Goal: Task Accomplishment & Management: Manage account settings

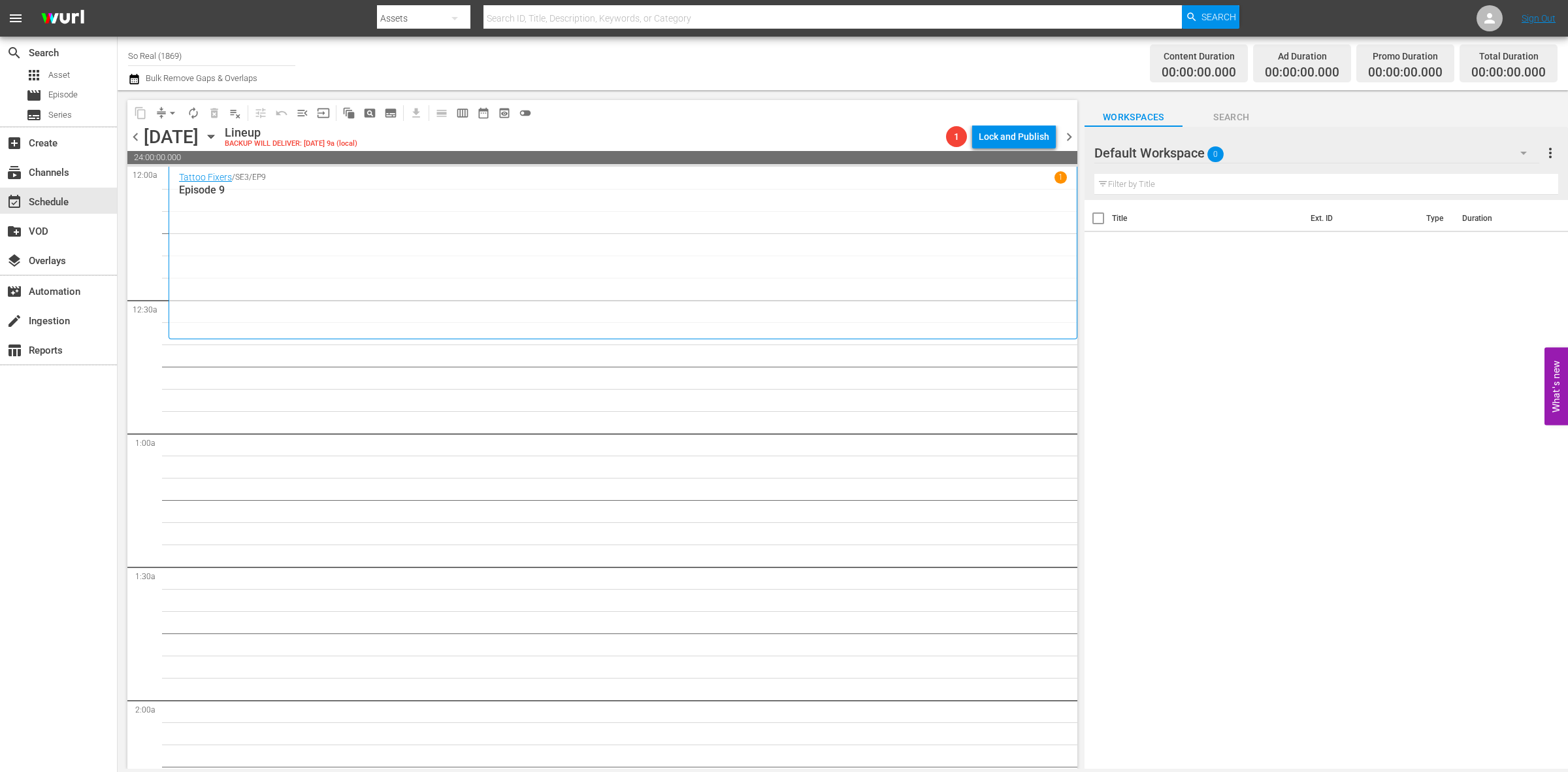
click at [139, 137] on span "chevron_left" at bounding box center [136, 136] width 16 height 16
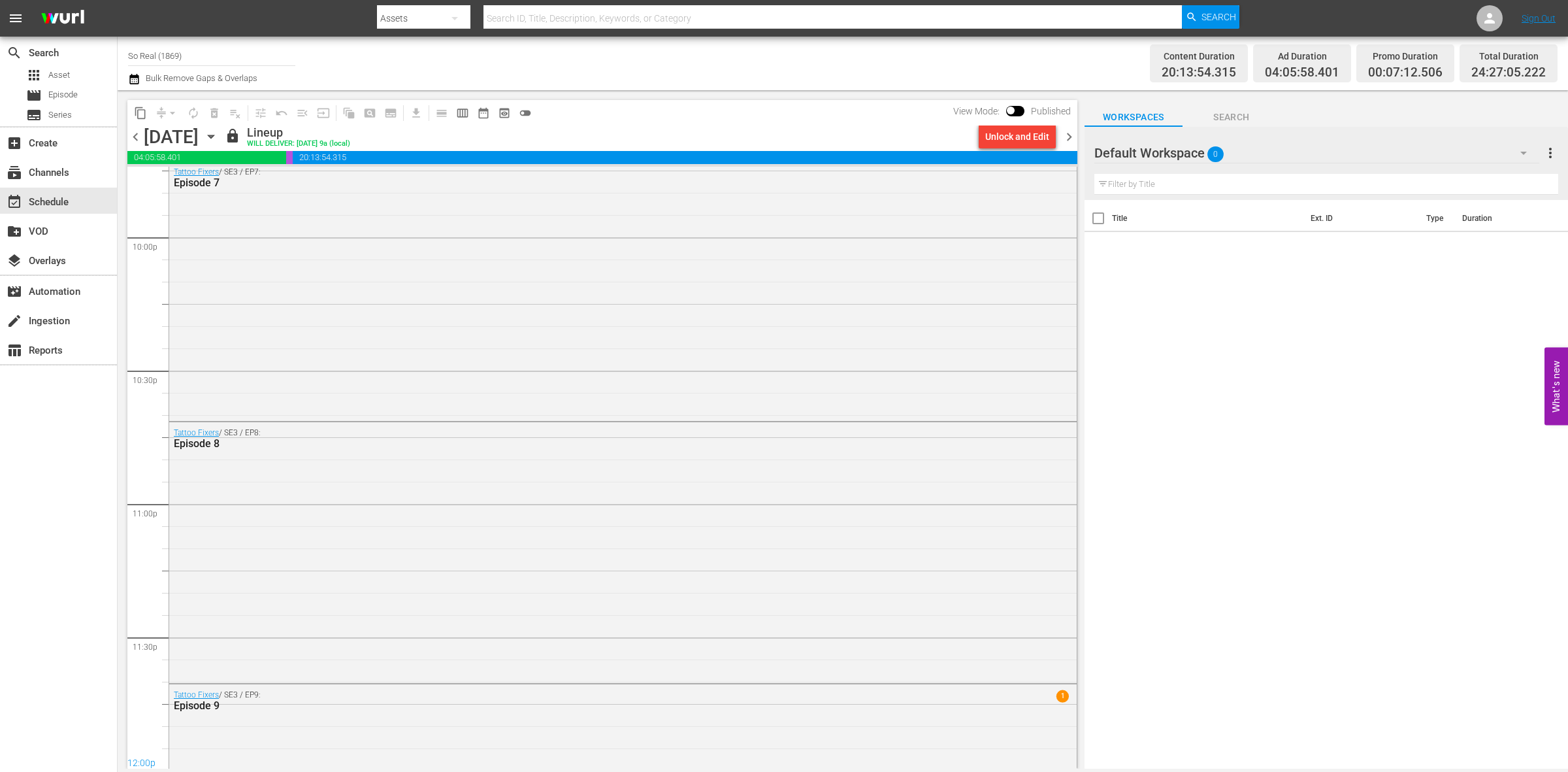
scroll to position [5969, 0]
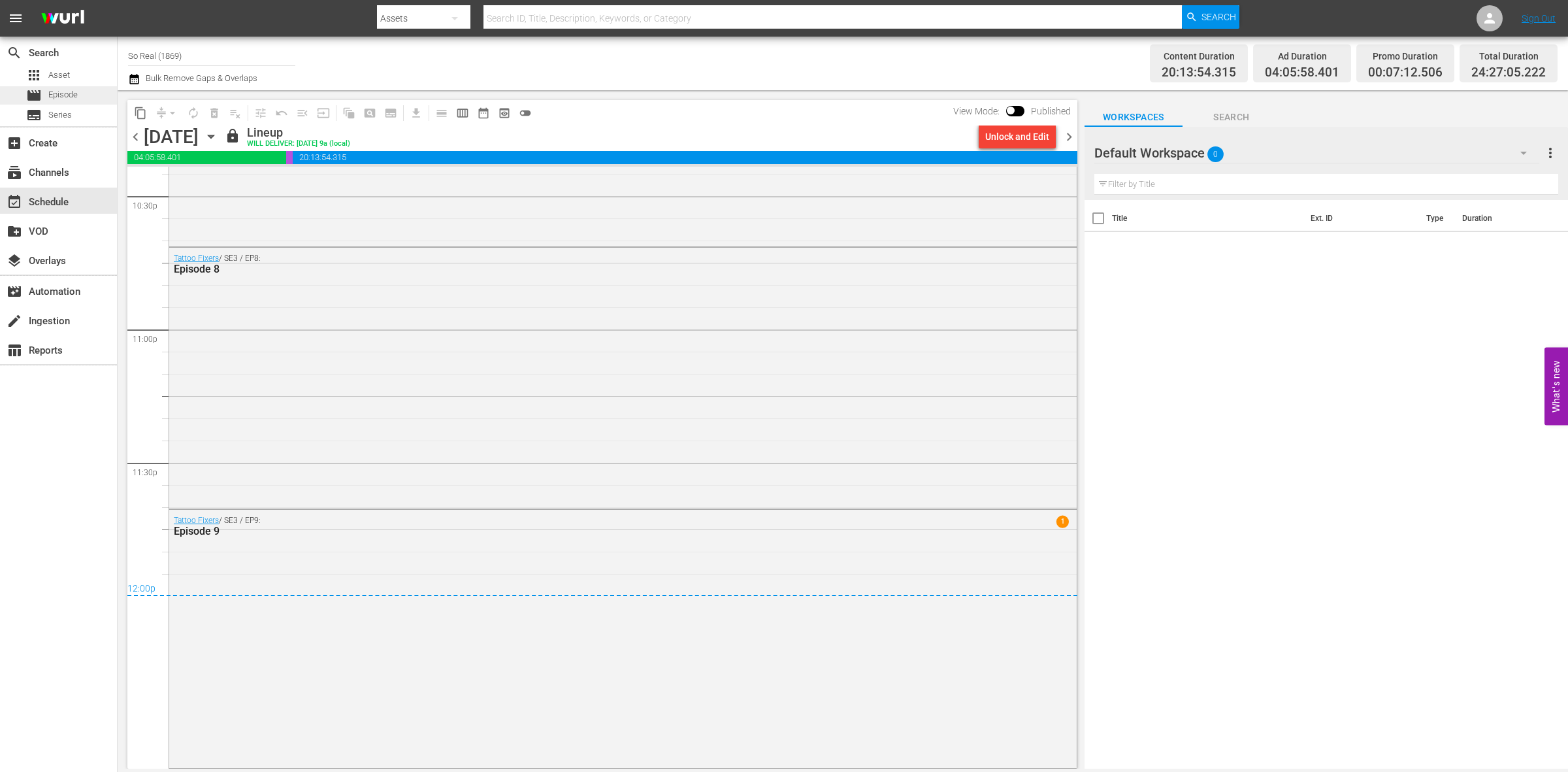
click at [73, 86] on div "movie Episode" at bounding box center [52, 95] width 51 height 18
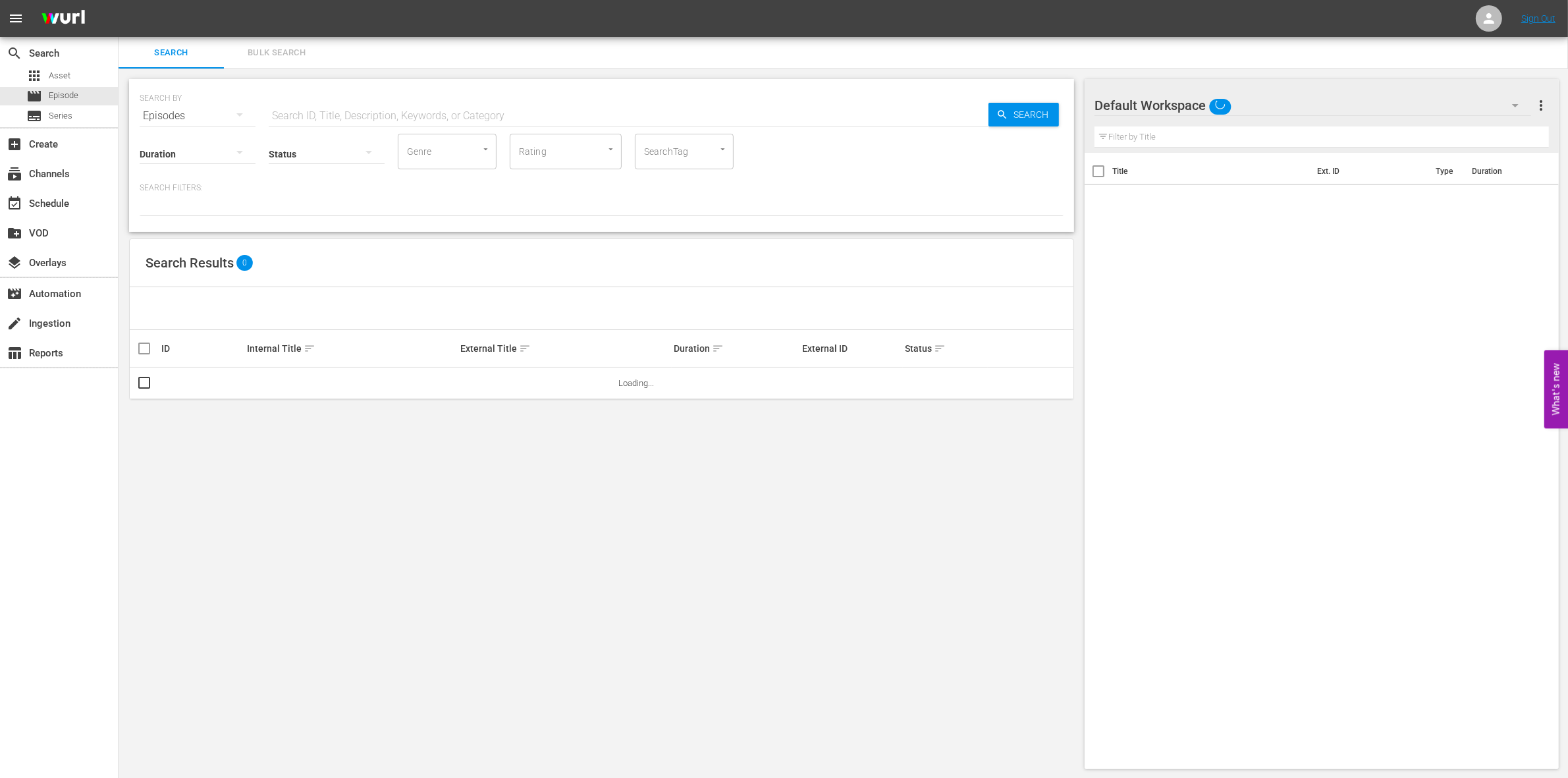
click at [278, 116] on input "text" at bounding box center [628, 116] width 720 height 32
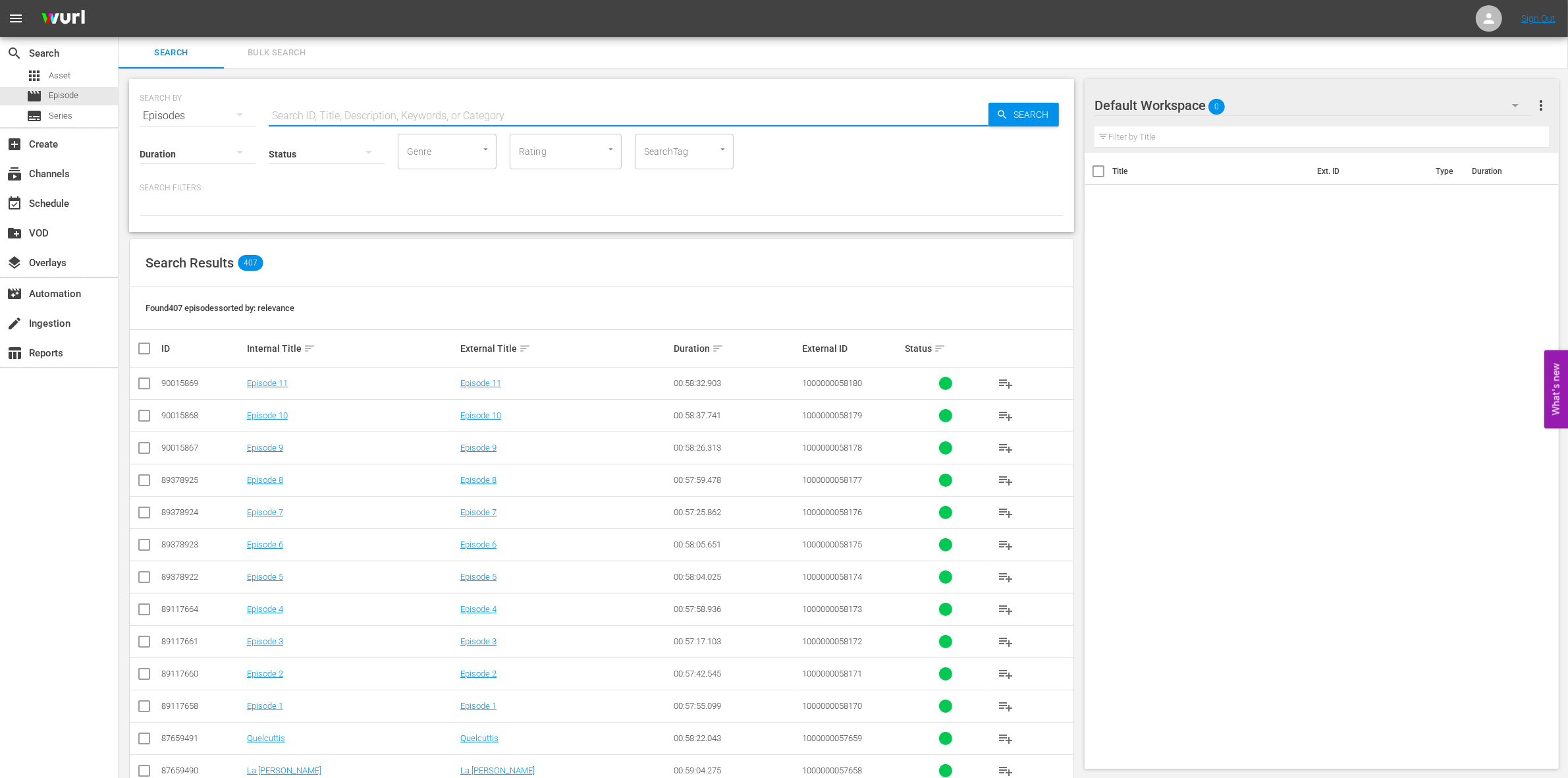
paste input "1000000003076"
type input "1000000003076"
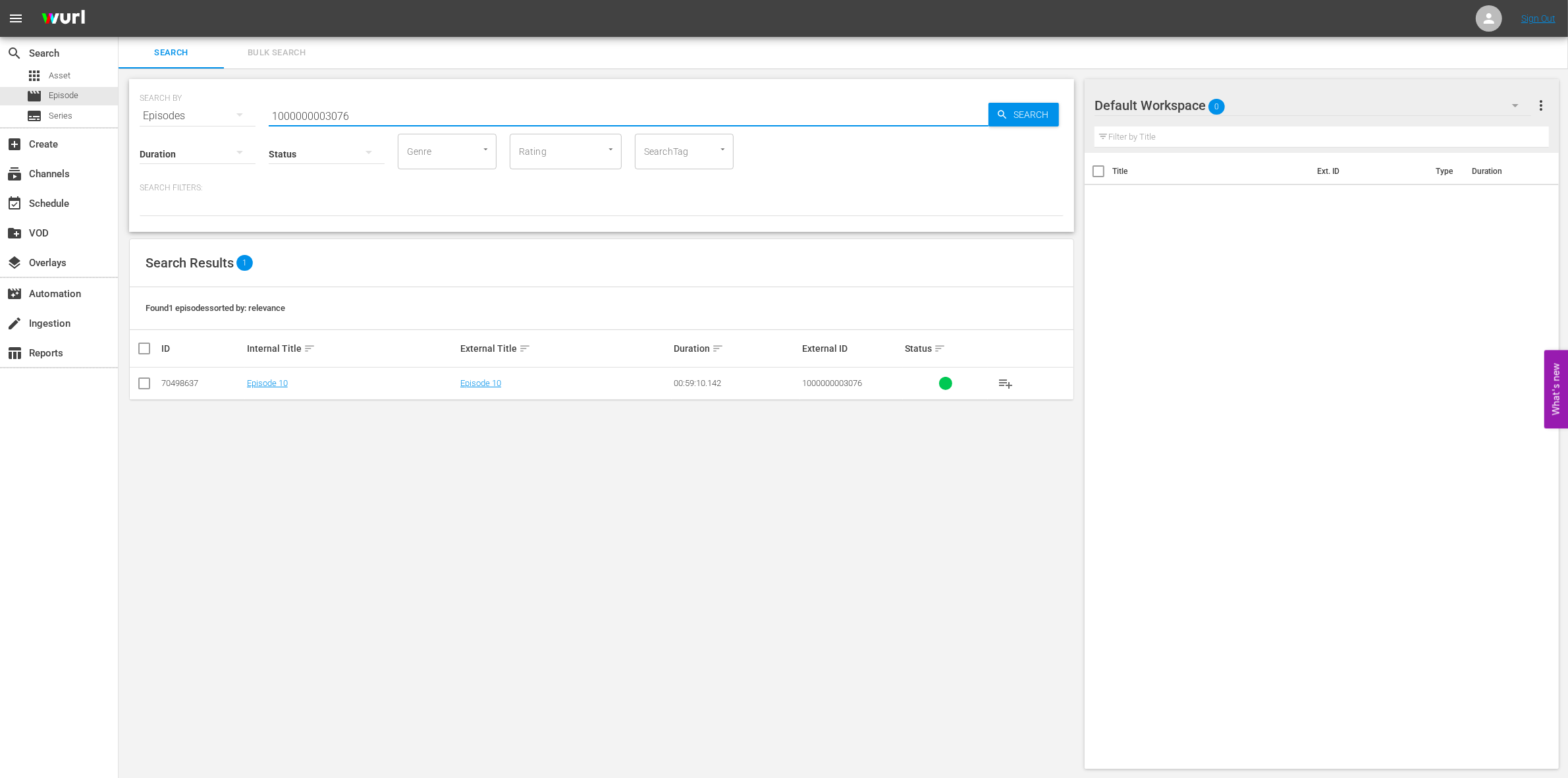
click at [149, 381] on input "checkbox" at bounding box center [145, 386] width 16 height 16
checkbox input "true"
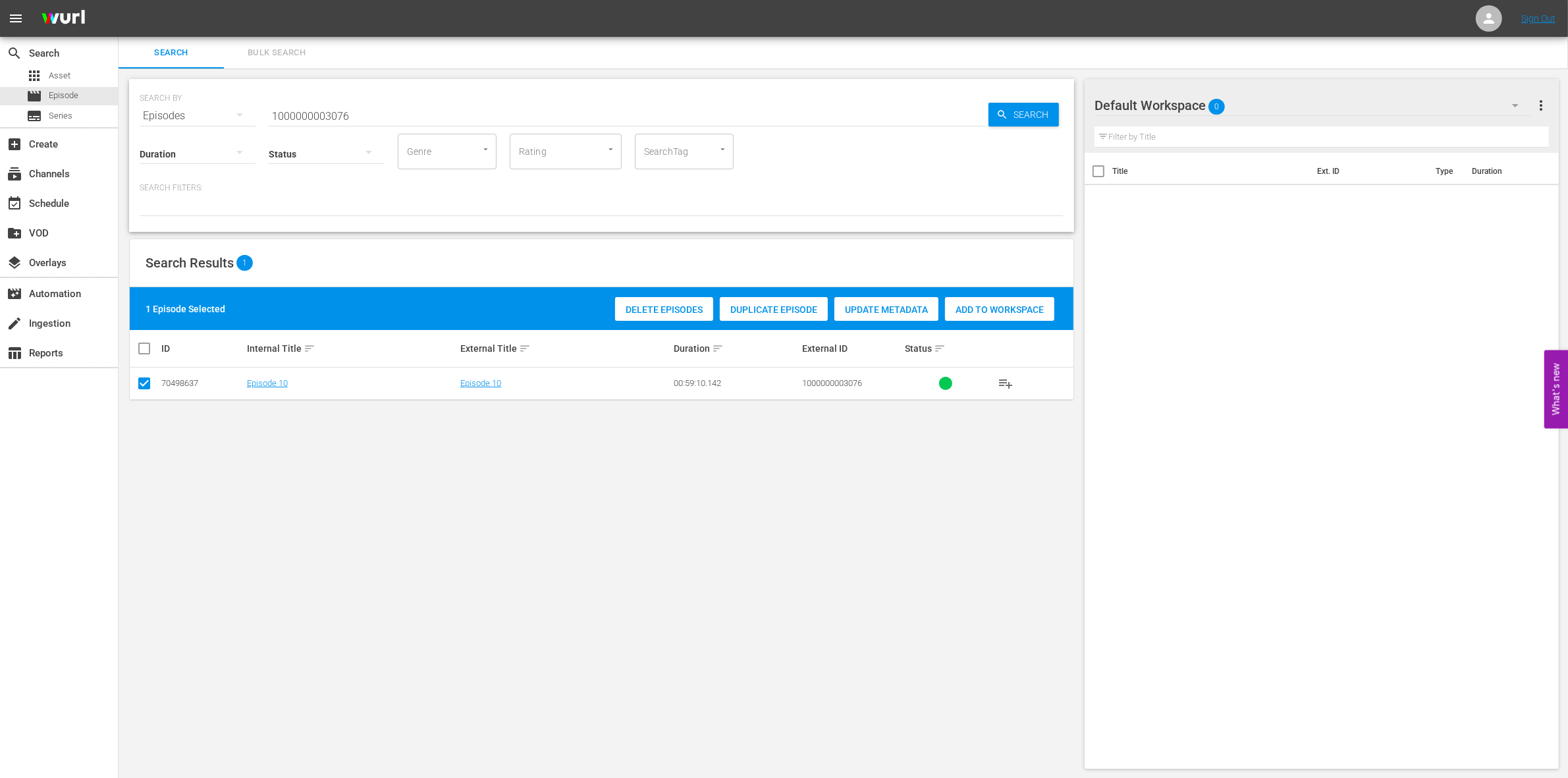
click at [1003, 307] on span "Add to Workspace" at bounding box center [999, 309] width 109 height 11
click at [370, 110] on input "1000000003076" at bounding box center [628, 116] width 720 height 32
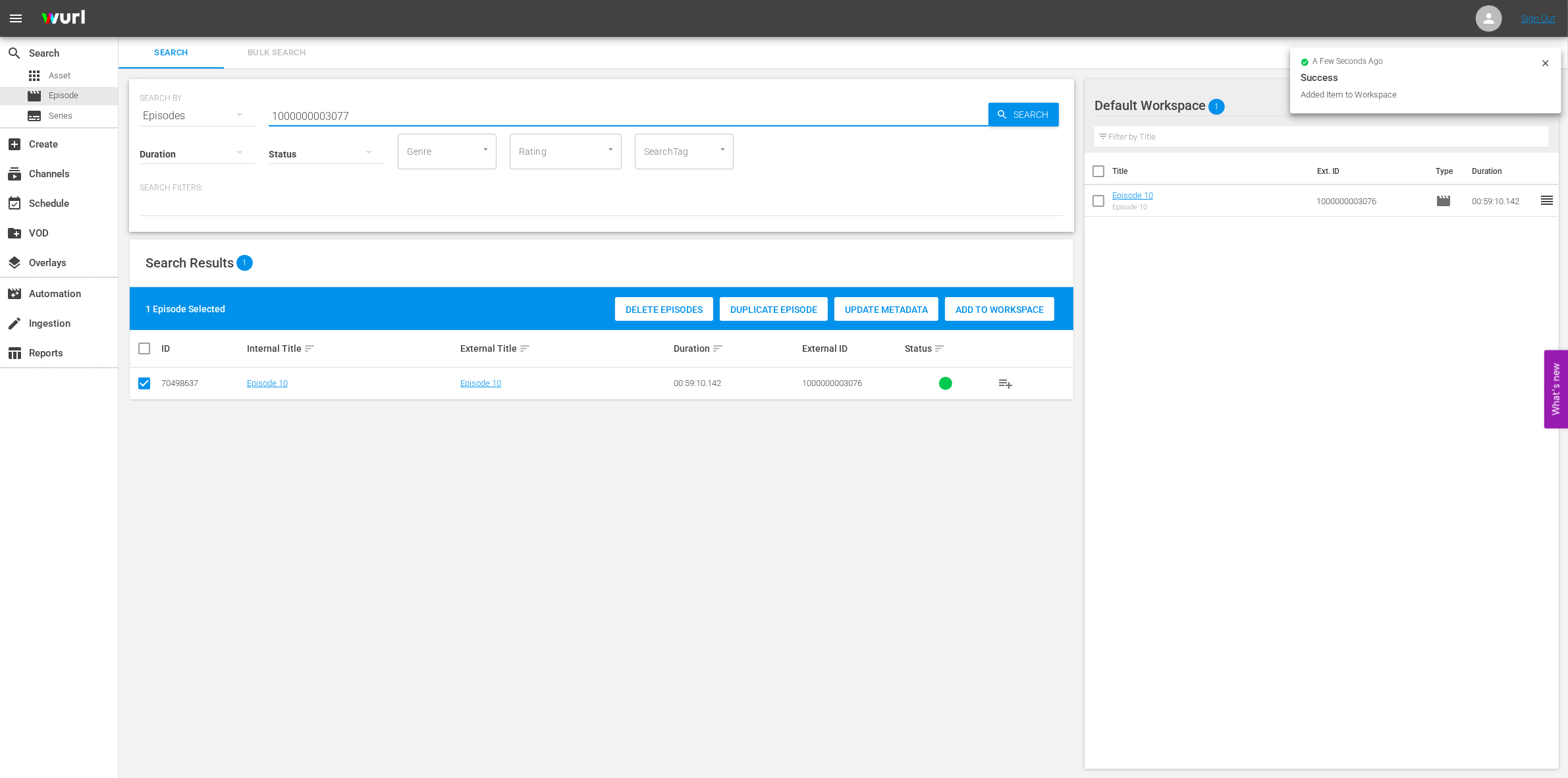
type input "1000000003077"
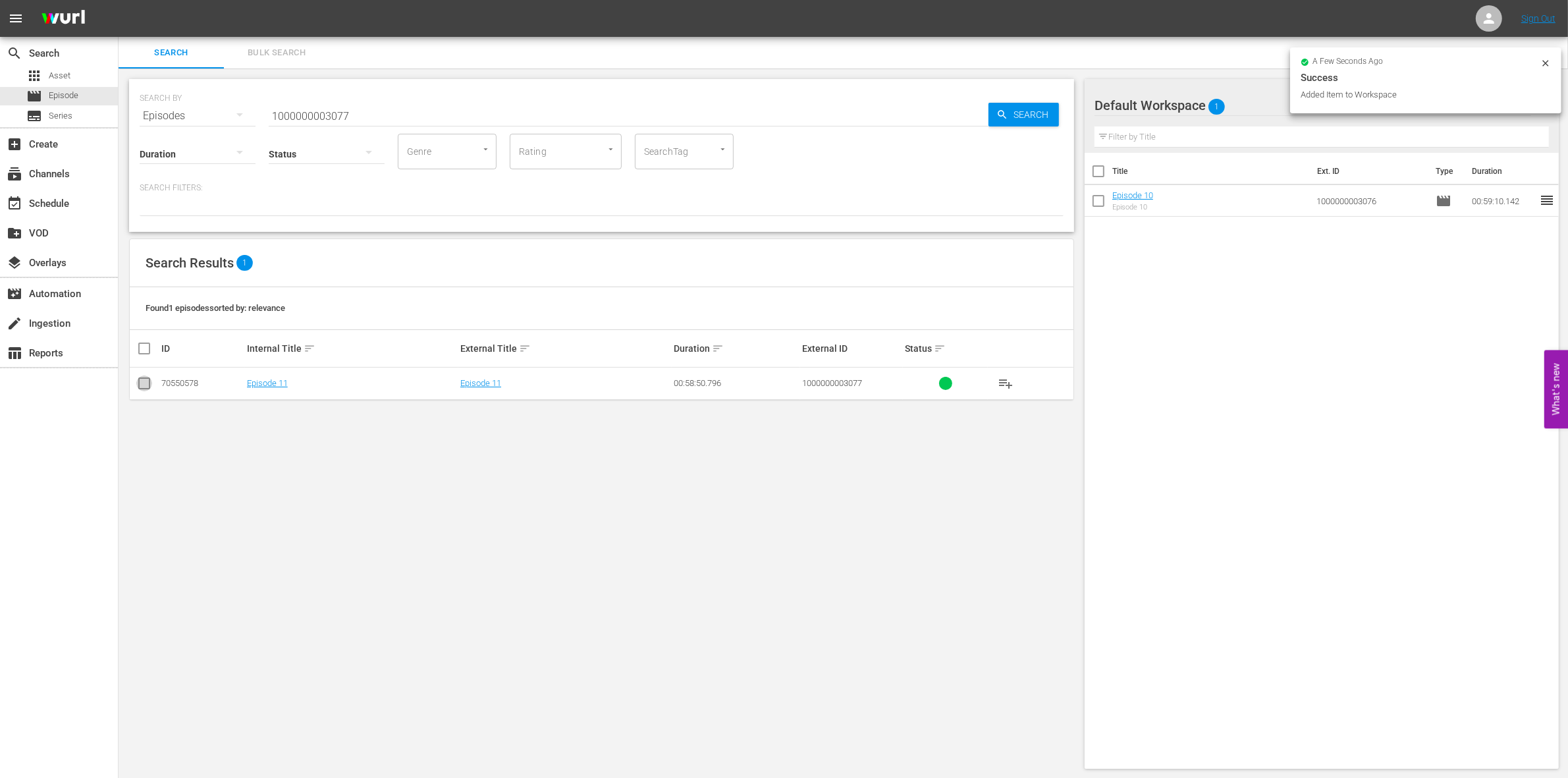
click at [137, 378] on input "checkbox" at bounding box center [145, 386] width 16 height 16
checkbox input "true"
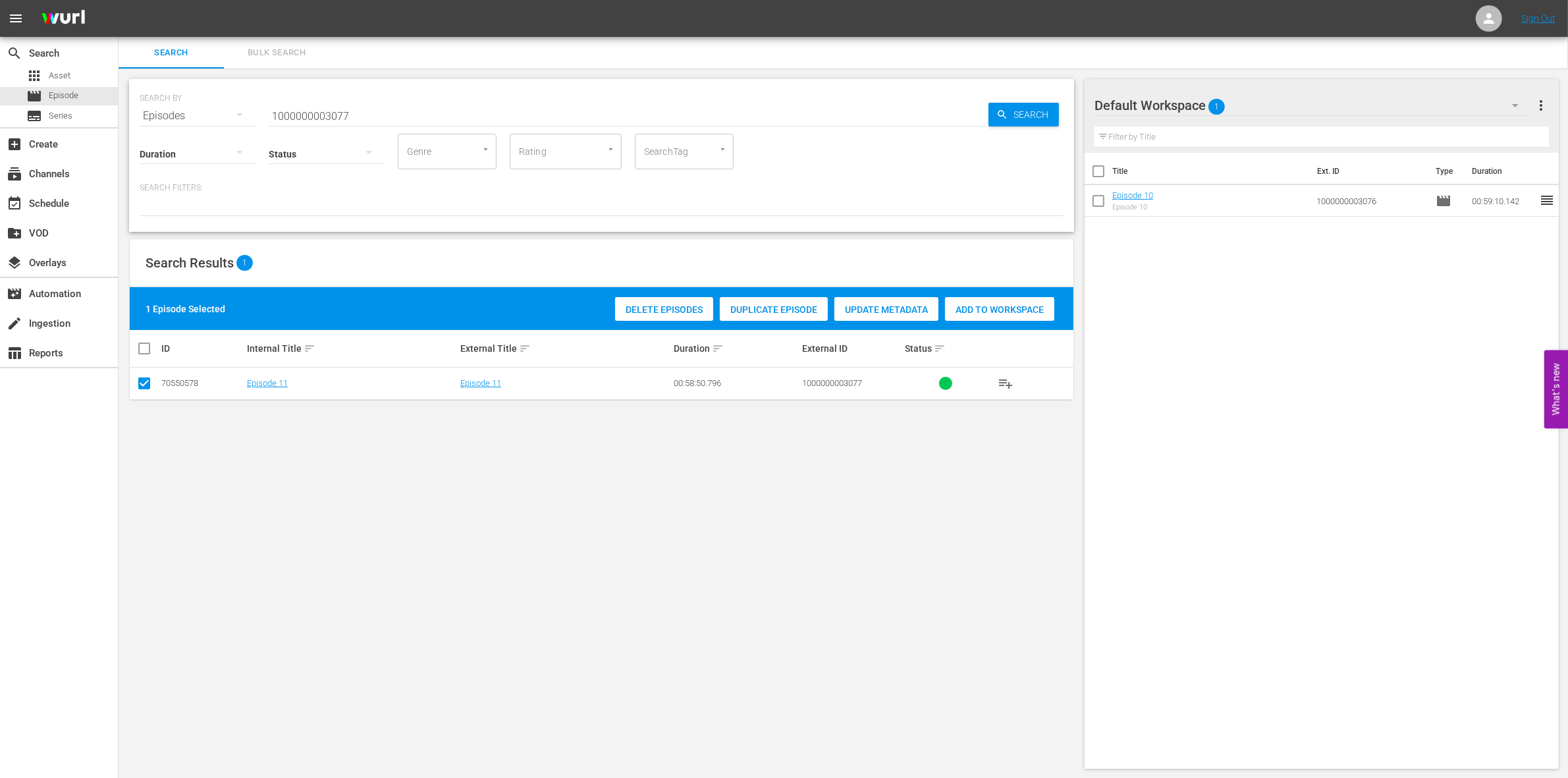
click at [1003, 290] on div "1 Episode Selected Delete Episodes Duplicate Episode Update Metadata Add to Wor…" at bounding box center [601, 308] width 944 height 43
click at [990, 305] on span "Add to Workspace" at bounding box center [999, 309] width 109 height 11
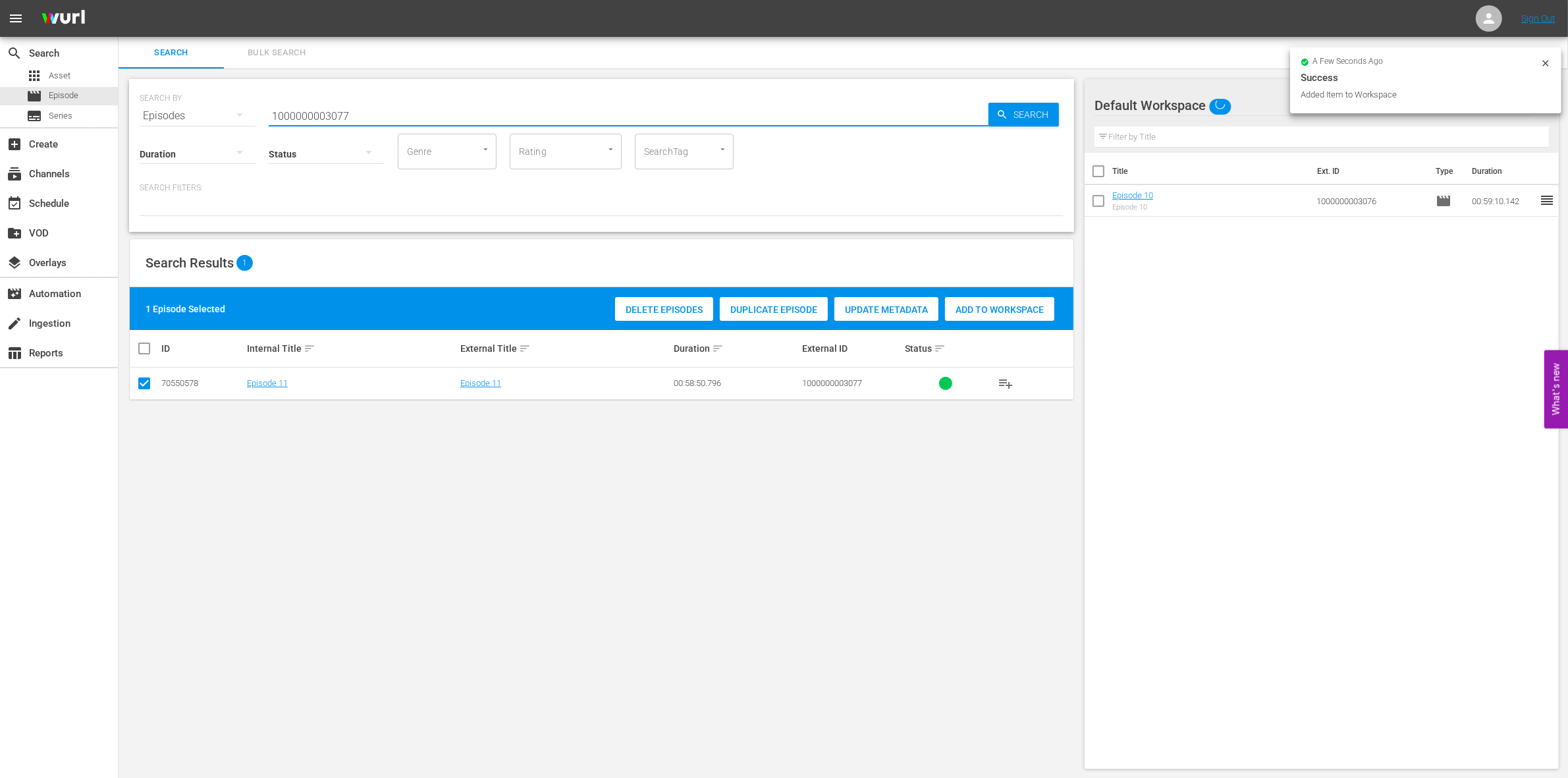
click at [366, 119] on input "1000000003077" at bounding box center [628, 116] width 720 height 32
type input "1000000003078"
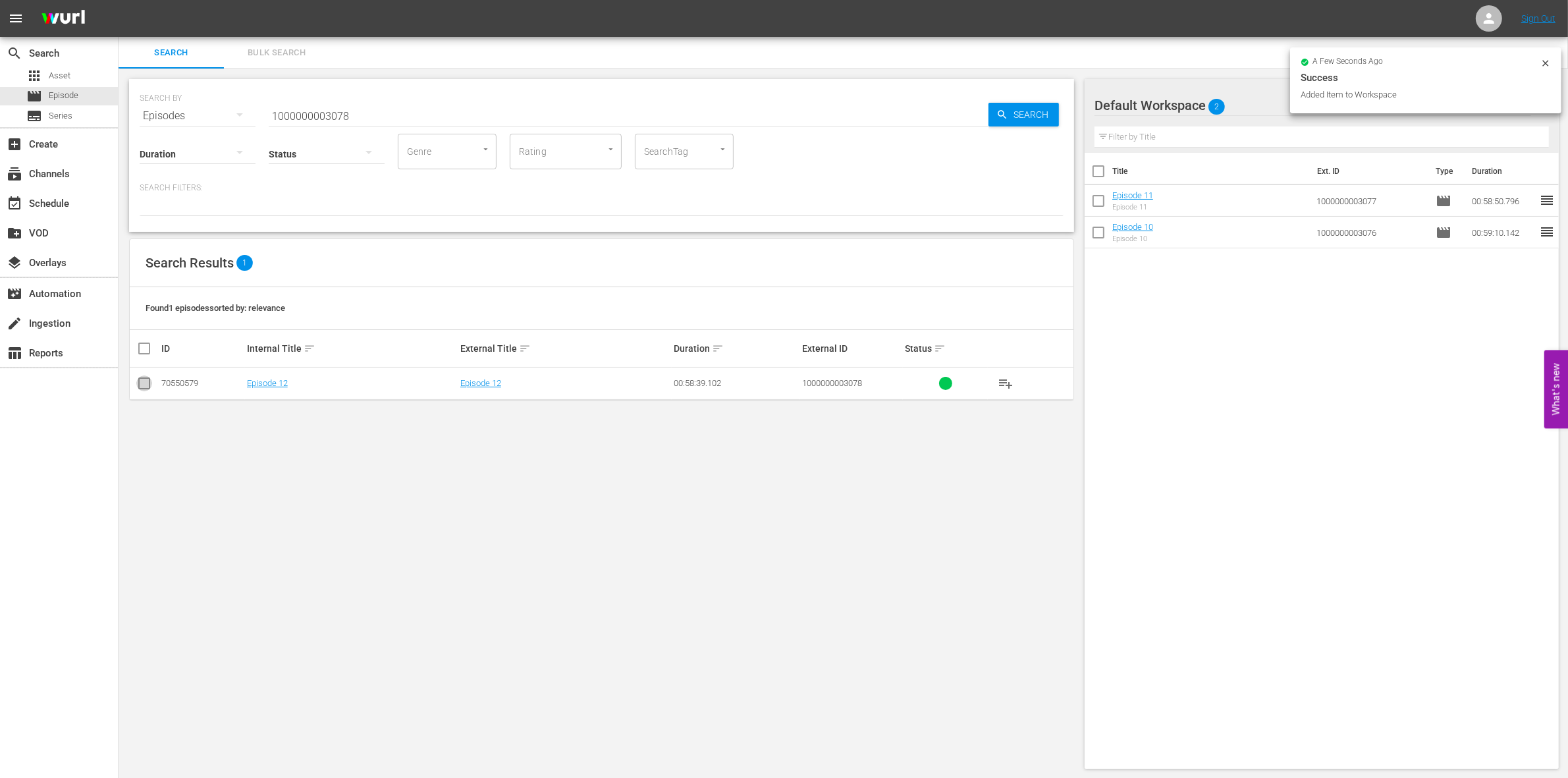
click at [148, 388] on input "checkbox" at bounding box center [145, 386] width 16 height 16
checkbox input "true"
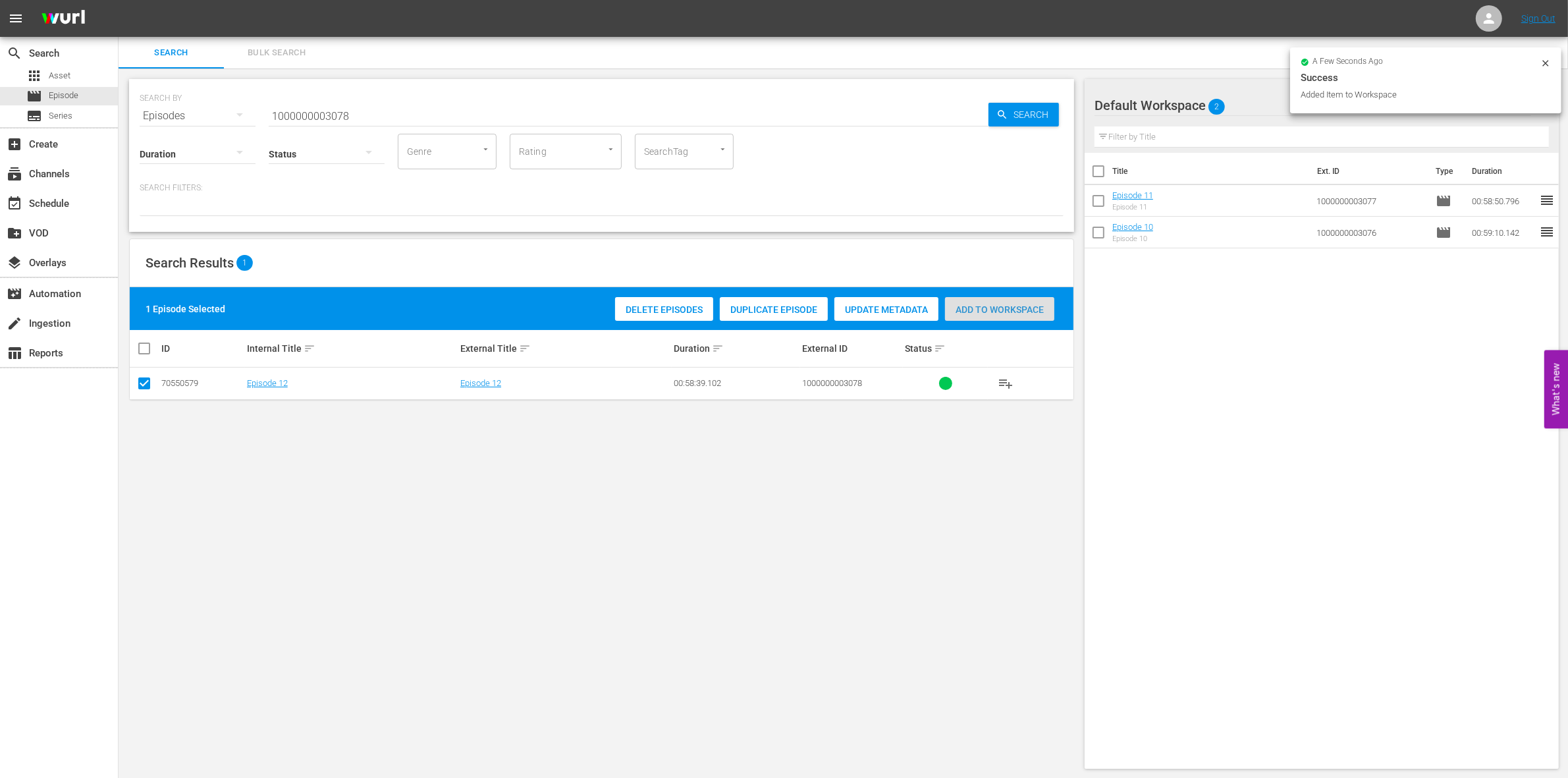
click at [1019, 298] on div "Add to Workspace" at bounding box center [999, 309] width 109 height 25
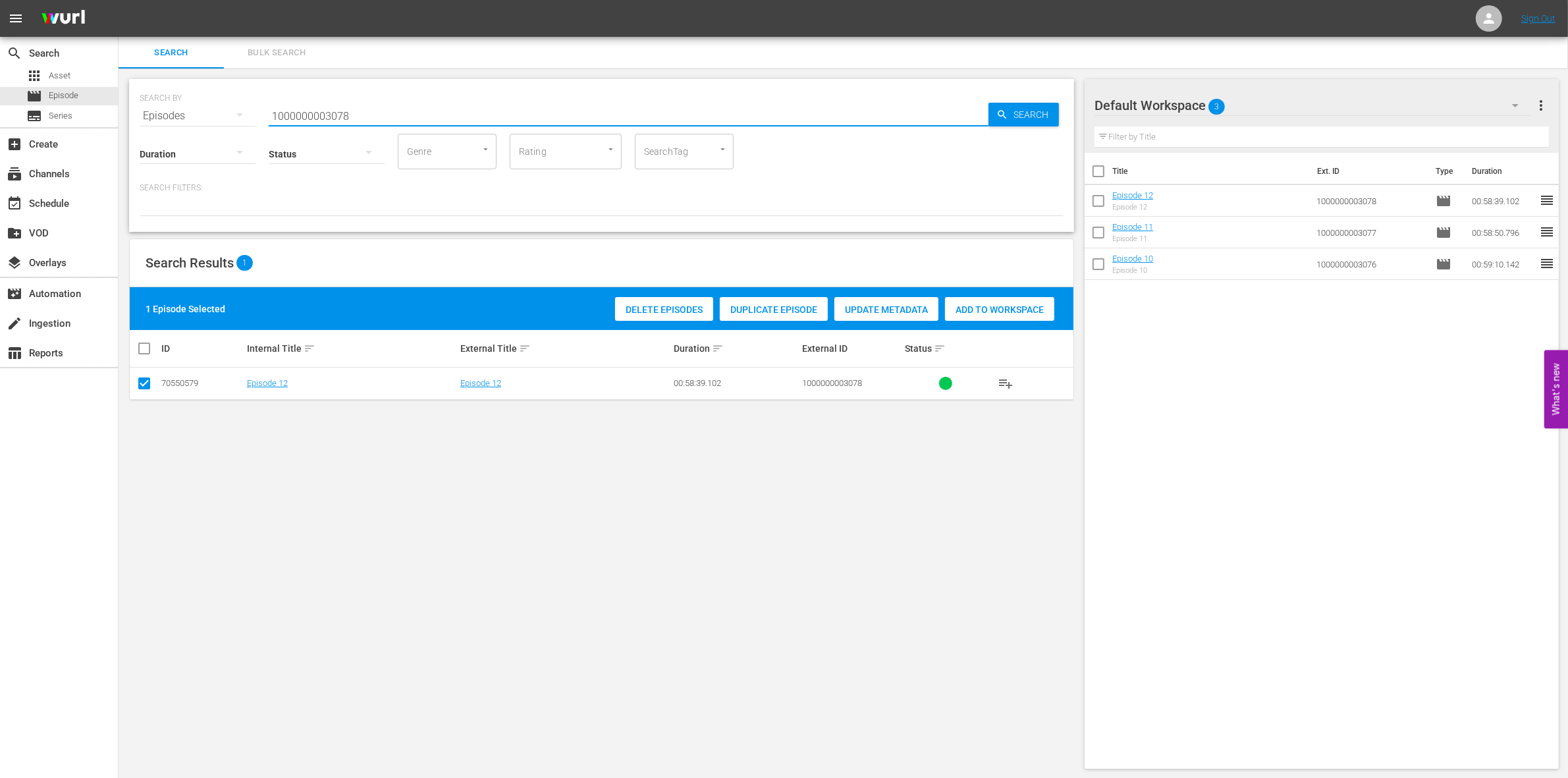
click at [346, 116] on input "1000000003078" at bounding box center [628, 116] width 720 height 32
click at [347, 116] on input "1000000003078" at bounding box center [628, 116] width 720 height 32
paste input "4863"
type input "1000000004863"
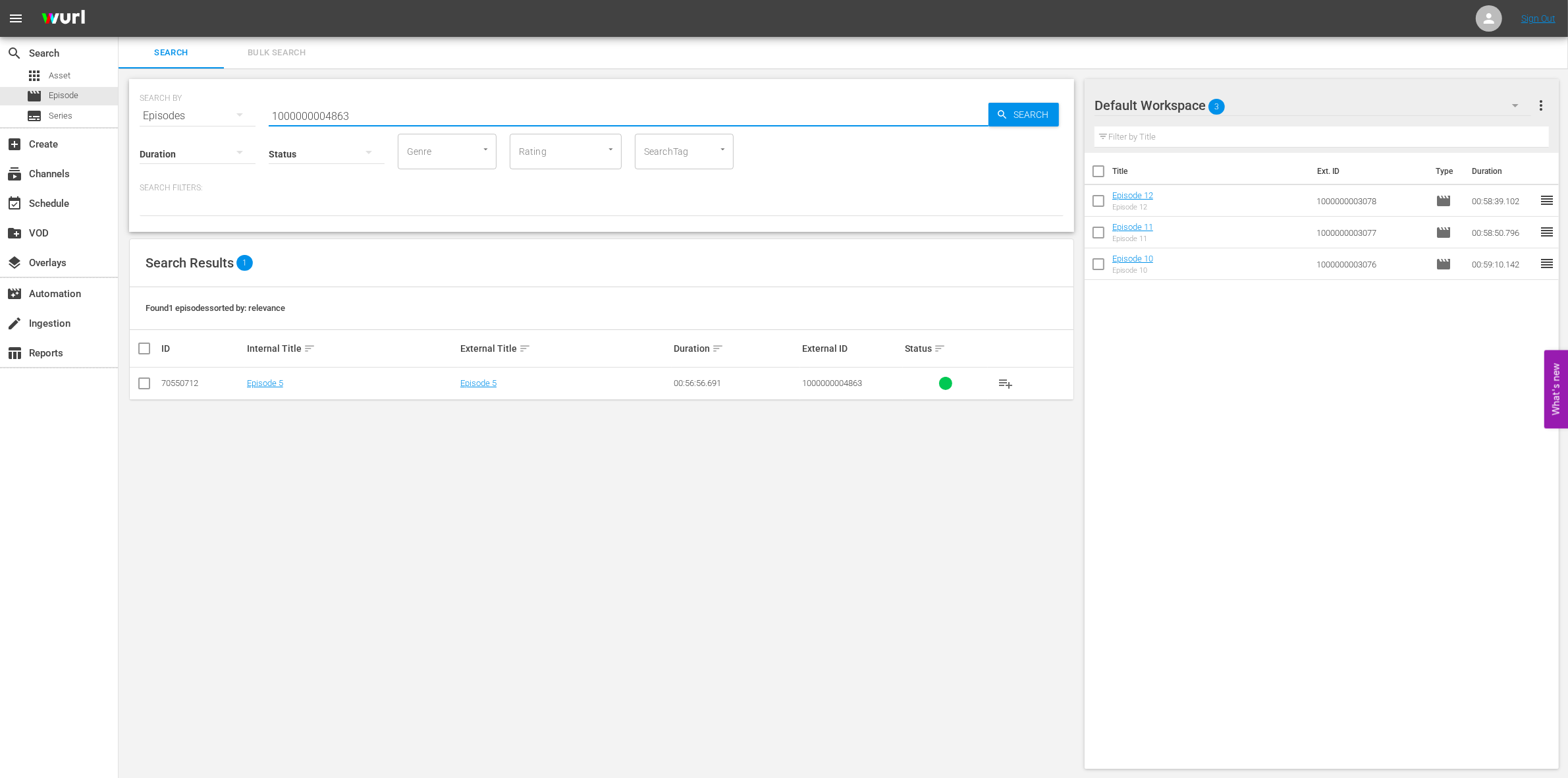
click at [142, 386] on input "checkbox" at bounding box center [145, 386] width 16 height 16
checkbox input "true"
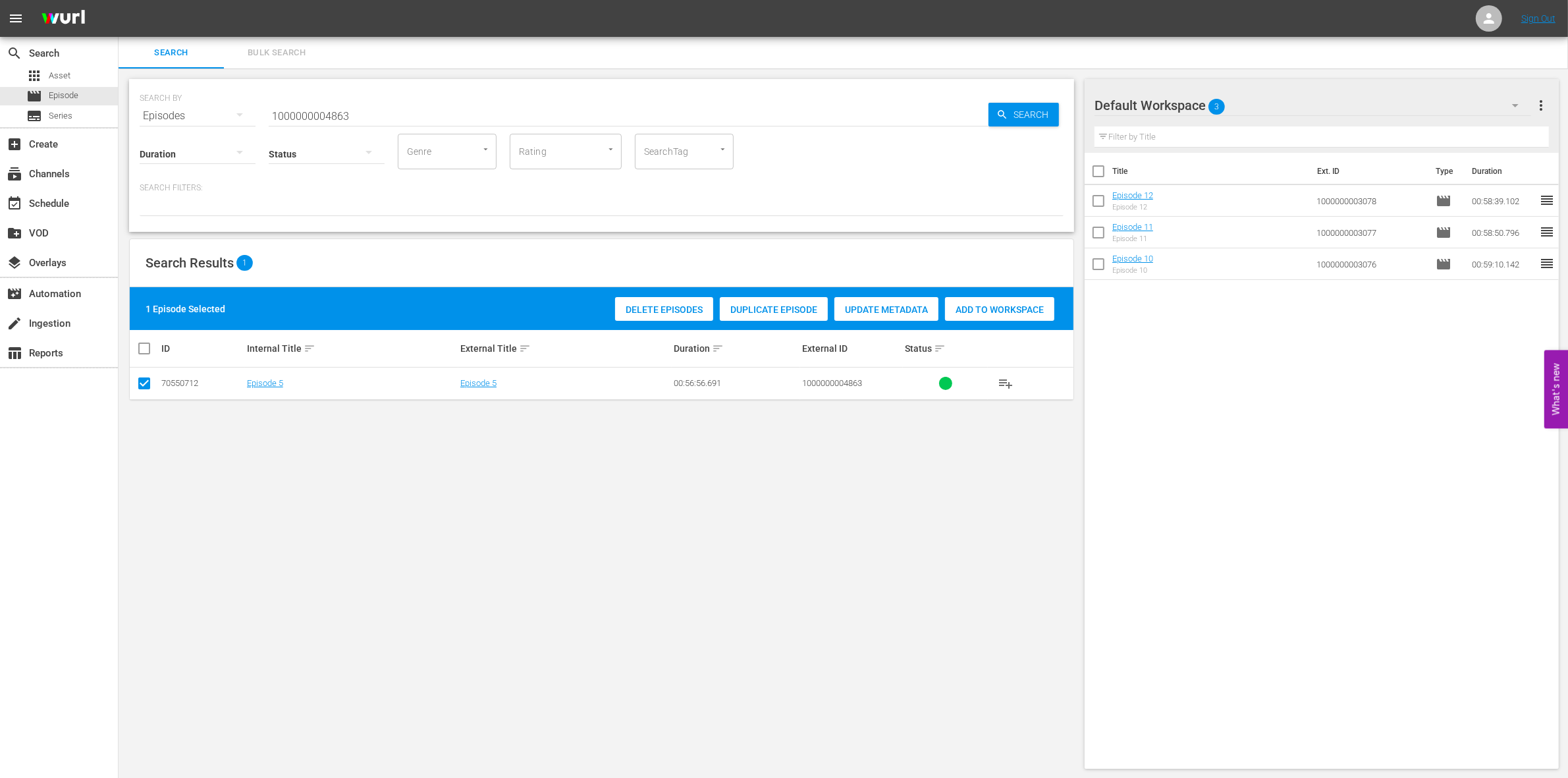
click at [985, 304] on span "Add to Workspace" at bounding box center [999, 309] width 109 height 11
click at [360, 126] on div "Status" at bounding box center [326, 146] width 116 height 48
click at [361, 115] on input "1000000004863" at bounding box center [628, 116] width 720 height 32
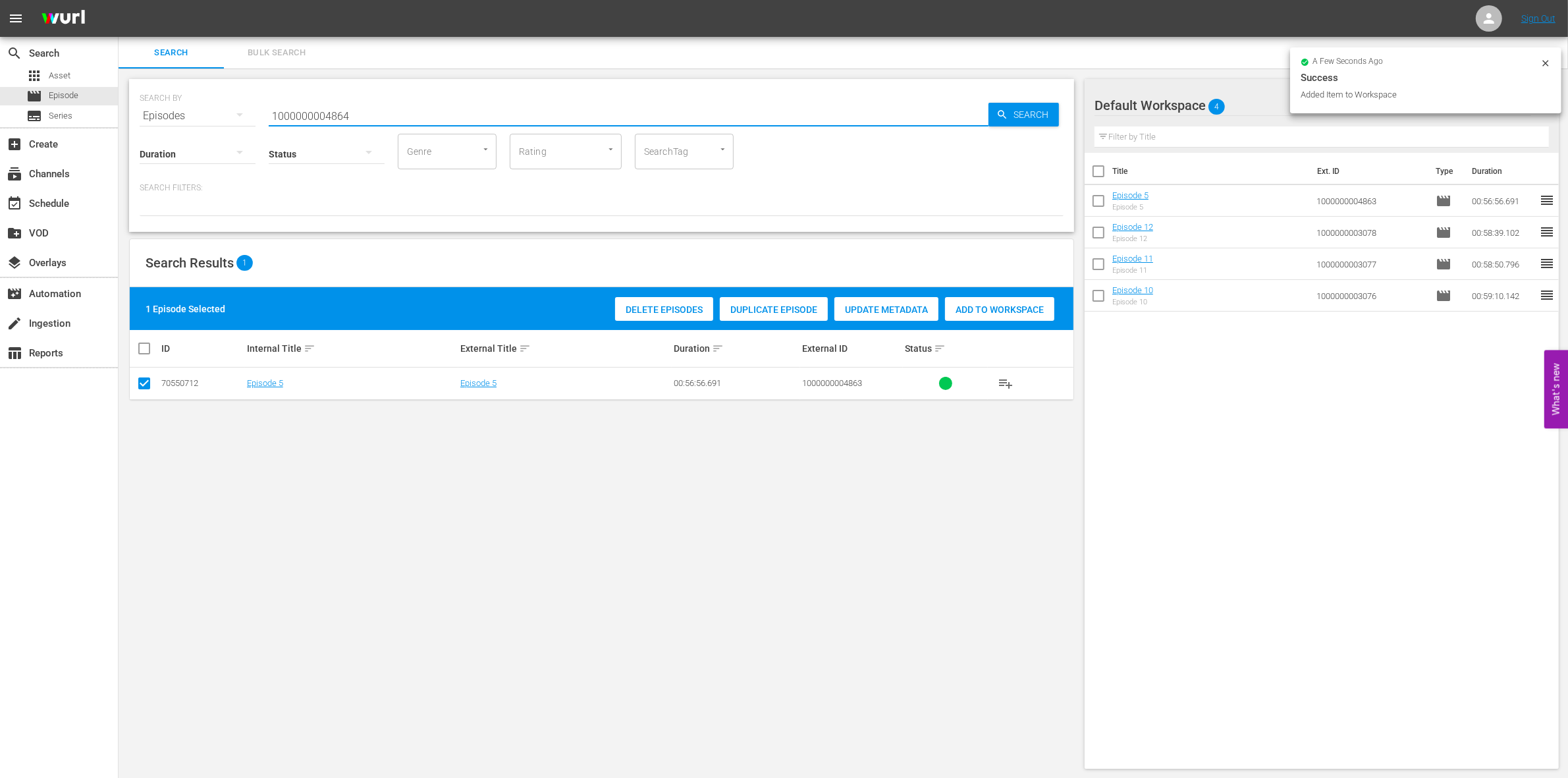
type input "1000000004864"
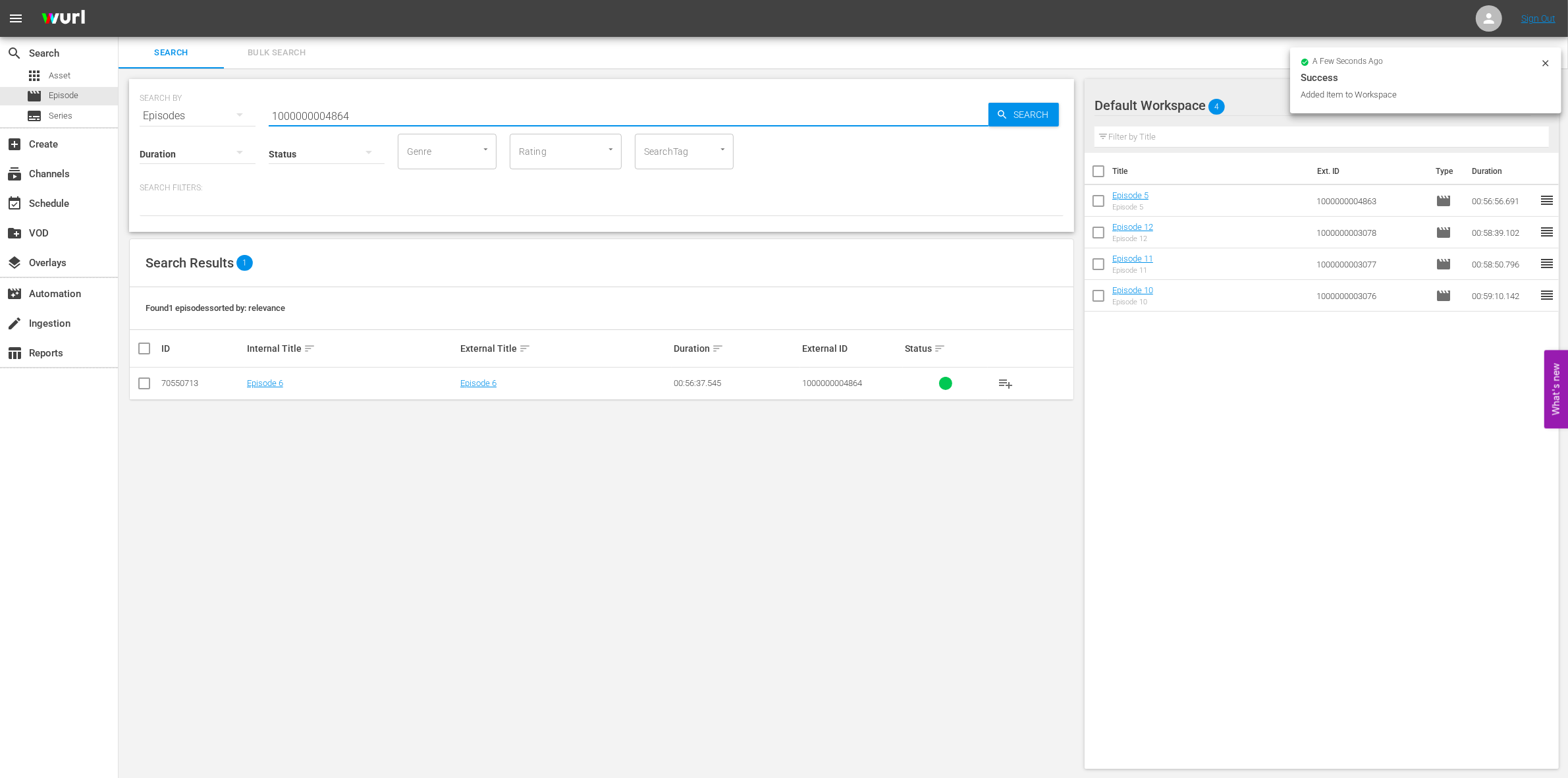
click at [149, 386] on input "checkbox" at bounding box center [145, 386] width 16 height 16
checkbox input "true"
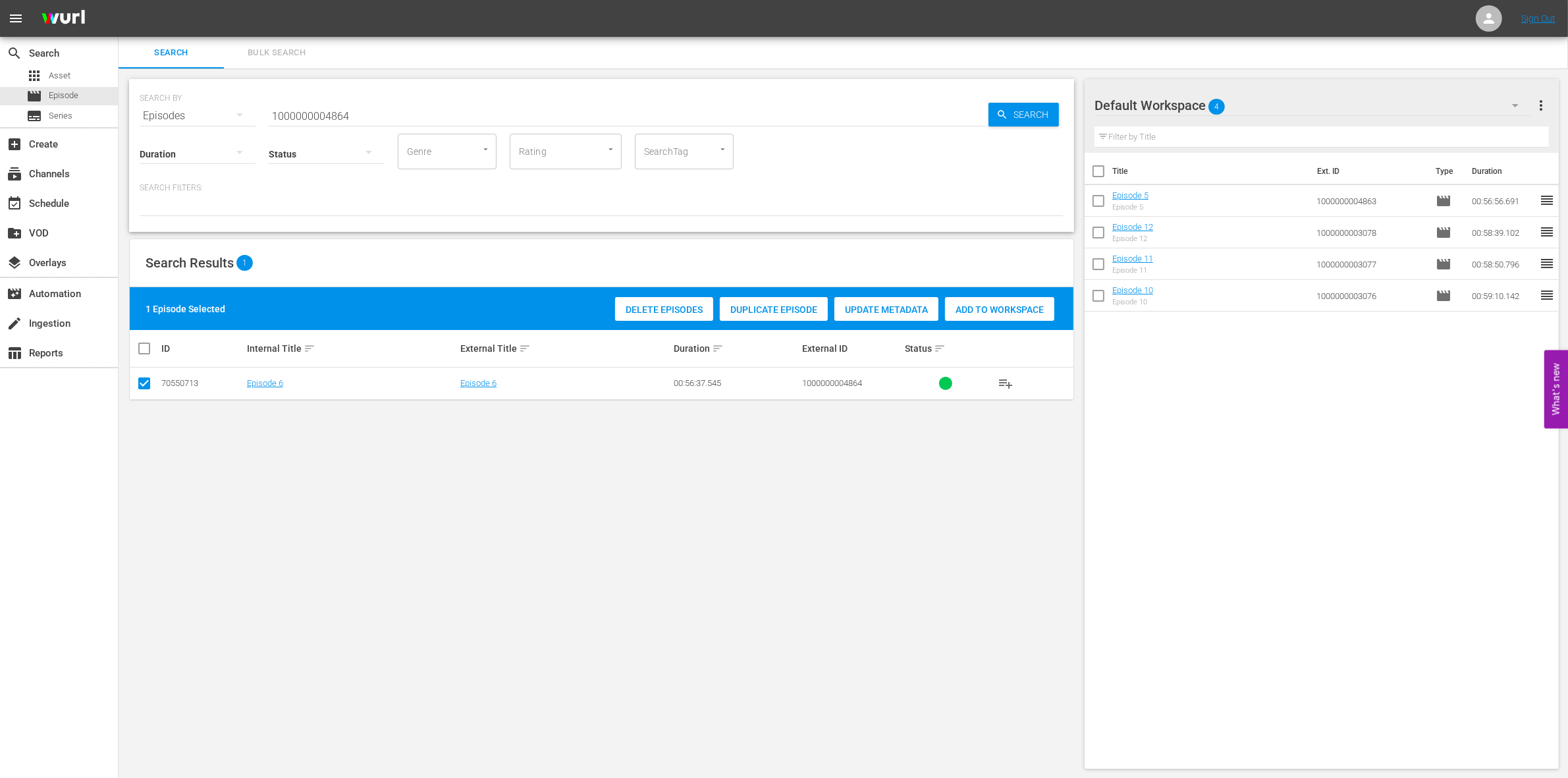
click at [996, 310] on span "Add to Workspace" at bounding box center [999, 309] width 109 height 11
click at [321, 112] on input "1000000004864" at bounding box center [628, 116] width 720 height 32
paste input "7753"
type input "1000000007753"
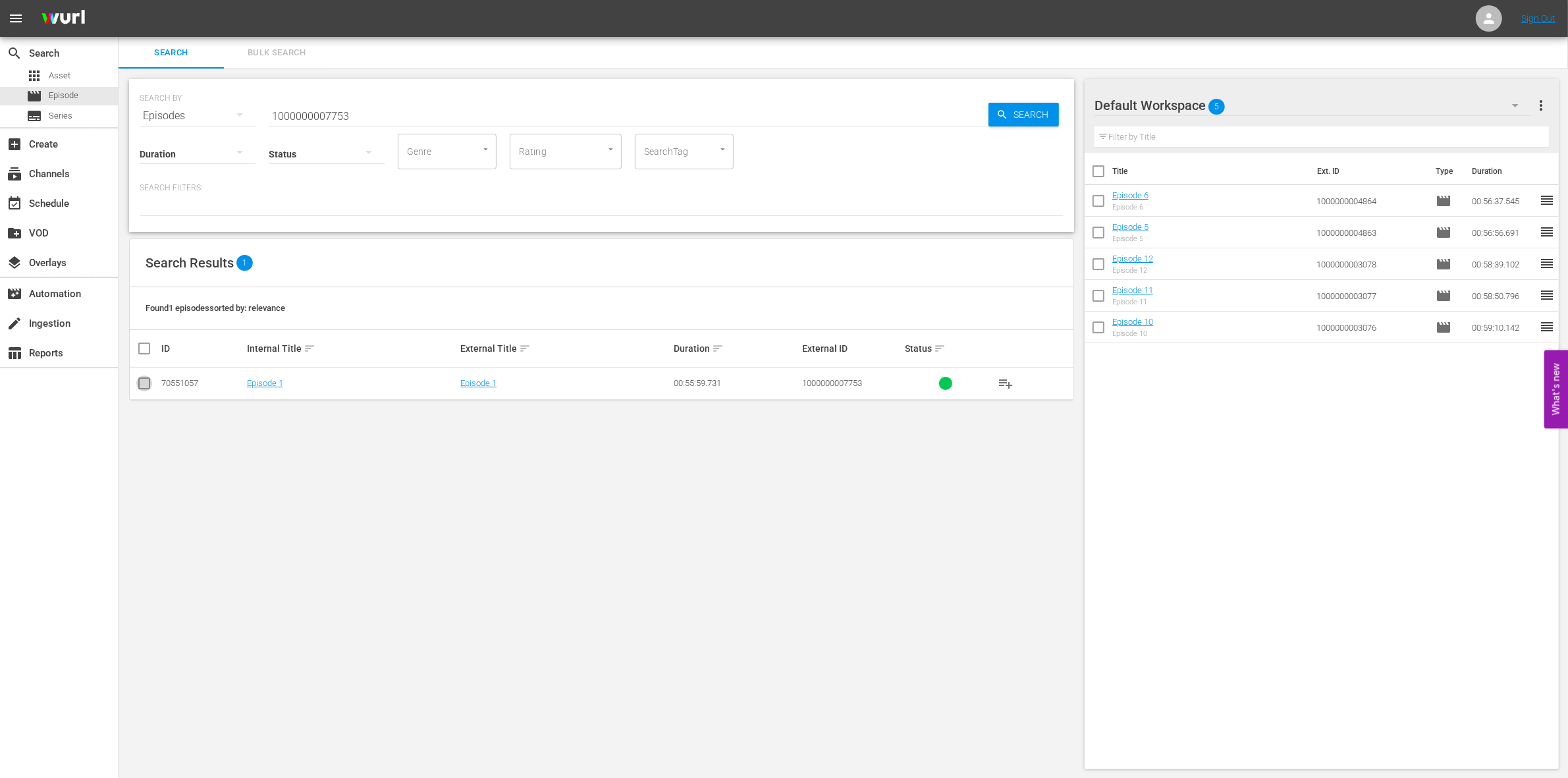
click at [143, 382] on input "checkbox" at bounding box center [145, 386] width 16 height 16
checkbox input "true"
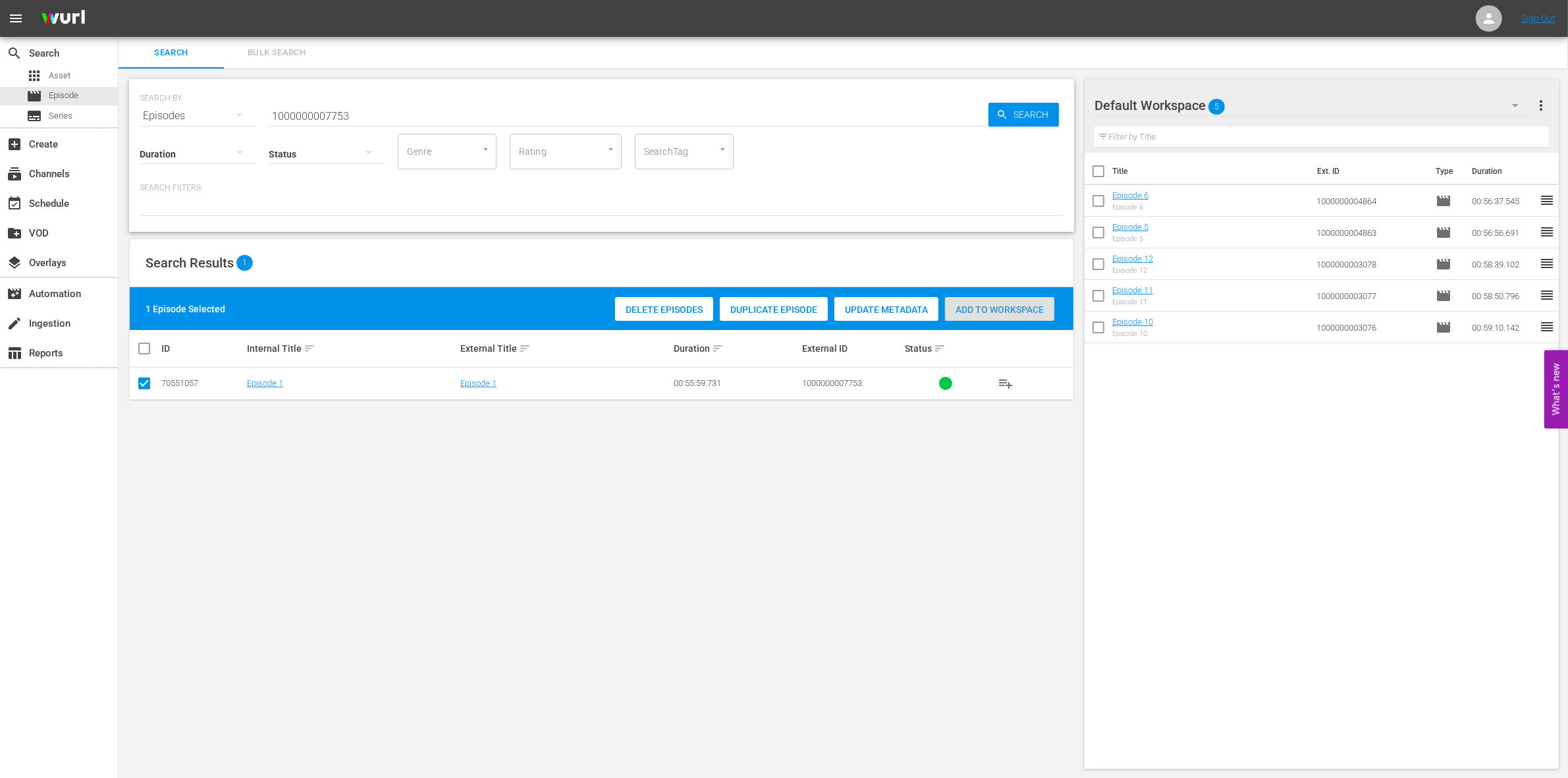
click at [1011, 302] on div "Add to Workspace" at bounding box center [999, 309] width 109 height 25
click at [412, 119] on input "1000000007753" at bounding box center [628, 116] width 720 height 32
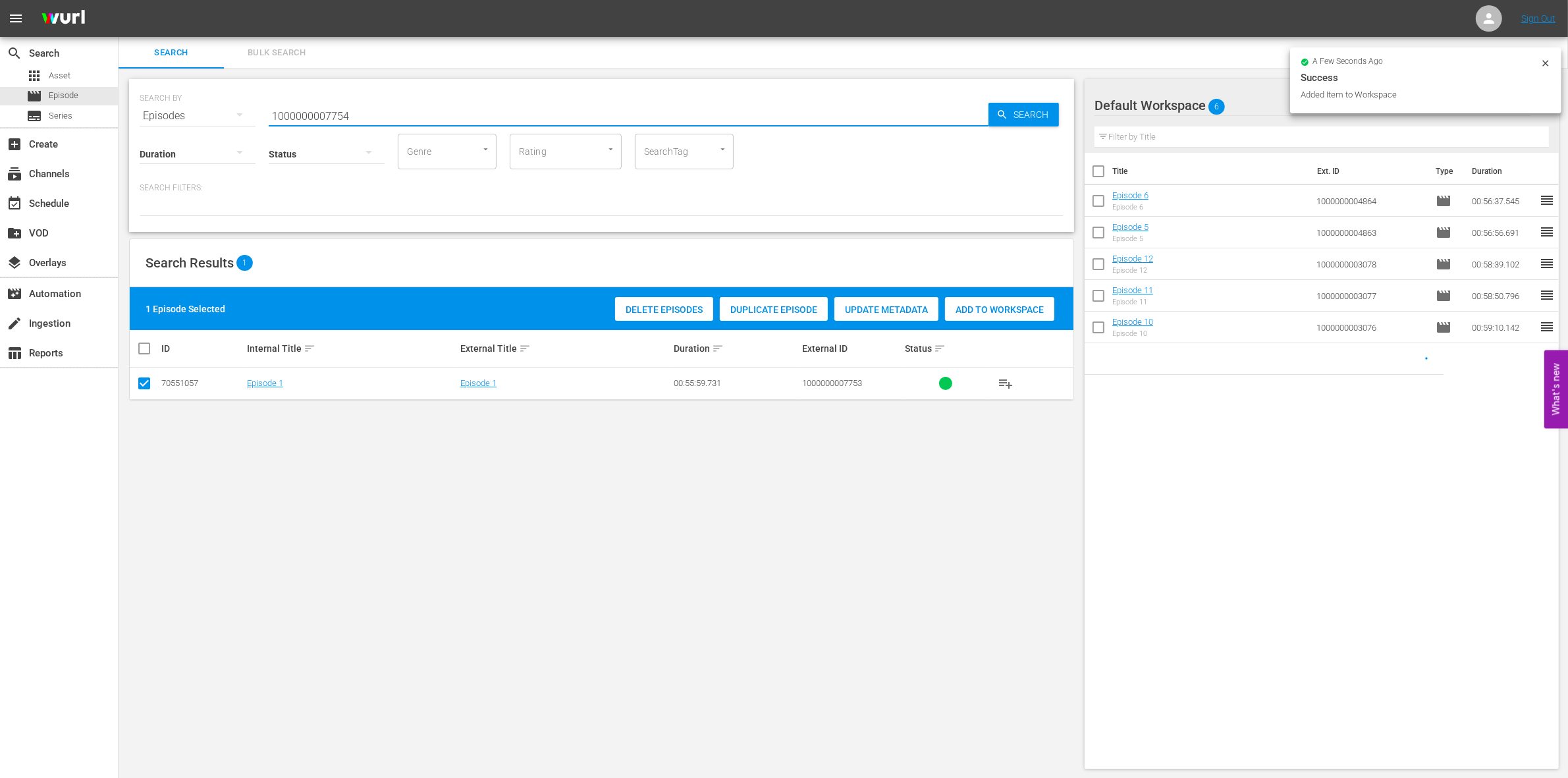
type input "1000000007754"
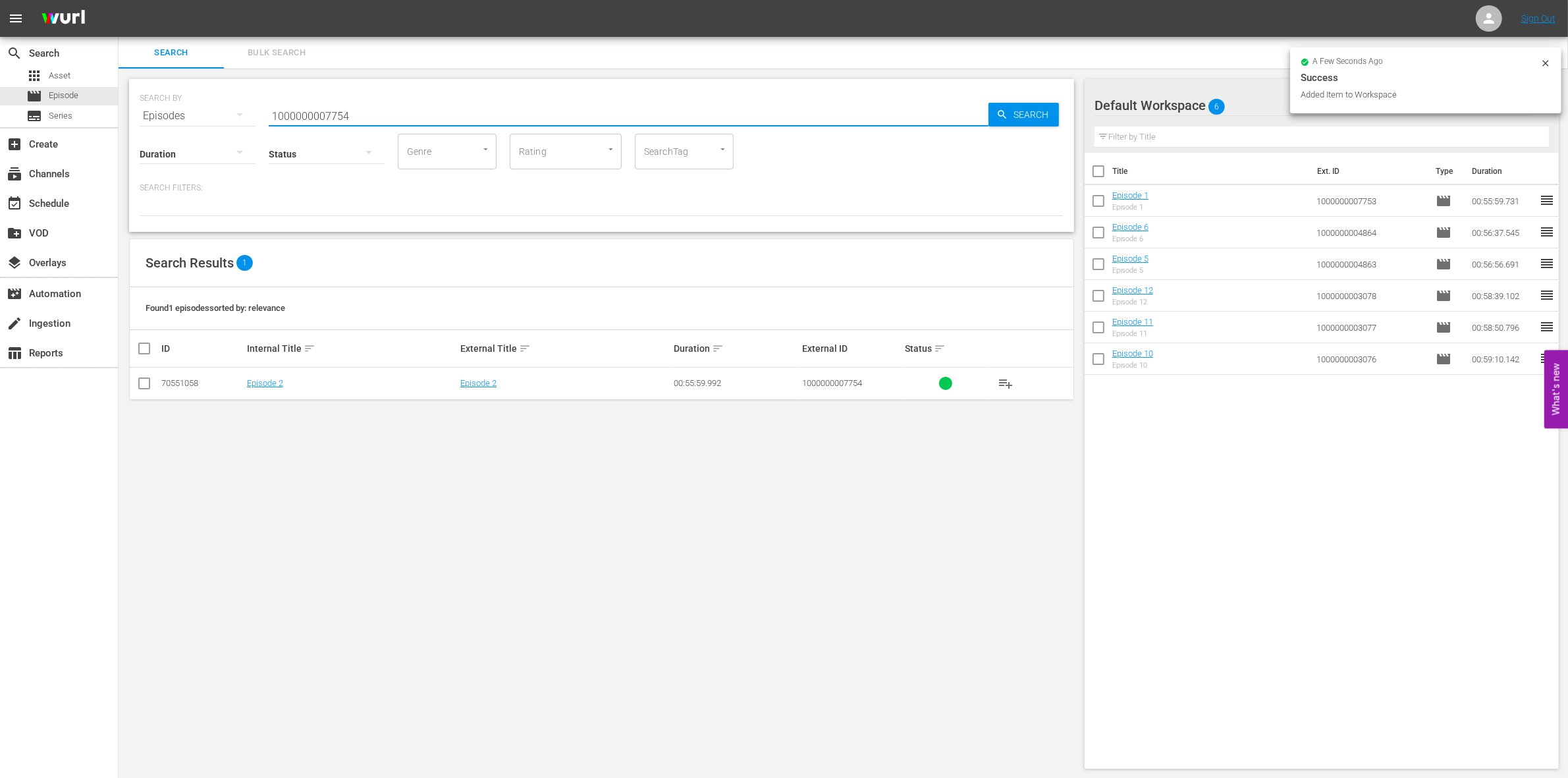
click at [137, 383] on input "checkbox" at bounding box center [145, 386] width 16 height 16
checkbox input "true"
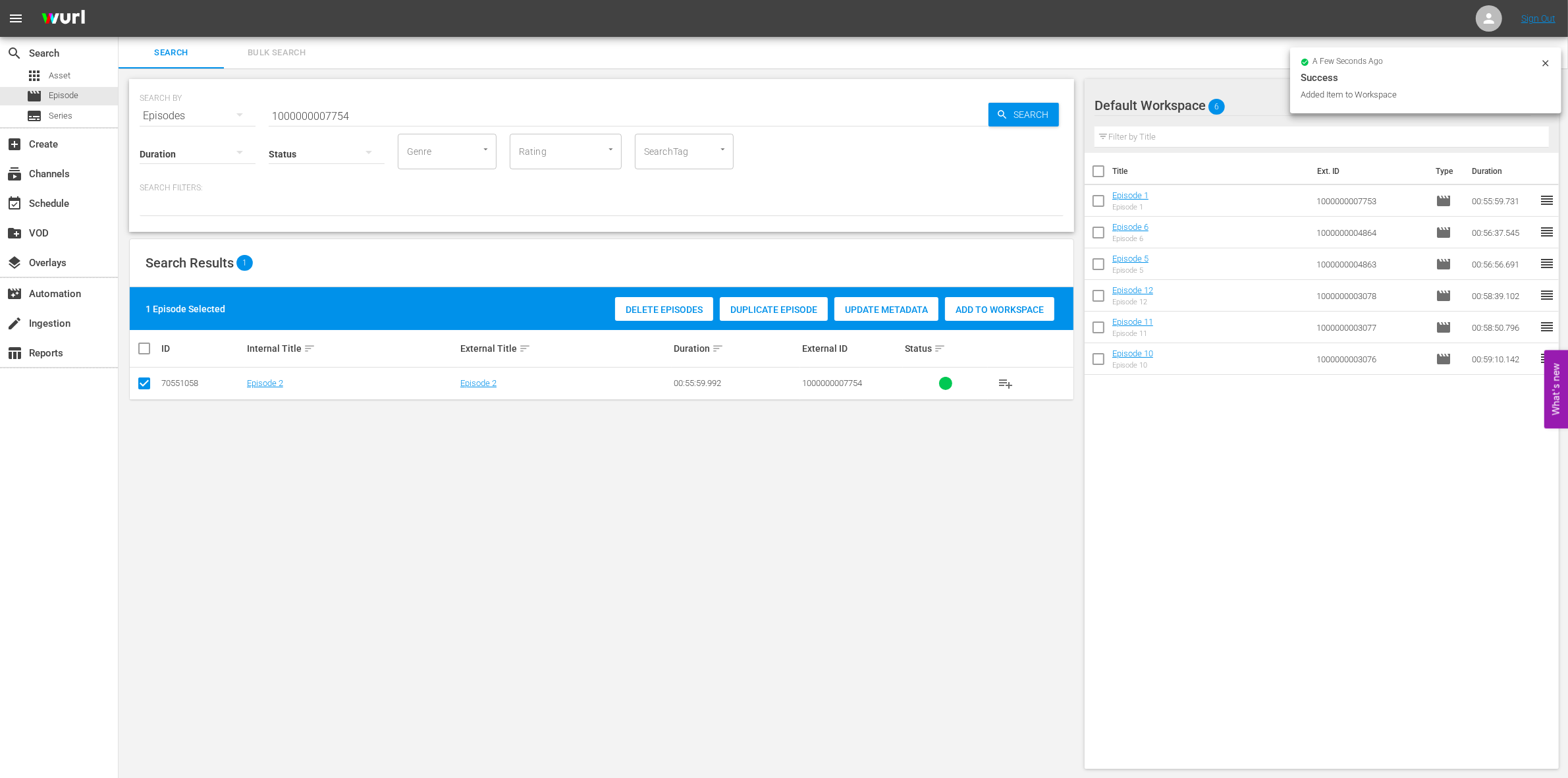
click at [1014, 297] on div "Add to Workspace" at bounding box center [999, 309] width 109 height 25
click at [370, 111] on input "1000000007754" at bounding box center [628, 116] width 720 height 32
type input "1000000007755"
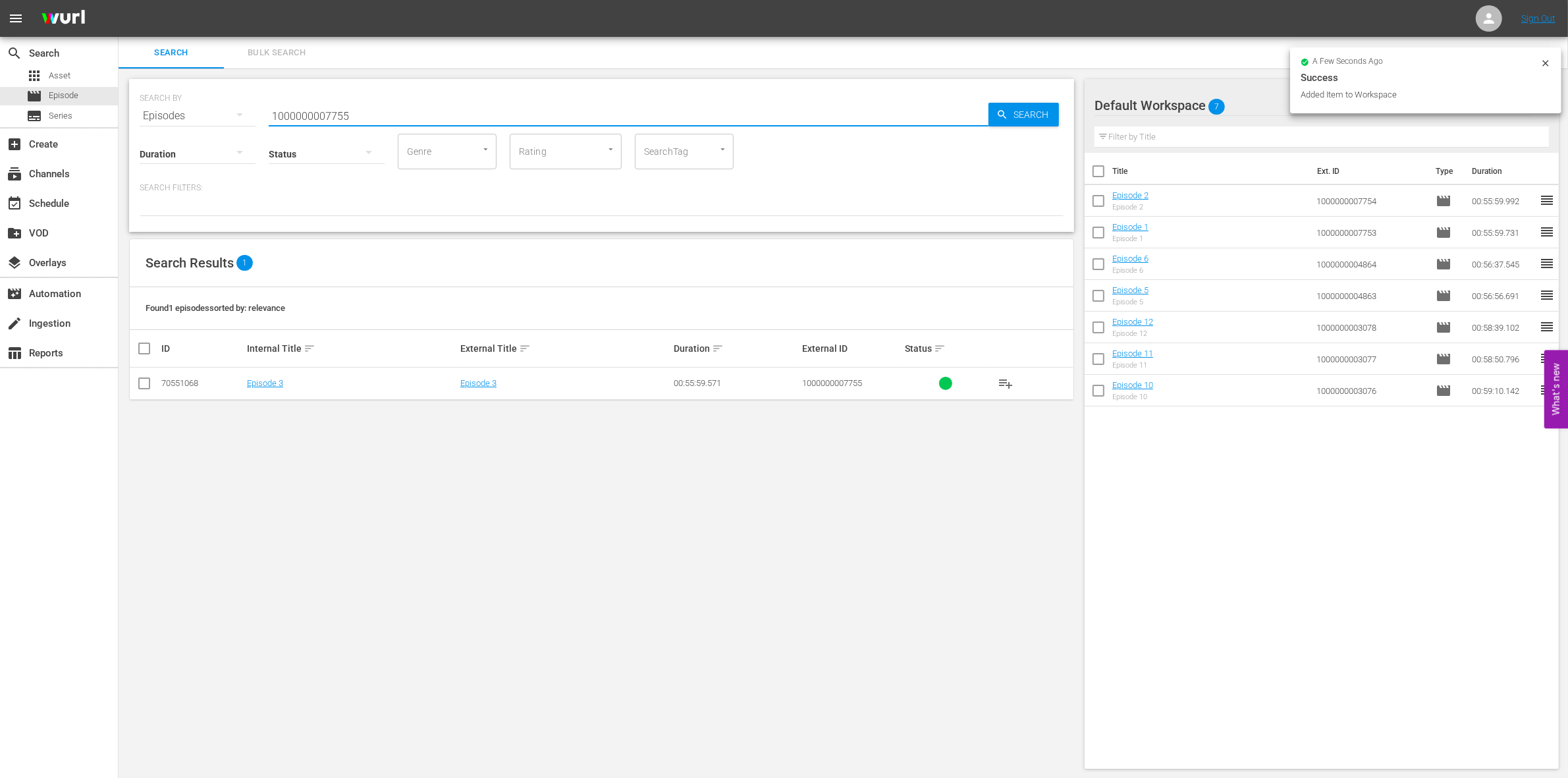
click at [140, 386] on input "checkbox" at bounding box center [145, 386] width 16 height 16
checkbox input "true"
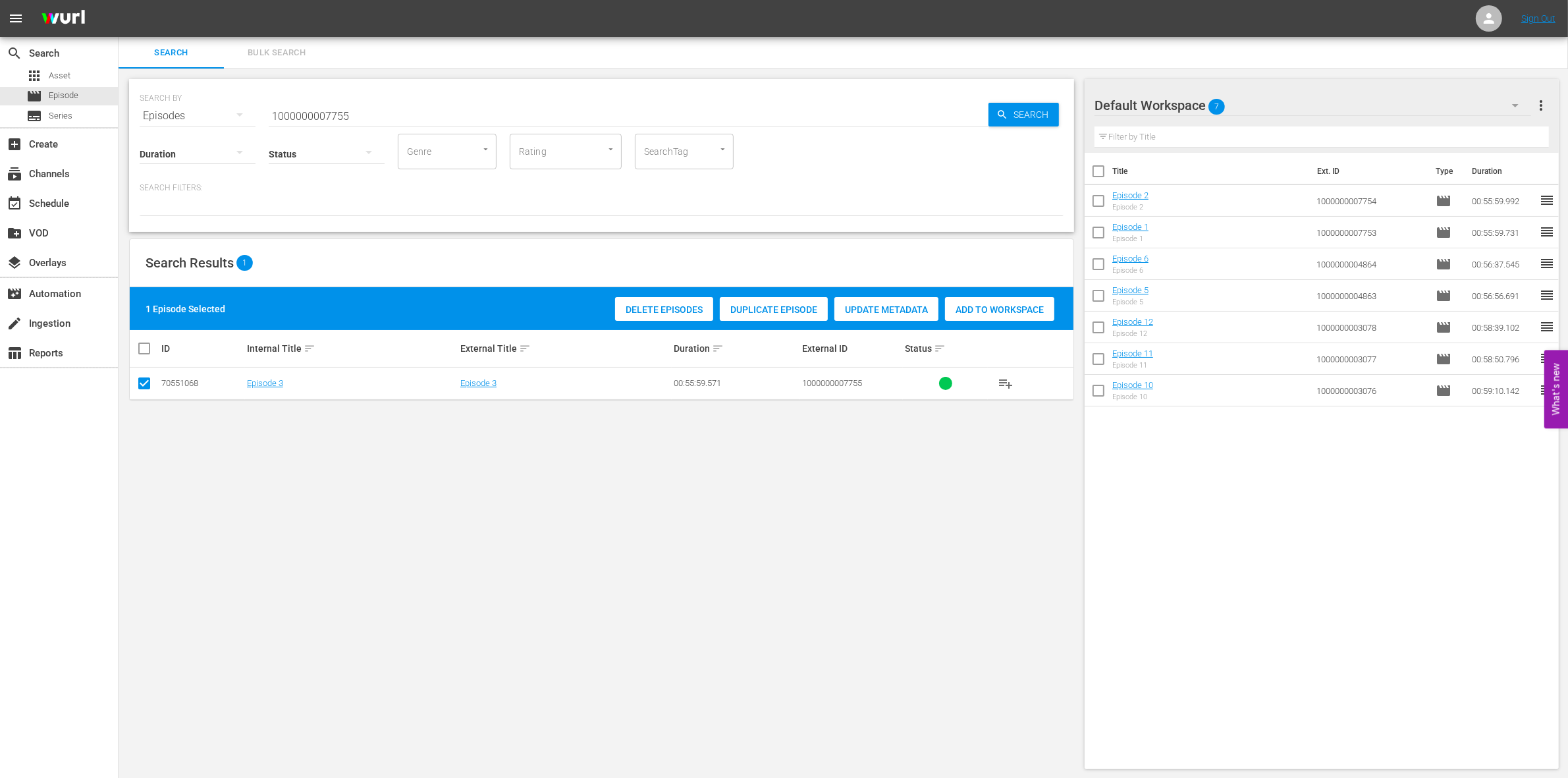
click at [984, 326] on div "1 Episode Selected Delete Episodes Duplicate Episode Update Metadata Add to Wor…" at bounding box center [601, 308] width 944 height 43
click at [973, 314] on div "Add to Workspace" at bounding box center [999, 309] width 109 height 25
click at [378, 102] on input "1000000007755" at bounding box center [628, 116] width 720 height 32
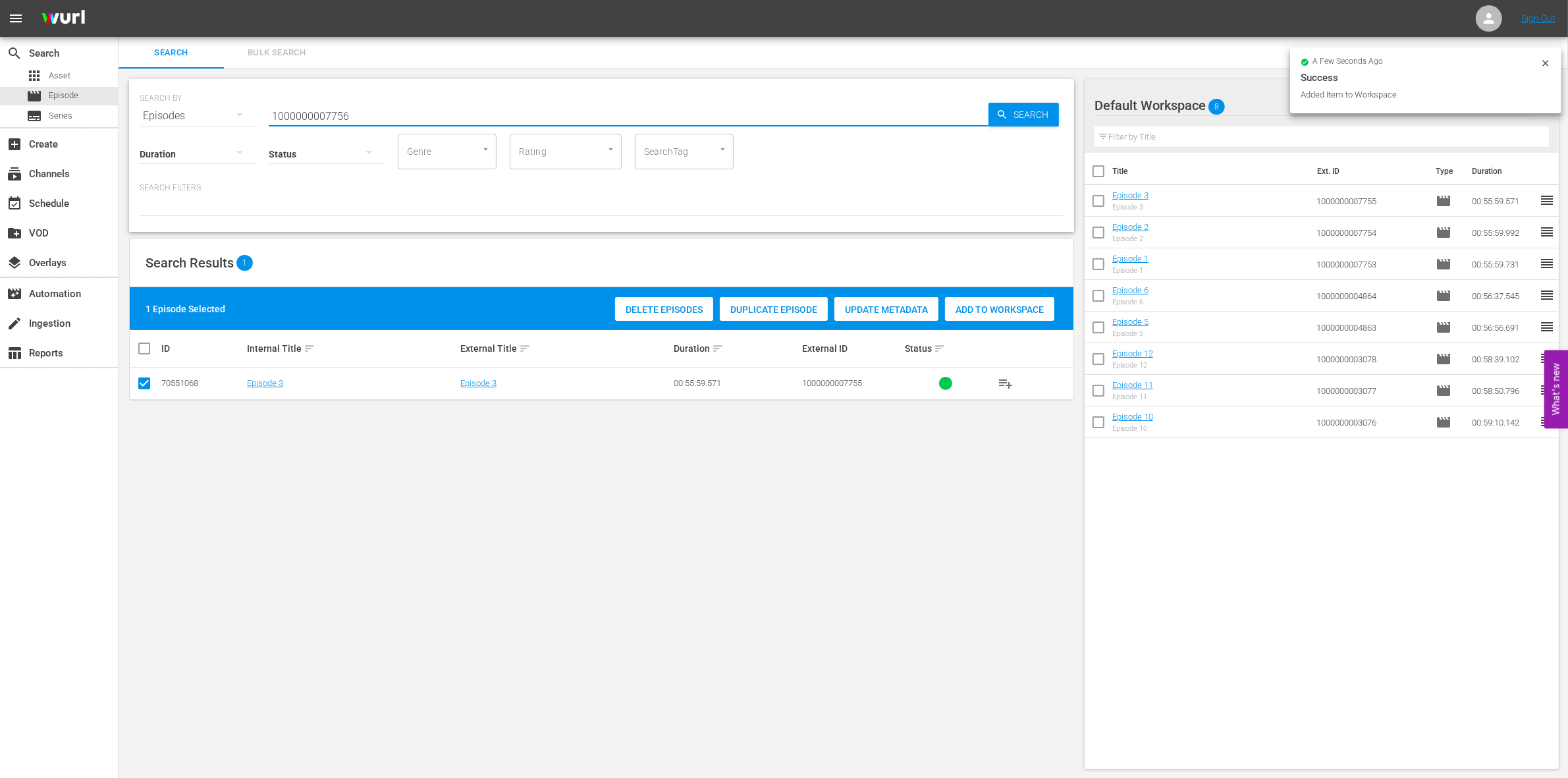
type input "1000000007756"
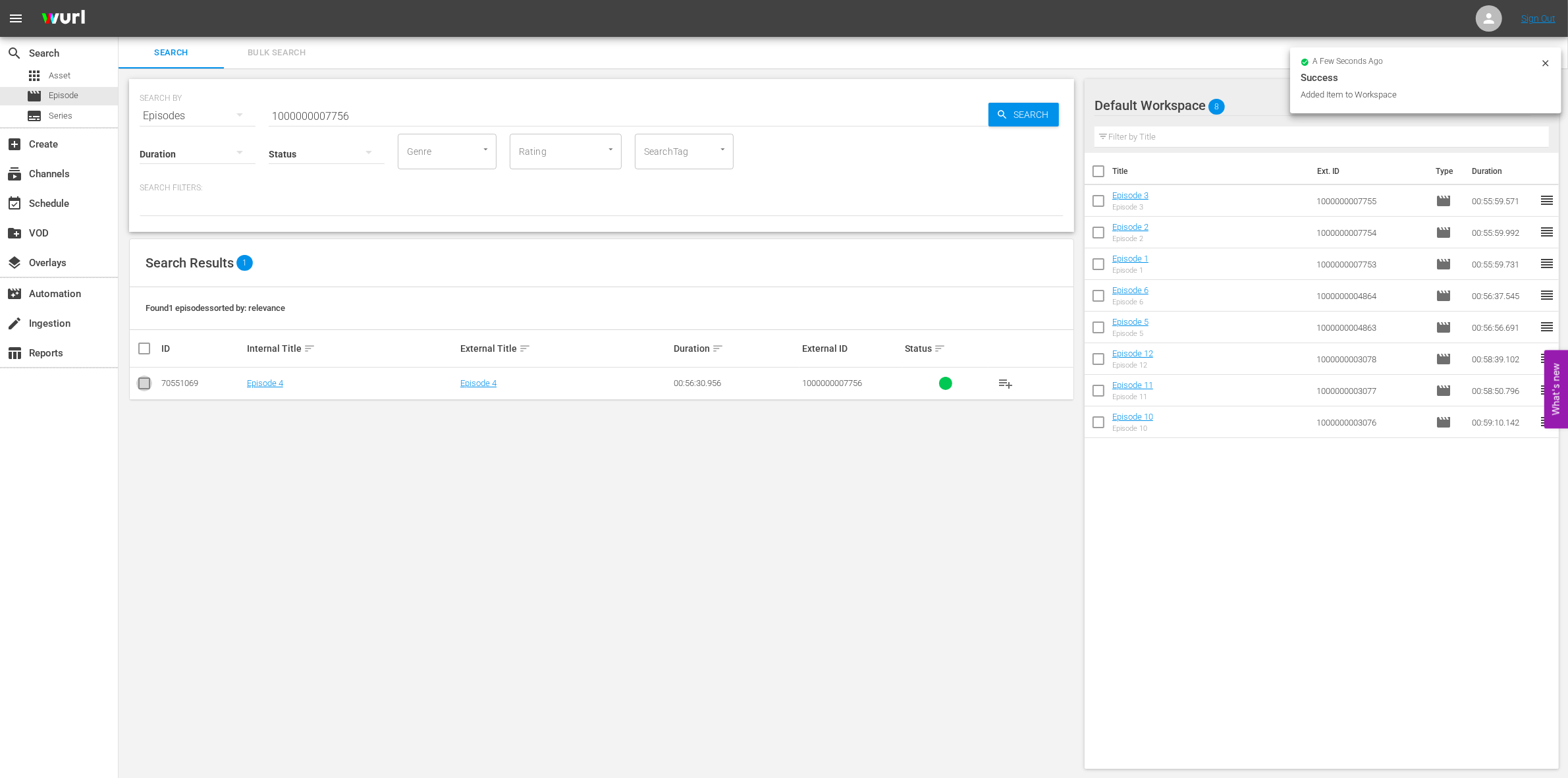
click at [146, 390] on input "checkbox" at bounding box center [145, 386] width 16 height 16
checkbox input "true"
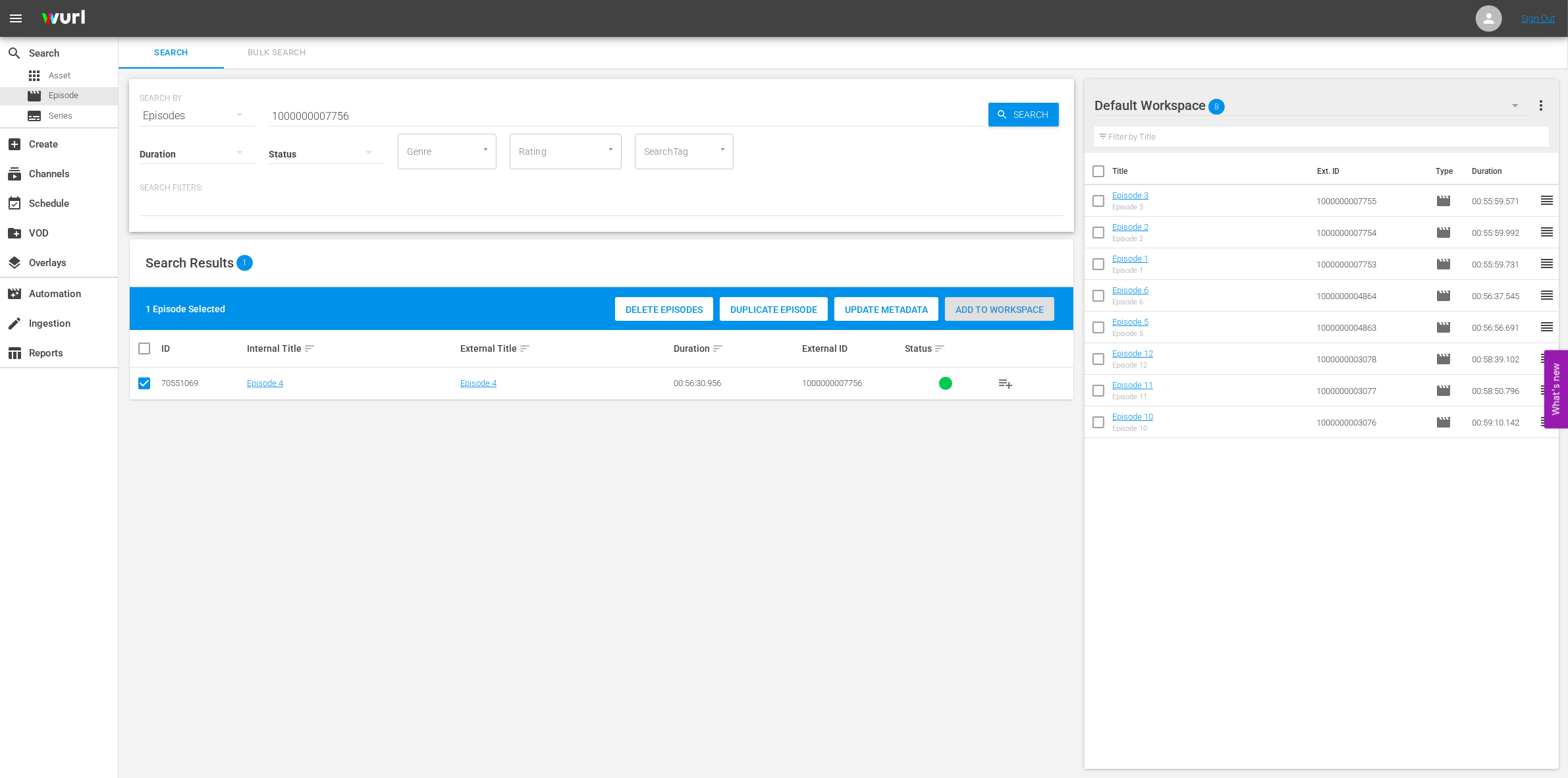
click at [1011, 311] on span "Add to Workspace" at bounding box center [999, 309] width 109 height 11
click at [336, 112] on input "1000000007756" at bounding box center [628, 116] width 720 height 32
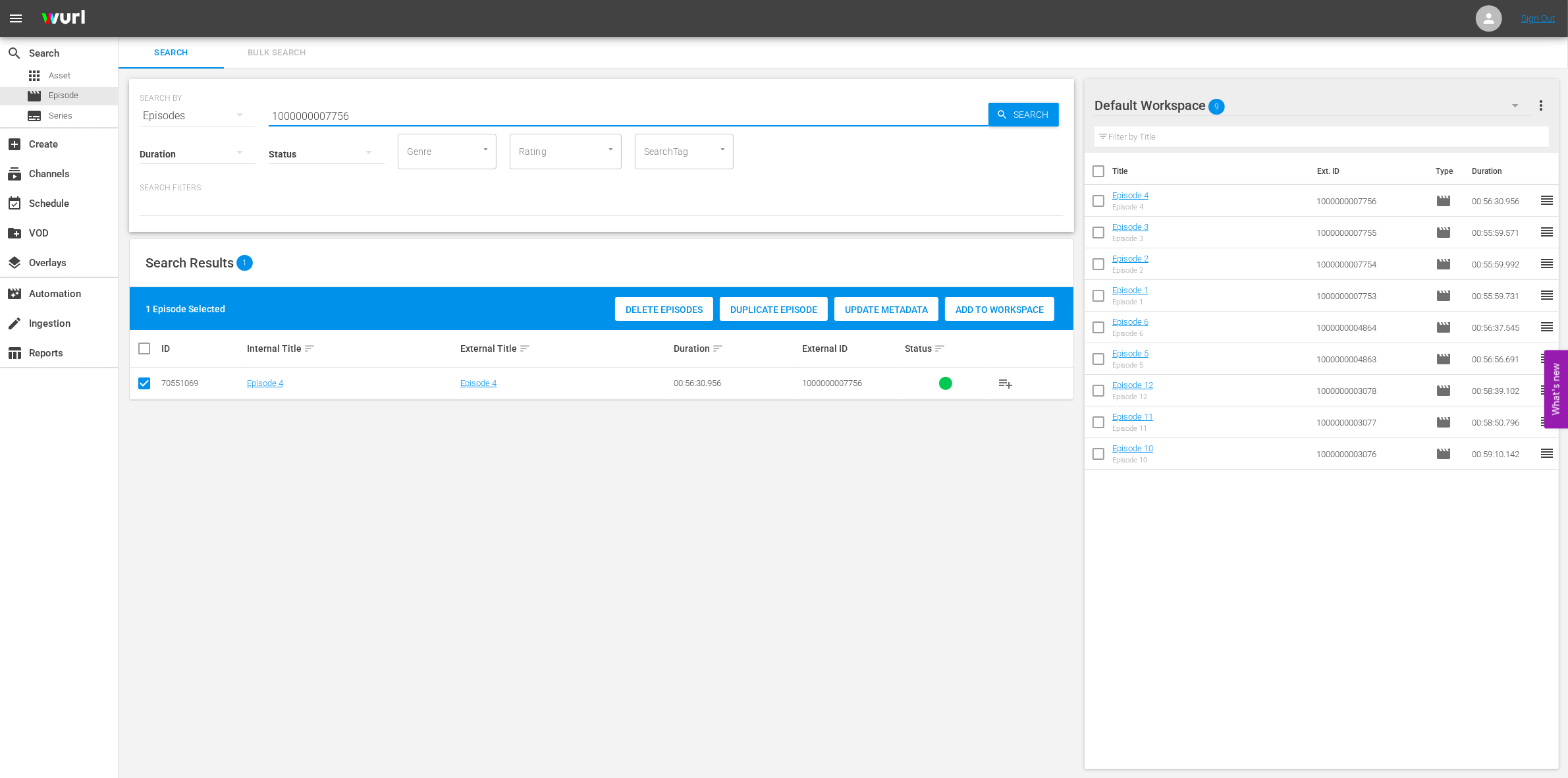
click at [337, 112] on input "1000000007756" at bounding box center [628, 116] width 720 height 32
paste input "35252"
type input "1000000035252"
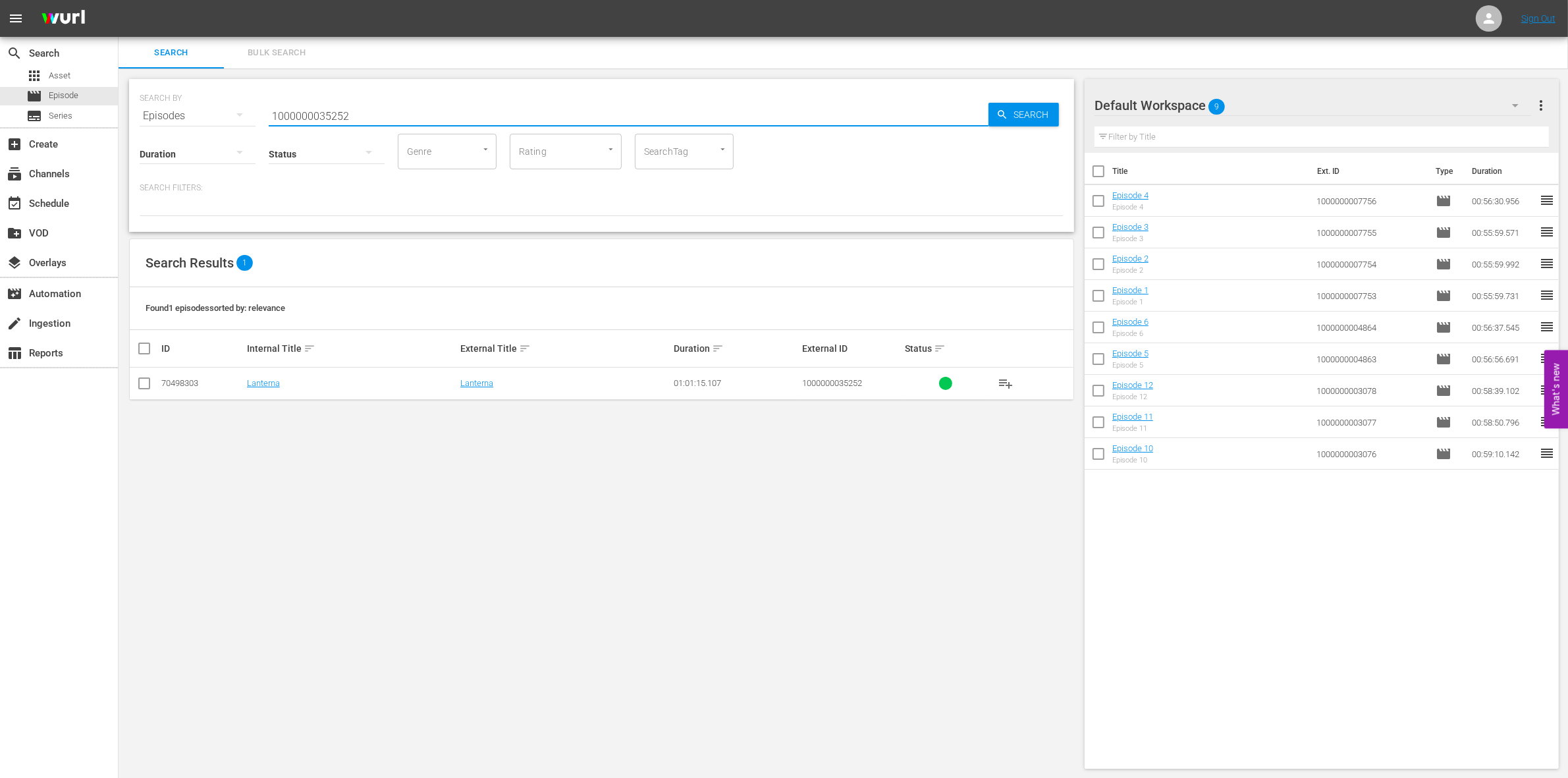
click at [153, 385] on td at bounding box center [144, 383] width 30 height 32
click at [145, 380] on input "checkbox" at bounding box center [145, 386] width 16 height 16
checkbox input "true"
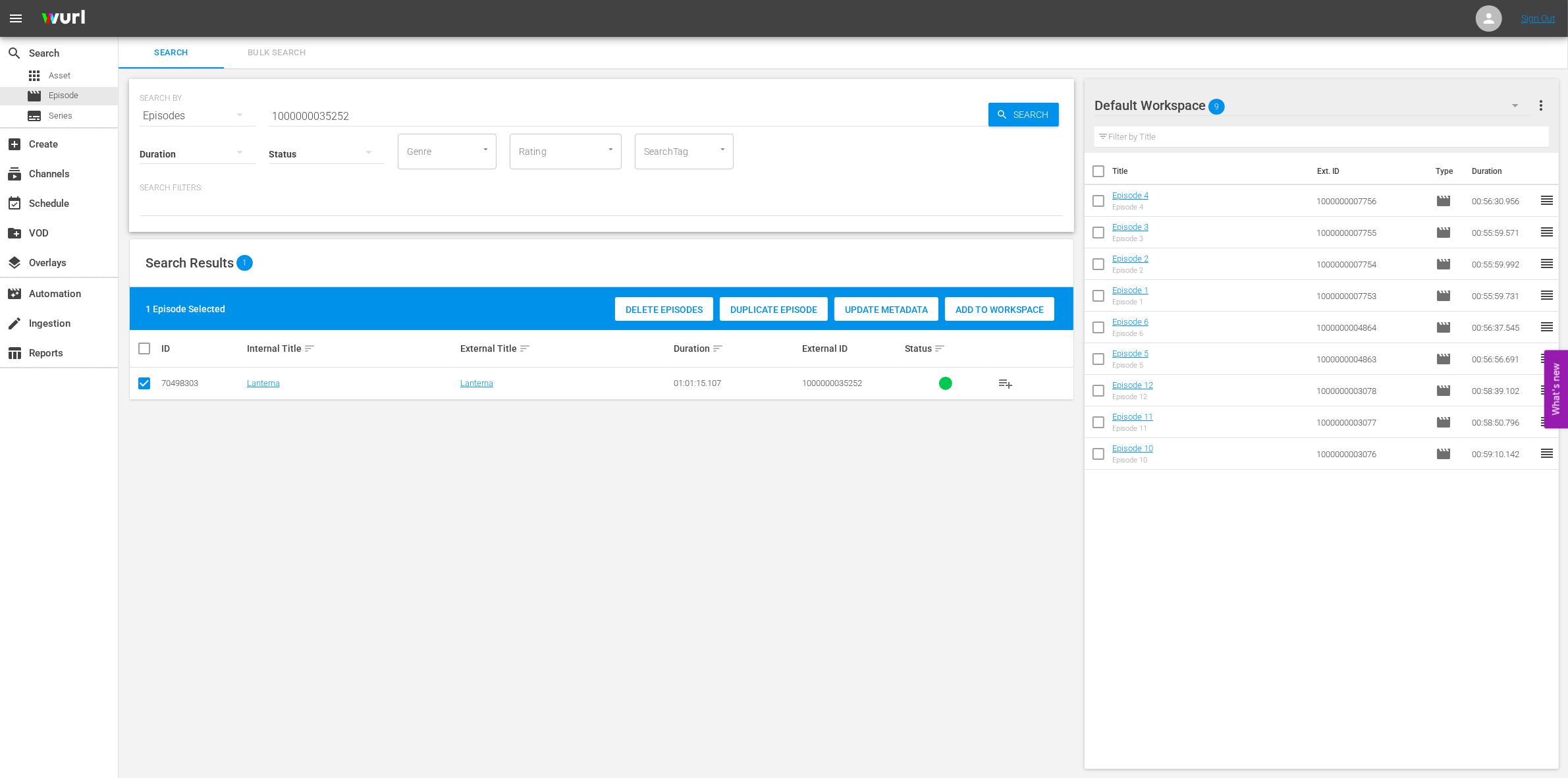
click at [1006, 307] on span "Add to Workspace" at bounding box center [999, 309] width 109 height 11
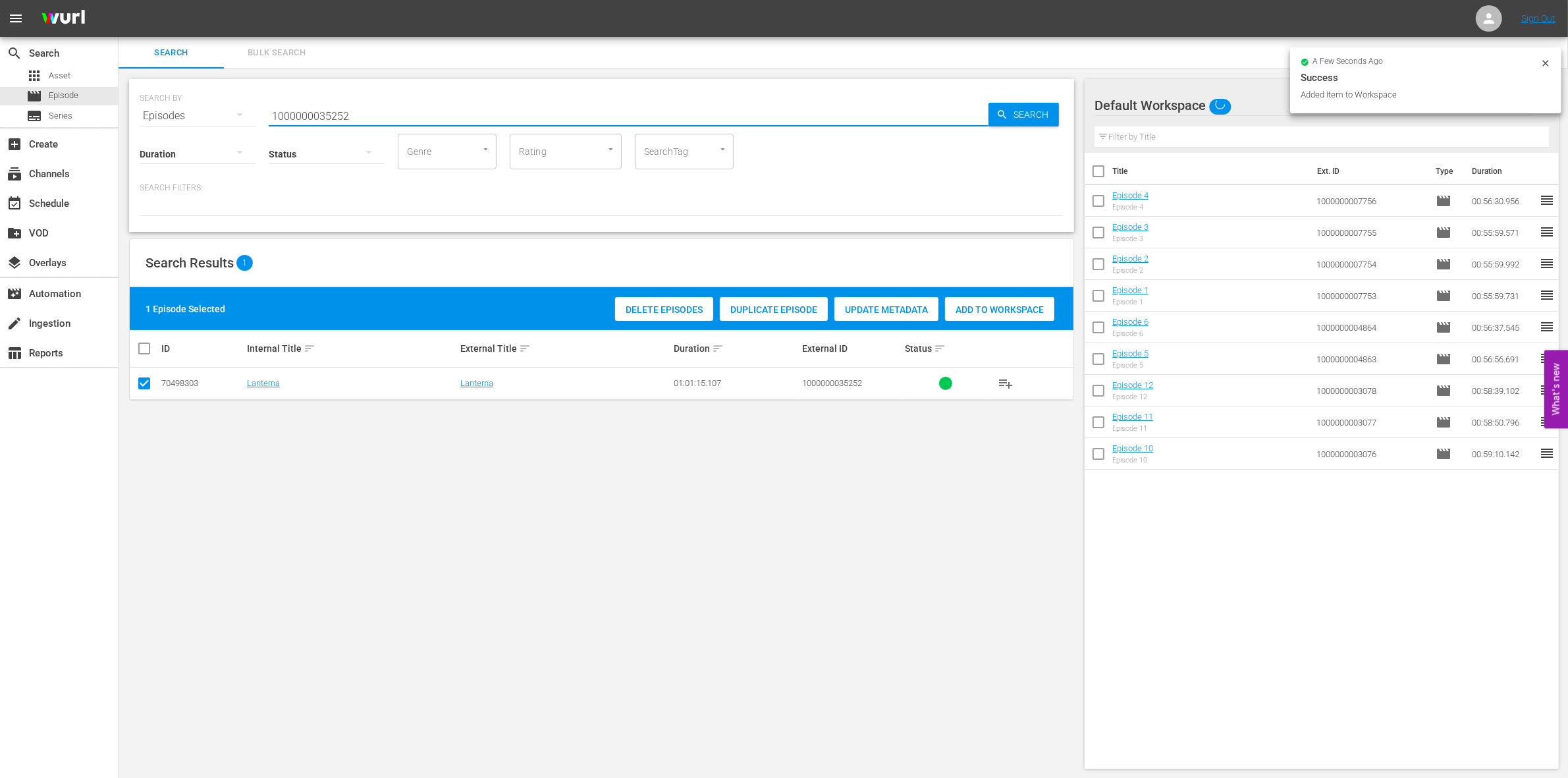
click at [429, 114] on input "1000000035252" at bounding box center [628, 116] width 720 height 32
type input "1000000035253"
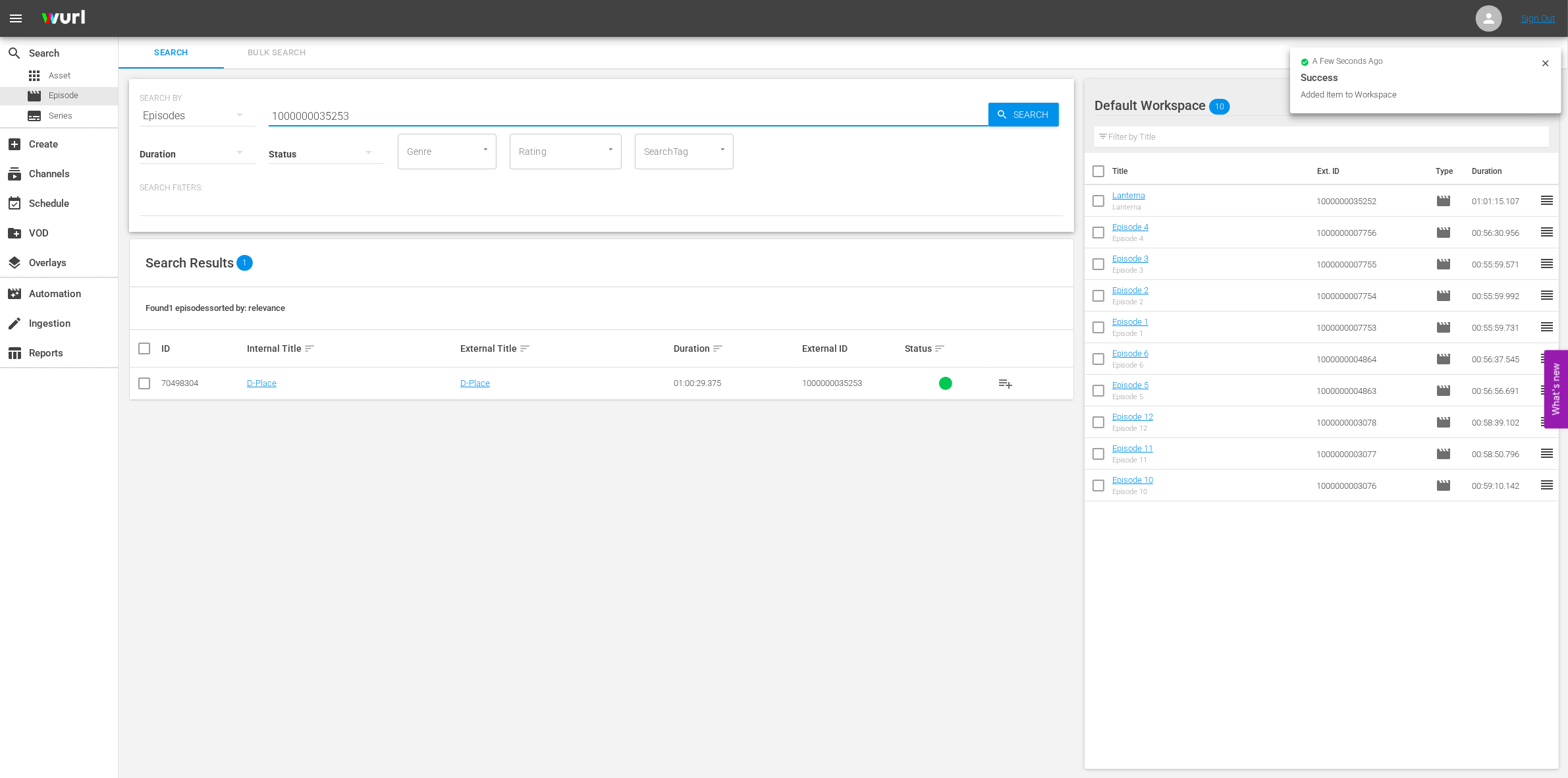
click at [154, 381] on td at bounding box center [144, 383] width 30 height 32
click at [150, 381] on input "checkbox" at bounding box center [145, 386] width 16 height 16
checkbox input "true"
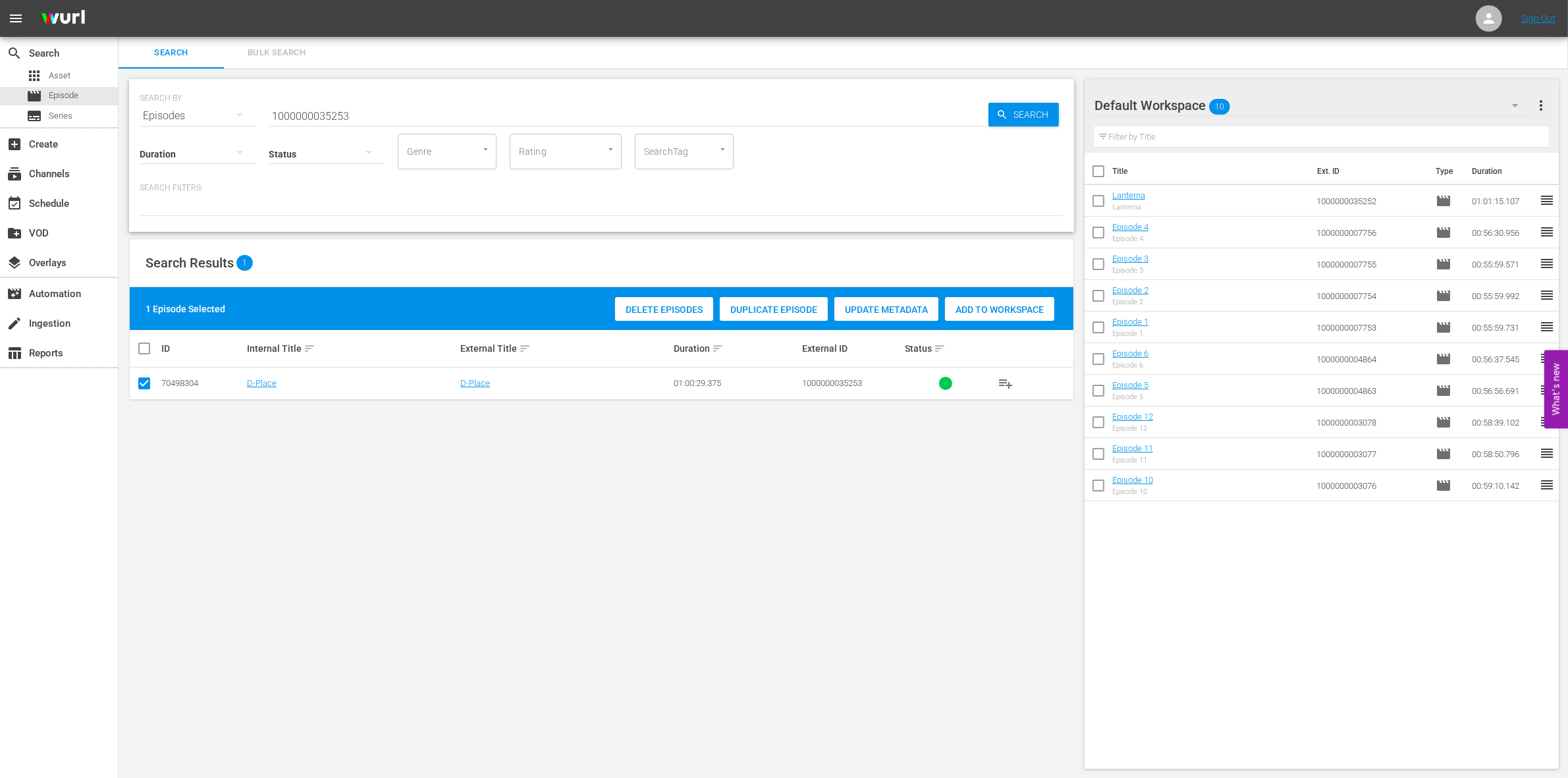
click at [1008, 304] on span "Add to Workspace" at bounding box center [999, 309] width 109 height 11
click at [384, 125] on div "Status" at bounding box center [326, 146] width 116 height 48
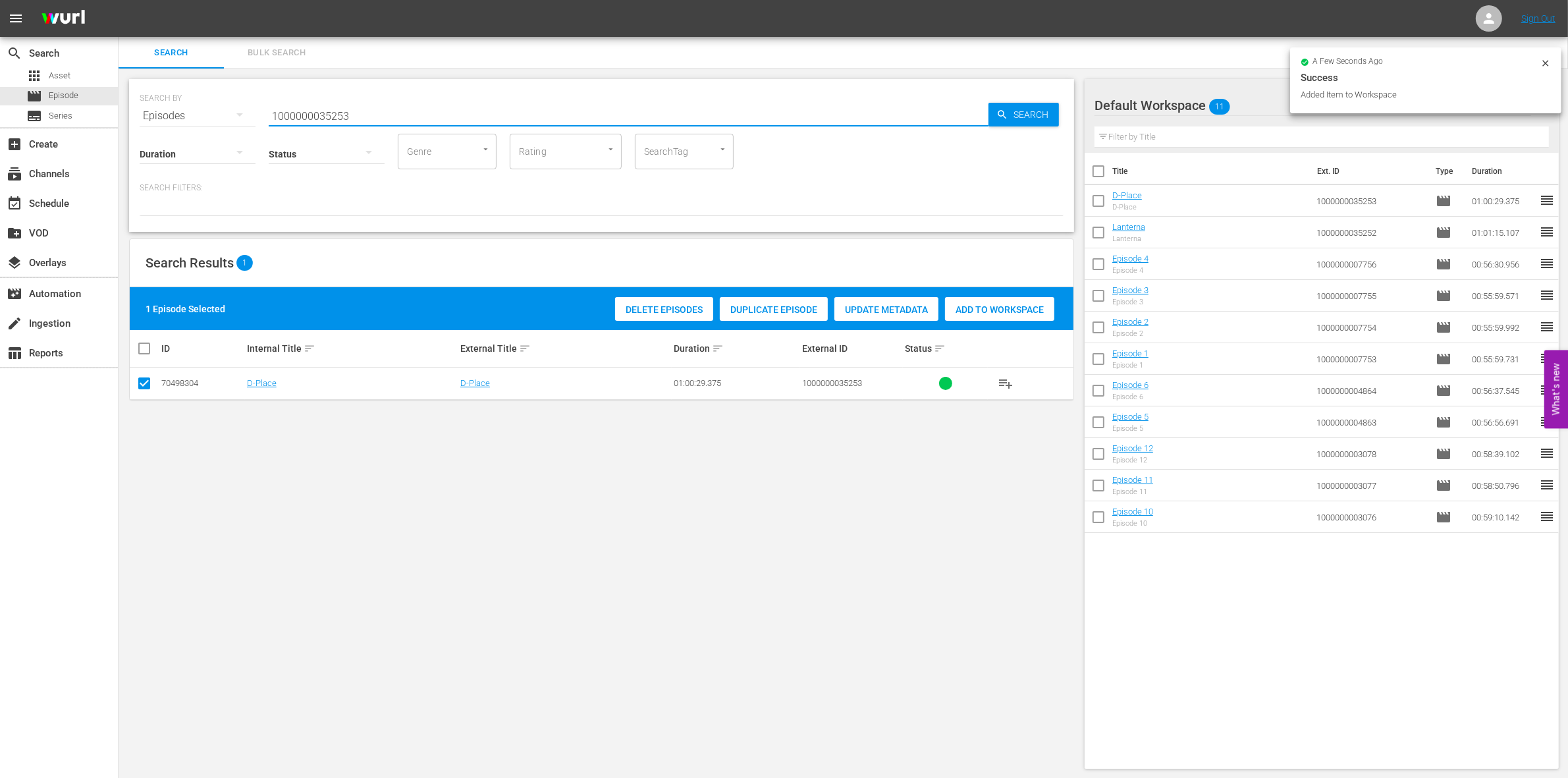
click at [374, 119] on input "1000000035253" at bounding box center [628, 116] width 720 height 32
type input "1000000035254"
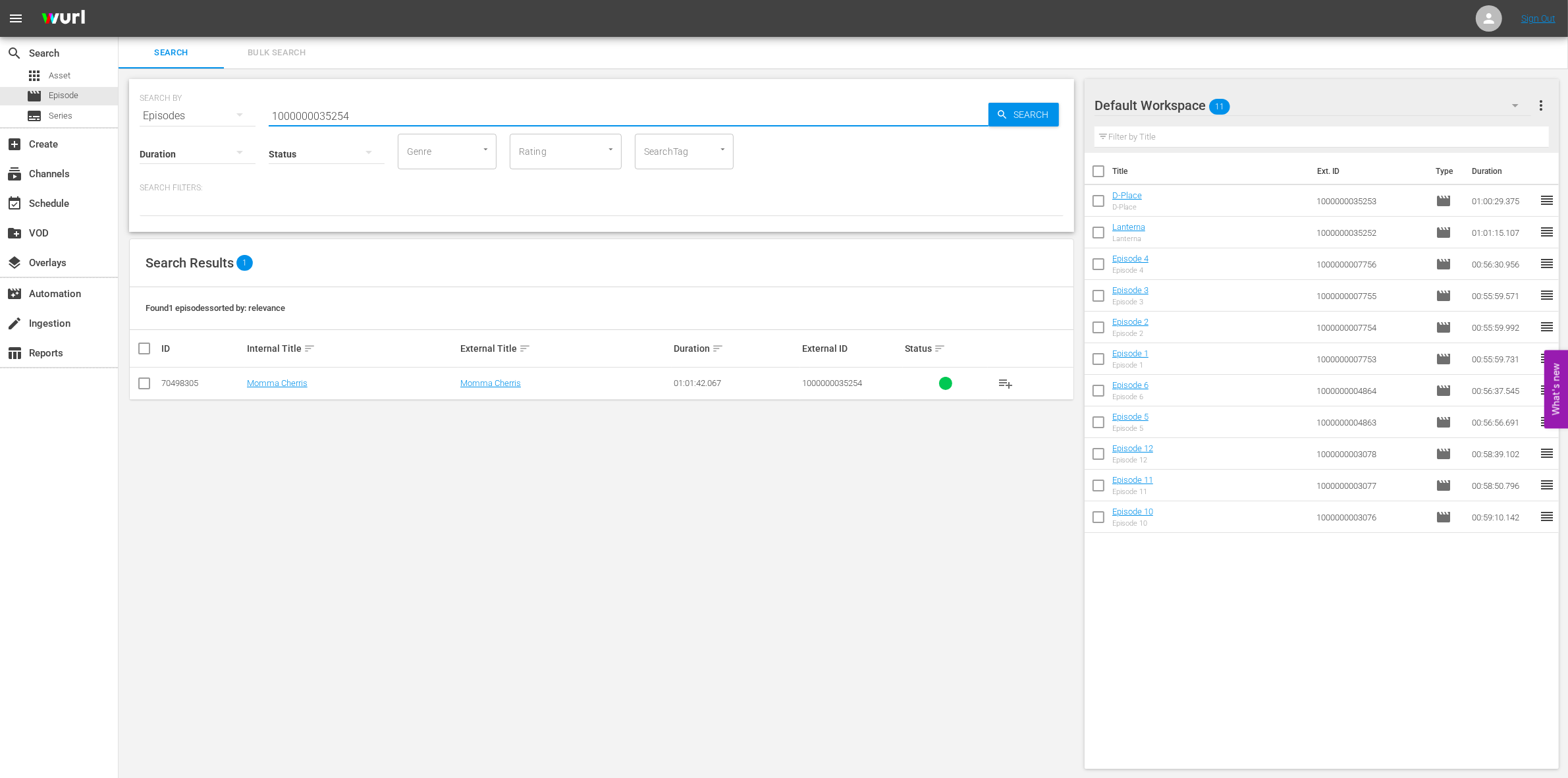
click at [133, 381] on td at bounding box center [144, 383] width 30 height 32
click at [147, 382] on input "checkbox" at bounding box center [145, 386] width 16 height 16
checkbox input "true"
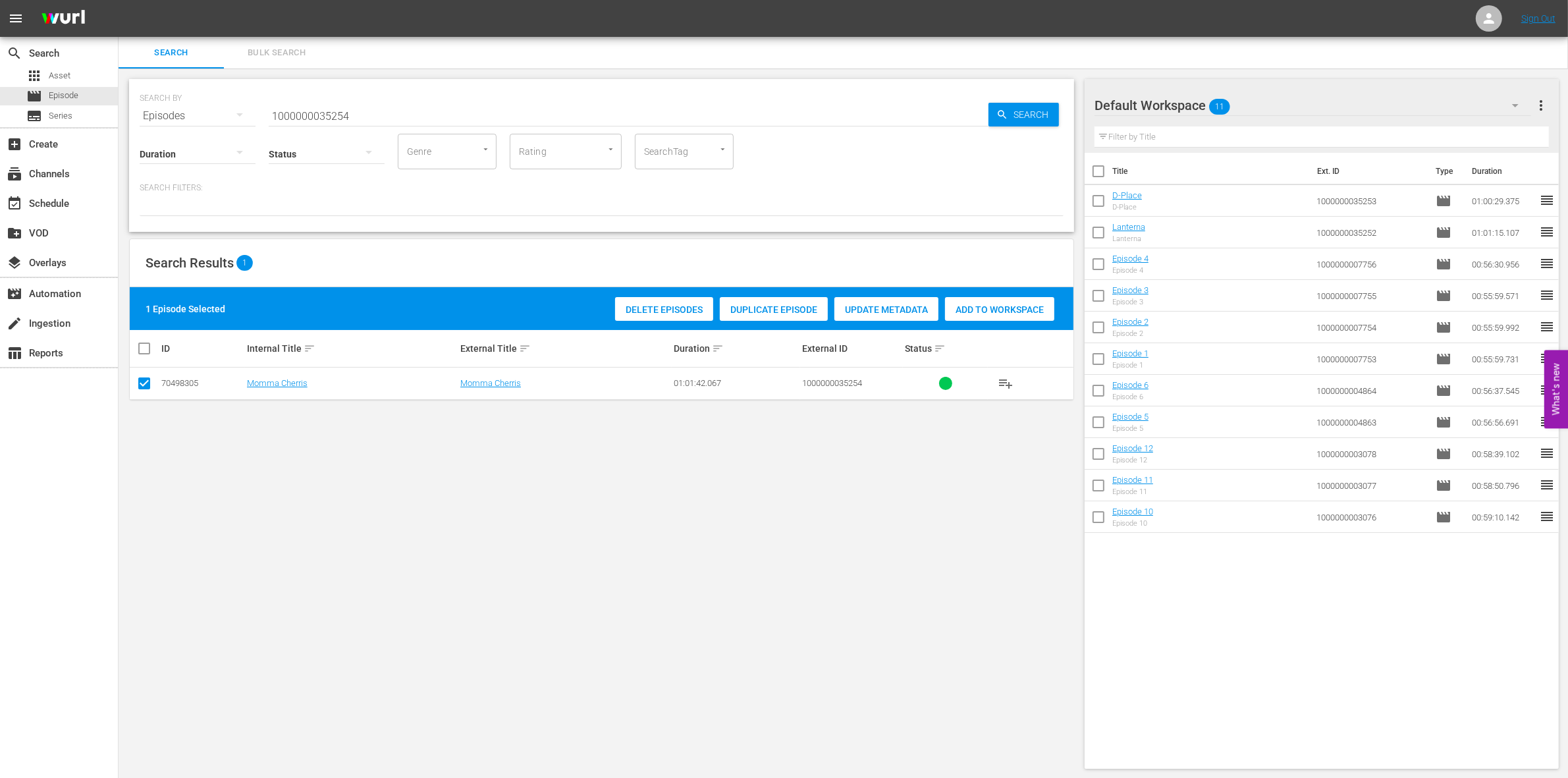
click at [991, 301] on div "Add to Workspace" at bounding box center [999, 309] width 109 height 25
click at [402, 119] on input "1000000035254" at bounding box center [628, 116] width 720 height 32
type input "1000000035255"
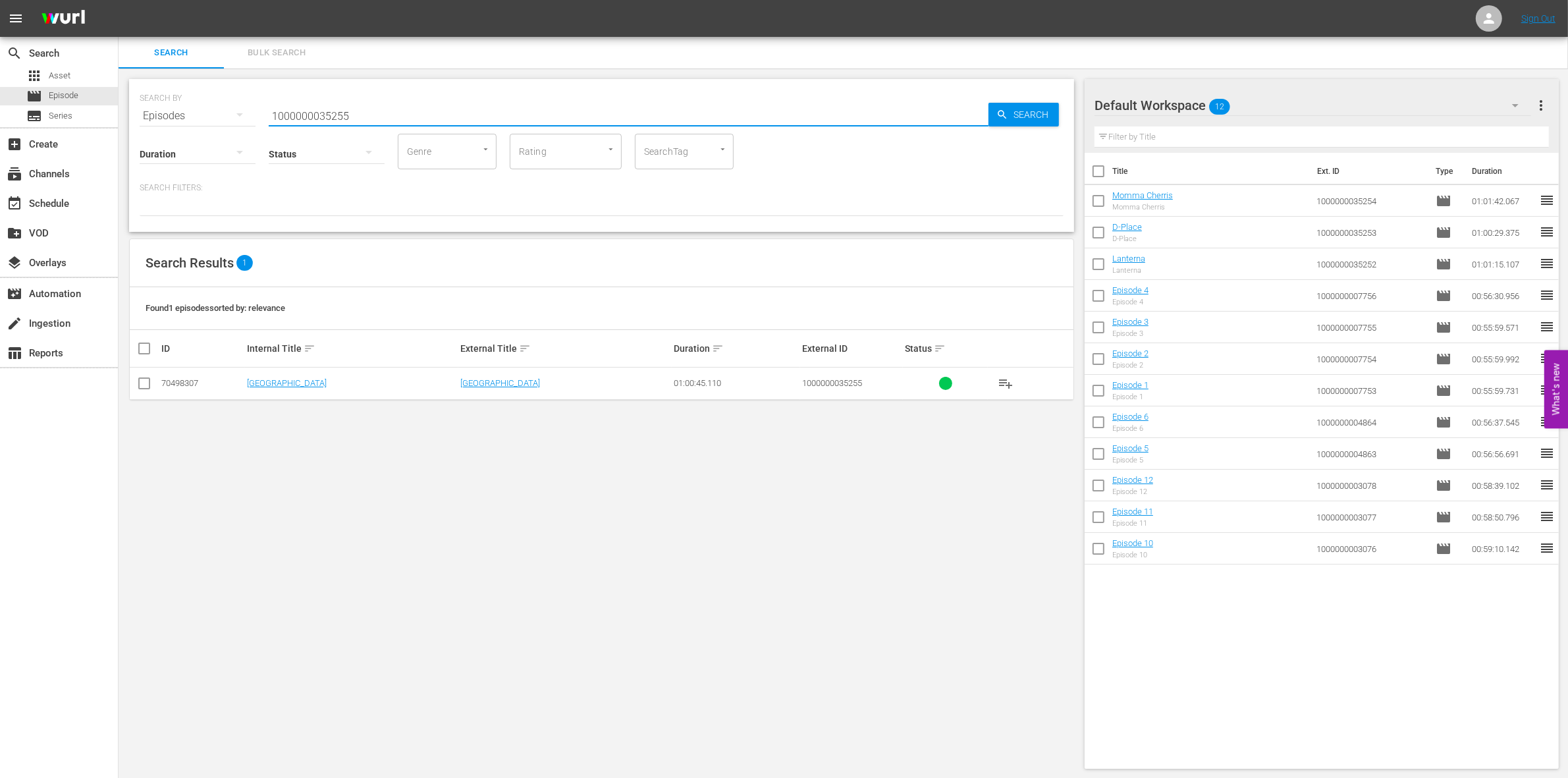
click at [139, 389] on input "checkbox" at bounding box center [145, 386] width 16 height 16
checkbox input "true"
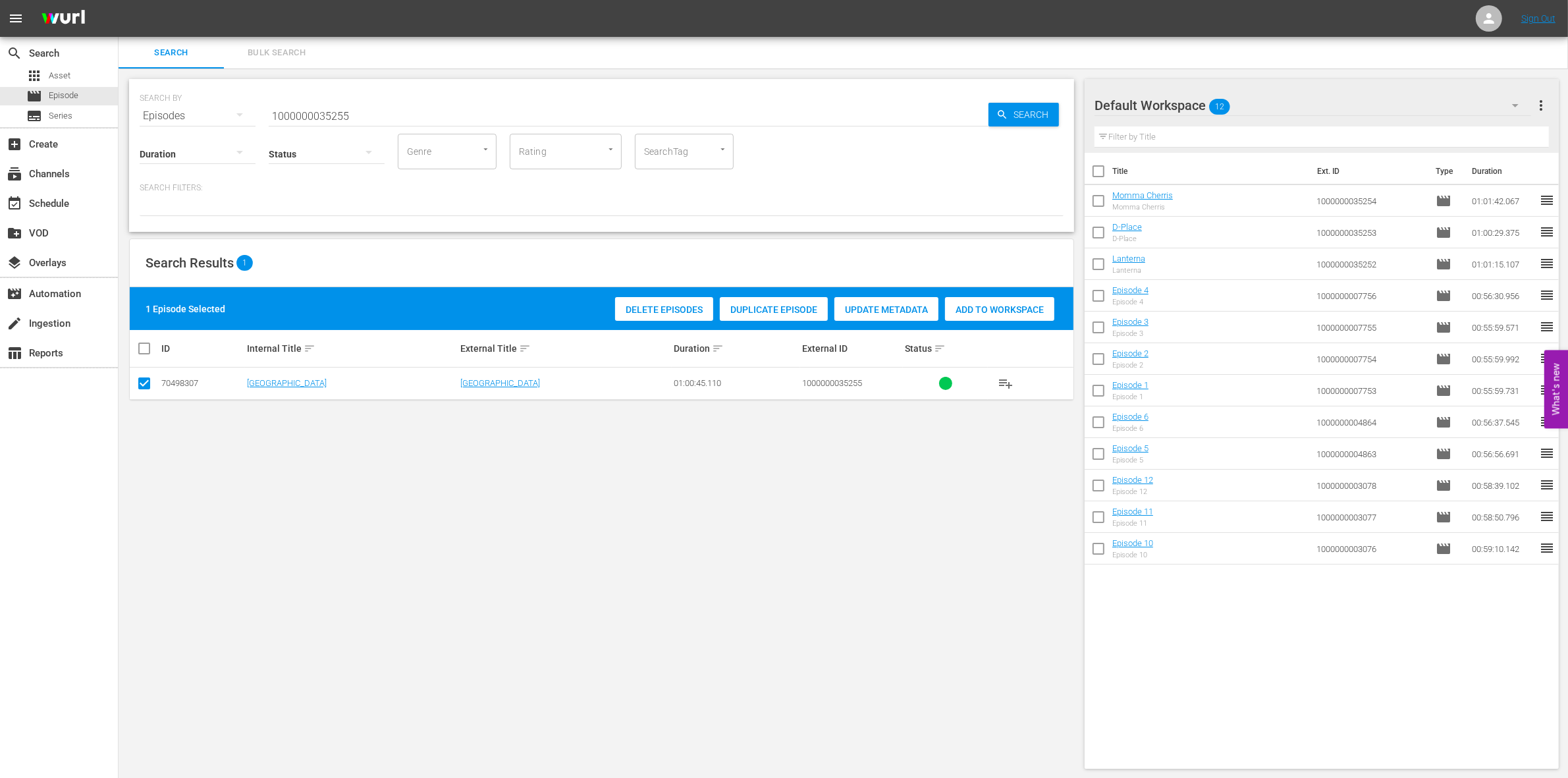
click at [976, 324] on div "1 Episode Selected Delete Episodes Duplicate Episode Update Metadata Add to Wor…" at bounding box center [601, 308] width 944 height 43
click at [966, 313] on span "Add to Workspace" at bounding box center [999, 309] width 109 height 11
click at [413, 111] on input "1000000035255" at bounding box center [628, 116] width 720 height 32
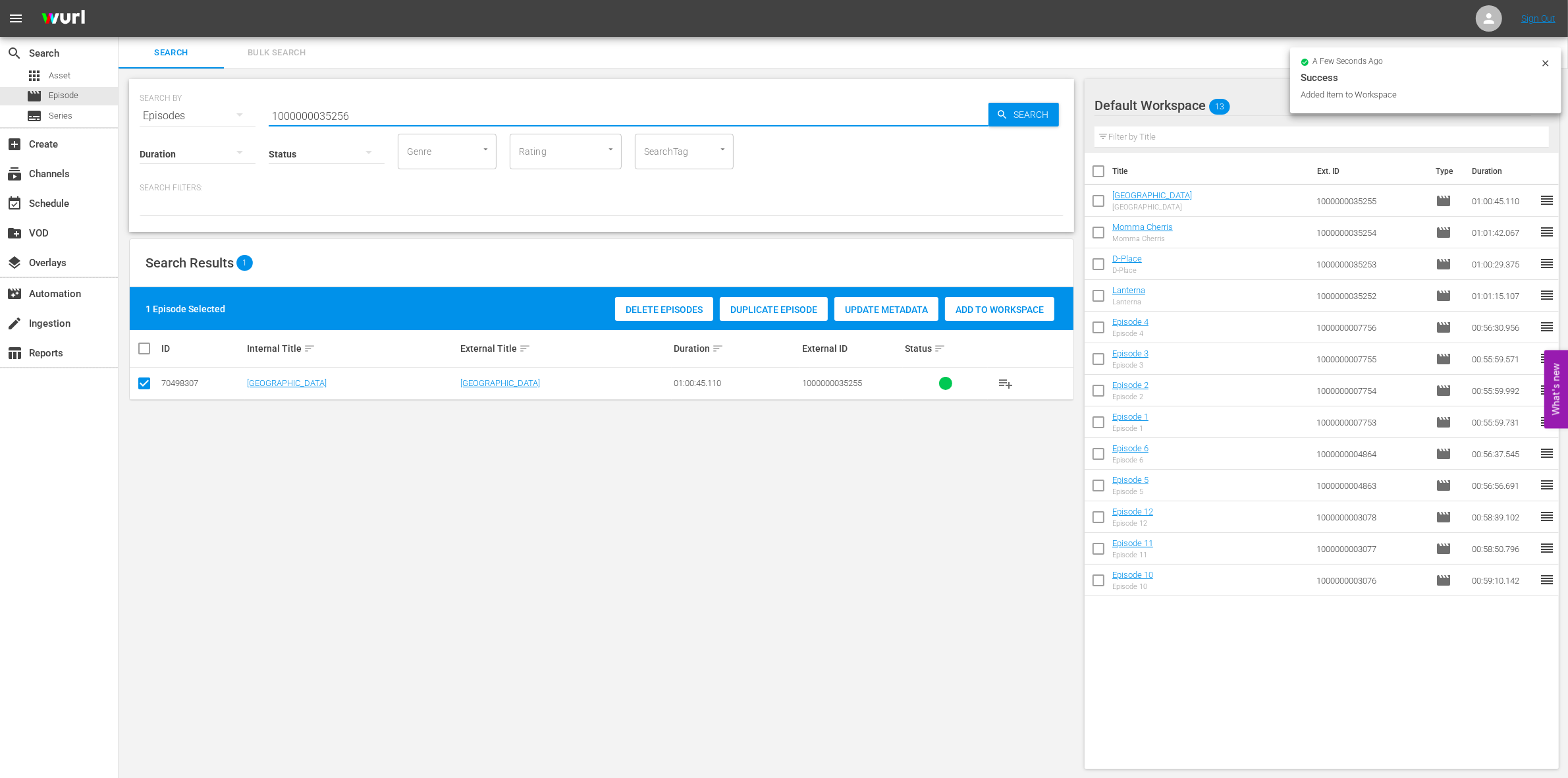
type input "1000000035256"
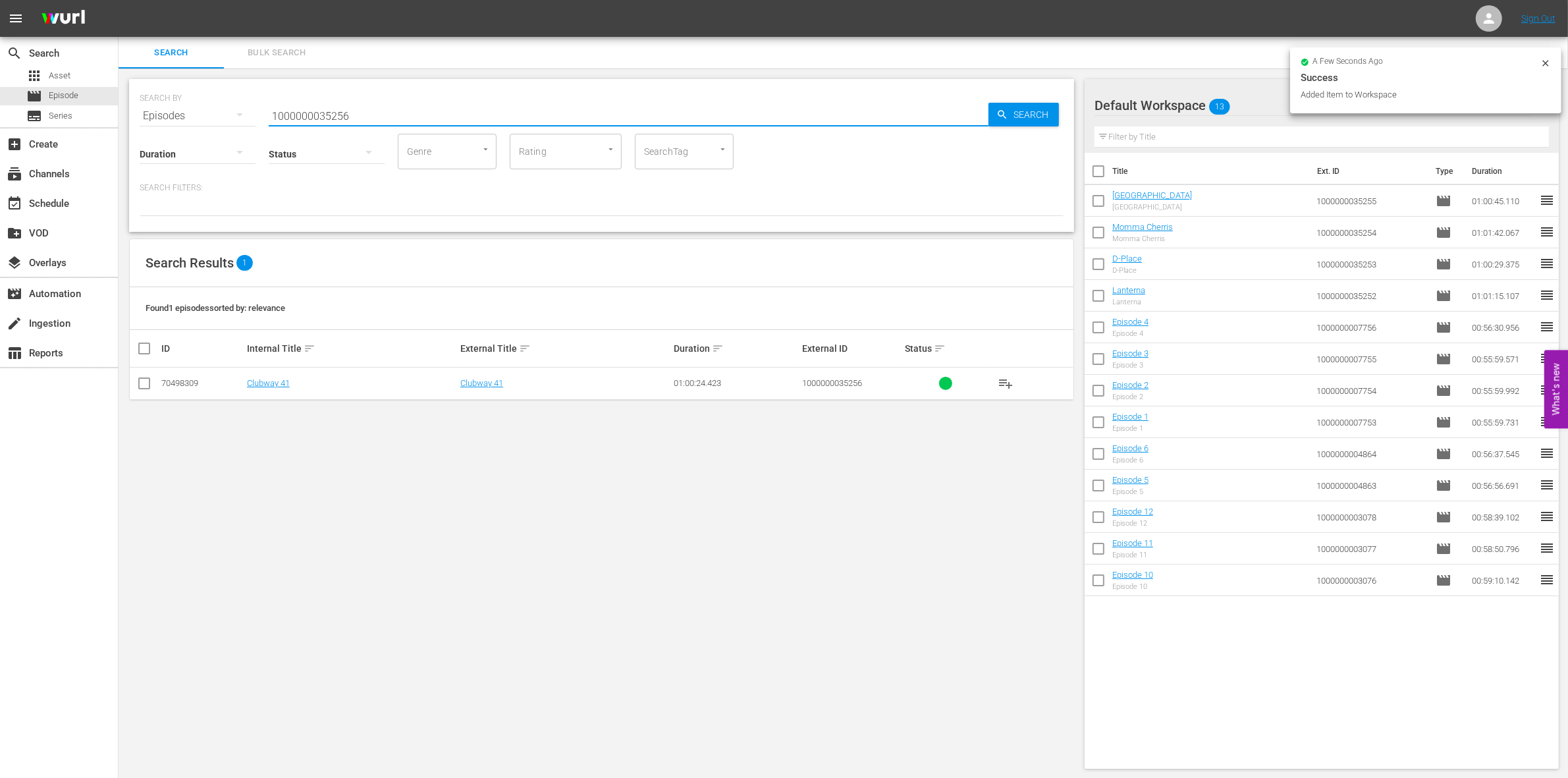
click at [142, 389] on input "checkbox" at bounding box center [145, 386] width 16 height 16
checkbox input "true"
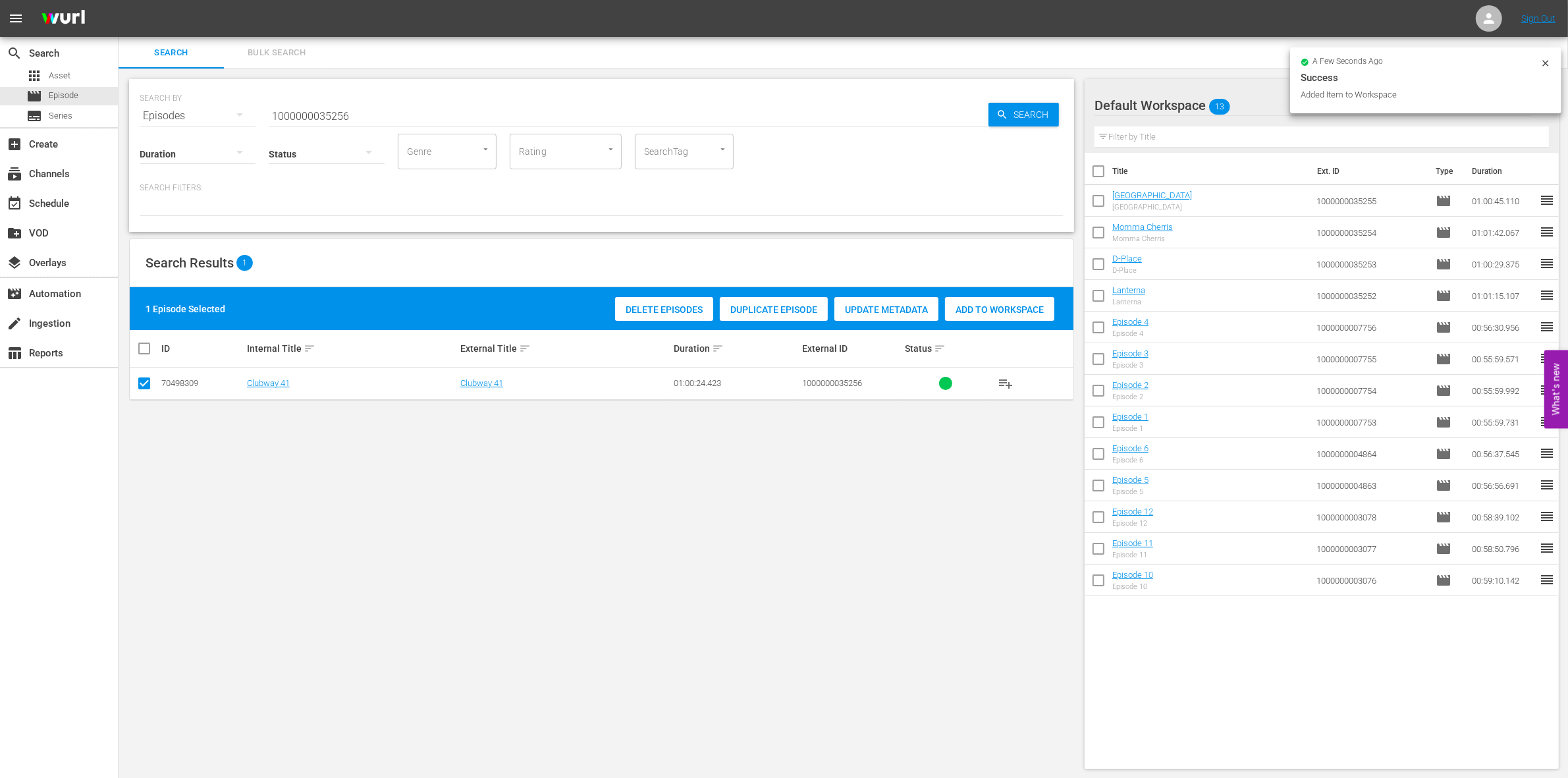
click at [971, 308] on span "Add to Workspace" at bounding box center [999, 309] width 109 height 11
click at [391, 107] on input "1000000035256" at bounding box center [628, 116] width 720 height 32
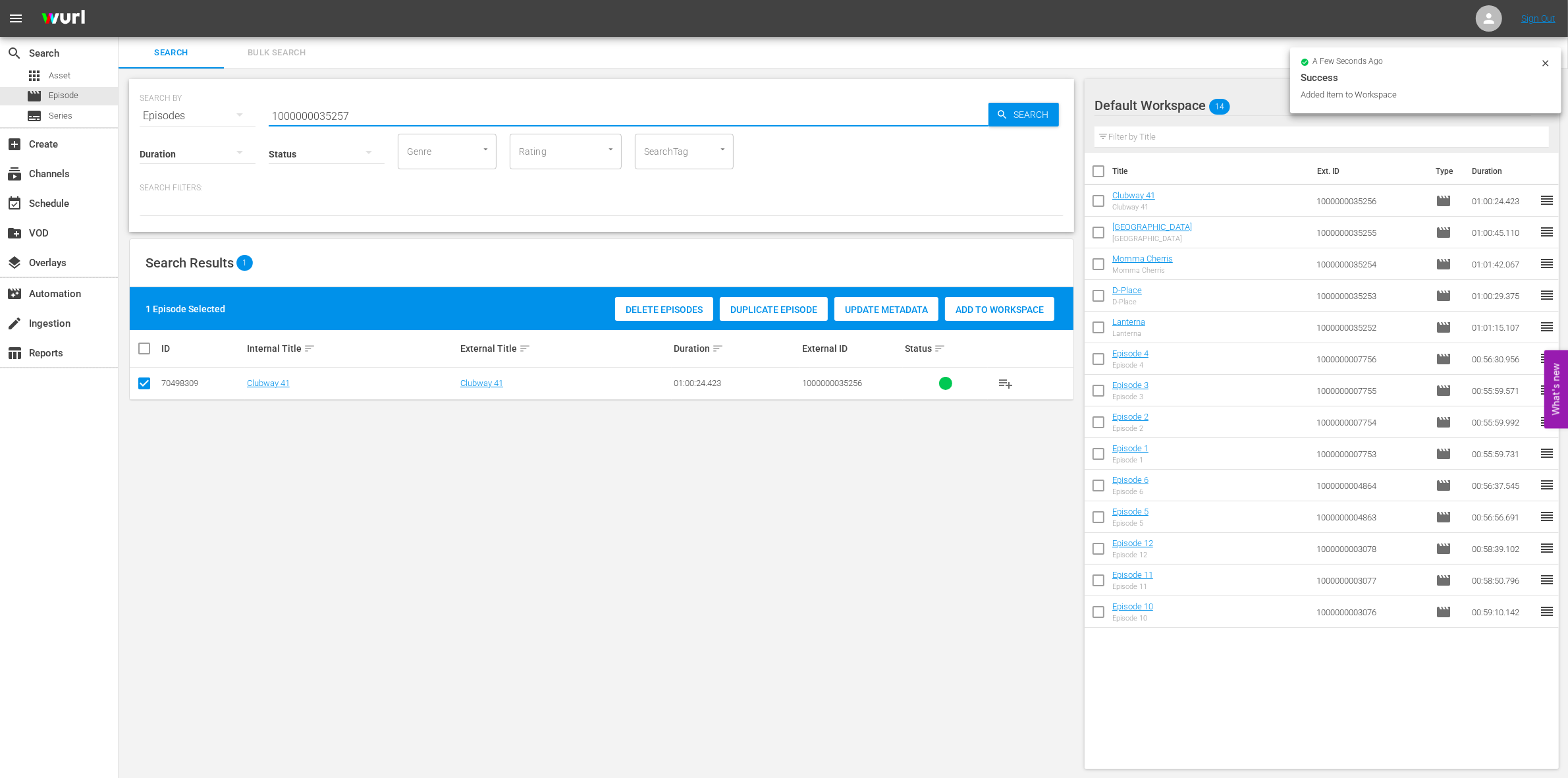
type input "1000000035257"
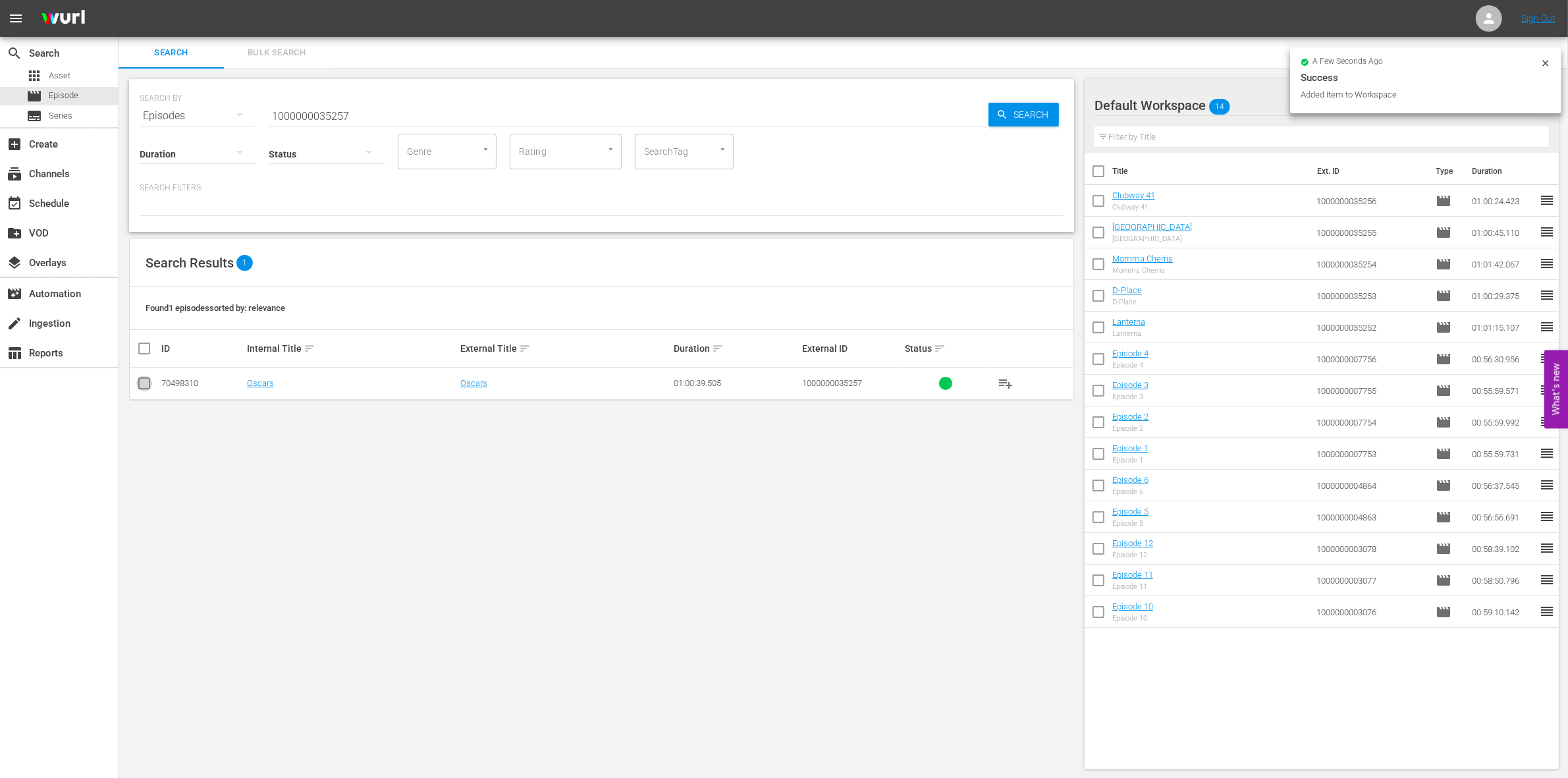
click at [137, 383] on input "checkbox" at bounding box center [145, 386] width 16 height 16
checkbox input "true"
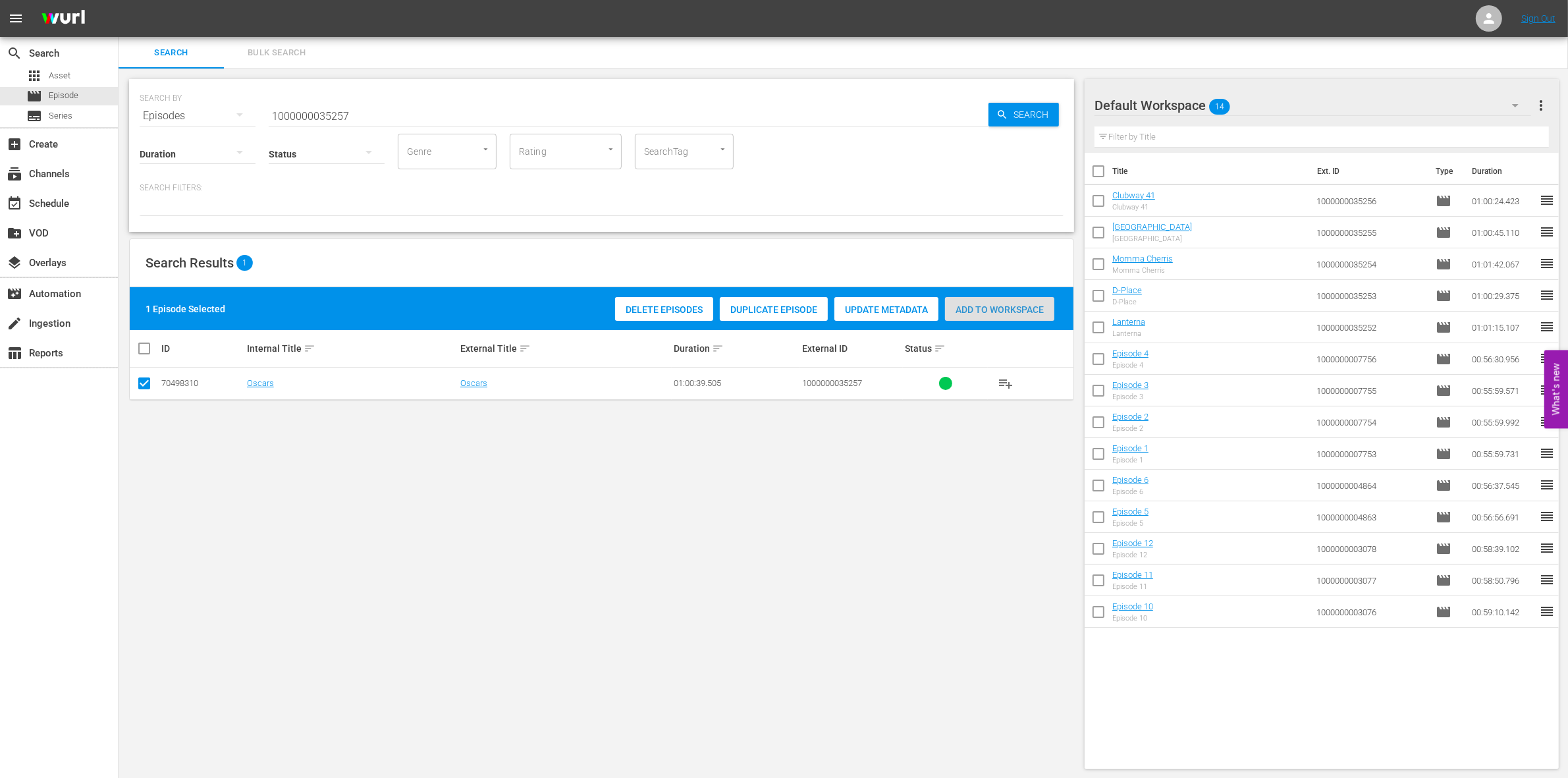
click at [973, 318] on div "Add to Workspace" at bounding box center [999, 309] width 109 height 25
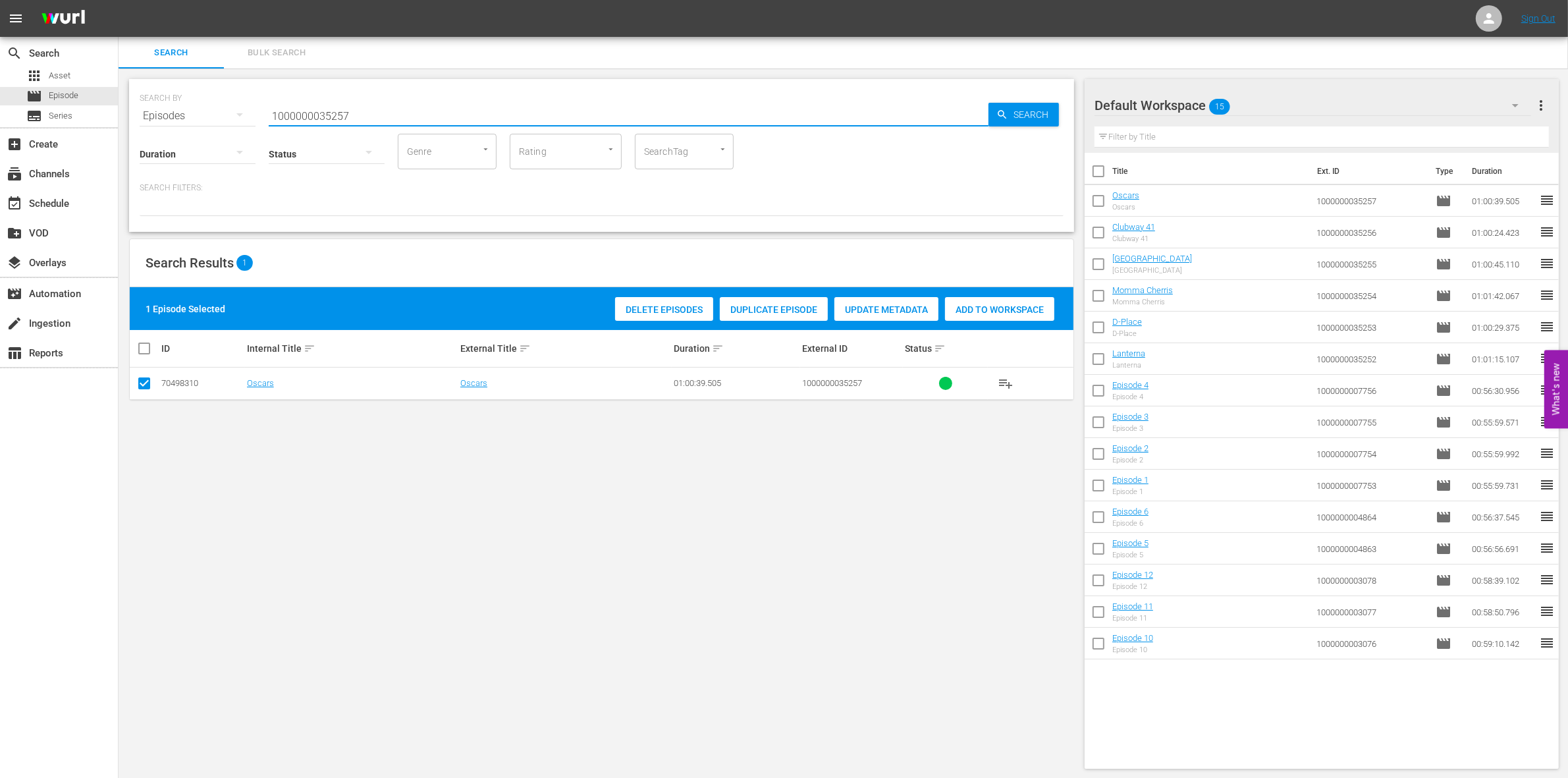
click at [311, 105] on input "1000000035257" at bounding box center [628, 116] width 720 height 32
paste input "58178"
type input "1000000058178"
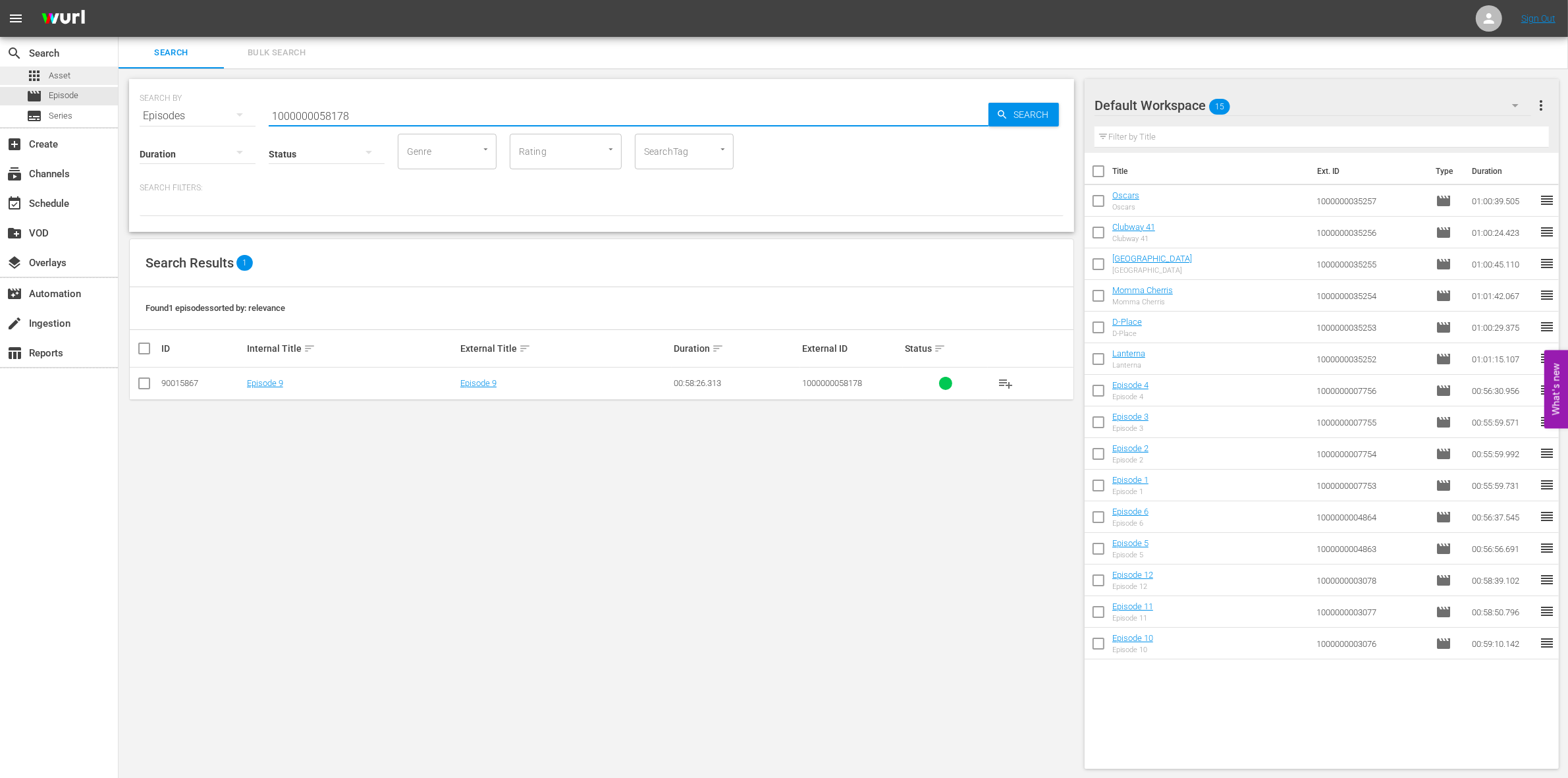
click at [59, 80] on span "Asset" at bounding box center [59, 75] width 22 height 13
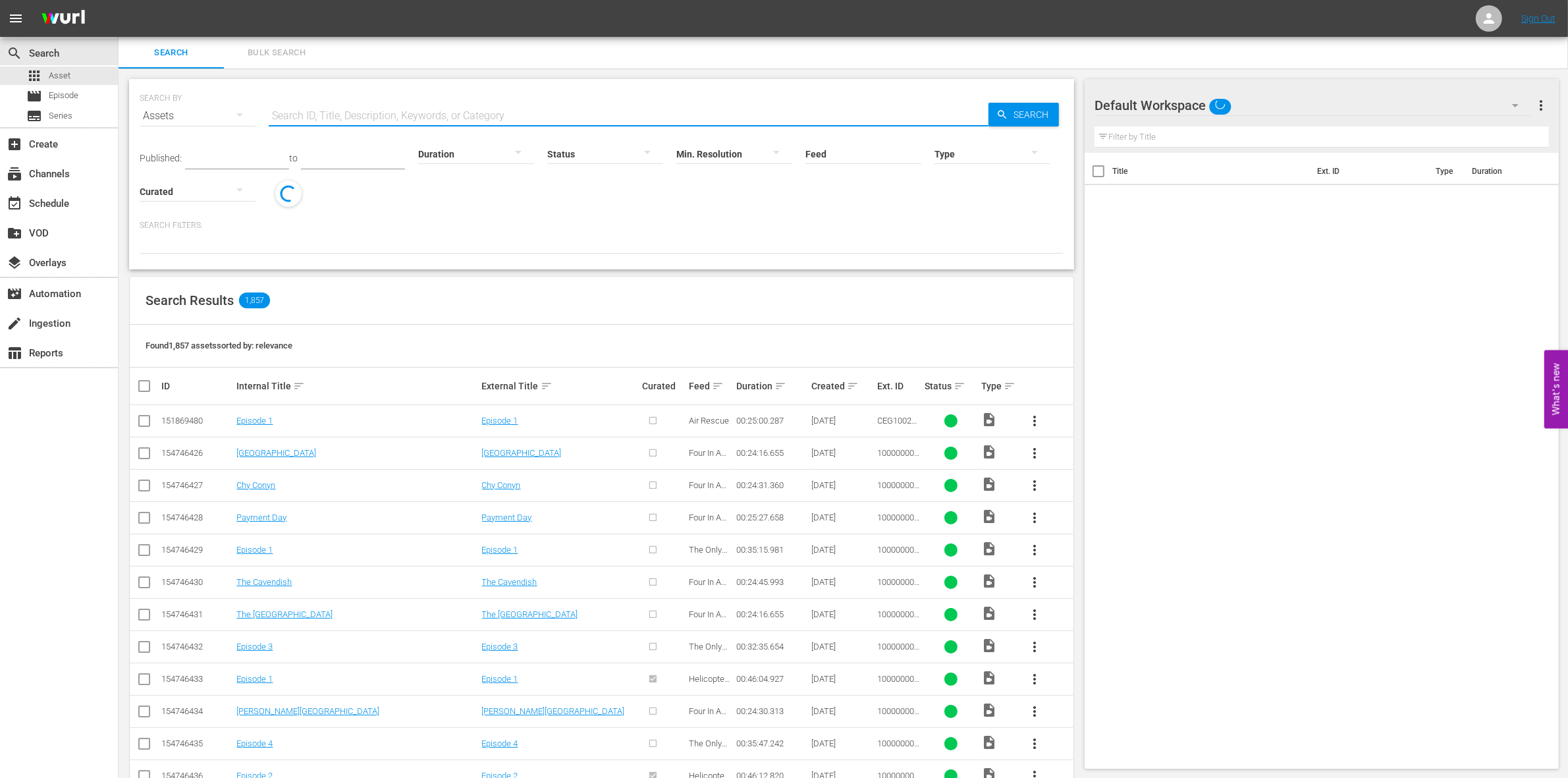
click at [347, 117] on input "text" at bounding box center [628, 116] width 720 height 32
paste input "1000000058178"
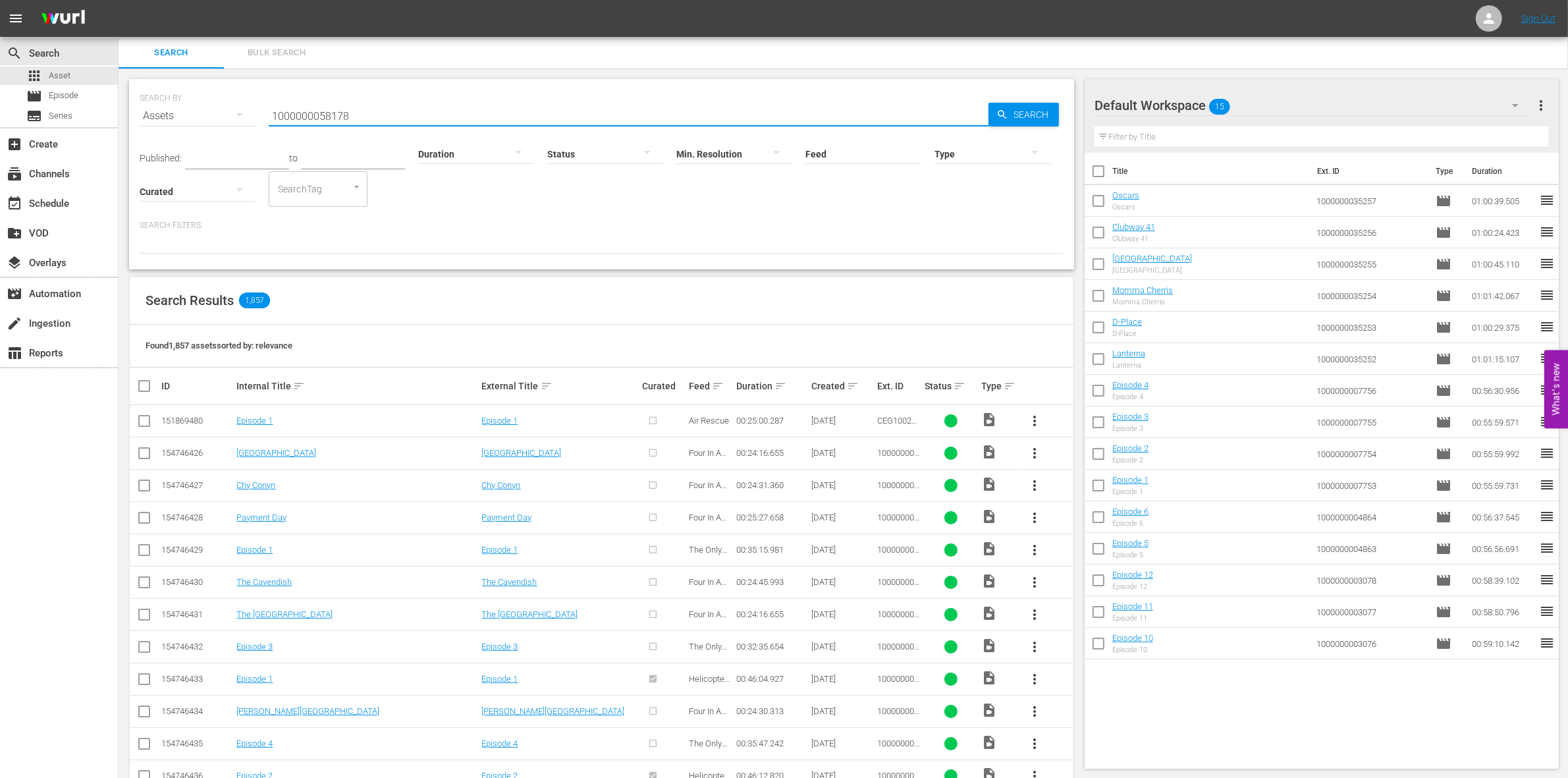
type input "1000000058178"
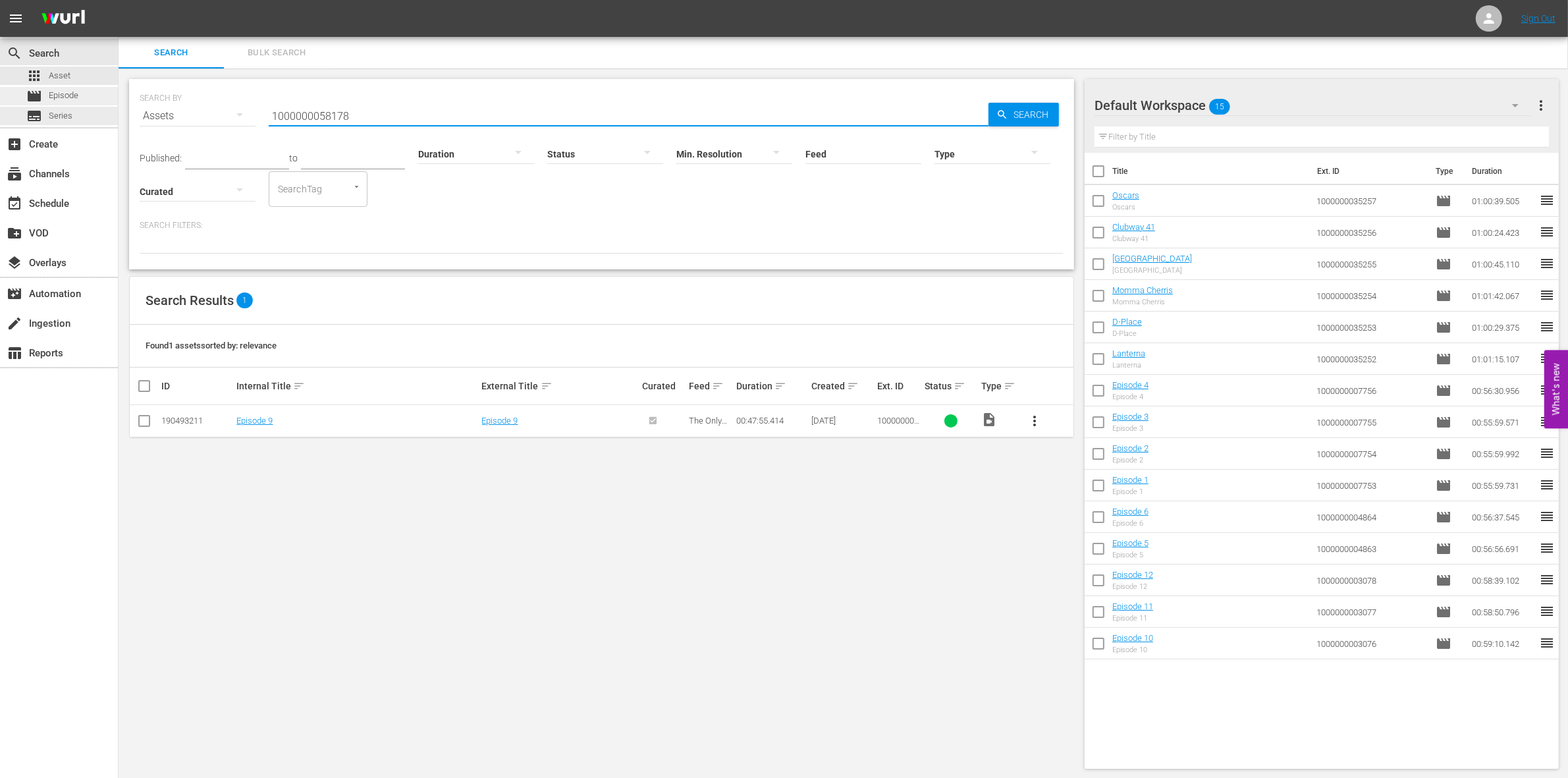
click at [61, 102] on span "Episode" at bounding box center [63, 95] width 30 height 13
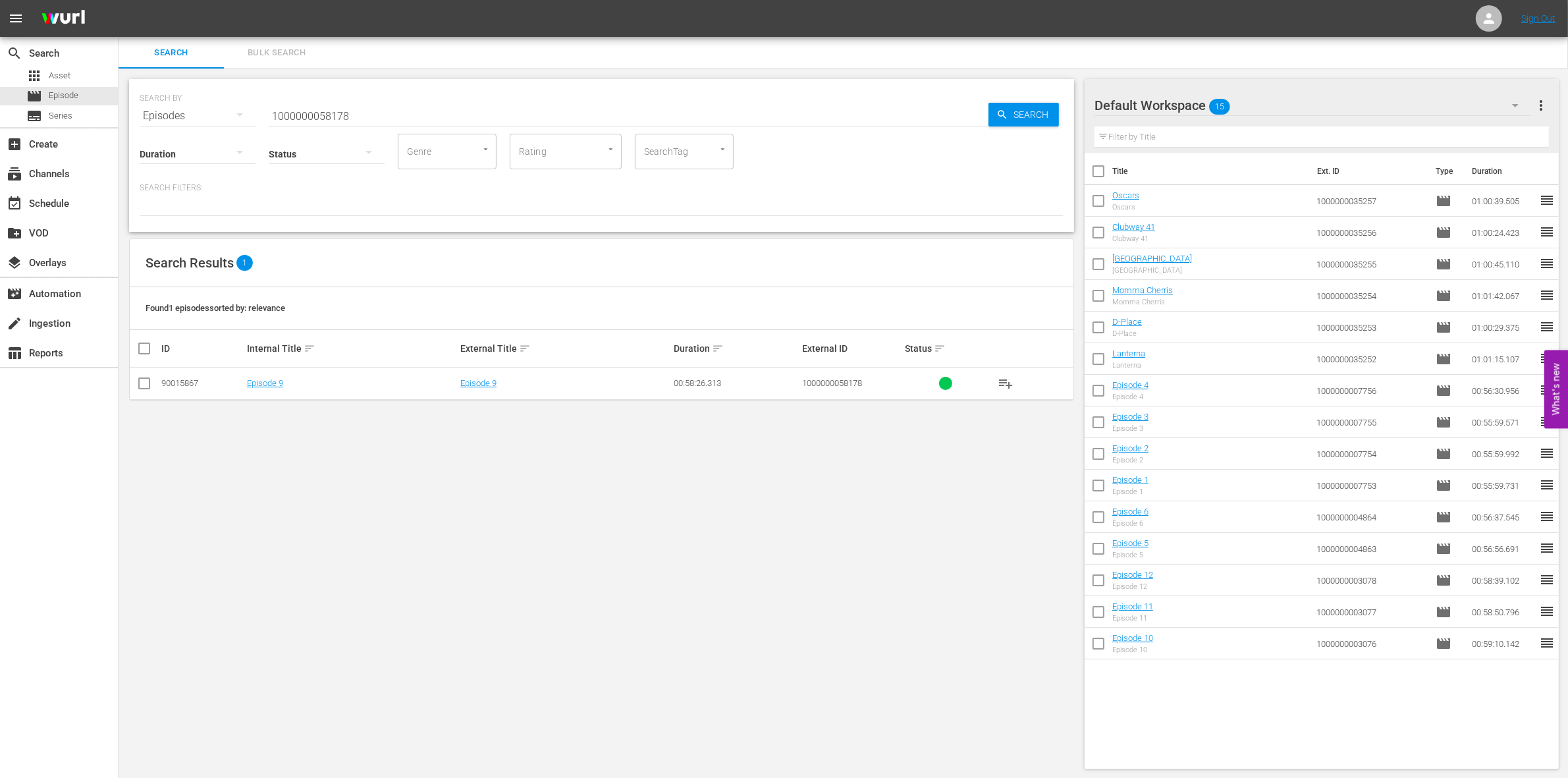
click at [373, 116] on input "1000000058178" at bounding box center [628, 116] width 720 height 32
type input "1000000058177"
click at [142, 380] on input "checkbox" at bounding box center [145, 386] width 16 height 16
checkbox input "true"
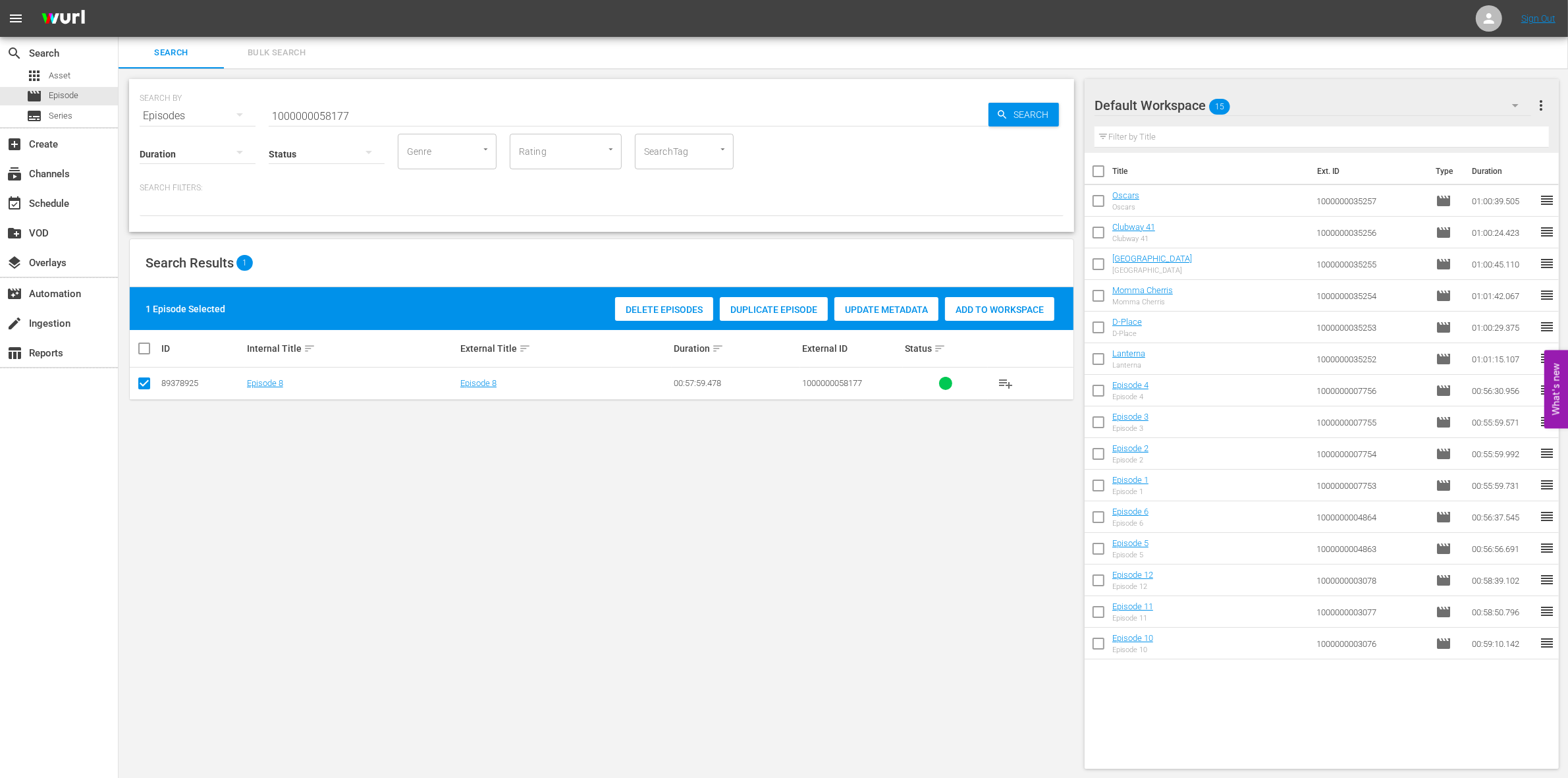
click at [999, 304] on span "Add to Workspace" at bounding box center [999, 309] width 109 height 11
click at [382, 110] on input "1000000058177" at bounding box center [628, 116] width 720 height 32
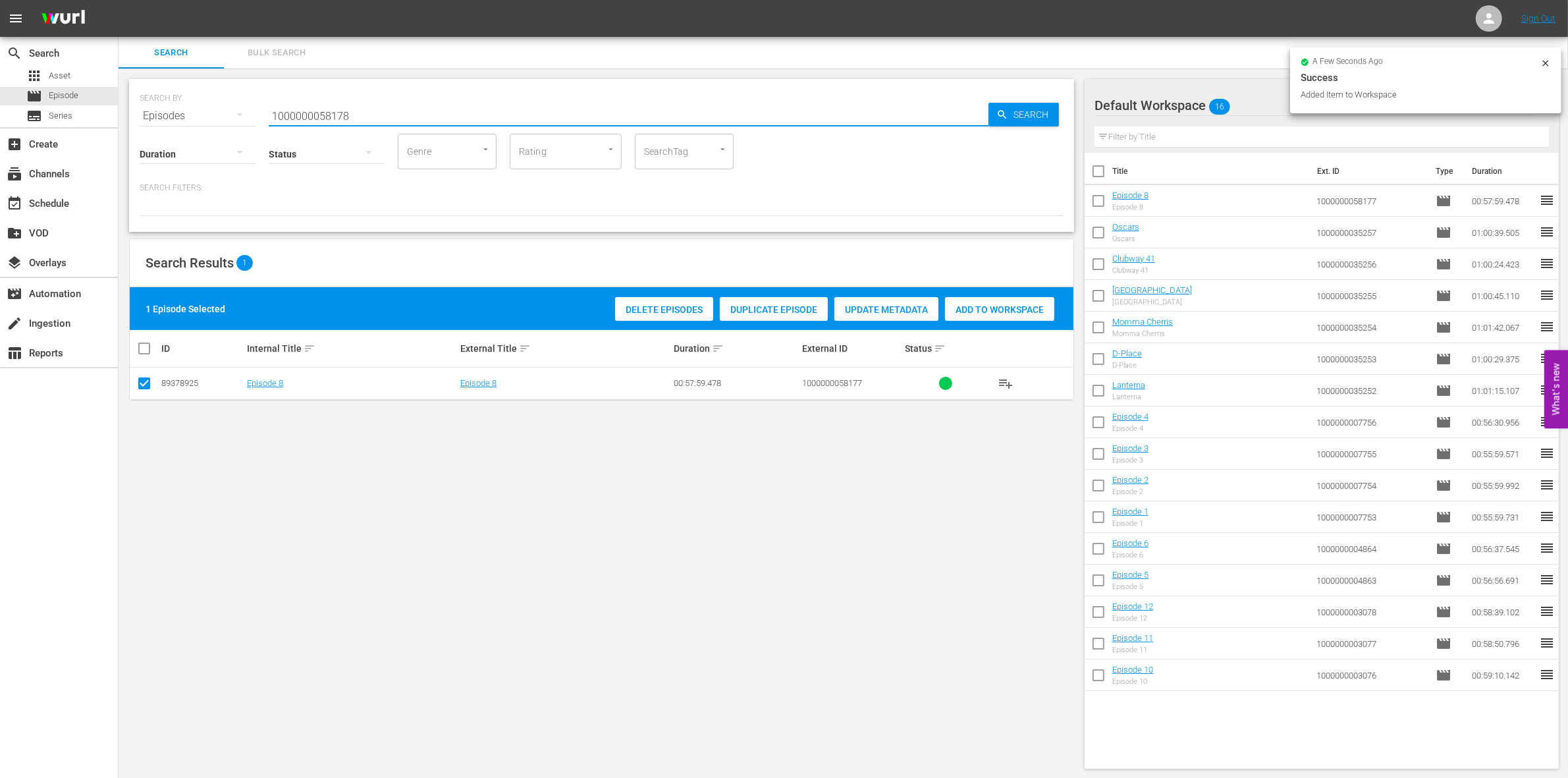
type input "1000000058178"
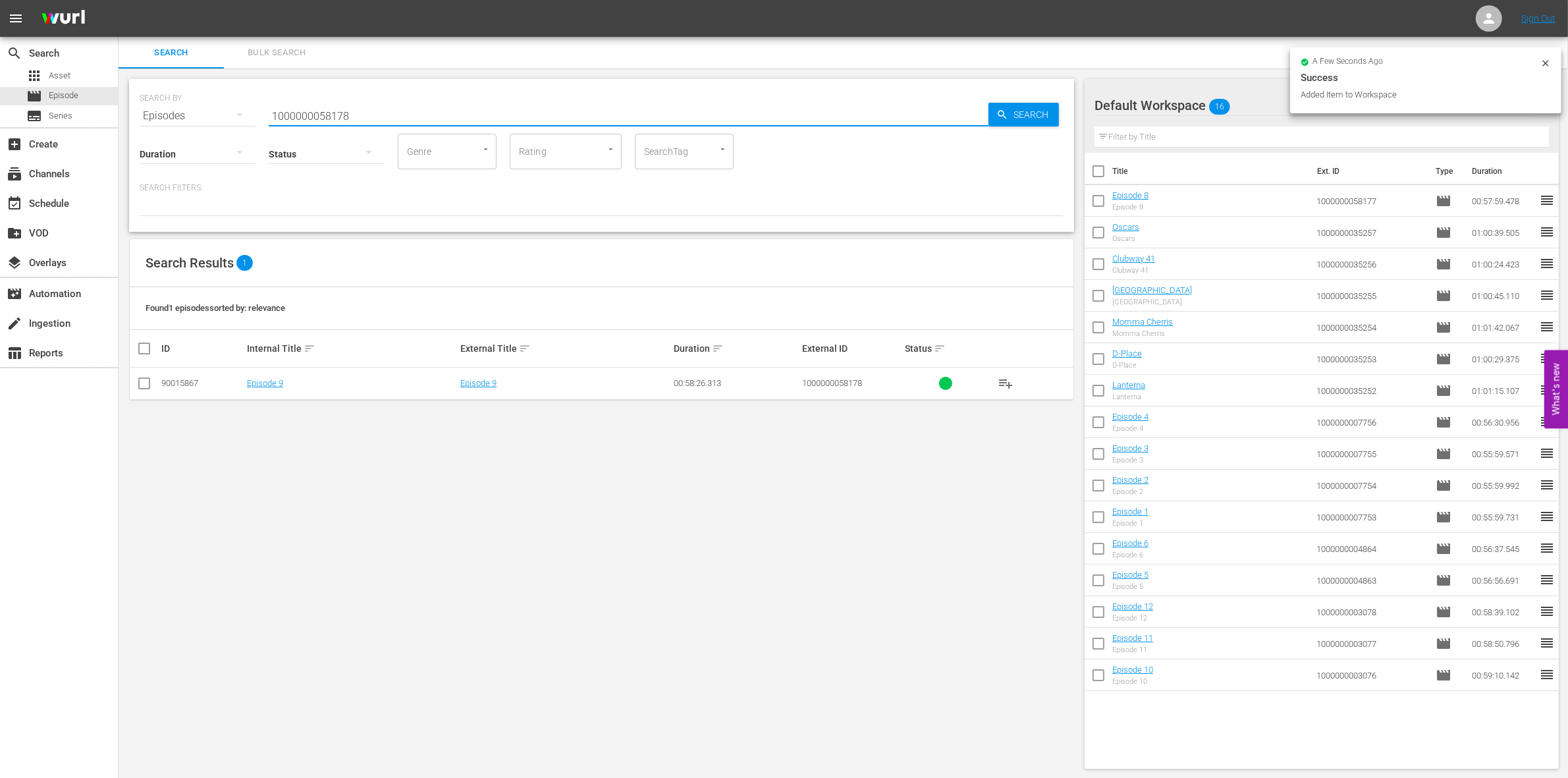
click at [143, 387] on input "checkbox" at bounding box center [145, 386] width 16 height 16
checkbox input "true"
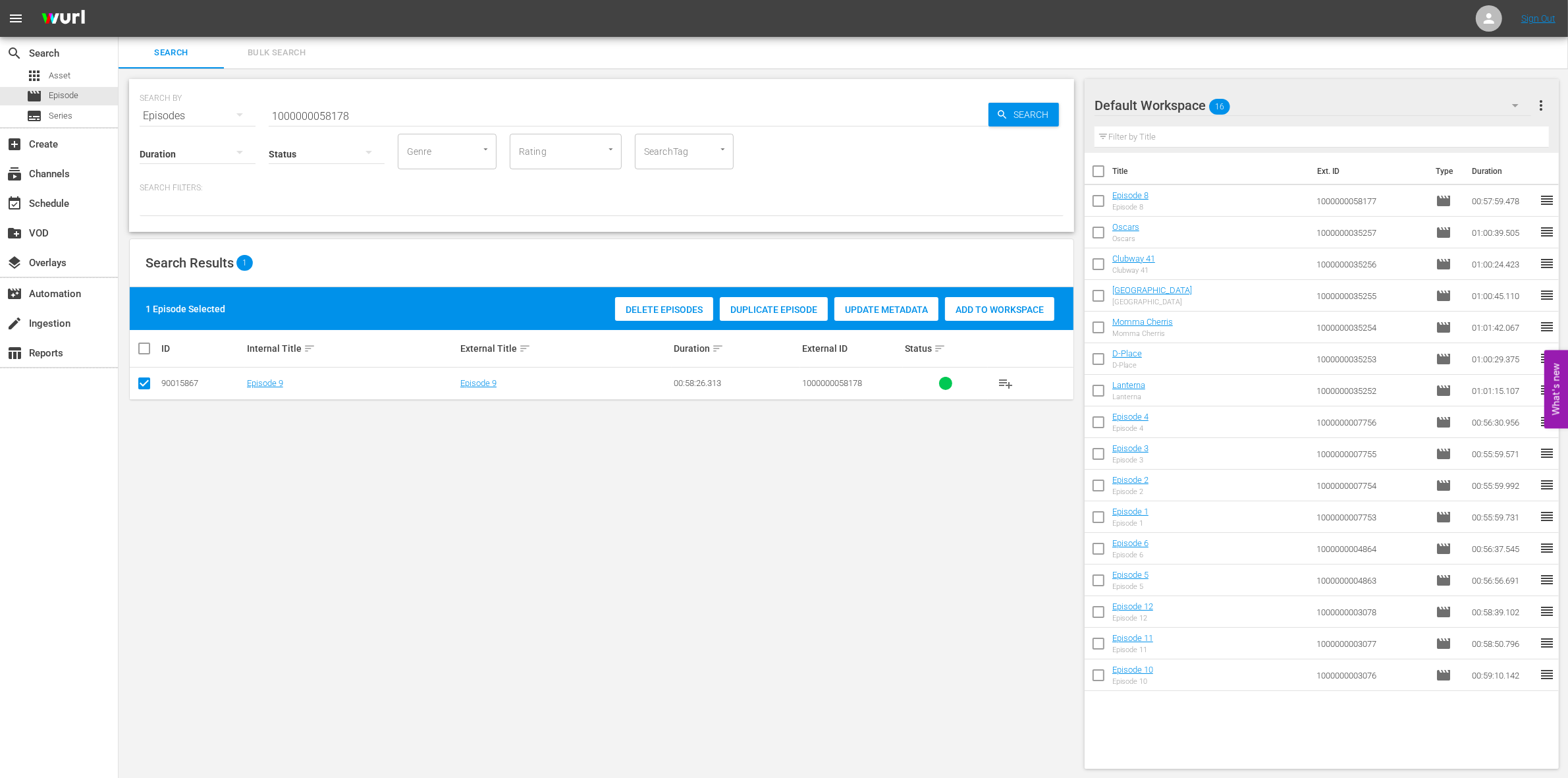
click at [996, 298] on div "Add to Workspace" at bounding box center [999, 309] width 109 height 25
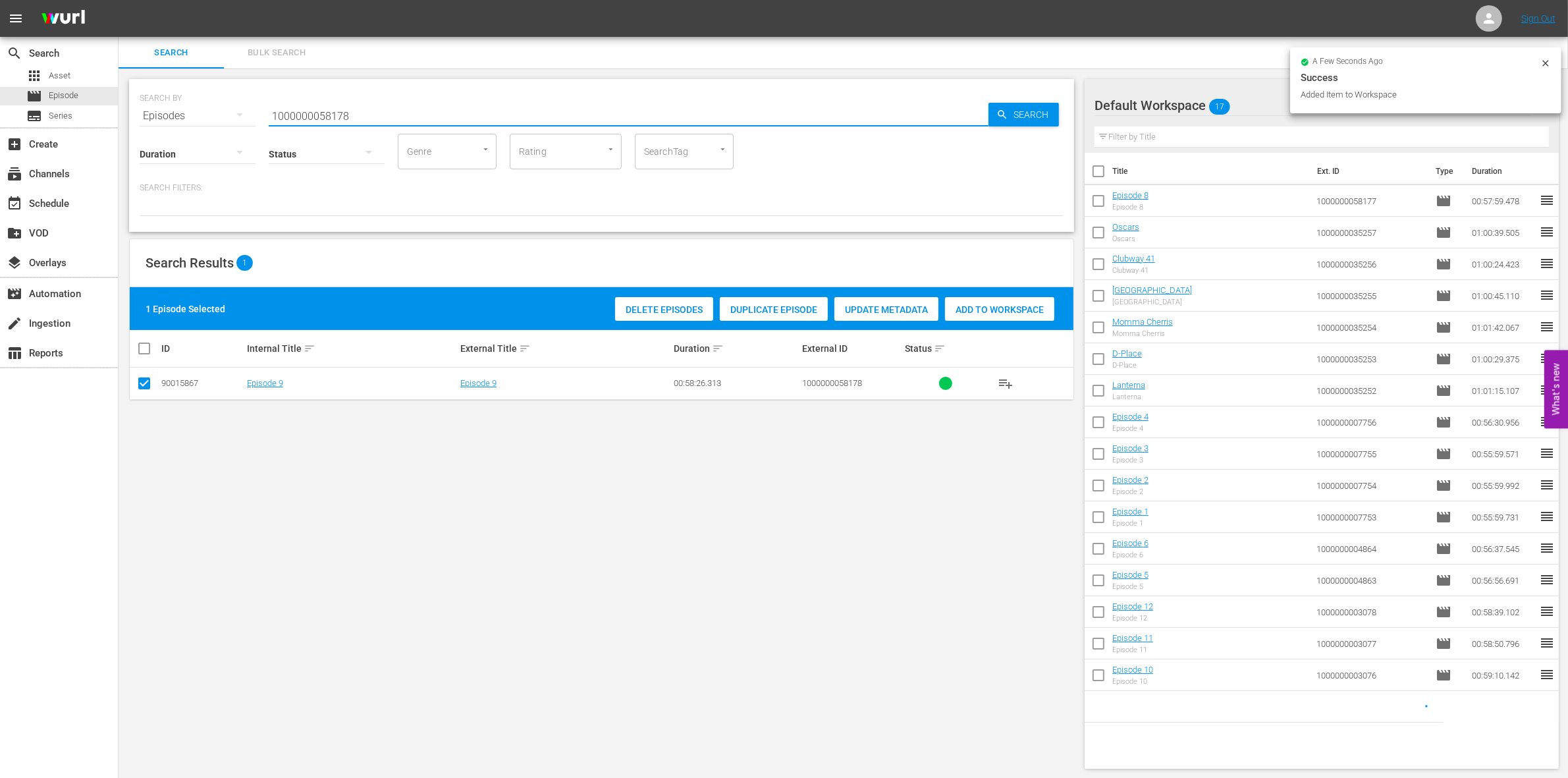
click at [370, 115] on input "1000000058178" at bounding box center [628, 116] width 720 height 32
type input "1000000058179"
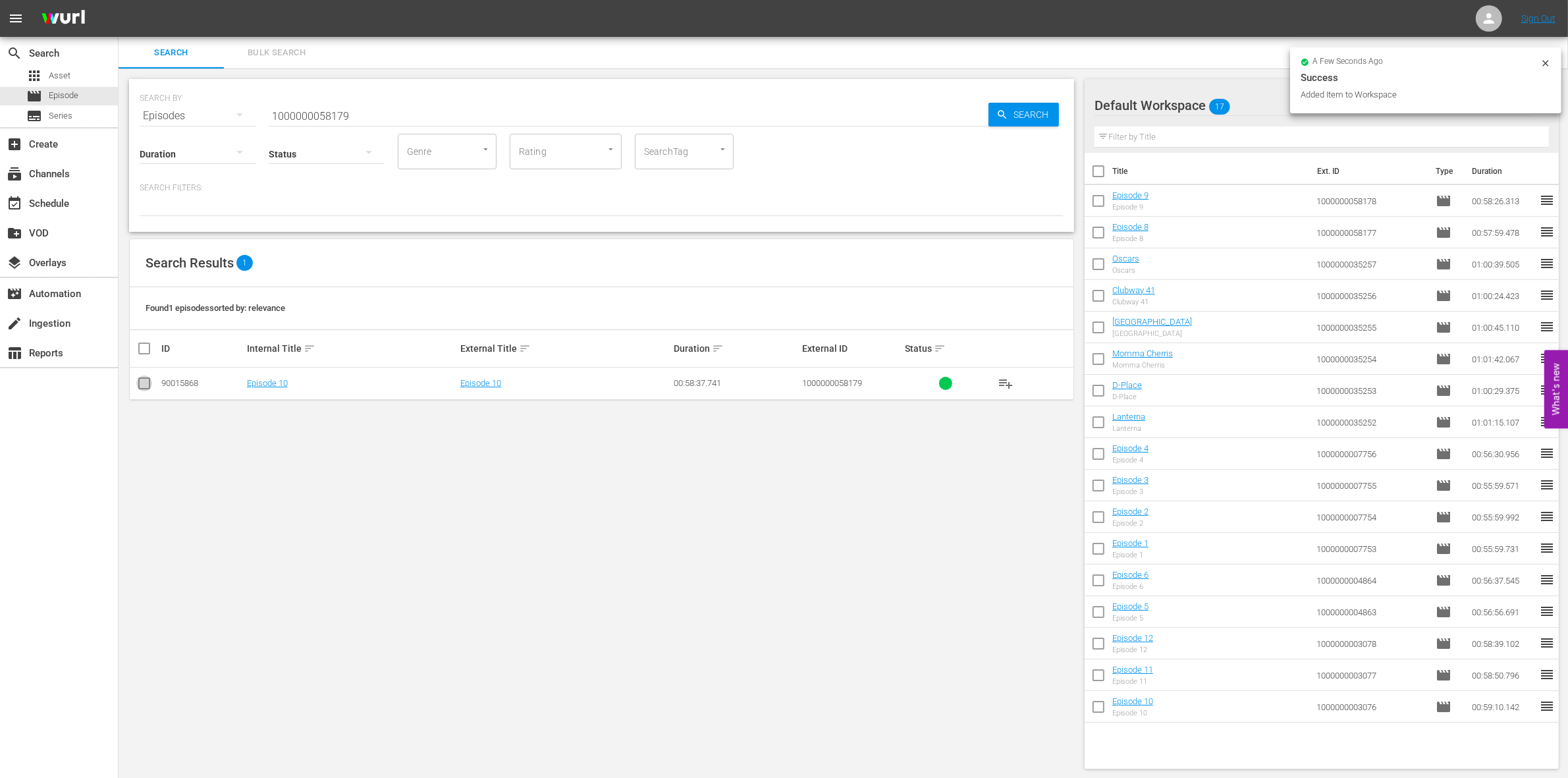
click at [143, 377] on icon at bounding box center [145, 383] width 16 height 16
click at [145, 387] on input "checkbox" at bounding box center [145, 386] width 16 height 16
checkbox input "true"
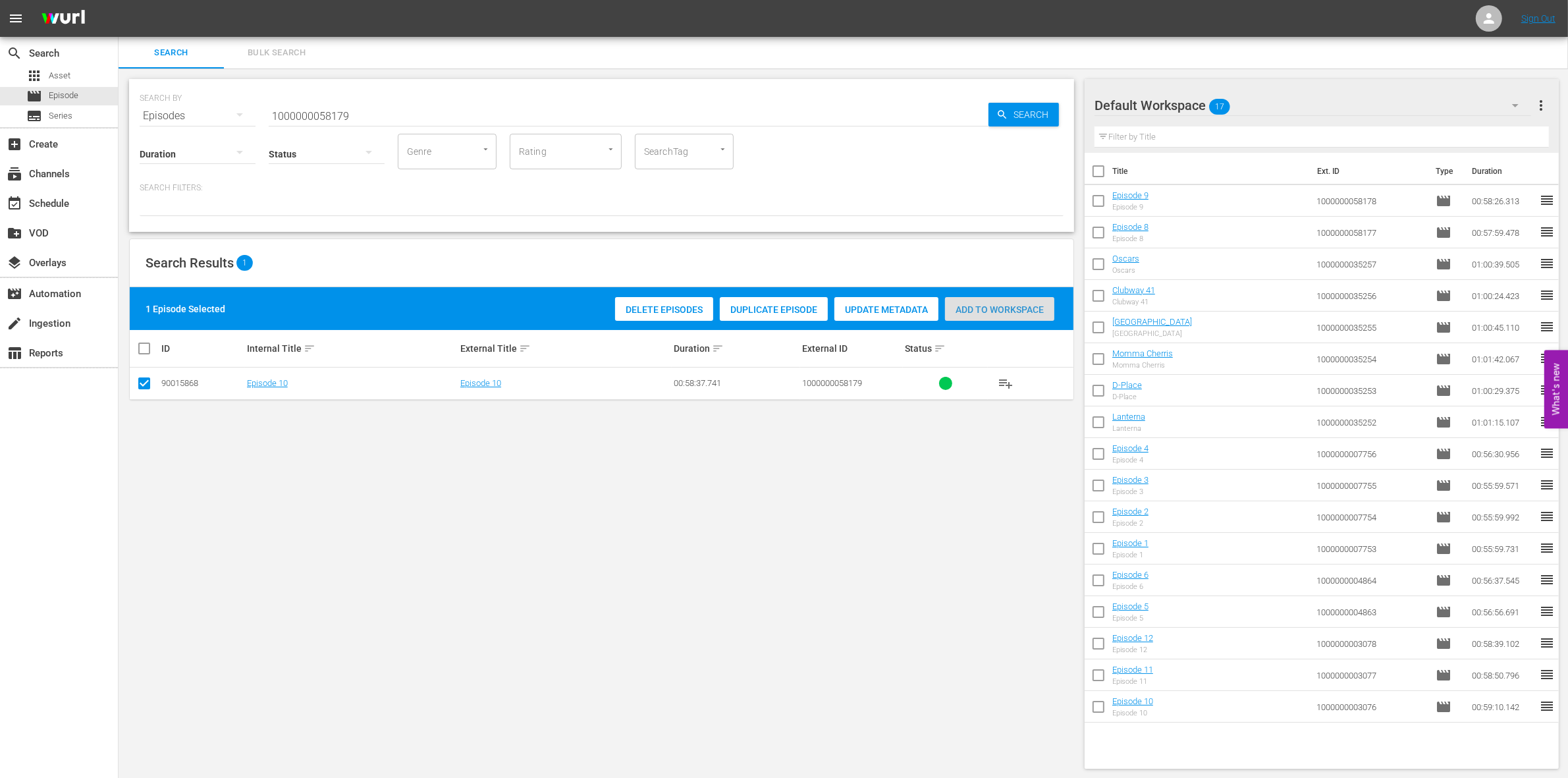
click at [1009, 317] on div "Add to Workspace" at bounding box center [999, 309] width 109 height 25
click at [399, 113] on input "1000000058179" at bounding box center [628, 116] width 720 height 32
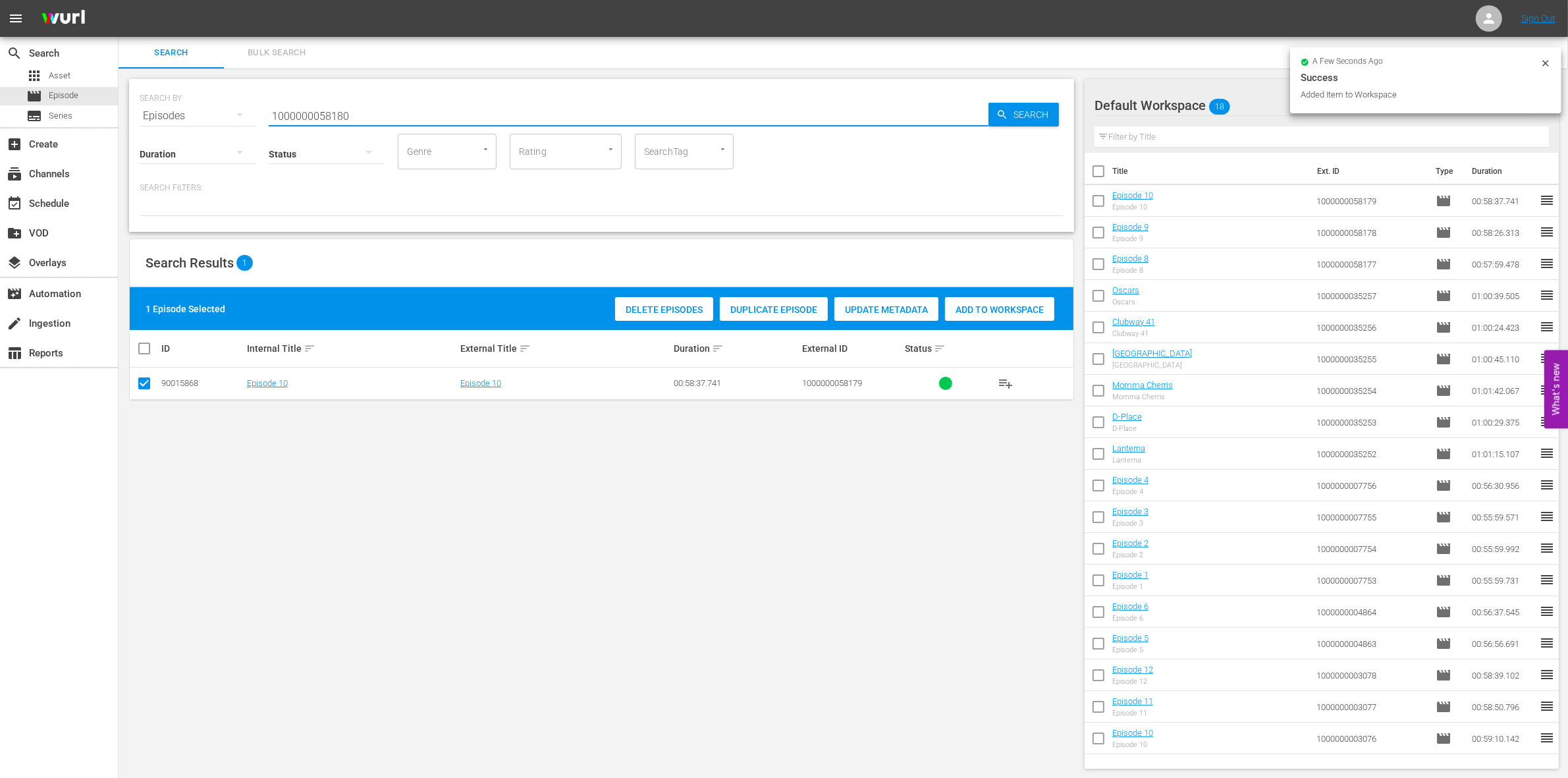
type input "1000000058180"
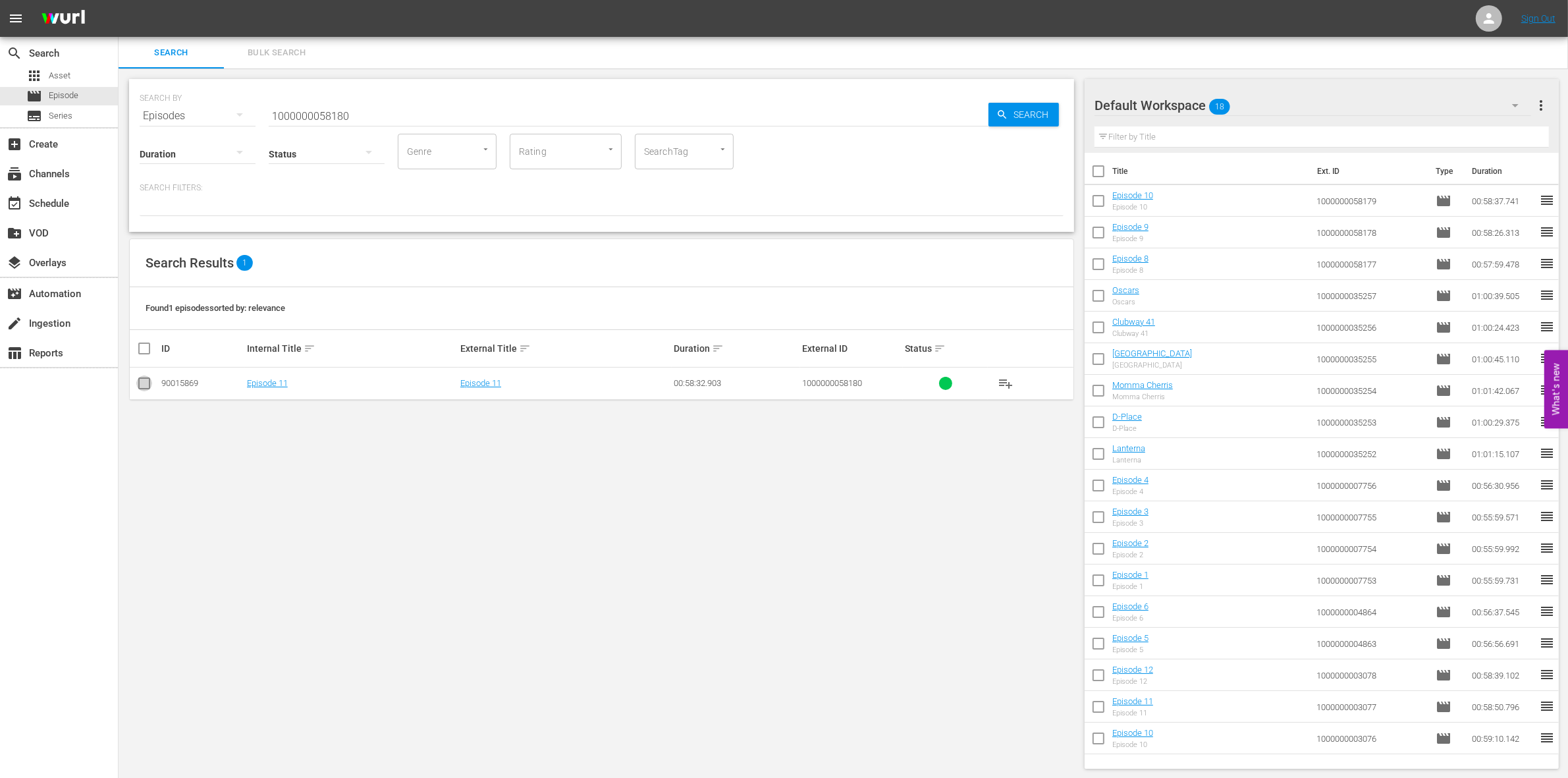
click at [140, 387] on input "checkbox" at bounding box center [145, 386] width 16 height 16
checkbox input "true"
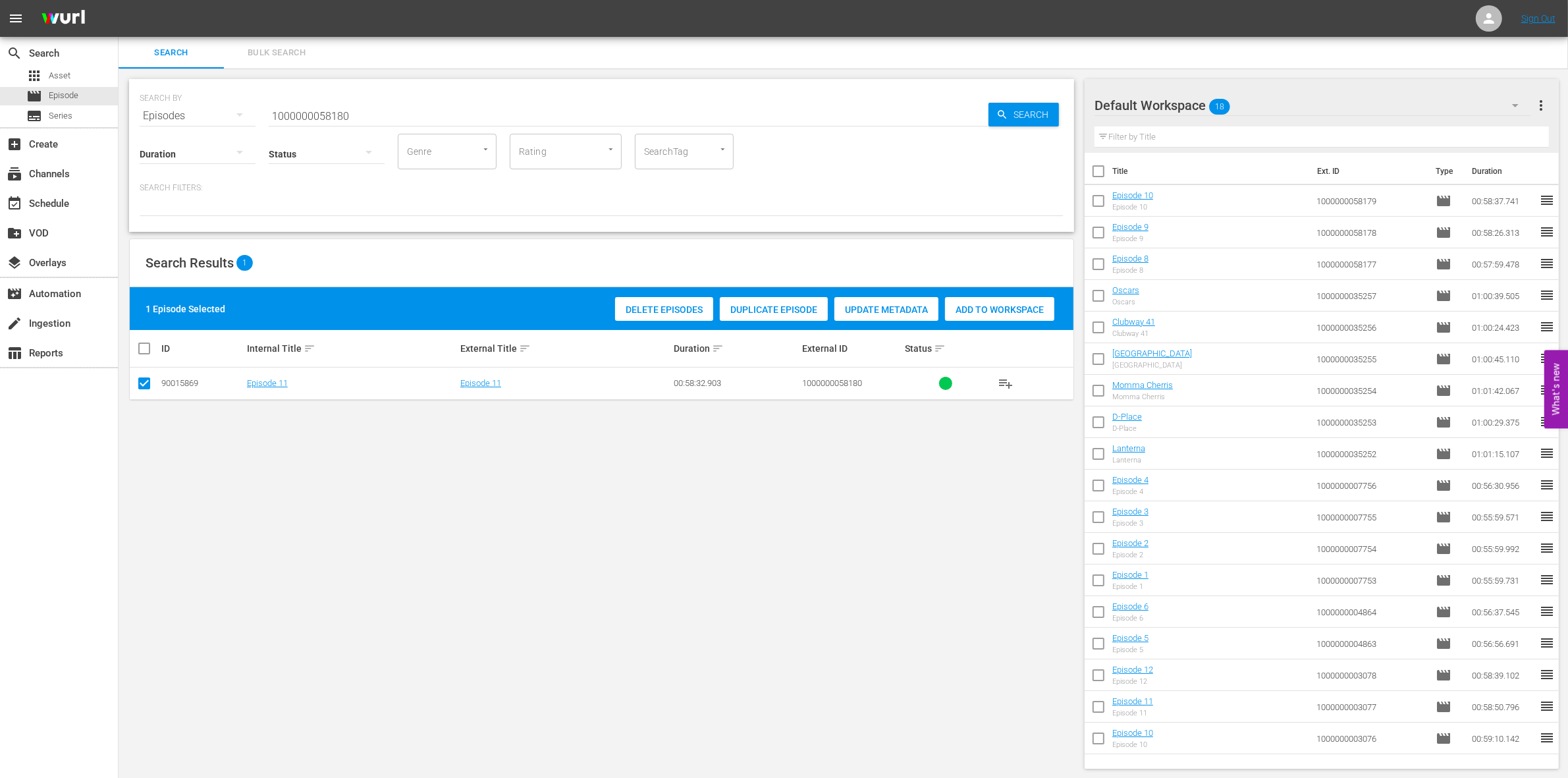
click at [1028, 305] on span "Add to Workspace" at bounding box center [999, 309] width 109 height 11
click at [329, 119] on input "1000000058180" at bounding box center [628, 116] width 720 height 32
paste input "23295"
type input "1000000023295"
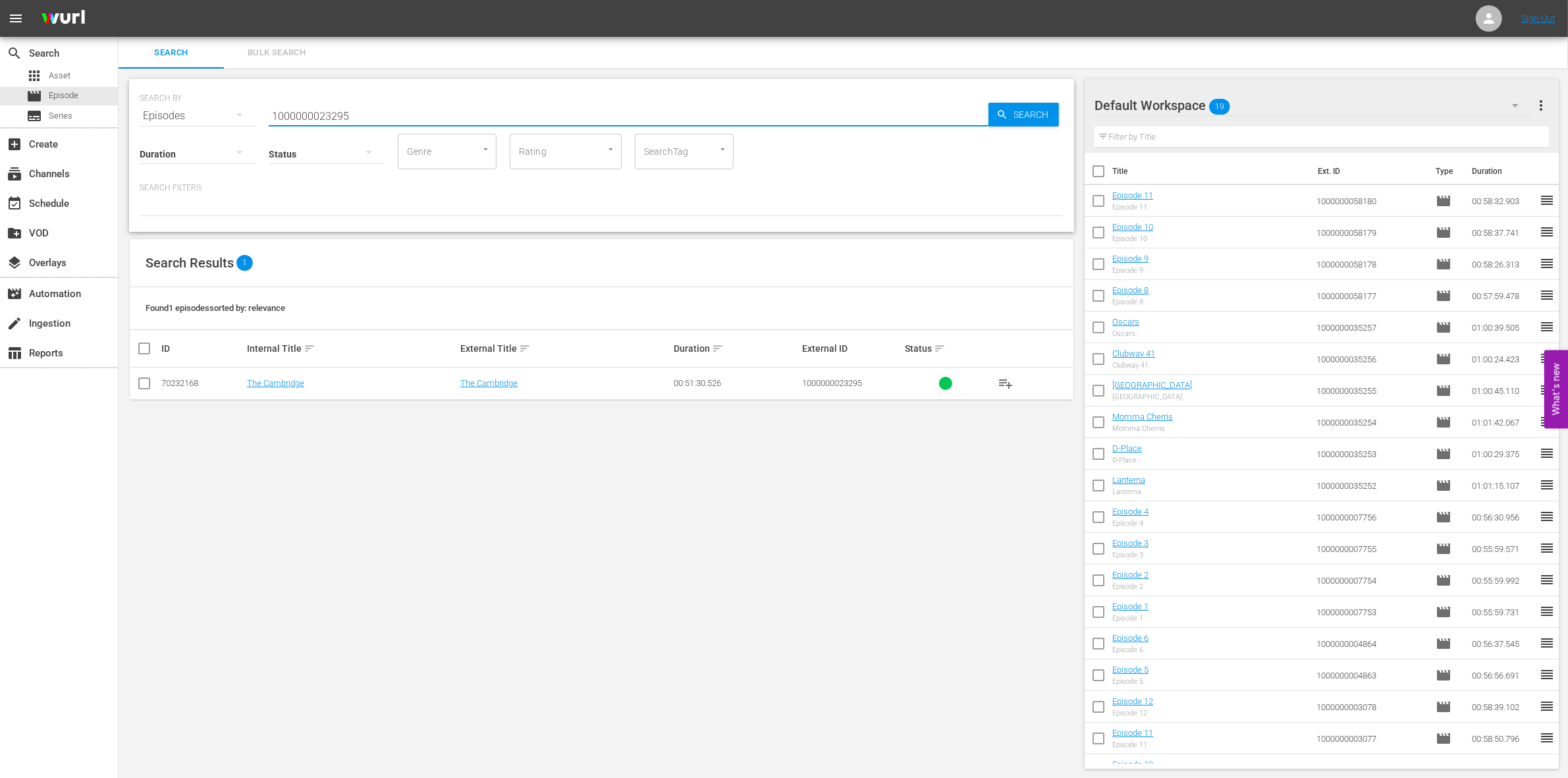
click at [143, 383] on input "checkbox" at bounding box center [145, 386] width 16 height 16
checkbox input "true"
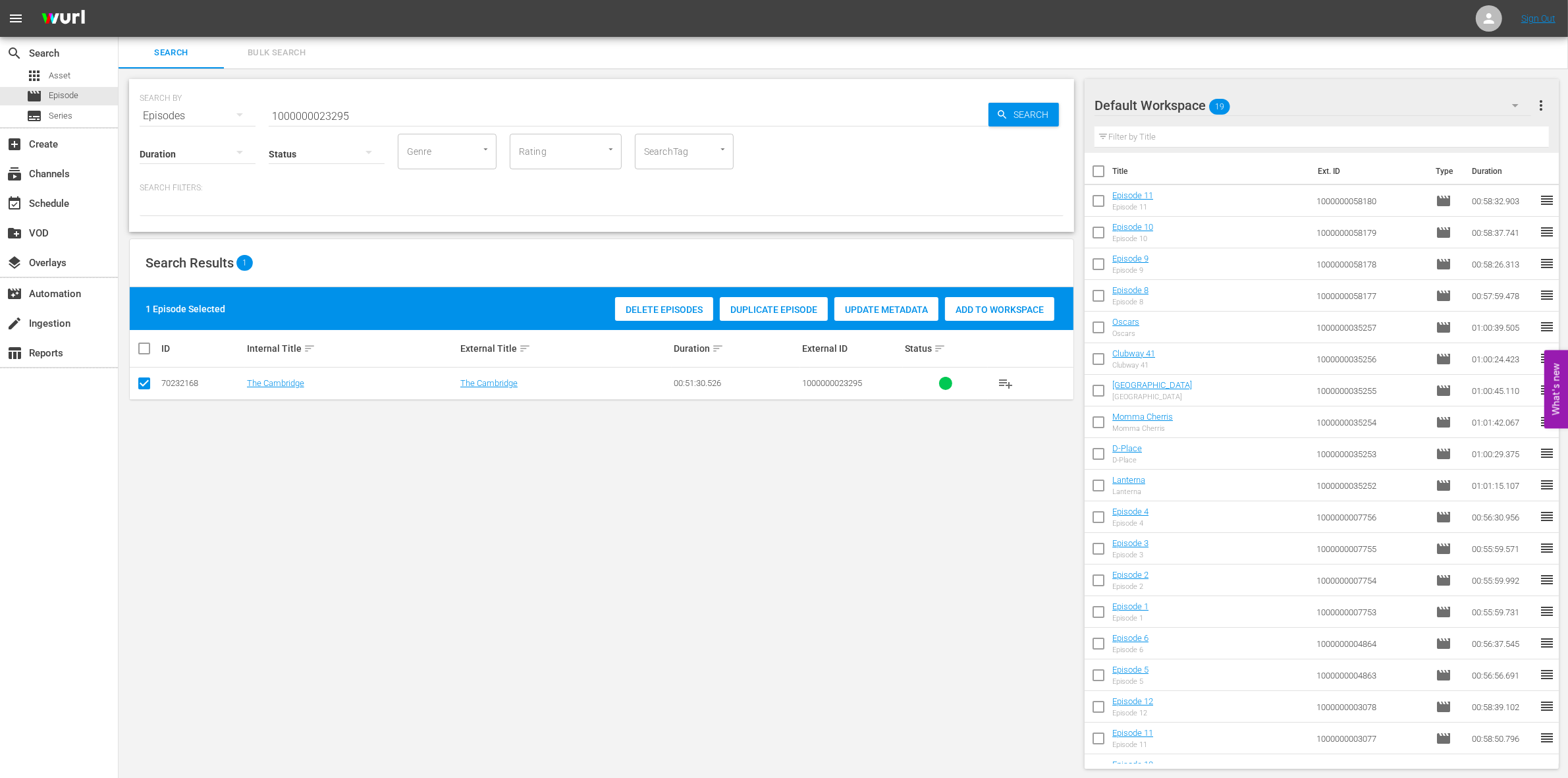
click at [996, 307] on span "Add to Workspace" at bounding box center [999, 309] width 109 height 11
click at [434, 111] on input "1000000023295" at bounding box center [628, 116] width 720 height 32
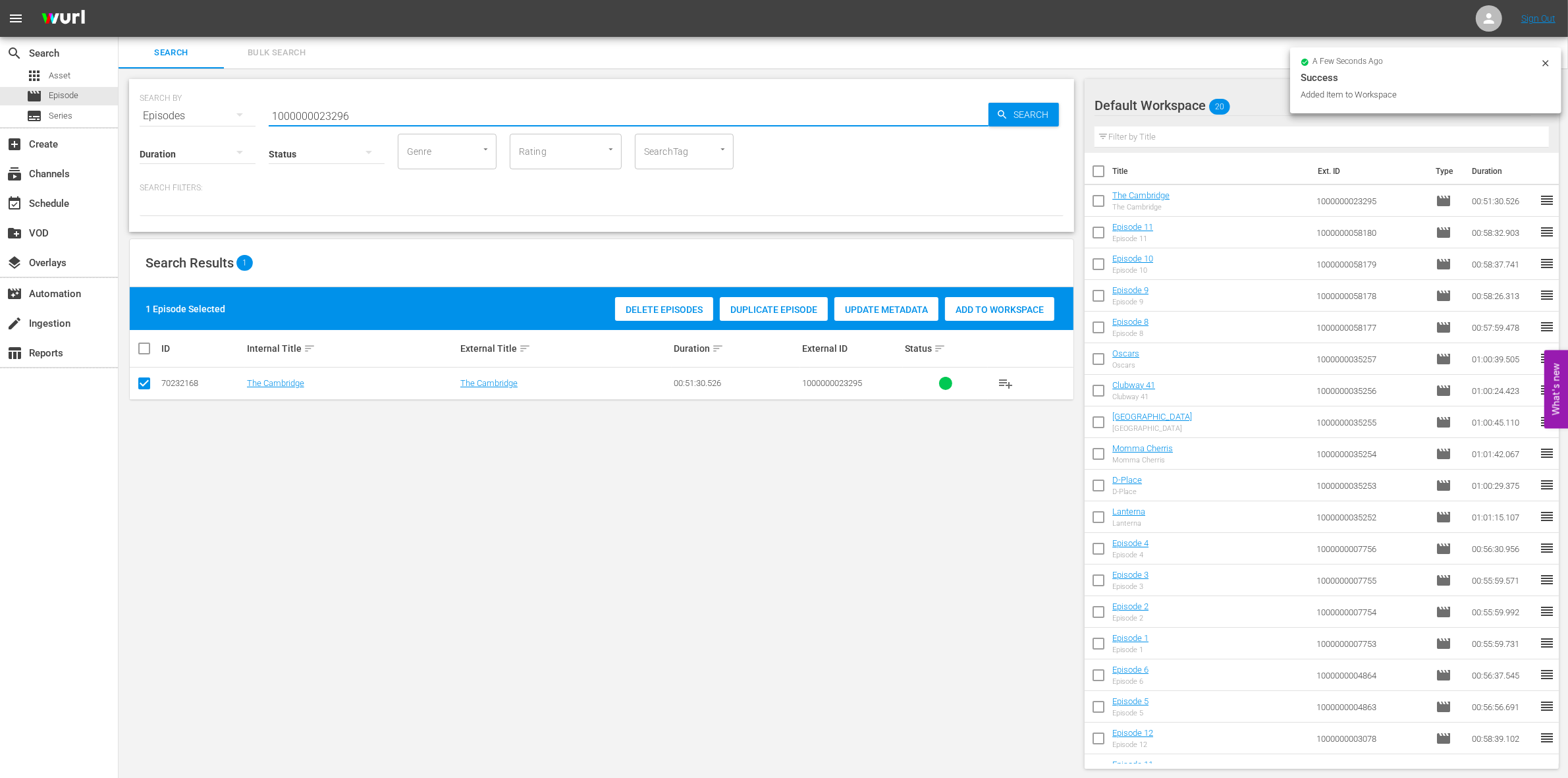
type input "1000000023296"
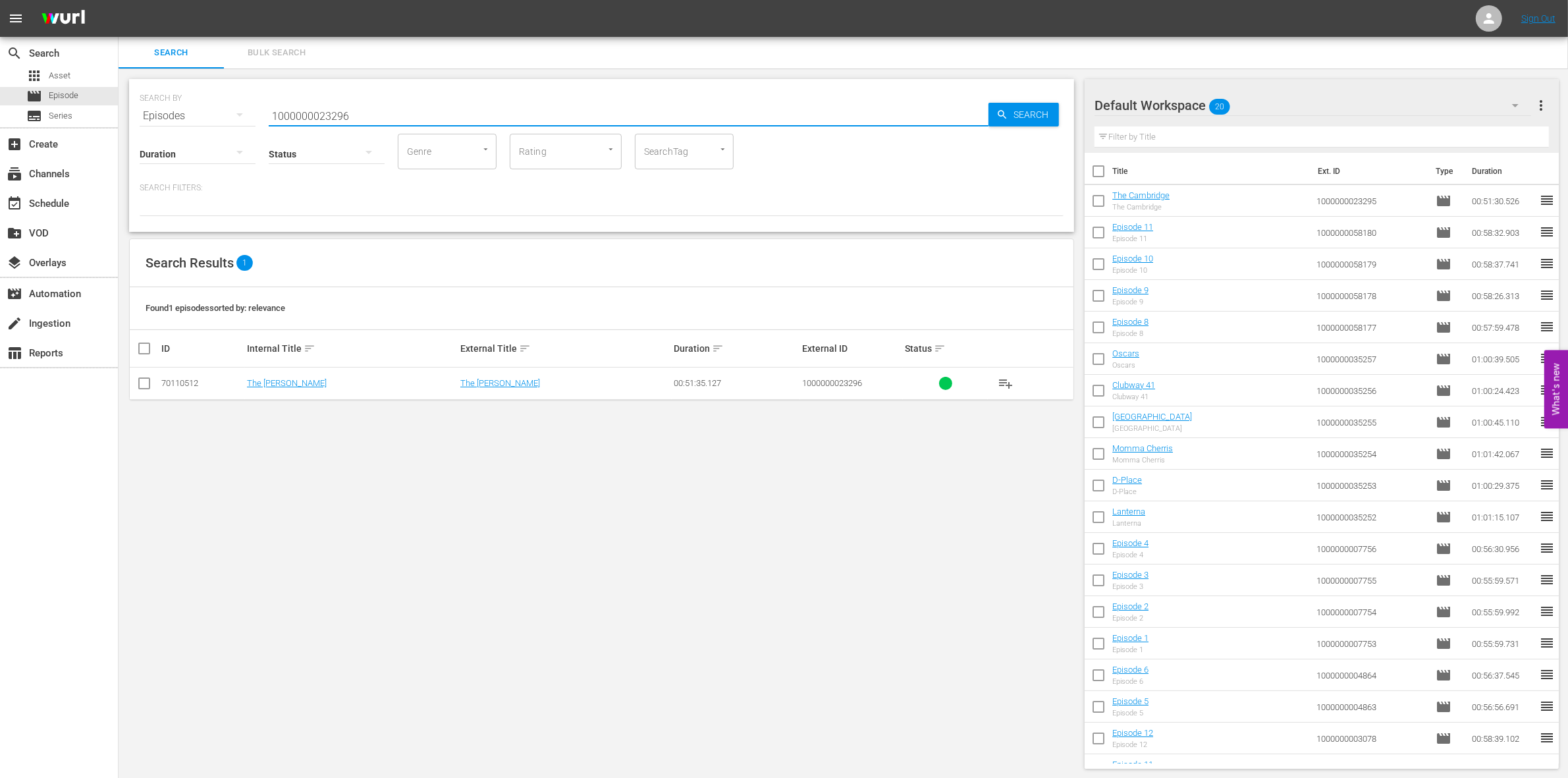
click at [140, 382] on input "checkbox" at bounding box center [145, 386] width 16 height 16
checkbox input "true"
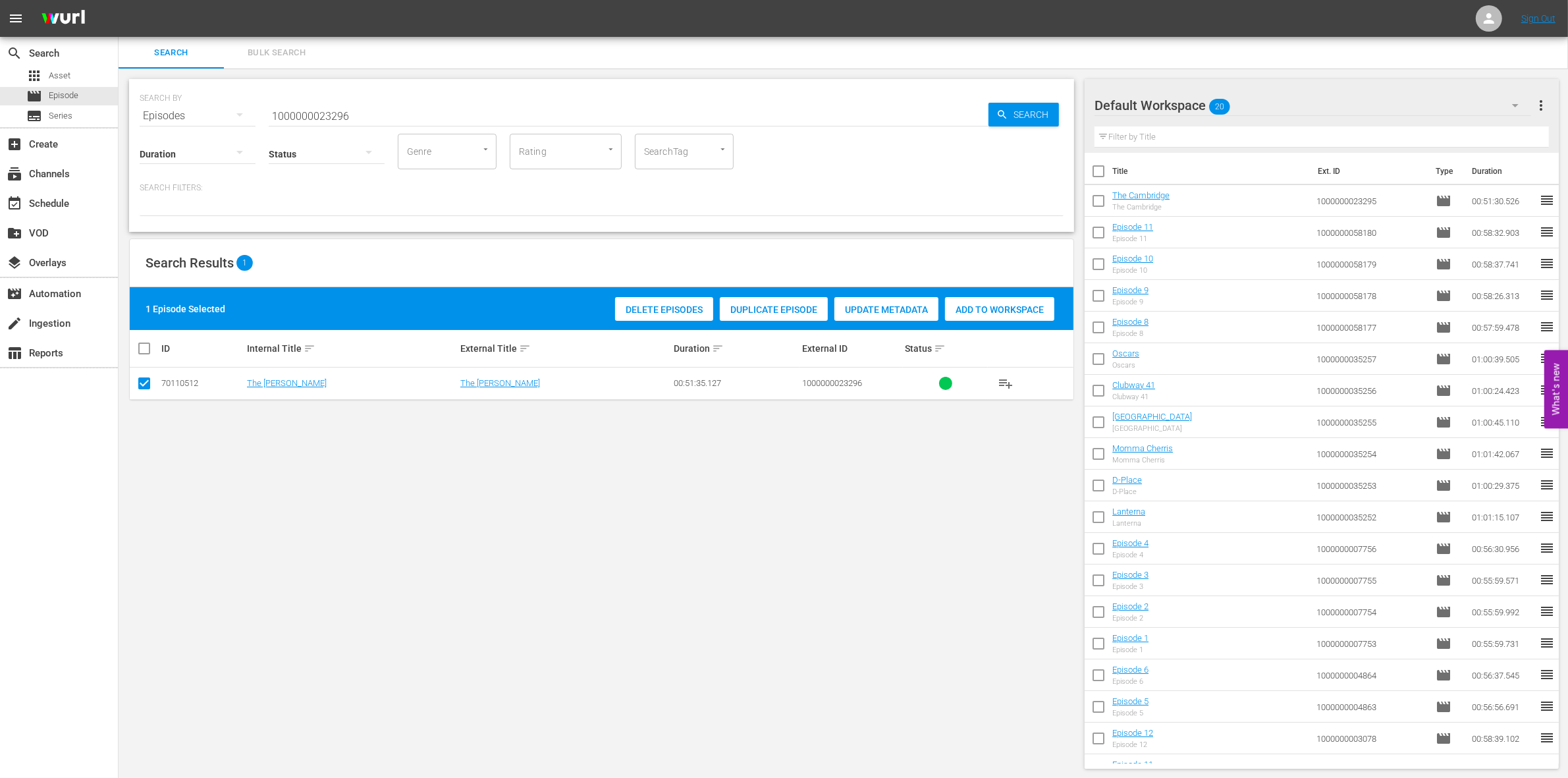
click at [1004, 304] on span "Add to Workspace" at bounding box center [999, 309] width 109 height 11
click at [385, 111] on input "1000000023296" at bounding box center [628, 116] width 720 height 32
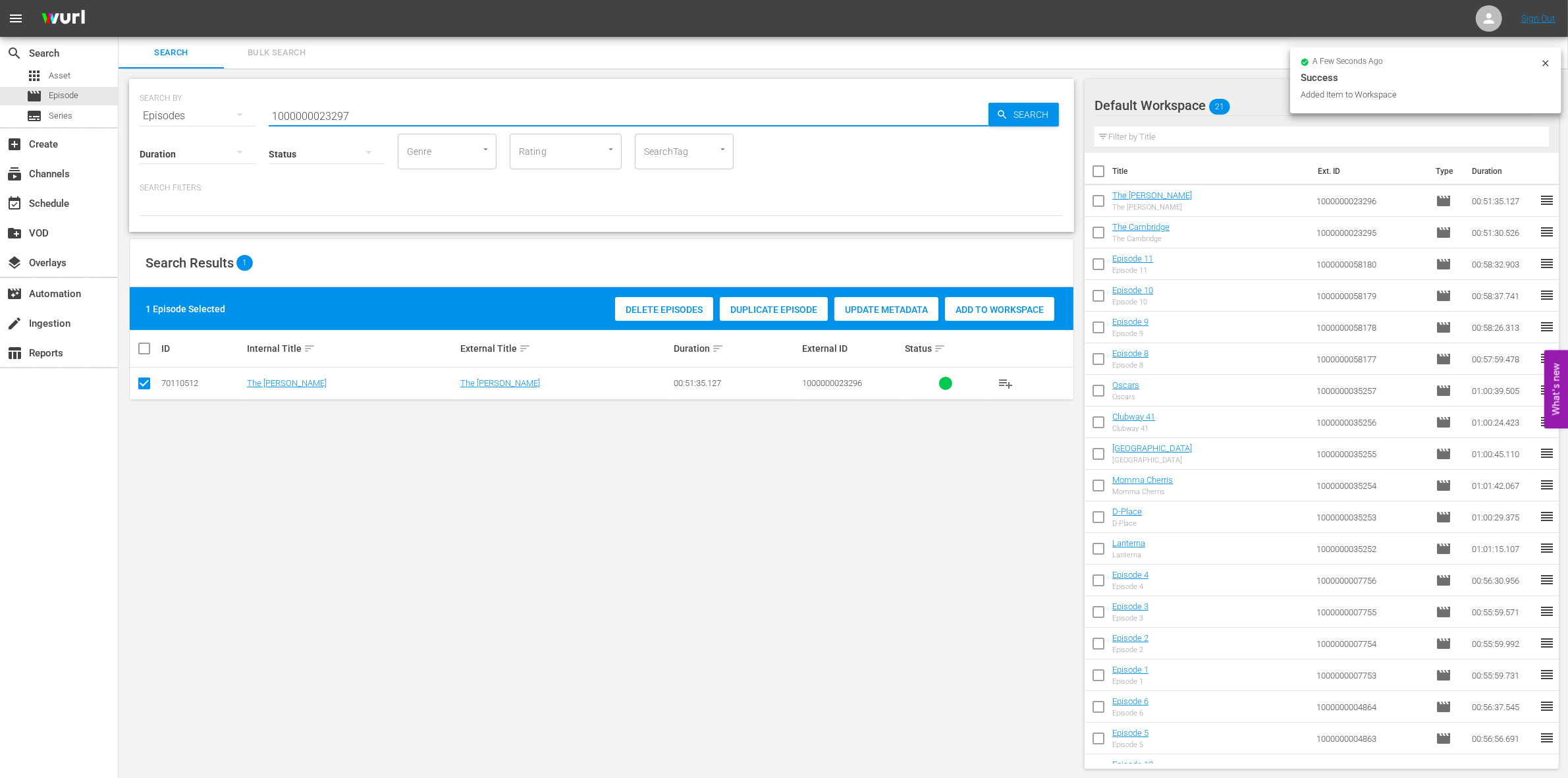
type input "1000000023297"
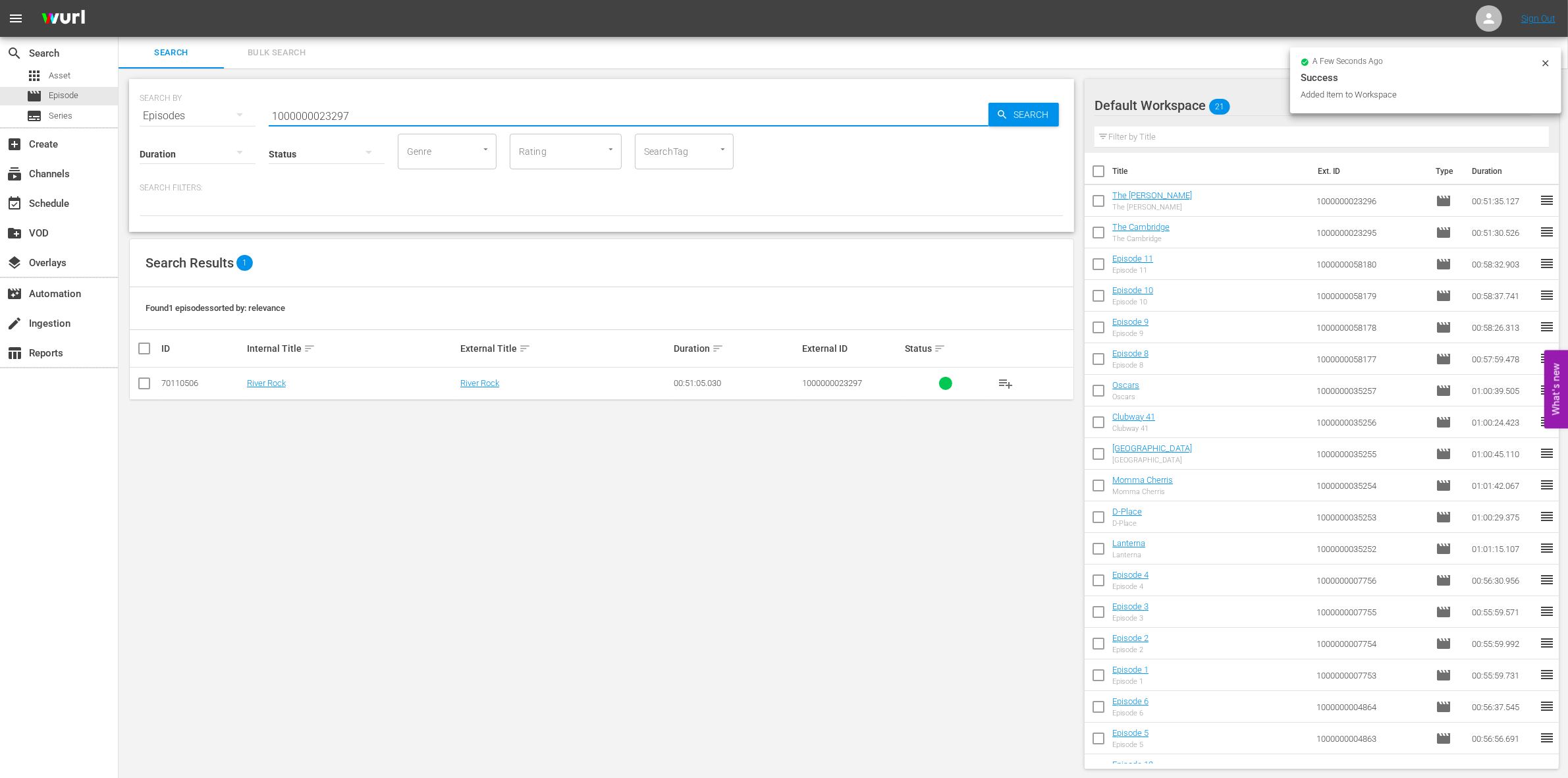
click at [140, 385] on input "checkbox" at bounding box center [145, 386] width 16 height 16
checkbox input "true"
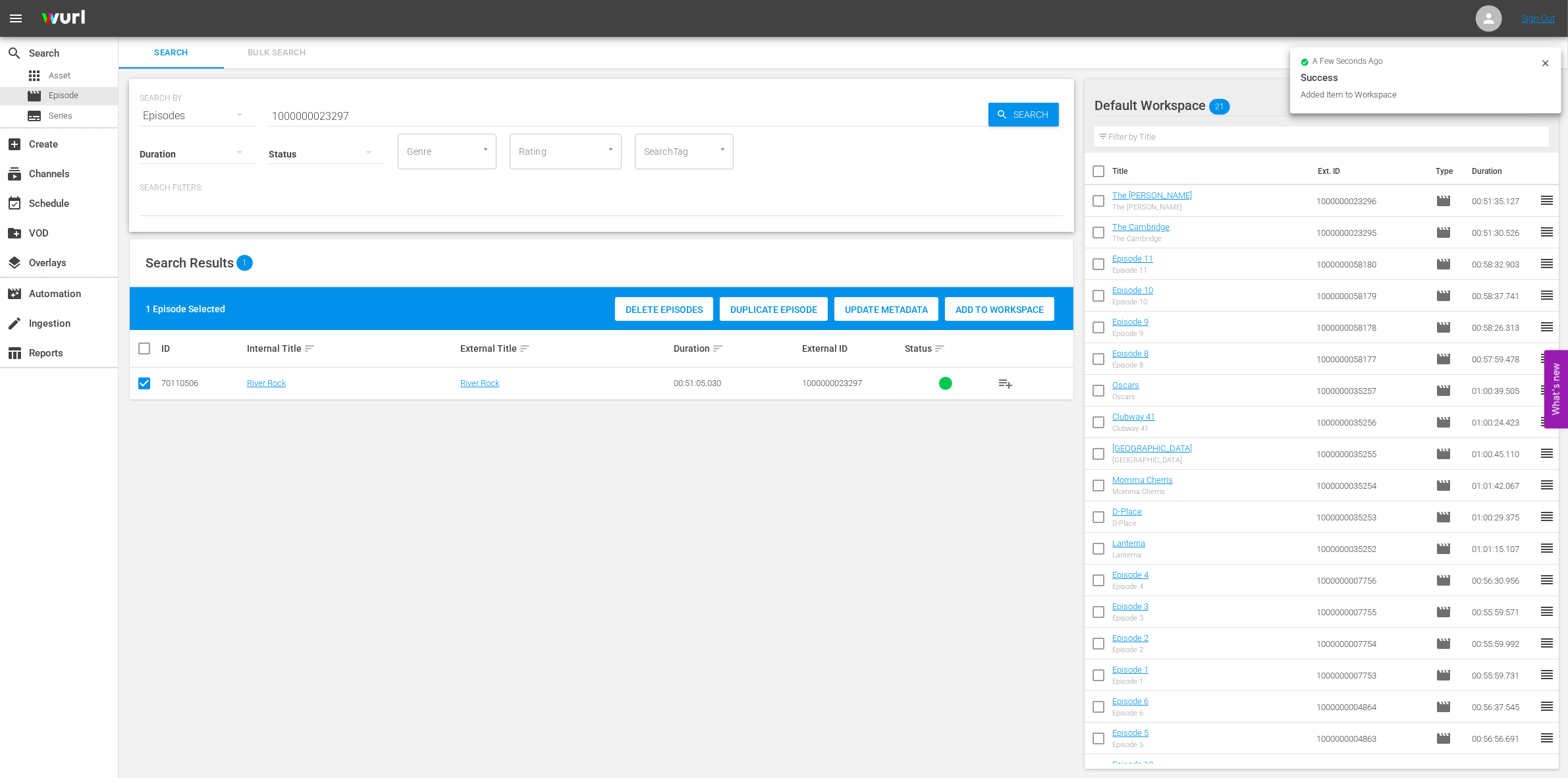
click at [1021, 280] on div "Search Results 1" at bounding box center [601, 263] width 944 height 48
click at [981, 307] on span "Add to Workspace" at bounding box center [999, 309] width 109 height 11
click at [363, 120] on input "1000000023297" at bounding box center [628, 116] width 720 height 32
type input "1000000023298"
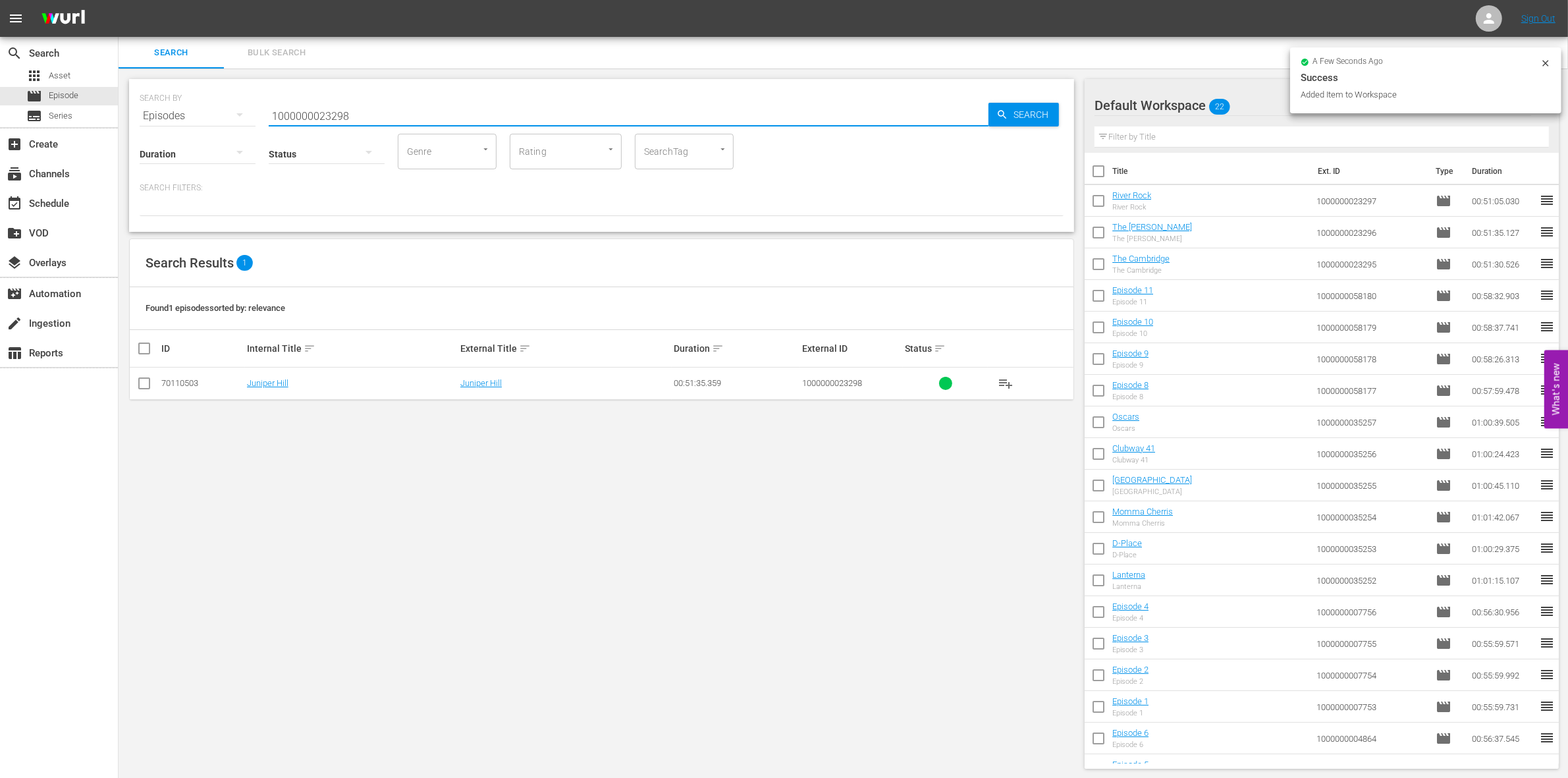
click at [139, 382] on input "checkbox" at bounding box center [145, 386] width 16 height 16
checkbox input "true"
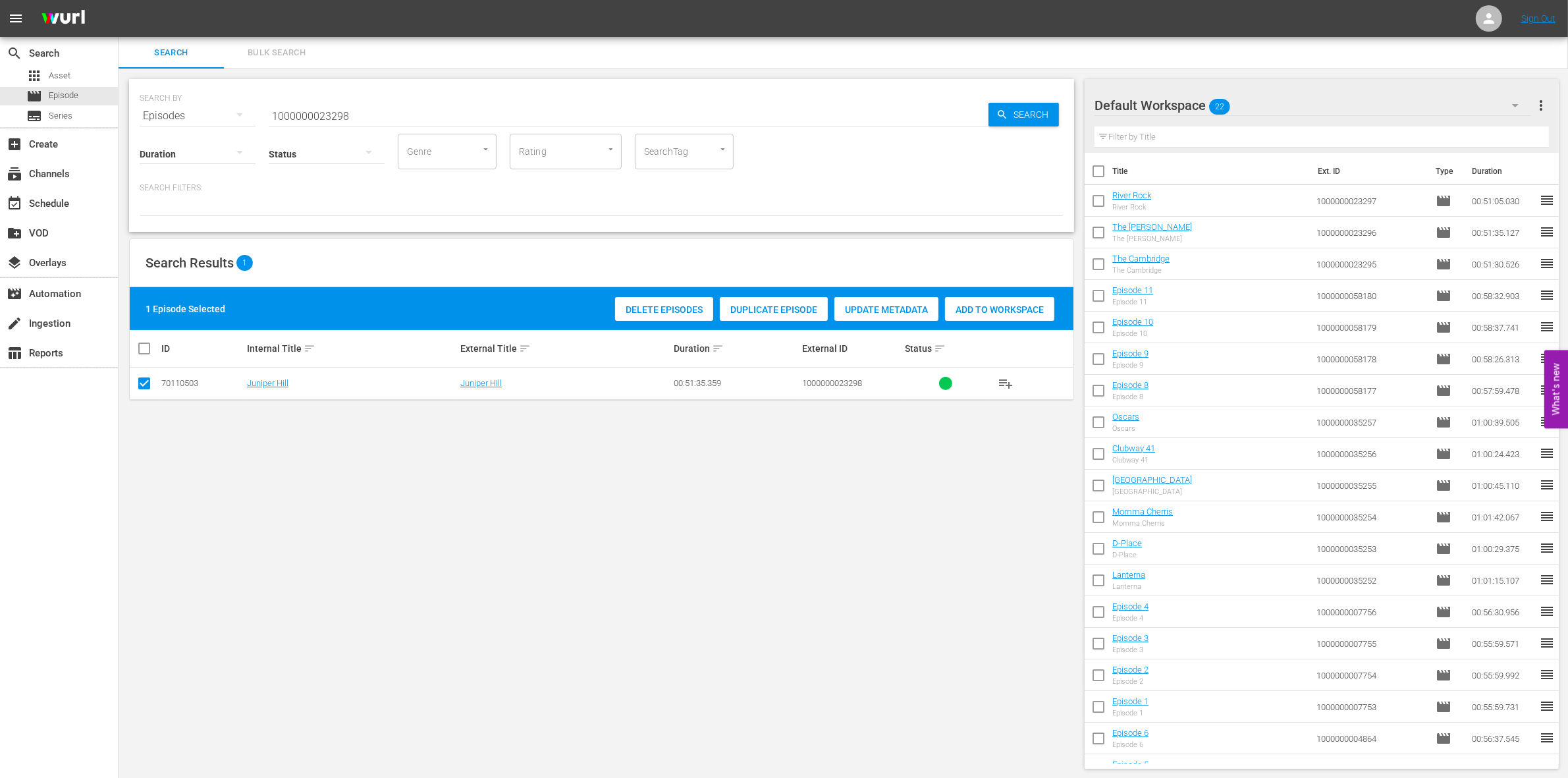
click at [991, 287] on div "1 Episode Selected Delete Episodes Duplicate Episode Update Metadata Add to Wor…" at bounding box center [601, 308] width 944 height 43
click at [982, 301] on div "Add to Workspace" at bounding box center [999, 309] width 109 height 25
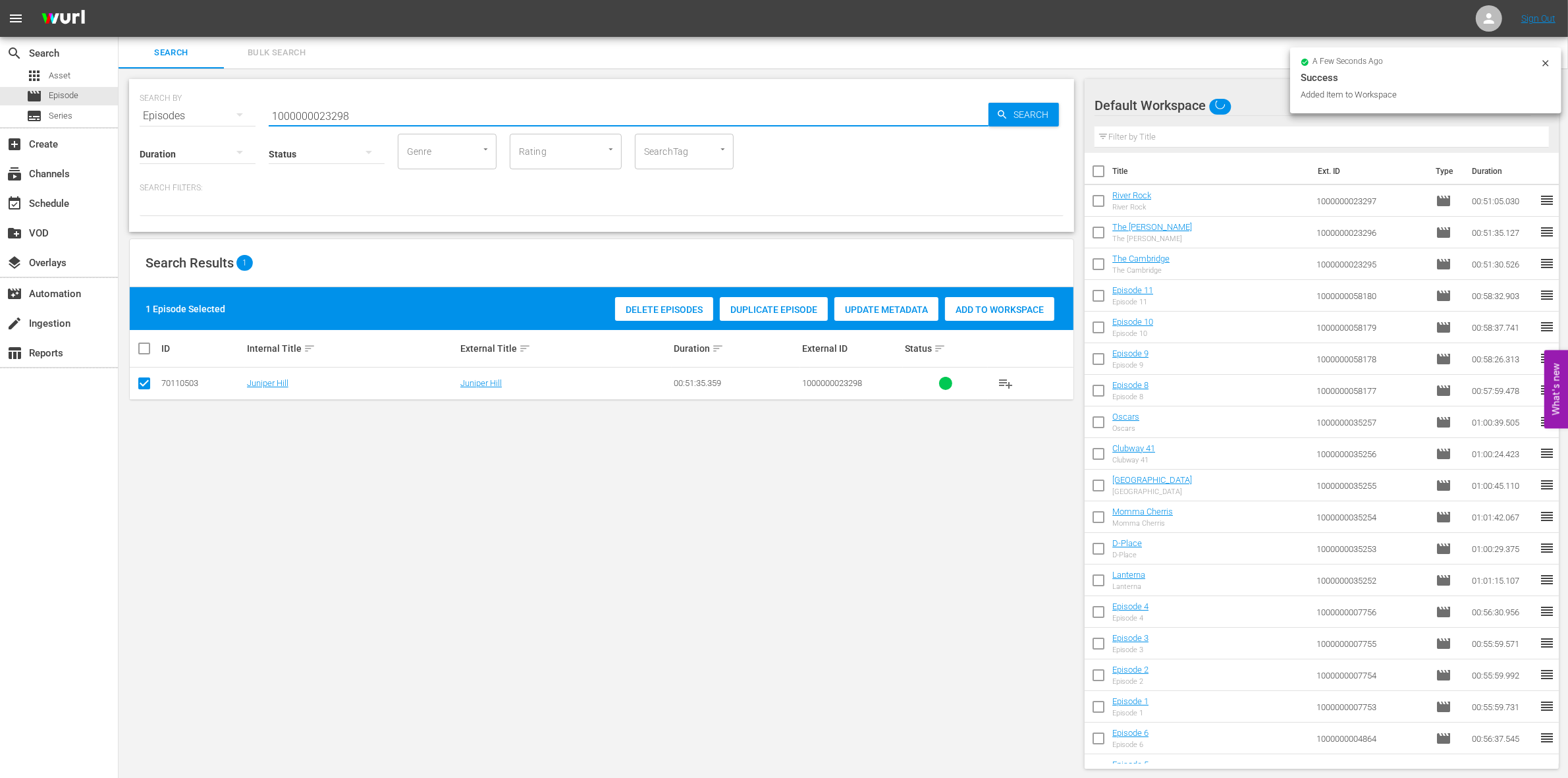
click at [353, 110] on input "1000000023298" at bounding box center [628, 116] width 720 height 32
type input "1000000023299"
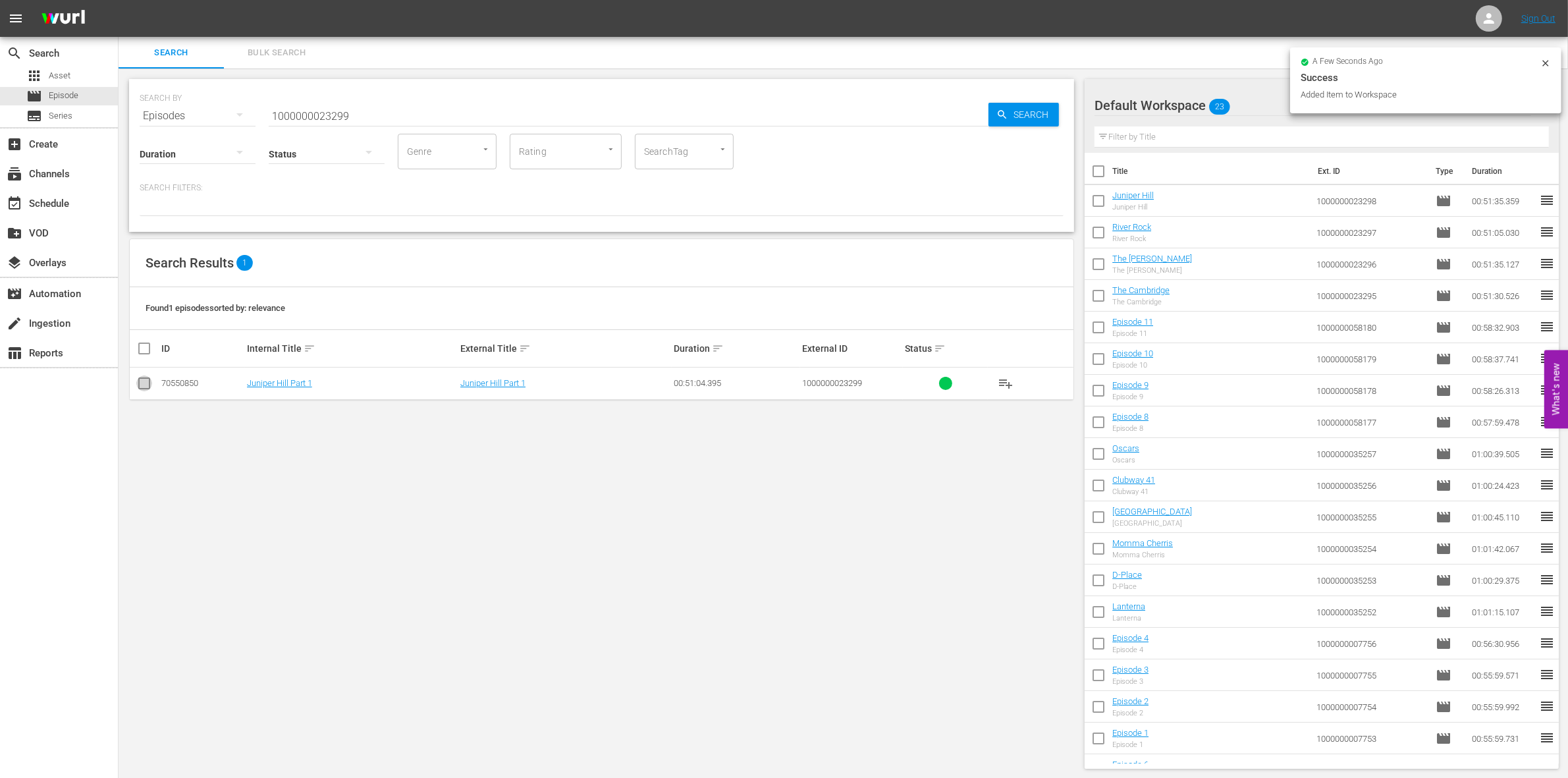
click at [142, 391] on input "checkbox" at bounding box center [145, 386] width 16 height 16
checkbox input "true"
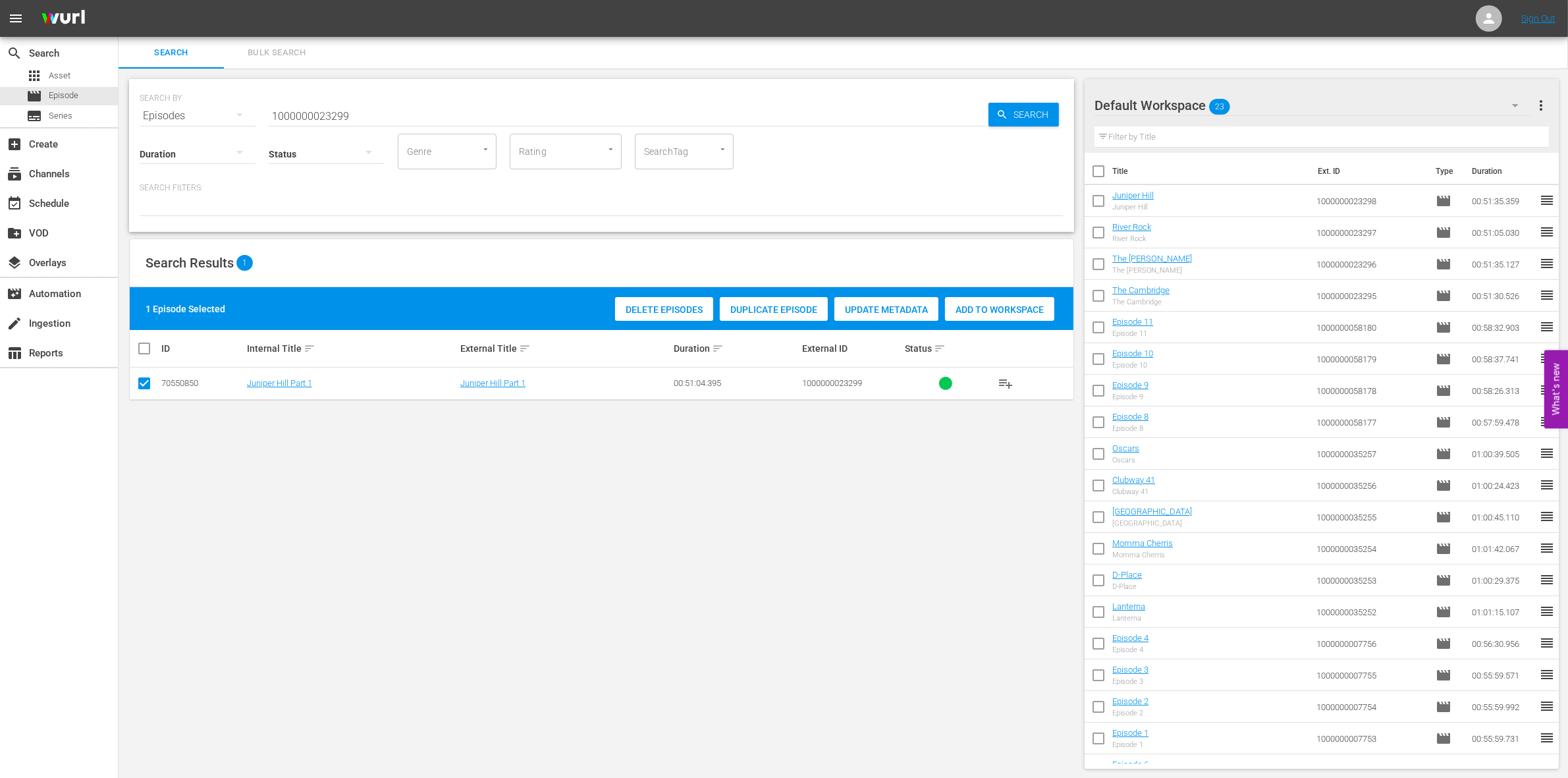
click at [1030, 301] on div "Add to Workspace" at bounding box center [999, 309] width 109 height 25
click at [399, 109] on input "1000000023299" at bounding box center [628, 116] width 720 height 32
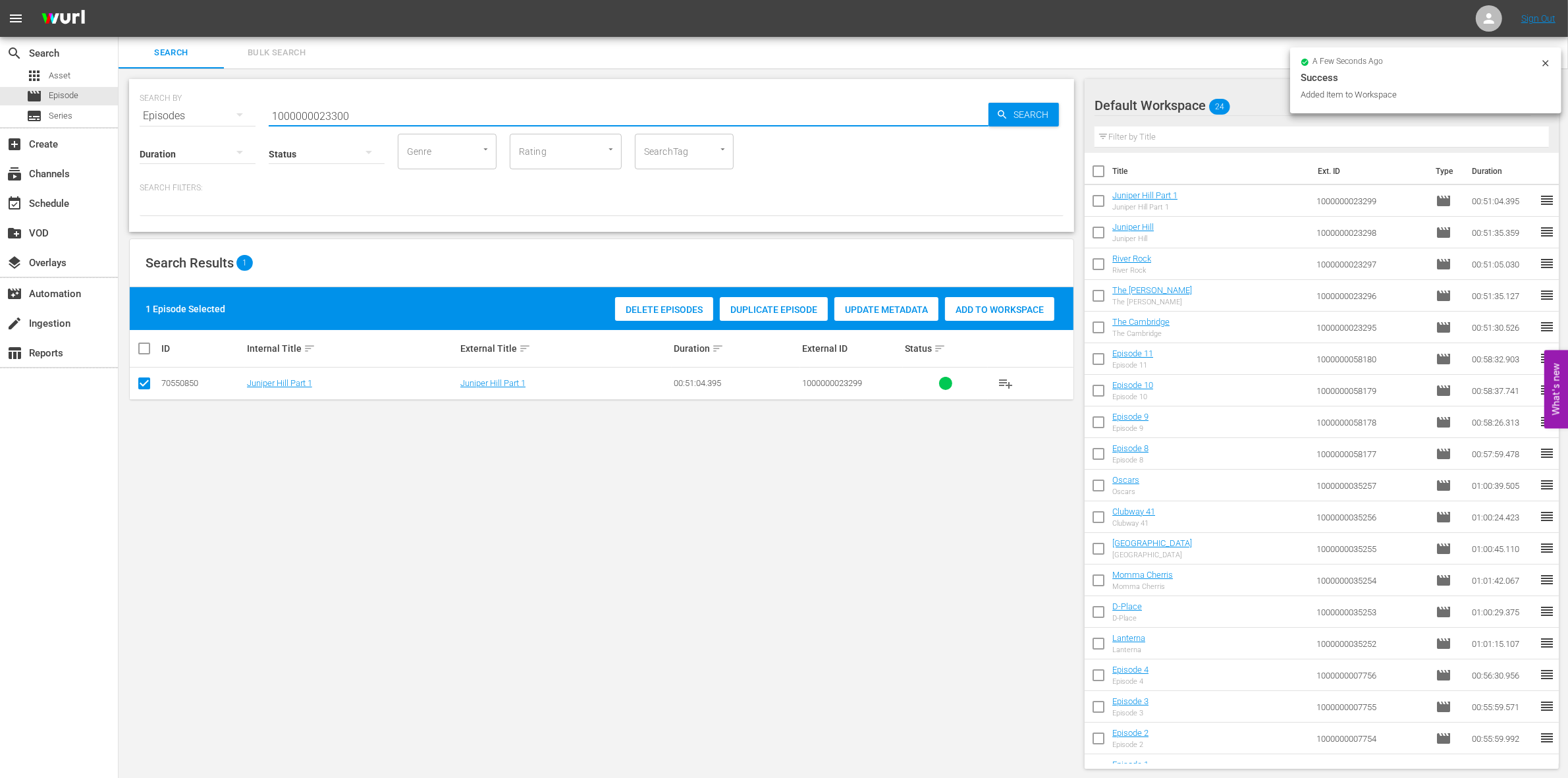
type input "1000000023300"
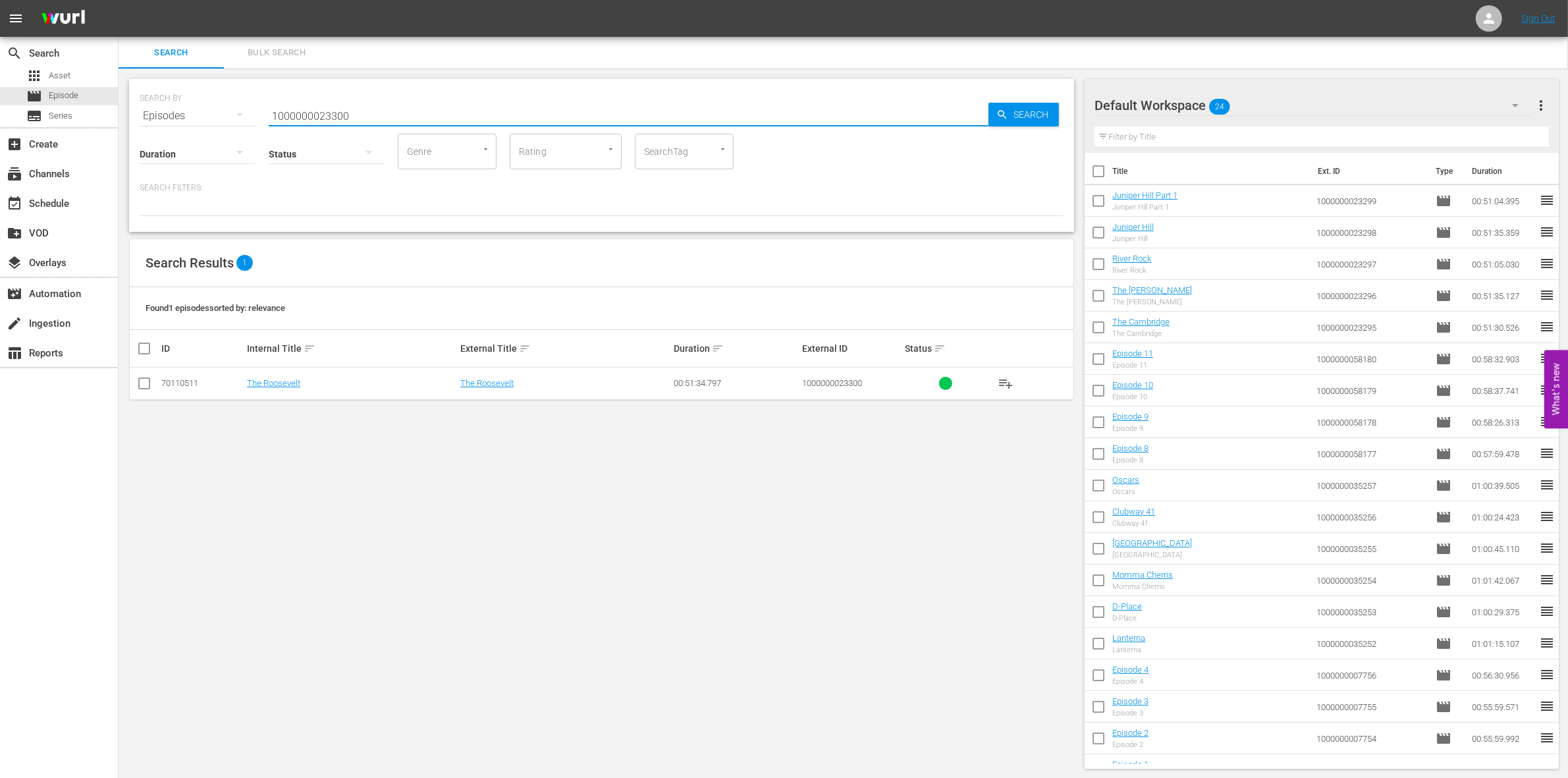
click at [148, 380] on input "checkbox" at bounding box center [145, 386] width 16 height 16
checkbox input "true"
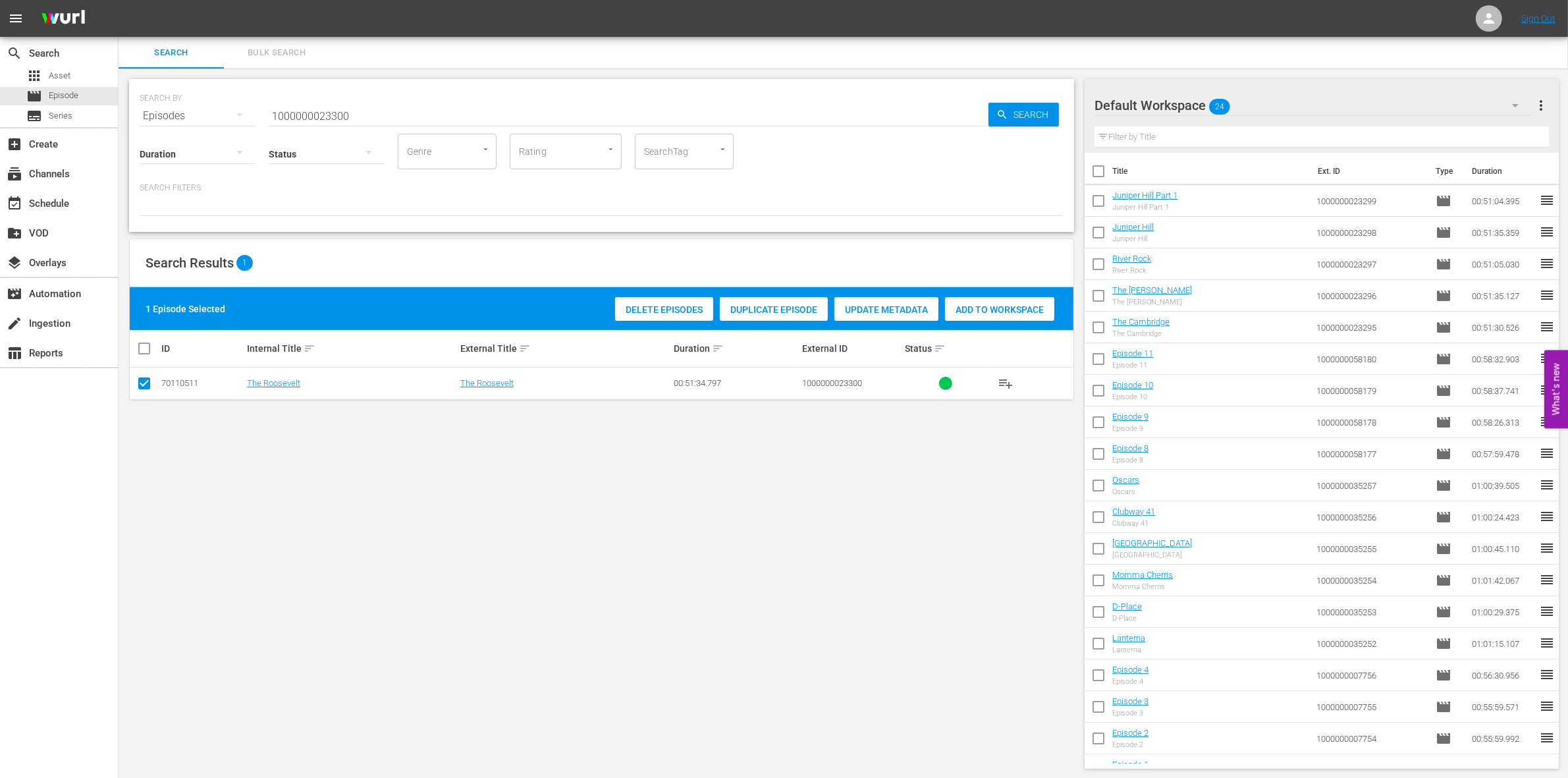
click at [1019, 307] on span "Add to Workspace" at bounding box center [999, 309] width 109 height 11
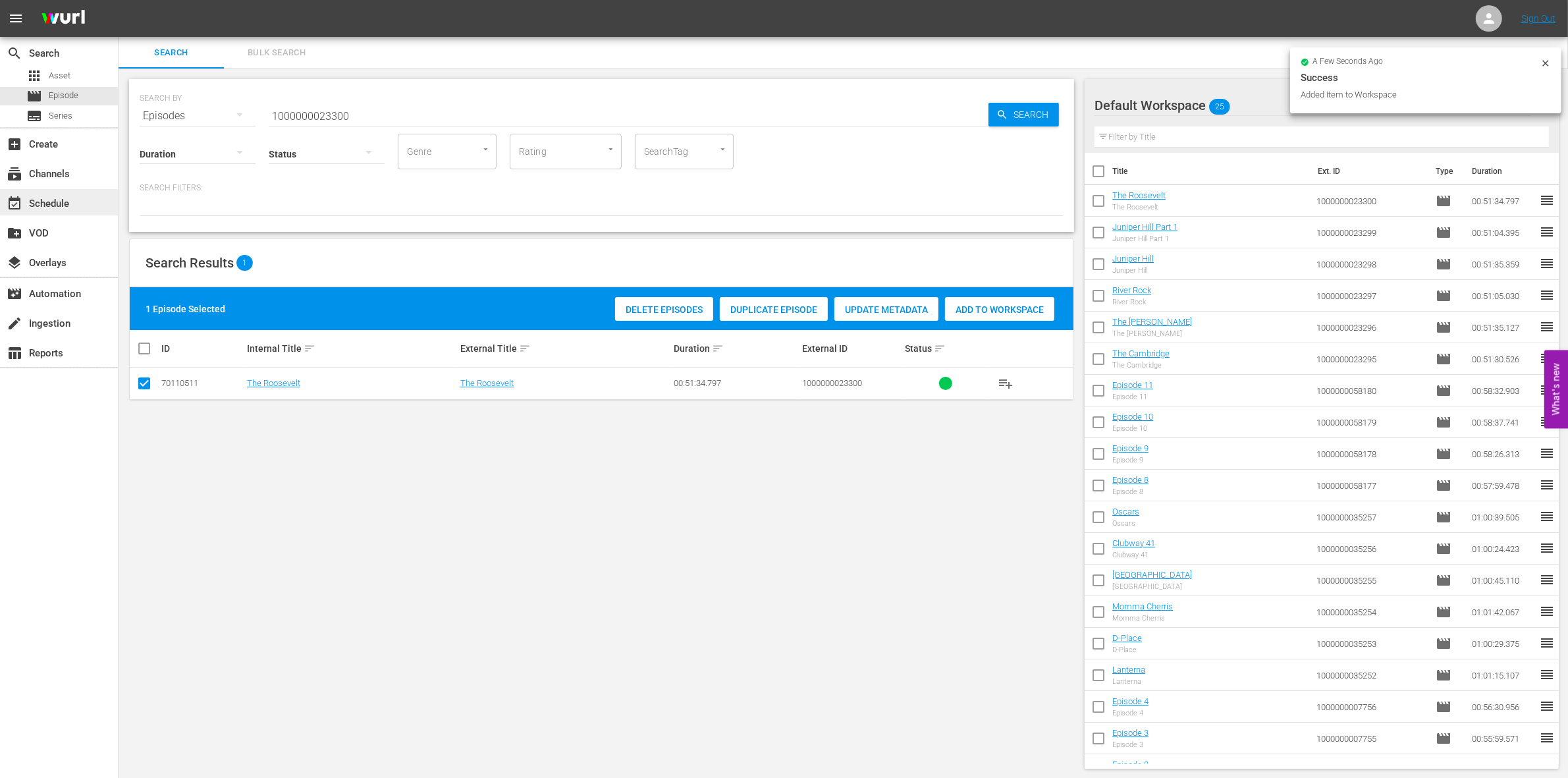
click at [70, 200] on div "event_available Schedule" at bounding box center [36, 201] width 74 height 12
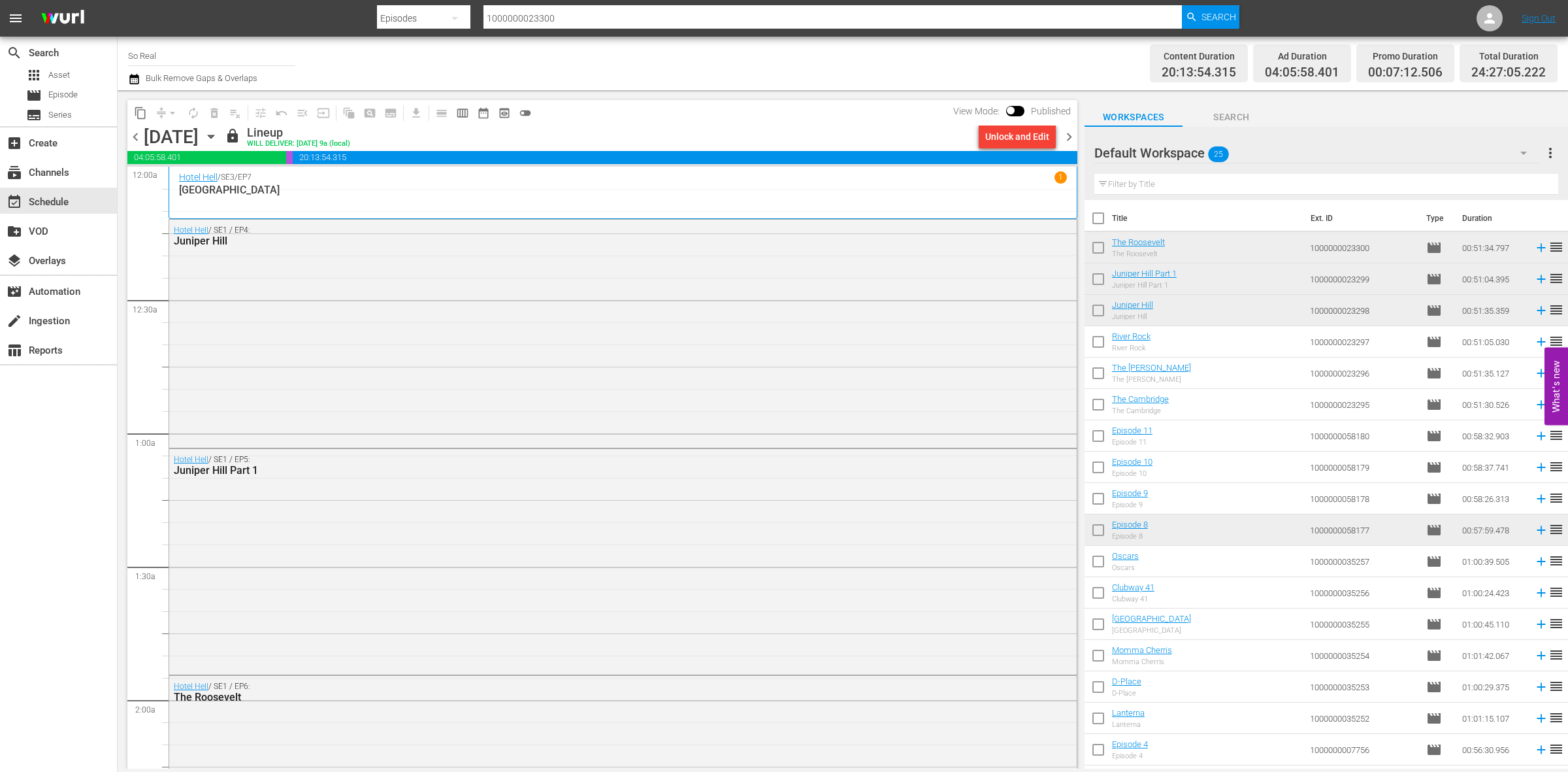
click at [1065, 139] on span "chevron_right" at bounding box center [1069, 136] width 16 height 16
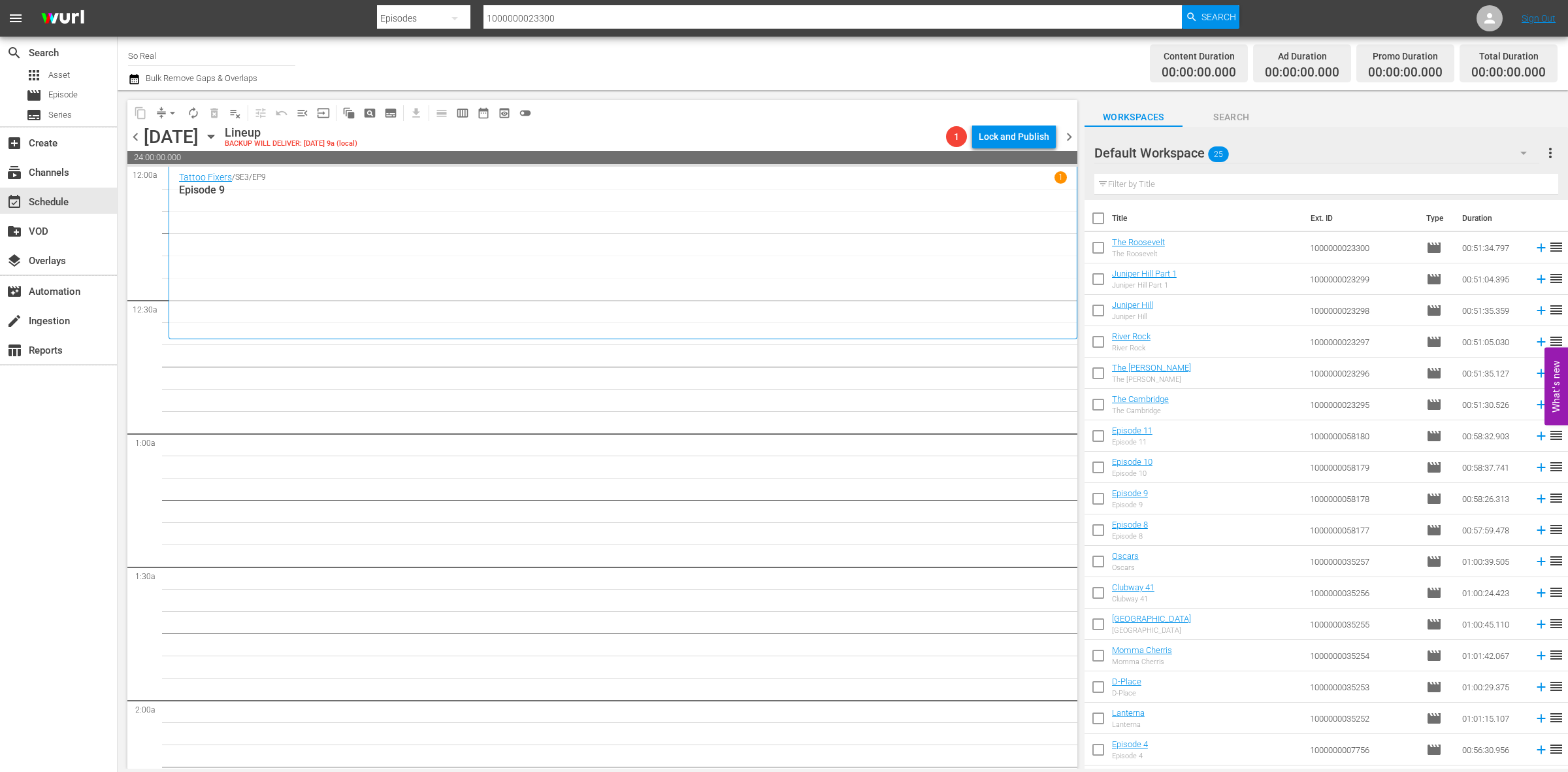
scroll to position [245, 0]
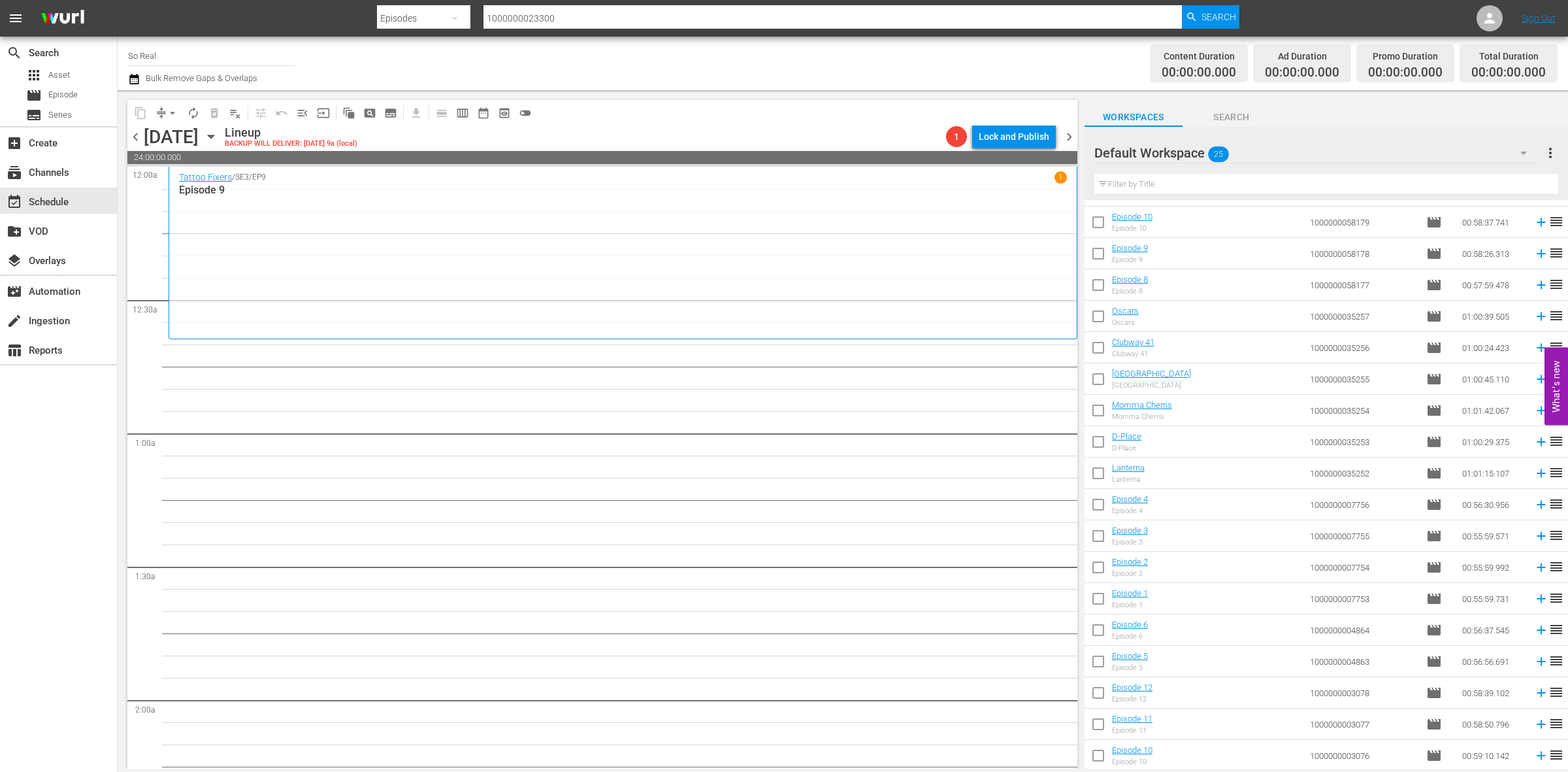
click at [1103, 758] on input "checkbox" at bounding box center [1099, 758] width 27 height 27
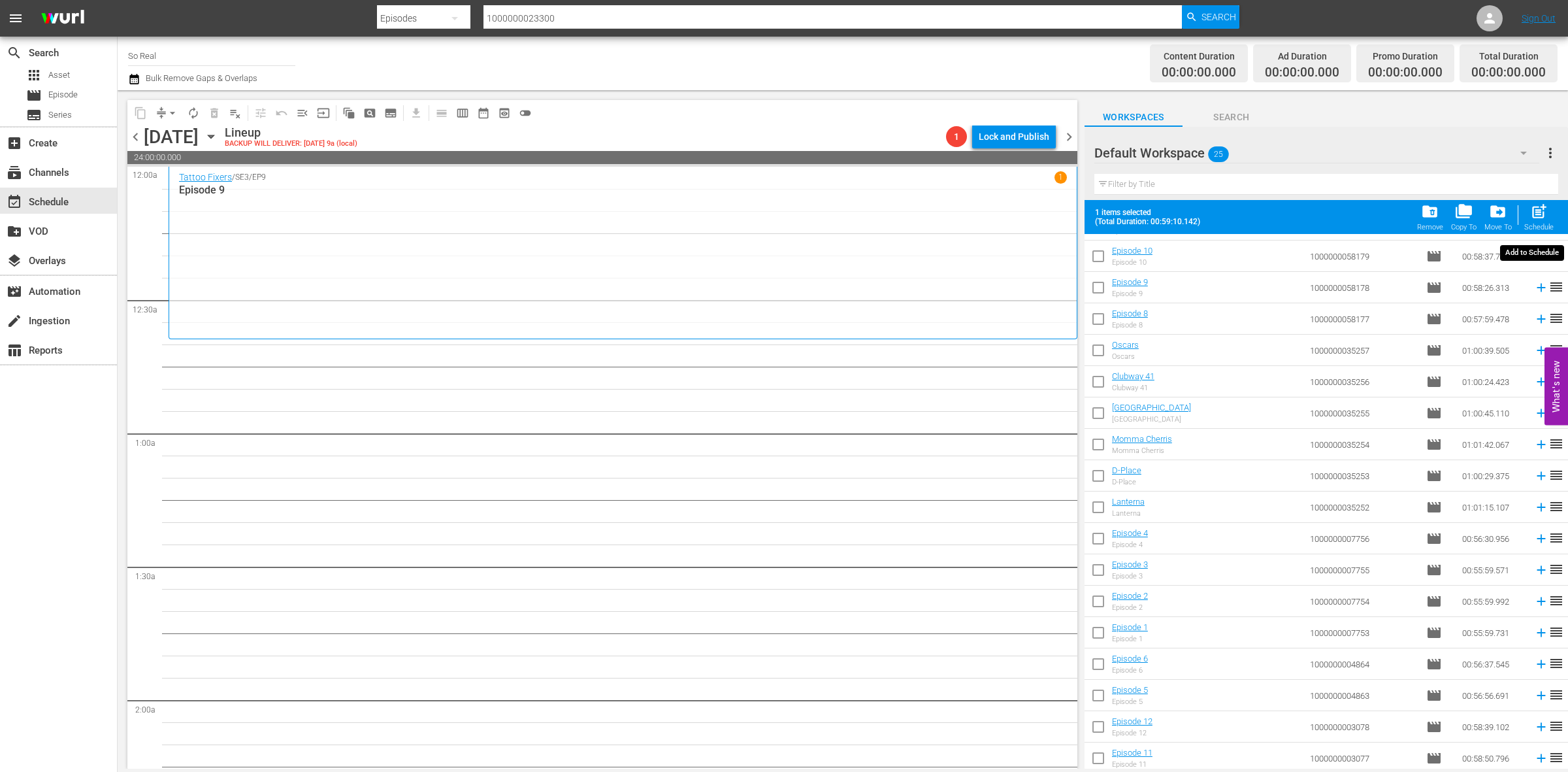
click at [1535, 220] on span "post_add" at bounding box center [1539, 211] width 18 height 18
checkbox input "false"
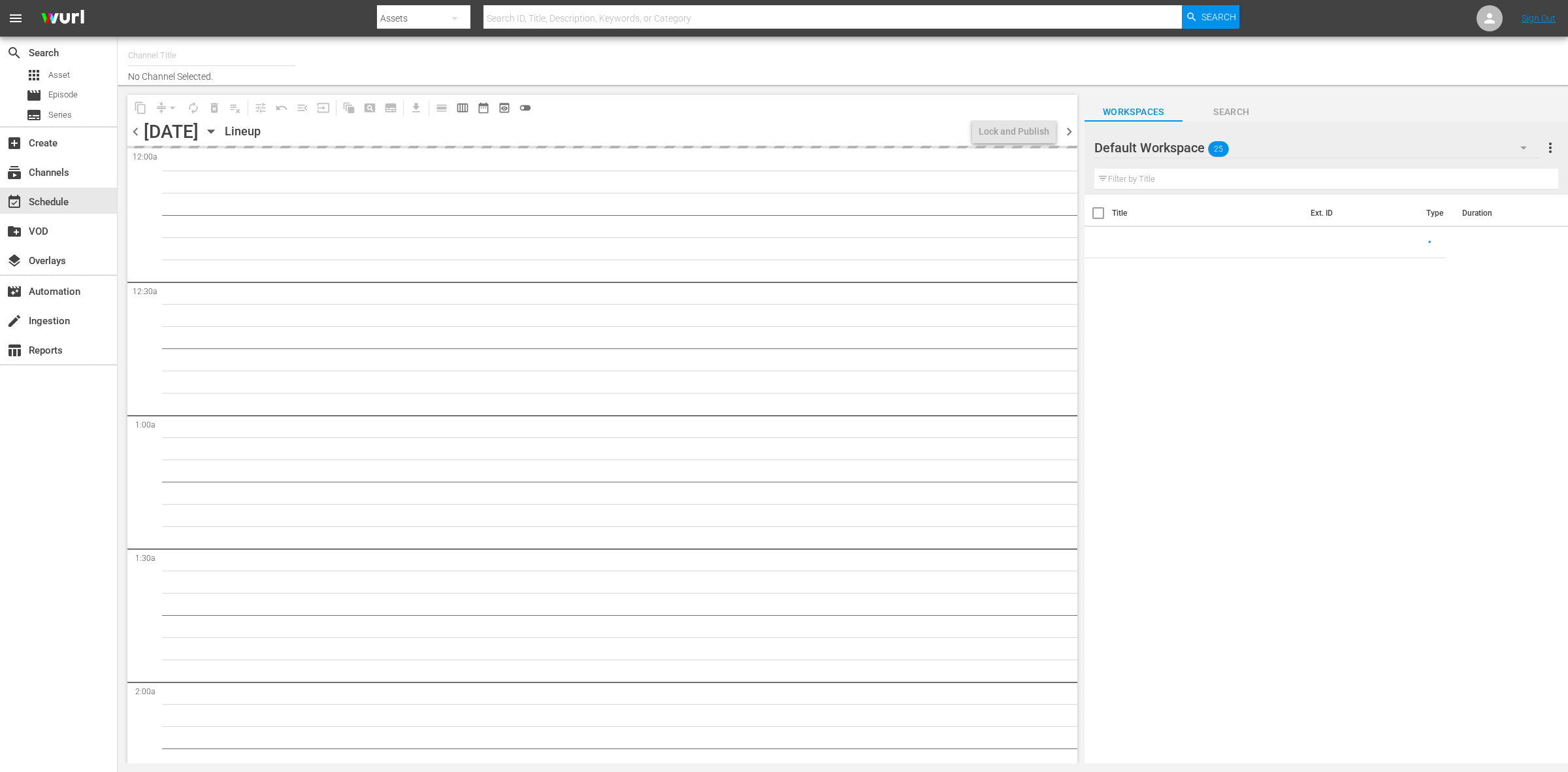
type input "So Real (1869)"
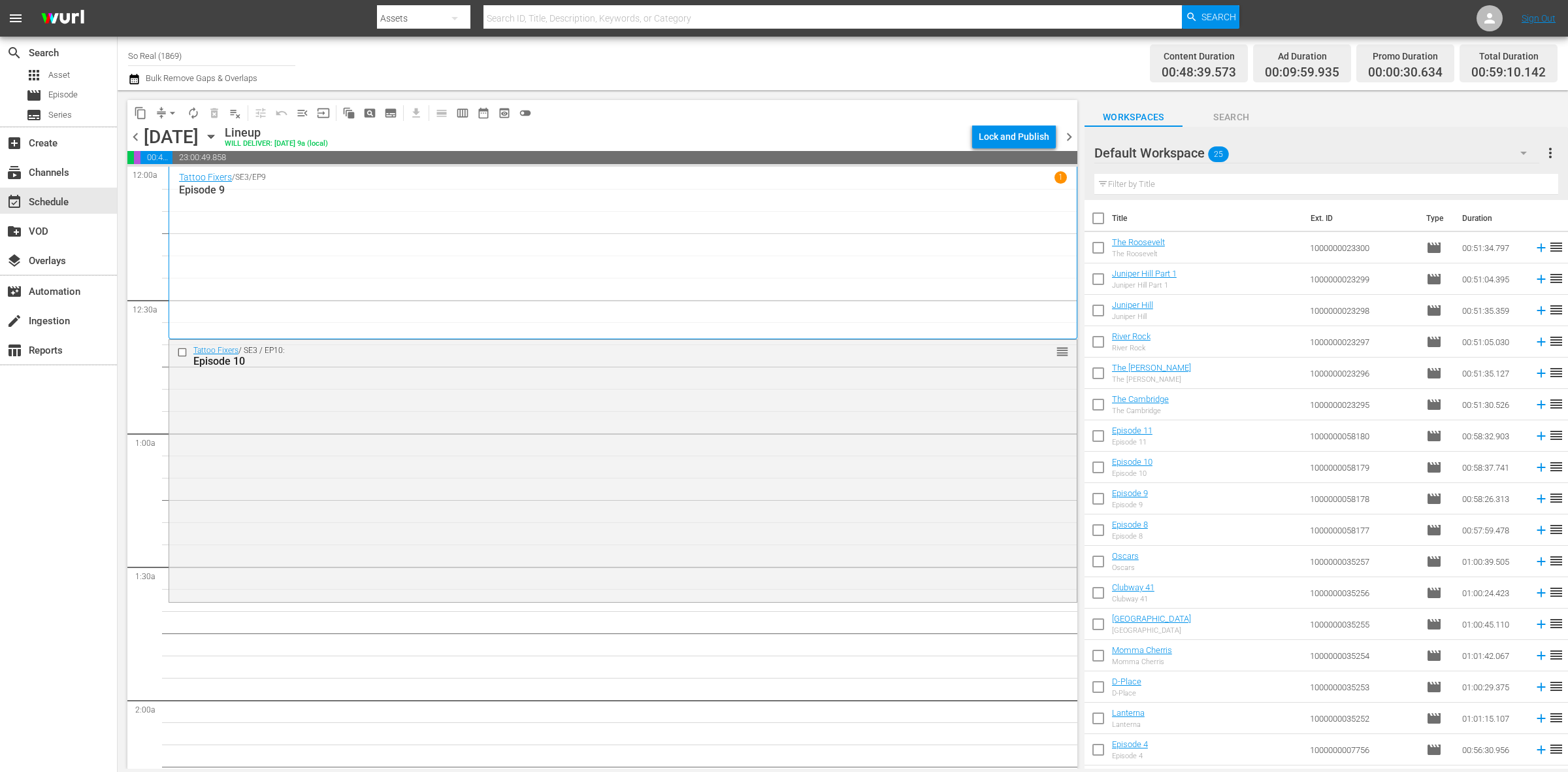
scroll to position [245, 0]
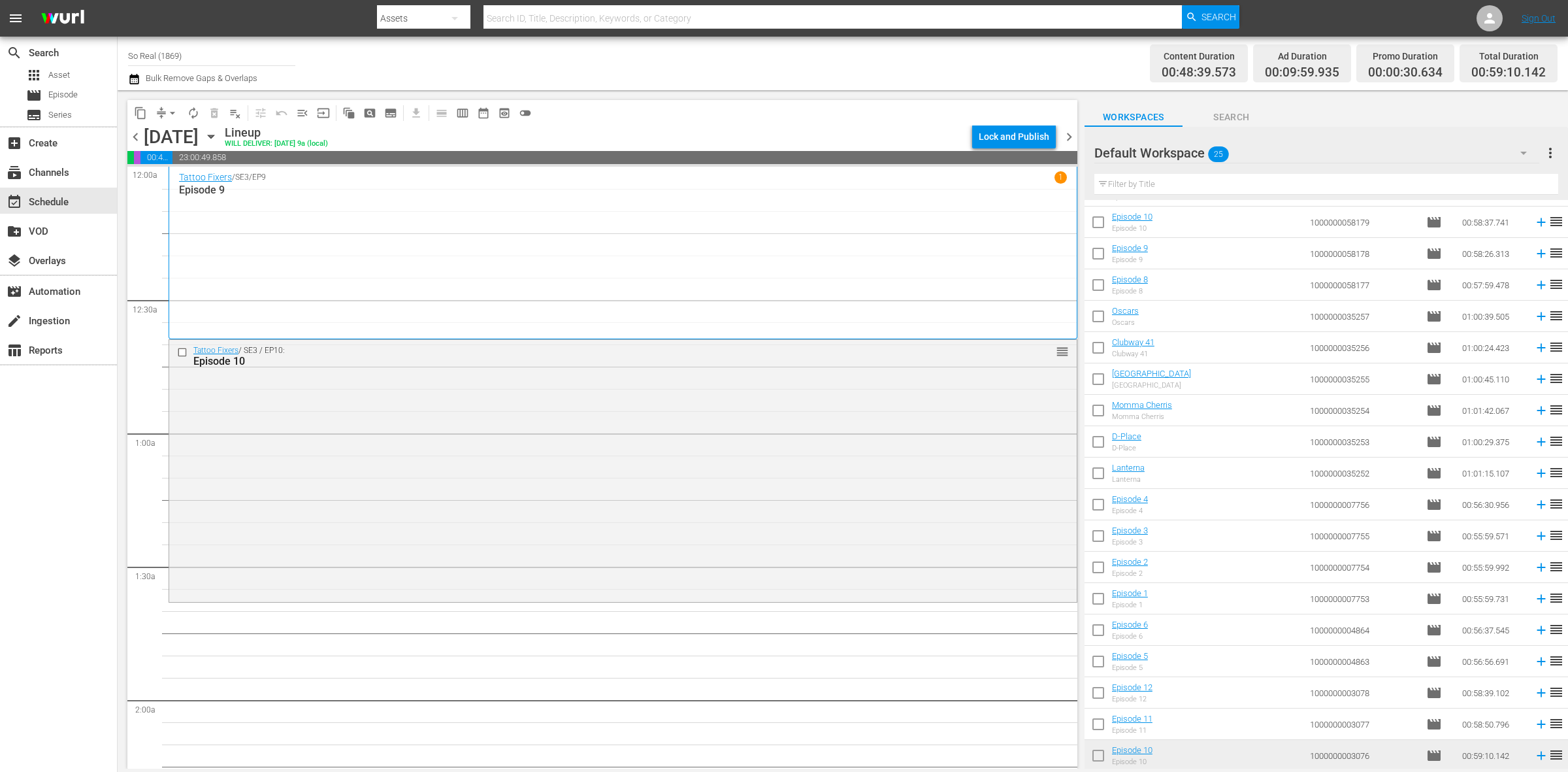
click at [1106, 729] on input "checkbox" at bounding box center [1099, 726] width 27 height 27
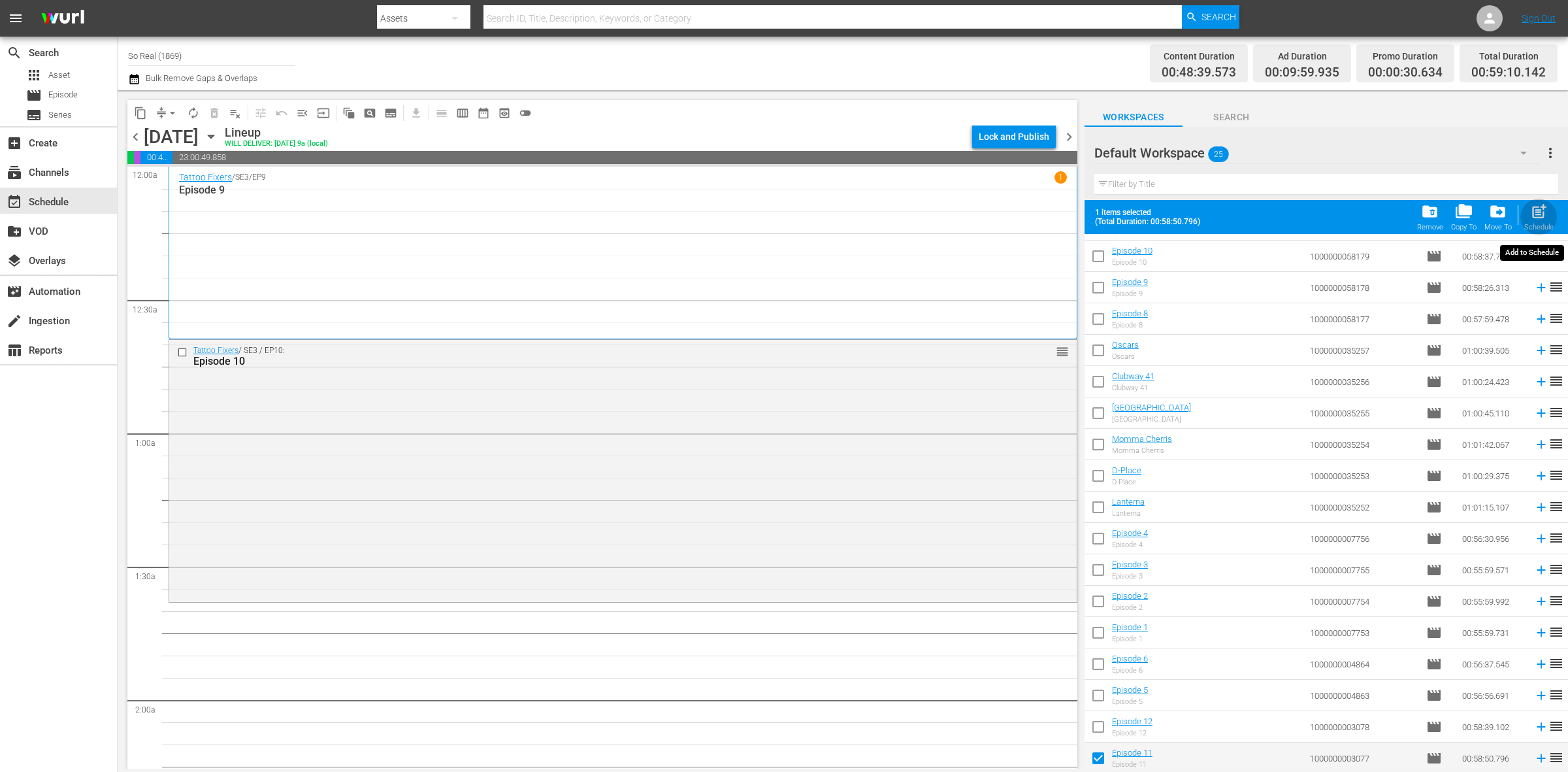
click at [1546, 220] on span "post_add" at bounding box center [1539, 211] width 18 height 18
checkbox input "false"
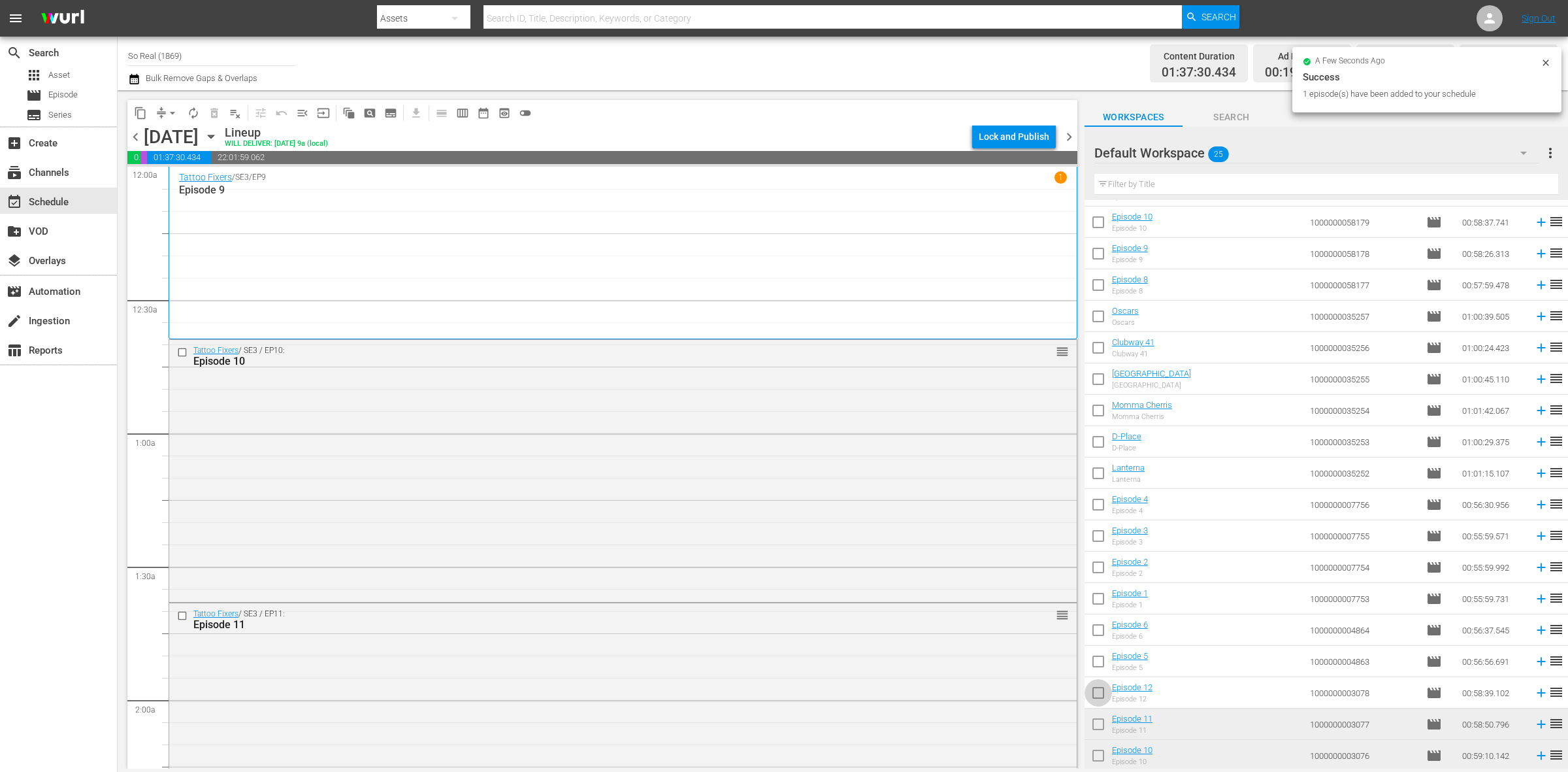
click at [1099, 697] on input "checkbox" at bounding box center [1099, 695] width 27 height 27
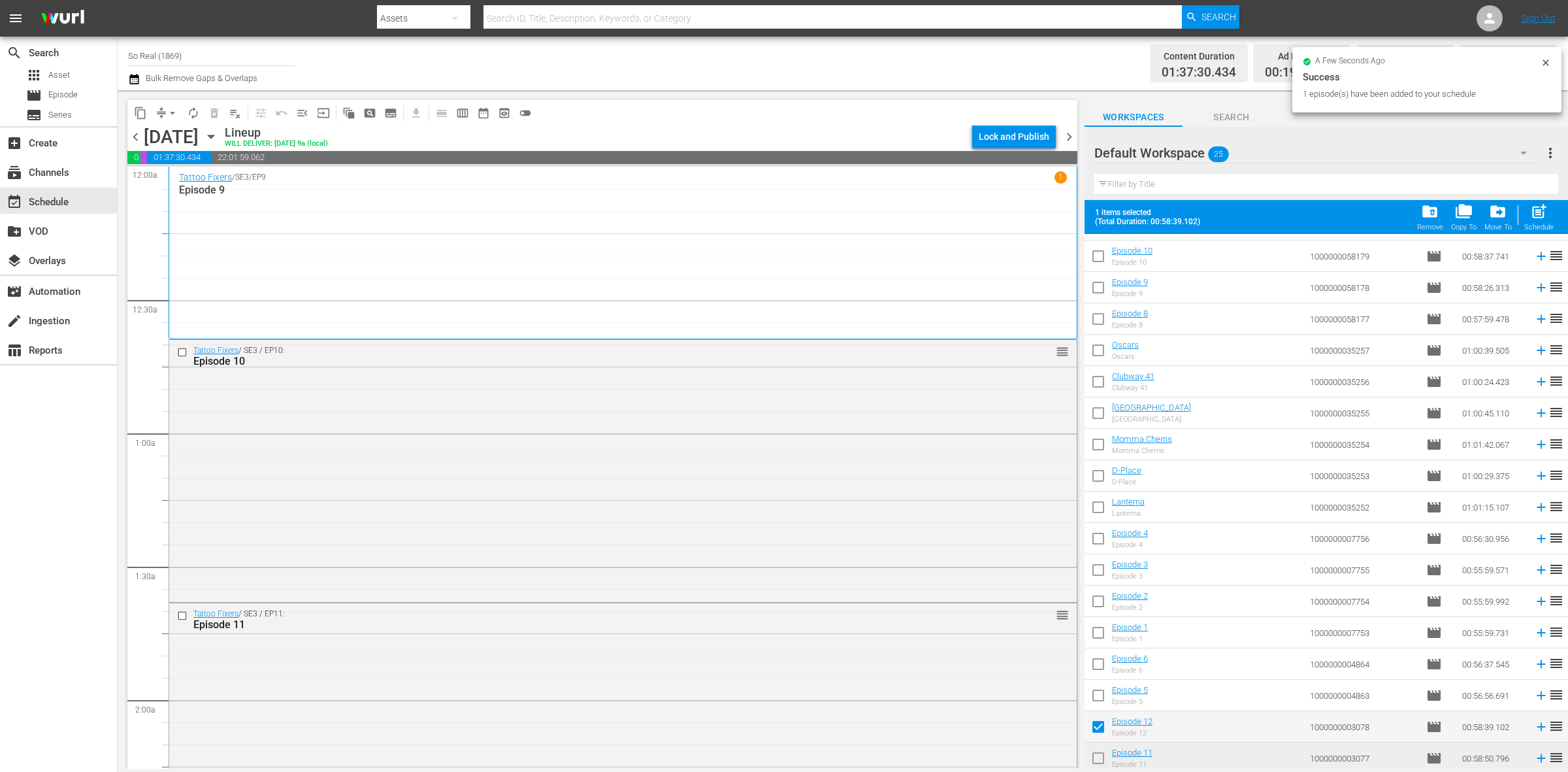
click at [1528, 213] on div "post_add Schedule" at bounding box center [1539, 217] width 30 height 29
checkbox input "false"
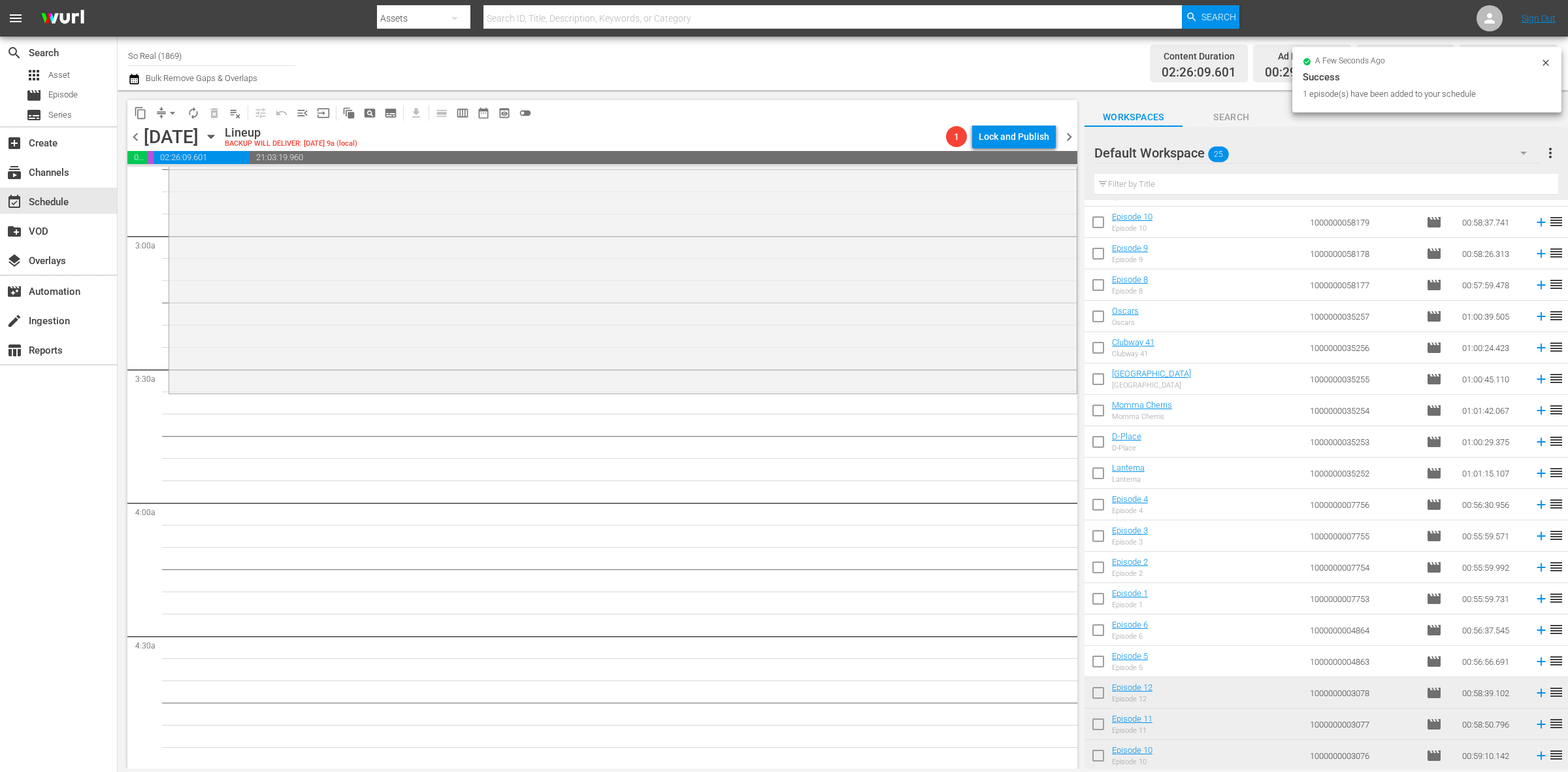
scroll to position [732, 0]
click at [1091, 670] on input "checkbox" at bounding box center [1099, 664] width 27 height 27
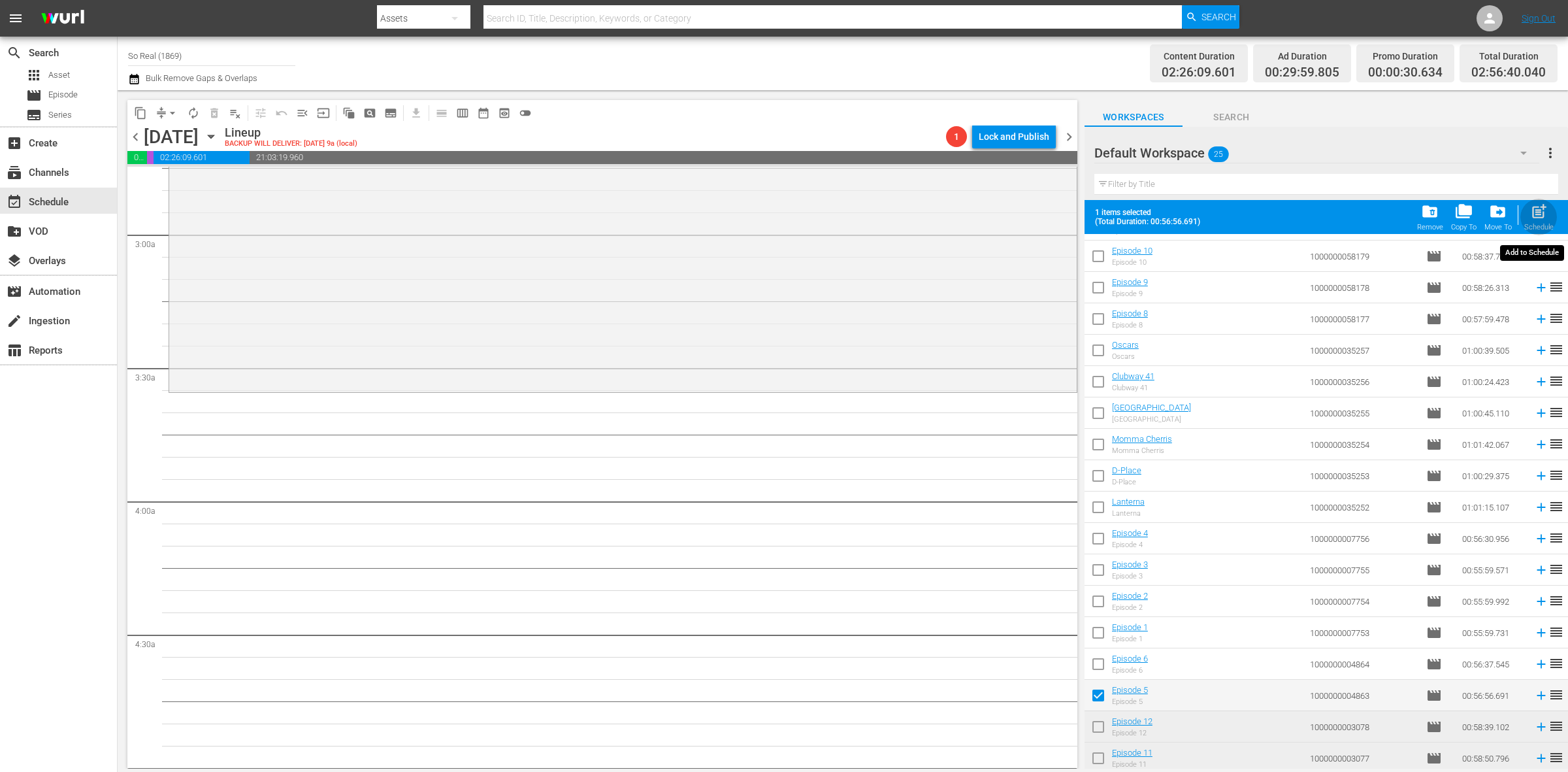
click at [1538, 224] on div "Schedule" at bounding box center [1539, 227] width 30 height 9
checkbox input "false"
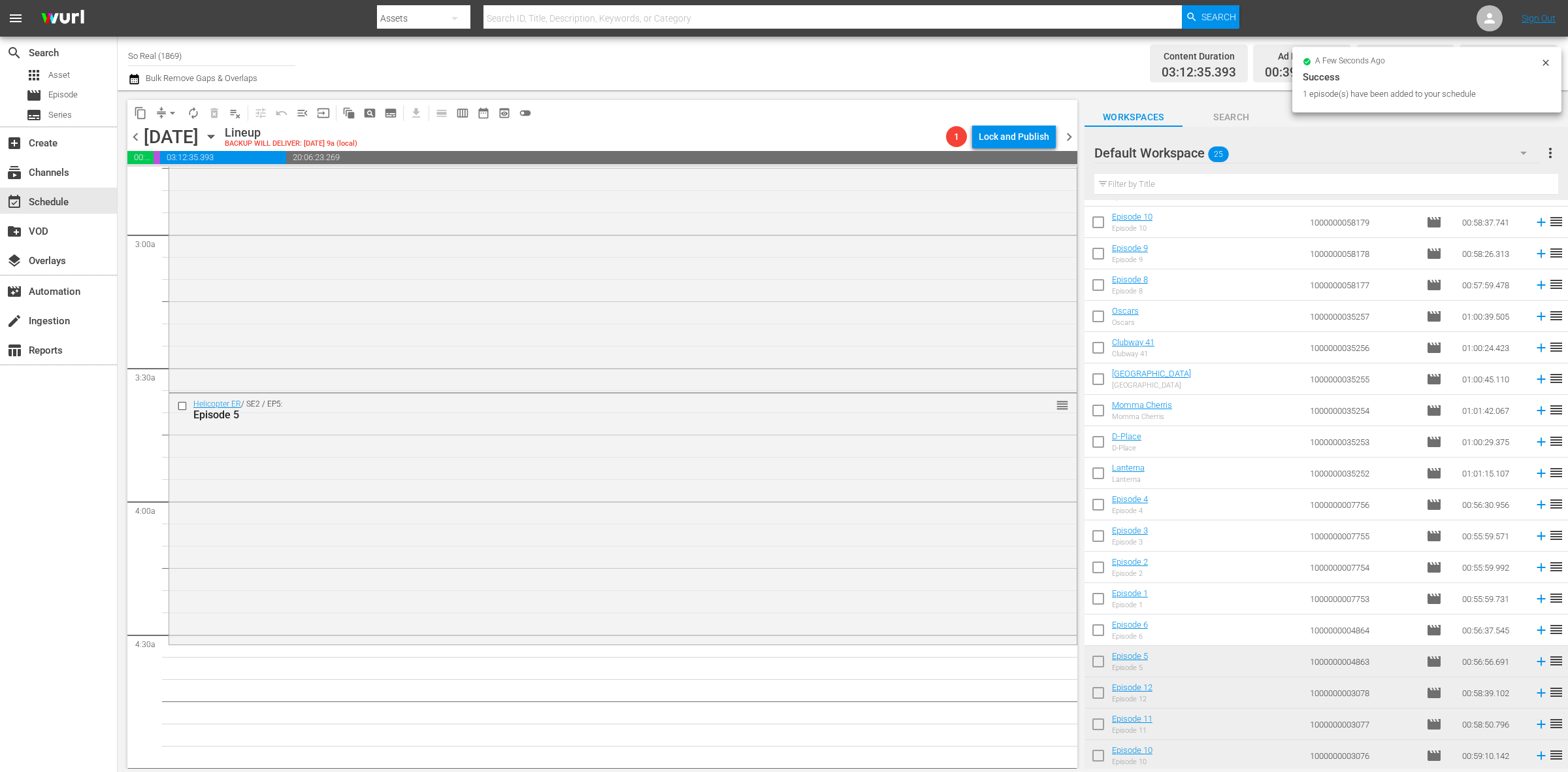
click at [1093, 639] on input "checkbox" at bounding box center [1099, 632] width 27 height 27
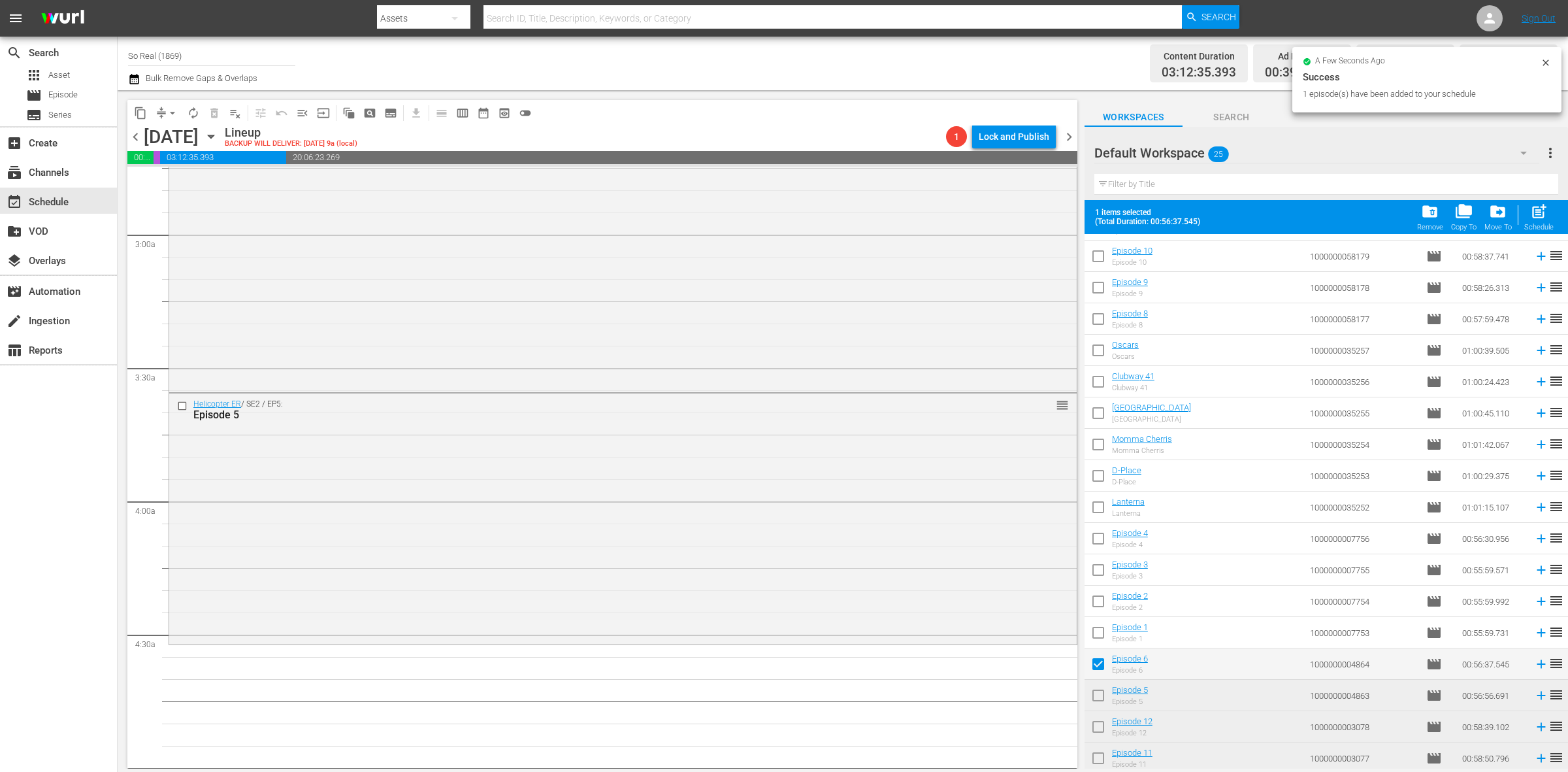
click at [1544, 217] on span "post_add" at bounding box center [1539, 211] width 18 height 18
checkbox input "false"
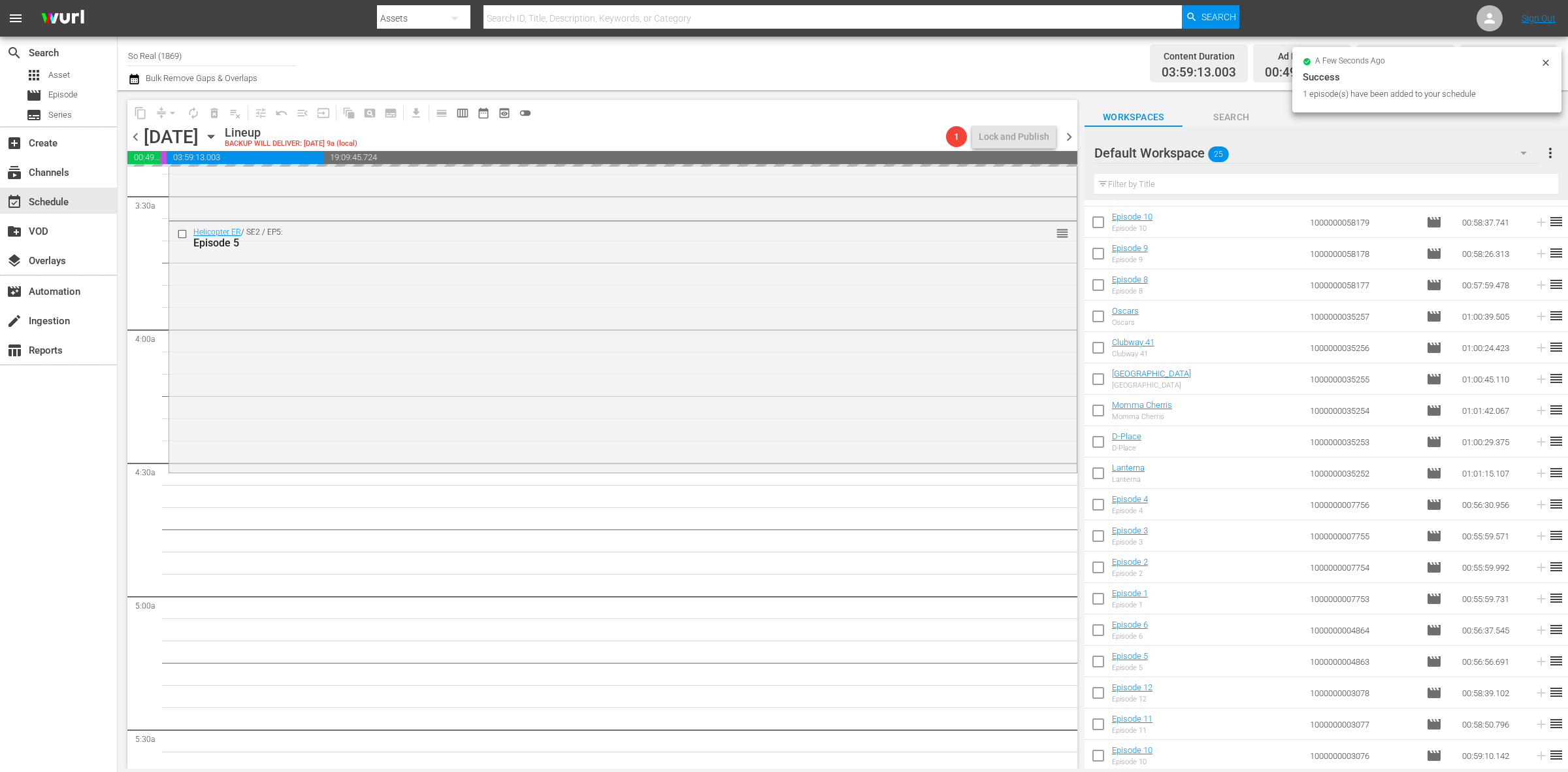
scroll to position [958, 0]
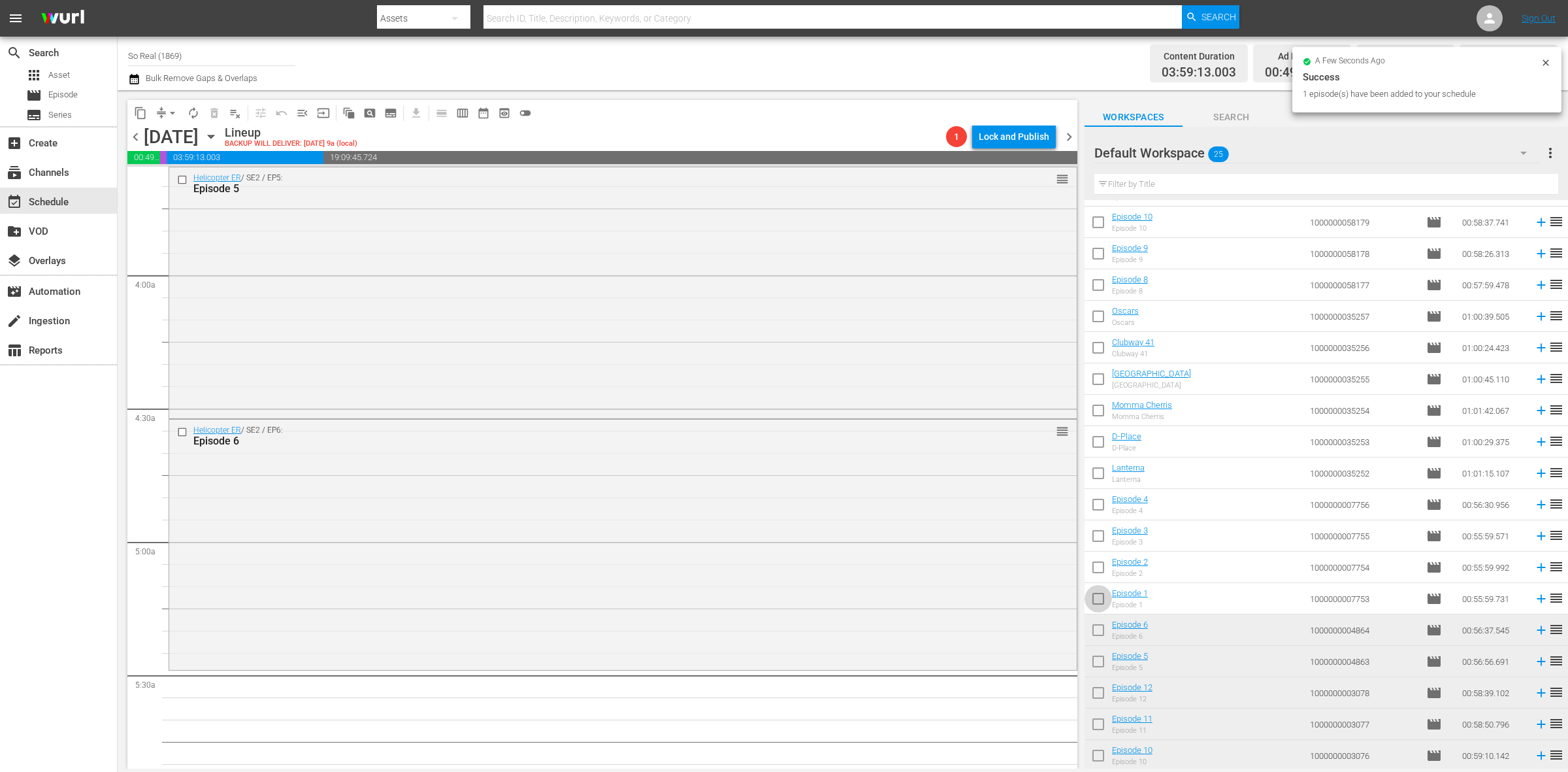
click at [1103, 599] on input "checkbox" at bounding box center [1099, 601] width 27 height 27
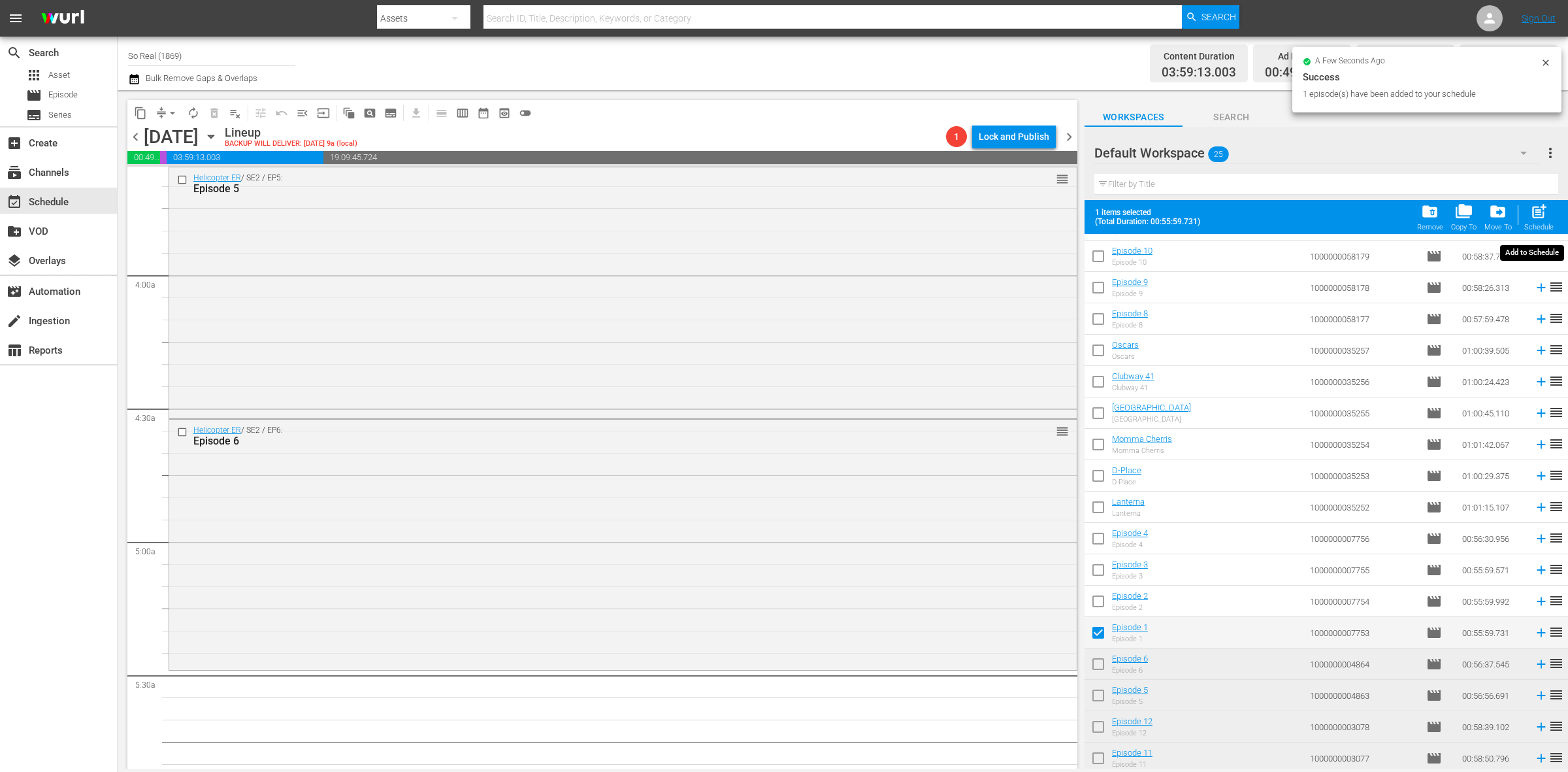
click at [1530, 216] on span "post_add" at bounding box center [1539, 211] width 18 height 18
checkbox input "false"
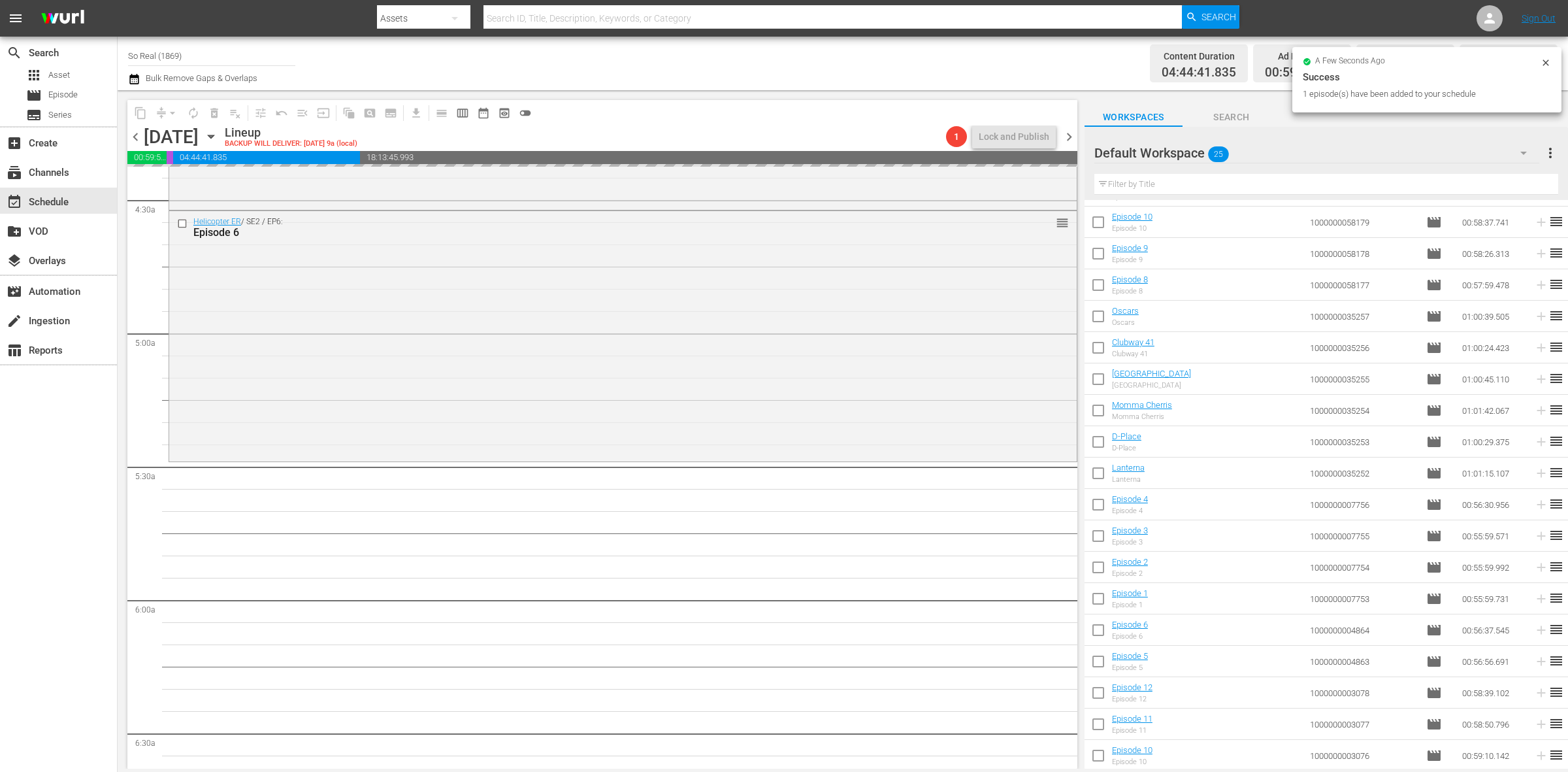
scroll to position [1199, 0]
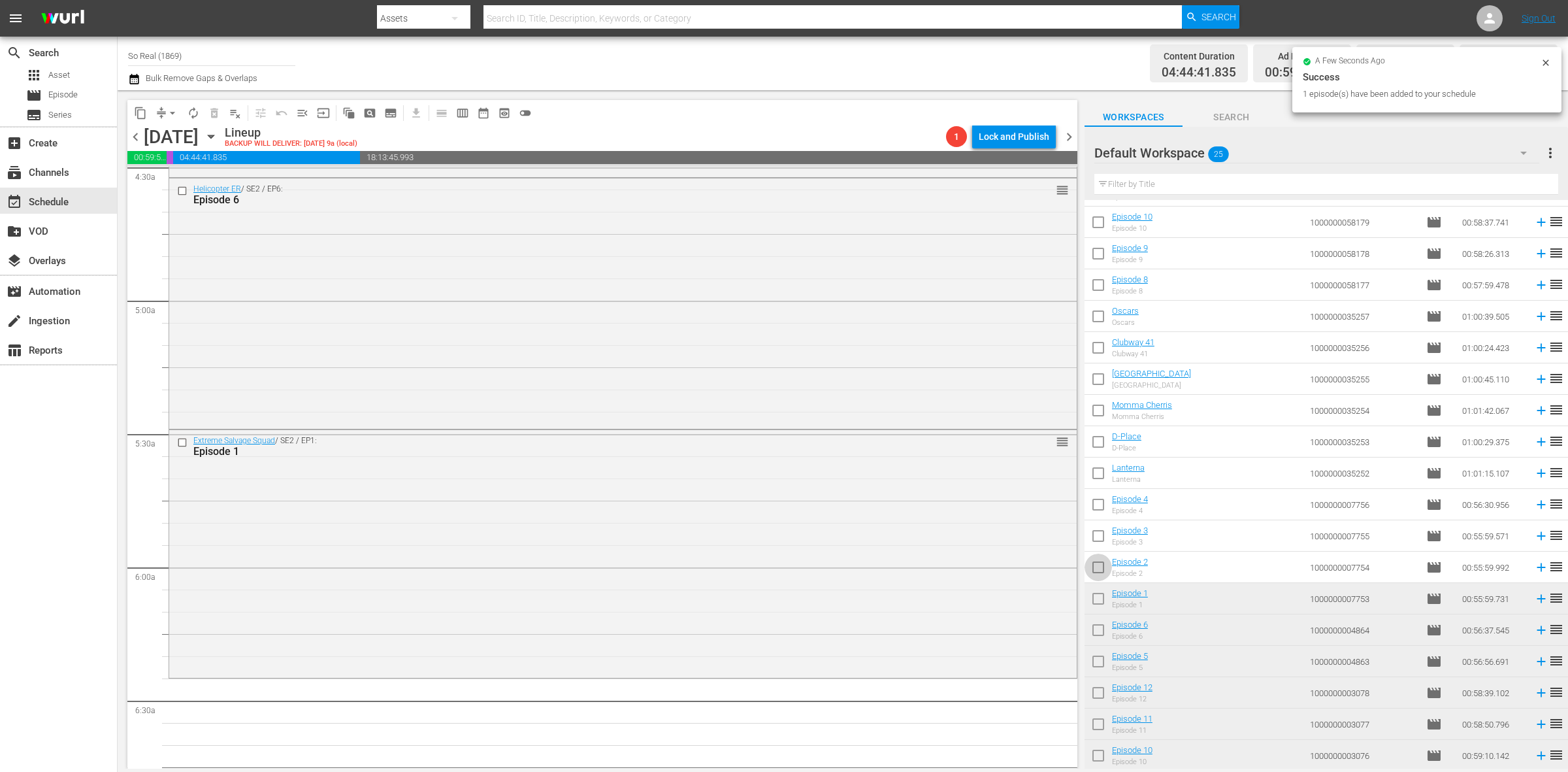
click at [1099, 570] on input "checkbox" at bounding box center [1099, 570] width 27 height 27
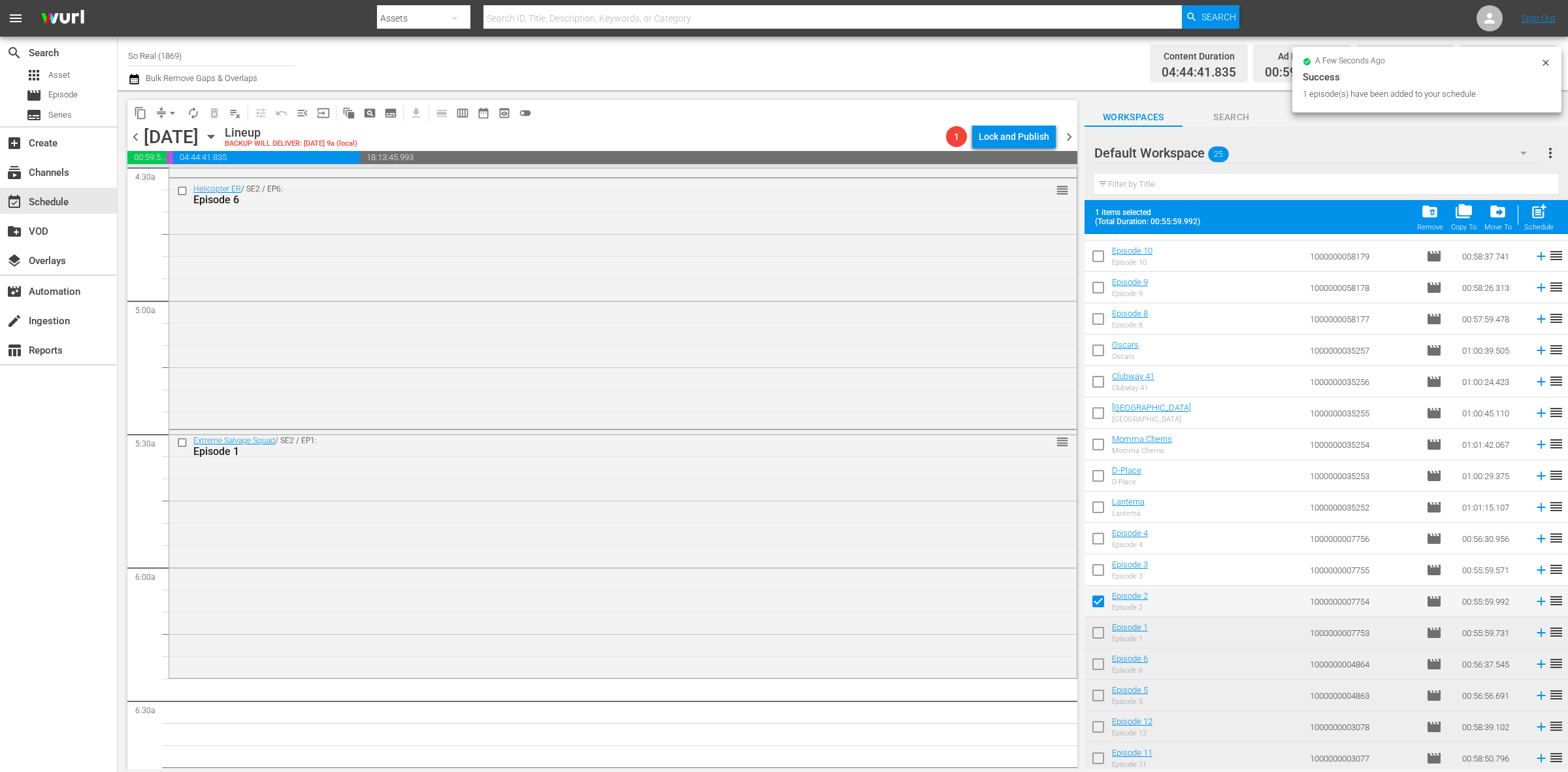
click at [1549, 199] on div "Filter by Title" at bounding box center [1326, 184] width 464 height 31
click at [1539, 220] on span "post_add" at bounding box center [1539, 211] width 18 height 18
checkbox input "false"
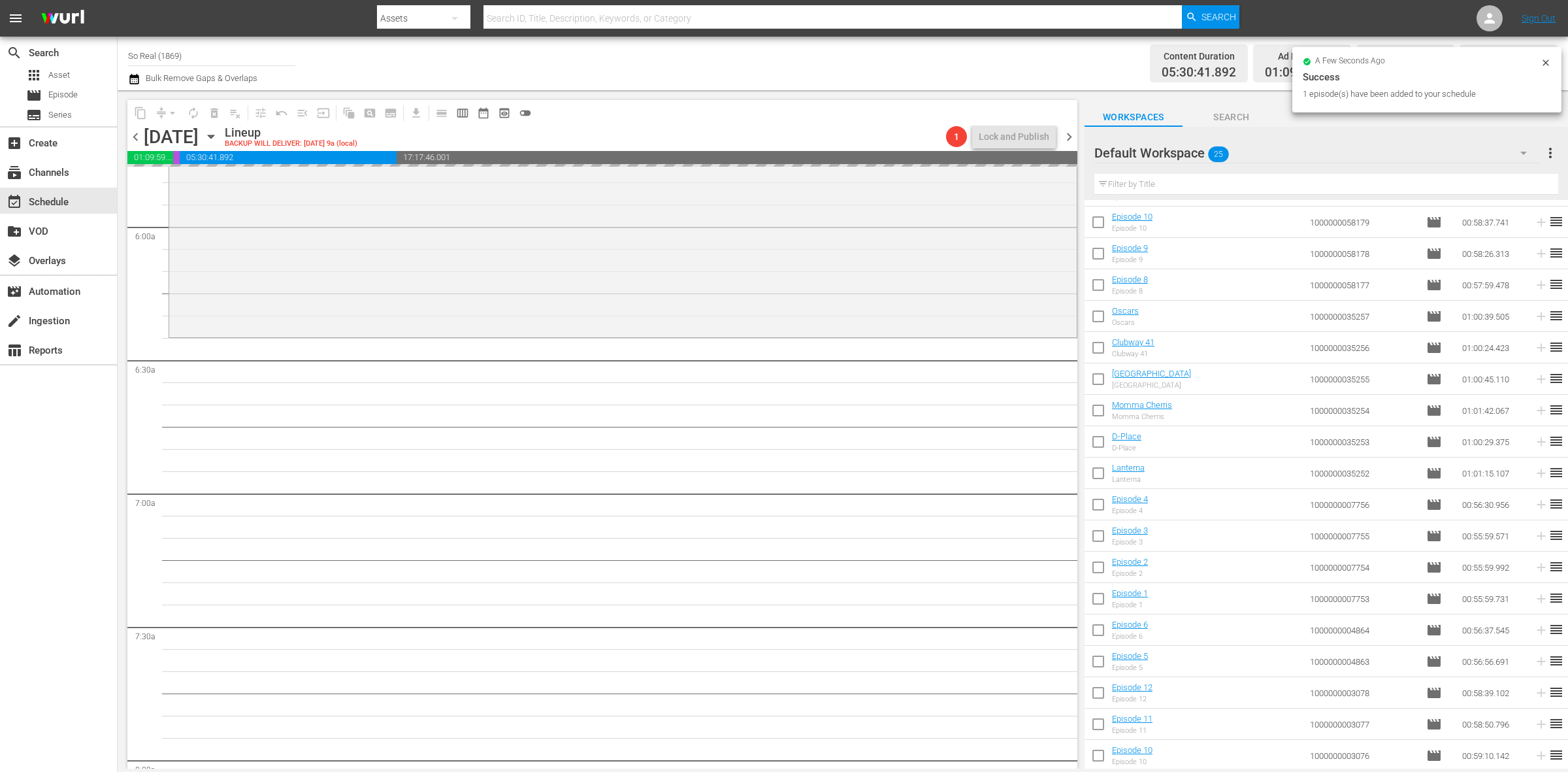
scroll to position [1546, 0]
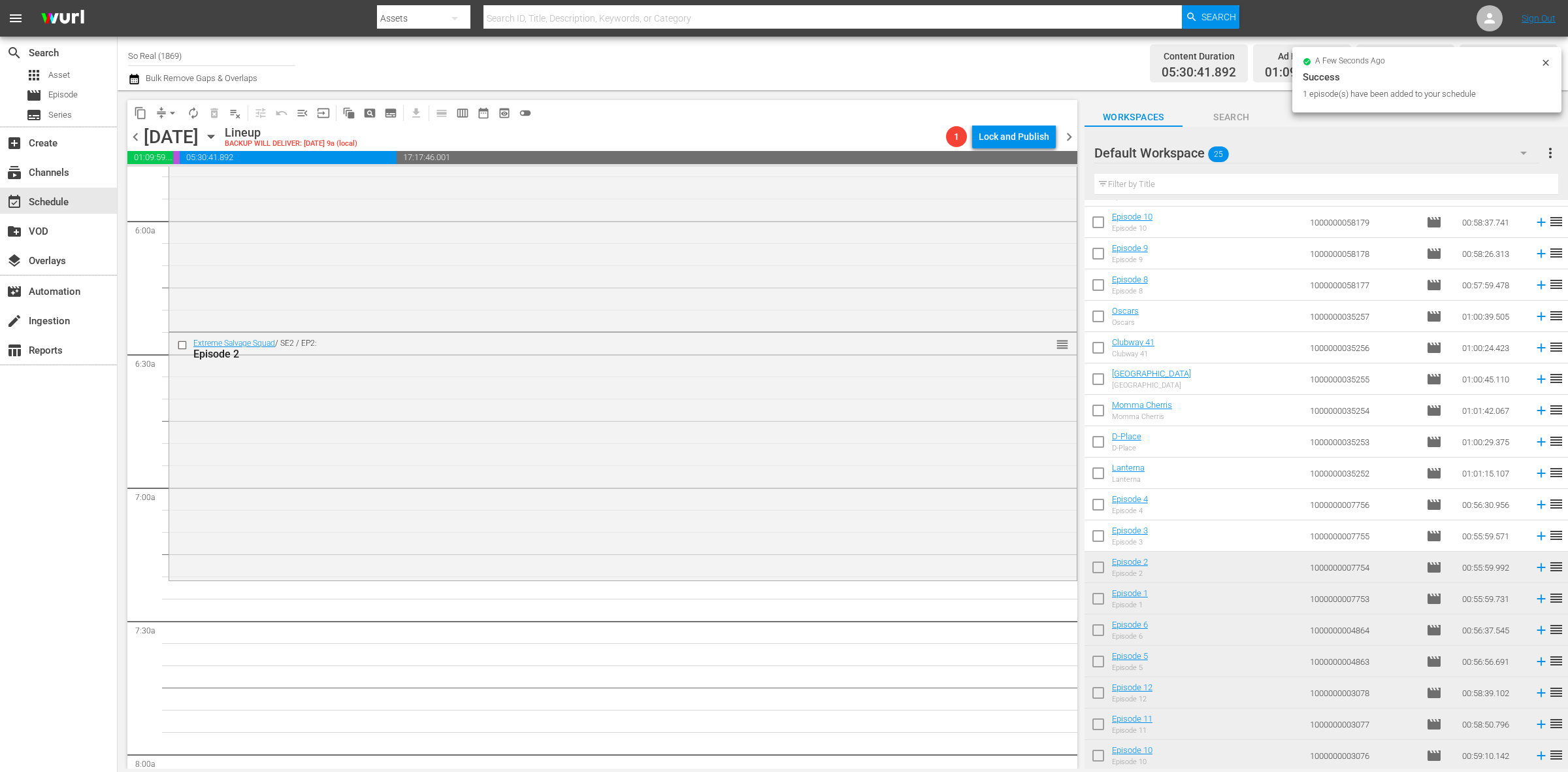
click at [1106, 534] on input "checkbox" at bounding box center [1099, 538] width 27 height 27
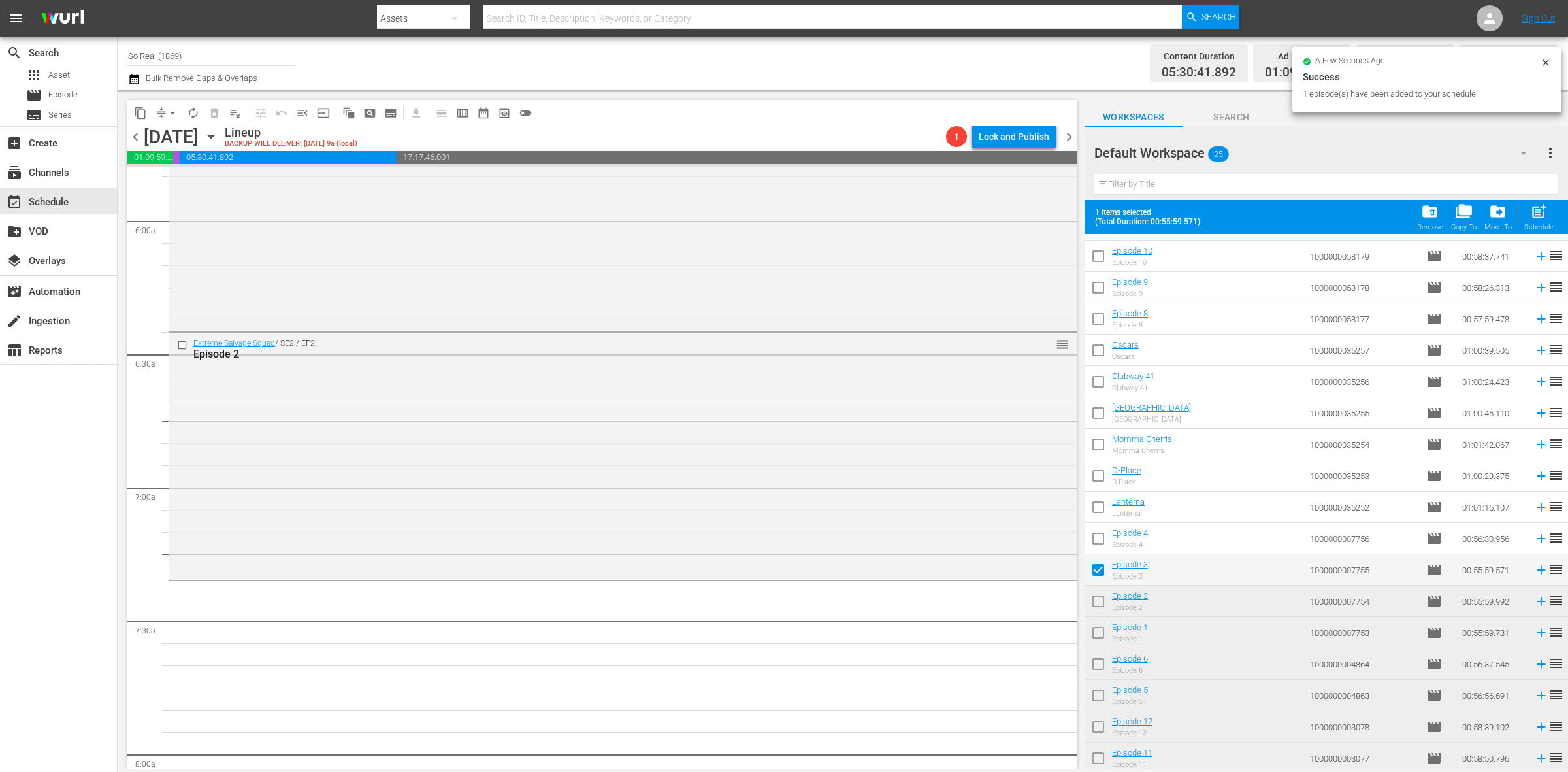
click at [1531, 216] on span "post_add" at bounding box center [1539, 211] width 18 height 18
checkbox input "false"
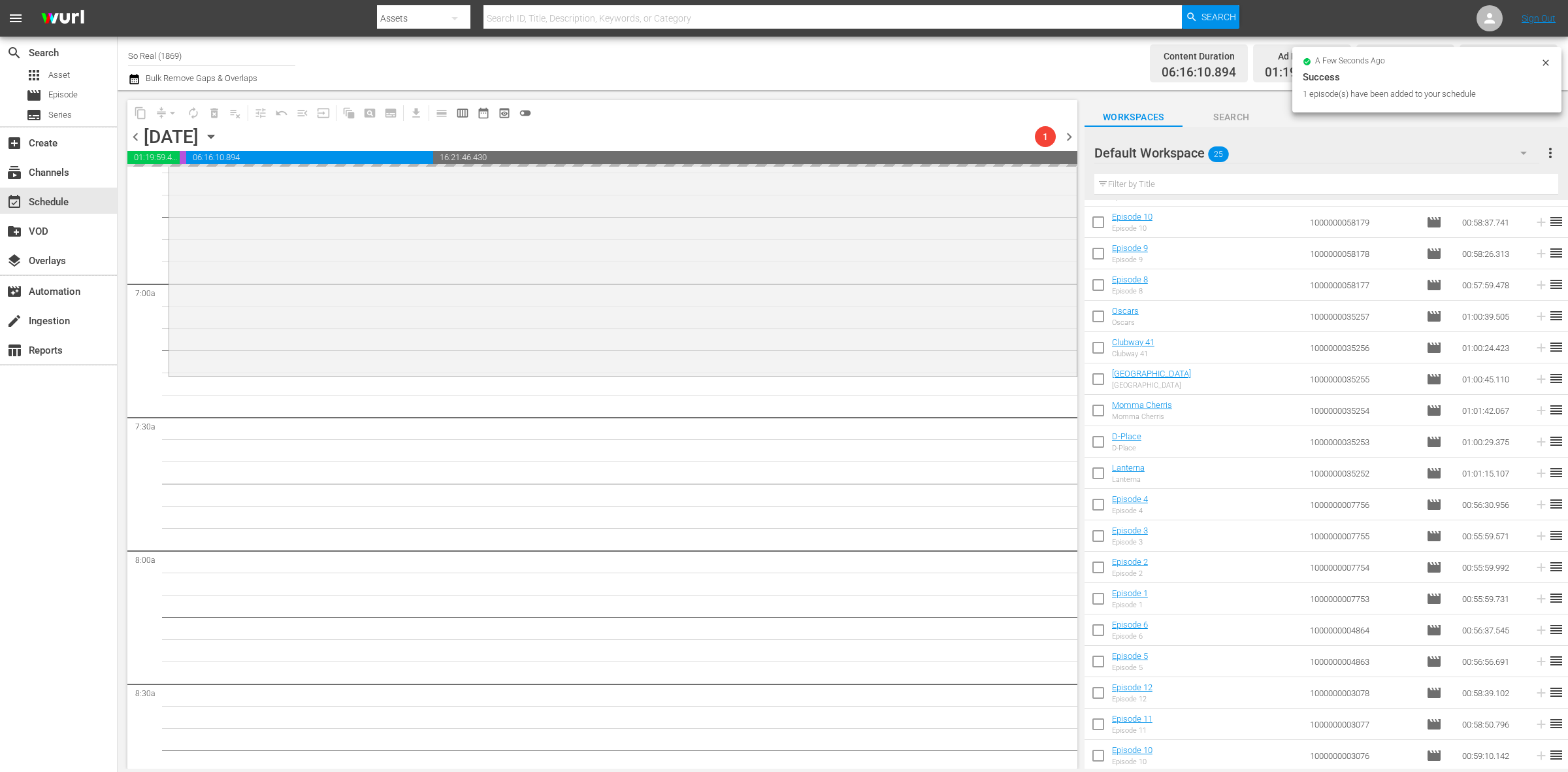
scroll to position [1774, 0]
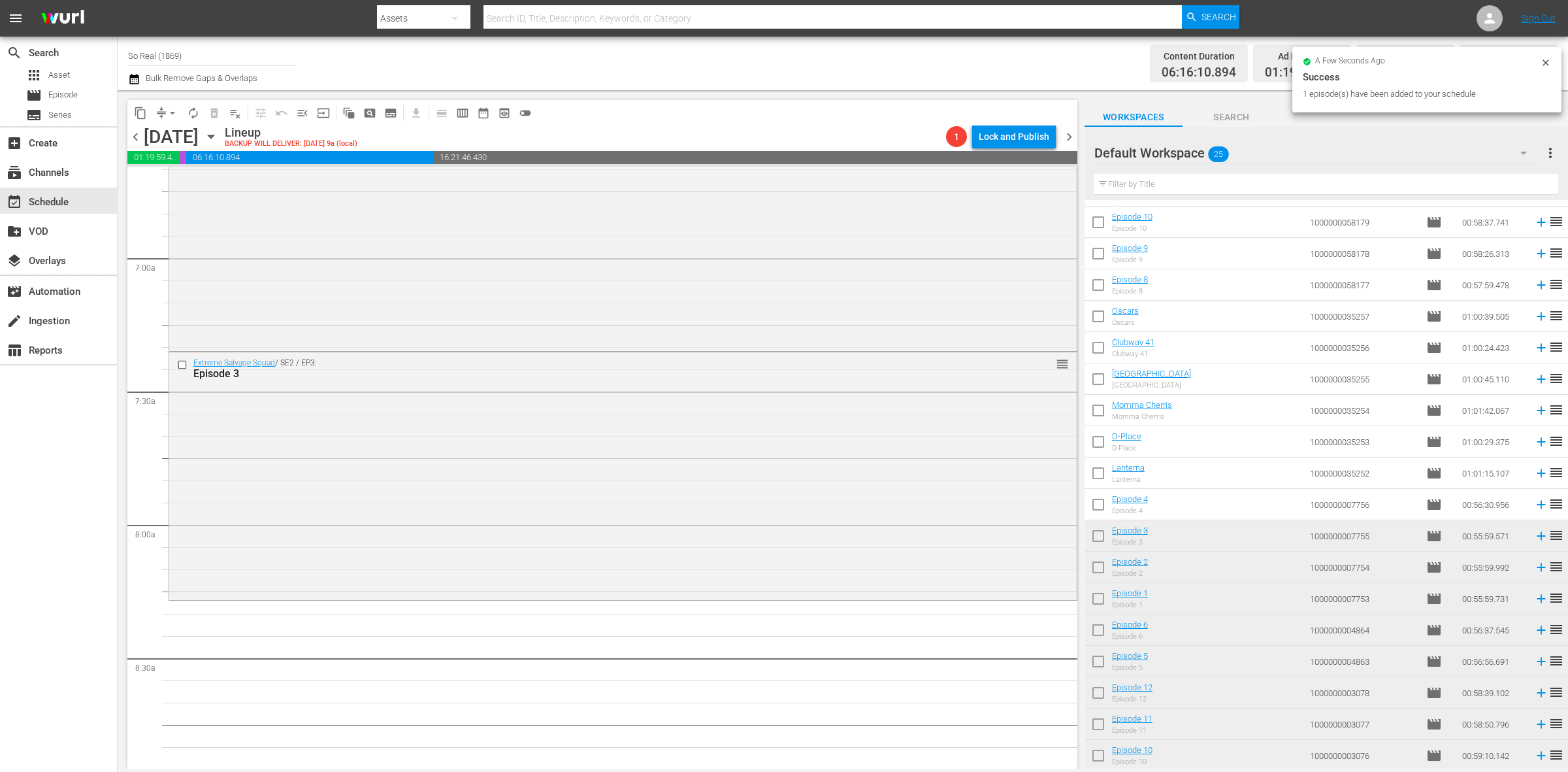
click at [1099, 514] on input "checkbox" at bounding box center [1099, 507] width 27 height 27
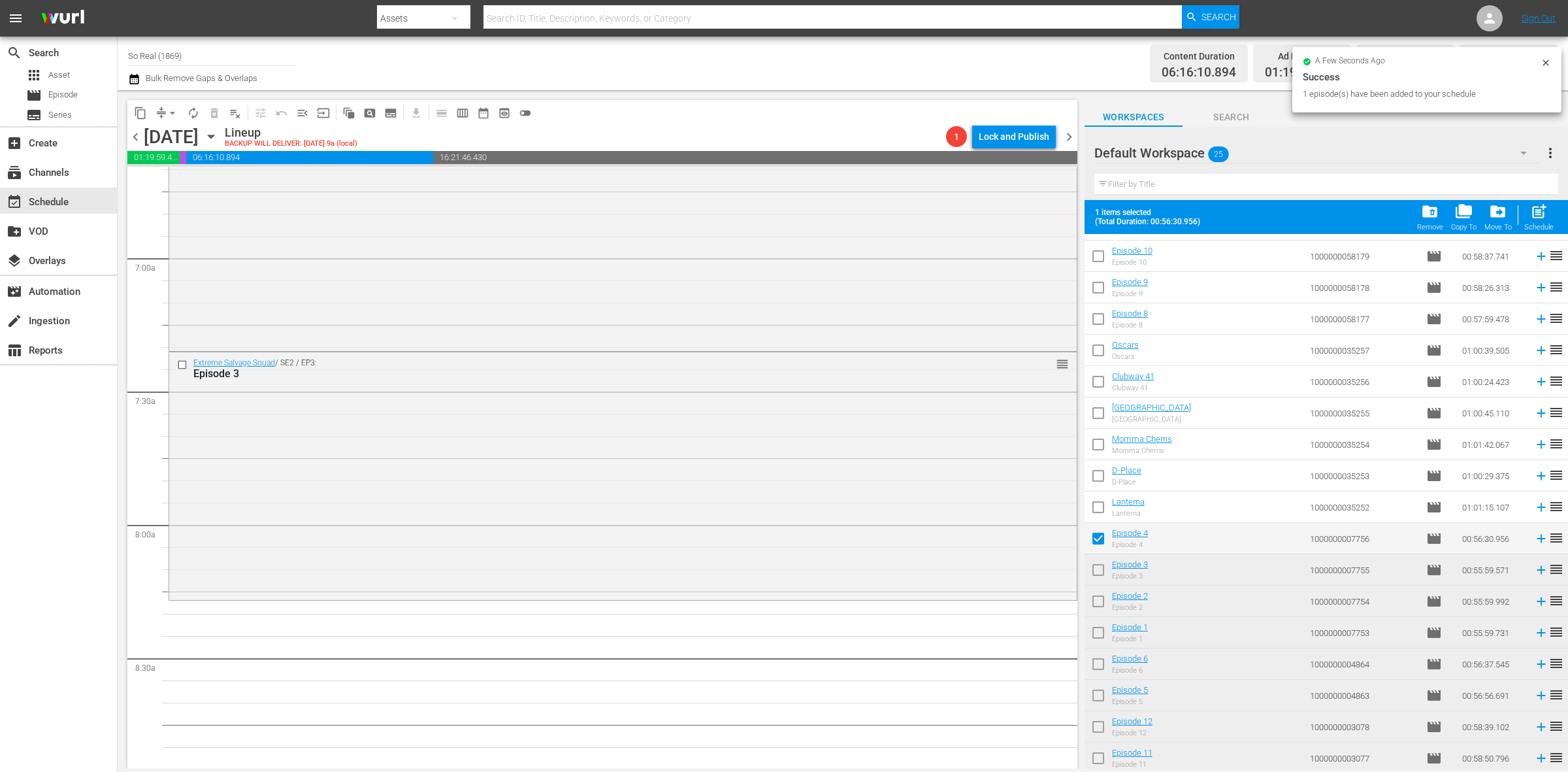
click at [1540, 206] on span "post_add" at bounding box center [1539, 211] width 18 height 18
checkbox input "false"
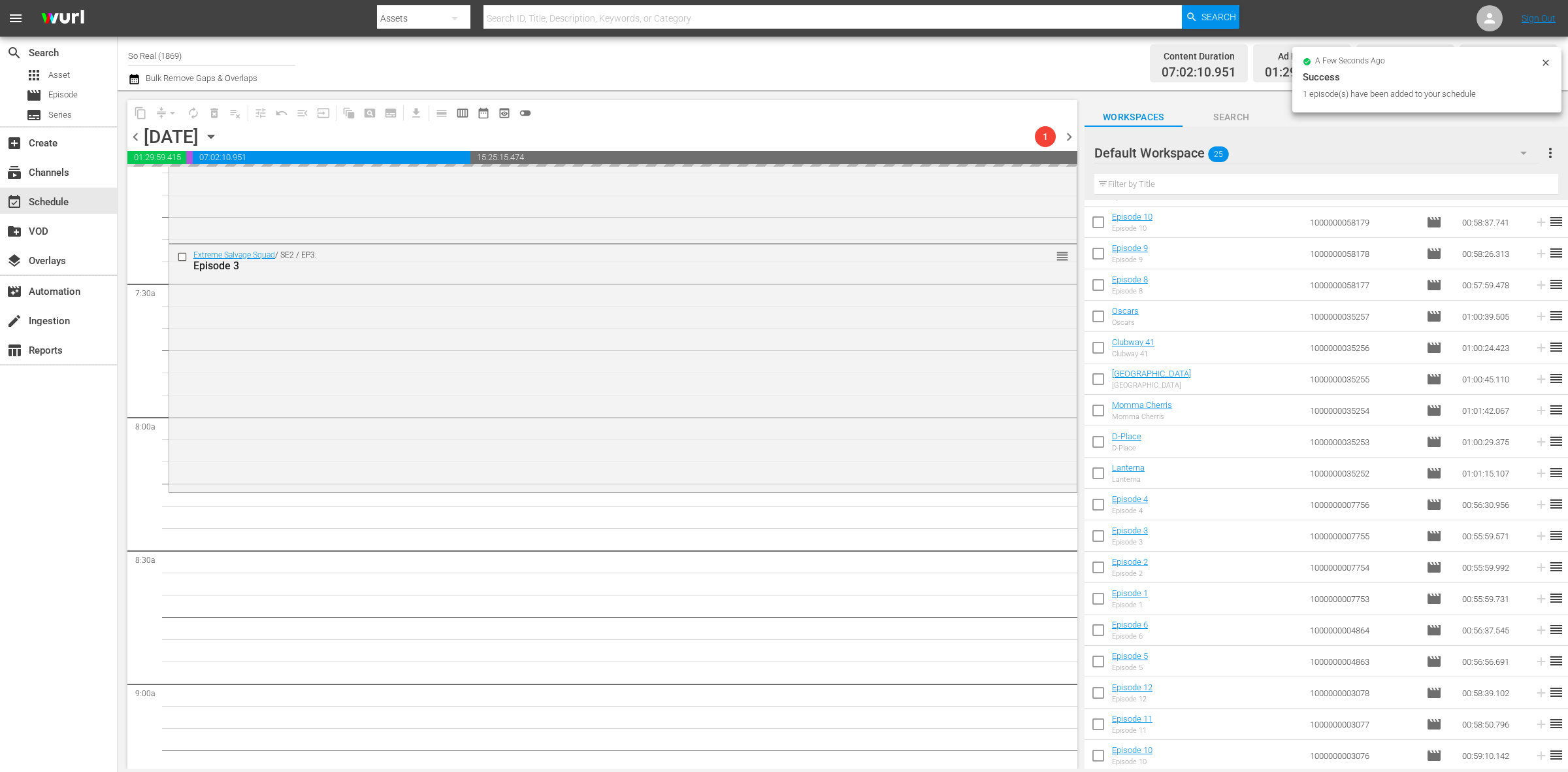
scroll to position [1883, 0]
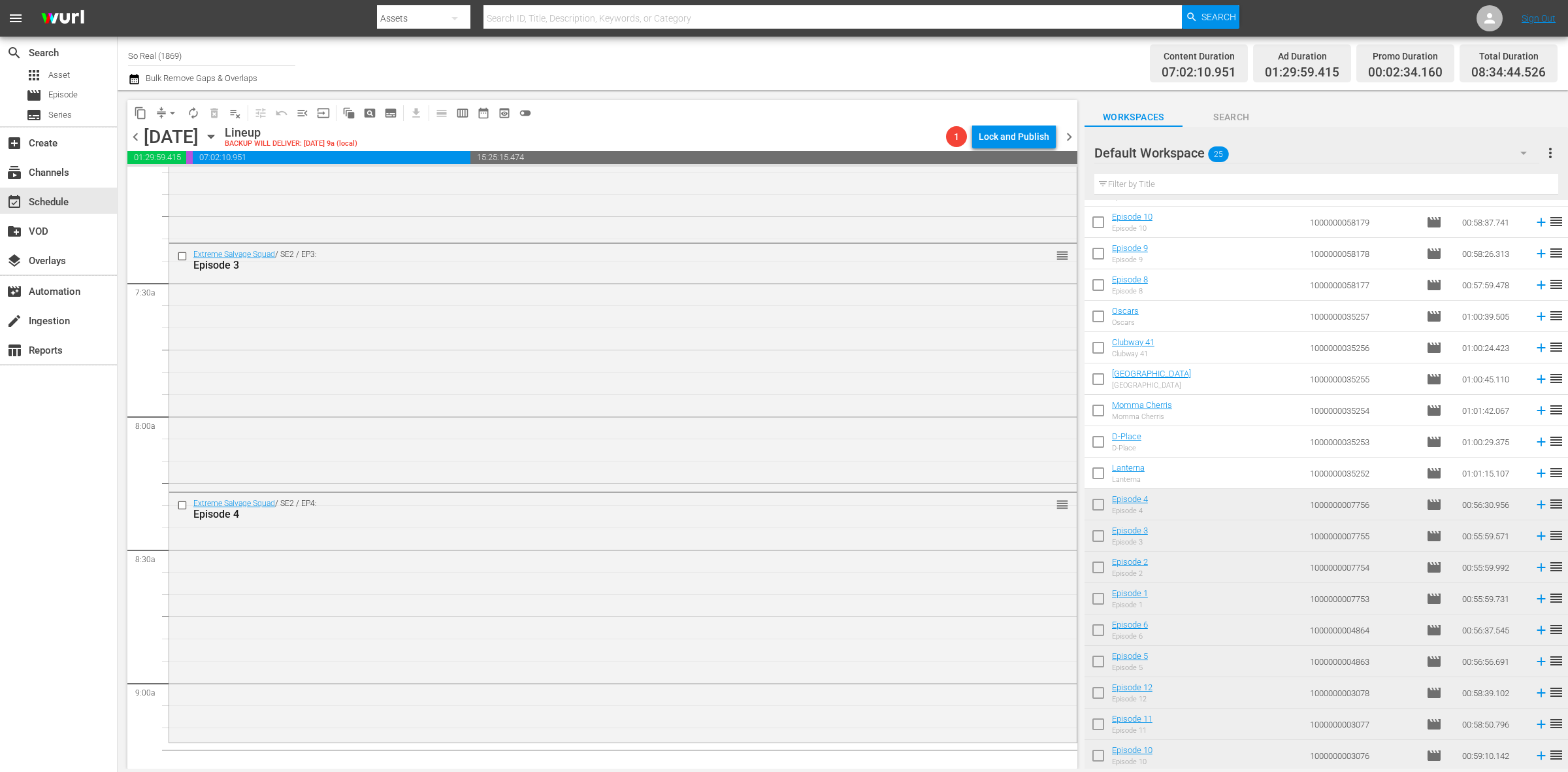
click at [1091, 477] on input "checkbox" at bounding box center [1099, 476] width 27 height 27
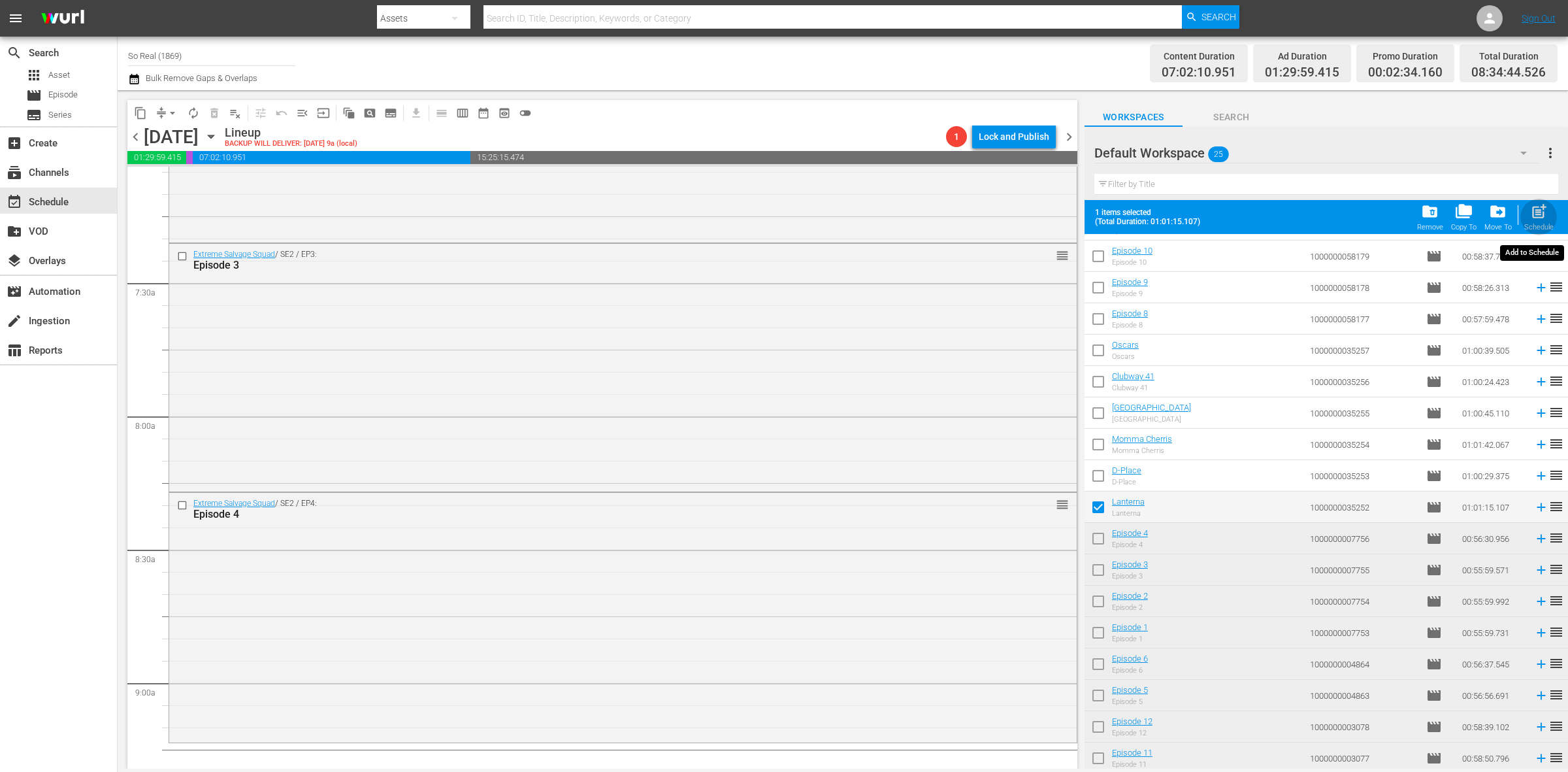
click at [1534, 220] on span "post_add" at bounding box center [1539, 211] width 18 height 18
checkbox input "false"
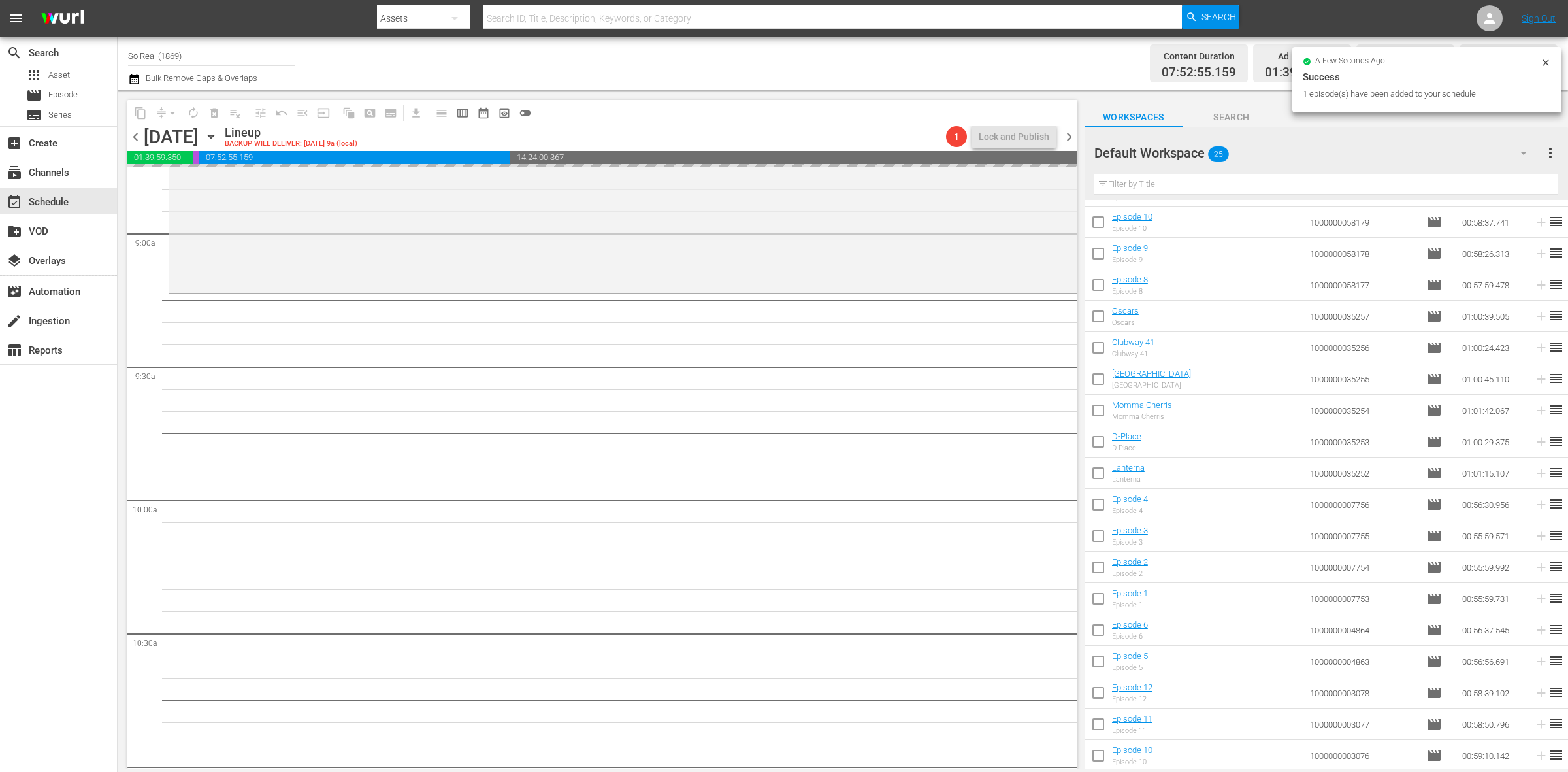
scroll to position [2334, 0]
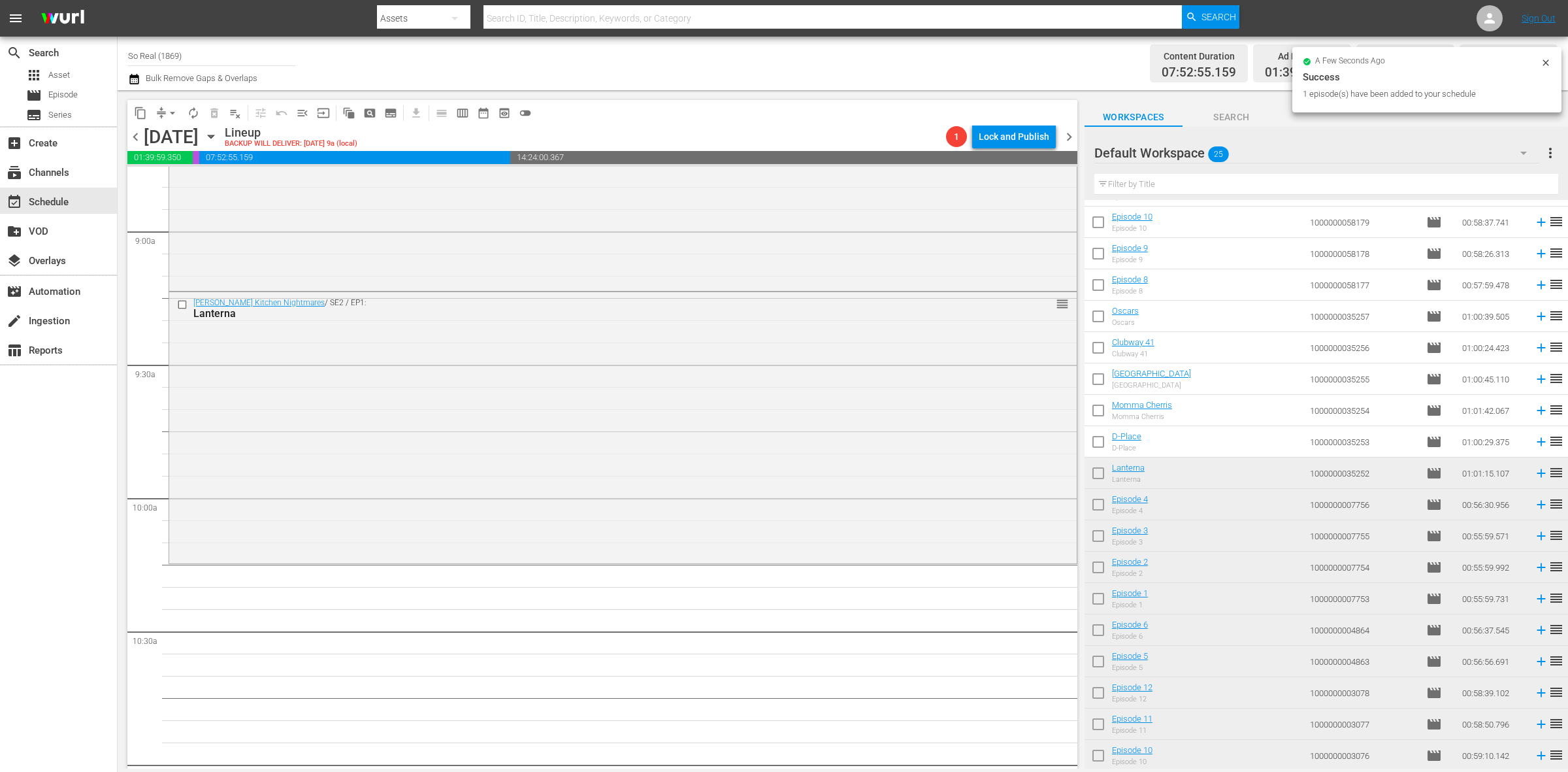
click at [1106, 445] on input "checkbox" at bounding box center [1099, 445] width 27 height 27
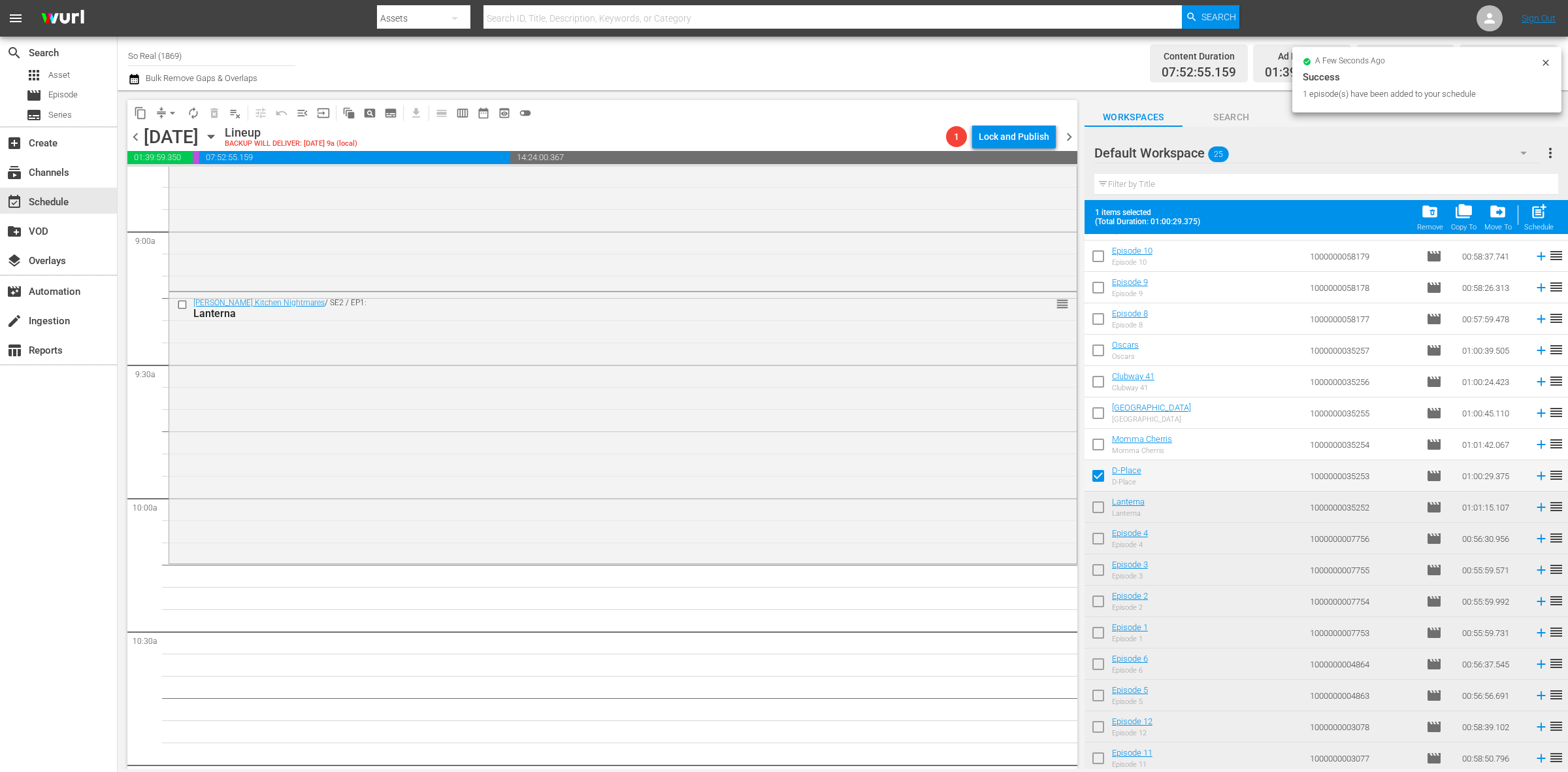
click at [1542, 227] on div "Schedule" at bounding box center [1539, 227] width 30 height 9
checkbox input "false"
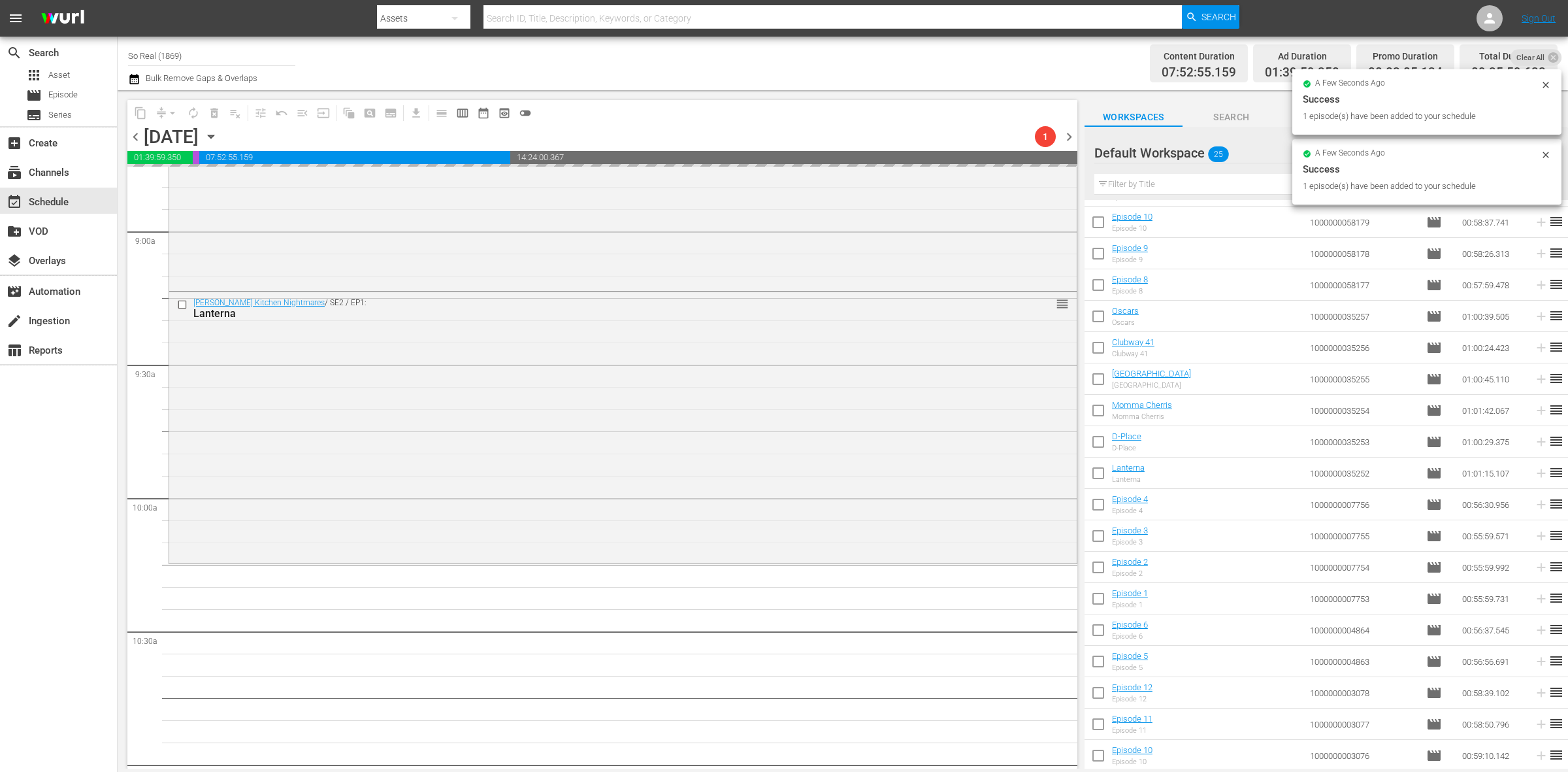
scroll to position [2566, 0]
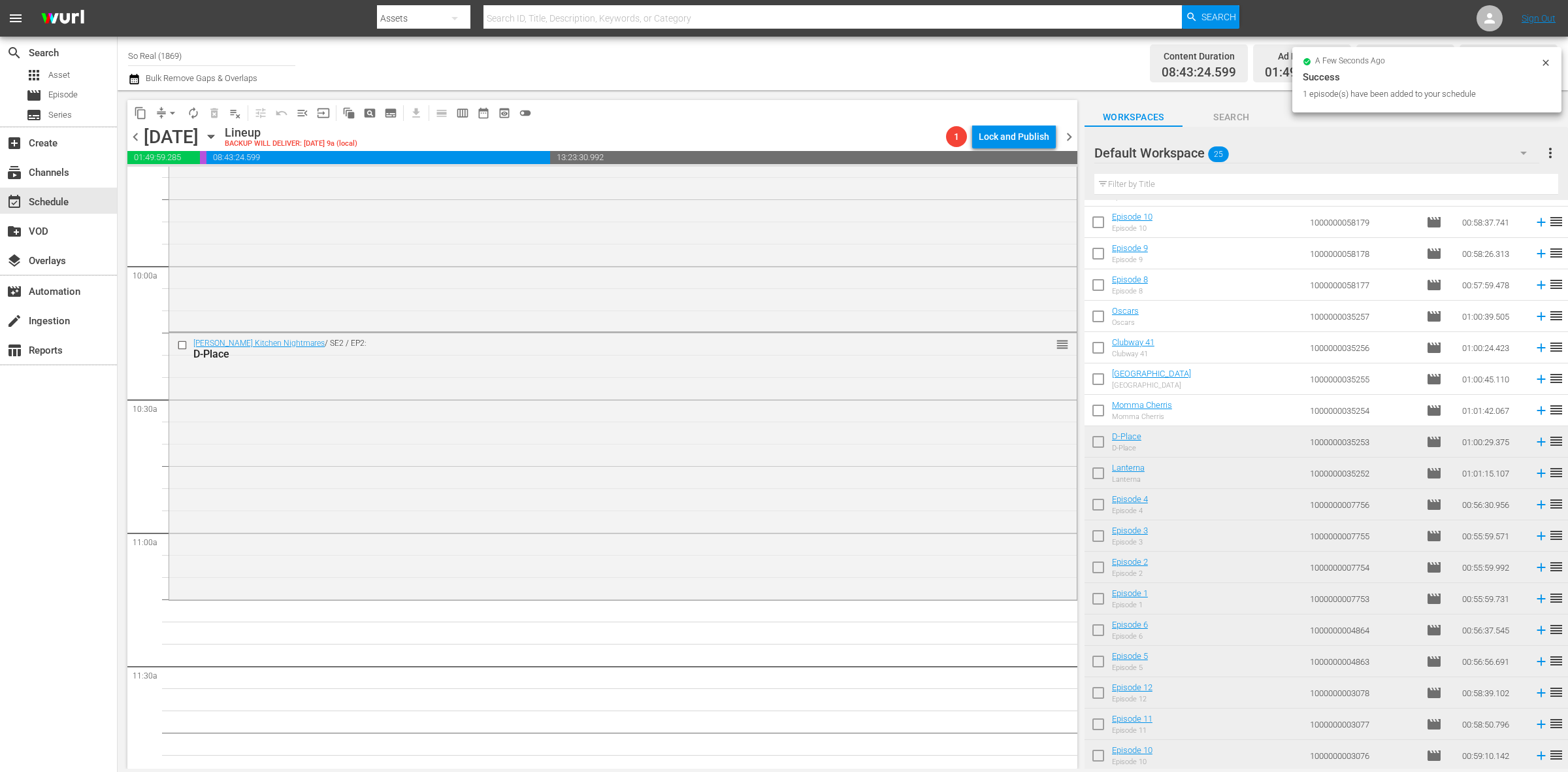
click at [1104, 412] on input "checkbox" at bounding box center [1099, 412] width 27 height 27
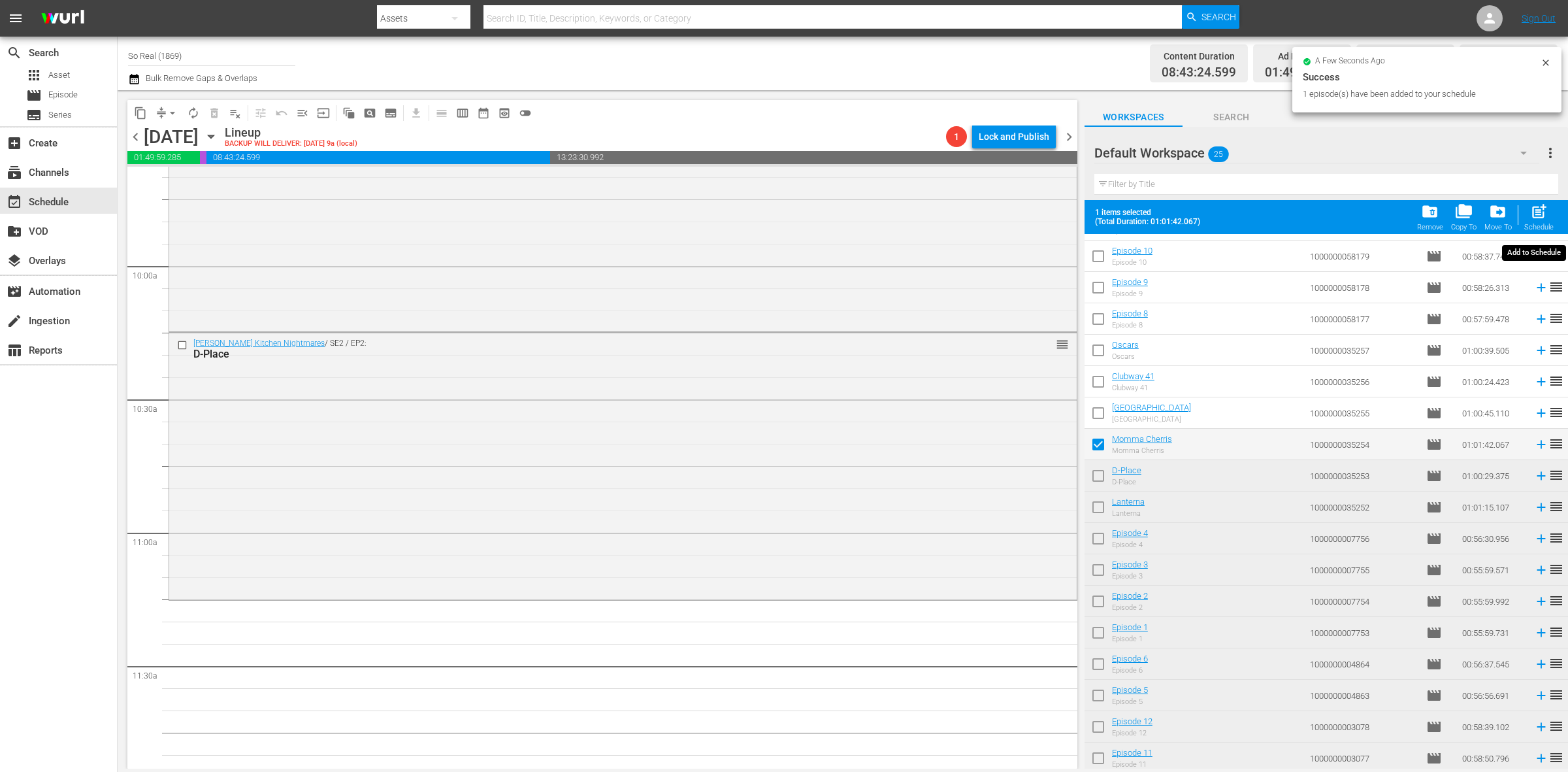
click at [1536, 217] on span "post_add" at bounding box center [1539, 211] width 18 height 18
checkbox input "false"
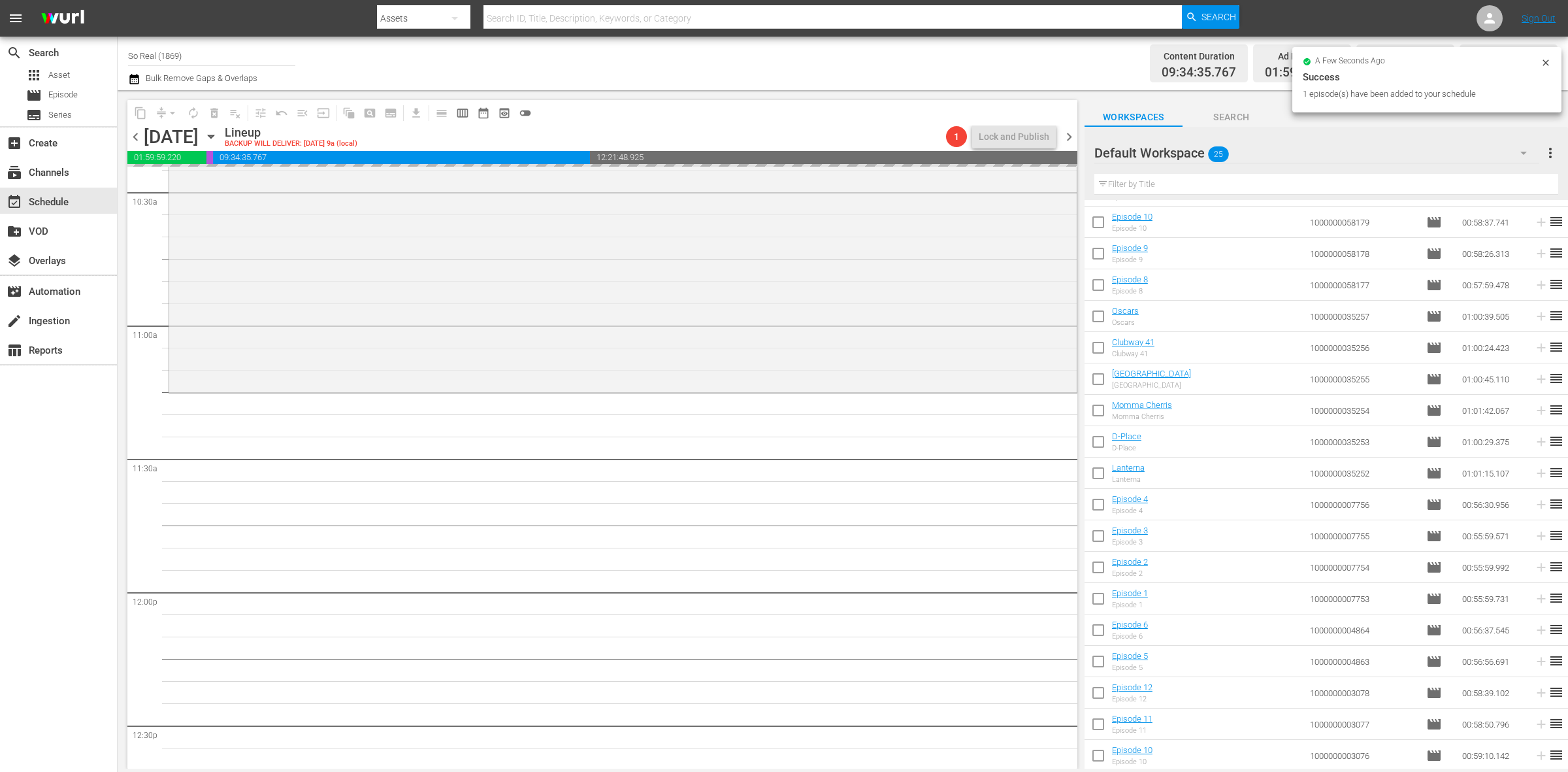
scroll to position [2780, 0]
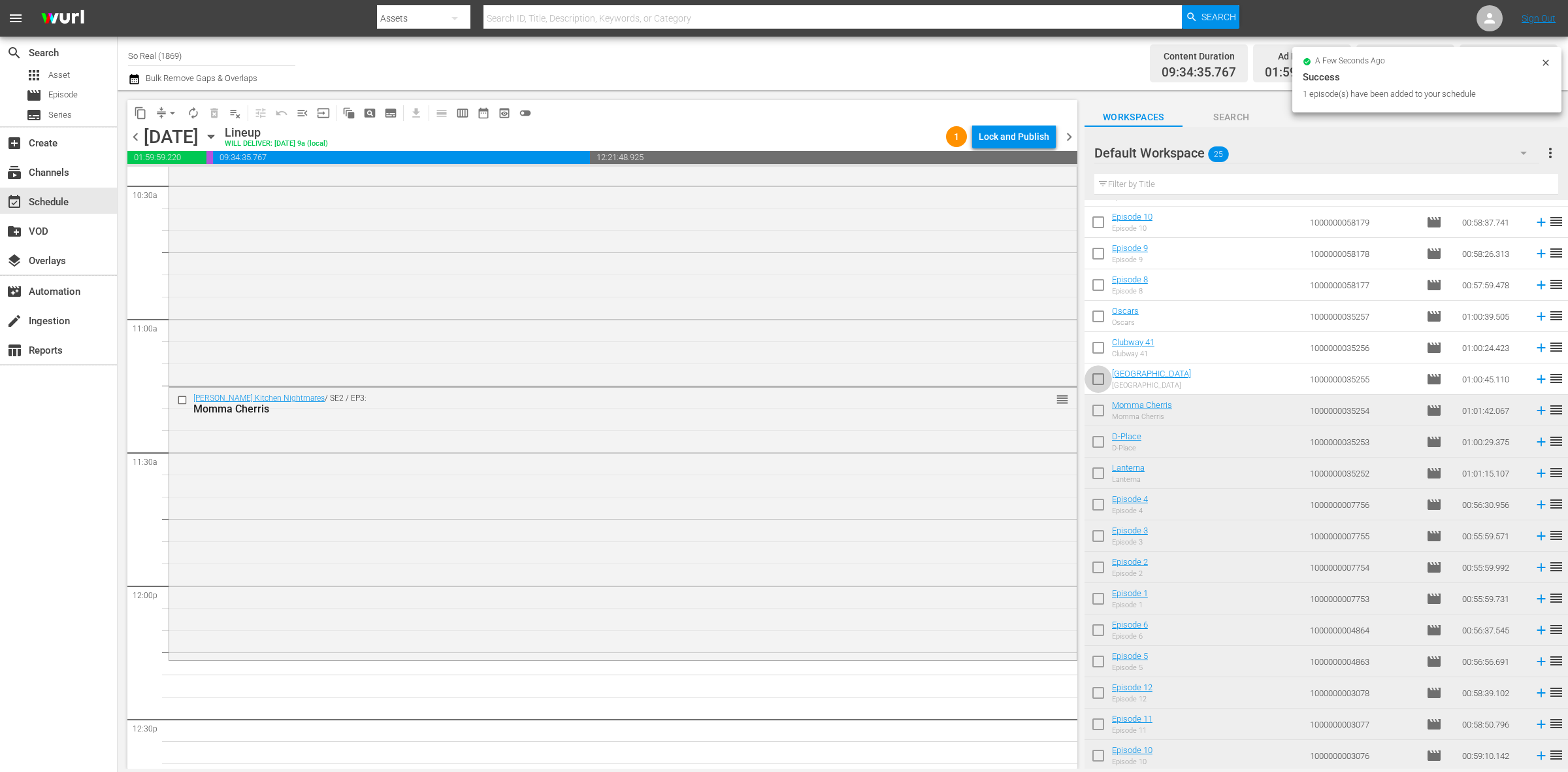
click at [1103, 376] on input "checkbox" at bounding box center [1099, 381] width 27 height 27
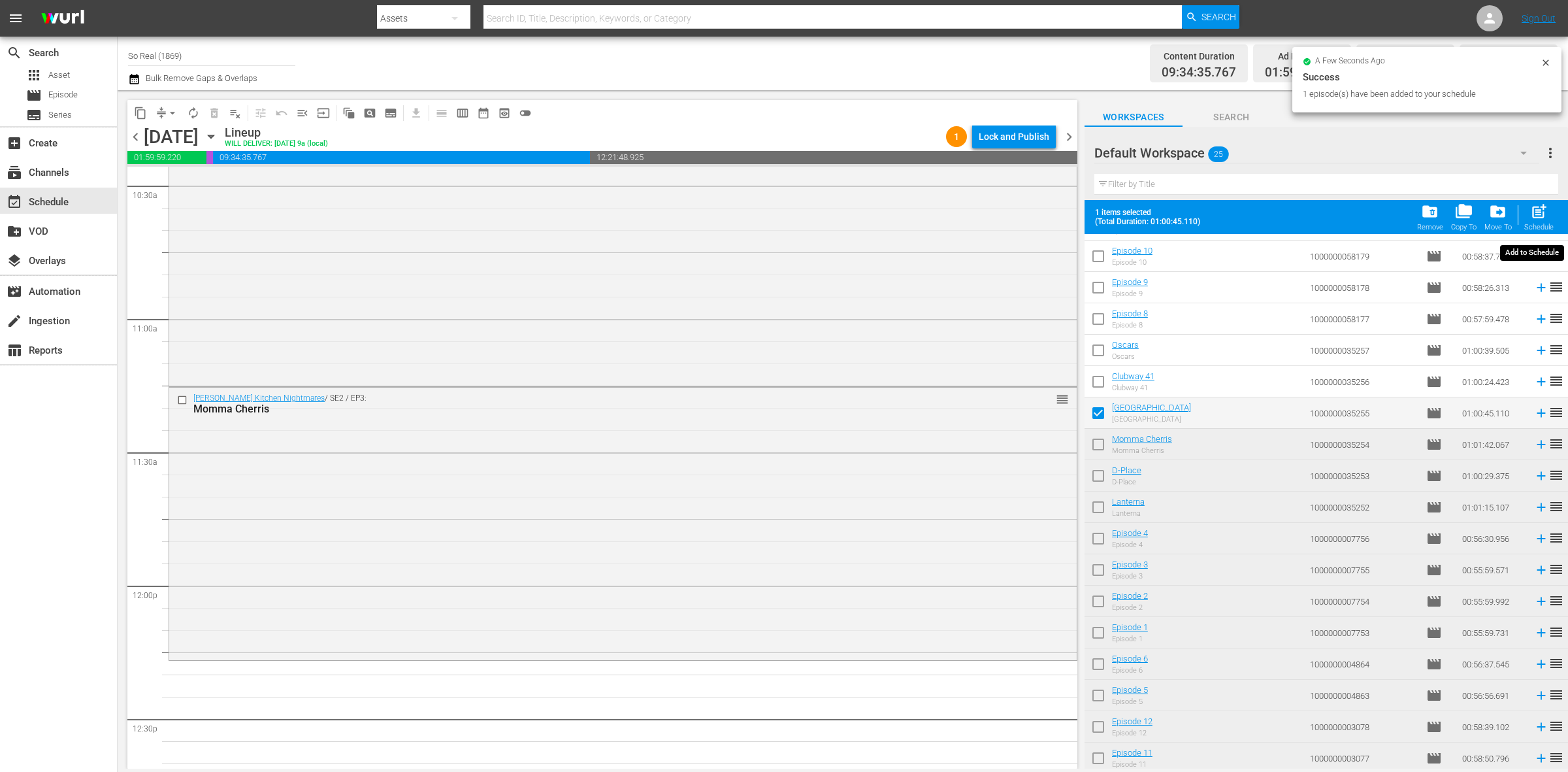
click at [1540, 217] on span "post_add" at bounding box center [1539, 211] width 18 height 18
checkbox input "false"
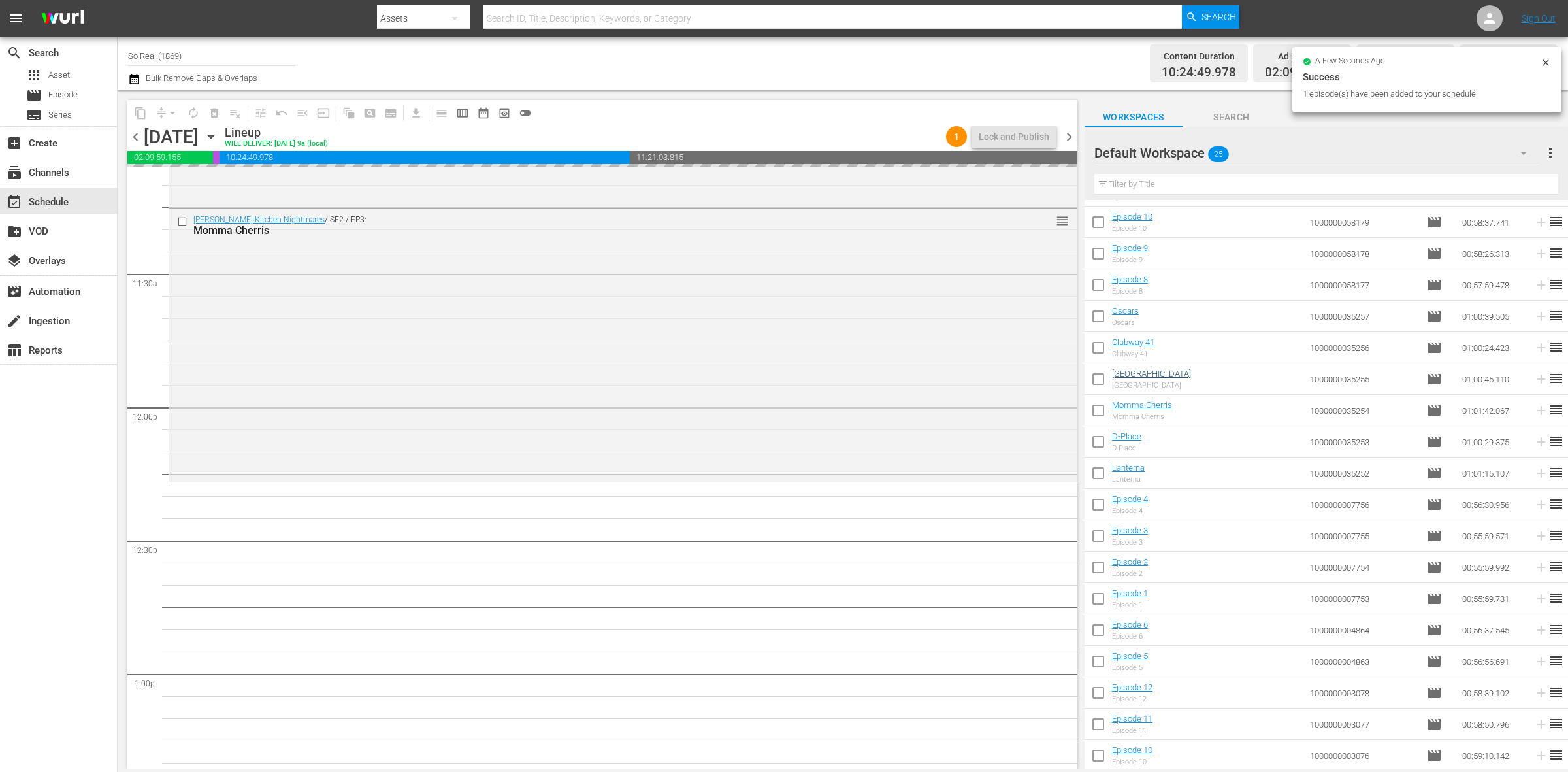
scroll to position [2960, 0]
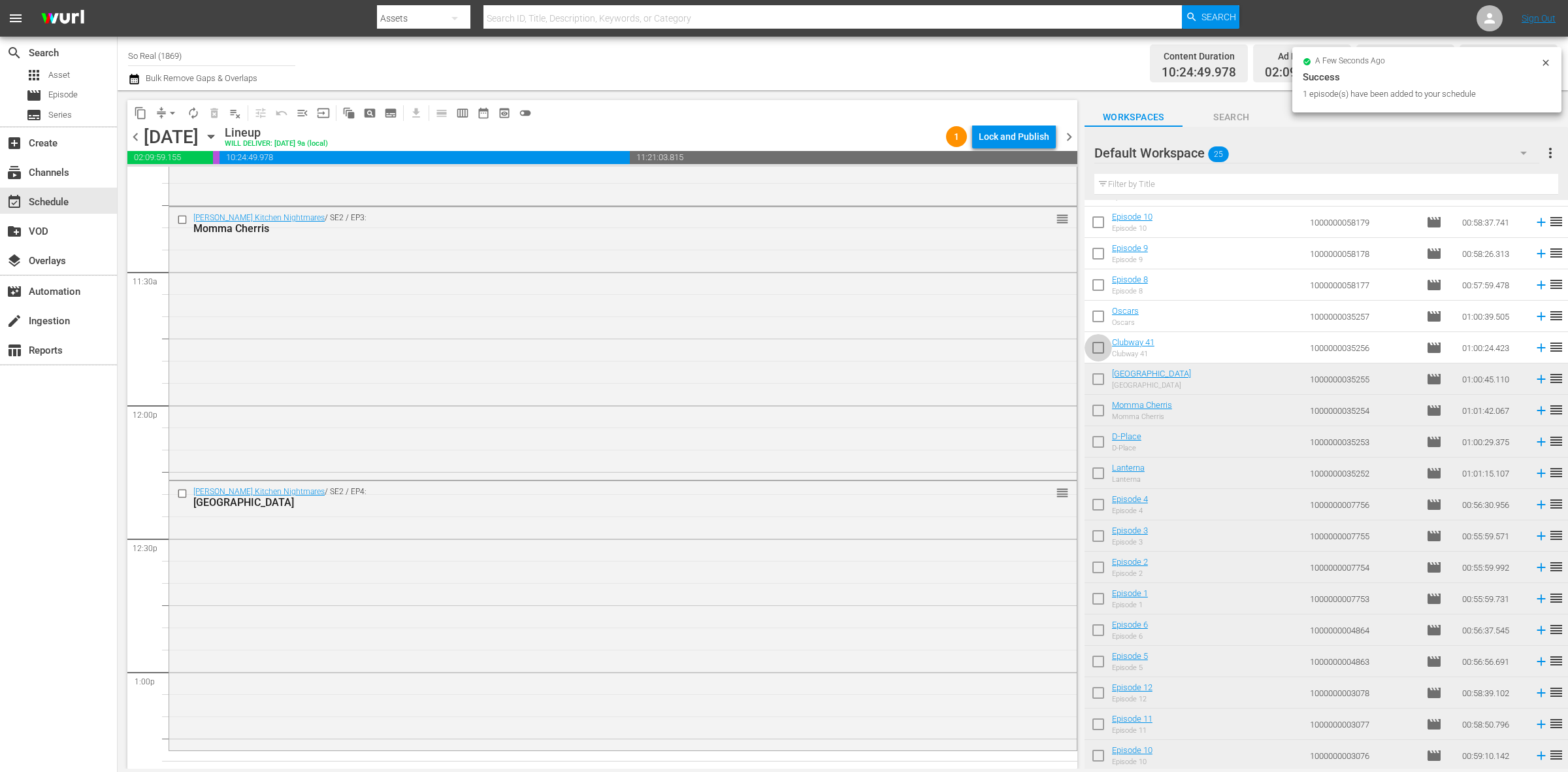
click at [1099, 351] on input "checkbox" at bounding box center [1099, 350] width 27 height 27
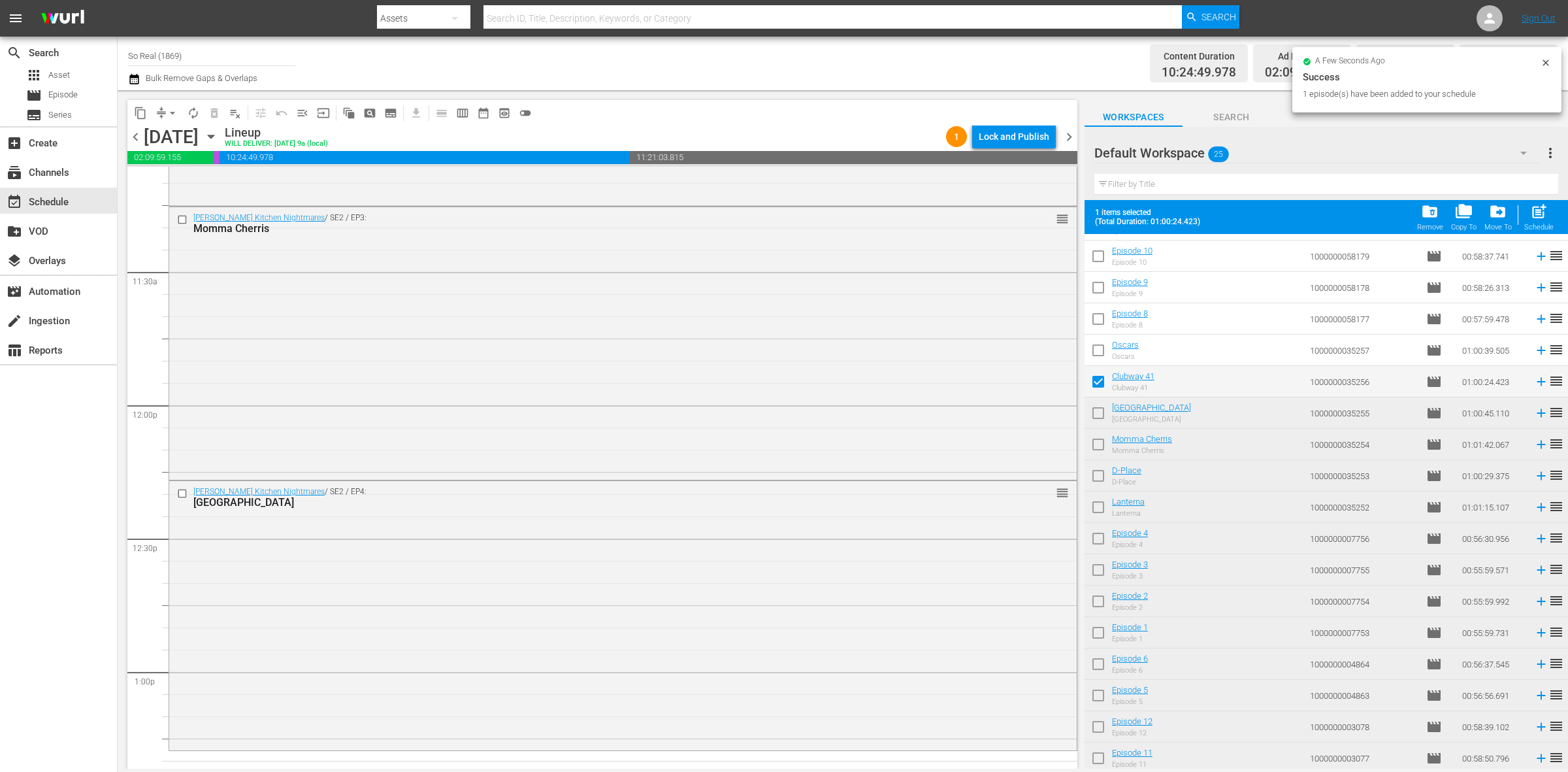
click at [1542, 210] on span "post_add" at bounding box center [1539, 211] width 18 height 18
checkbox input "false"
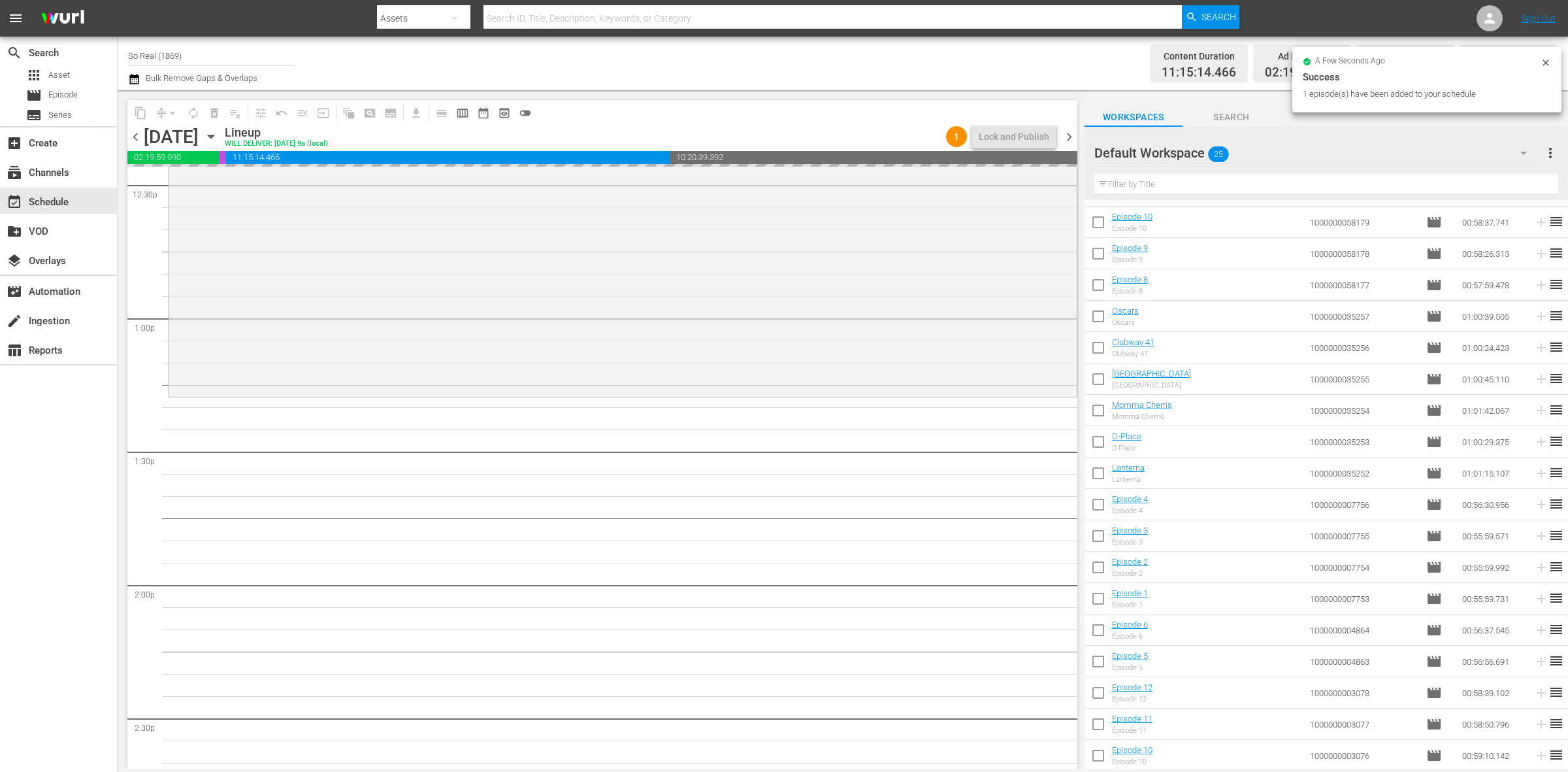
scroll to position [3314, 0]
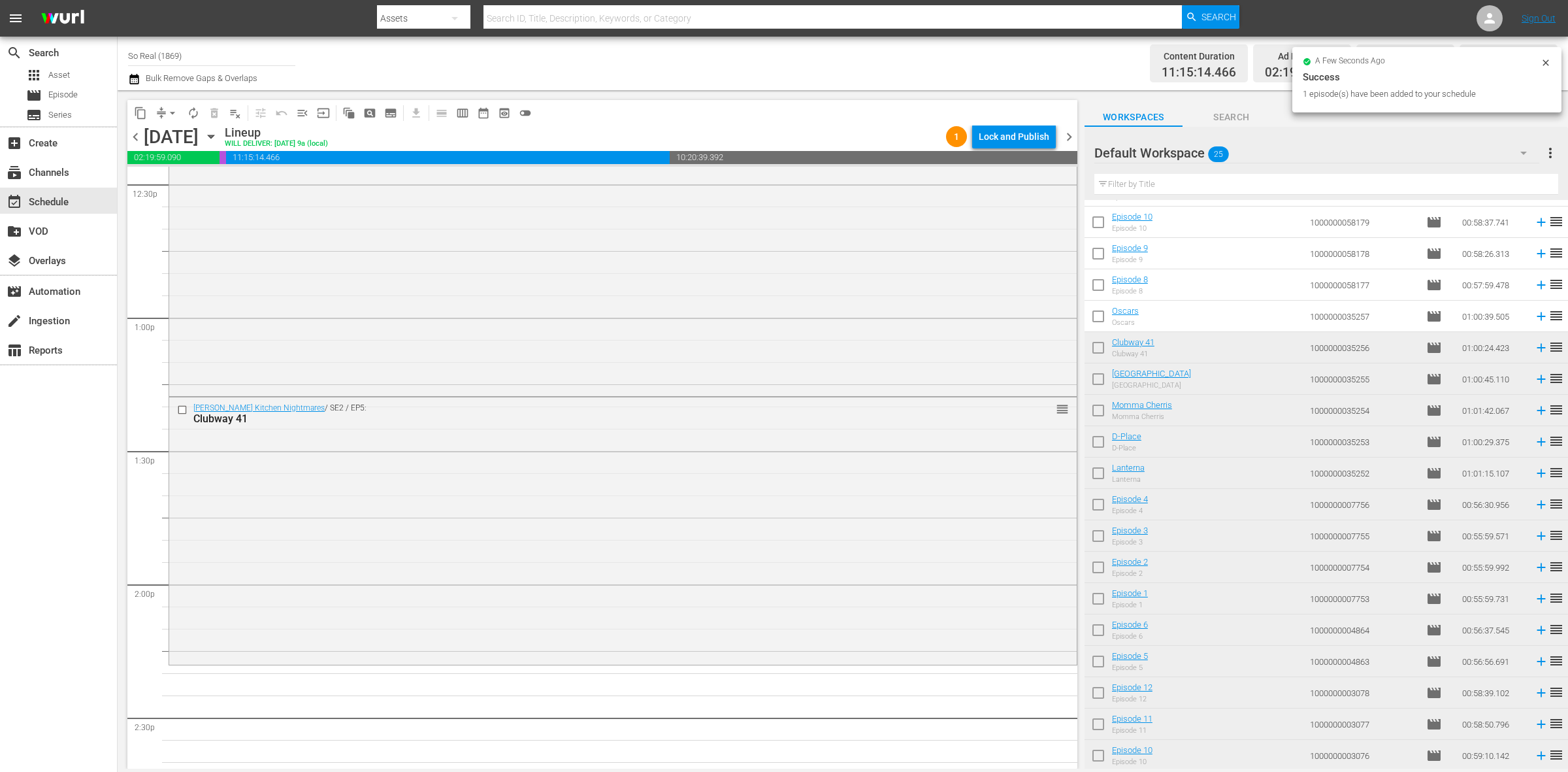
click at [1106, 319] on input "checkbox" at bounding box center [1099, 319] width 27 height 27
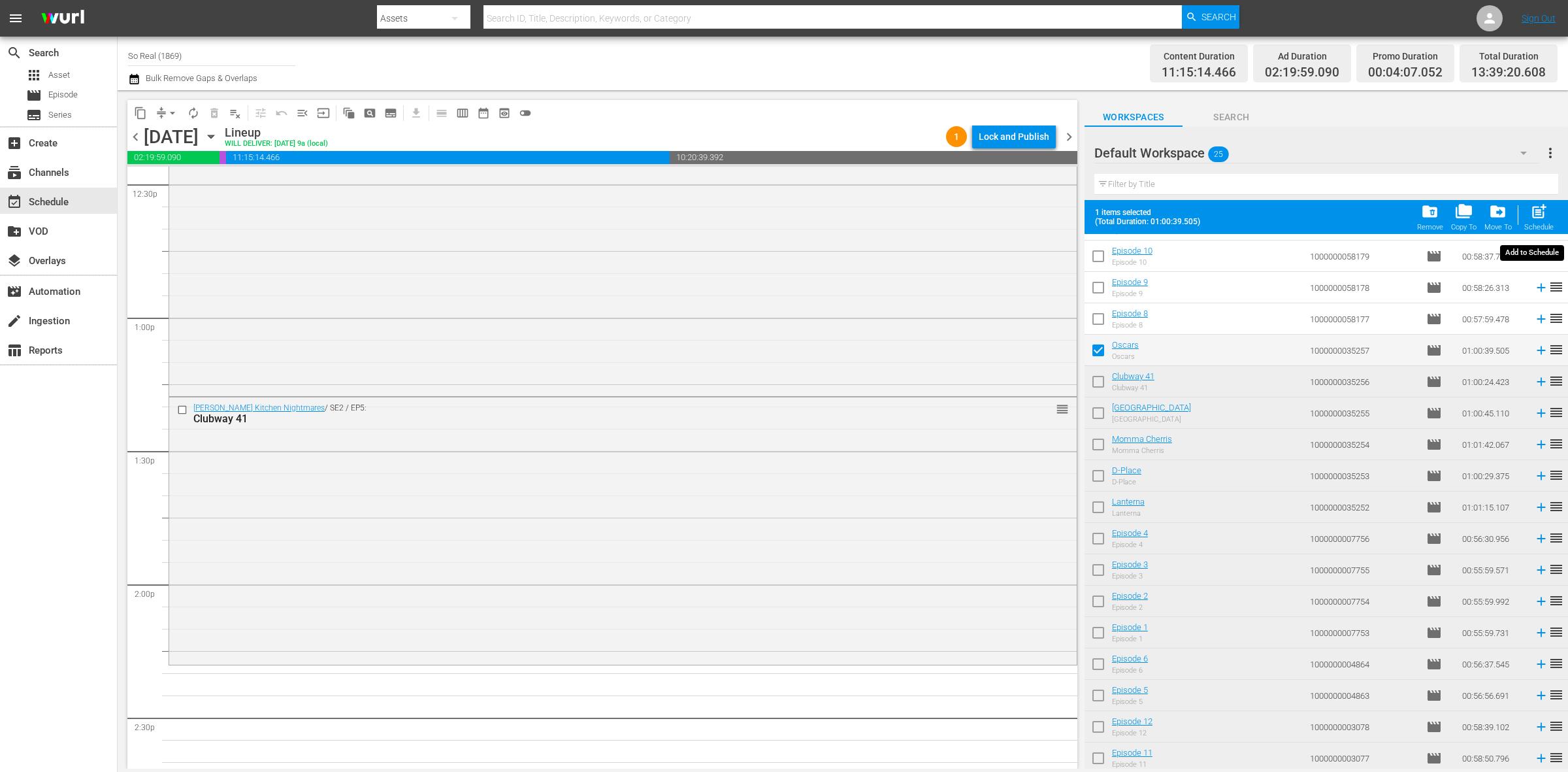
click at [1546, 205] on span "post_add" at bounding box center [1539, 211] width 18 height 18
checkbox input "false"
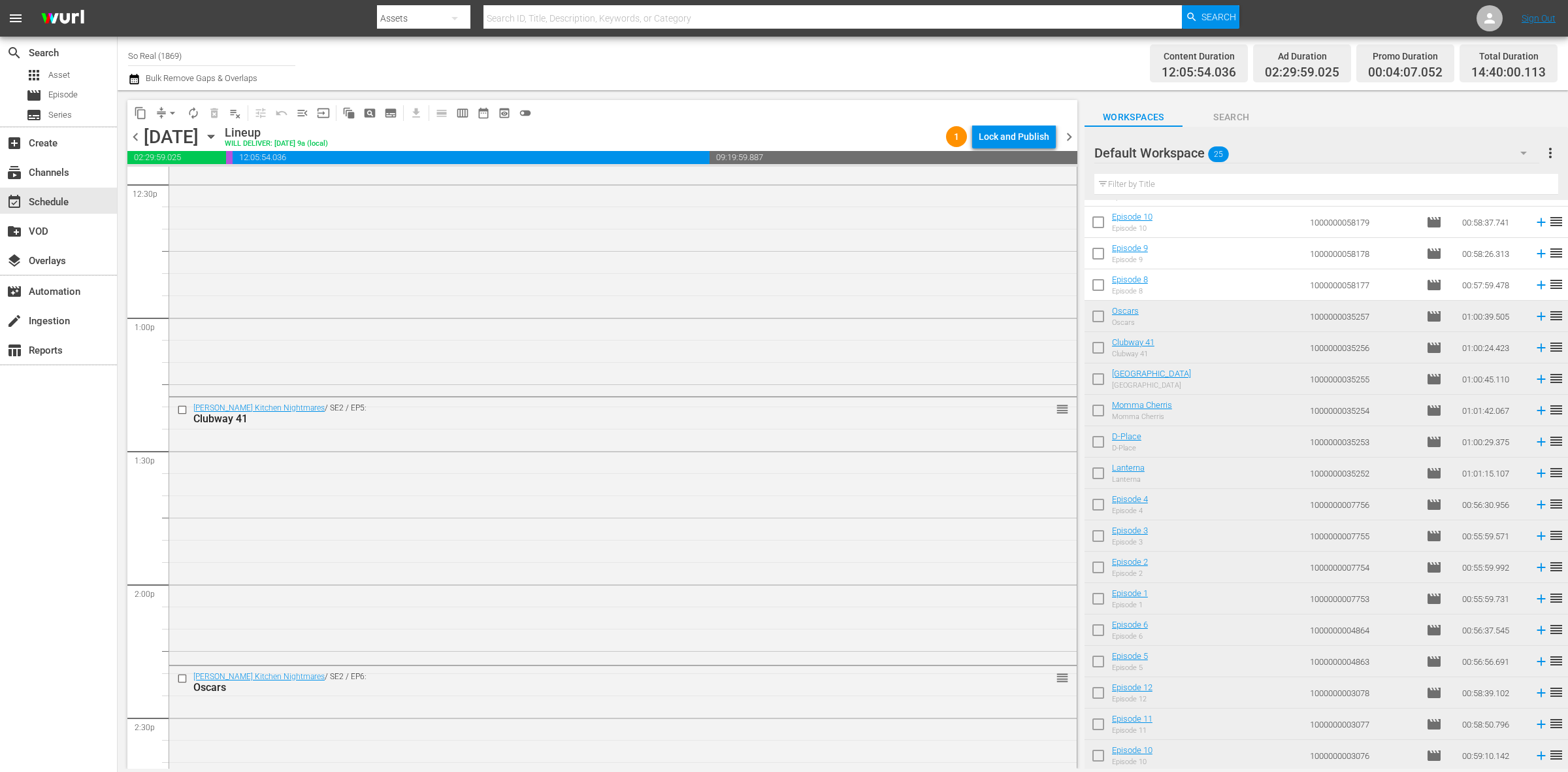
click at [1095, 286] on input "checkbox" at bounding box center [1099, 287] width 27 height 27
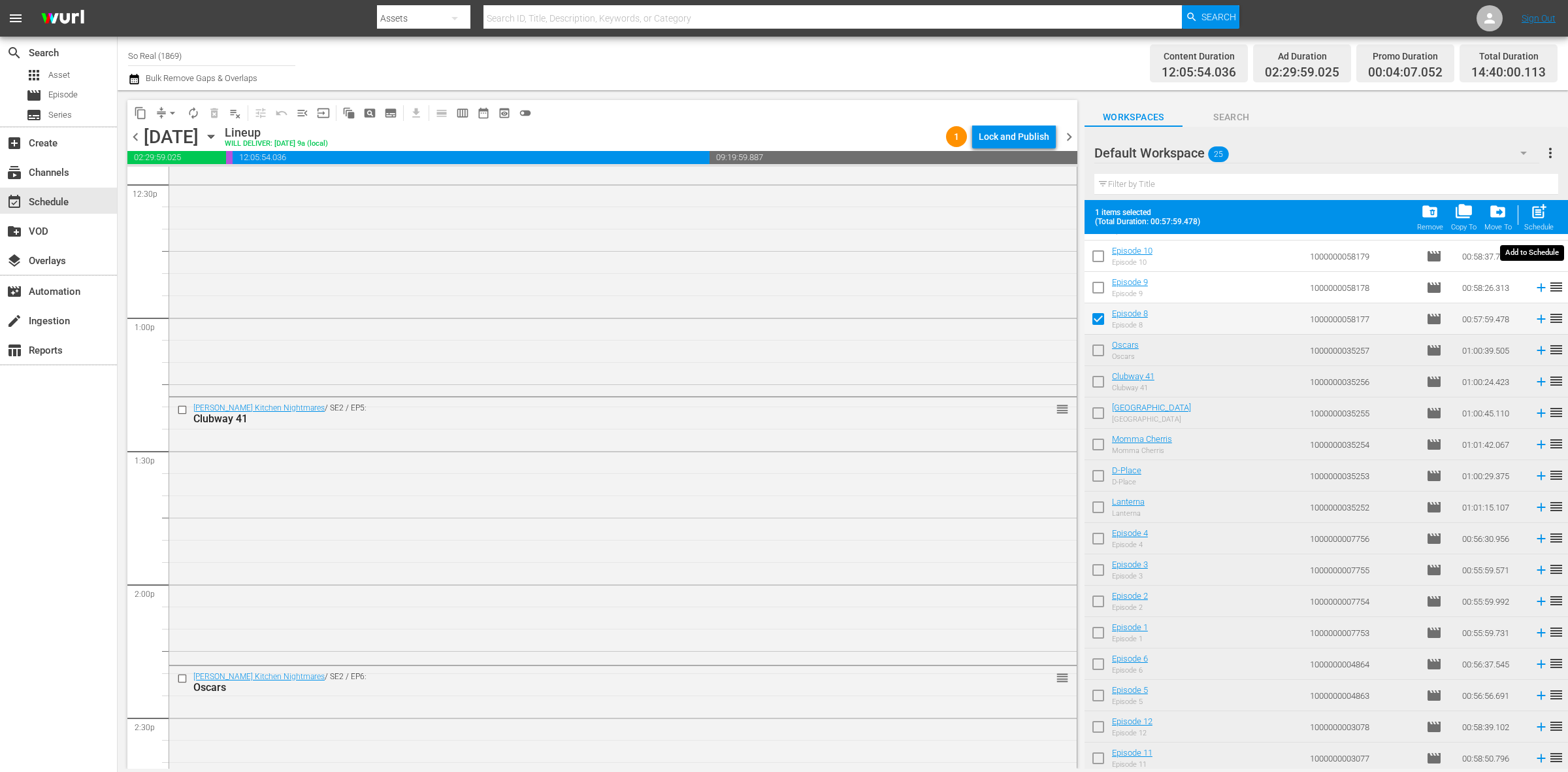
click at [1534, 226] on div "Schedule" at bounding box center [1539, 227] width 30 height 9
checkbox input "false"
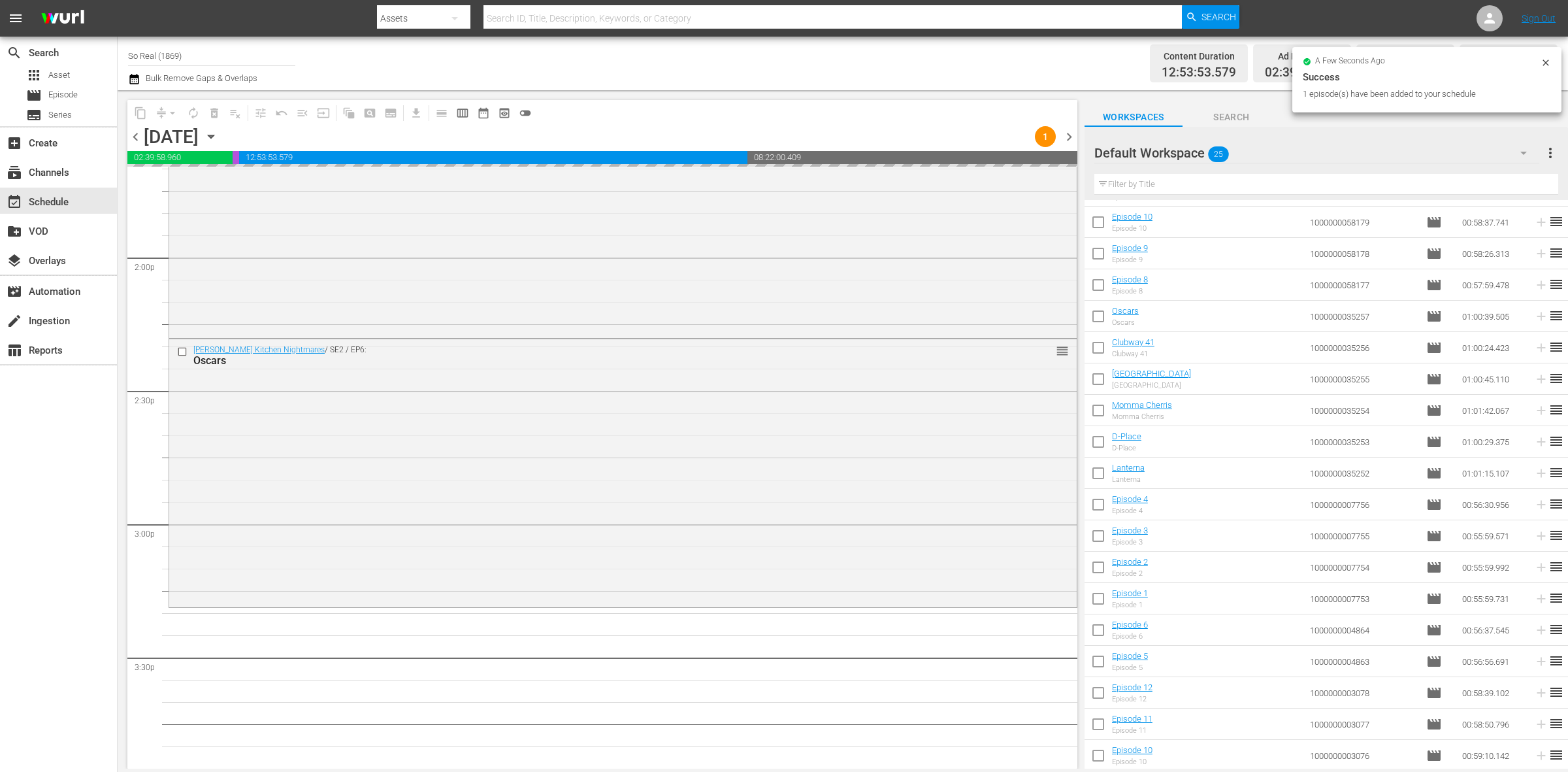
scroll to position [3643, 0]
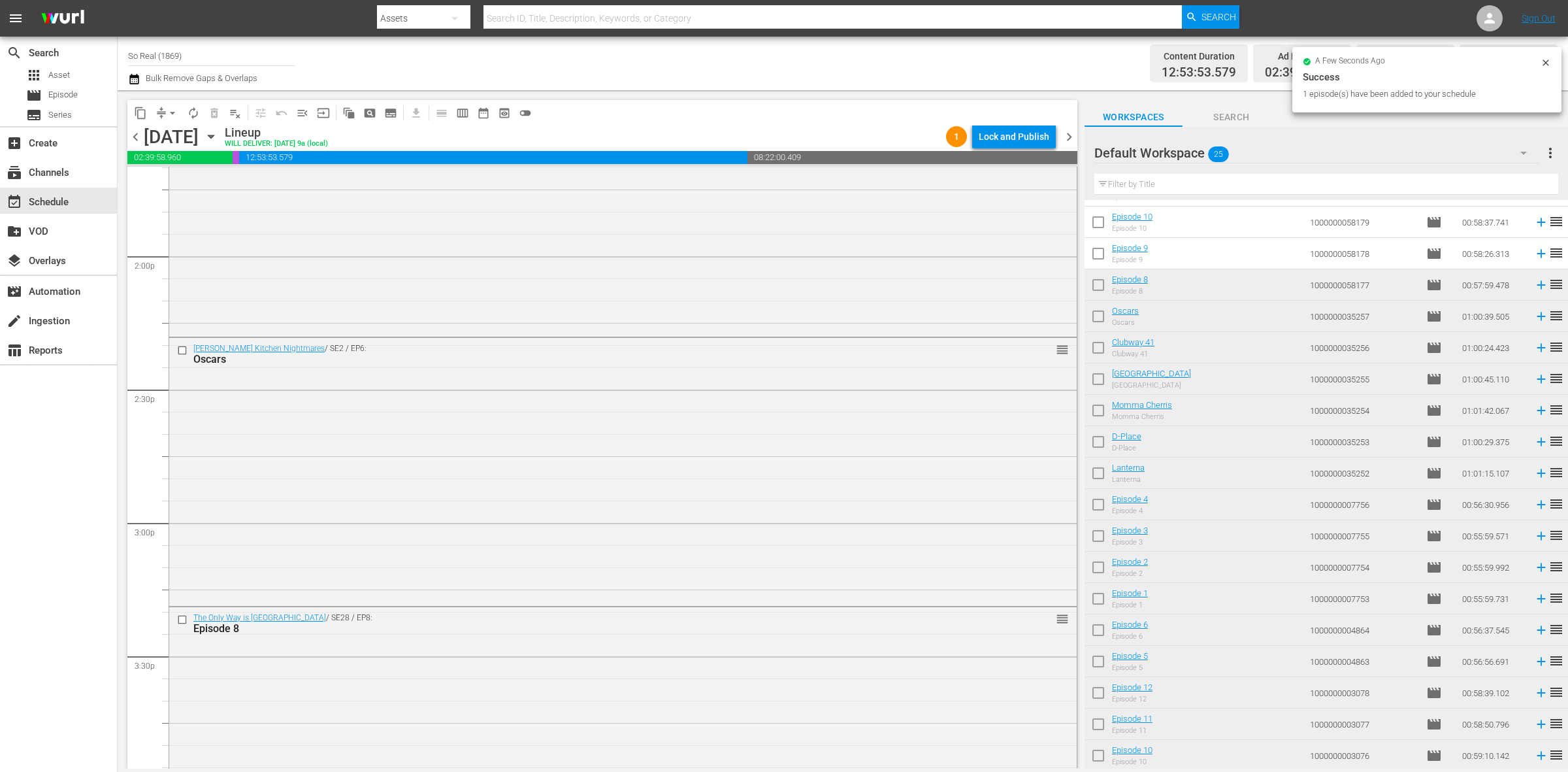
click at [1093, 250] on input "checkbox" at bounding box center [1099, 256] width 27 height 27
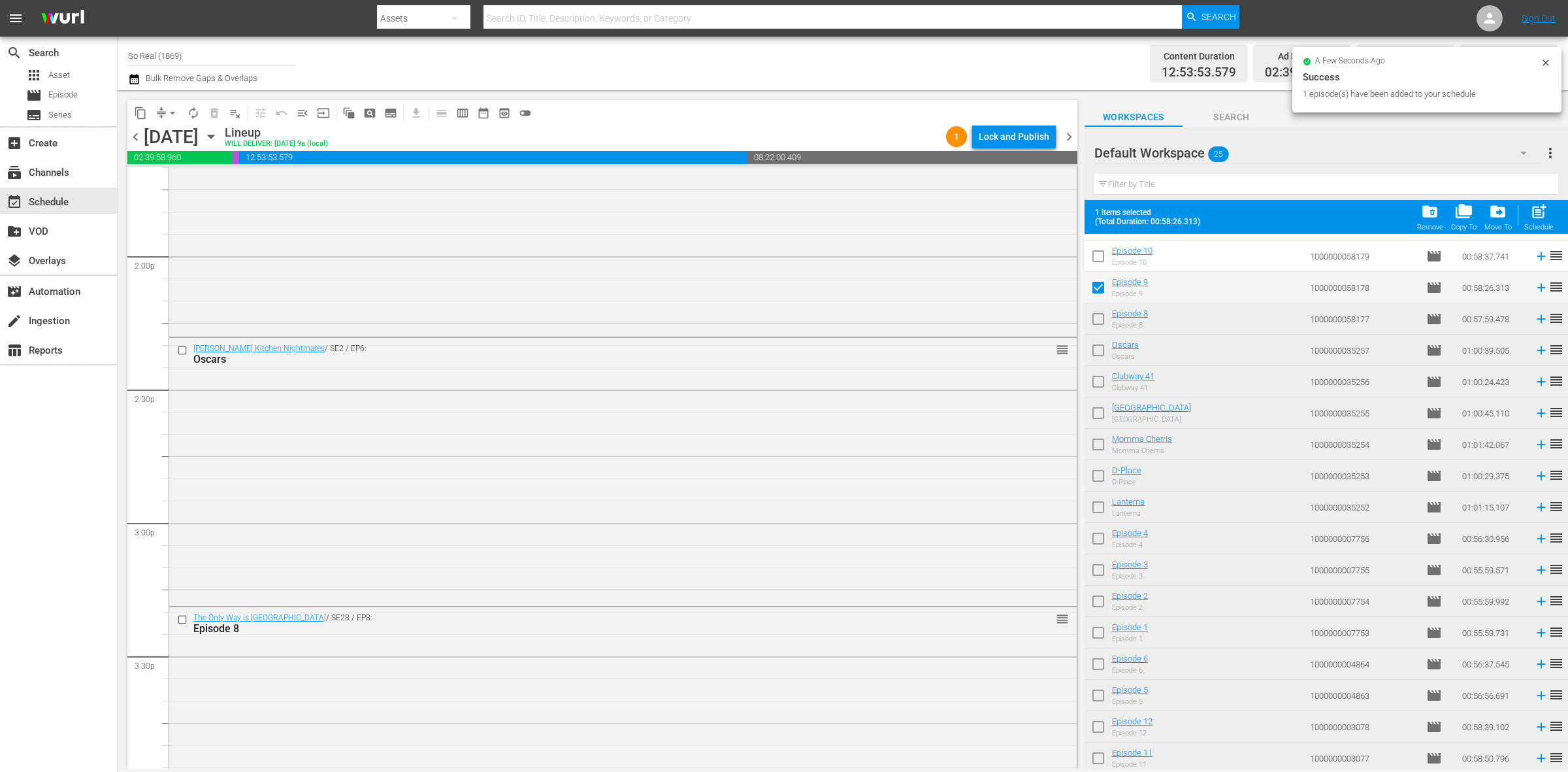
click at [1550, 220] on div "post_add Schedule" at bounding box center [1539, 217] width 30 height 29
checkbox input "false"
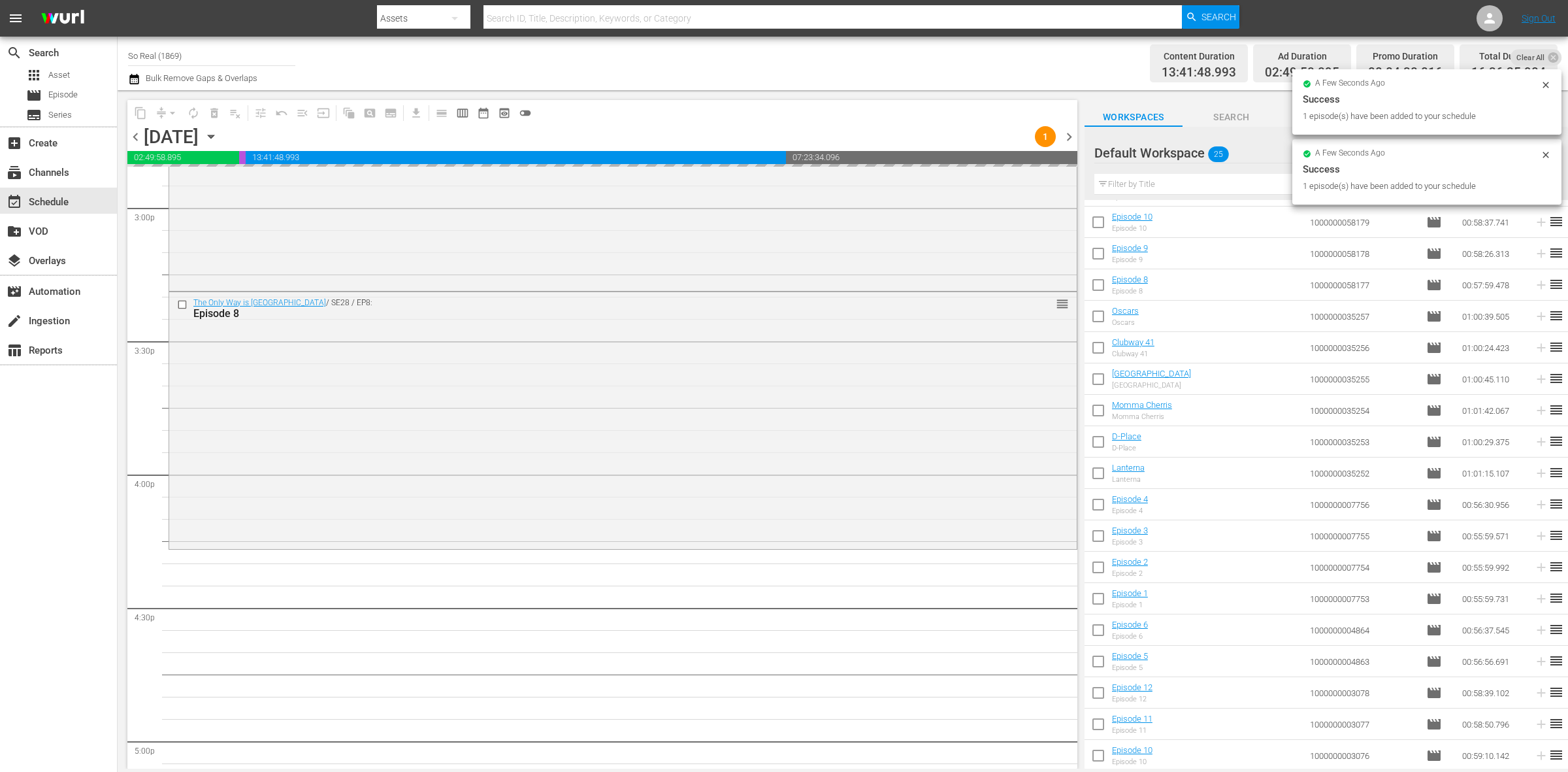
scroll to position [3986, 0]
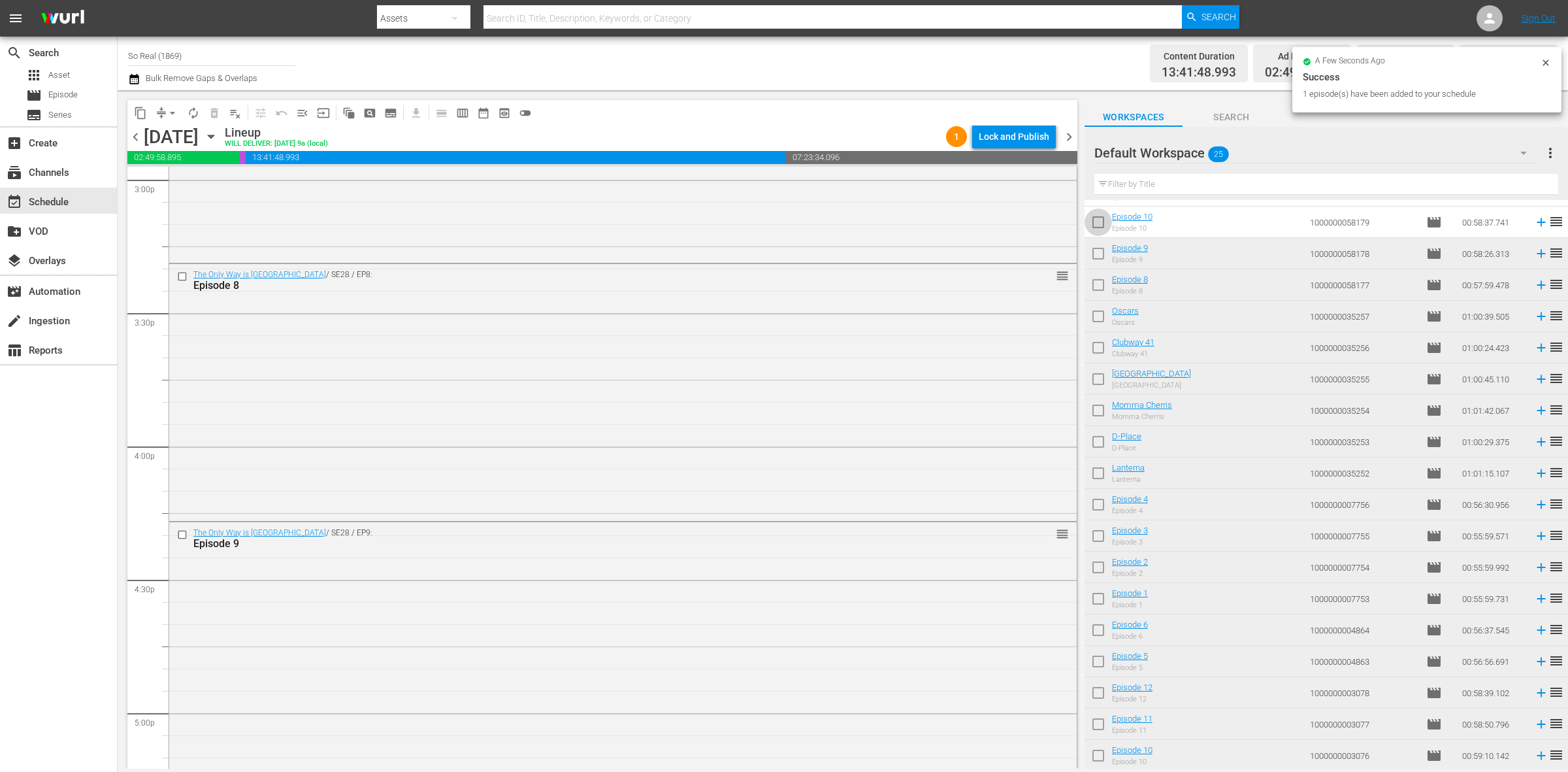
click at [1092, 222] on input "checkbox" at bounding box center [1099, 225] width 27 height 27
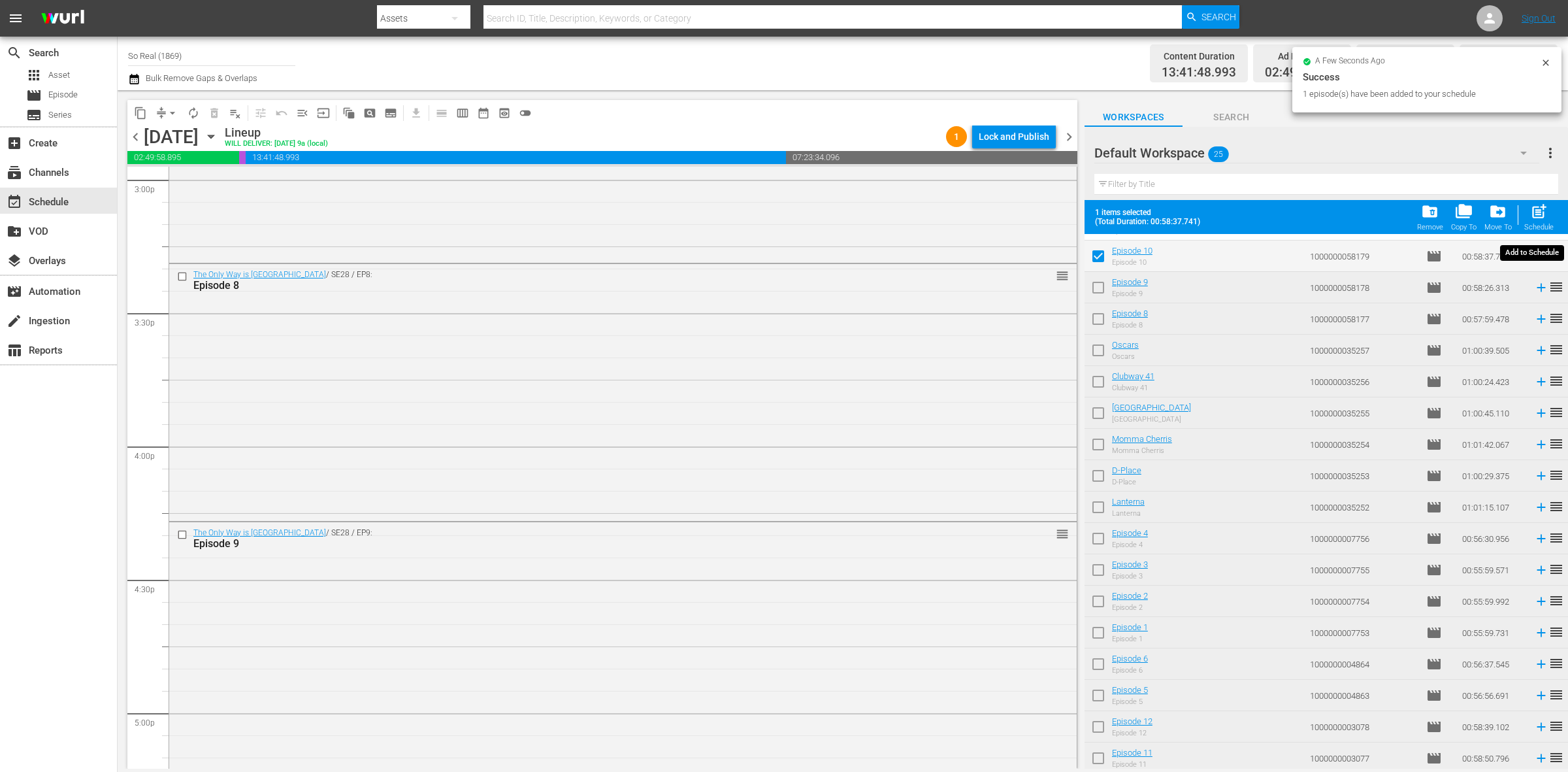
click at [1546, 216] on span "post_add" at bounding box center [1539, 211] width 18 height 18
checkbox input "false"
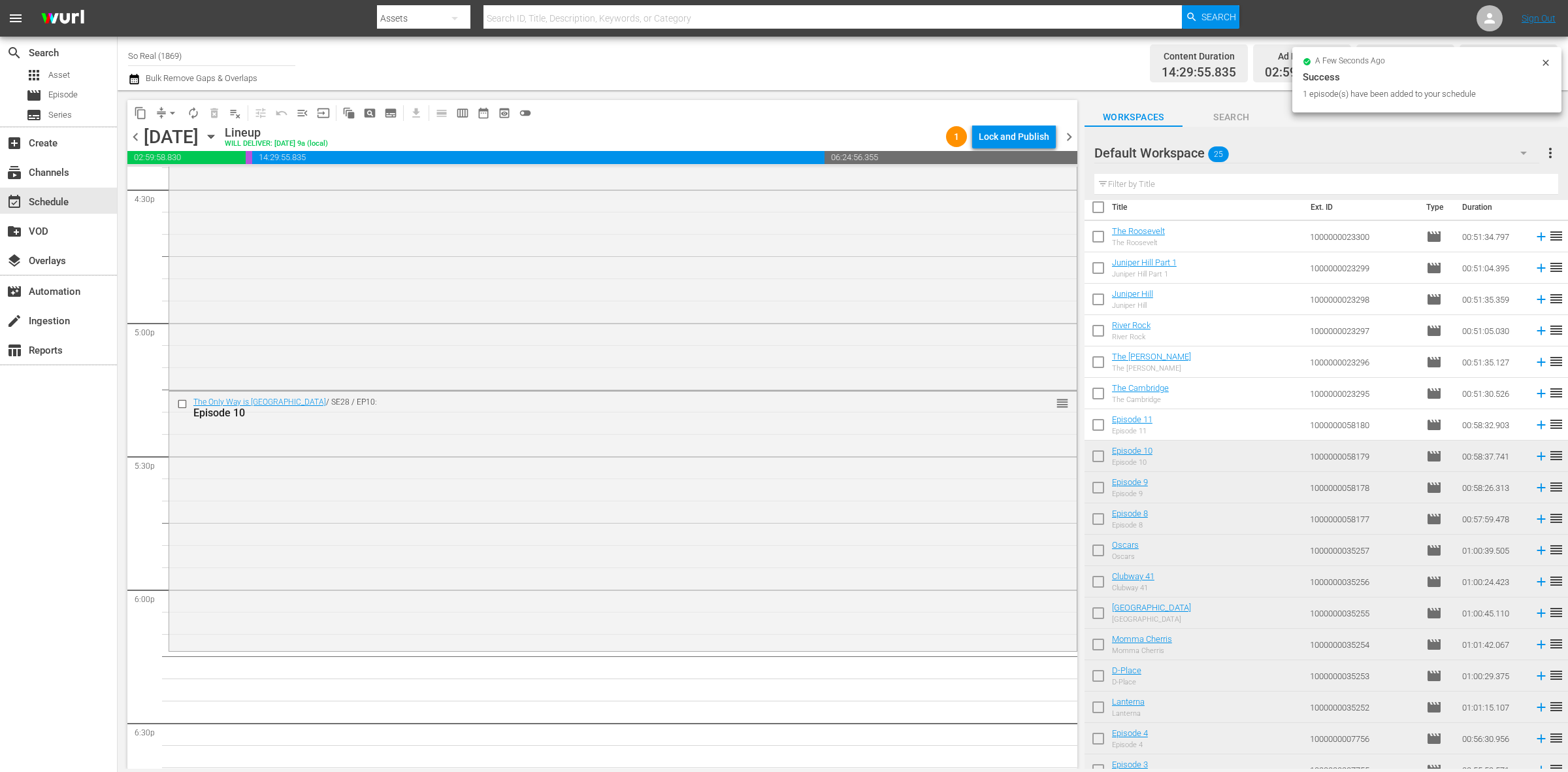
scroll to position [9, 0]
click at [1106, 427] on input "checkbox" at bounding box center [1099, 430] width 27 height 27
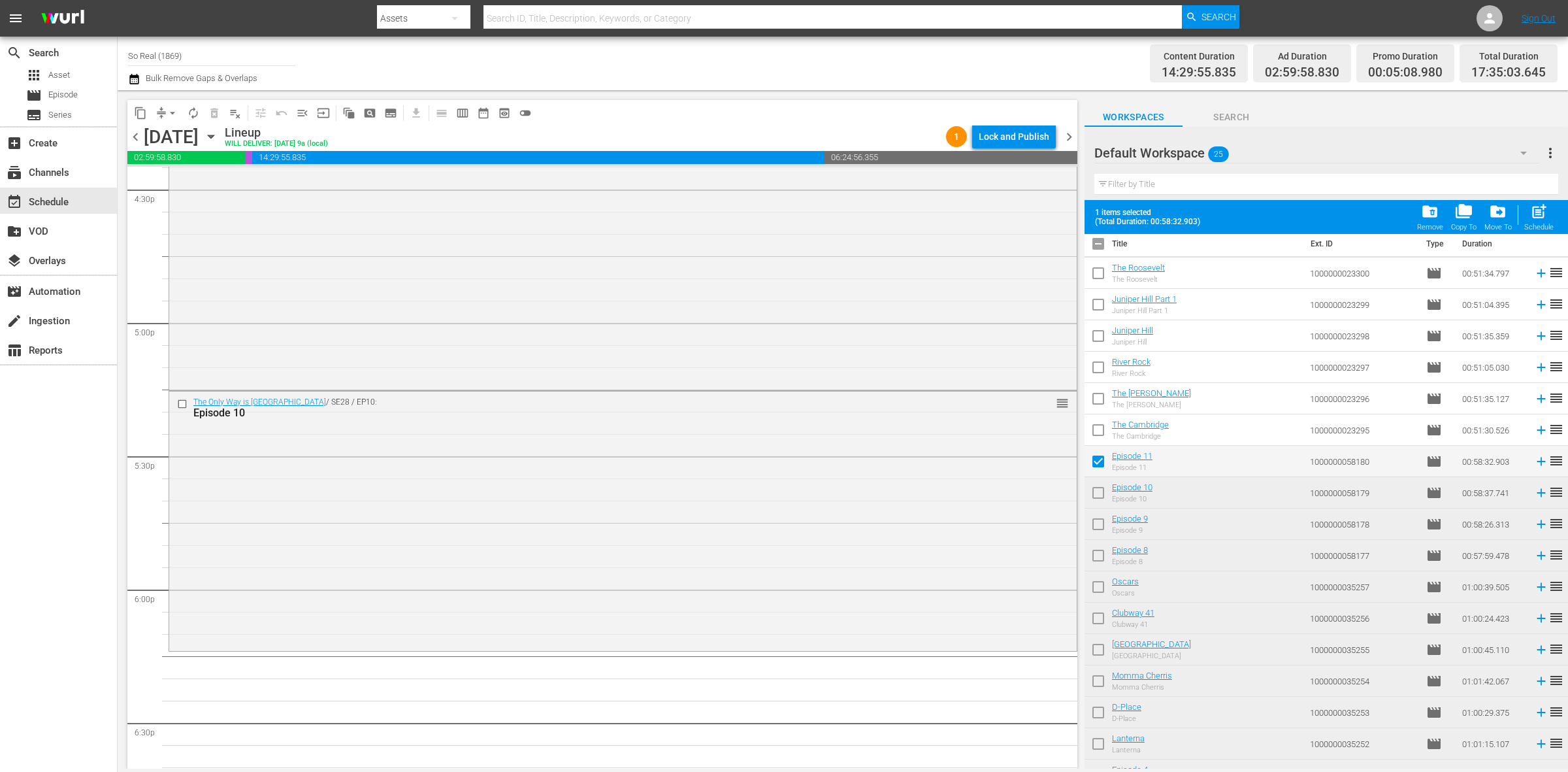
click at [1546, 198] on div "Filter by Title" at bounding box center [1326, 184] width 464 height 31
click at [1542, 207] on span "post_add" at bounding box center [1539, 211] width 18 height 18
checkbox input "false"
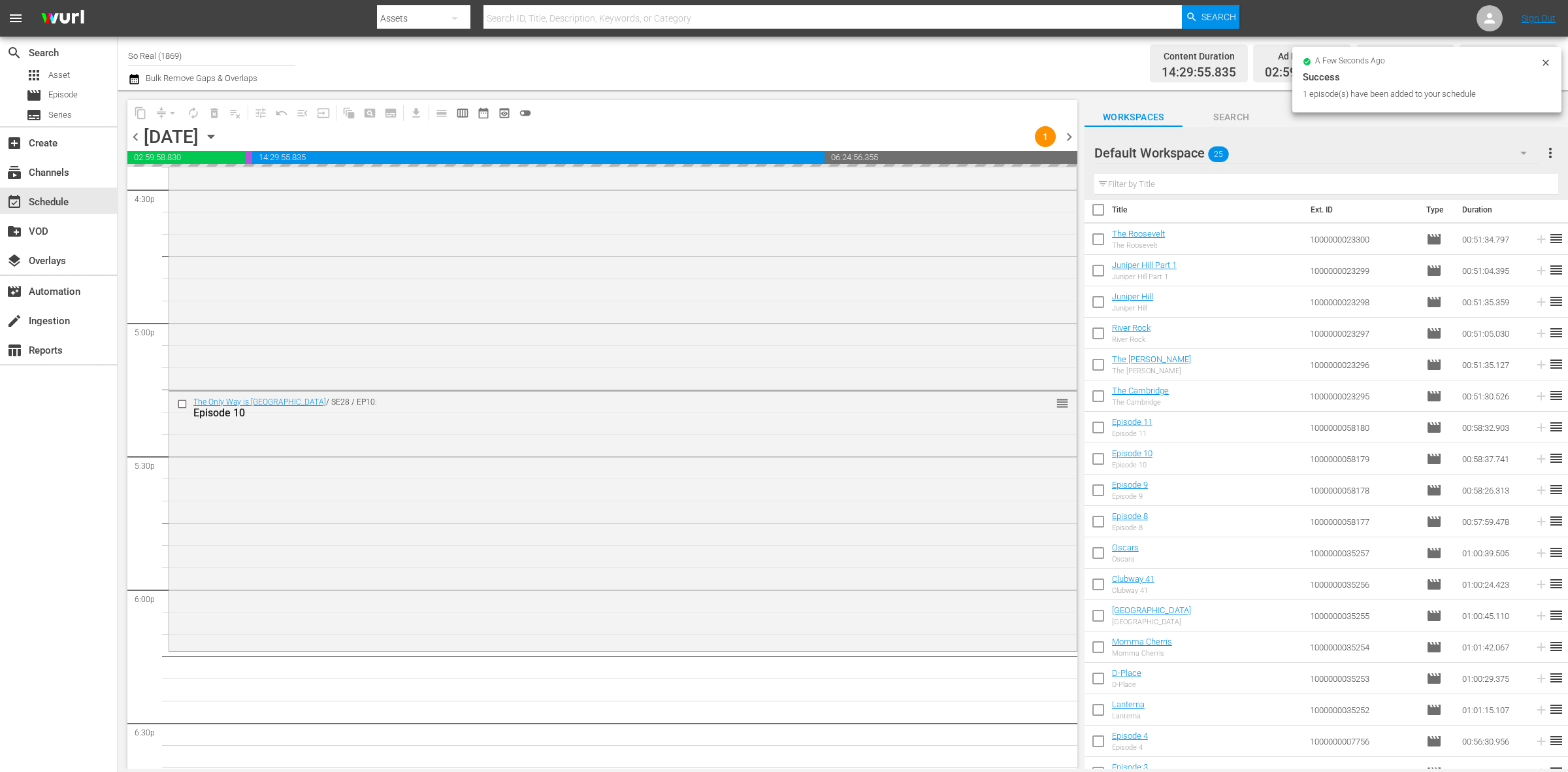
scroll to position [4705, 0]
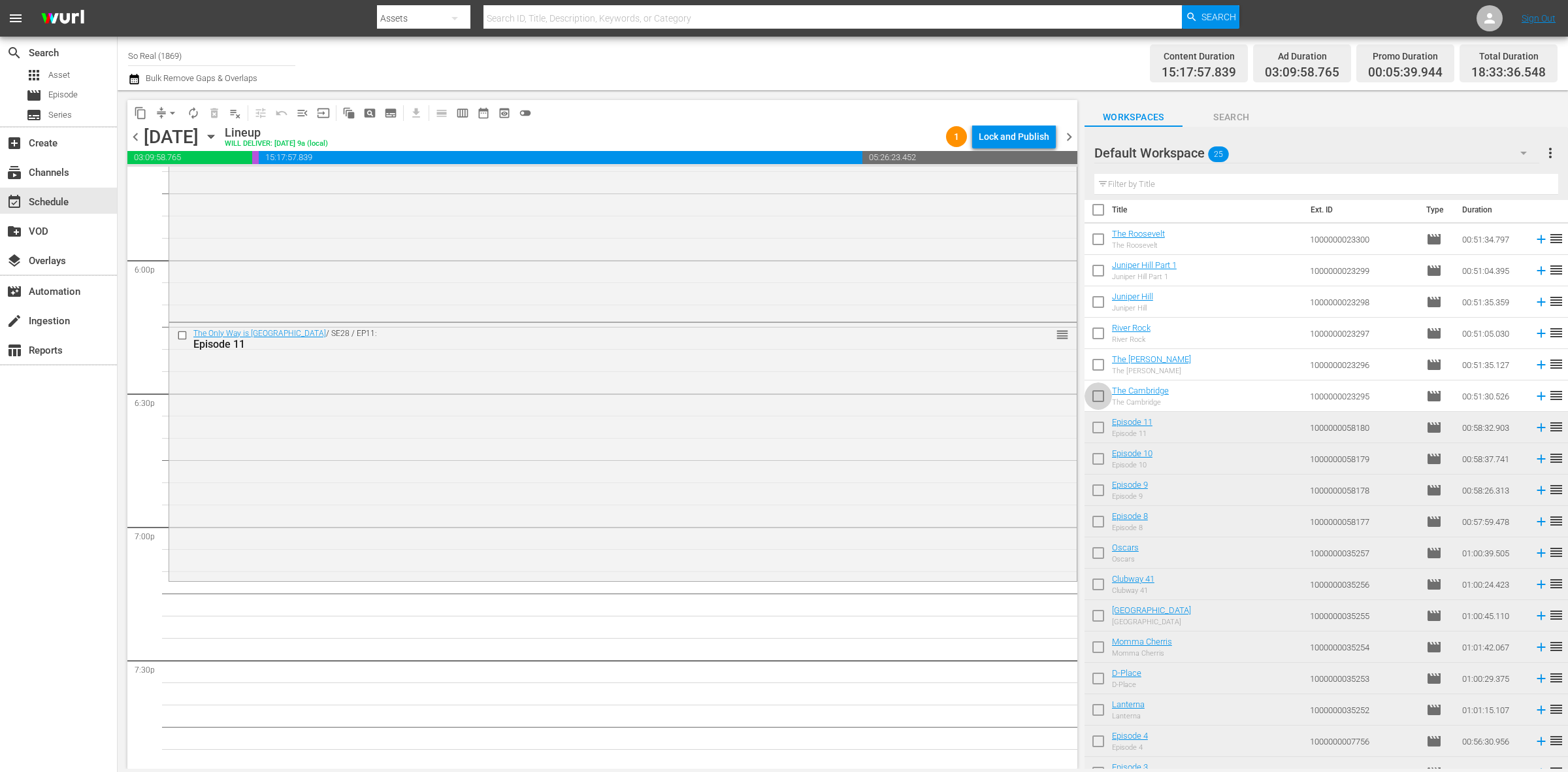
click at [1102, 394] on input "checkbox" at bounding box center [1099, 399] width 27 height 27
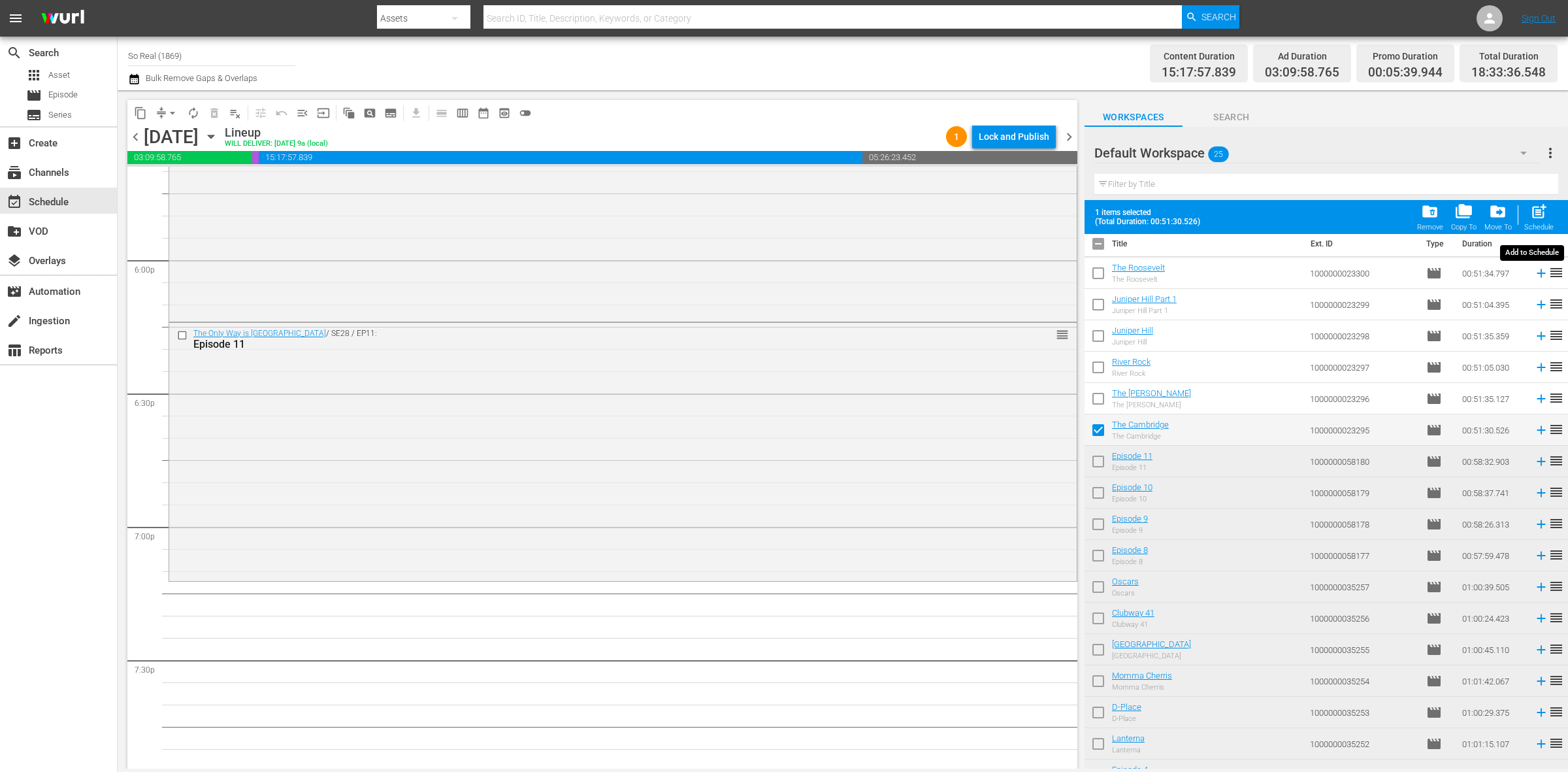
click at [1540, 220] on span "post_add" at bounding box center [1539, 211] width 18 height 18
checkbox input "false"
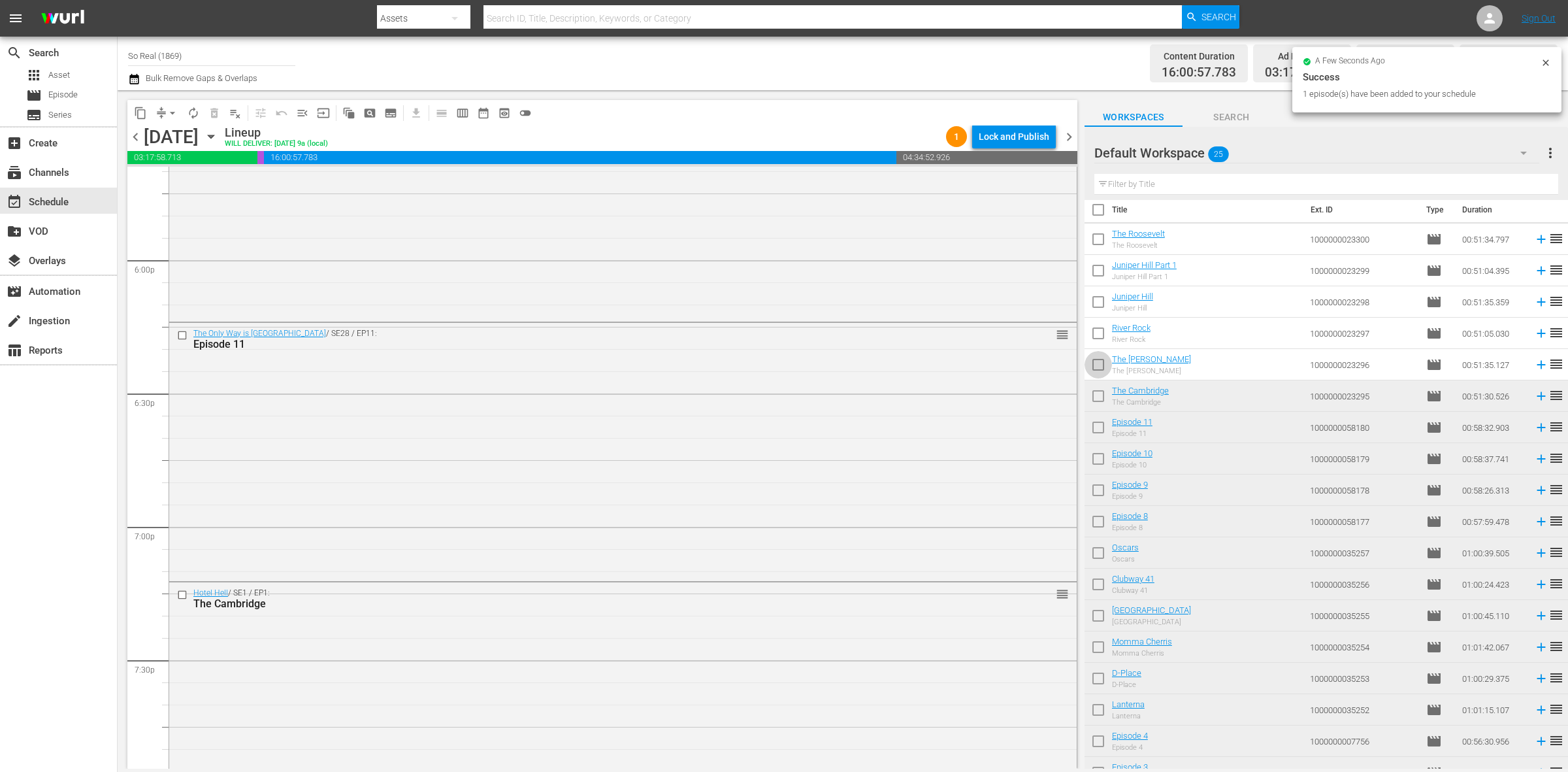
click at [1099, 360] on input "checkbox" at bounding box center [1099, 367] width 27 height 27
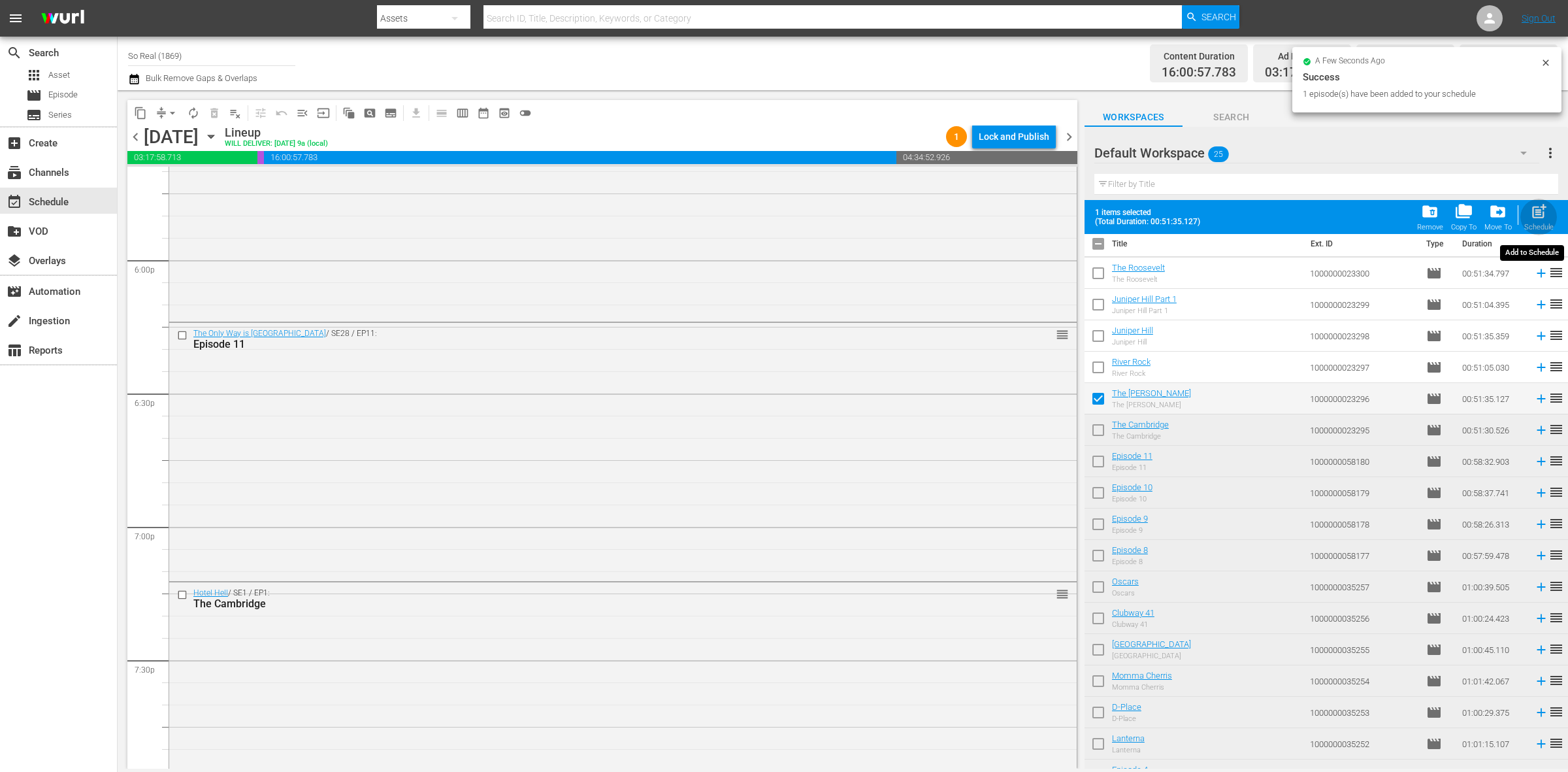
click at [1543, 211] on span "post_add" at bounding box center [1539, 211] width 18 height 18
checkbox input "false"
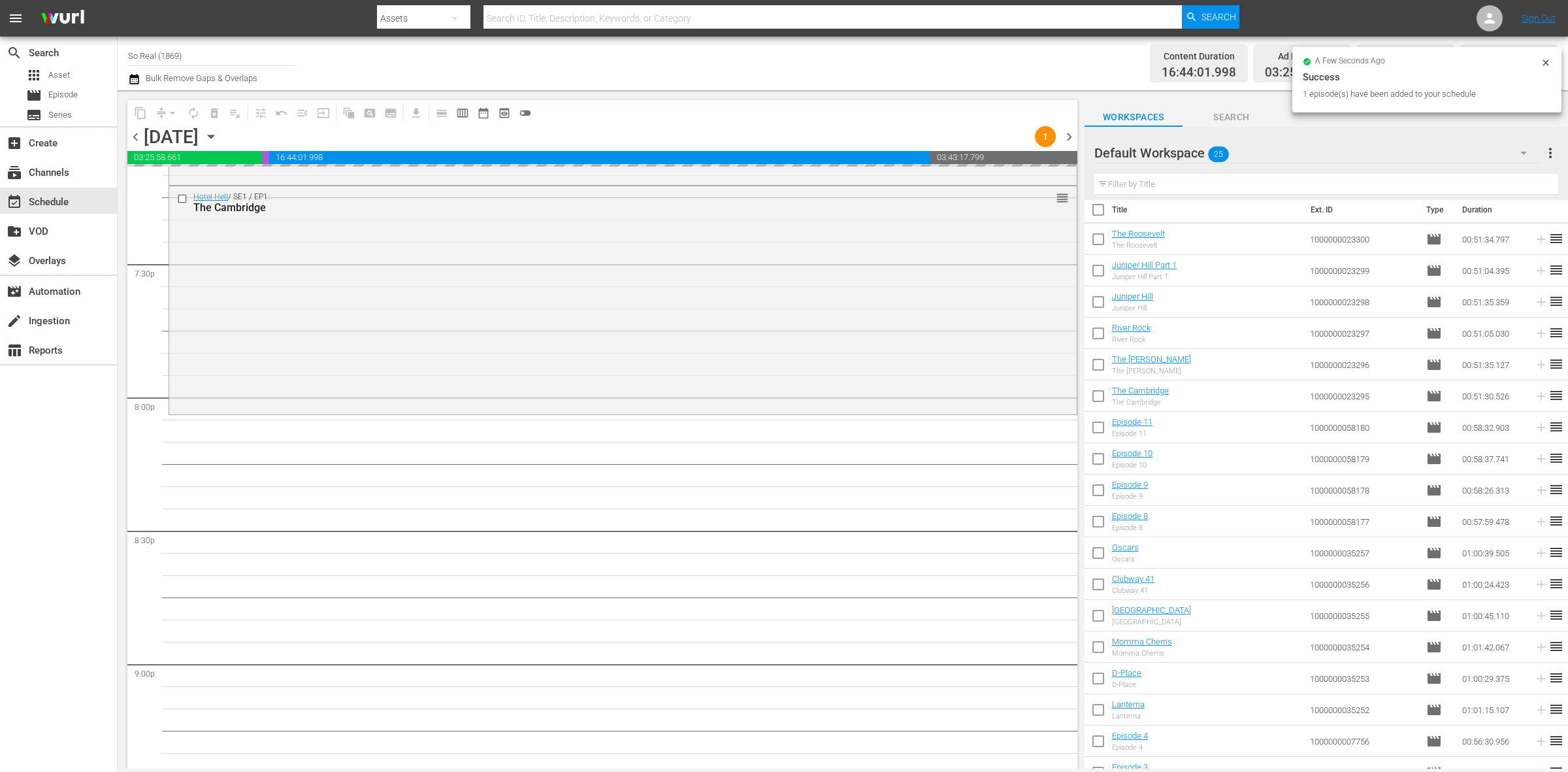
scroll to position [5109, 0]
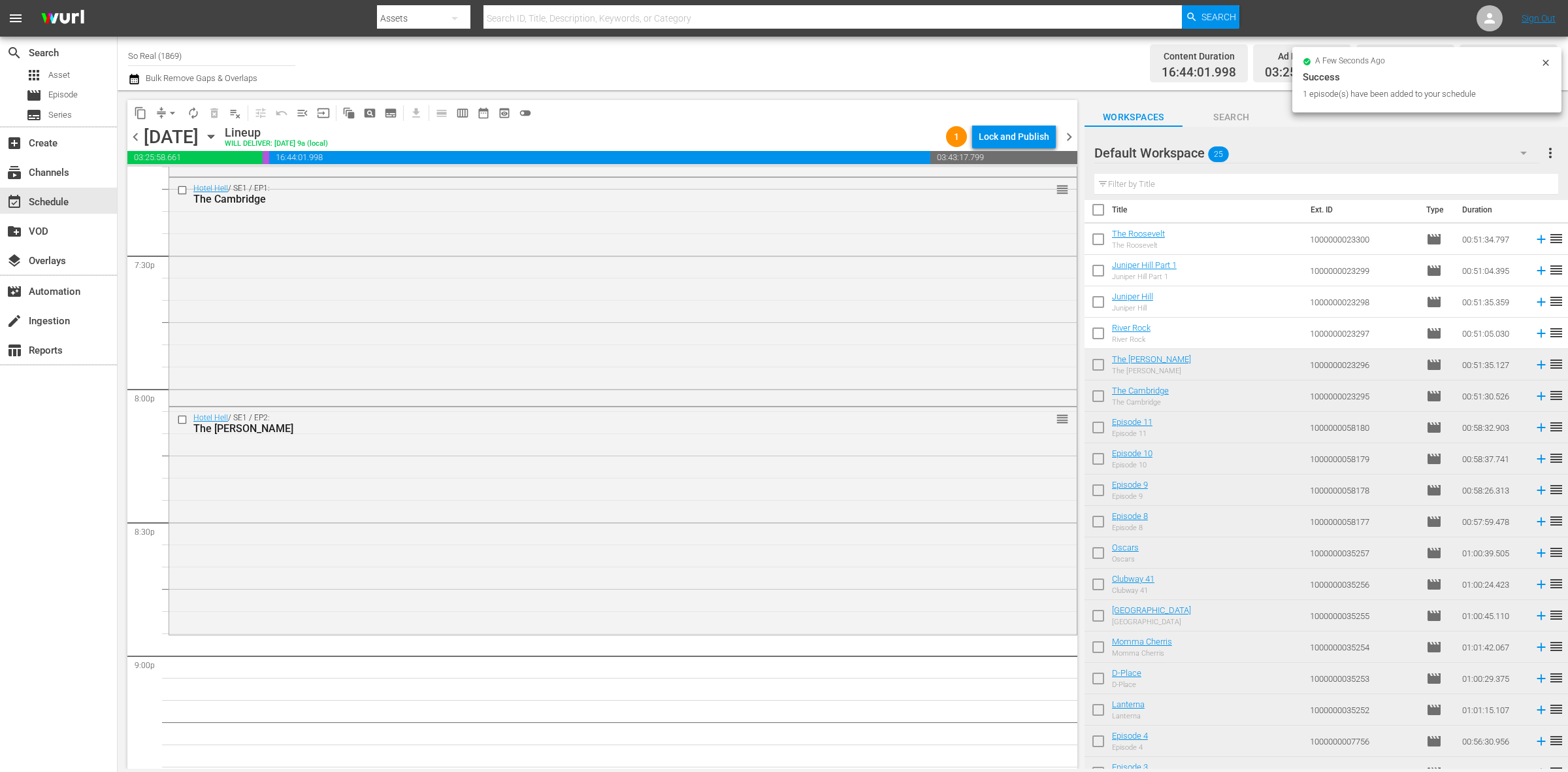
click at [1098, 339] on input "checkbox" at bounding box center [1099, 335] width 27 height 27
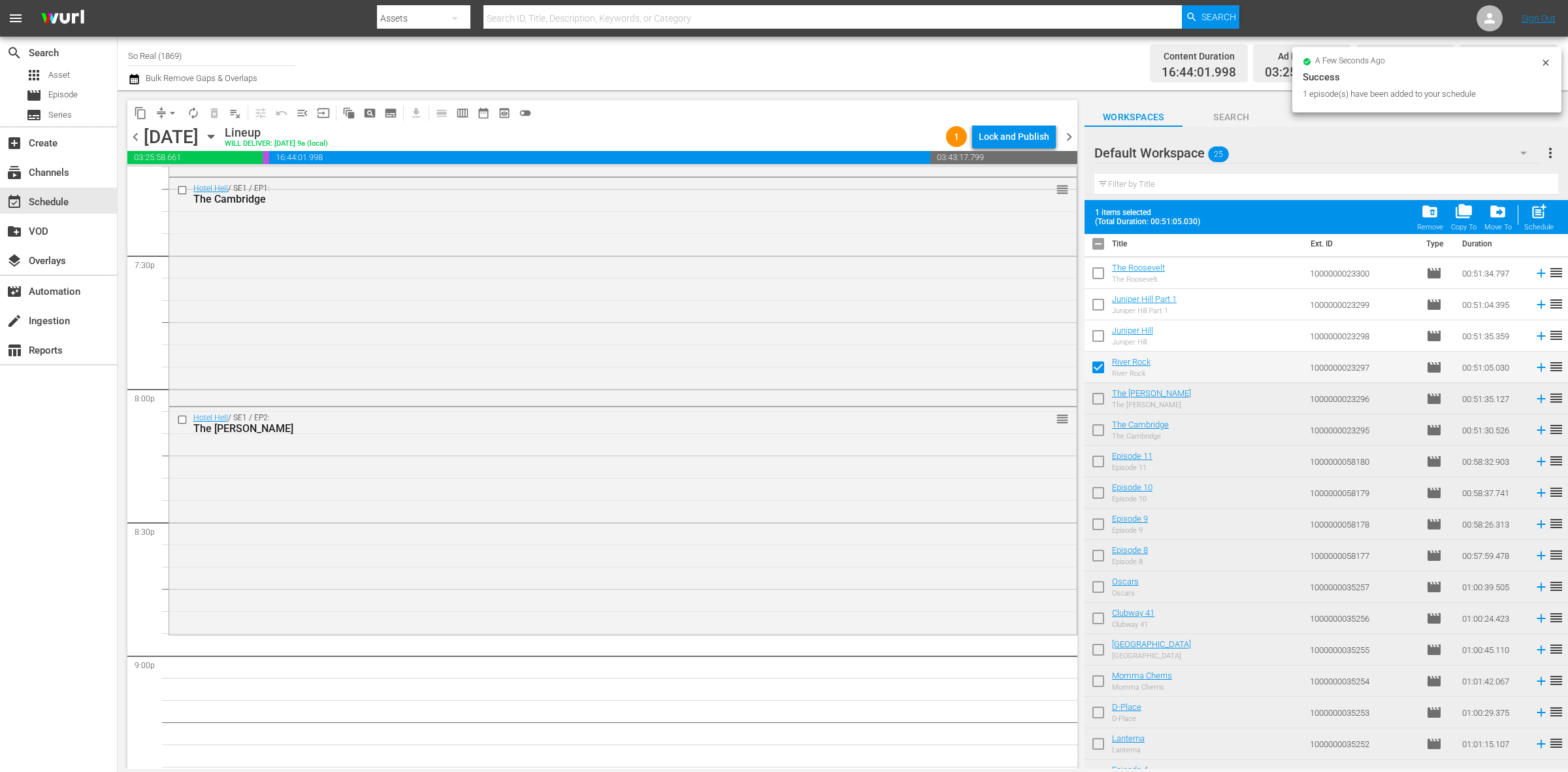
click at [1546, 209] on span "post_add" at bounding box center [1539, 211] width 18 height 18
checkbox input "false"
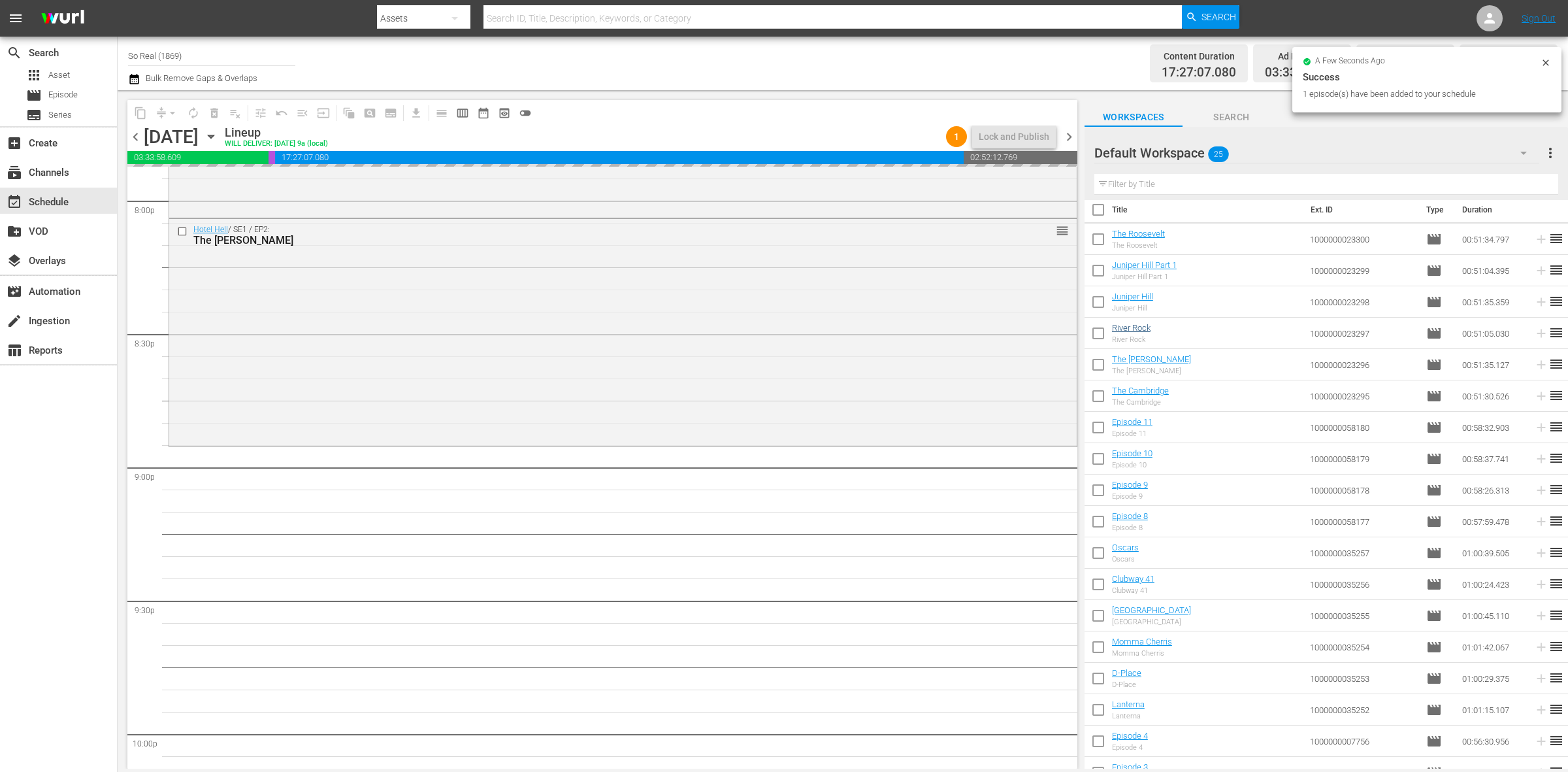
scroll to position [5330, 0]
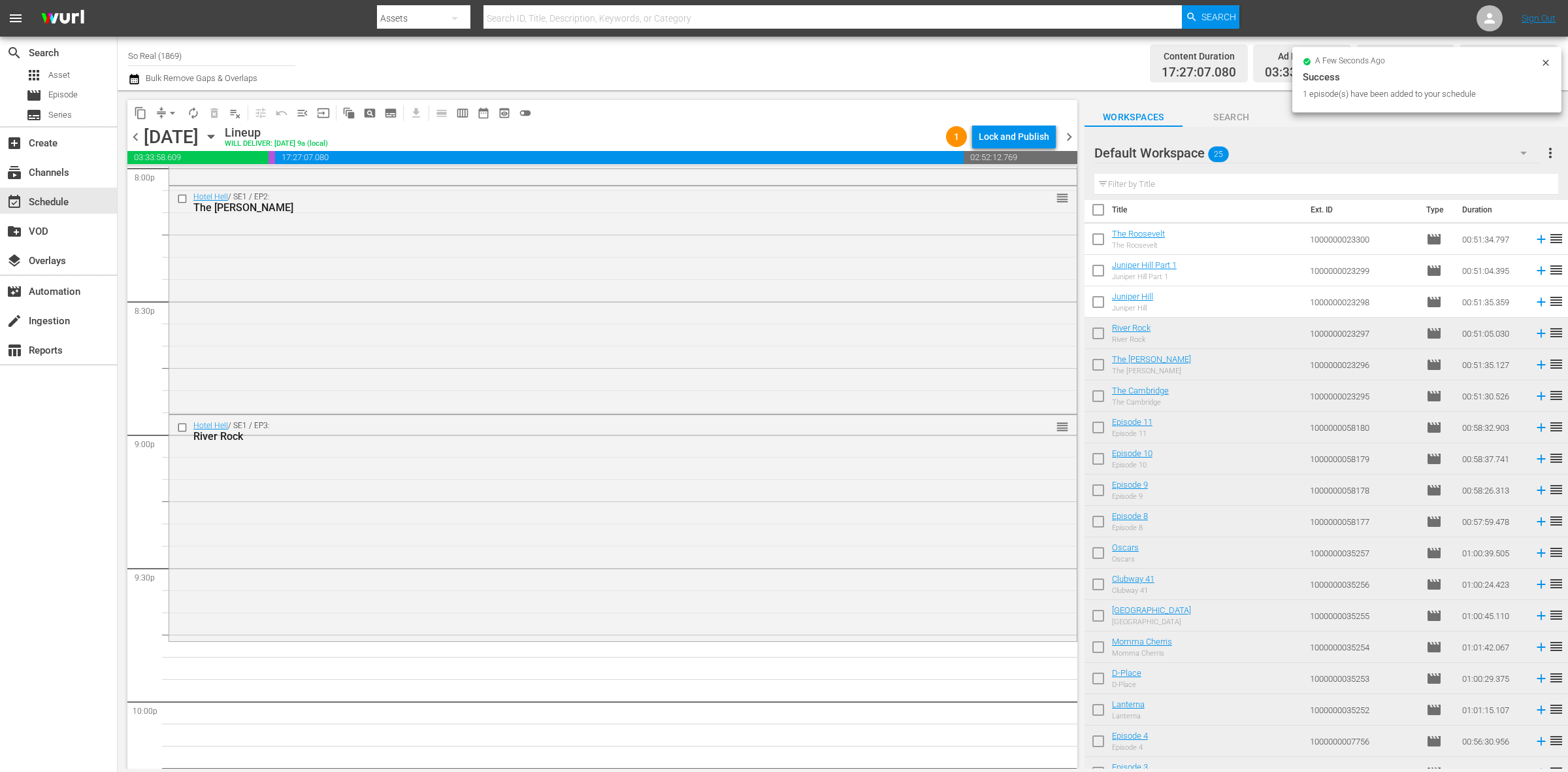
click at [1099, 301] on input "checkbox" at bounding box center [1099, 304] width 27 height 27
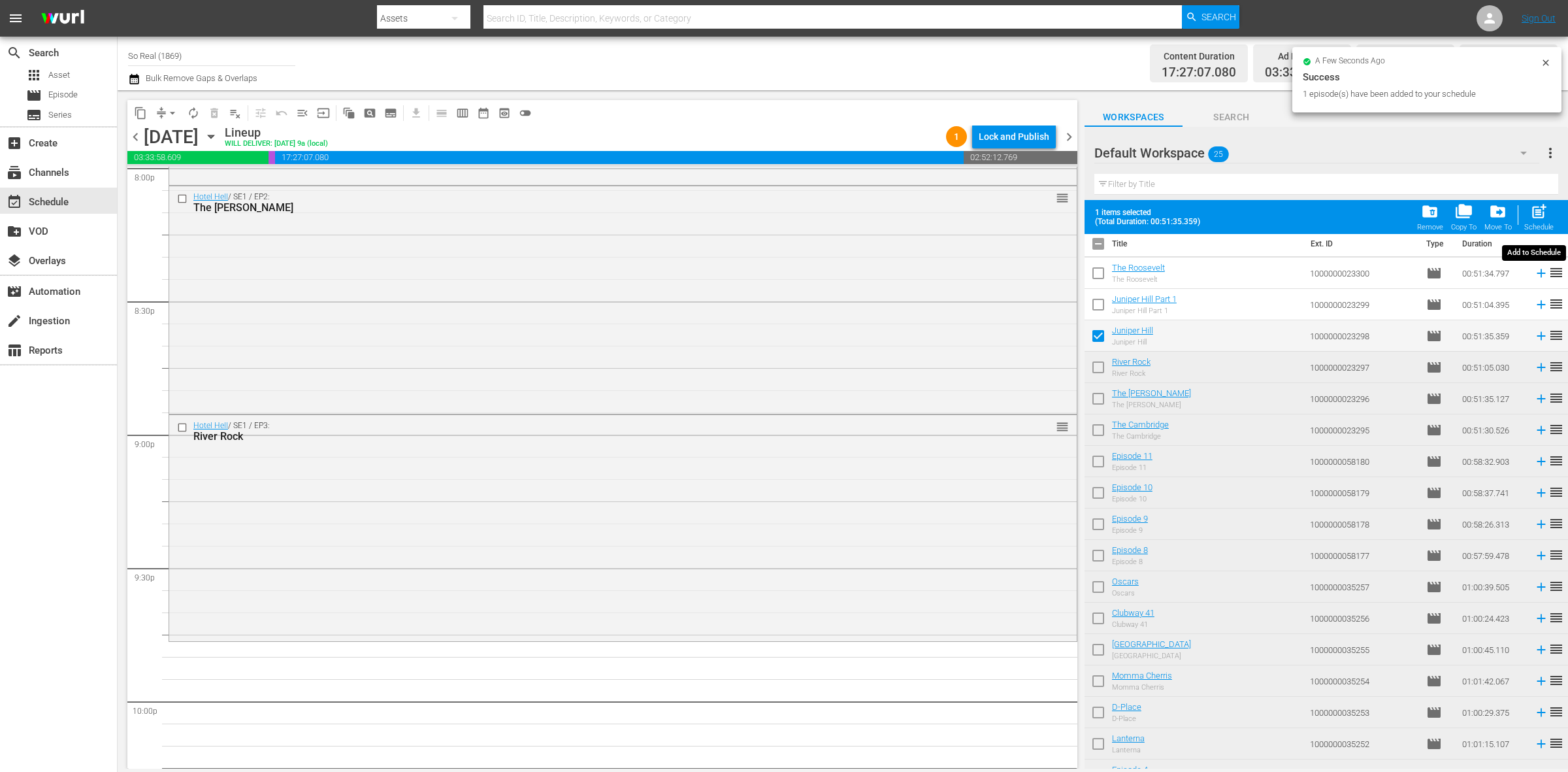
click at [1540, 216] on span "post_add" at bounding box center [1539, 211] width 18 height 18
checkbox input "false"
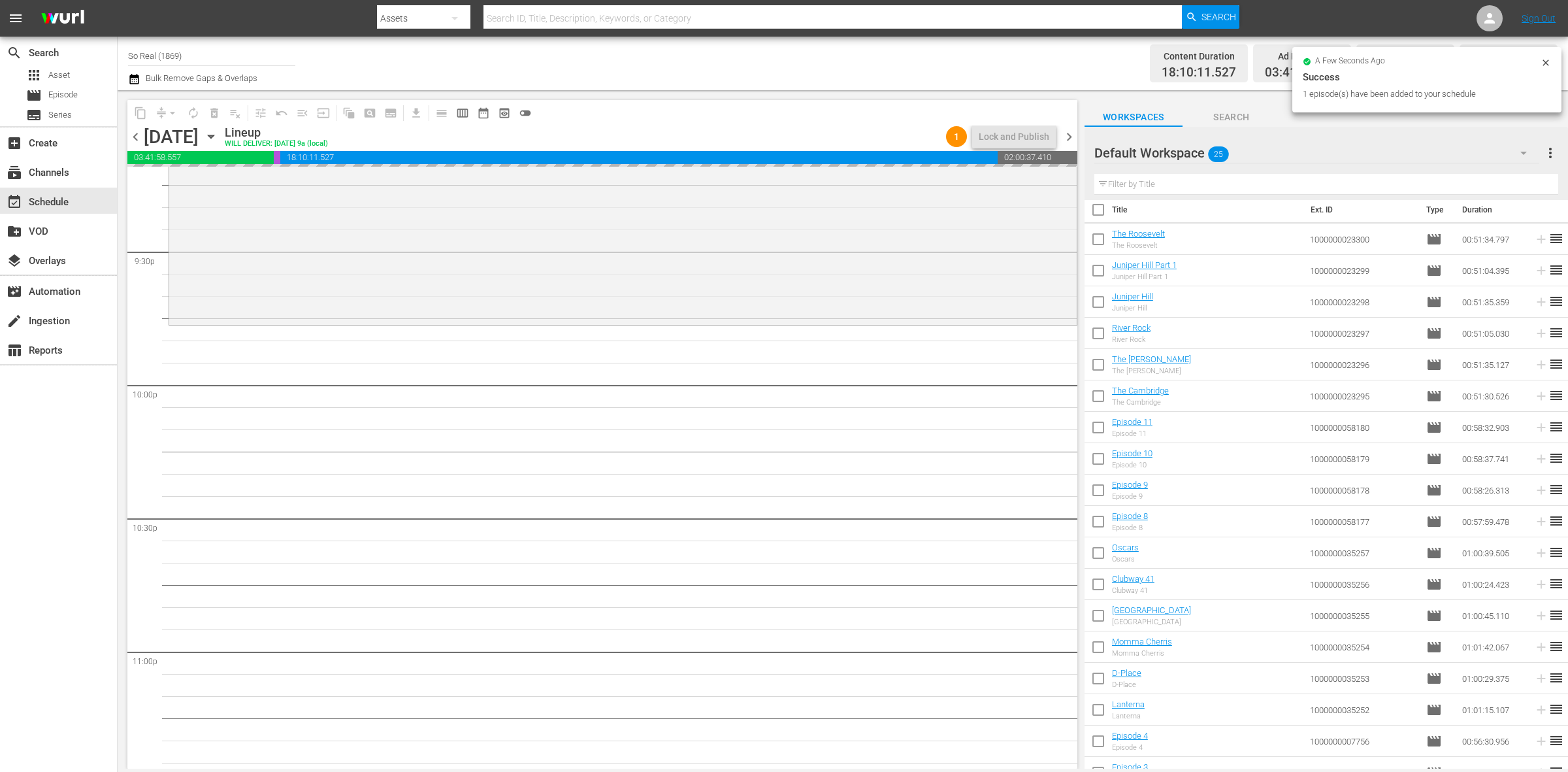
scroll to position [5650, 0]
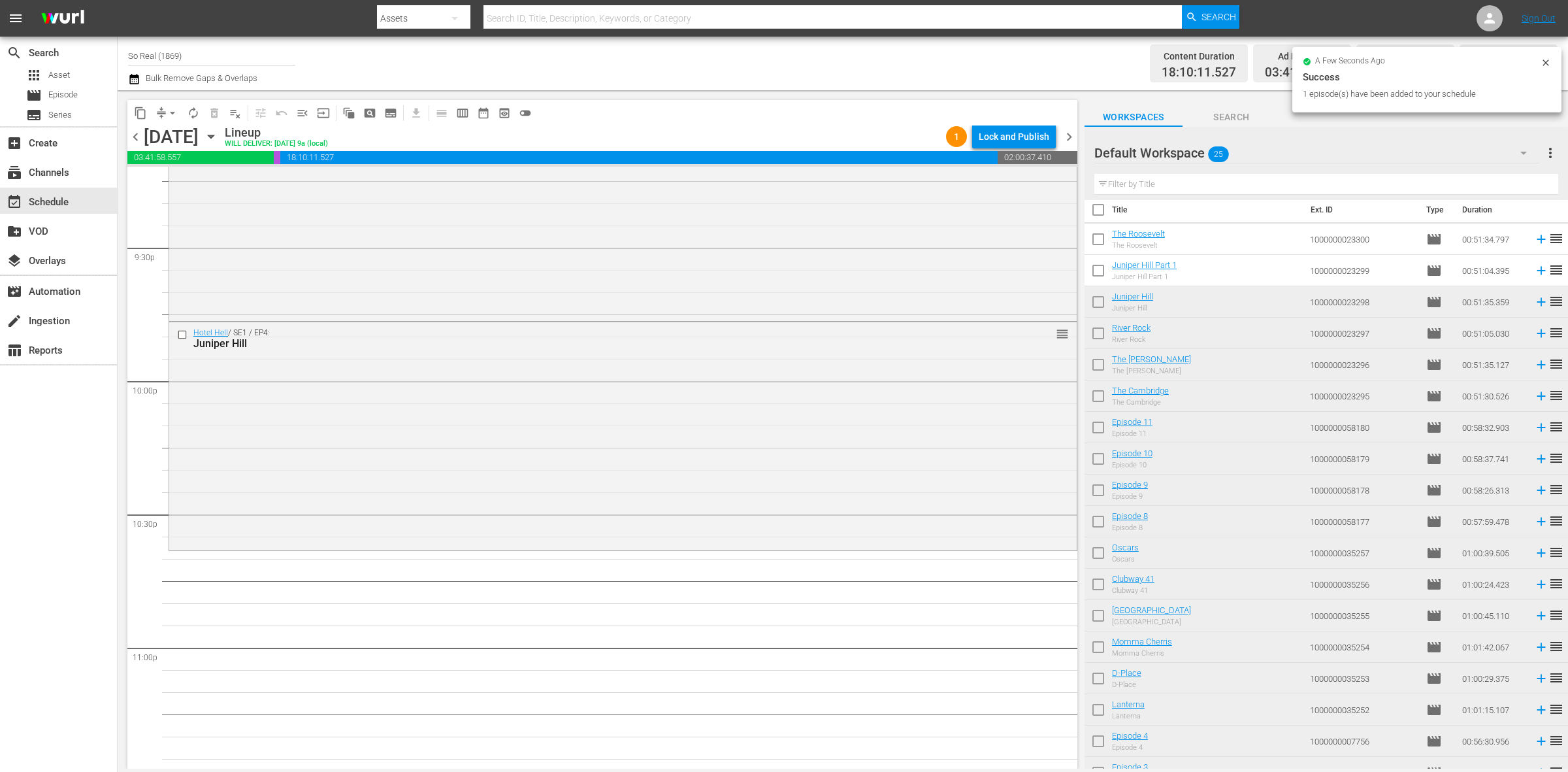
click at [1099, 279] on input "checkbox" at bounding box center [1099, 273] width 27 height 27
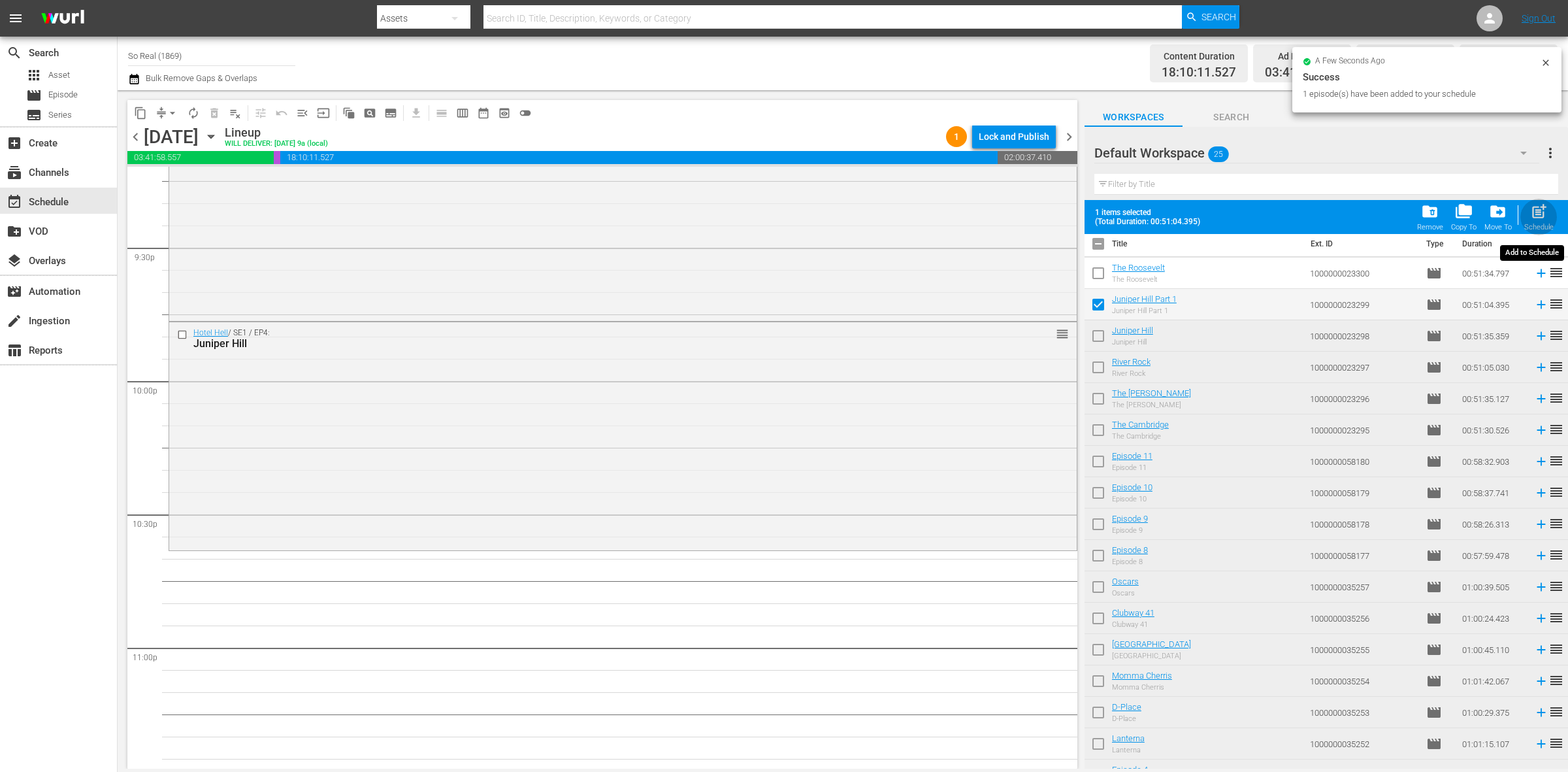
click at [1529, 211] on div "post_add Schedule" at bounding box center [1539, 217] width 30 height 29
checkbox input "false"
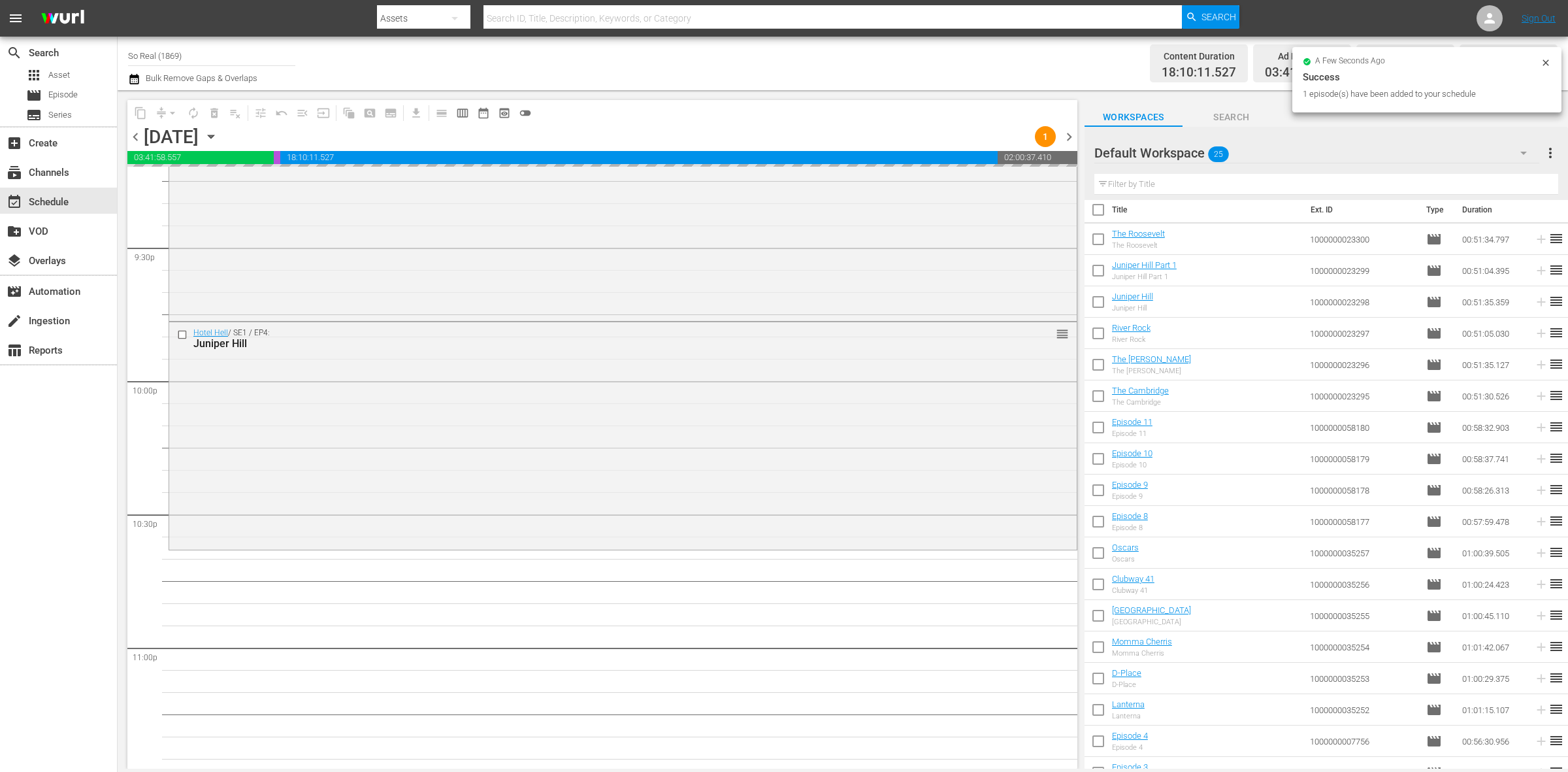
scroll to position [5796, 0]
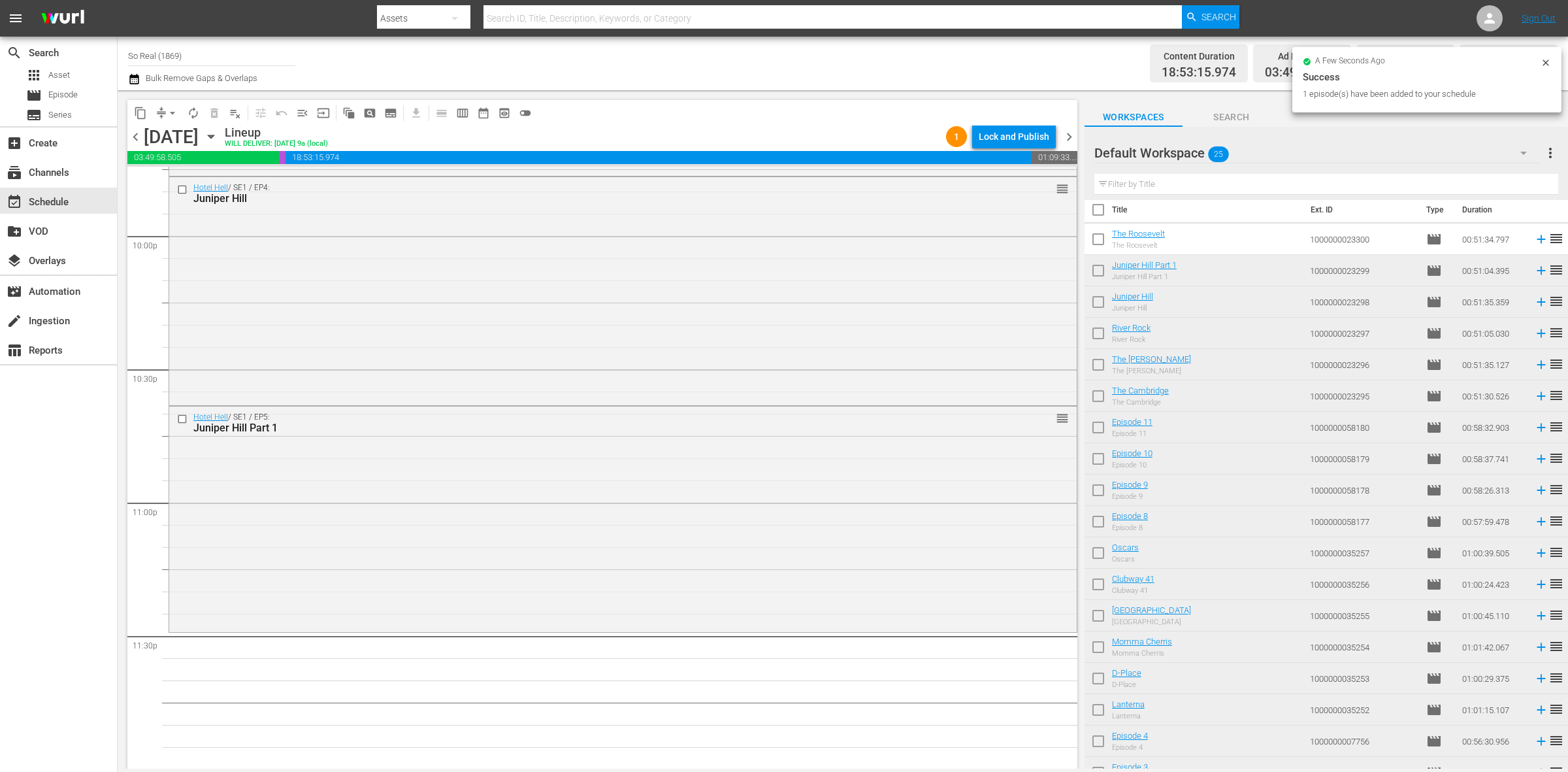
click at [1099, 246] on input "checkbox" at bounding box center [1099, 242] width 27 height 27
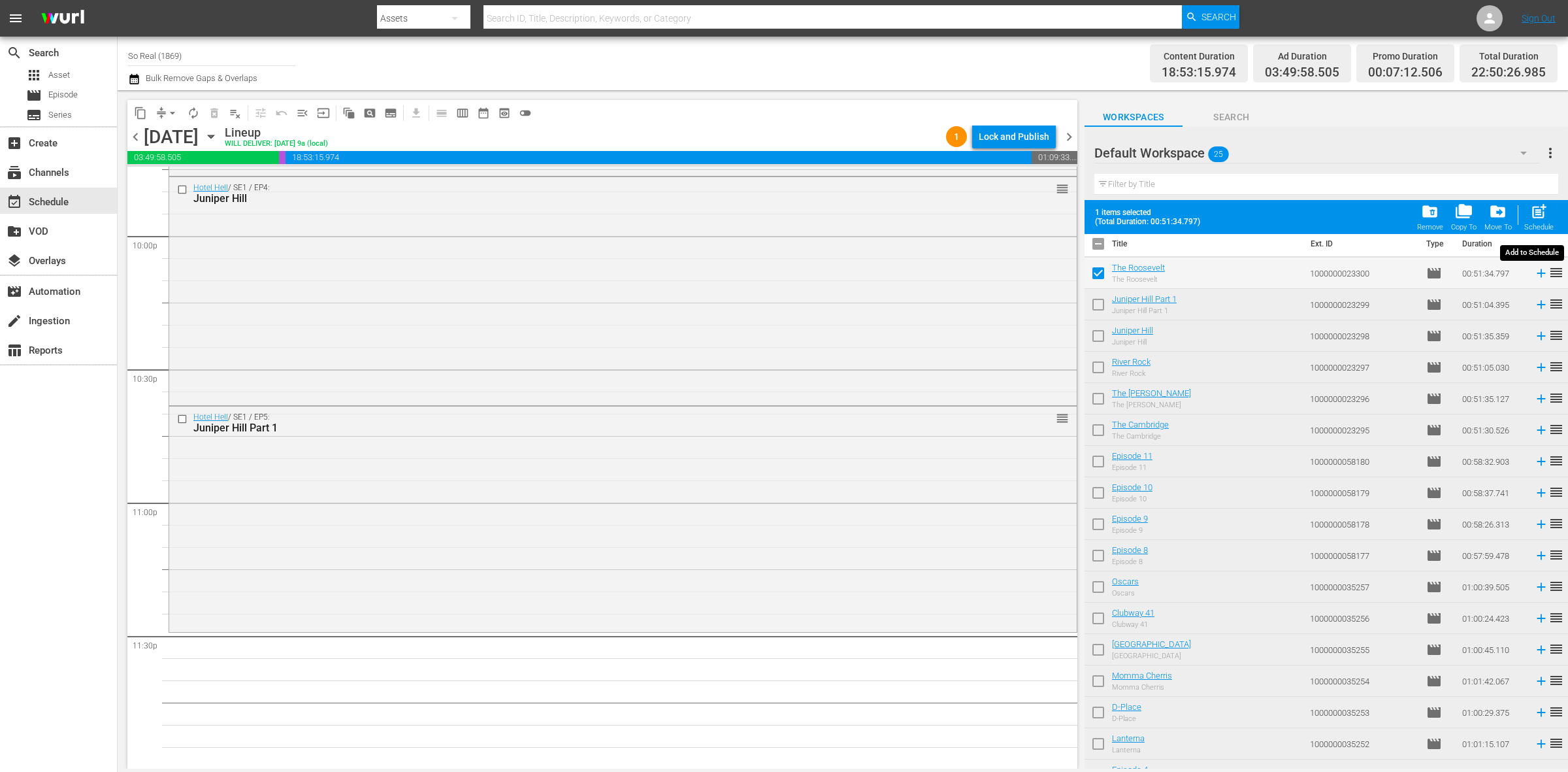
click at [1540, 221] on div "post_add Schedule" at bounding box center [1539, 217] width 30 height 29
checkbox input "false"
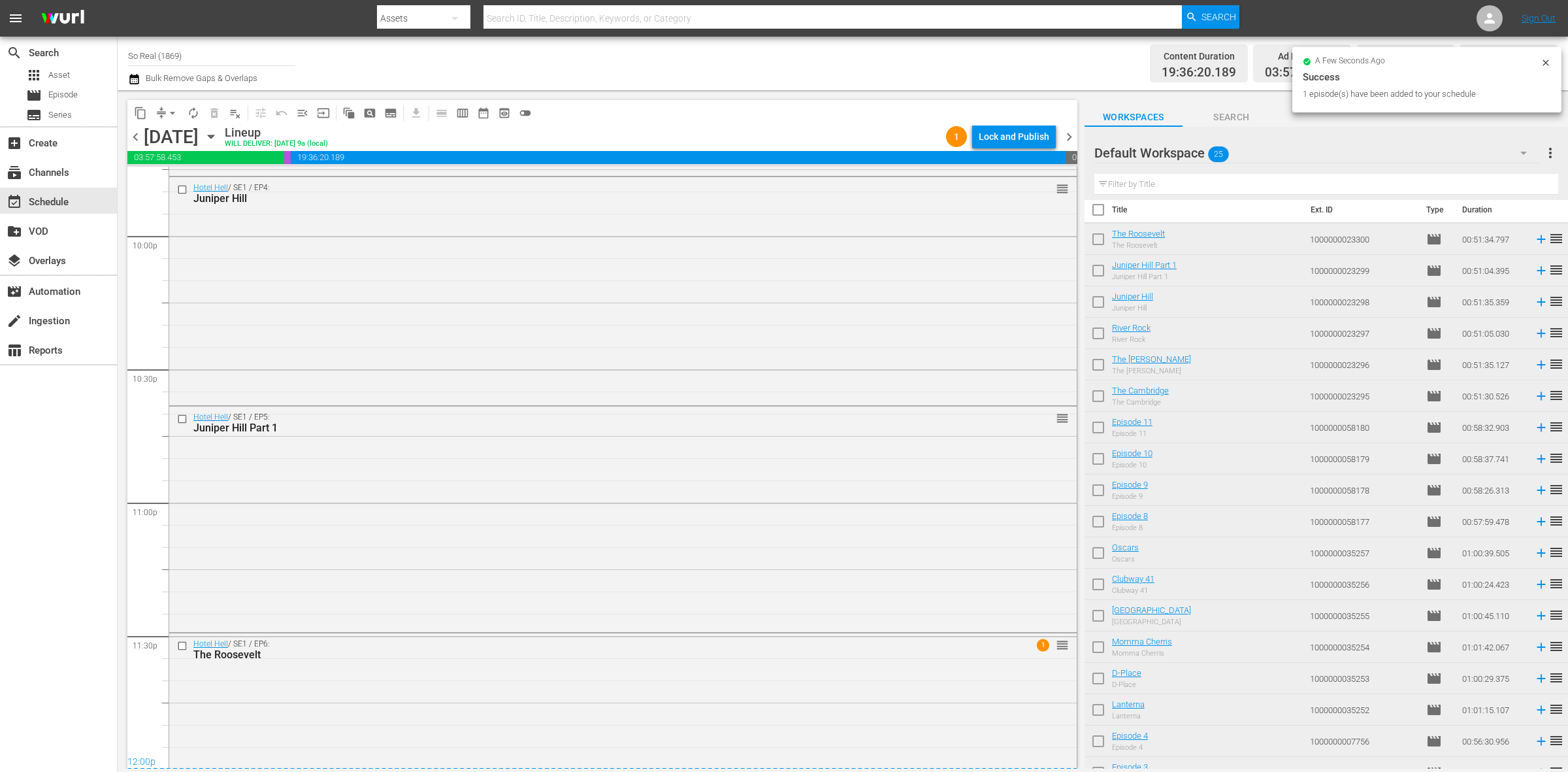
scroll to position [5889, 0]
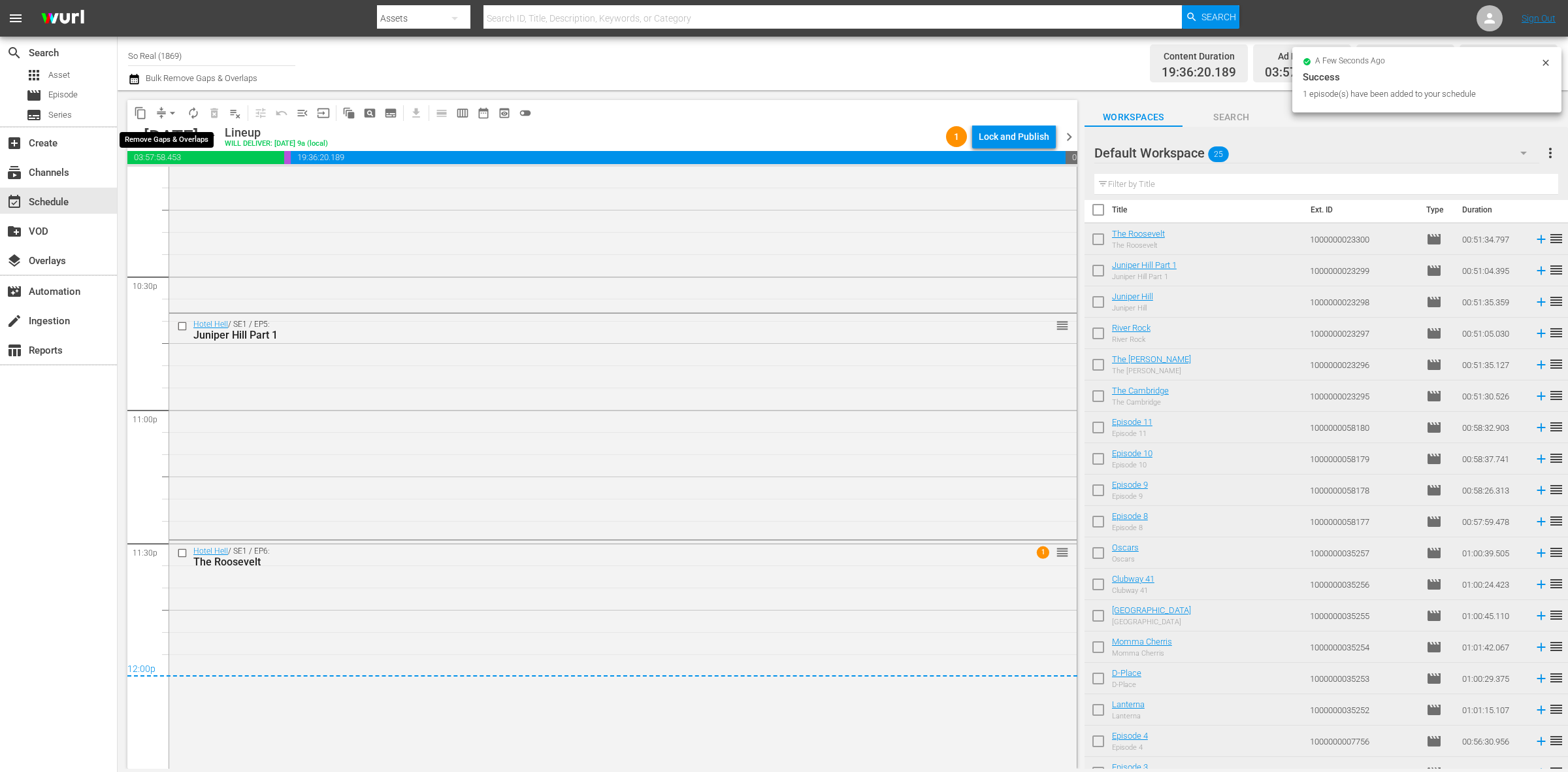
click at [168, 115] on span "arrow_drop_down" at bounding box center [173, 113] width 13 height 13
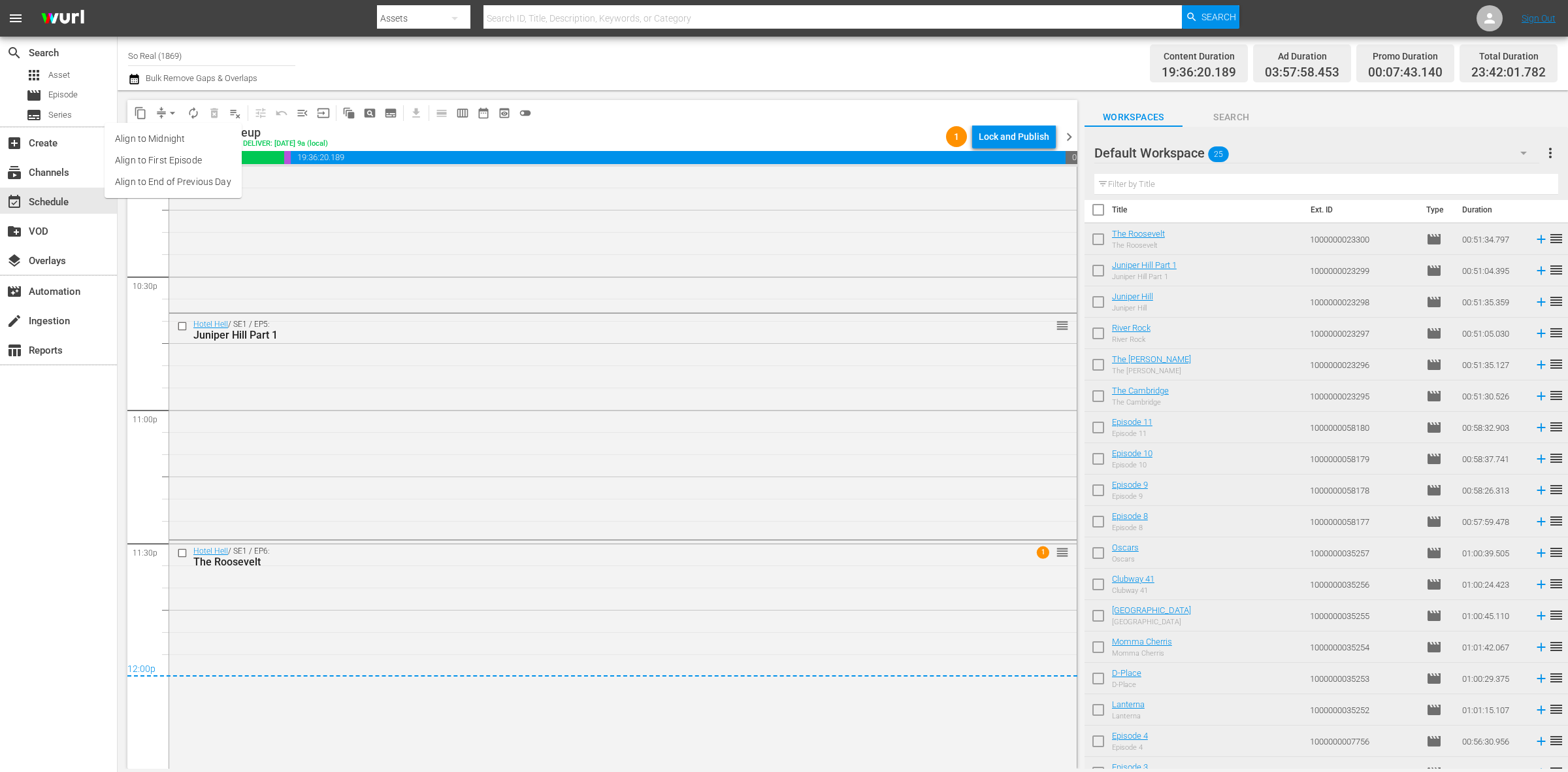
click at [193, 181] on li "Align to End of Previous Day" at bounding box center [173, 181] width 137 height 22
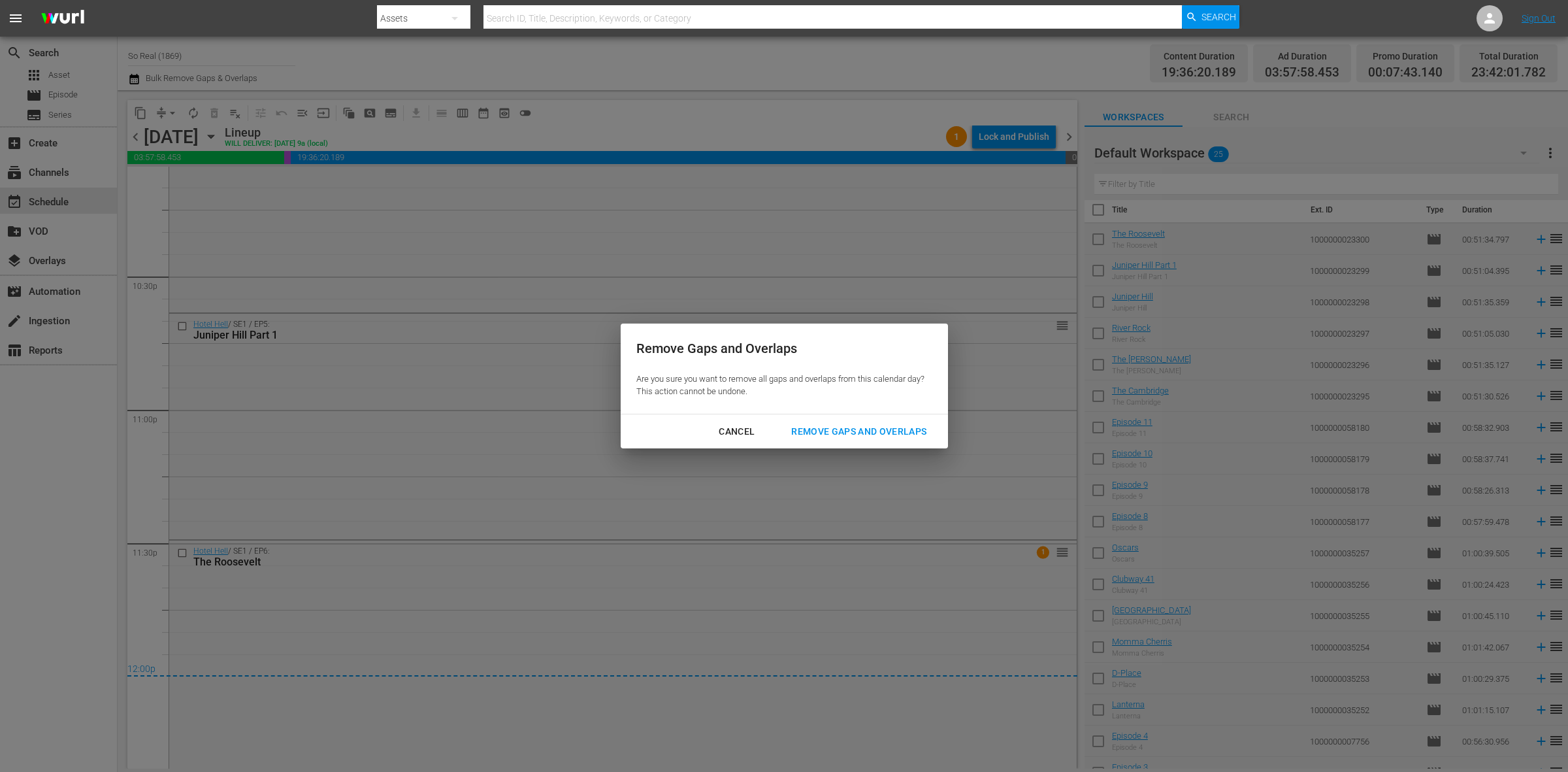
click at [899, 433] on div "Remove Gaps and Overlaps" at bounding box center [859, 432] width 156 height 16
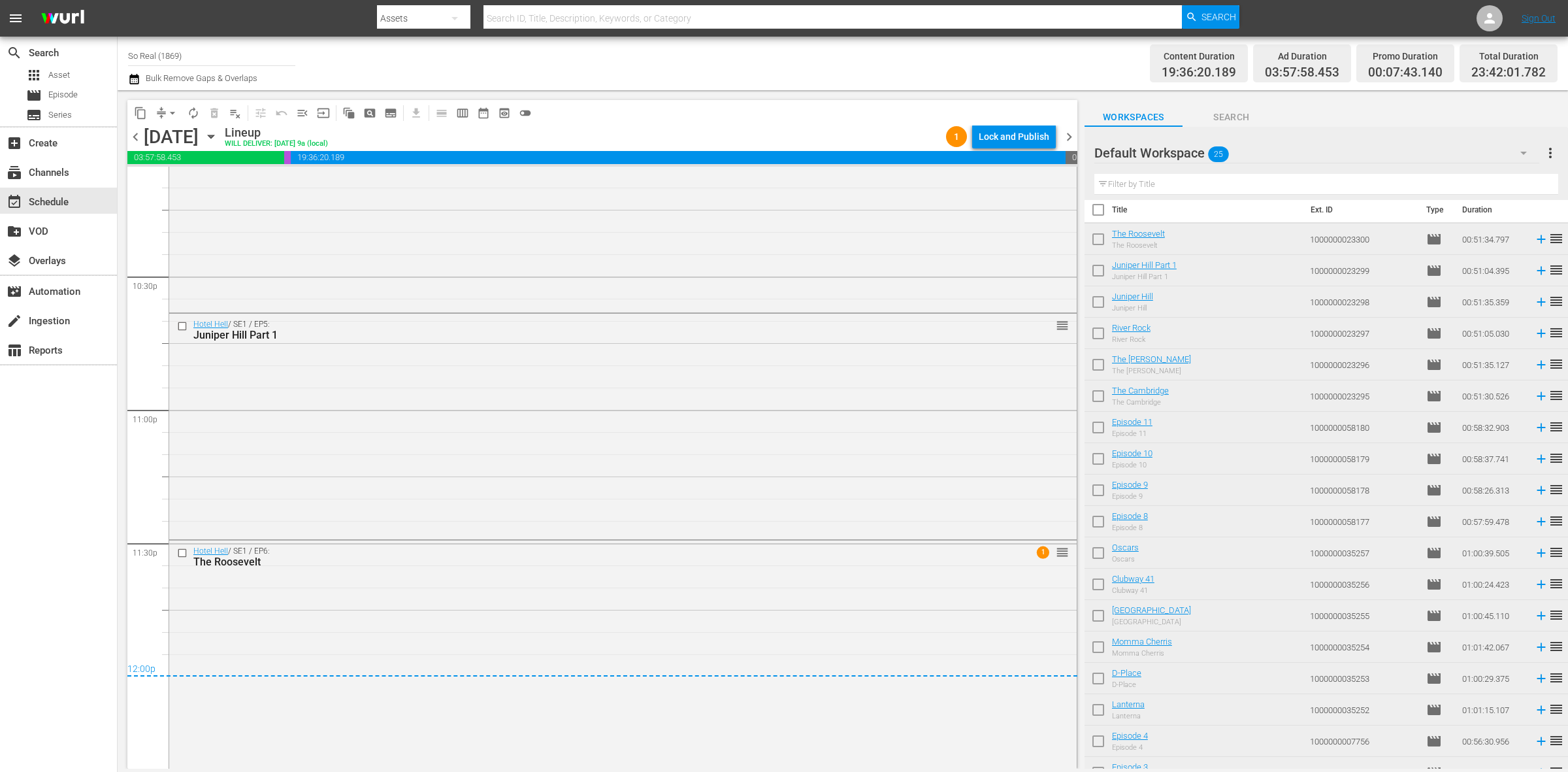
click at [1020, 132] on div "Lock and Publish" at bounding box center [1014, 136] width 71 height 23
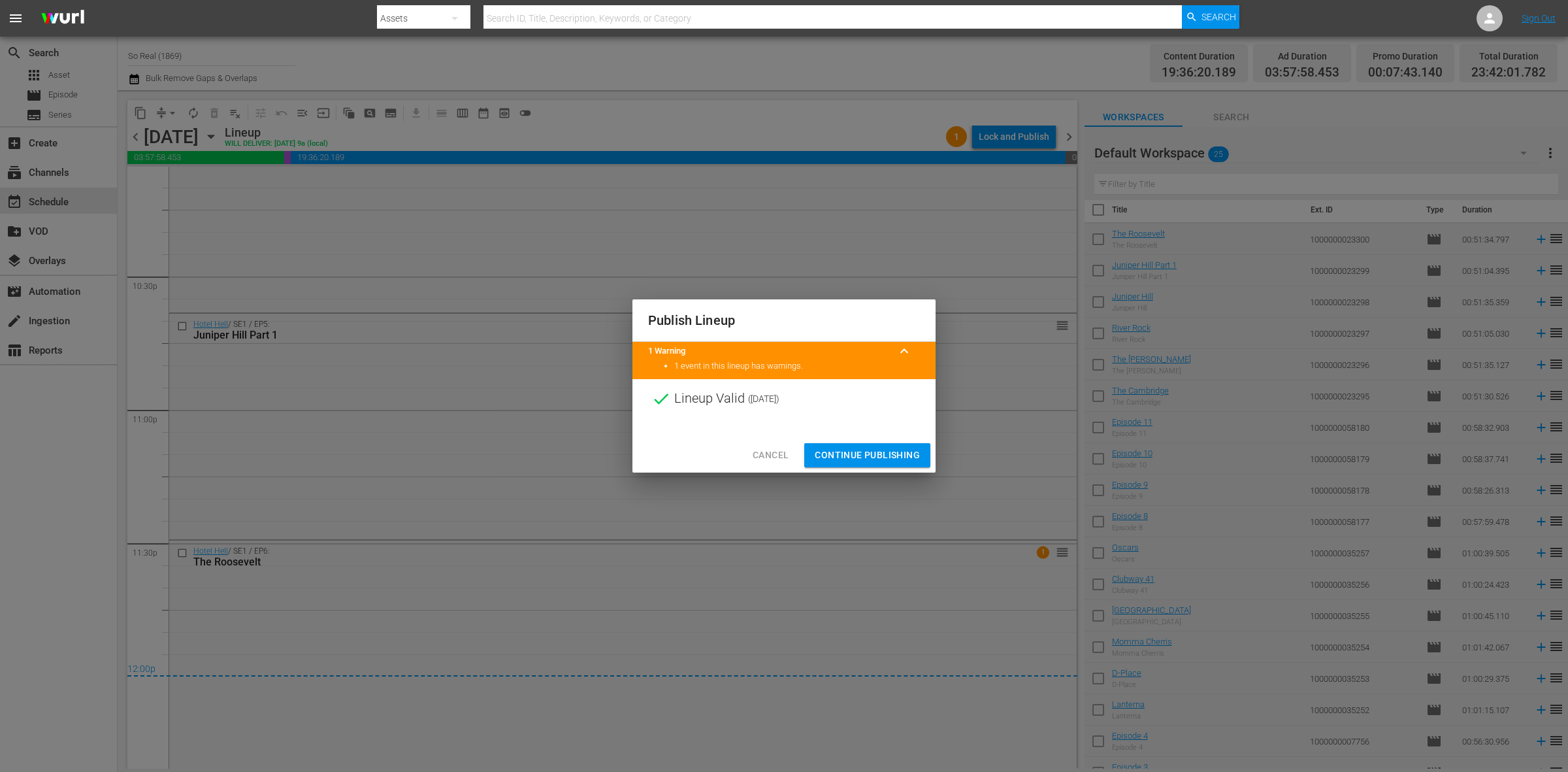
click at [853, 461] on span "Continue Publishing" at bounding box center [867, 455] width 105 height 16
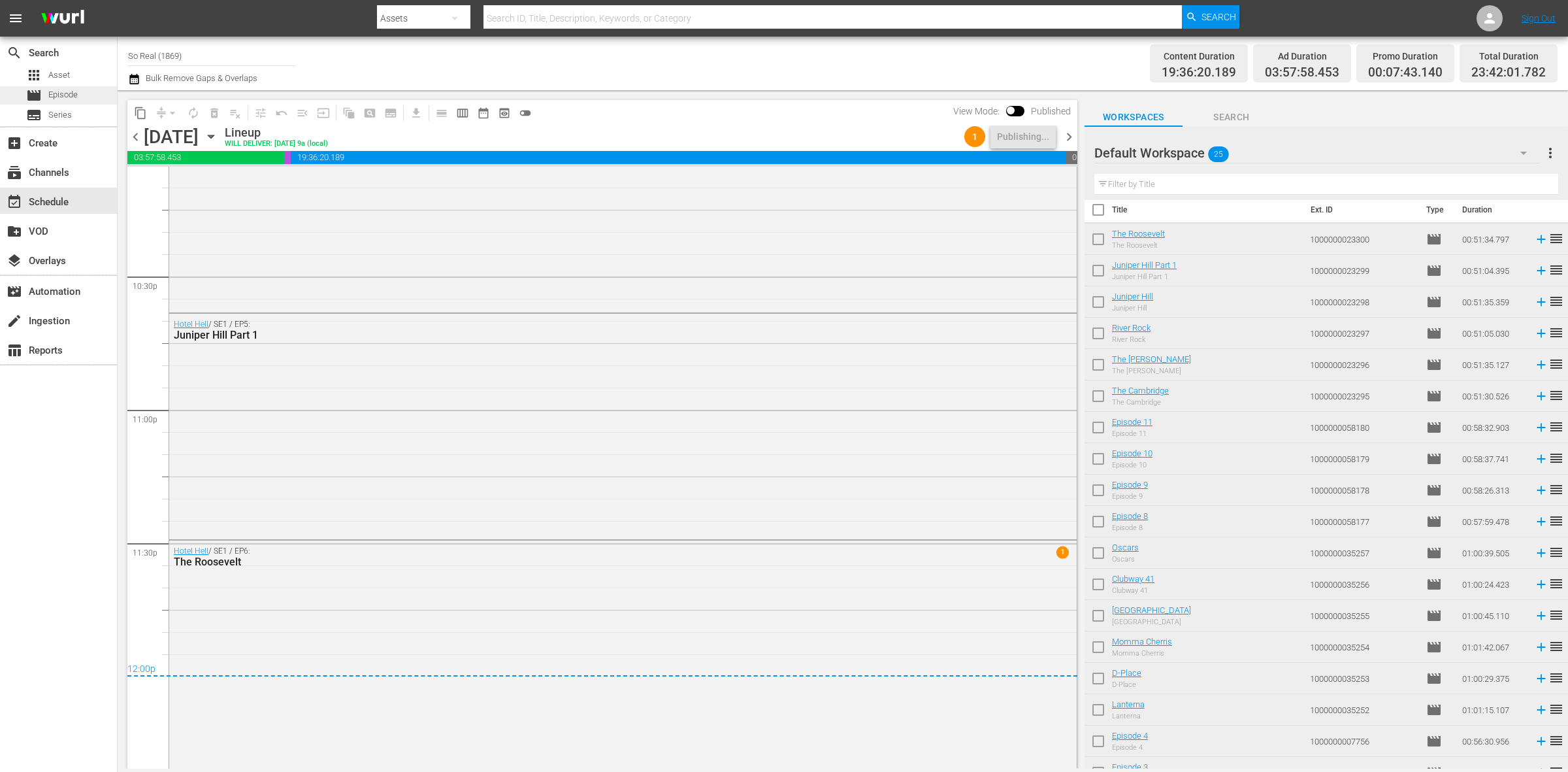
click at [55, 102] on div "movie Episode" at bounding box center [52, 95] width 51 height 18
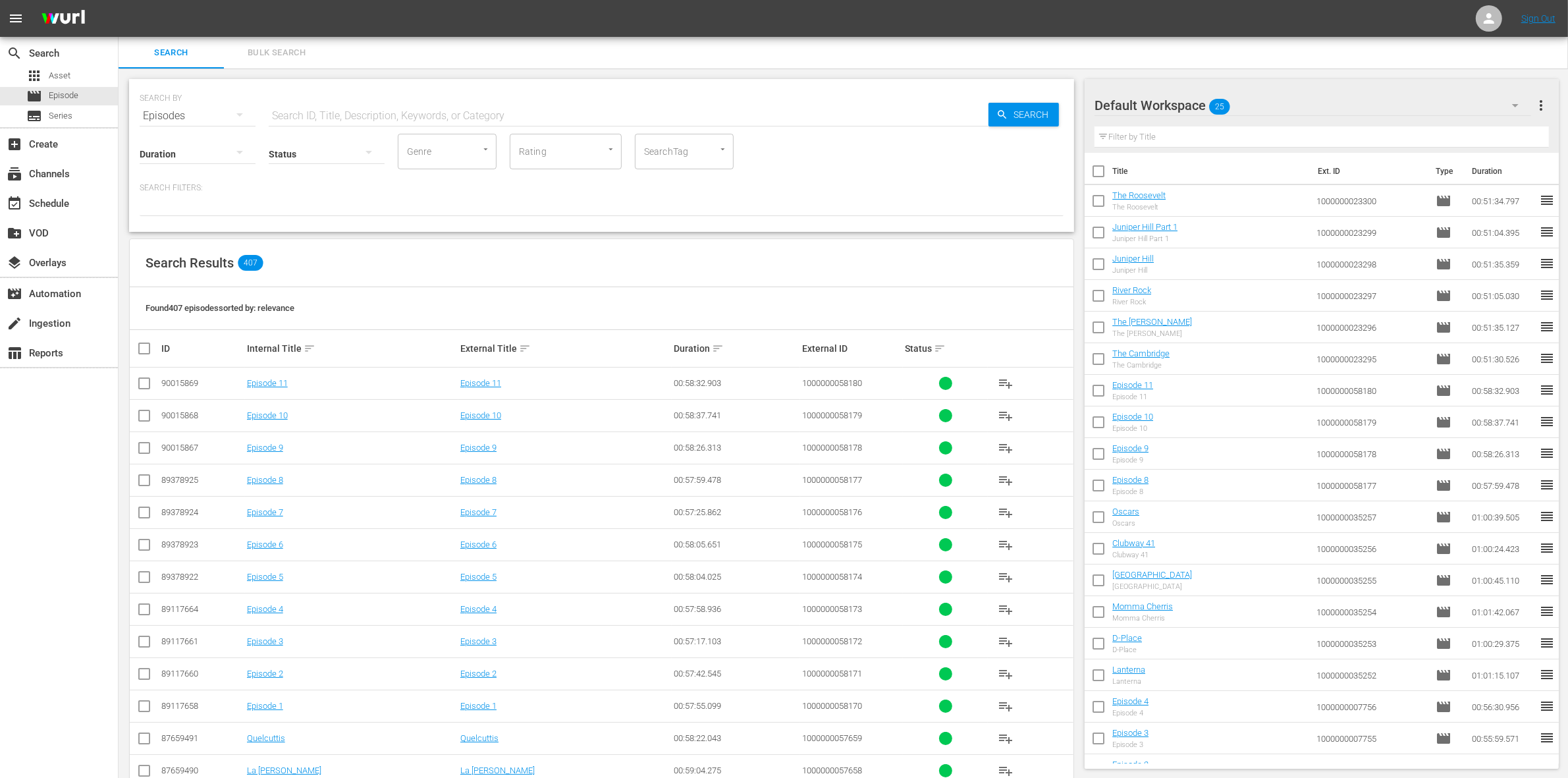
click at [1101, 179] on input "checkbox" at bounding box center [1098, 174] width 27 height 27
checkbox input "true"
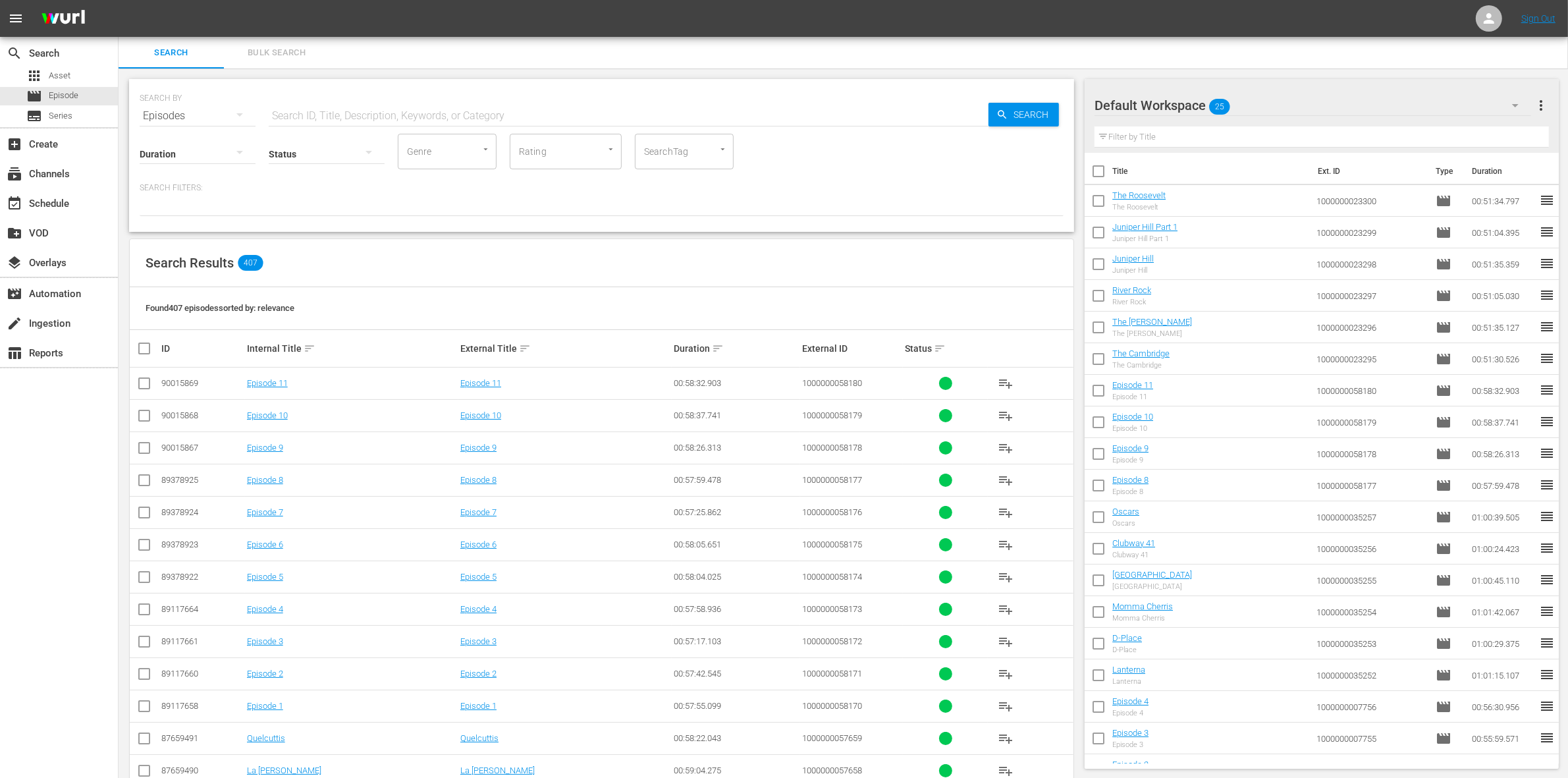
checkbox input "true"
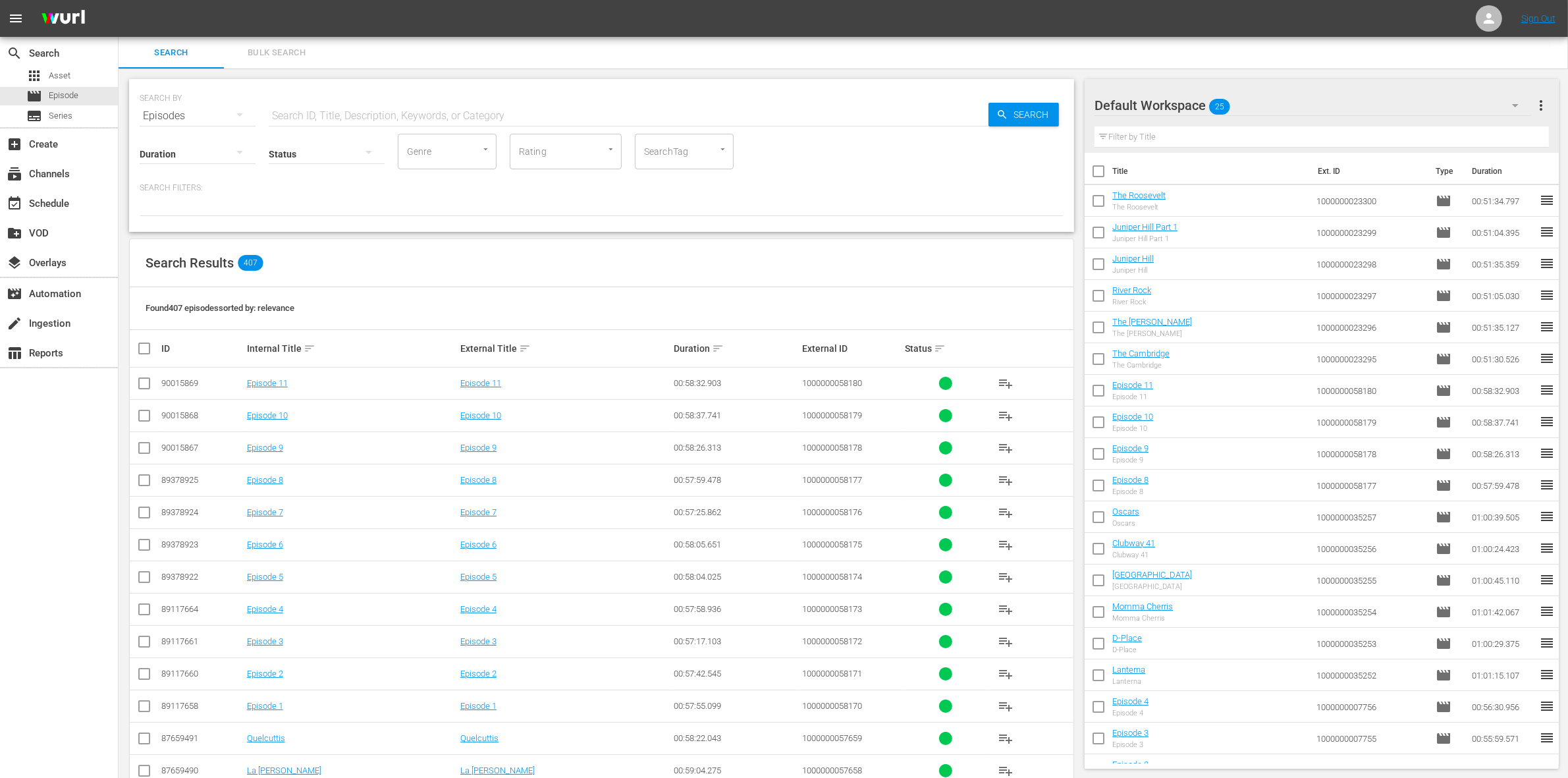
checkbox input "true"
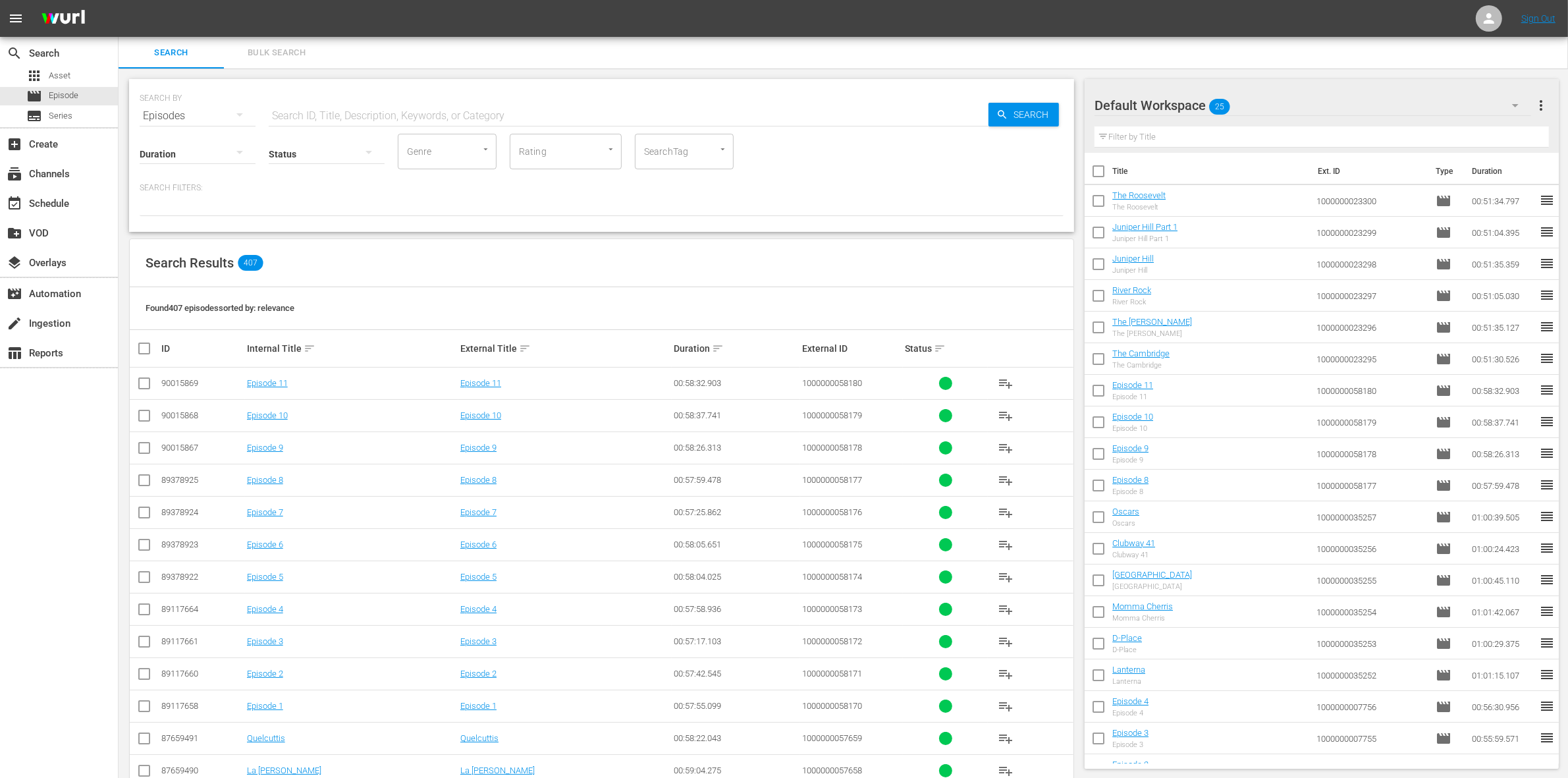
checkbox input "true"
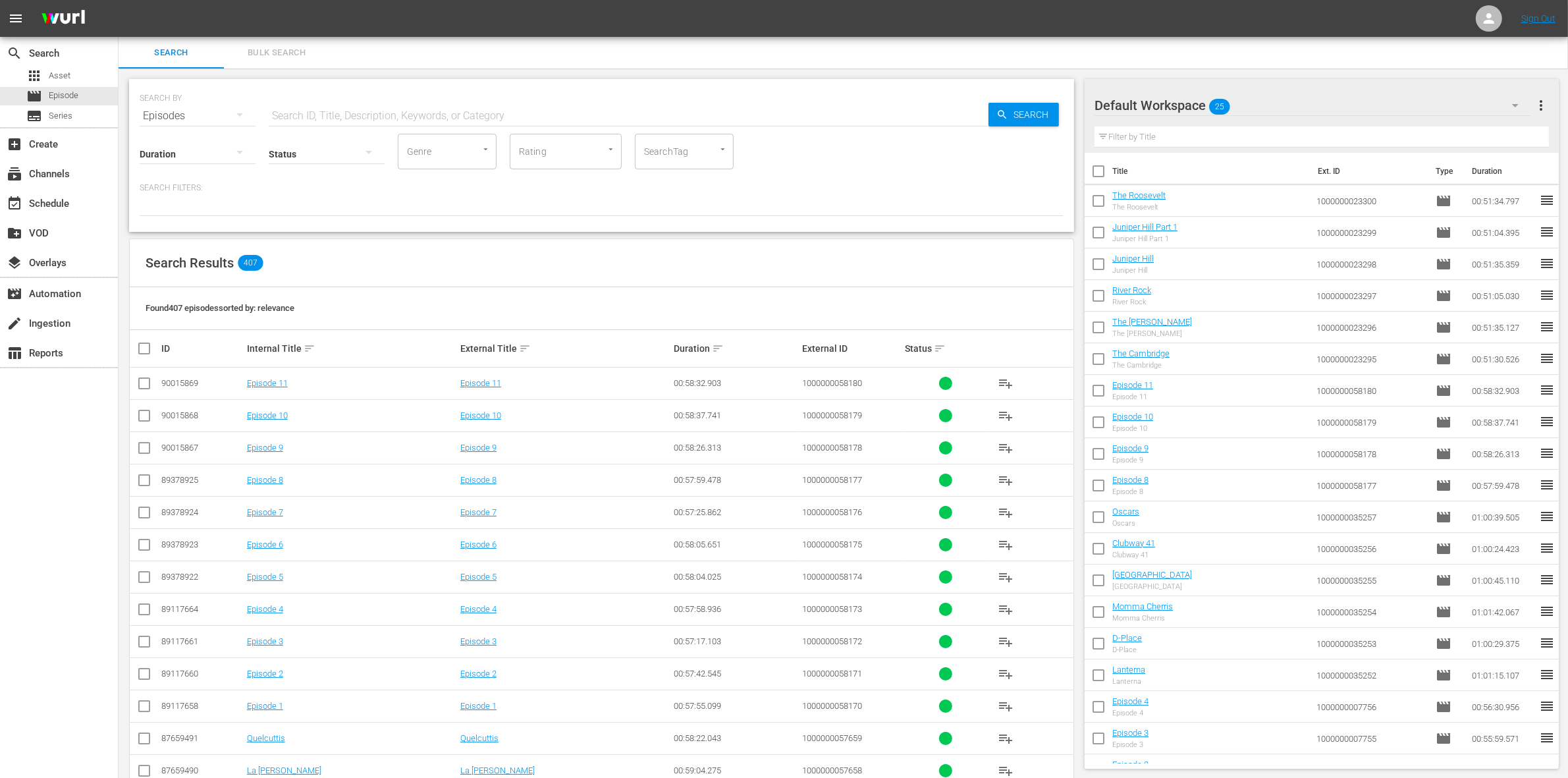
checkbox input "true"
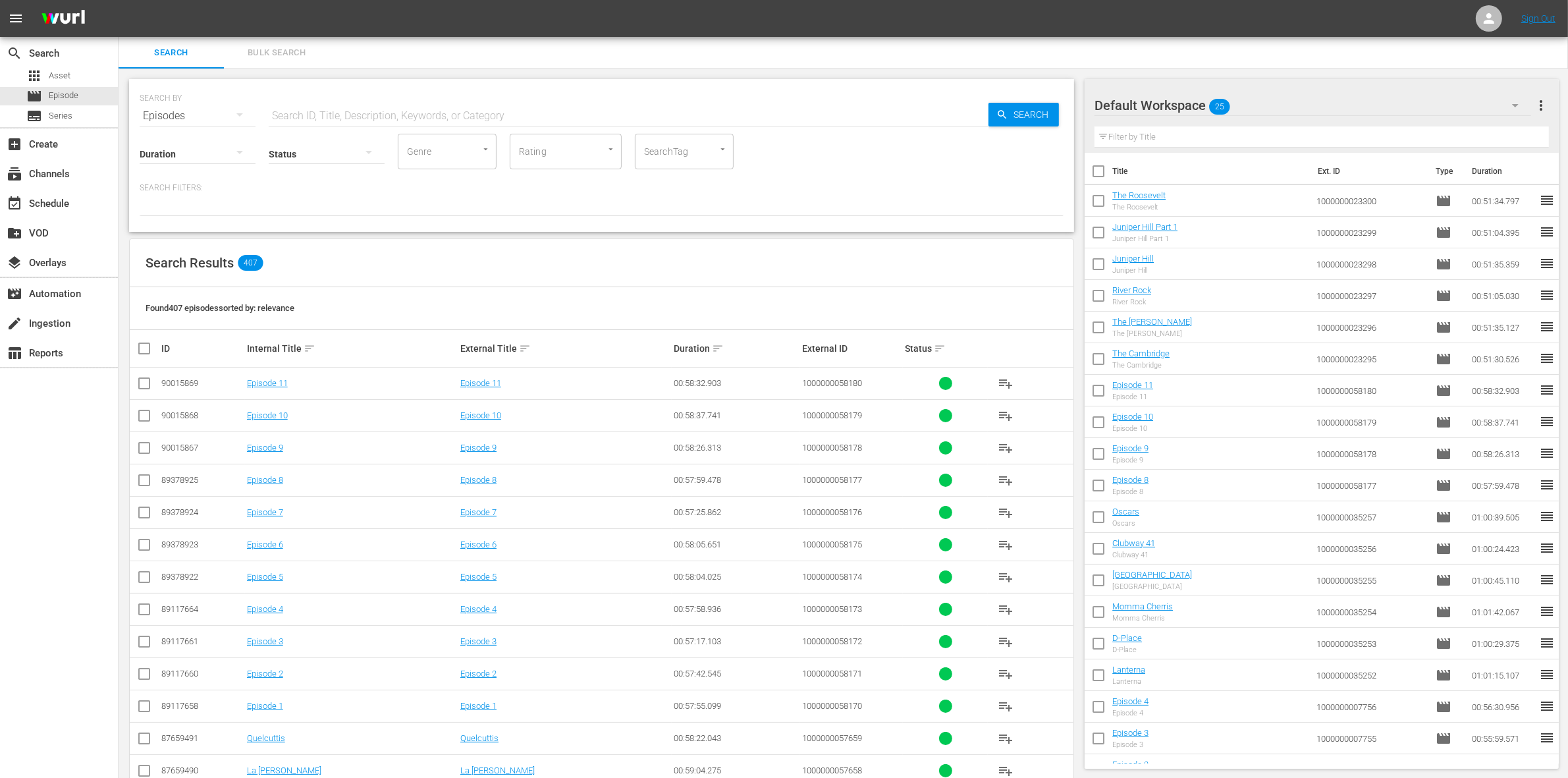
checkbox input "true"
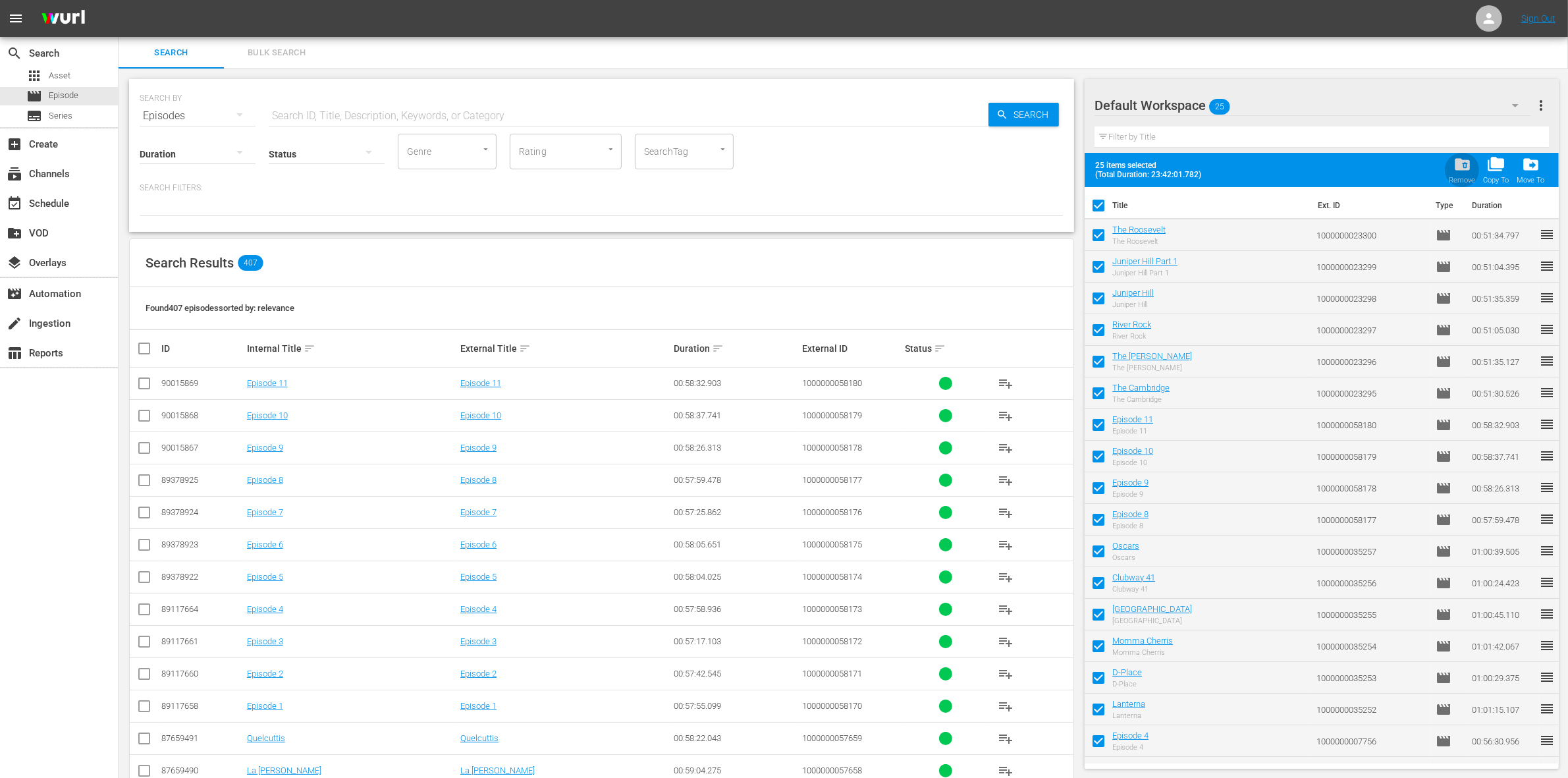
click at [1467, 175] on div "folder_delete Remove" at bounding box center [1461, 170] width 27 height 29
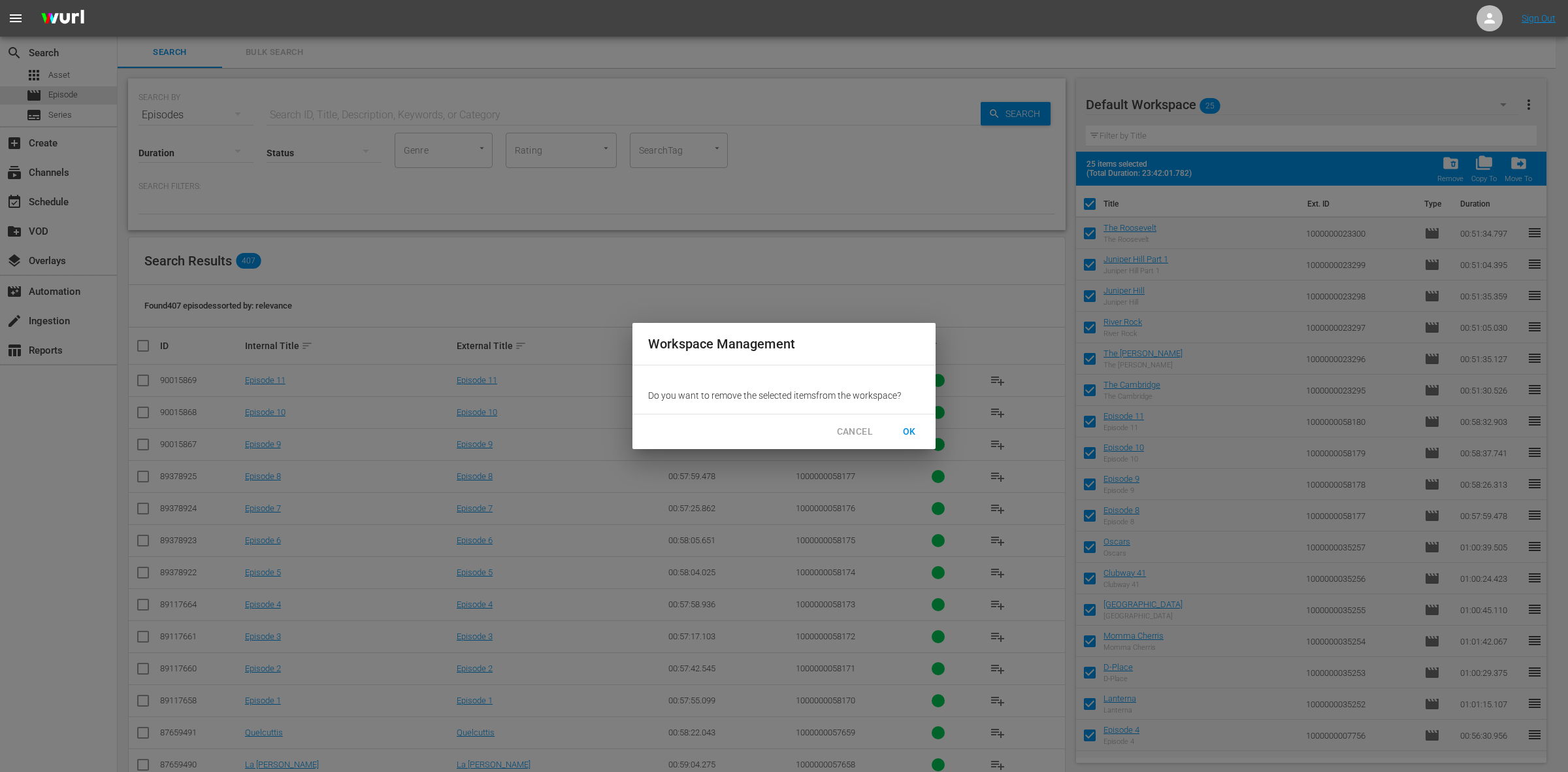
click at [906, 435] on span "OK" at bounding box center [909, 432] width 21 height 16
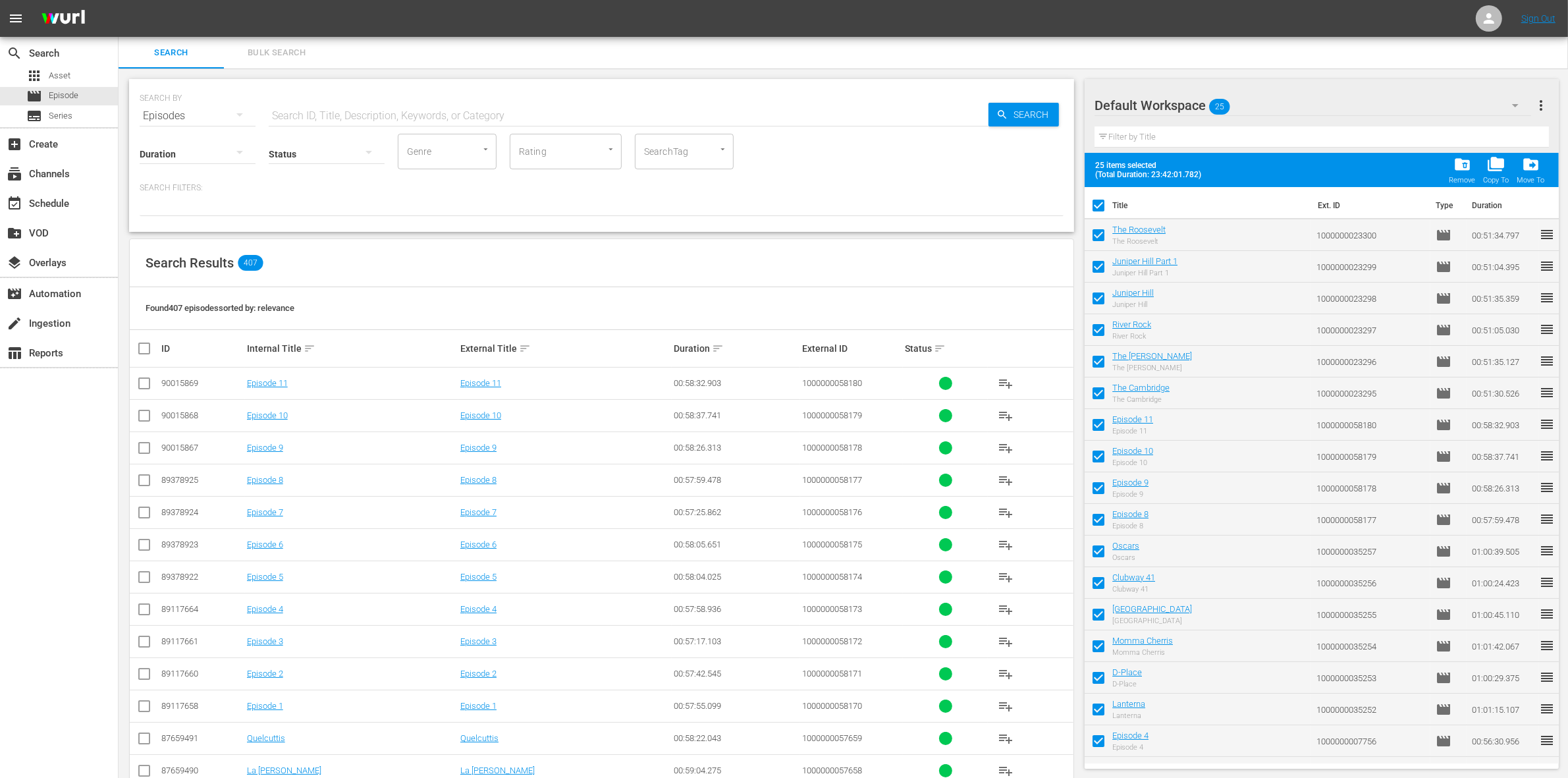
checkbox input "false"
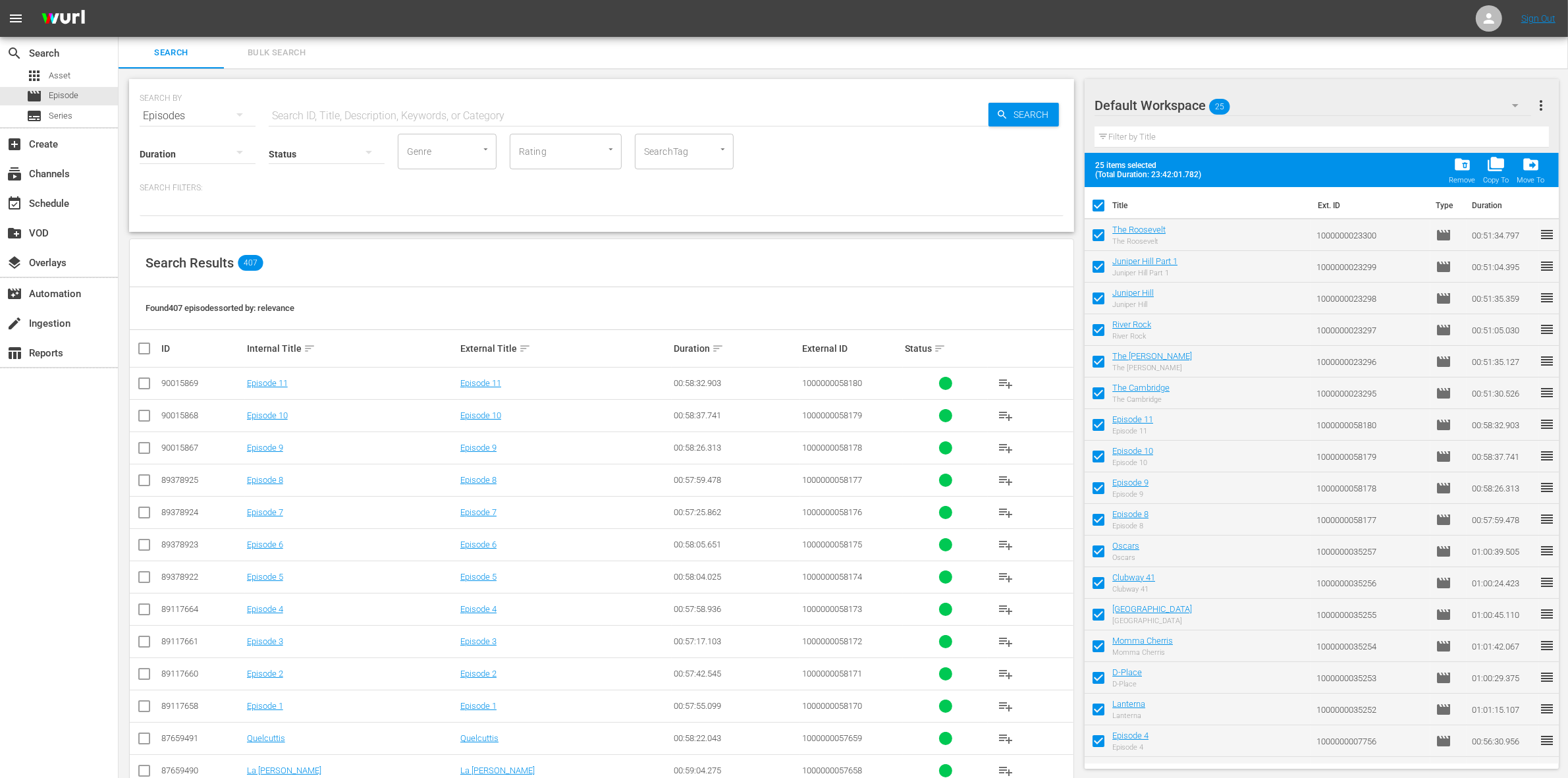
checkbox input "false"
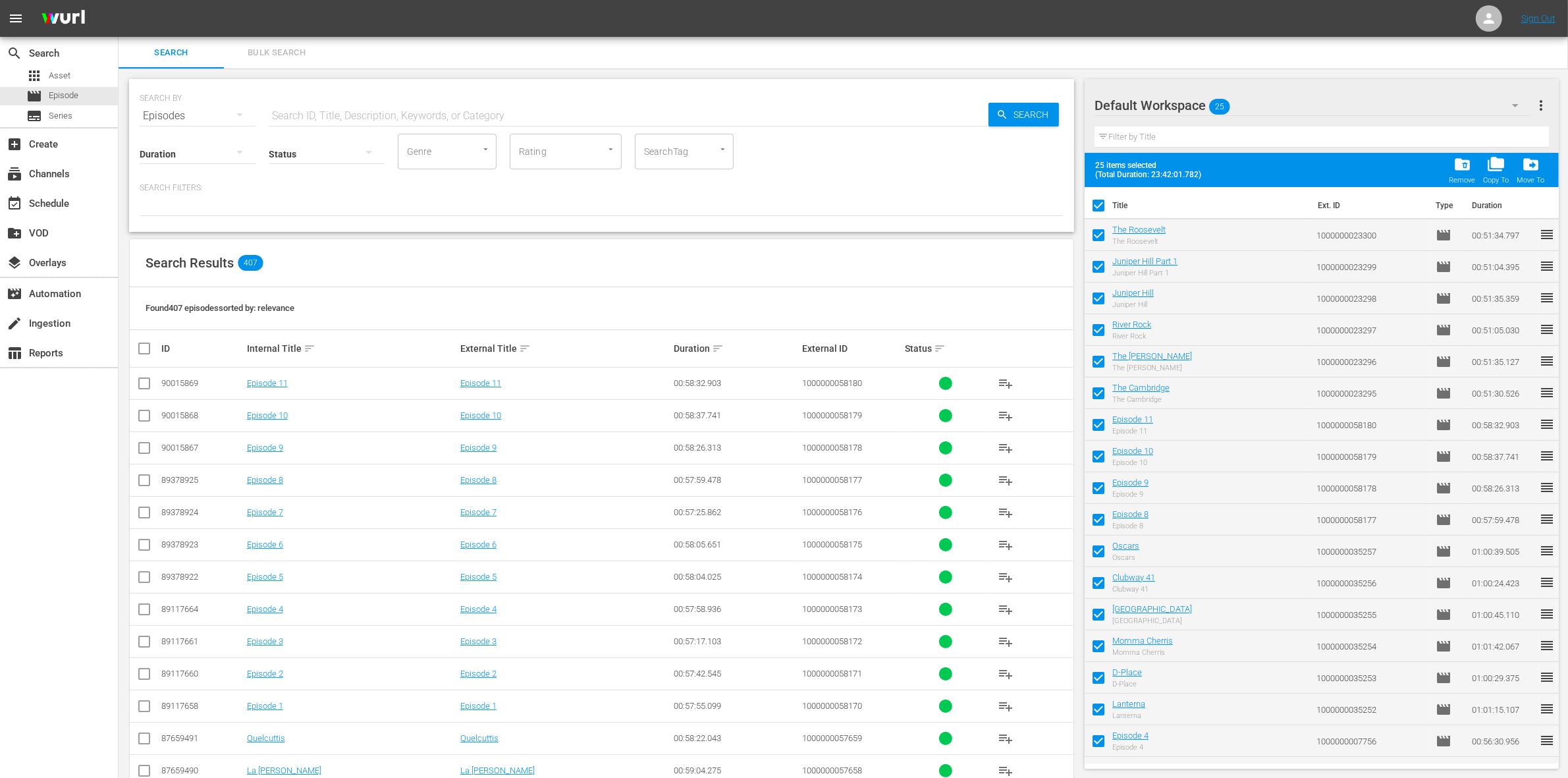
checkbox input "false"
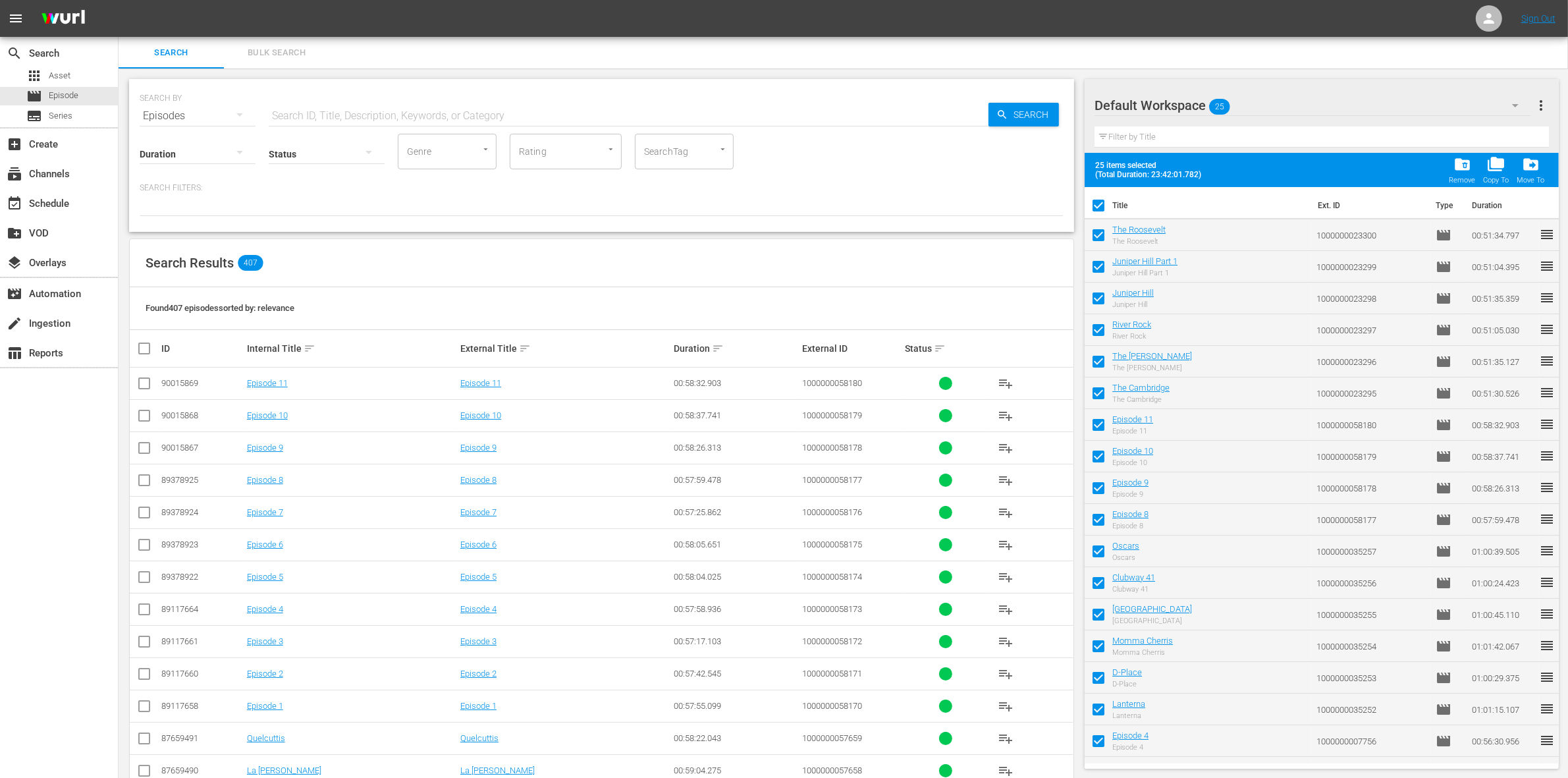
checkbox input "false"
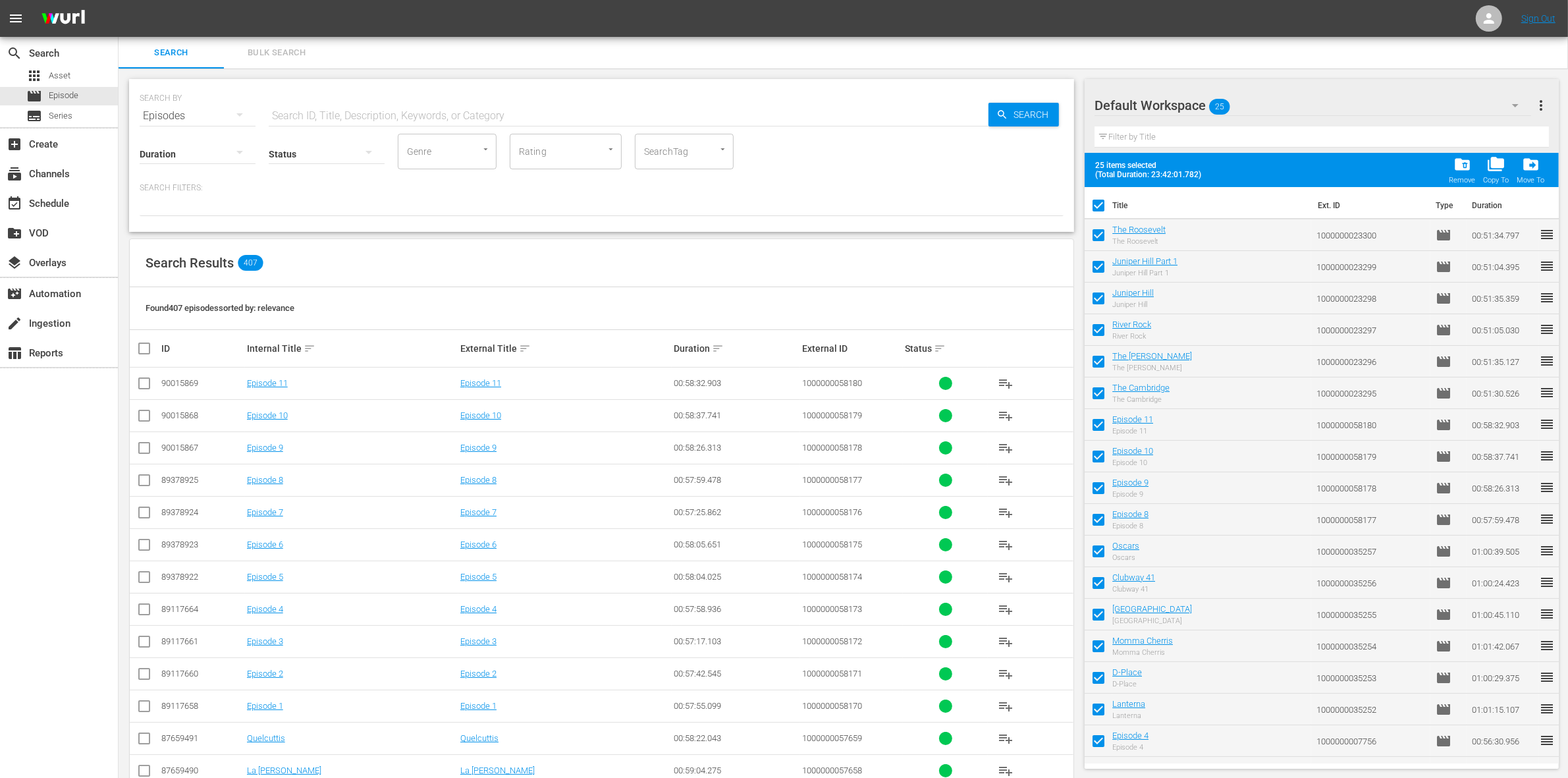
checkbox input "false"
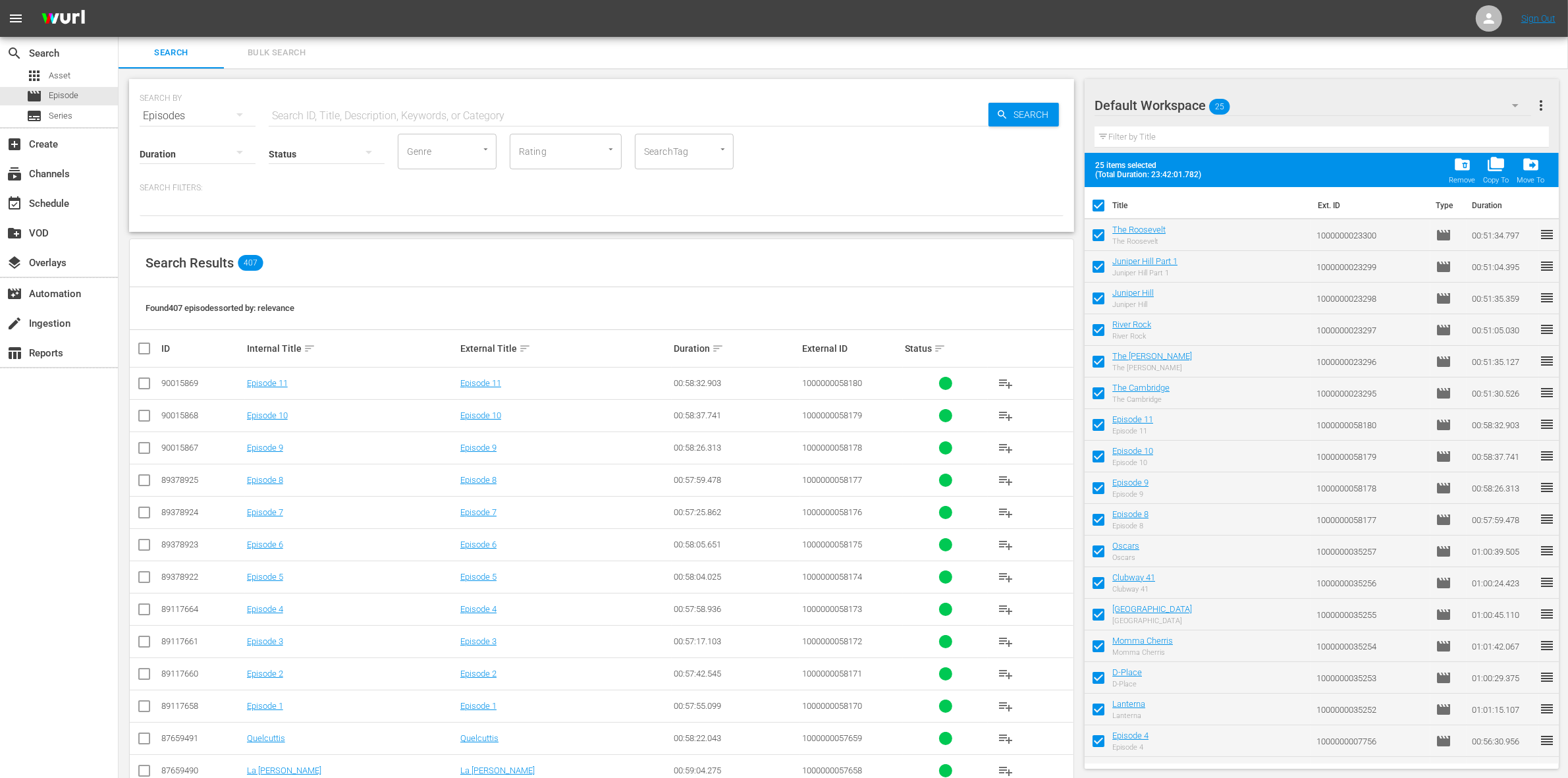
checkbox input "false"
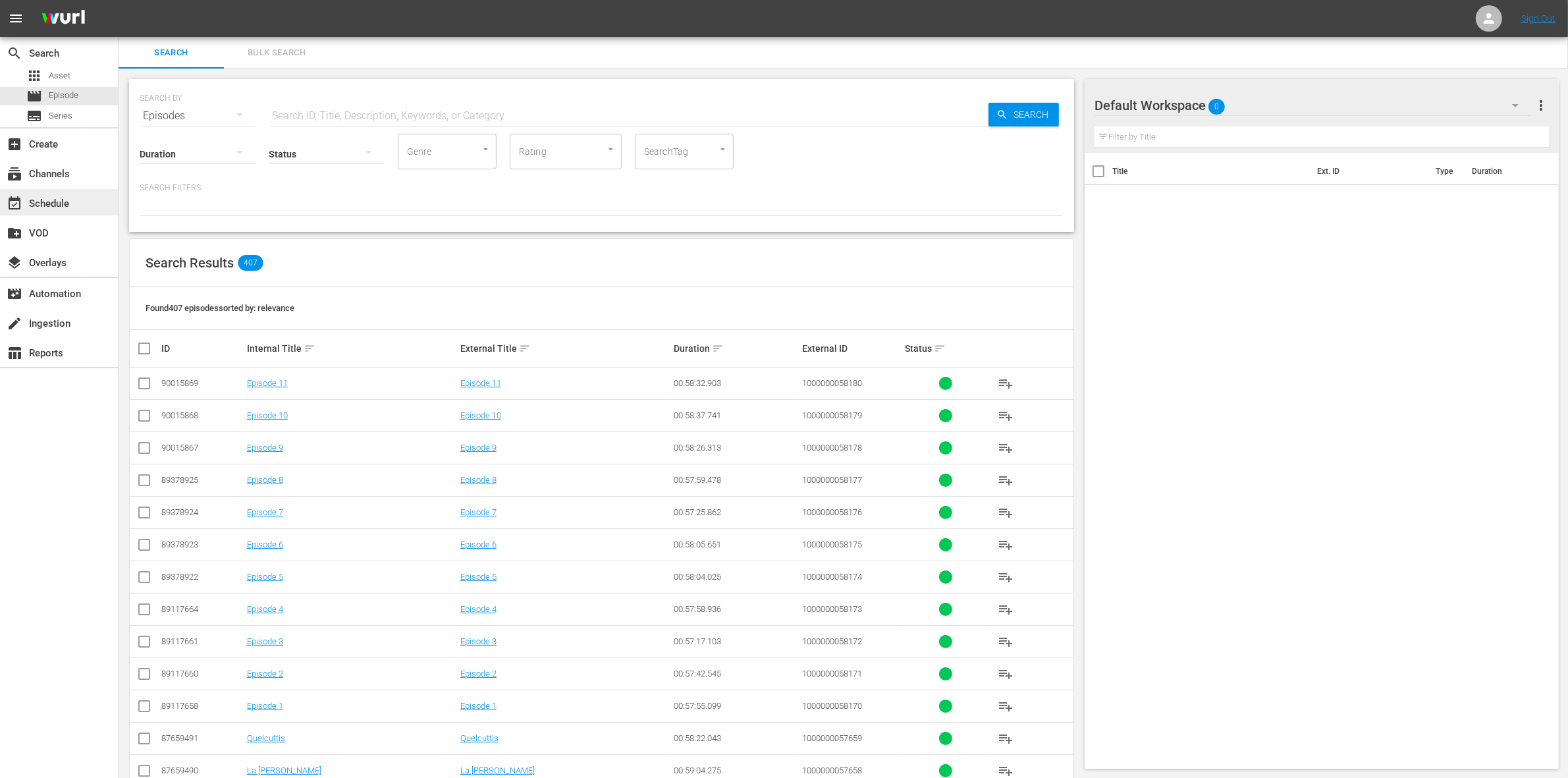
click at [48, 193] on div "event_available Schedule" at bounding box center [59, 202] width 118 height 27
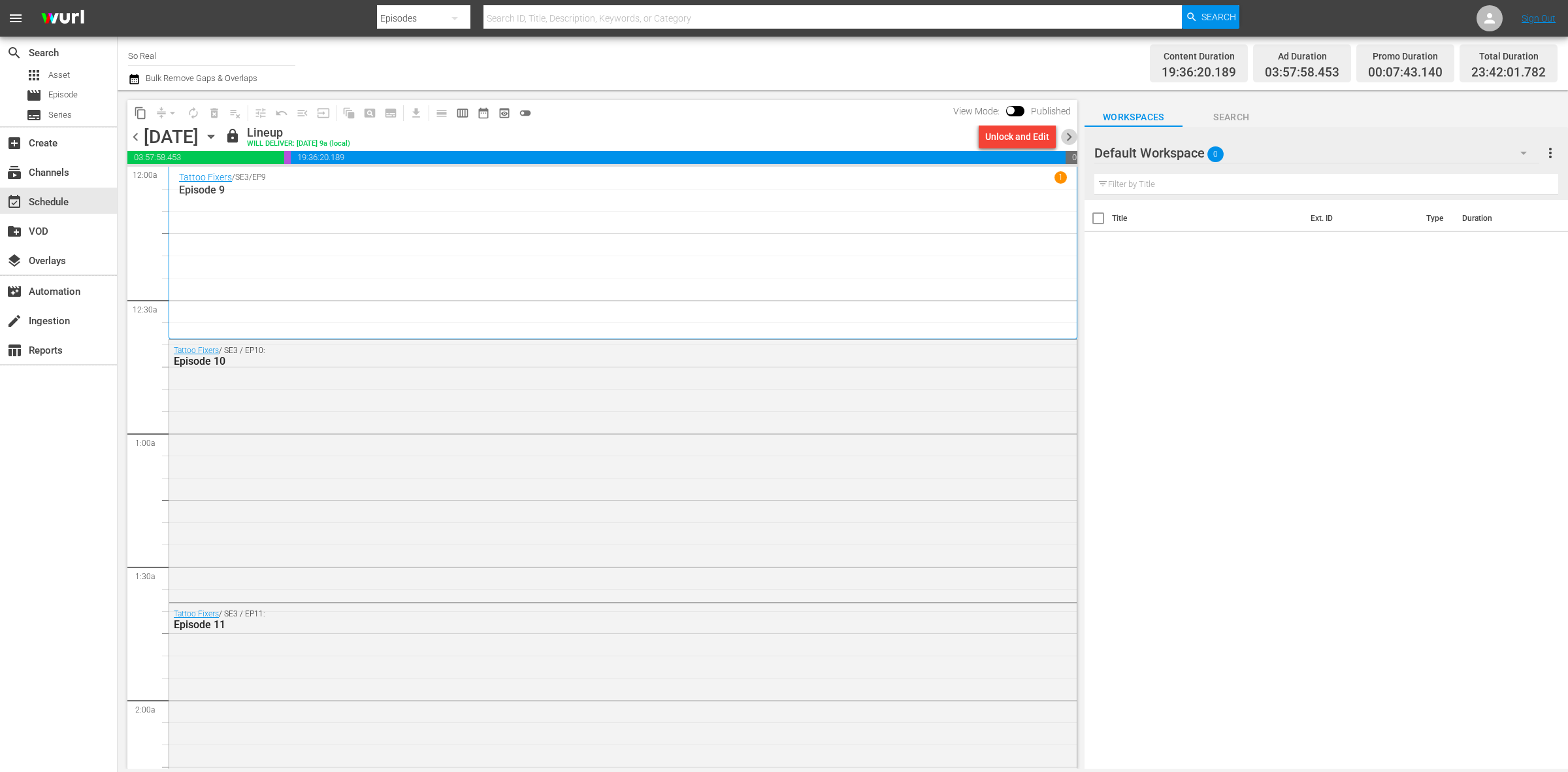
click at [1070, 140] on span "chevron_right" at bounding box center [1069, 136] width 16 height 16
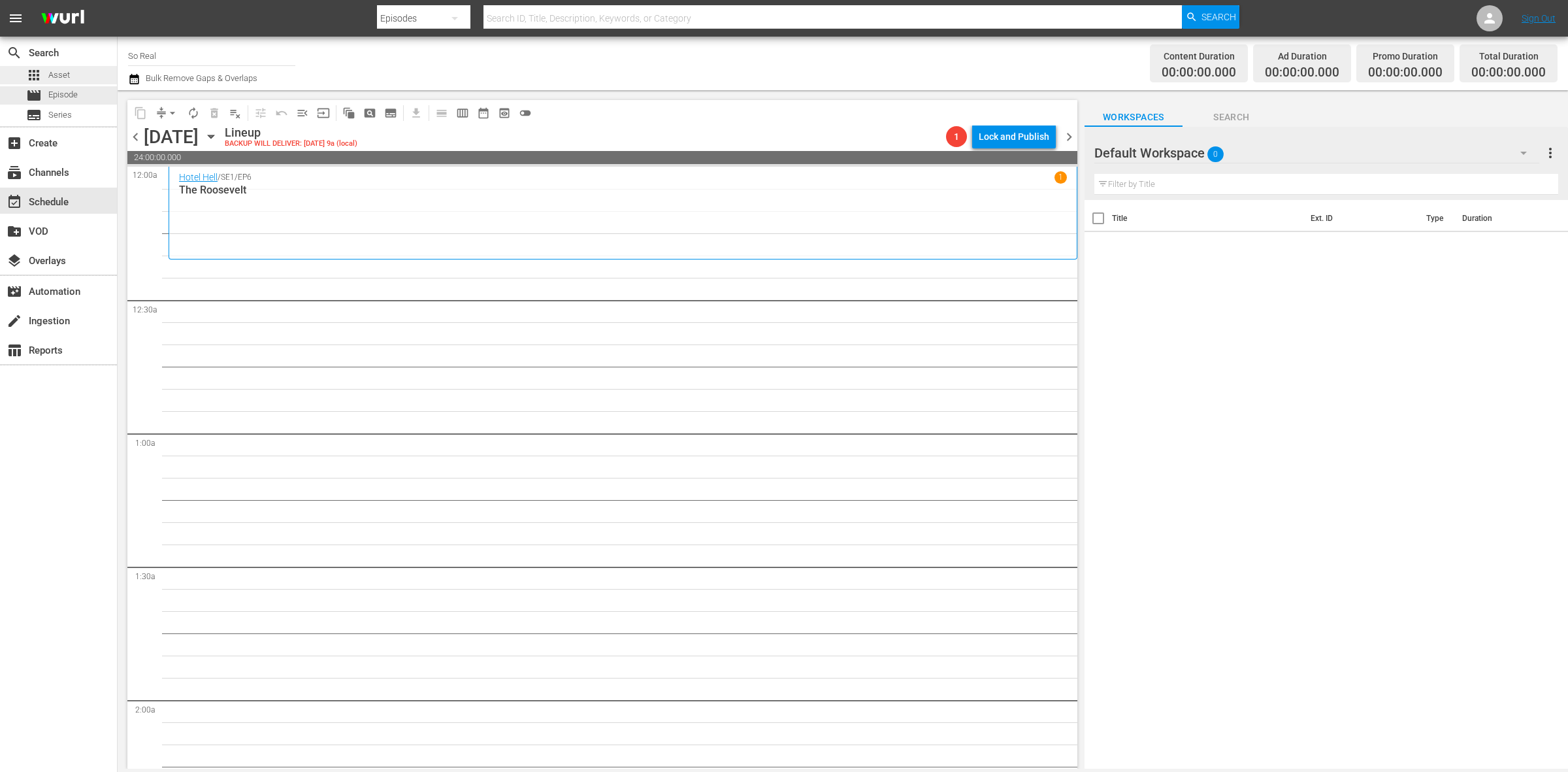
click at [73, 83] on div "apps Asset" at bounding box center [59, 75] width 117 height 18
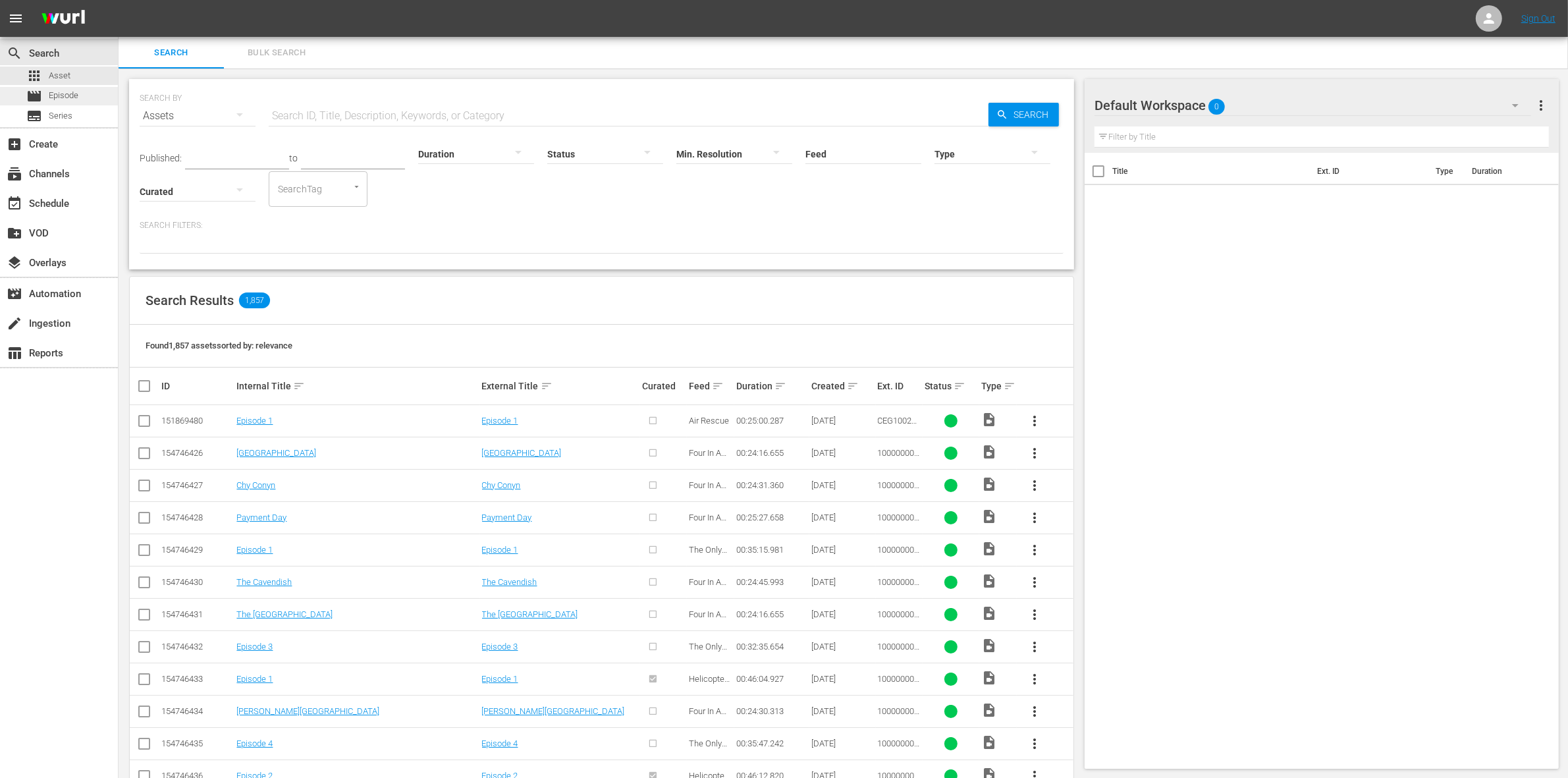
click at [73, 87] on div "movie Episode" at bounding box center [53, 95] width 52 height 19
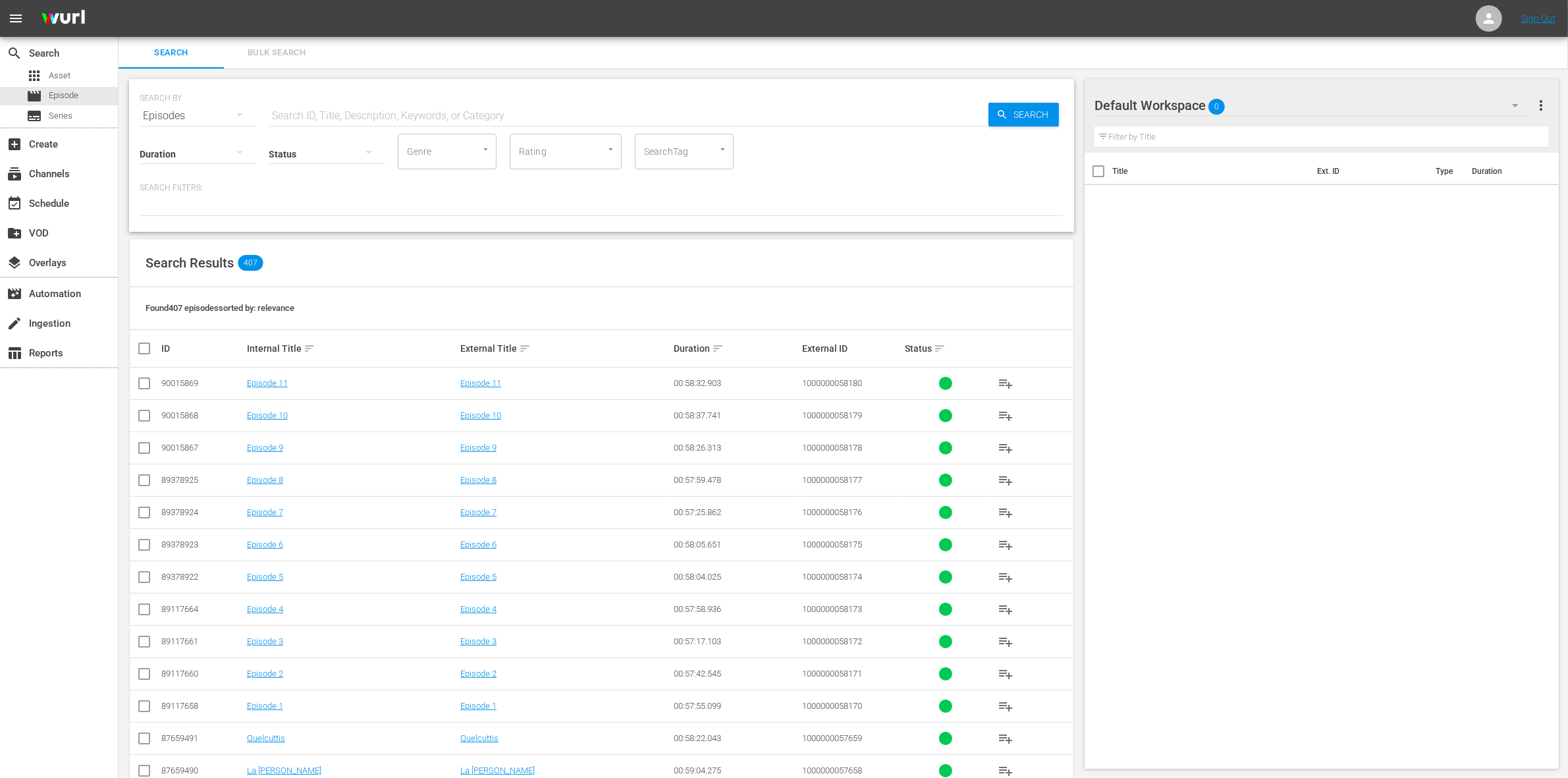
click at [364, 110] on input "text" at bounding box center [628, 116] width 720 height 32
paste input "1000000023303"
type input "1000000023303"
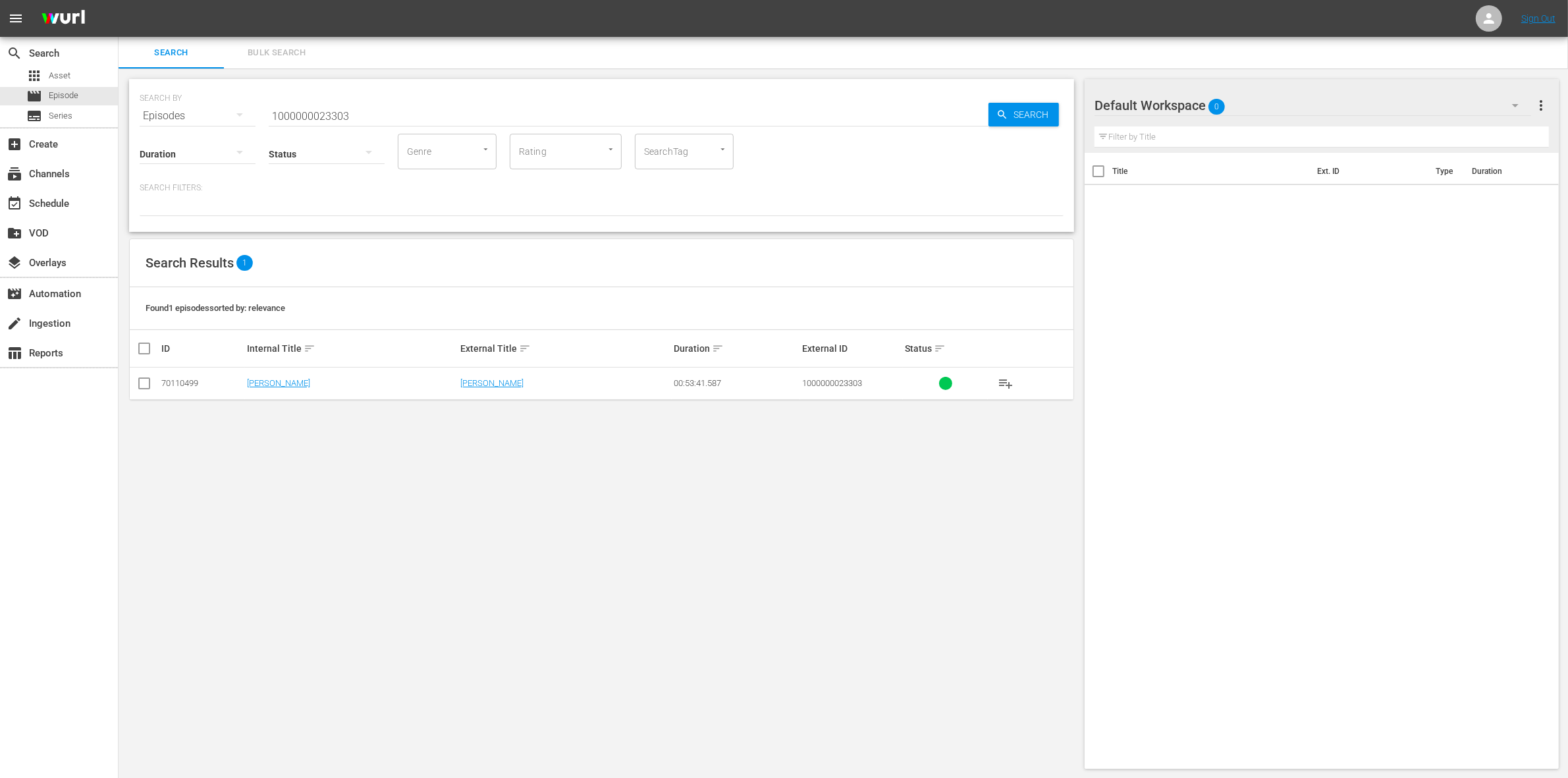
click at [143, 374] on td at bounding box center [144, 383] width 30 height 32
click at [143, 382] on input "checkbox" at bounding box center [145, 386] width 16 height 16
checkbox input "true"
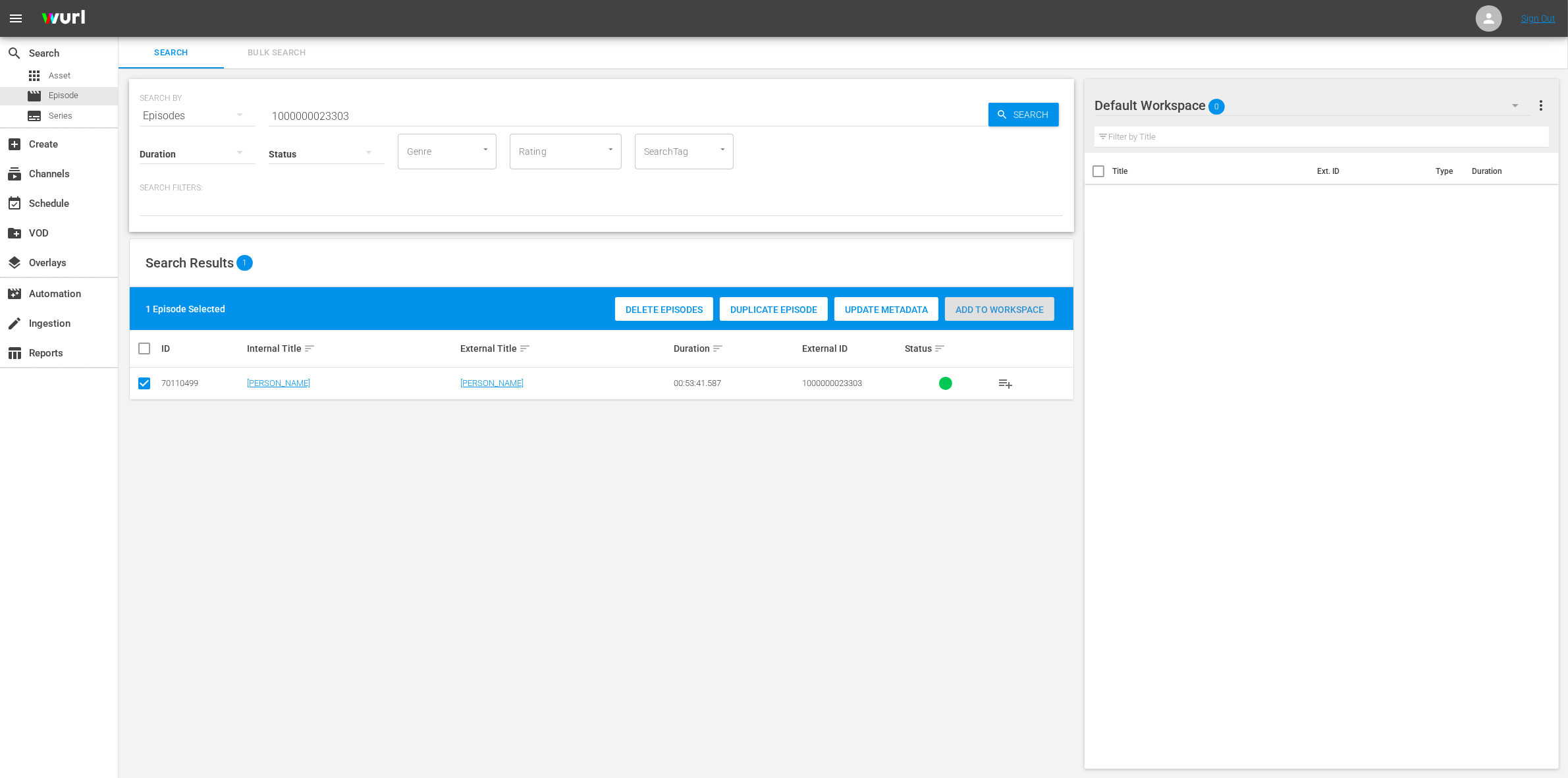
click at [1003, 314] on div "Add to Workspace" at bounding box center [999, 309] width 109 height 25
click at [388, 115] on input "1000000023303" at bounding box center [628, 116] width 720 height 32
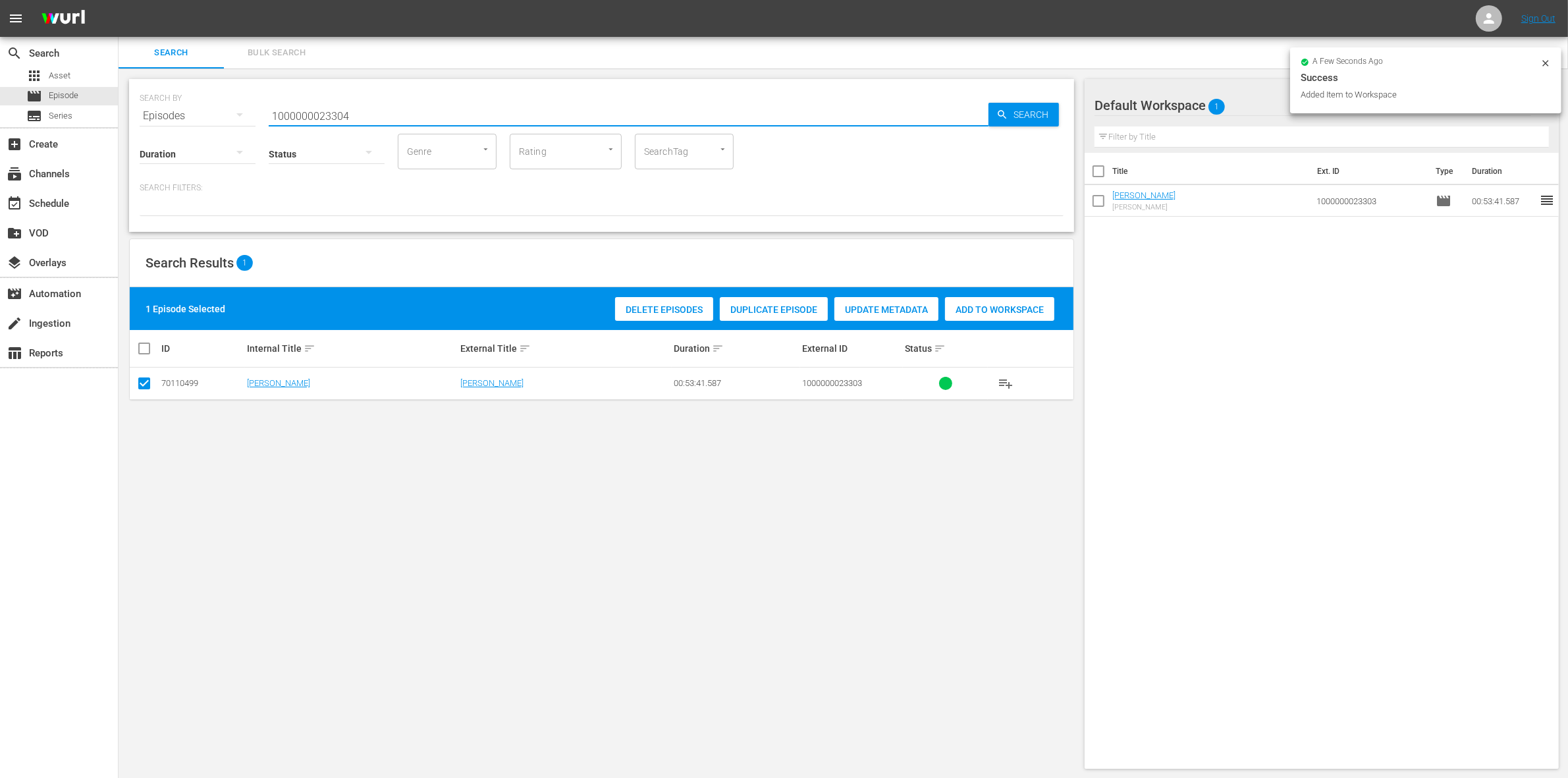
type input "1000000023304"
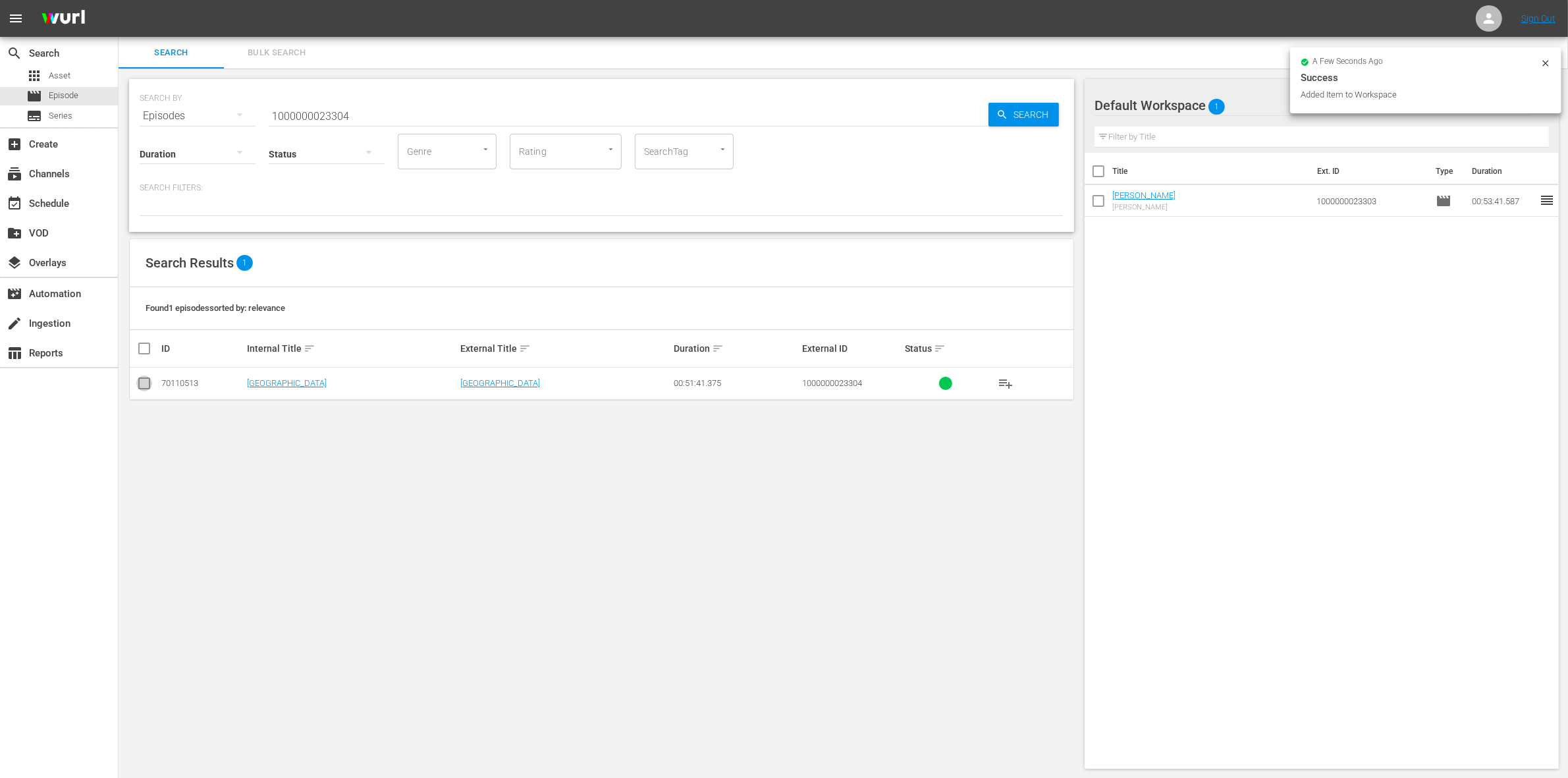
click at [147, 387] on input "checkbox" at bounding box center [145, 386] width 16 height 16
checkbox input "true"
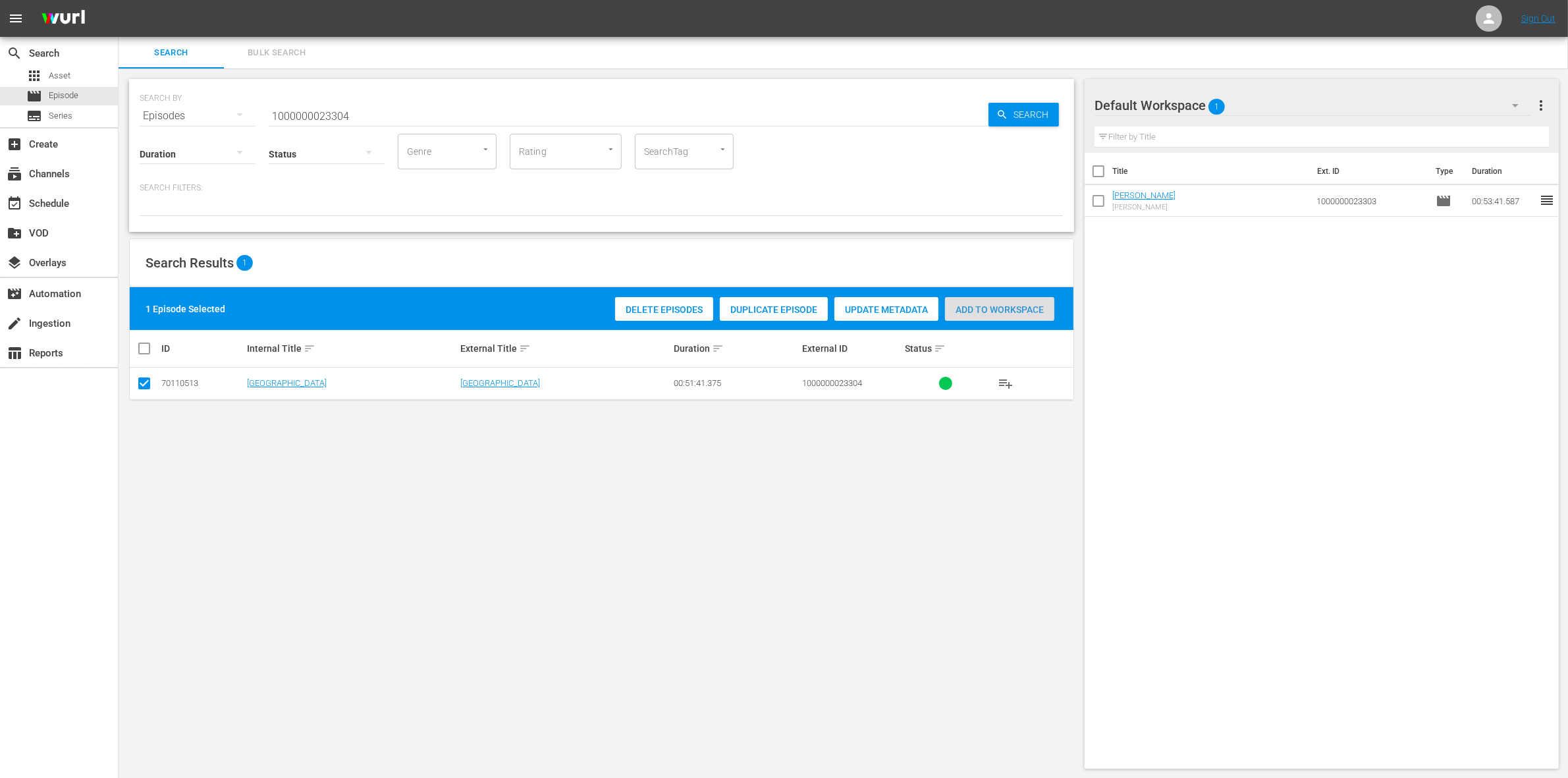
click at [963, 304] on span "Add to Workspace" at bounding box center [999, 309] width 109 height 11
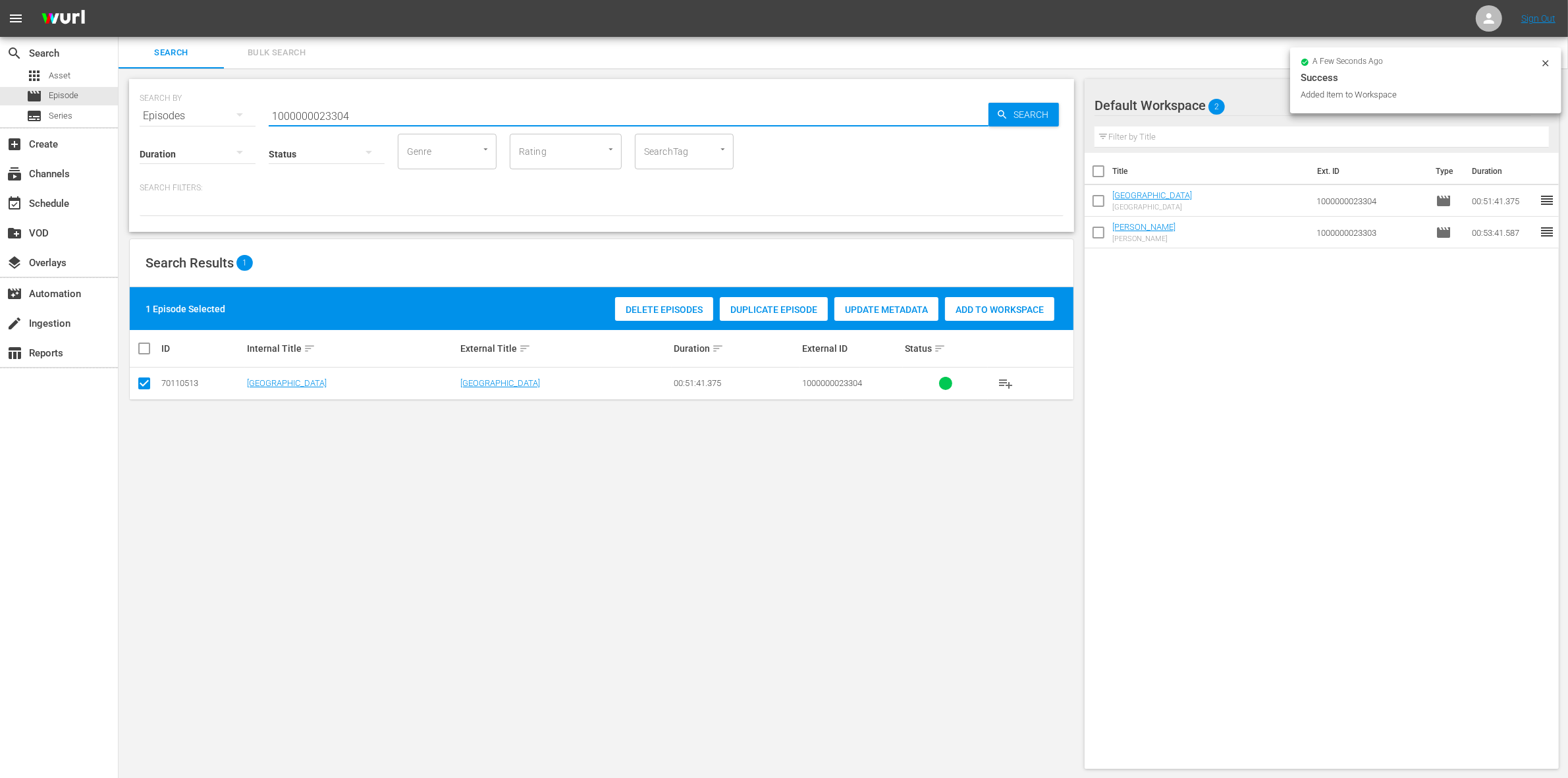
click at [354, 117] on input "1000000023304" at bounding box center [628, 116] width 720 height 32
type input "1000000023305"
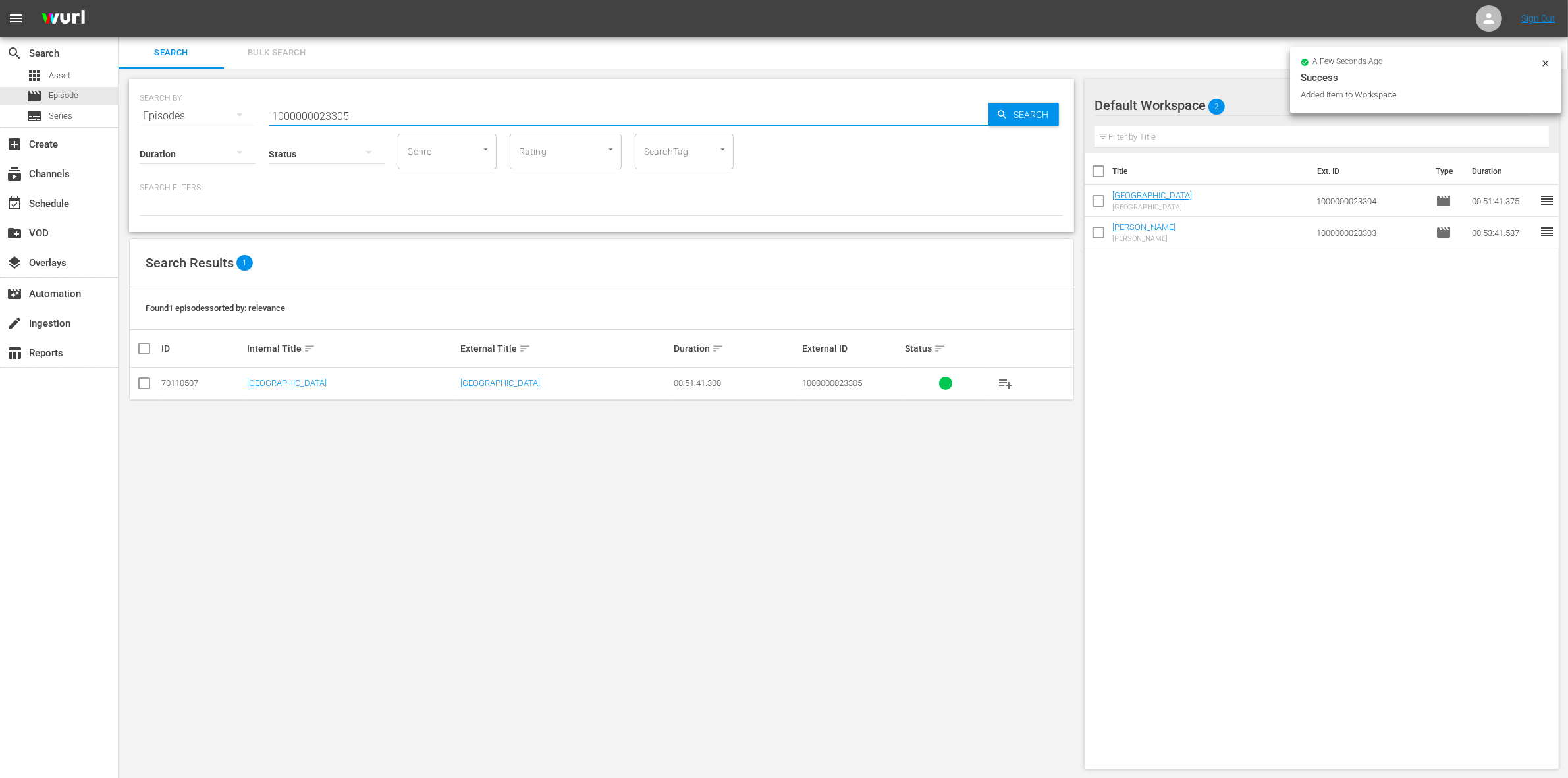
click at [142, 389] on input "checkbox" at bounding box center [145, 386] width 16 height 16
checkbox input "true"
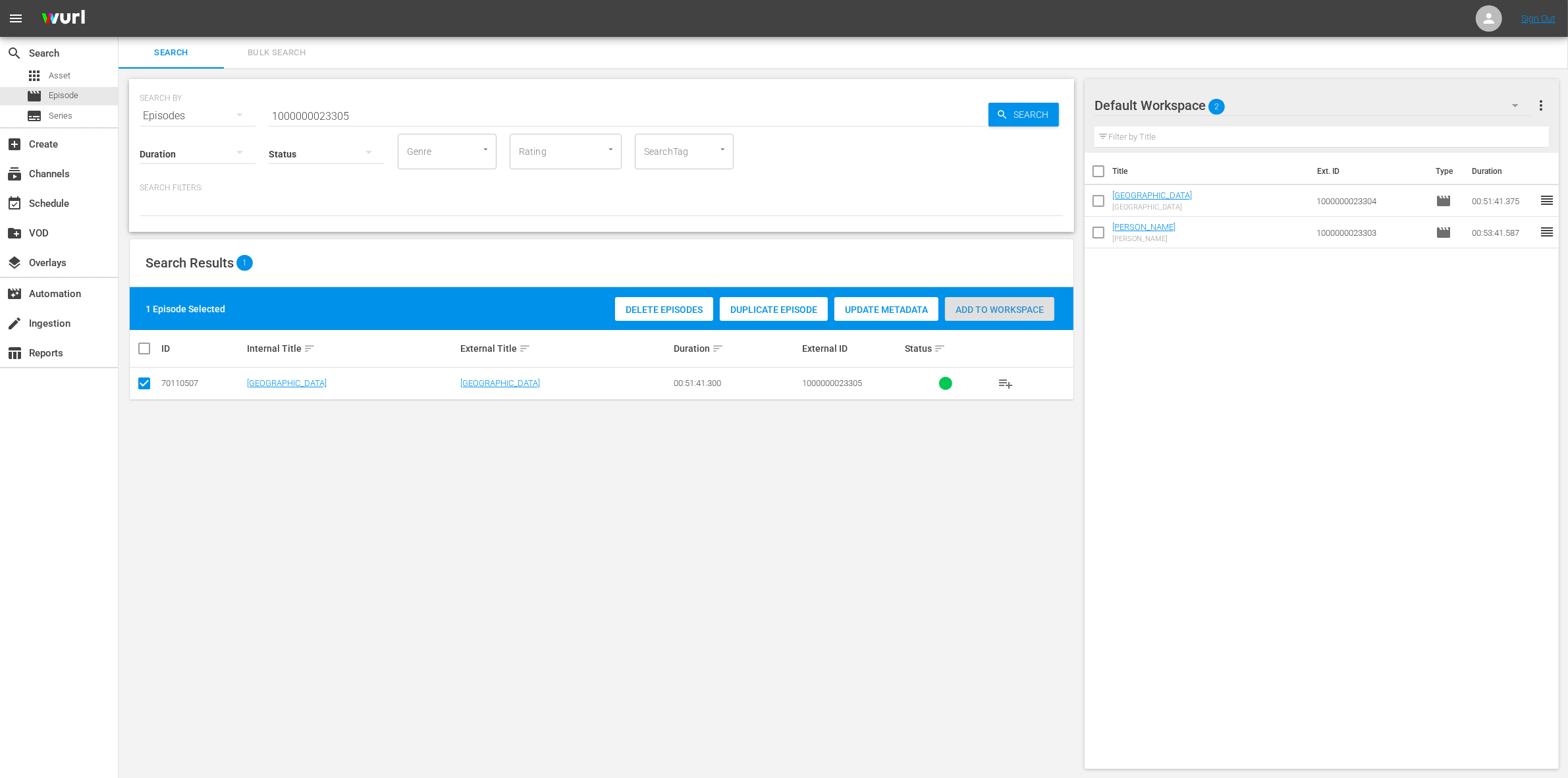
click at [984, 310] on span "Add to Workspace" at bounding box center [999, 309] width 109 height 11
click at [387, 138] on div "Duration Status Genre Genre Rating Rating SearchTag SearchTag" at bounding box center [602, 150] width 923 height 37
click at [323, 107] on input "1000000023305" at bounding box center [628, 116] width 720 height 32
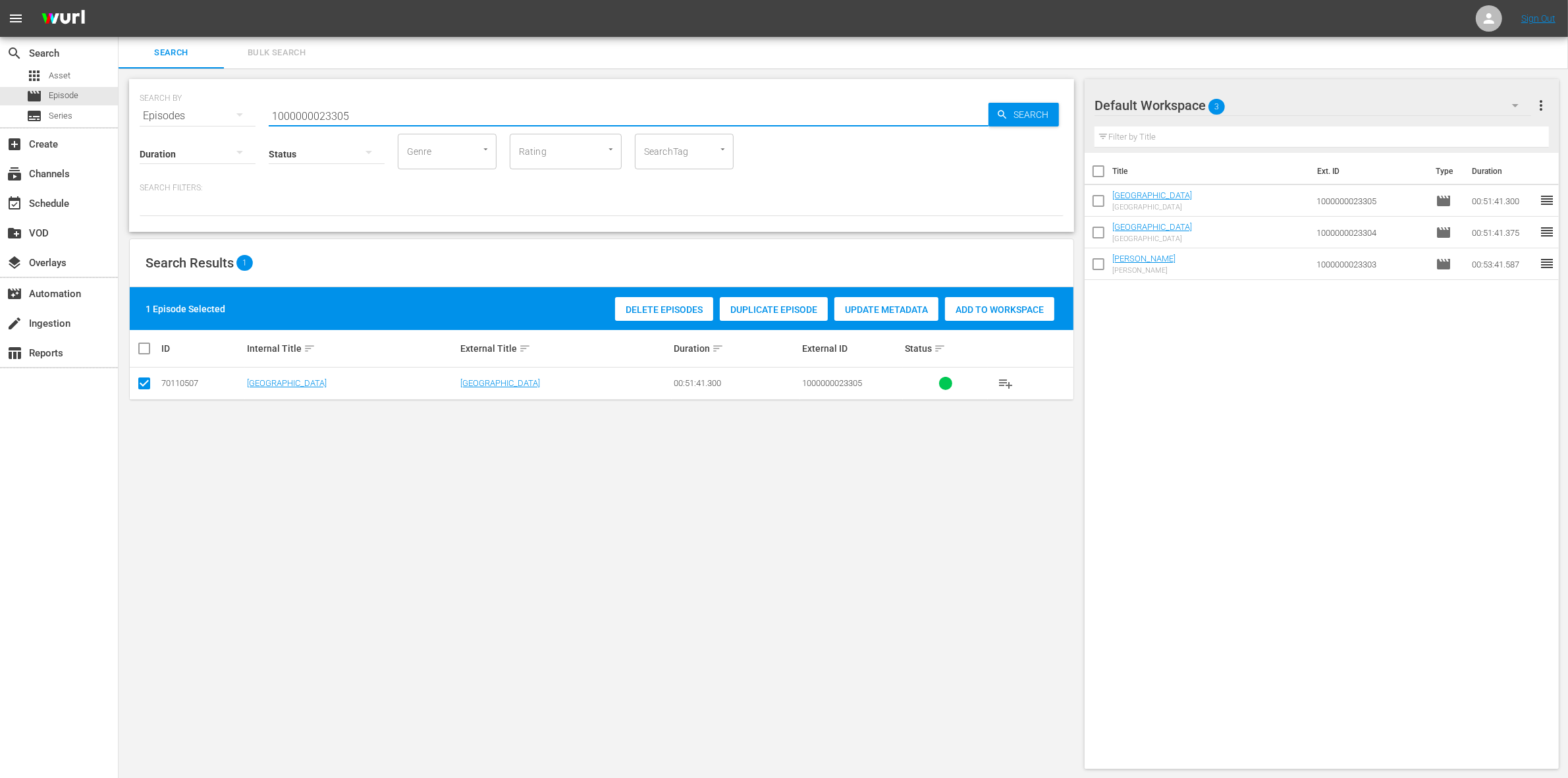
click at [323, 107] on input "1000000023305" at bounding box center [628, 116] width 720 height 32
paste input "04869"
type input "1000000004869"
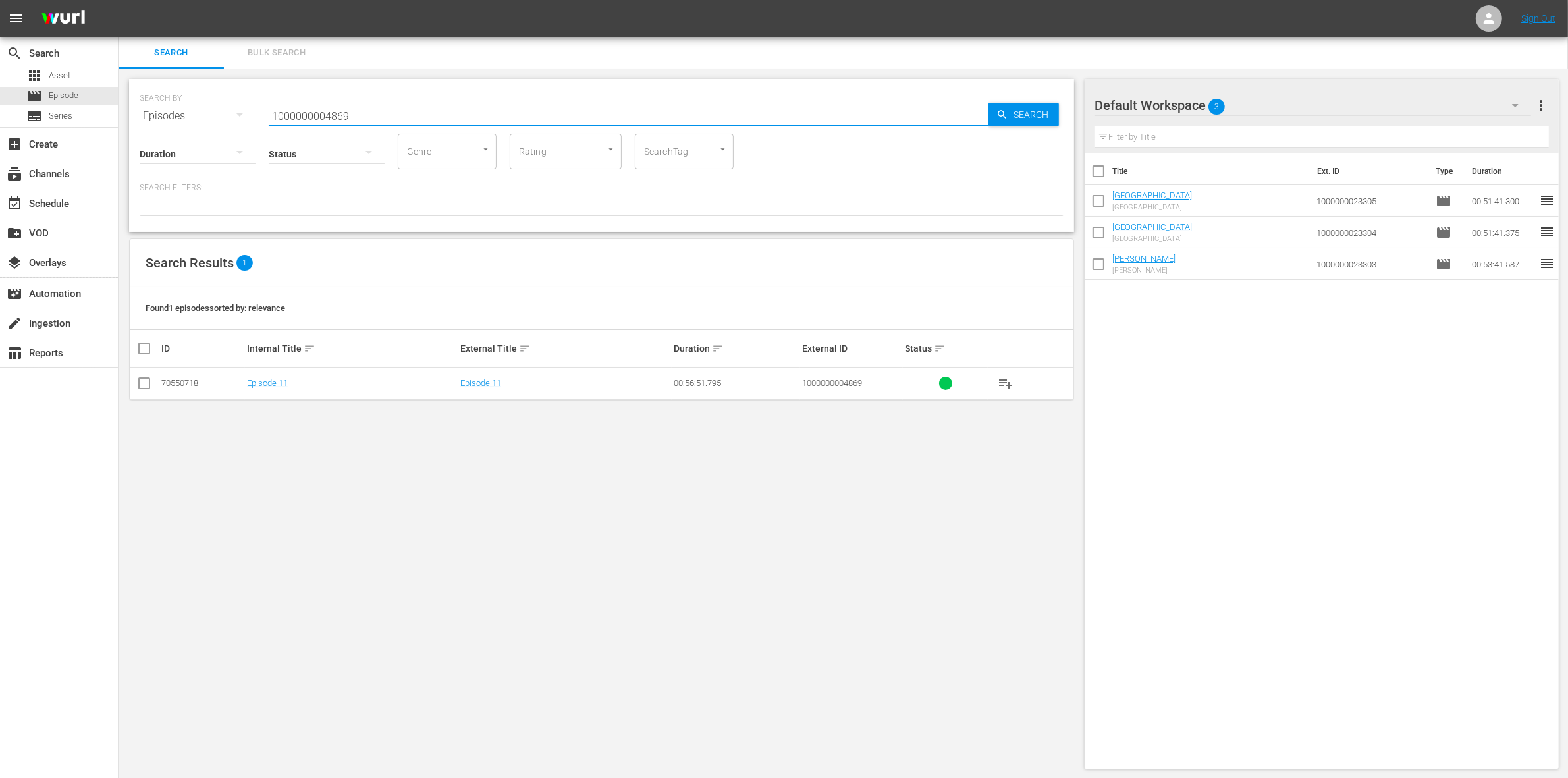
click at [147, 390] on input "checkbox" at bounding box center [145, 386] width 16 height 16
checkbox input "true"
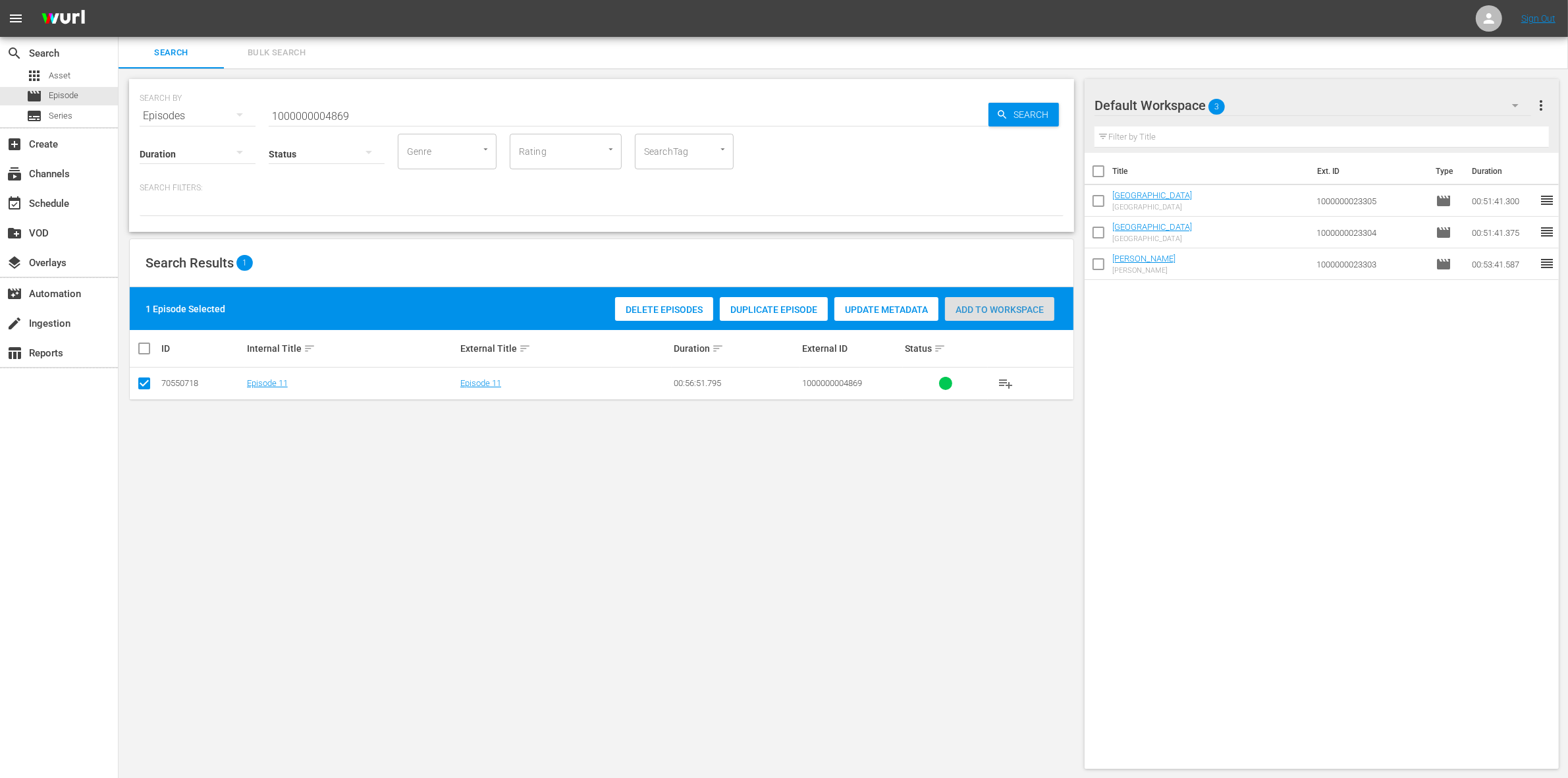
click at [974, 310] on span "Add to Workspace" at bounding box center [999, 309] width 109 height 11
click at [425, 117] on input "1000000004869" at bounding box center [628, 116] width 720 height 32
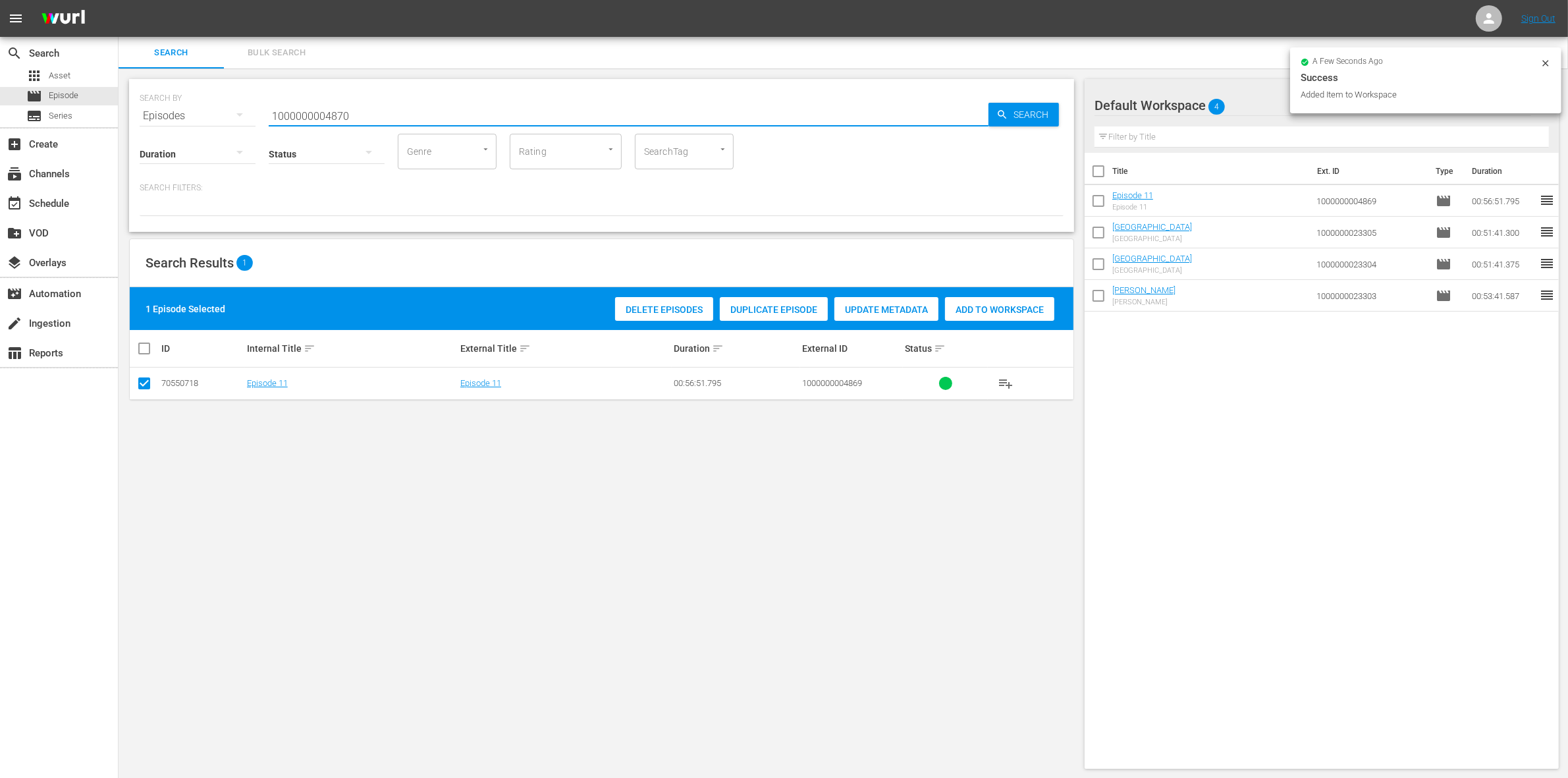
type input "1000000004870"
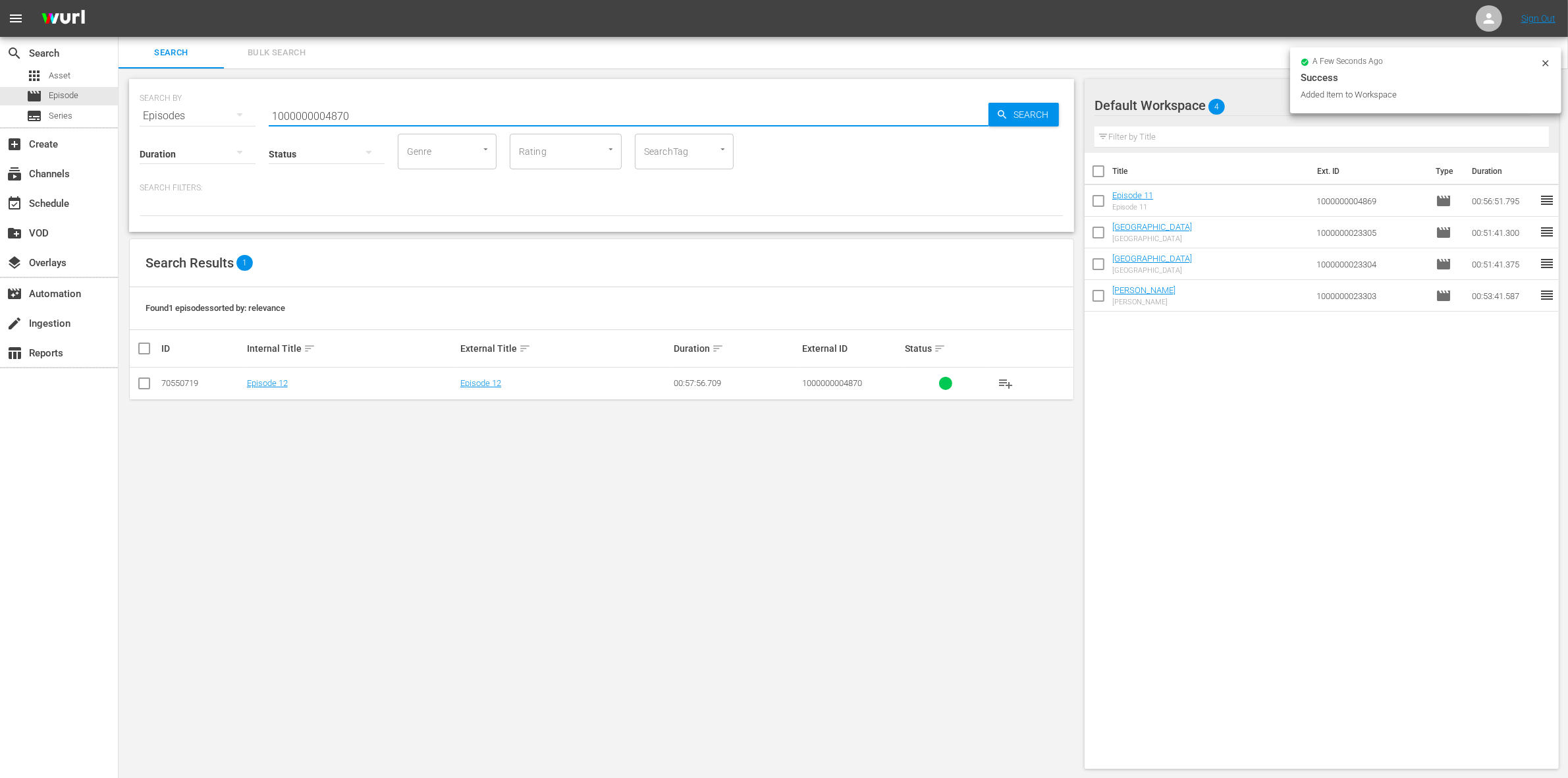
click at [145, 384] on input "checkbox" at bounding box center [145, 386] width 16 height 16
checkbox input "true"
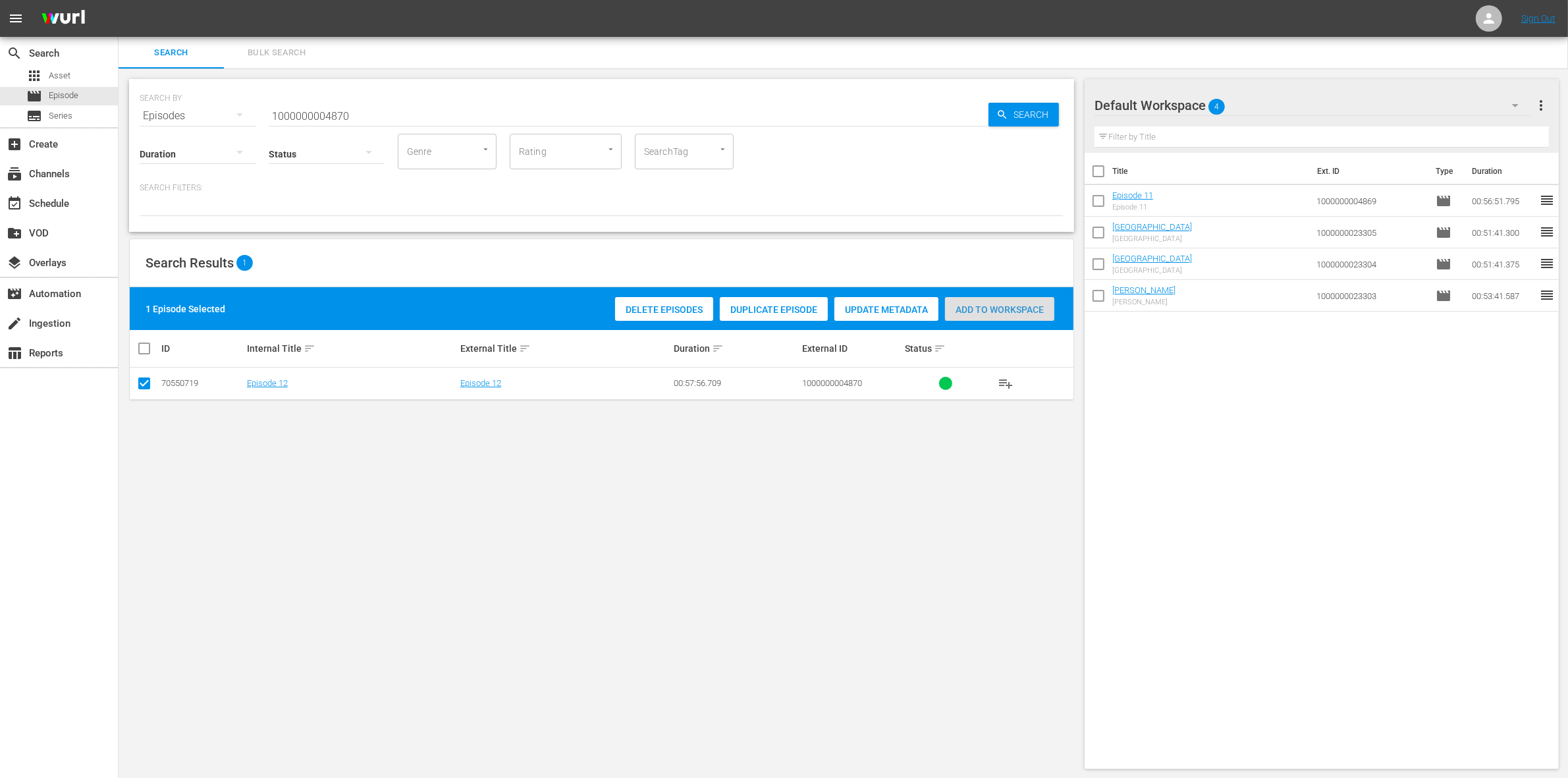
click at [985, 300] on div "Add to Workspace" at bounding box center [999, 309] width 109 height 25
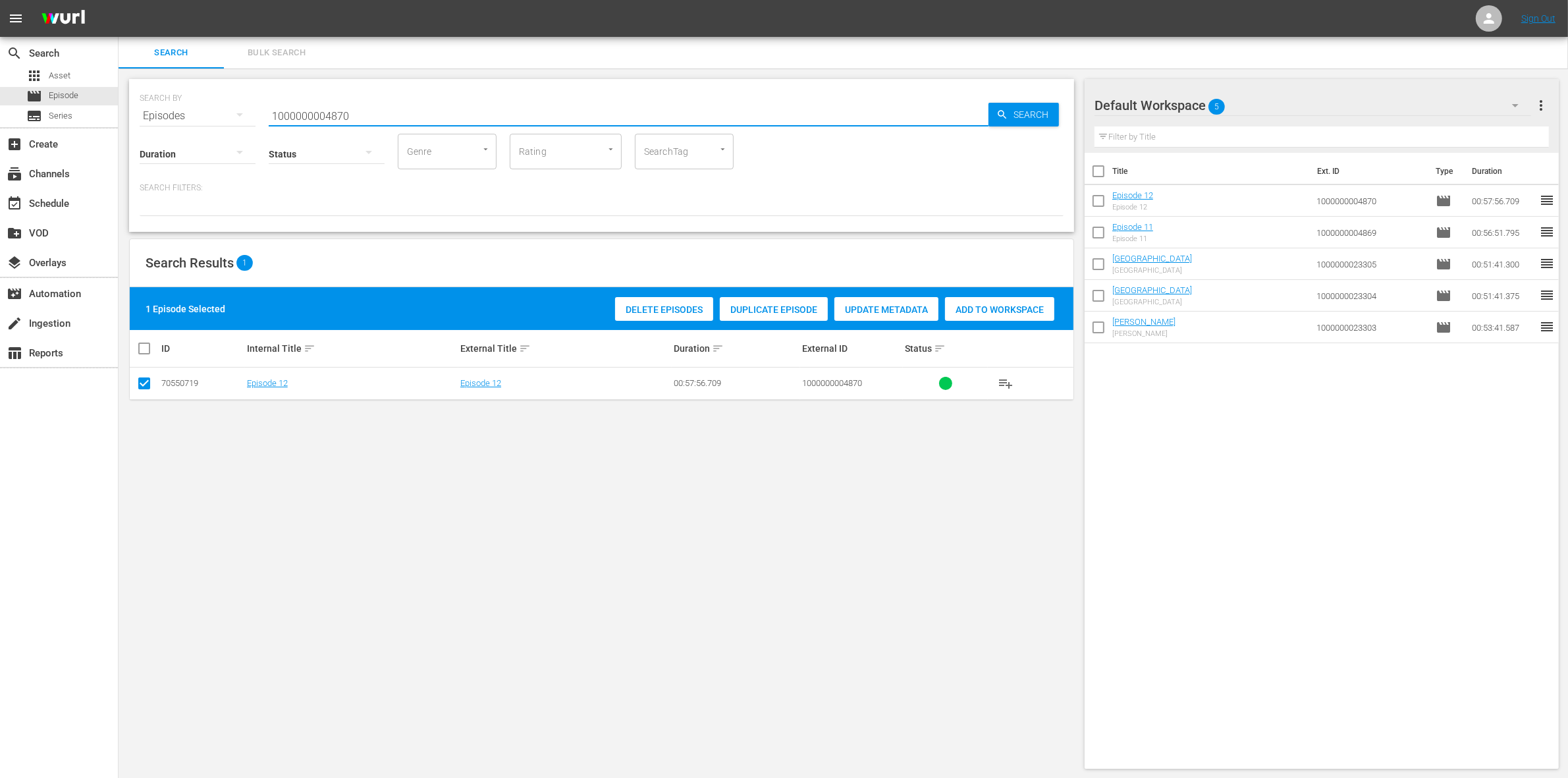
click at [292, 104] on input "1000000004870" at bounding box center [628, 116] width 720 height 32
paste input "7757"
type input "1000000007757"
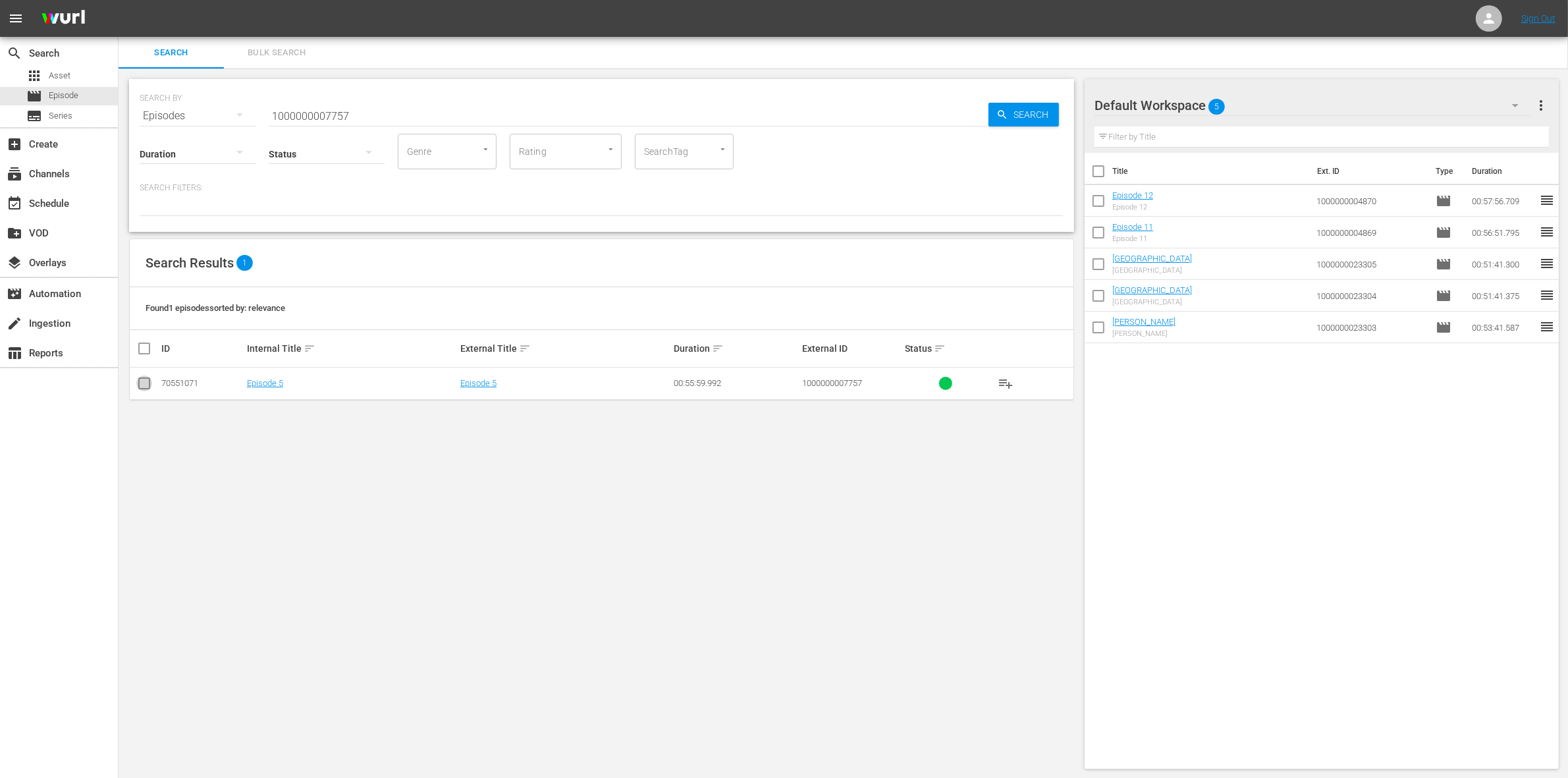
click at [140, 383] on input "checkbox" at bounding box center [145, 386] width 16 height 16
checkbox input "true"
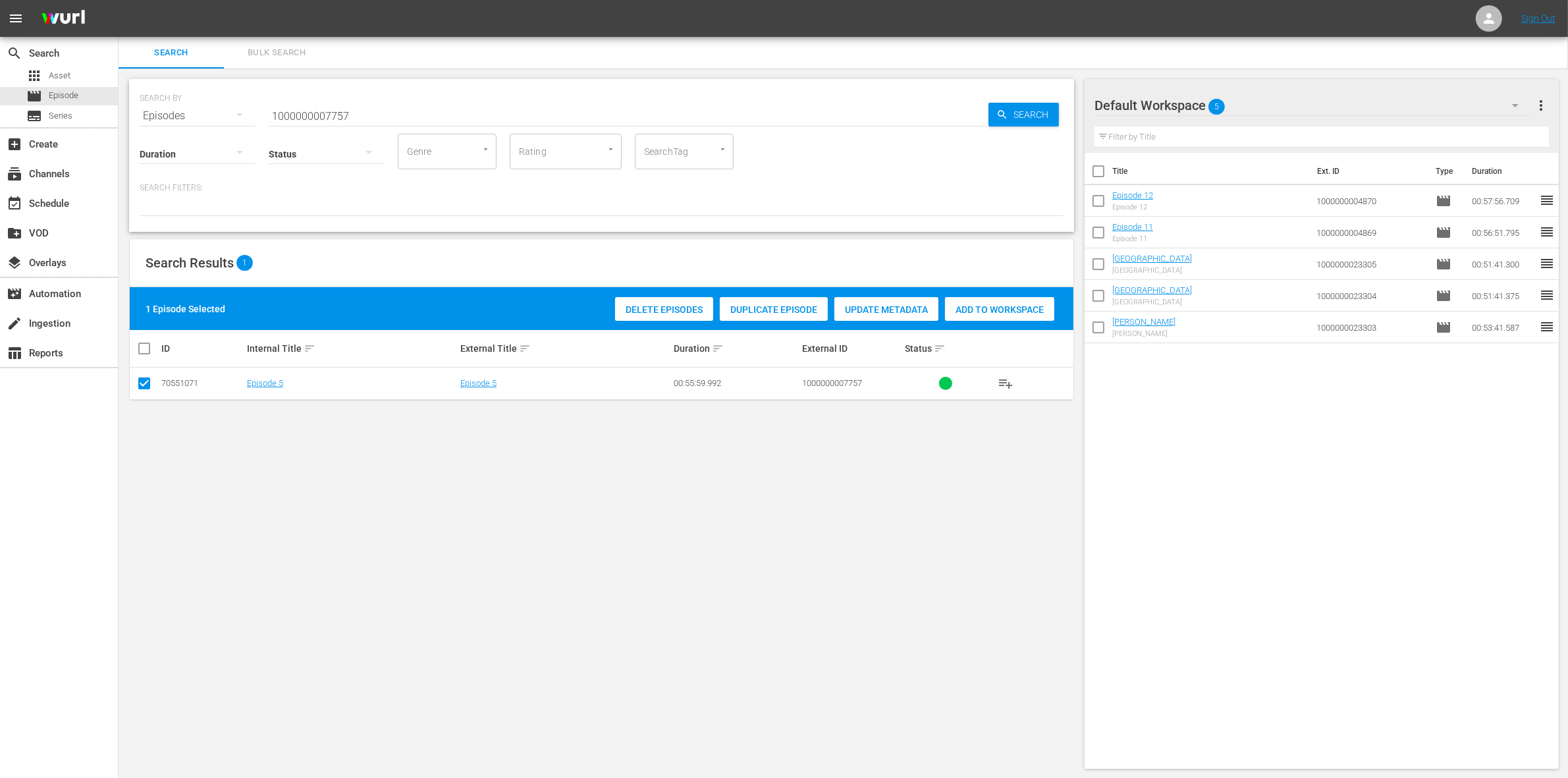
click at [1024, 307] on span "Add to Workspace" at bounding box center [999, 309] width 109 height 11
click at [367, 108] on input "1000000007757" at bounding box center [628, 116] width 720 height 32
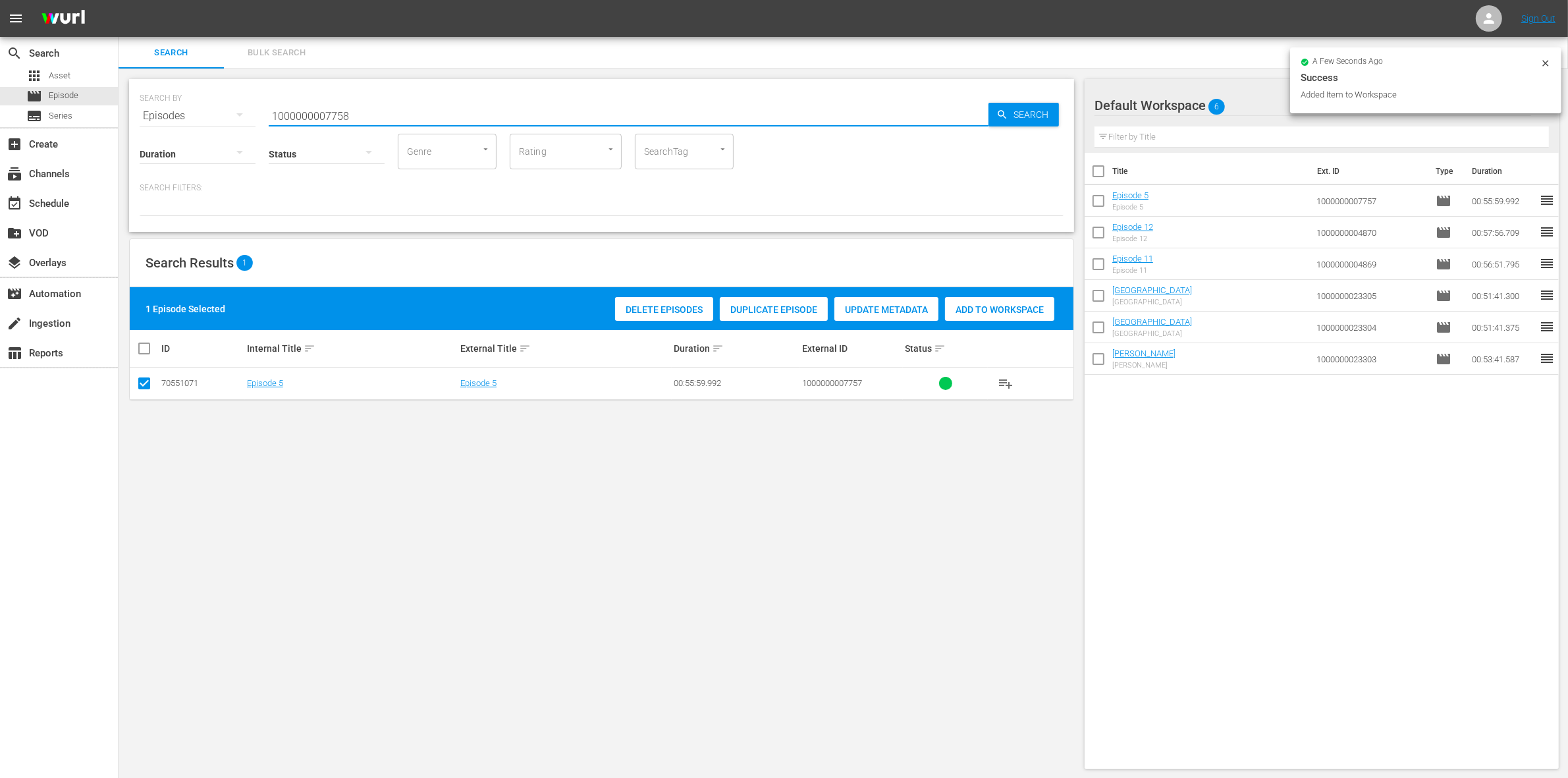
type input "1000000007758"
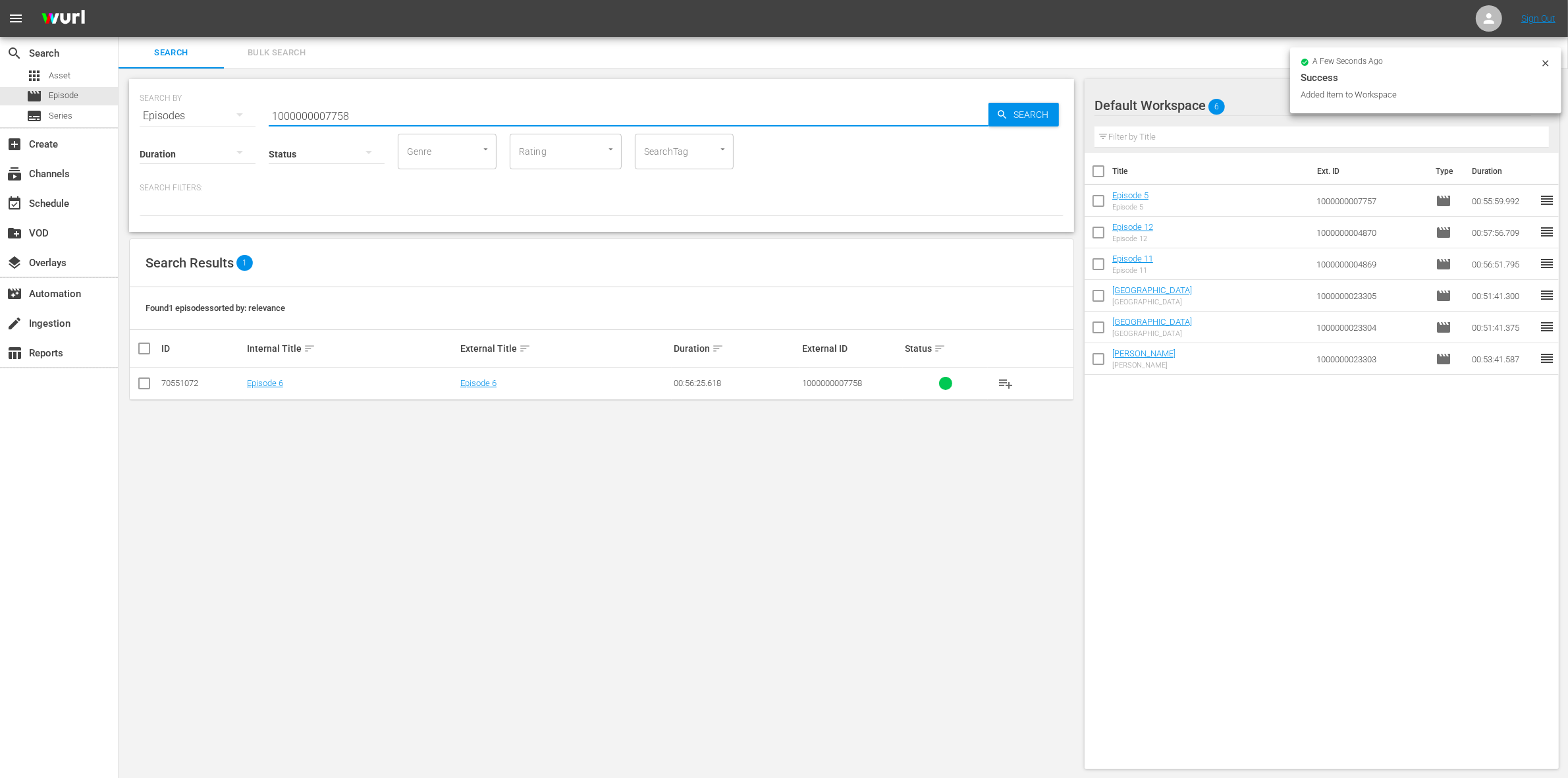
click at [146, 384] on input "checkbox" at bounding box center [145, 386] width 16 height 16
checkbox input "true"
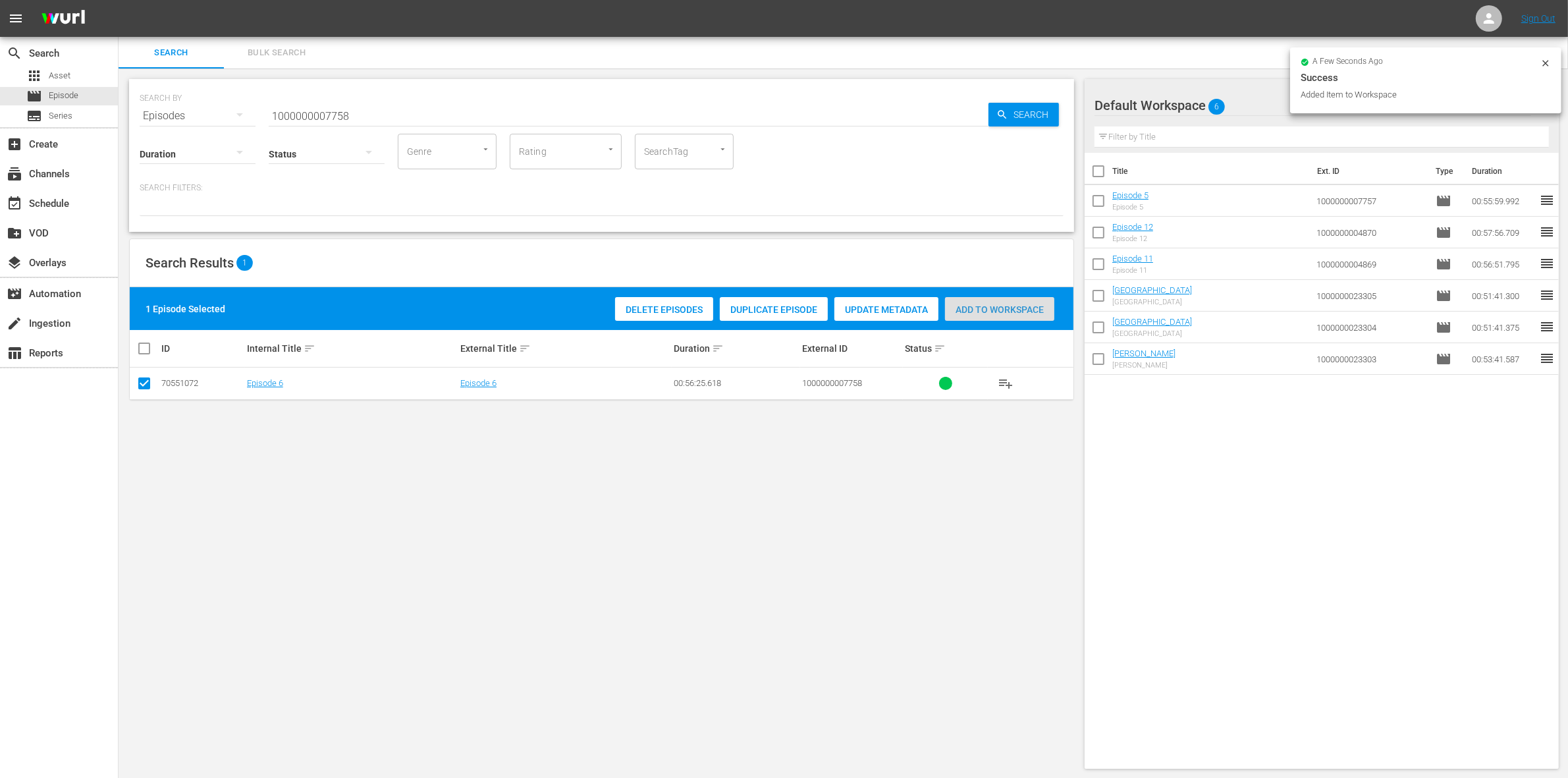
click at [1022, 313] on span "Add to Workspace" at bounding box center [999, 309] width 109 height 11
click at [423, 122] on input "1000000007758" at bounding box center [628, 116] width 720 height 32
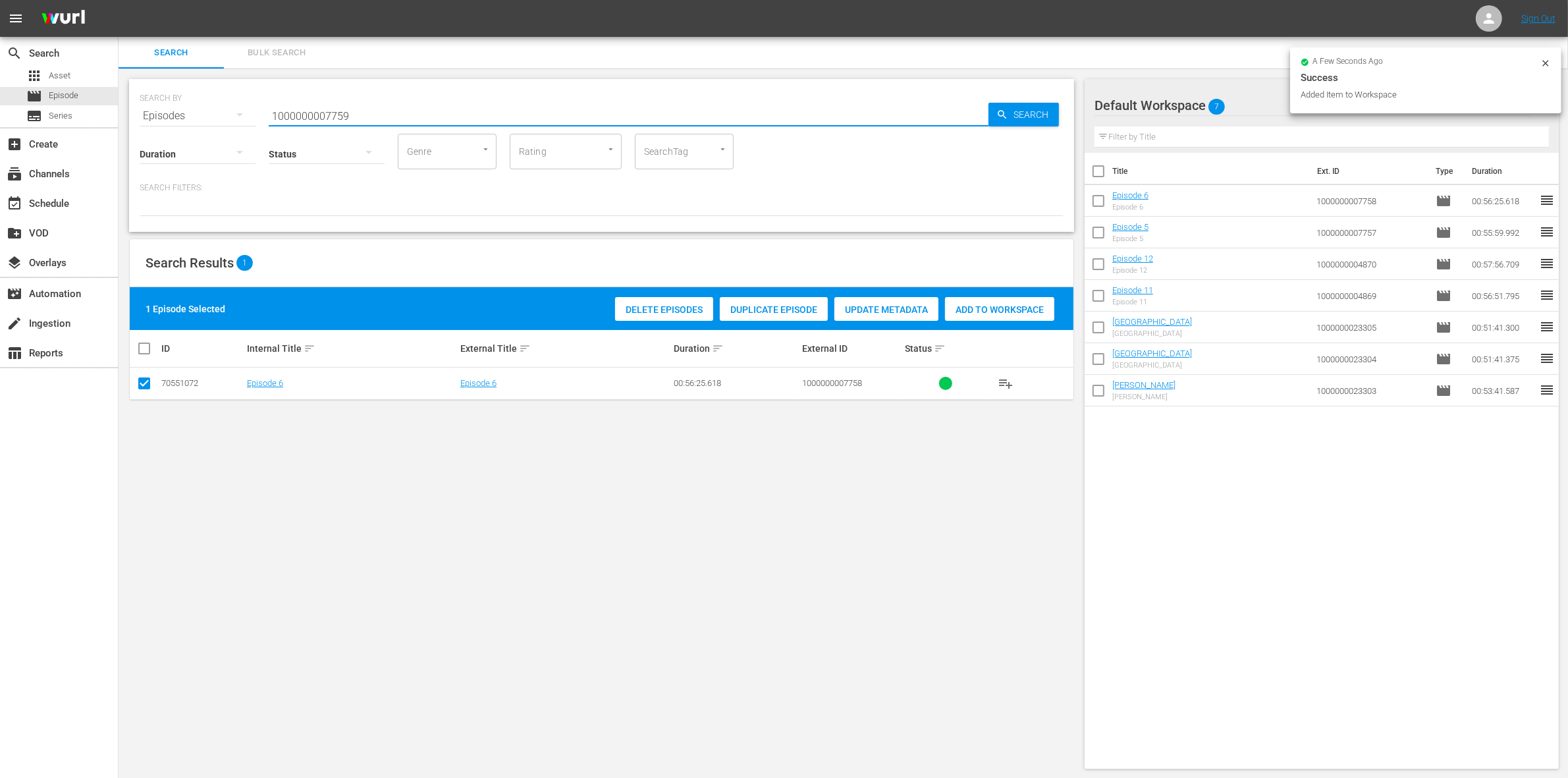
type input "1000000007759"
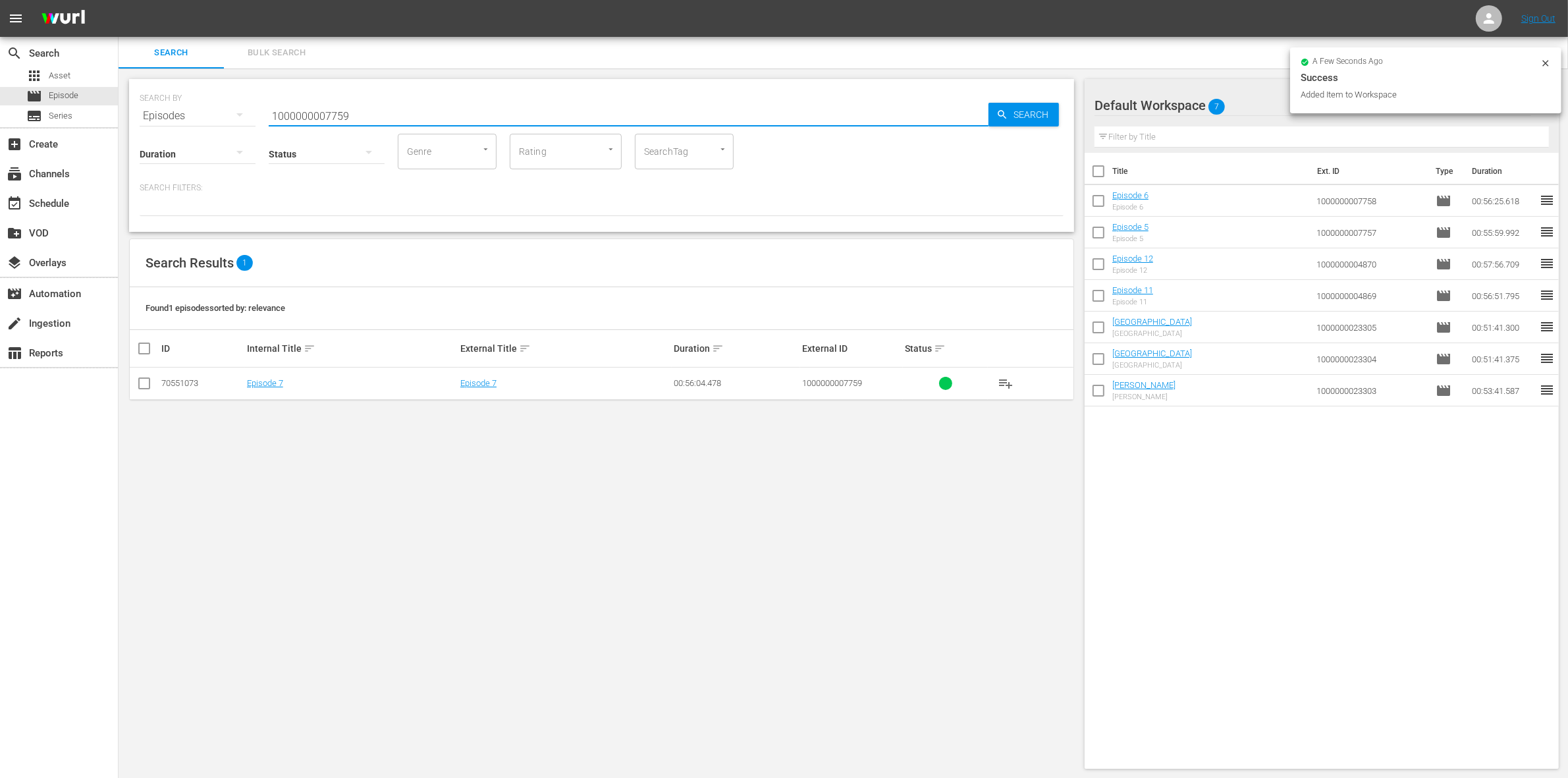
click at [142, 384] on input "checkbox" at bounding box center [145, 386] width 16 height 16
checkbox input "true"
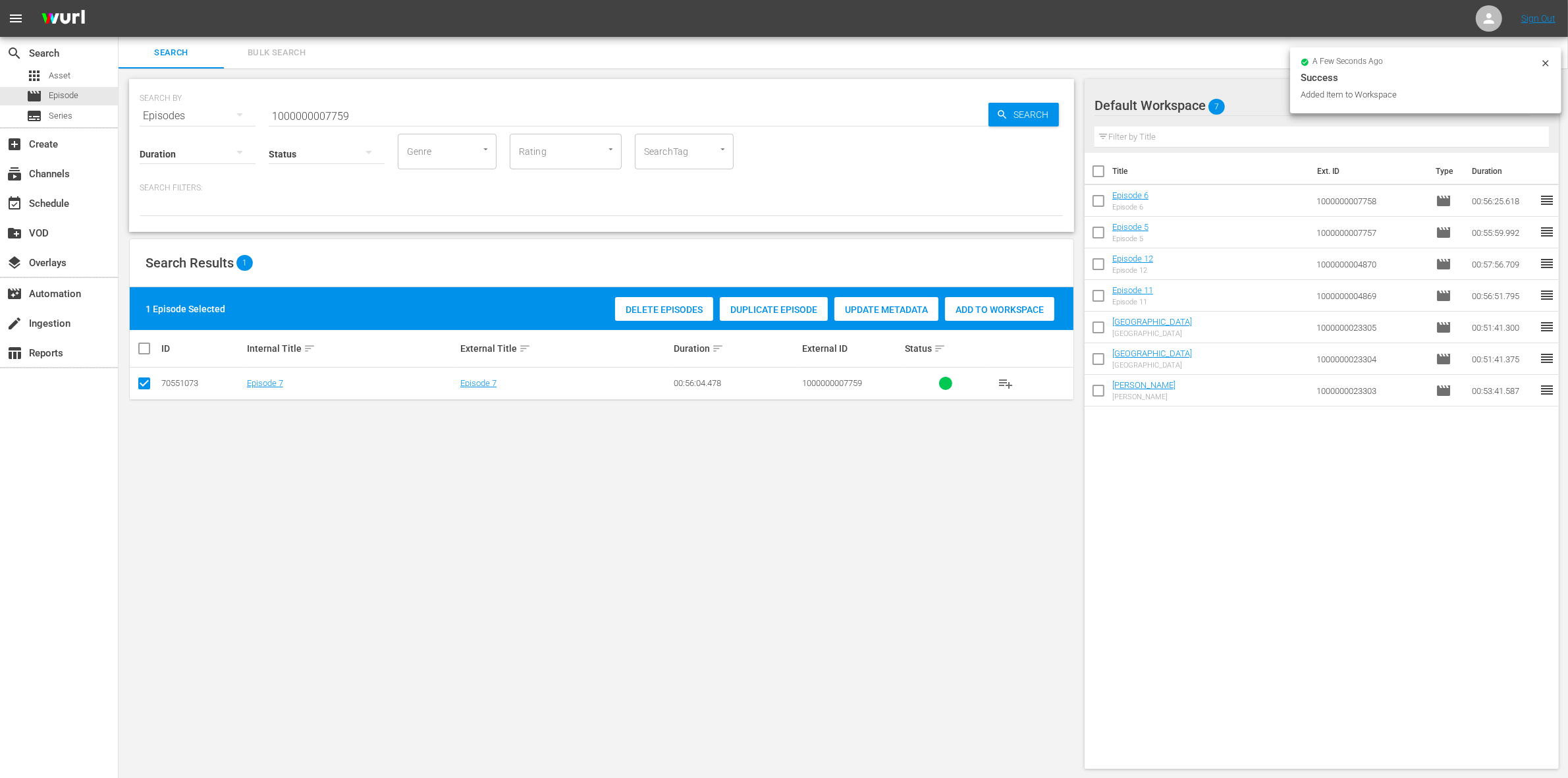
click at [1000, 313] on span "Add to Workspace" at bounding box center [999, 309] width 109 height 11
click at [437, 119] on input "1000000007759" at bounding box center [628, 116] width 720 height 32
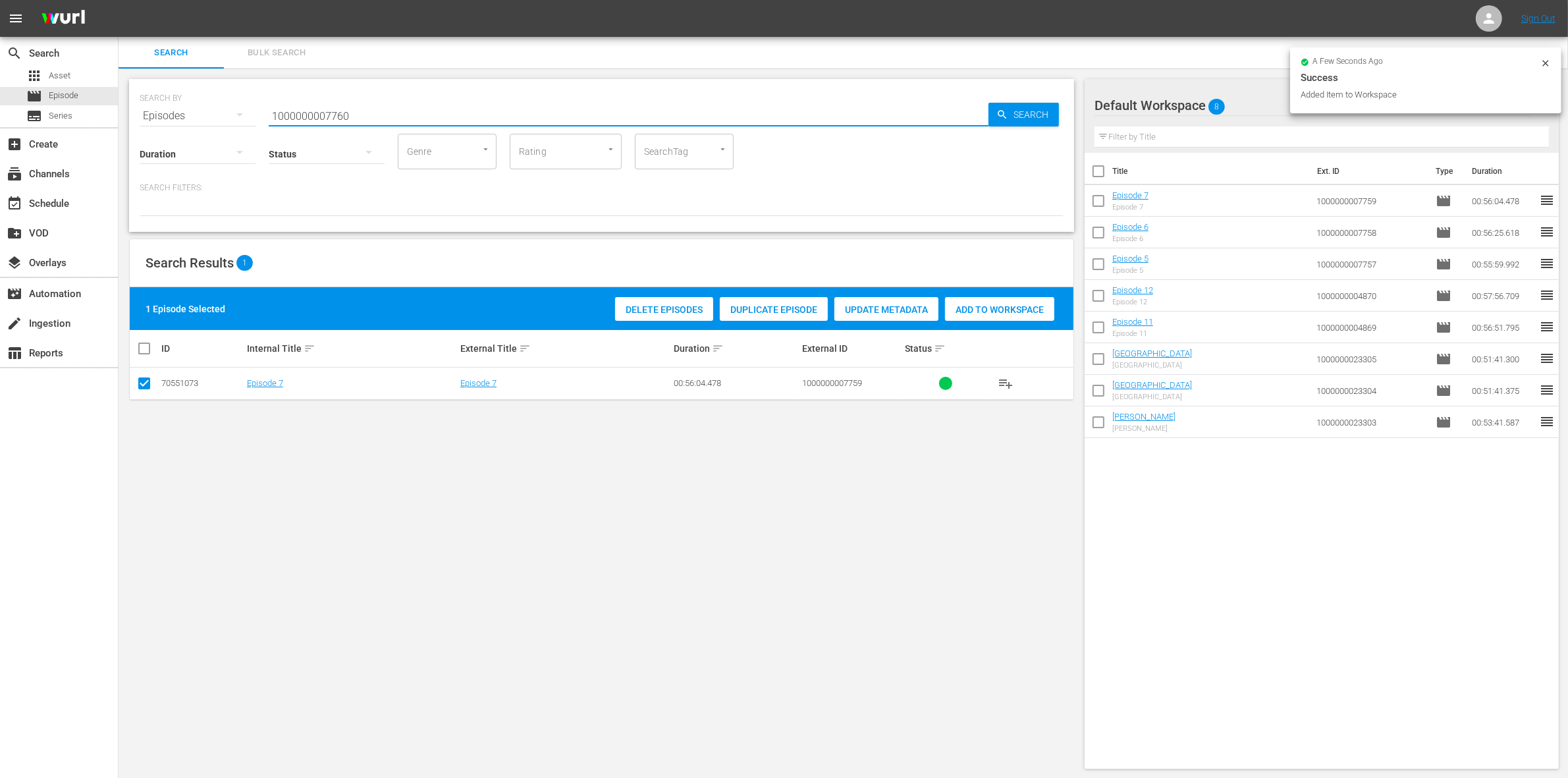
type input "1000000007760"
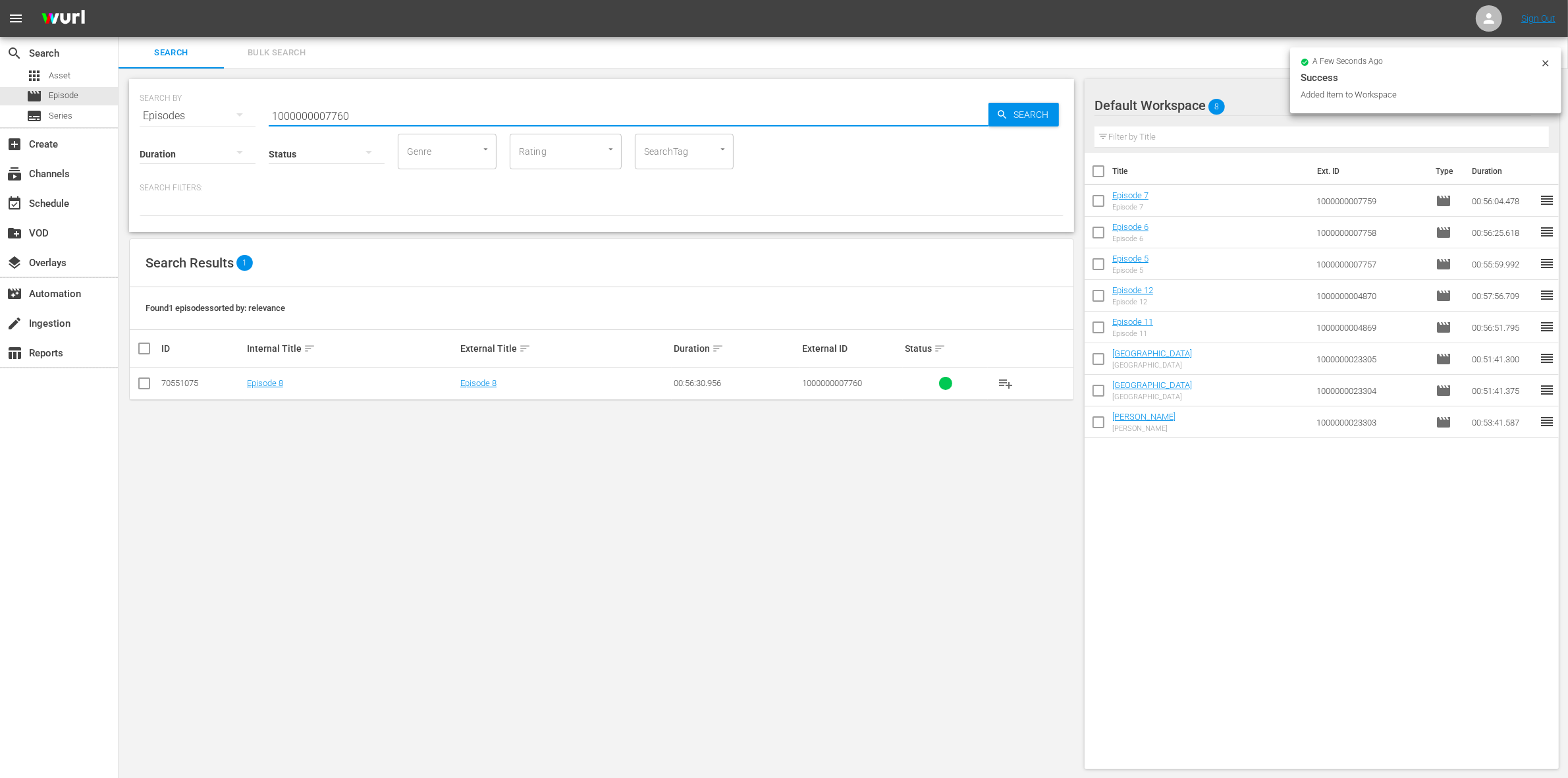
click at [139, 383] on input "checkbox" at bounding box center [145, 386] width 16 height 16
checkbox input "true"
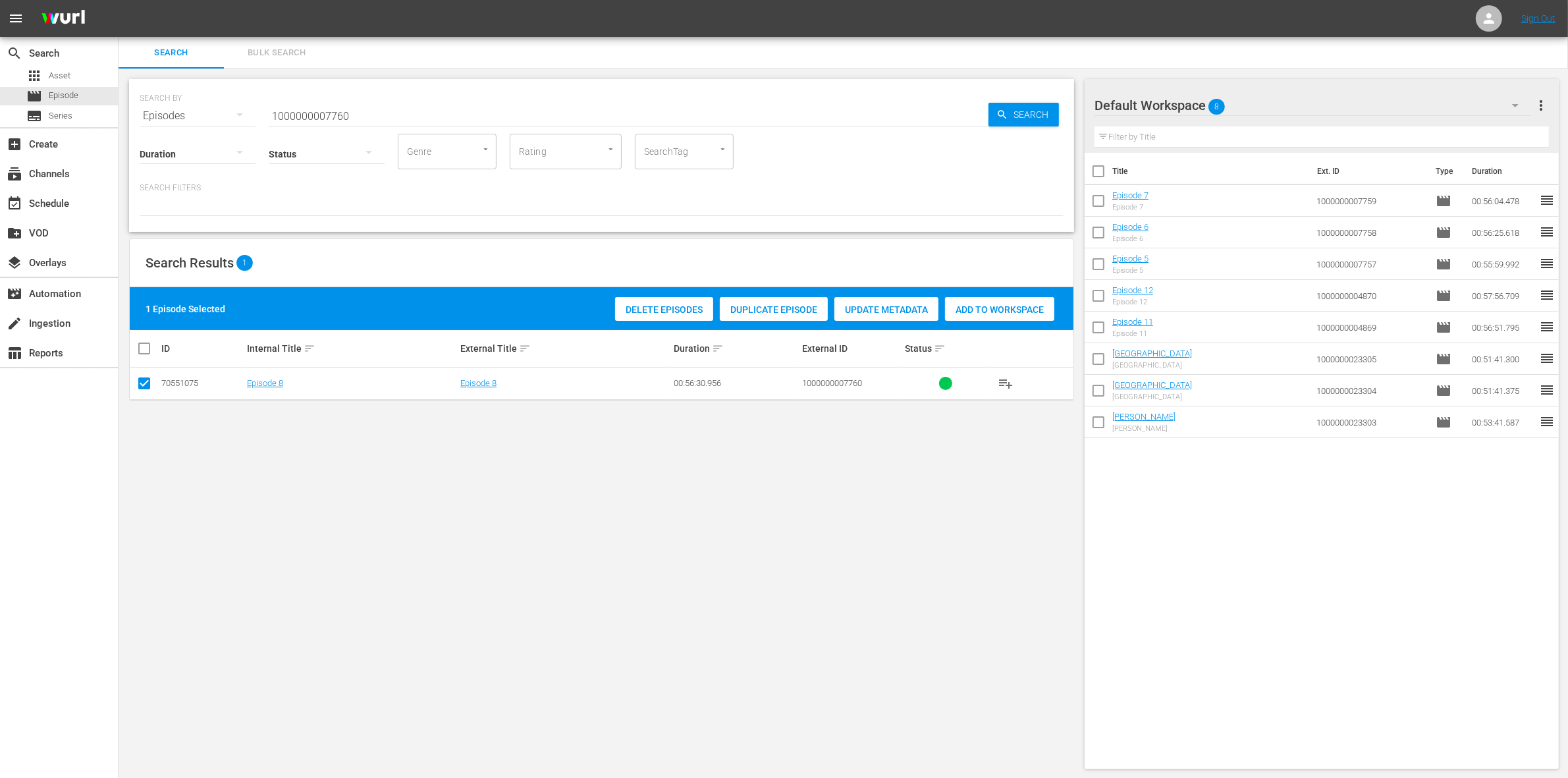
click at [973, 297] on div "Add to Workspace" at bounding box center [999, 309] width 109 height 25
click at [344, 108] on input "1000000007760" at bounding box center [628, 116] width 720 height 32
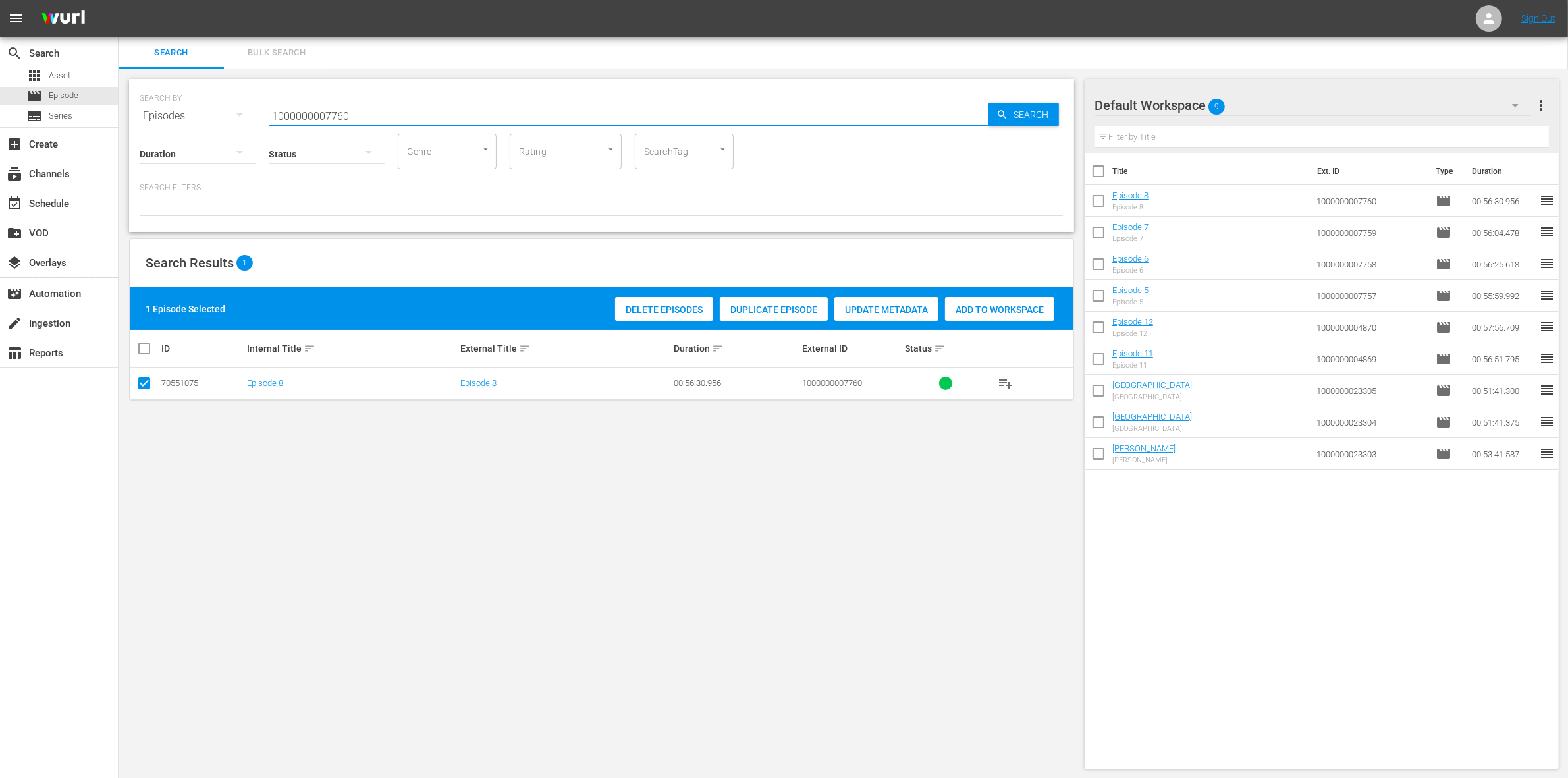
click at [344, 108] on input "1000000007760" at bounding box center [628, 116] width 720 height 32
paste input "3083"
type input "1000000003083"
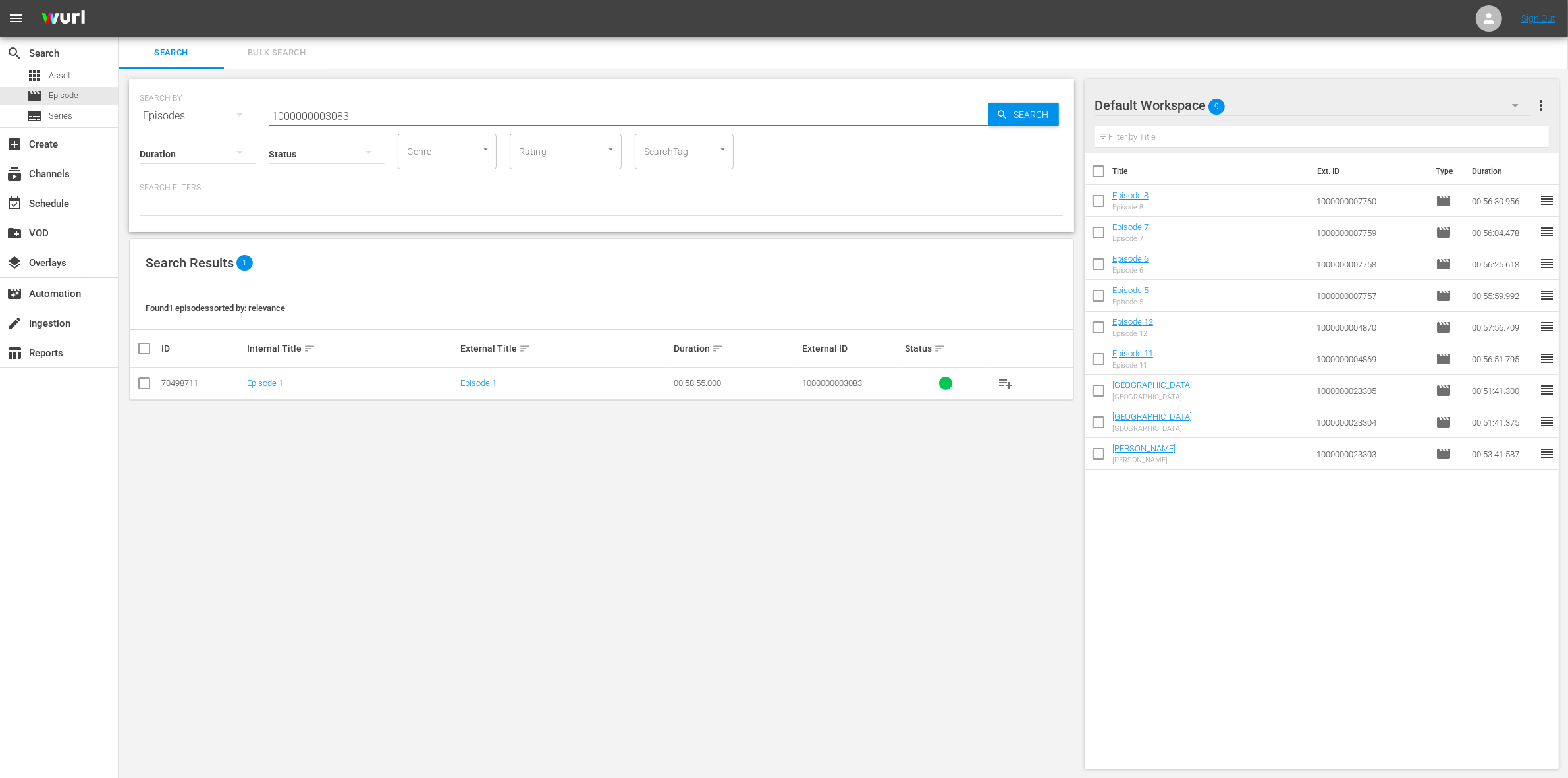
click at [145, 378] on input "checkbox" at bounding box center [145, 386] width 16 height 16
checkbox input "true"
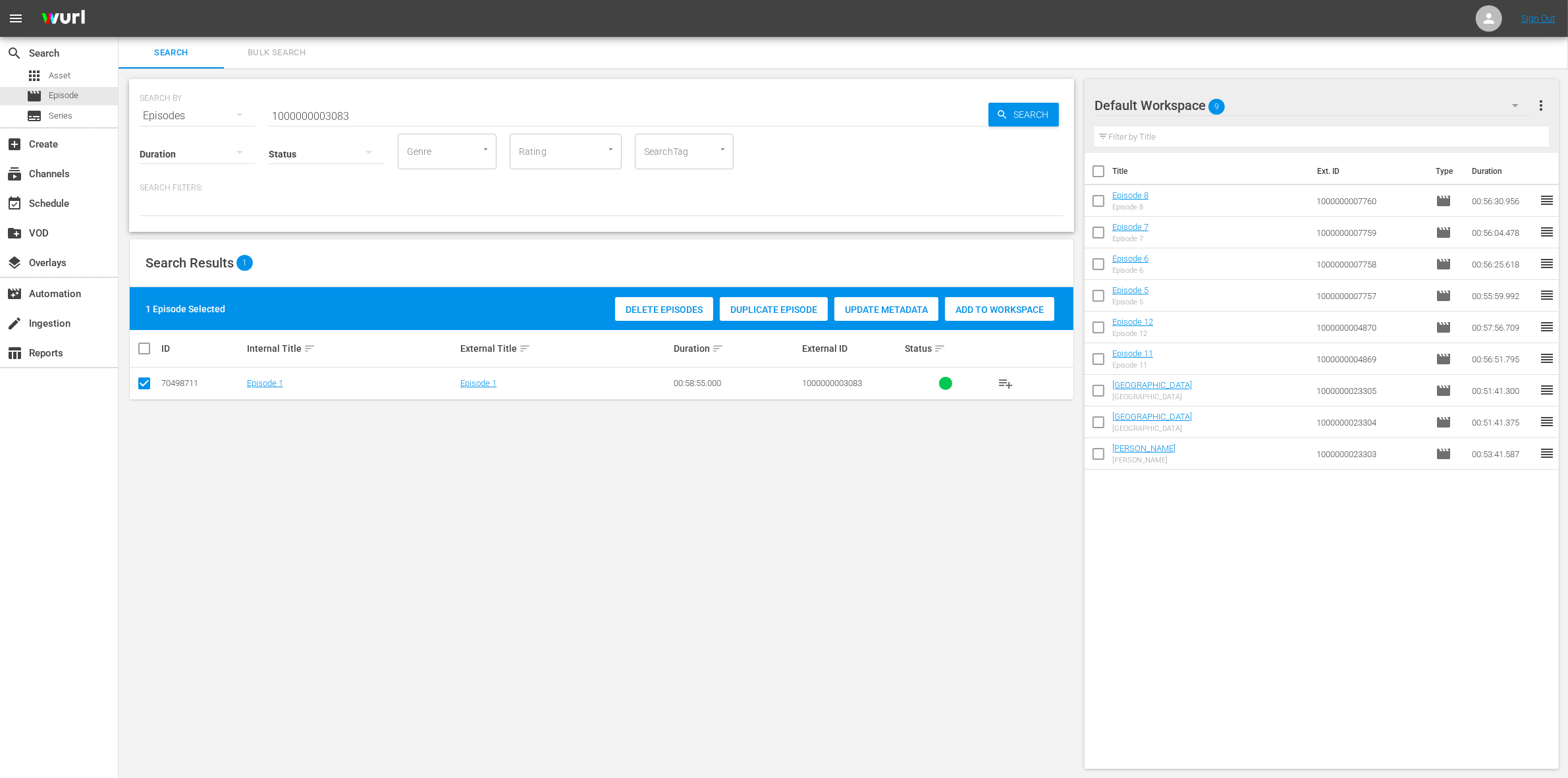
click at [1014, 302] on div "Add to Workspace" at bounding box center [999, 309] width 109 height 25
click at [421, 112] on input "1000000003083" at bounding box center [628, 116] width 720 height 32
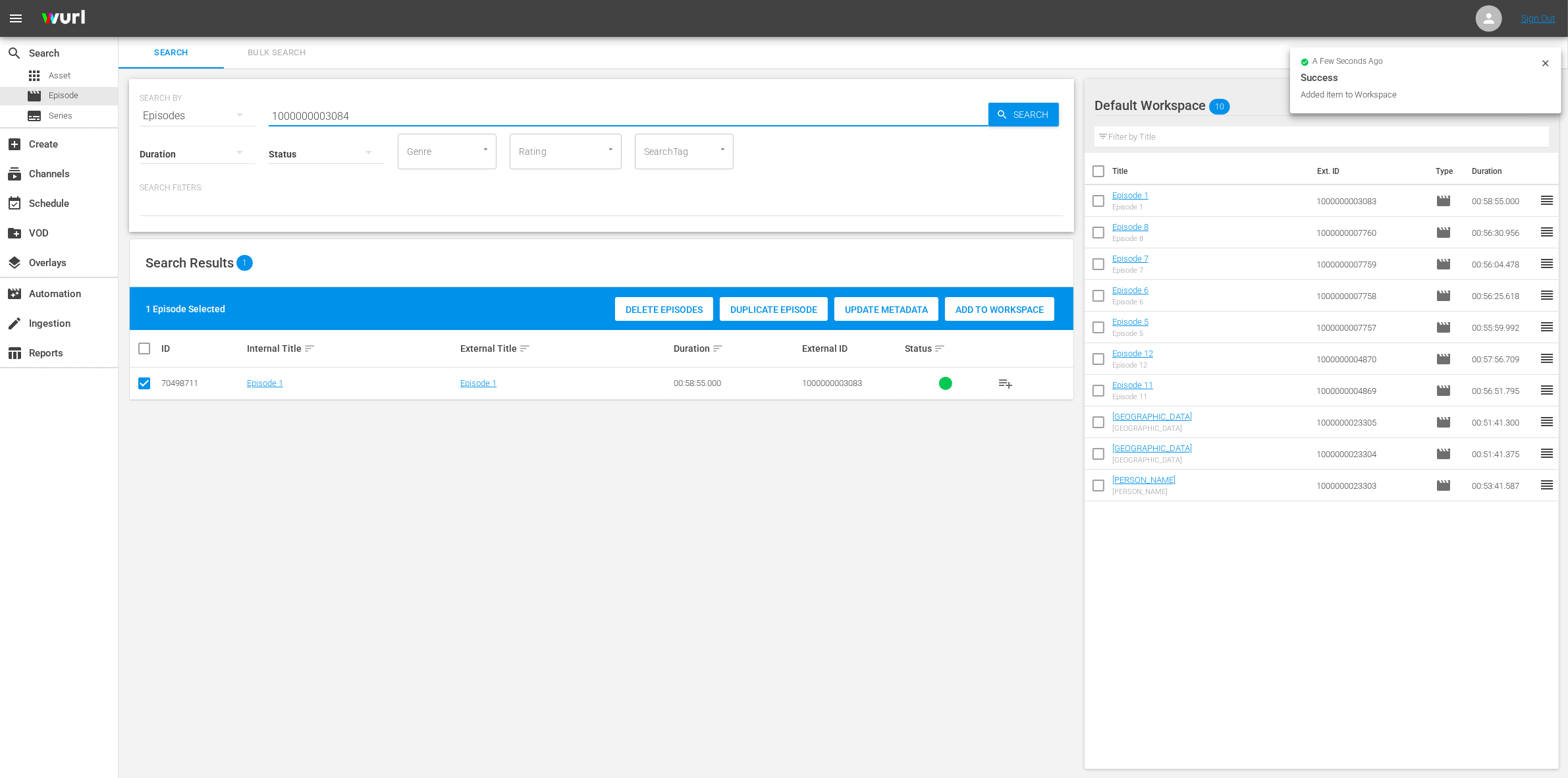
type input "1000000003084"
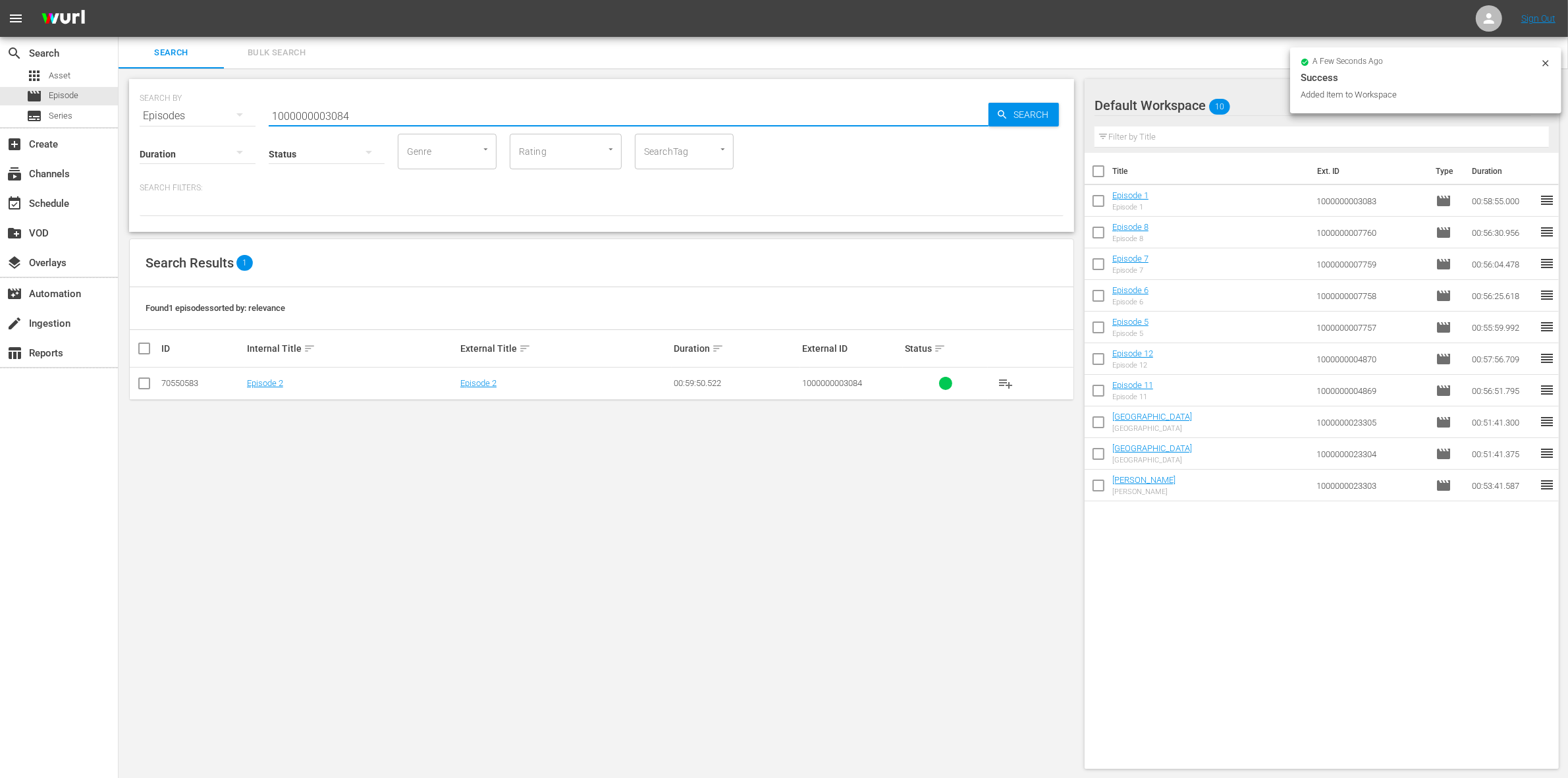
click at [140, 383] on input "checkbox" at bounding box center [145, 386] width 16 height 16
checkbox input "true"
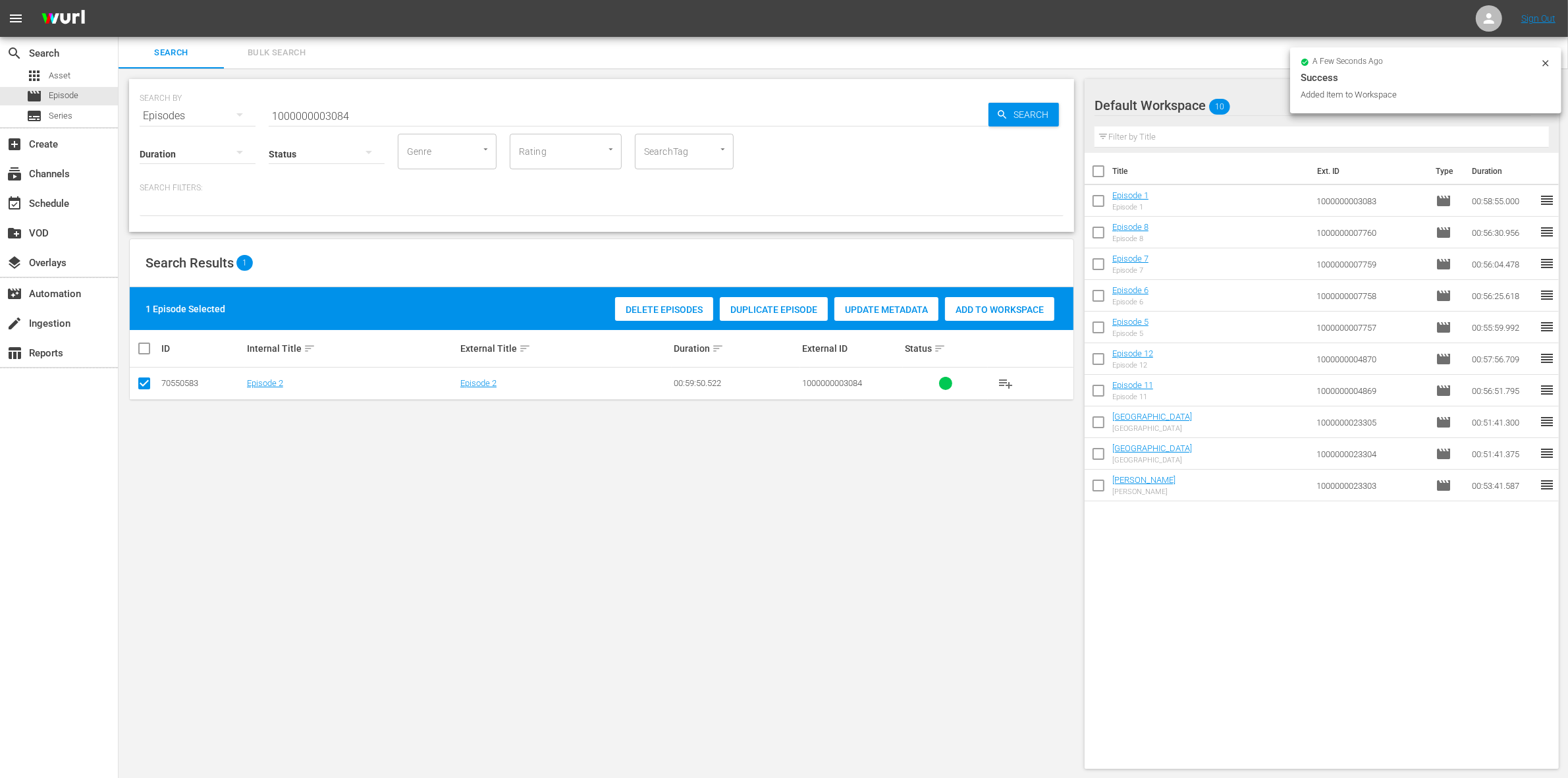
click at [1005, 307] on span "Add to Workspace" at bounding box center [999, 309] width 109 height 11
click at [367, 111] on input "1000000003084" at bounding box center [628, 116] width 720 height 32
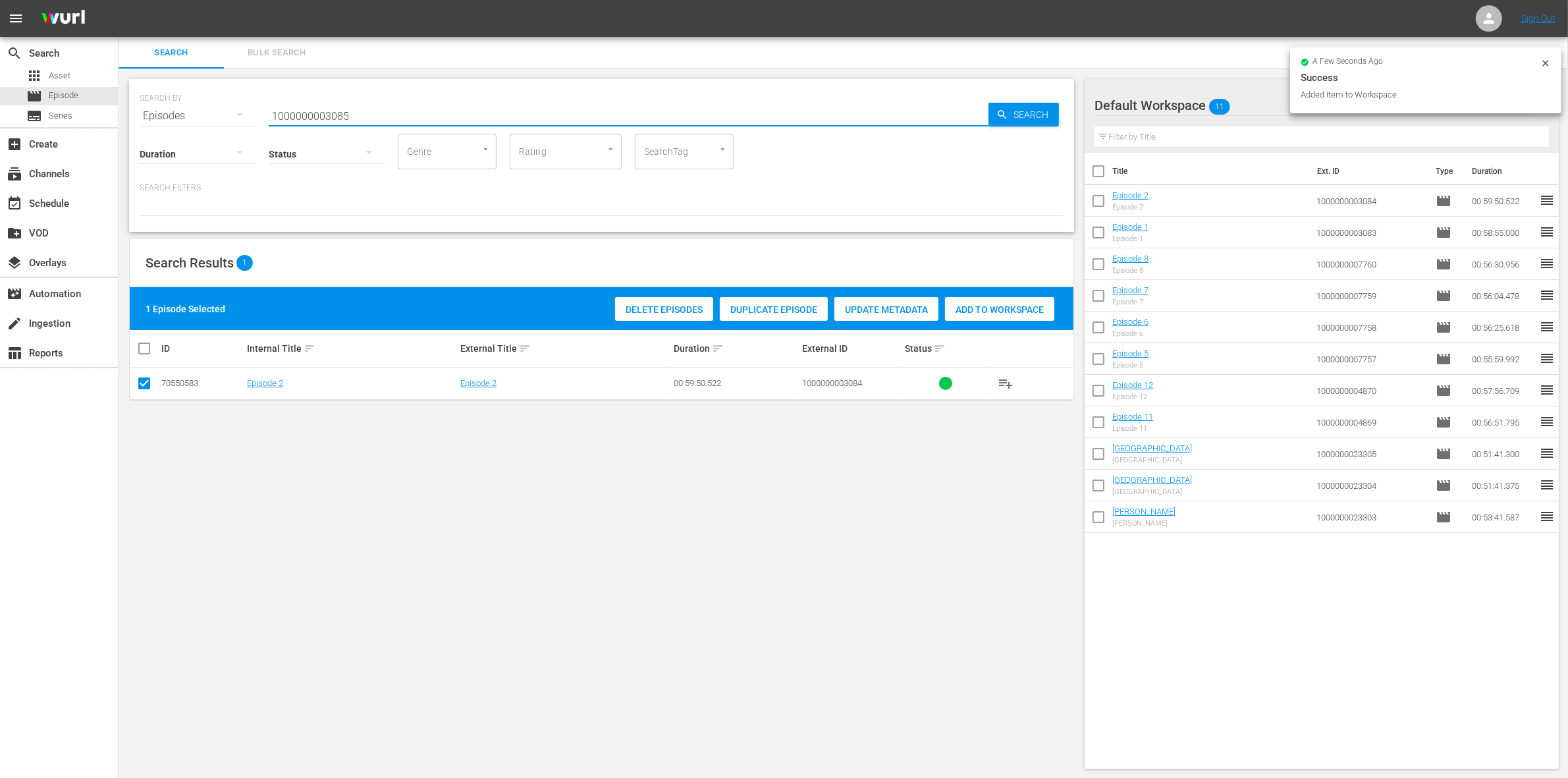
type input "1000000003085"
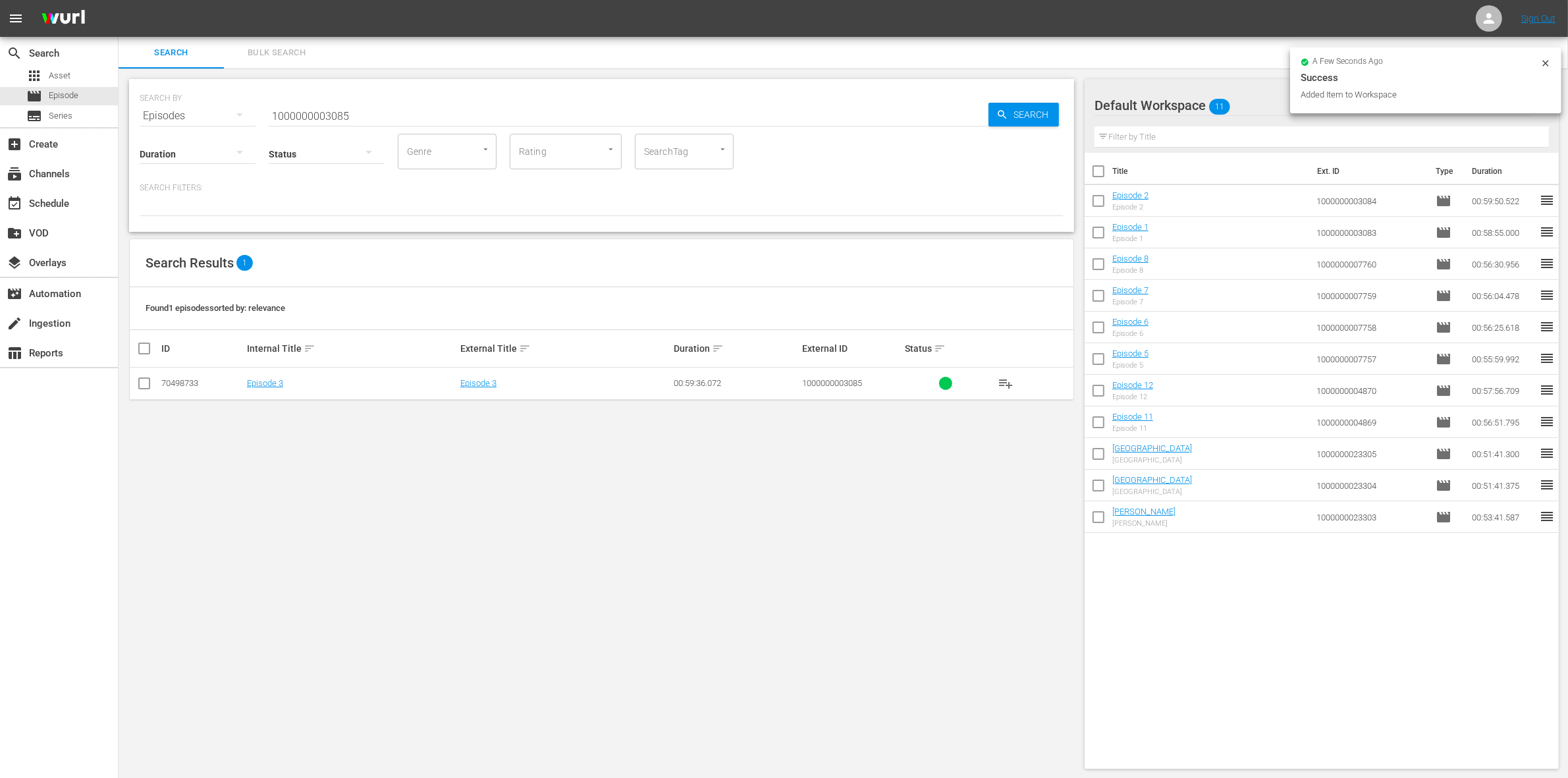
click at [155, 383] on td at bounding box center [144, 383] width 30 height 32
click at [138, 383] on input "checkbox" at bounding box center [145, 386] width 16 height 16
checkbox input "true"
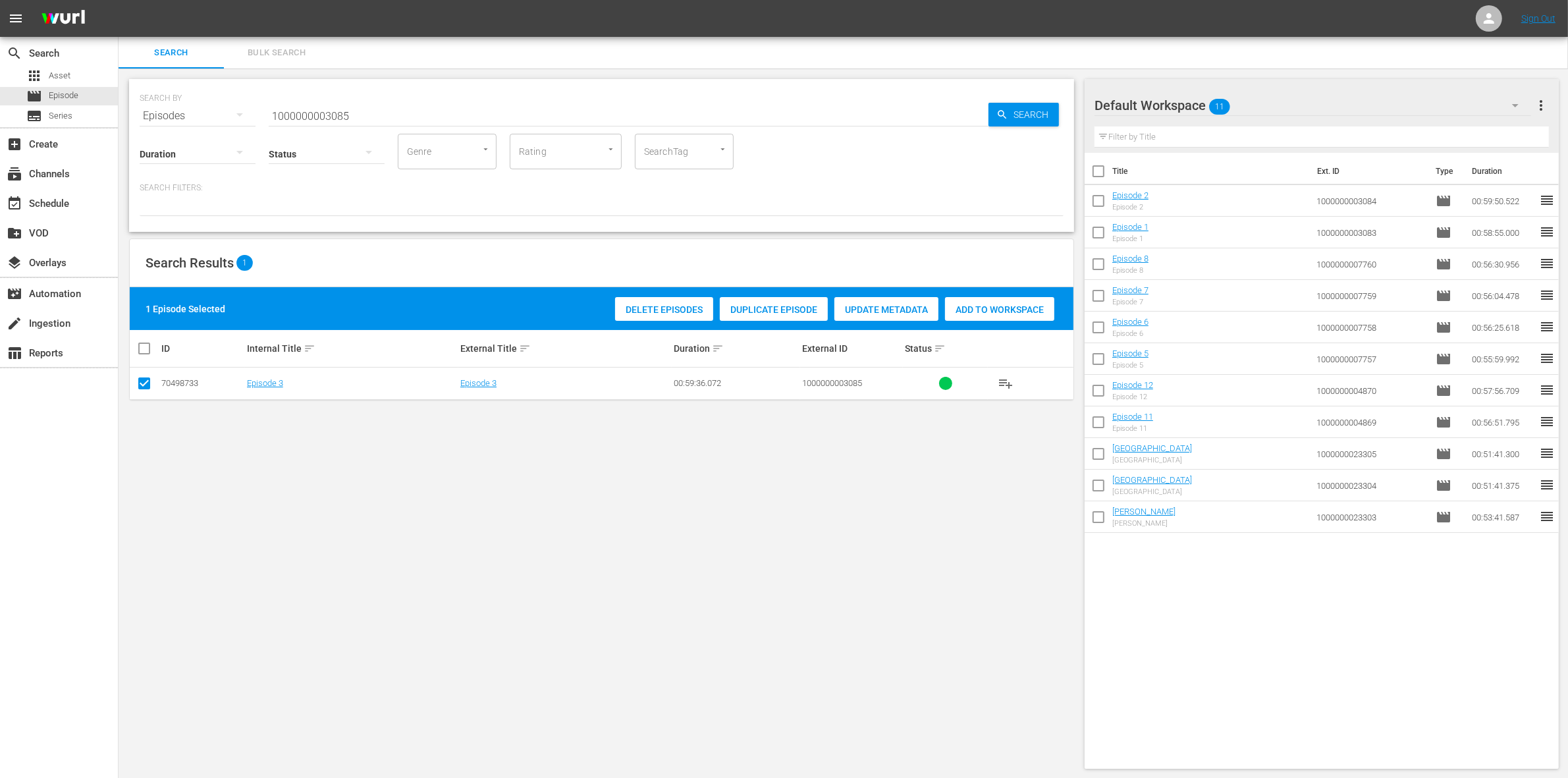
click at [987, 311] on span "Add to Workspace" at bounding box center [999, 309] width 109 height 11
click at [361, 108] on input "1000000003085" at bounding box center [628, 116] width 720 height 32
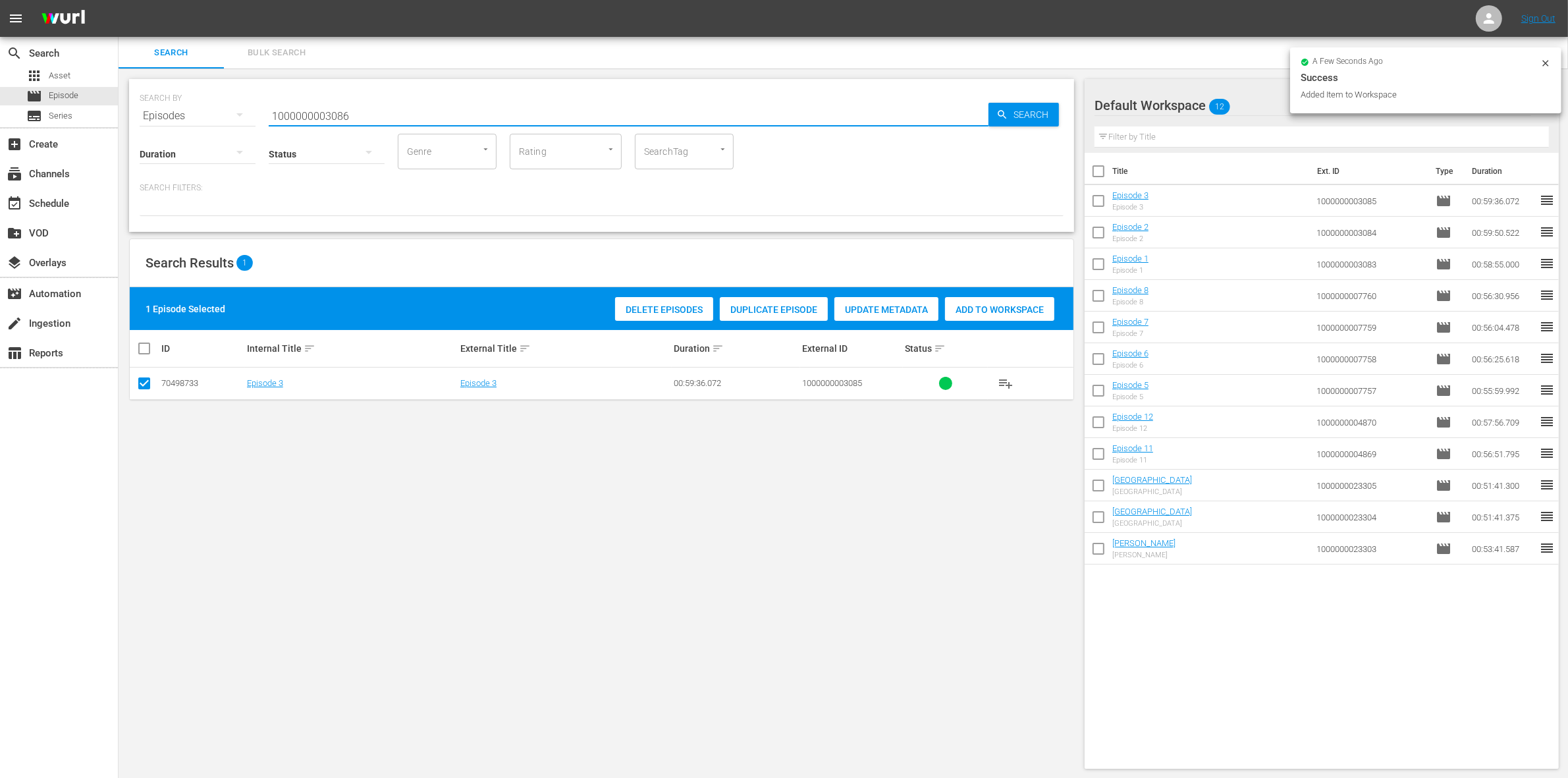
type input "1000000003086"
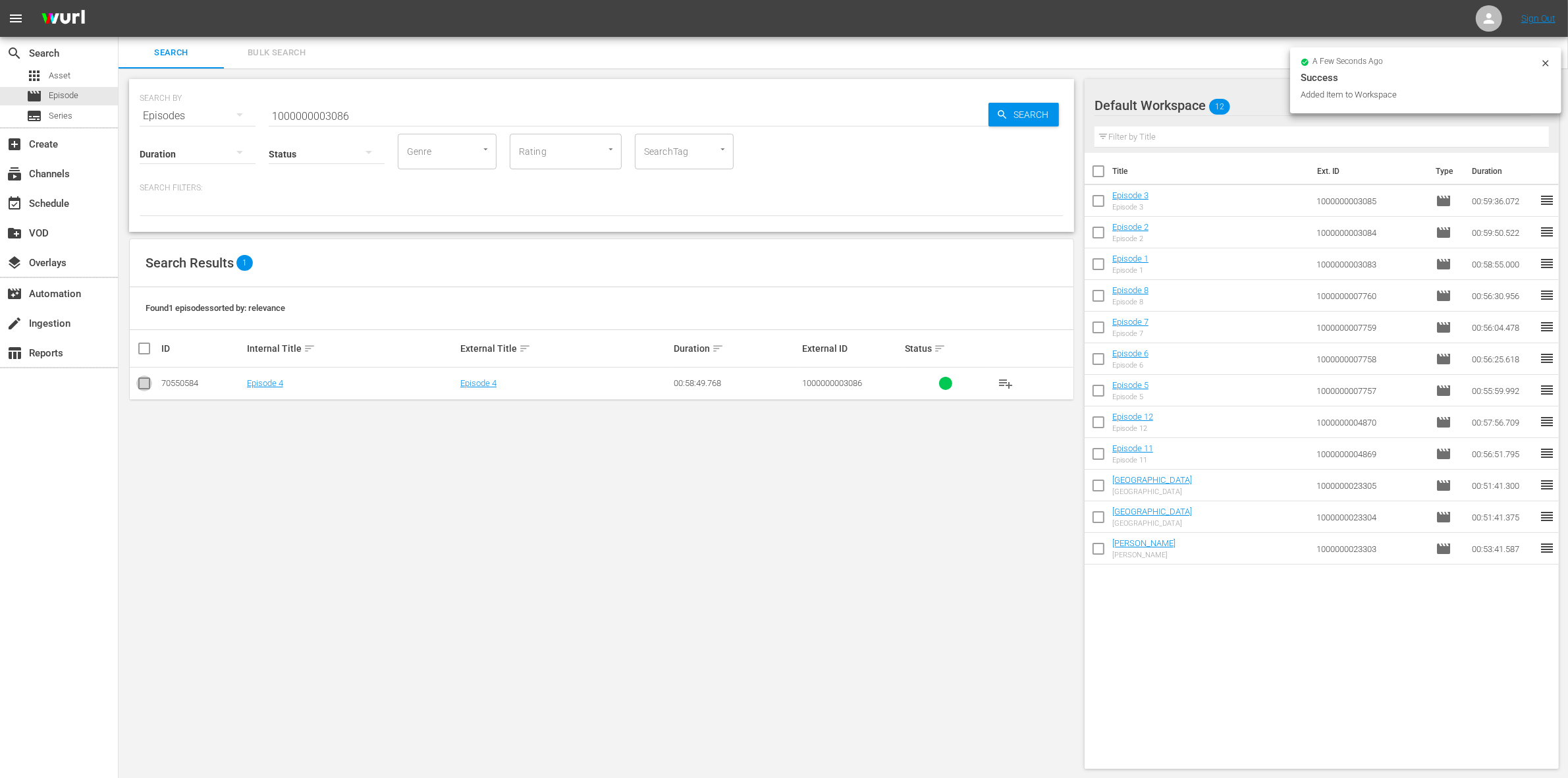
click at [139, 385] on input "checkbox" at bounding box center [145, 386] width 16 height 16
checkbox input "true"
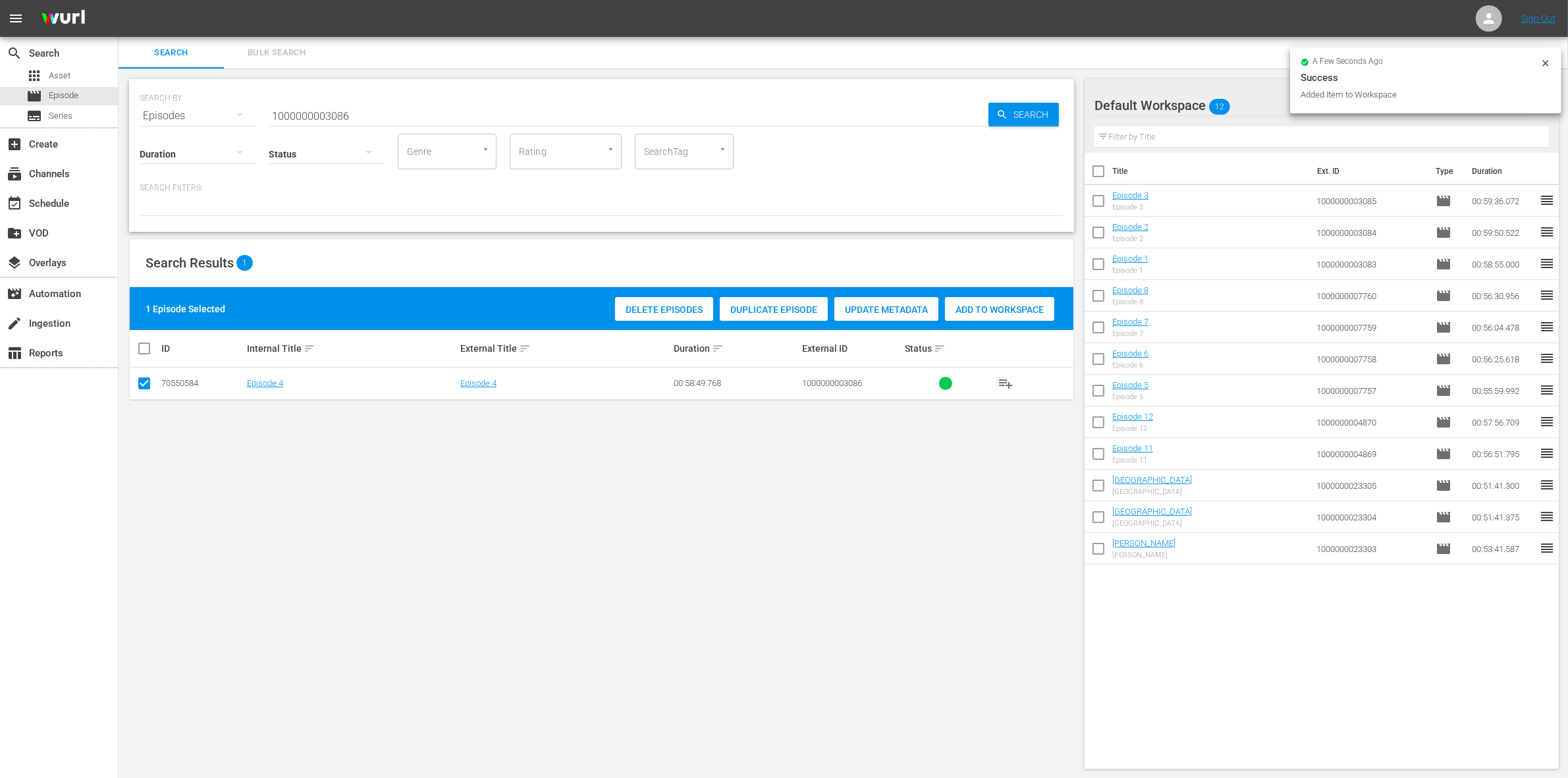
click at [1001, 307] on span "Add to Workspace" at bounding box center [999, 309] width 109 height 11
click at [351, 104] on input "1000000003086" at bounding box center [628, 116] width 720 height 32
type input "1000000003087"
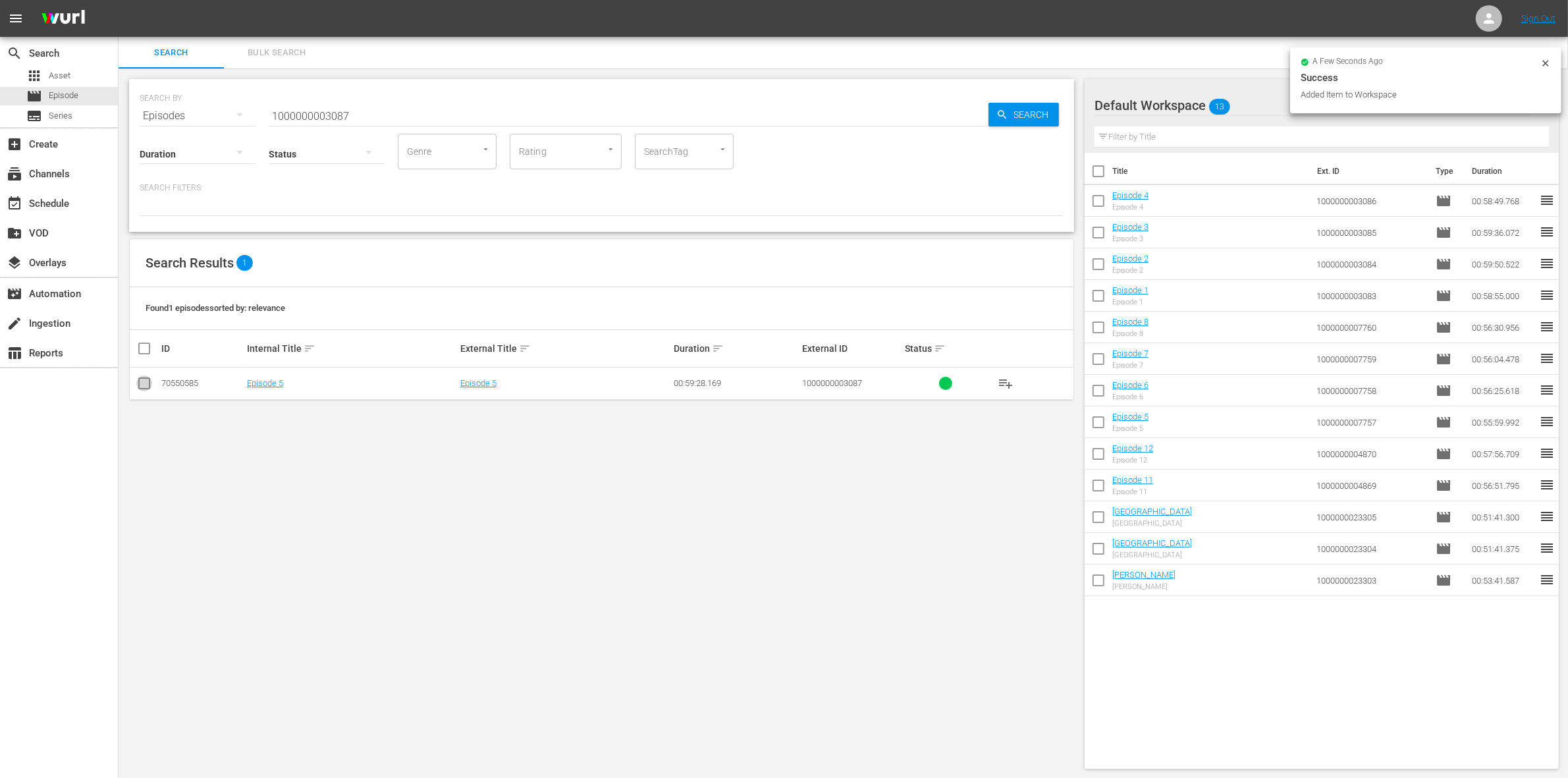
click at [145, 385] on input "checkbox" at bounding box center [145, 386] width 16 height 16
checkbox input "true"
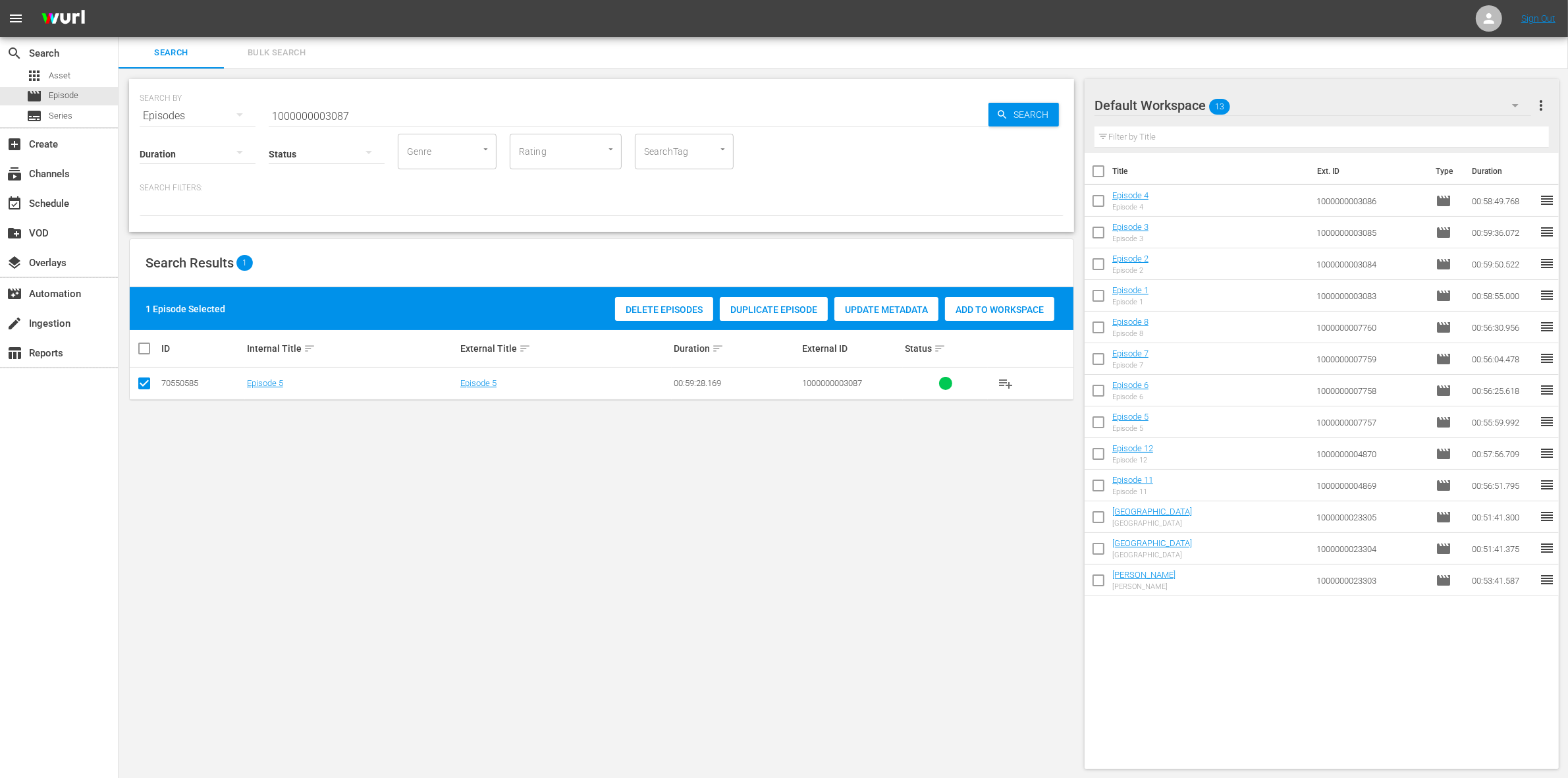
click at [992, 307] on span "Add to Workspace" at bounding box center [999, 309] width 109 height 11
click at [288, 122] on div "Status" at bounding box center [326, 146] width 116 height 48
click at [288, 112] on input "1000000003087" at bounding box center [628, 116] width 720 height 32
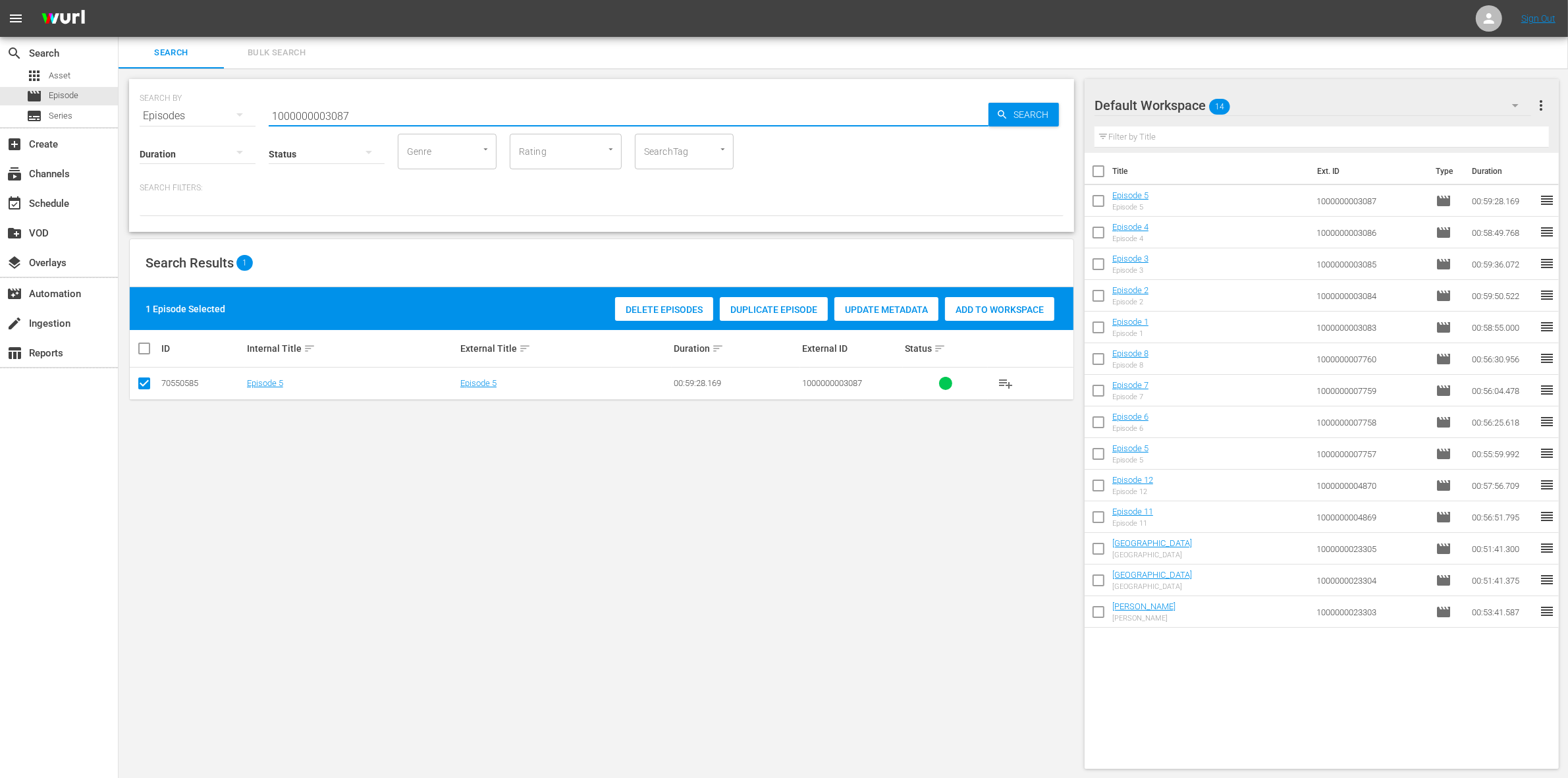
paste input "23306"
type input "1000000023306"
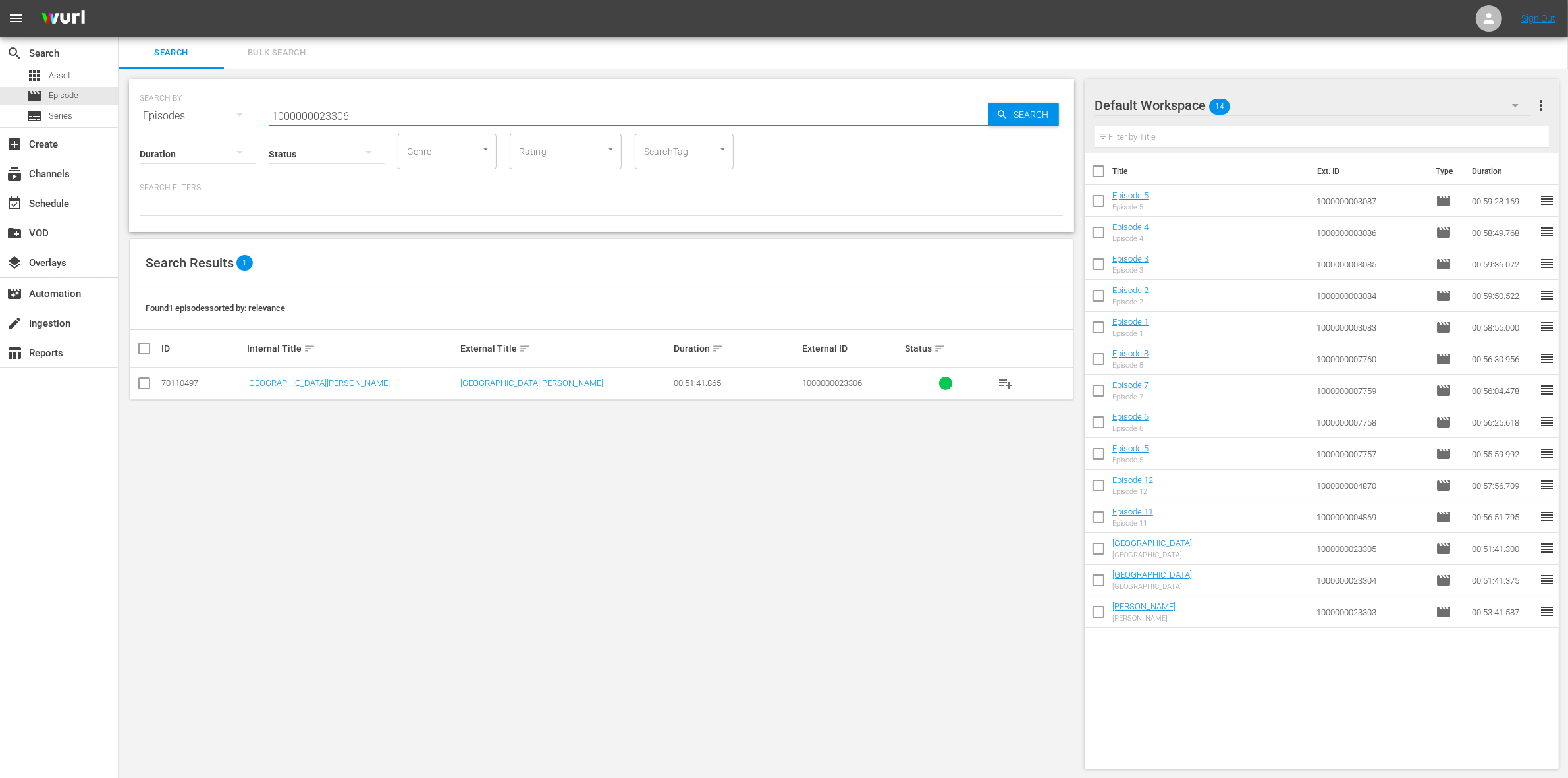
click at [142, 377] on icon at bounding box center [145, 383] width 16 height 16
click at [139, 384] on input "checkbox" at bounding box center [145, 386] width 16 height 16
checkbox input "true"
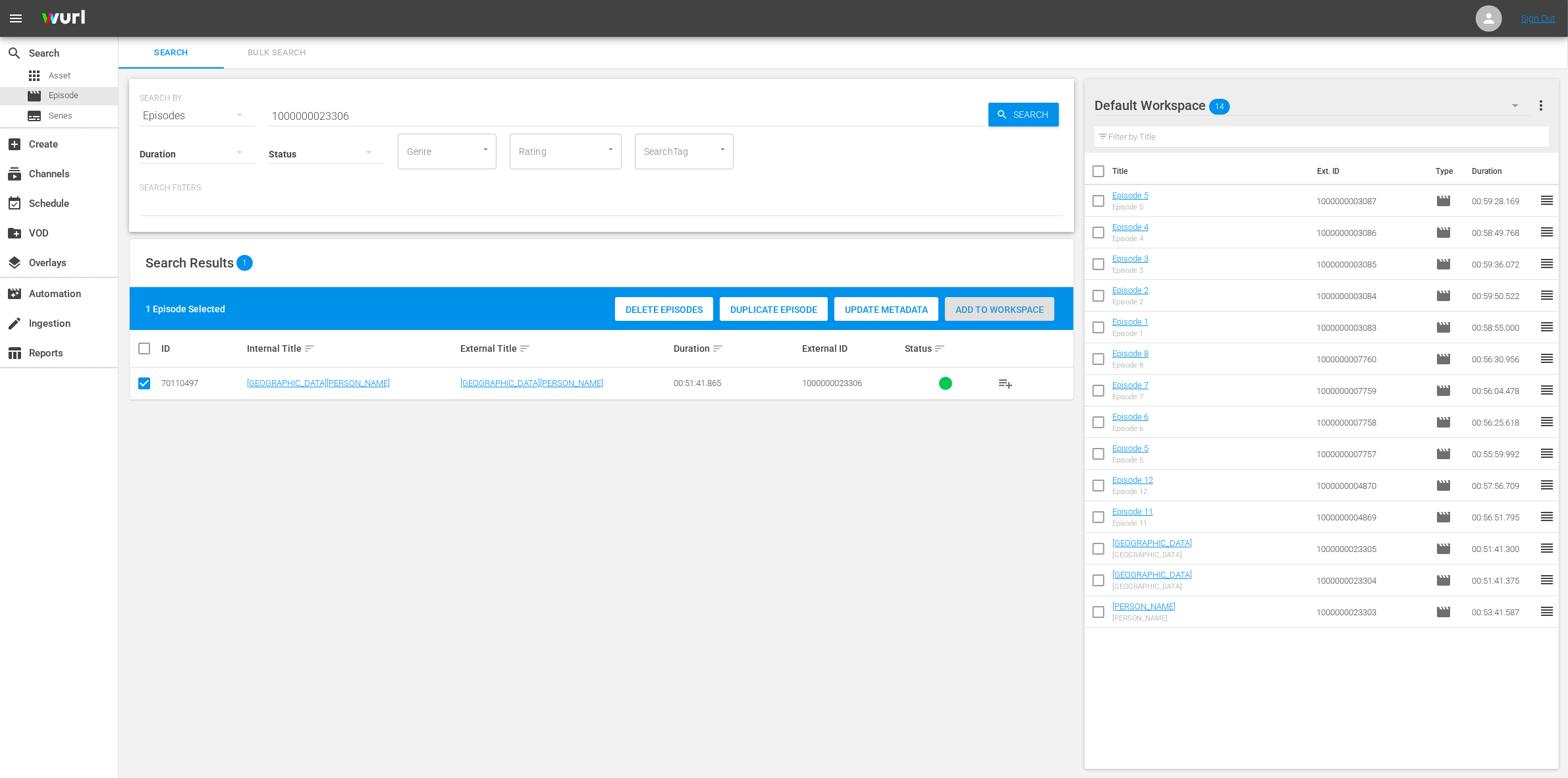
click at [972, 314] on div "Add to Workspace" at bounding box center [999, 309] width 109 height 25
click at [395, 109] on input "1000000023306" at bounding box center [628, 116] width 720 height 32
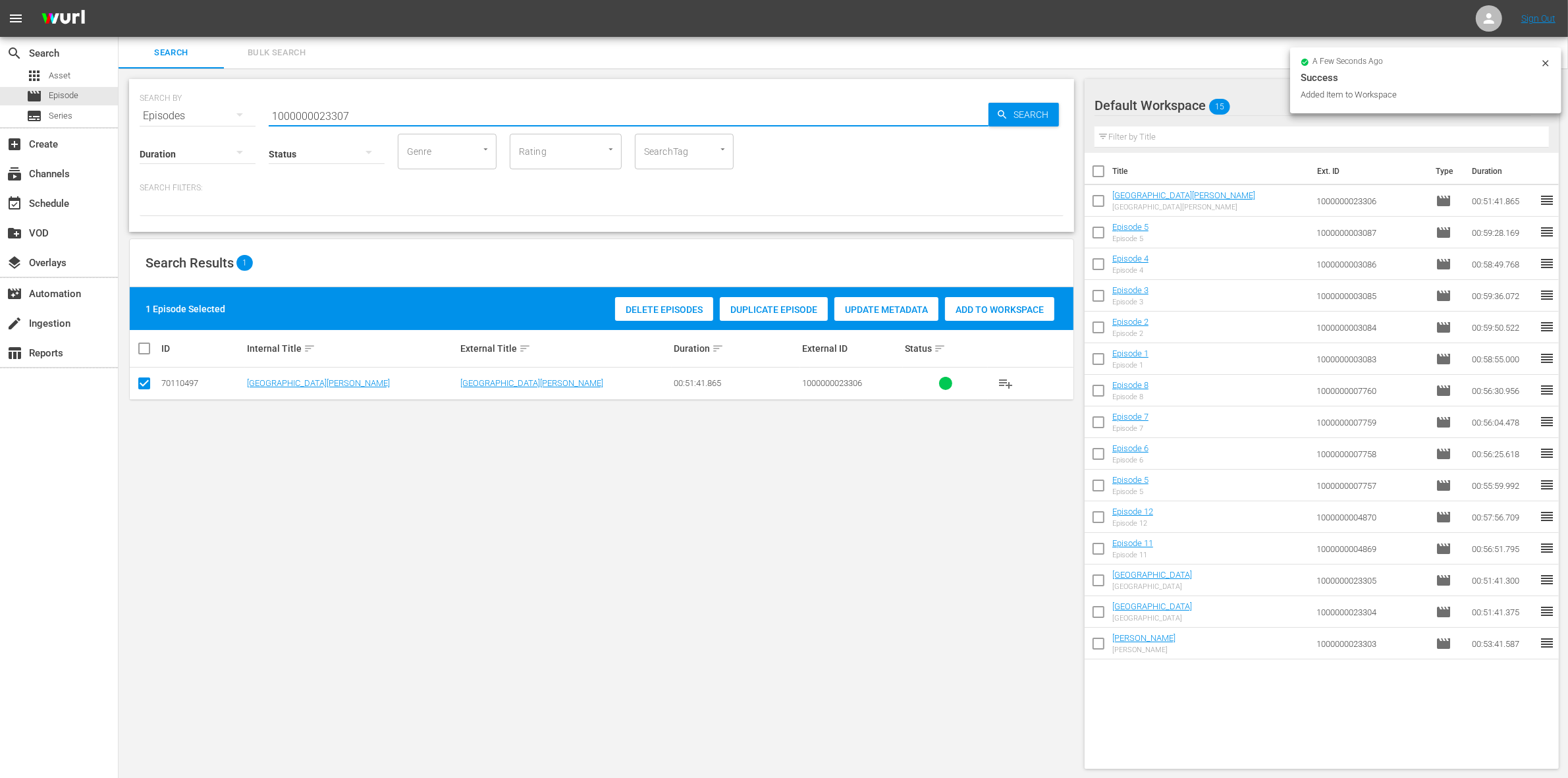
type input "1000000023307"
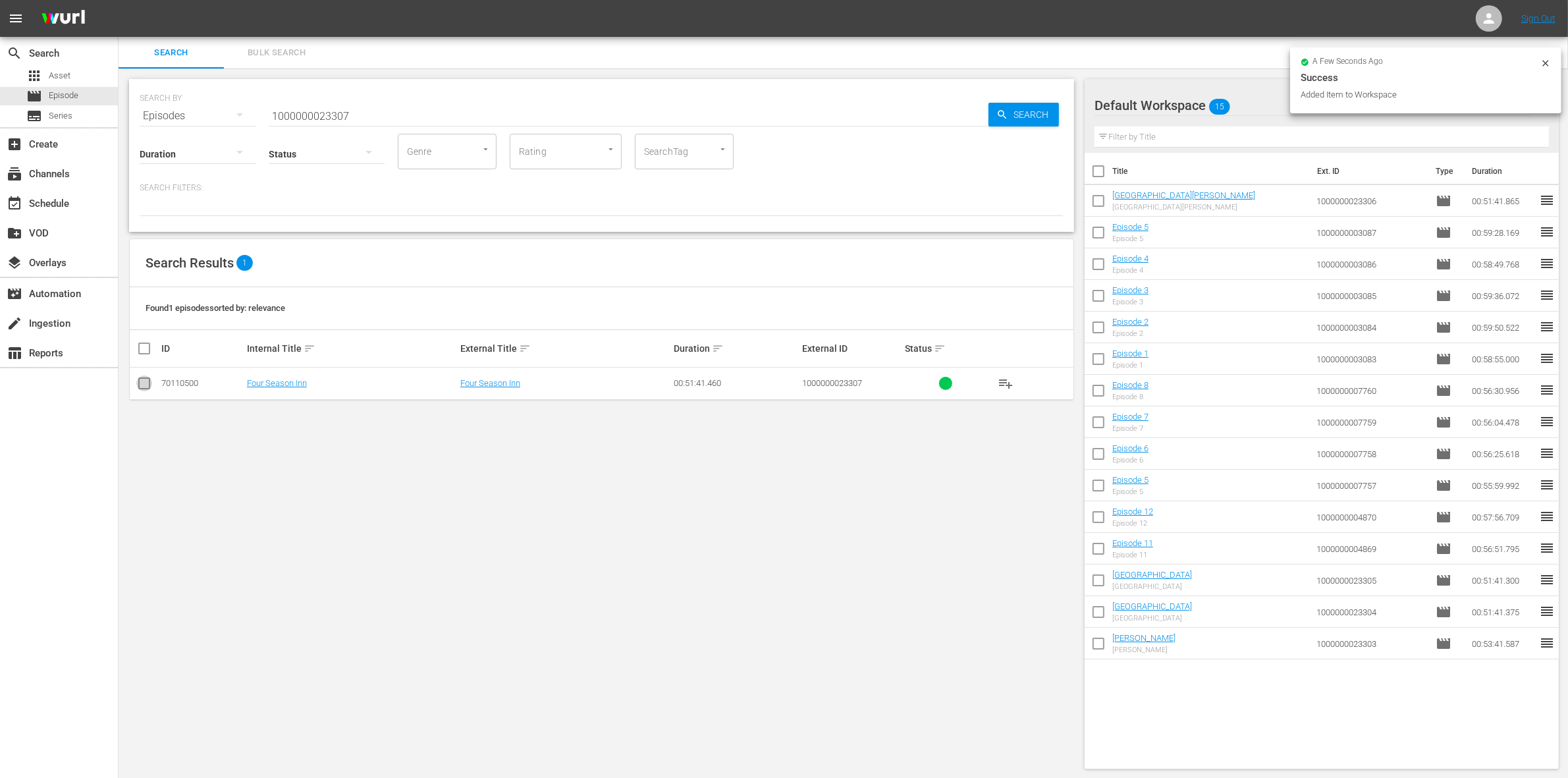
click at [140, 380] on input "checkbox" at bounding box center [145, 386] width 16 height 16
checkbox input "true"
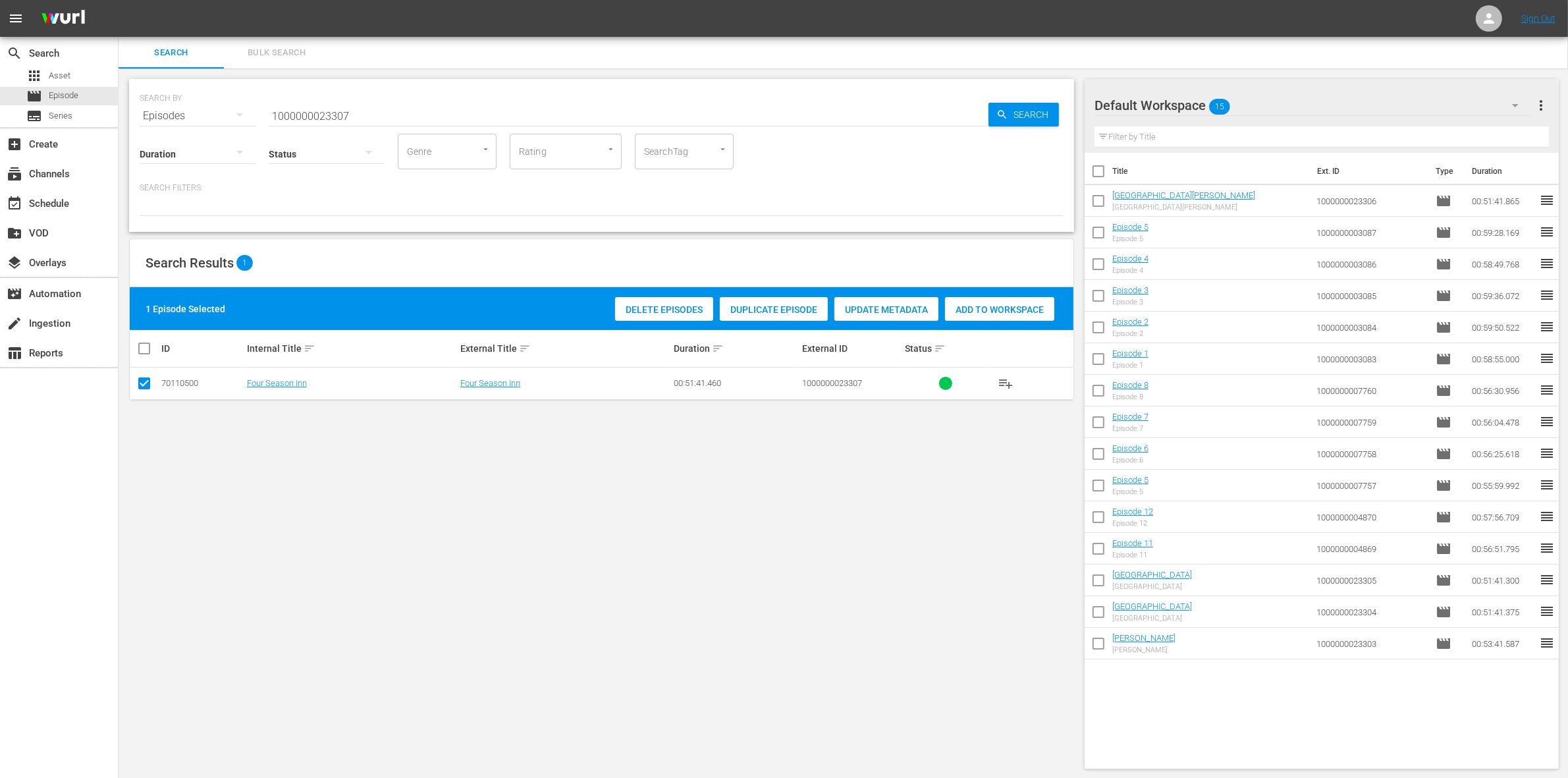
click at [960, 310] on span "Add to Workspace" at bounding box center [999, 309] width 109 height 11
click at [374, 116] on input "1000000023307" at bounding box center [628, 116] width 720 height 32
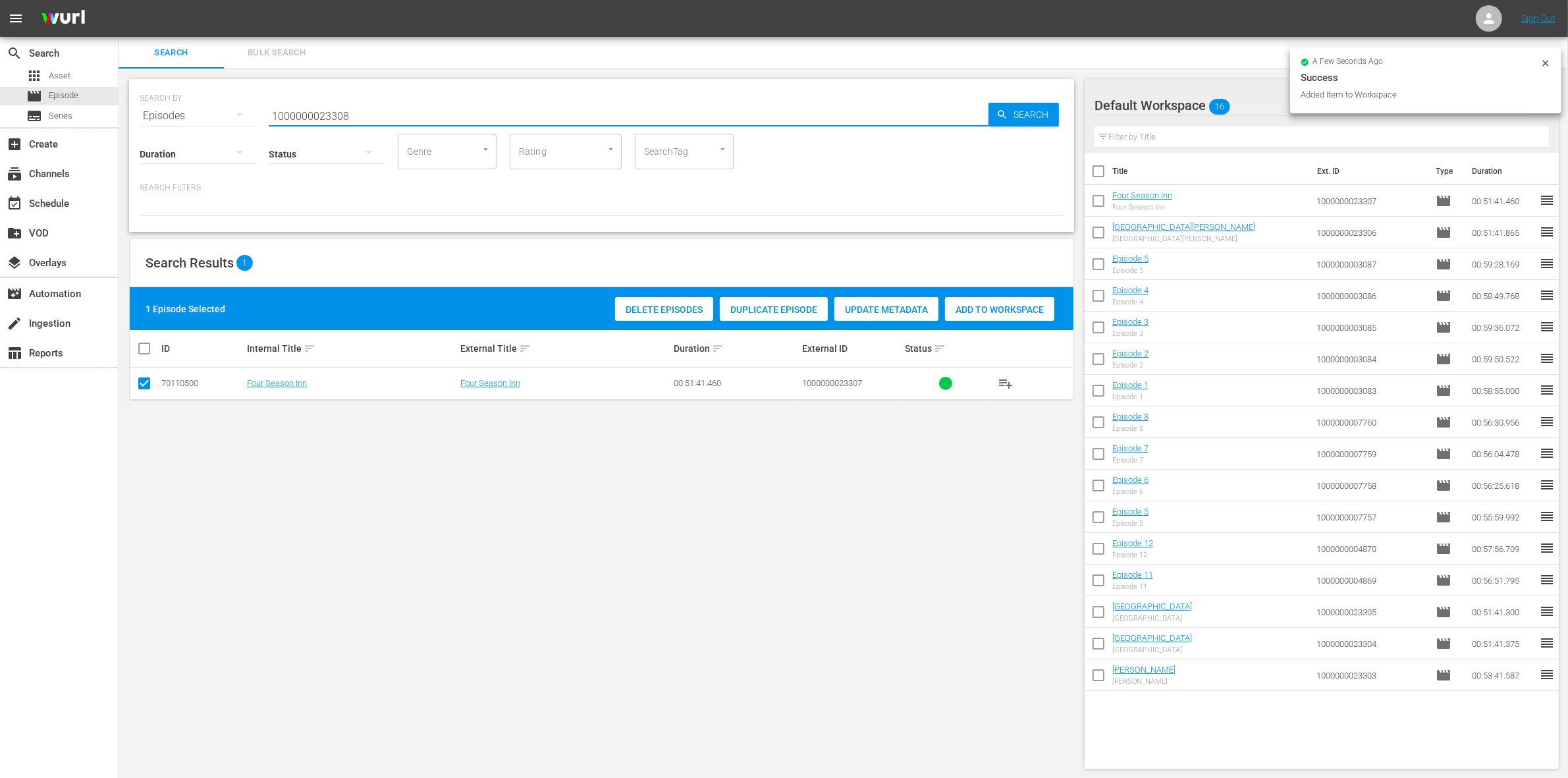
type input "1000000023308"
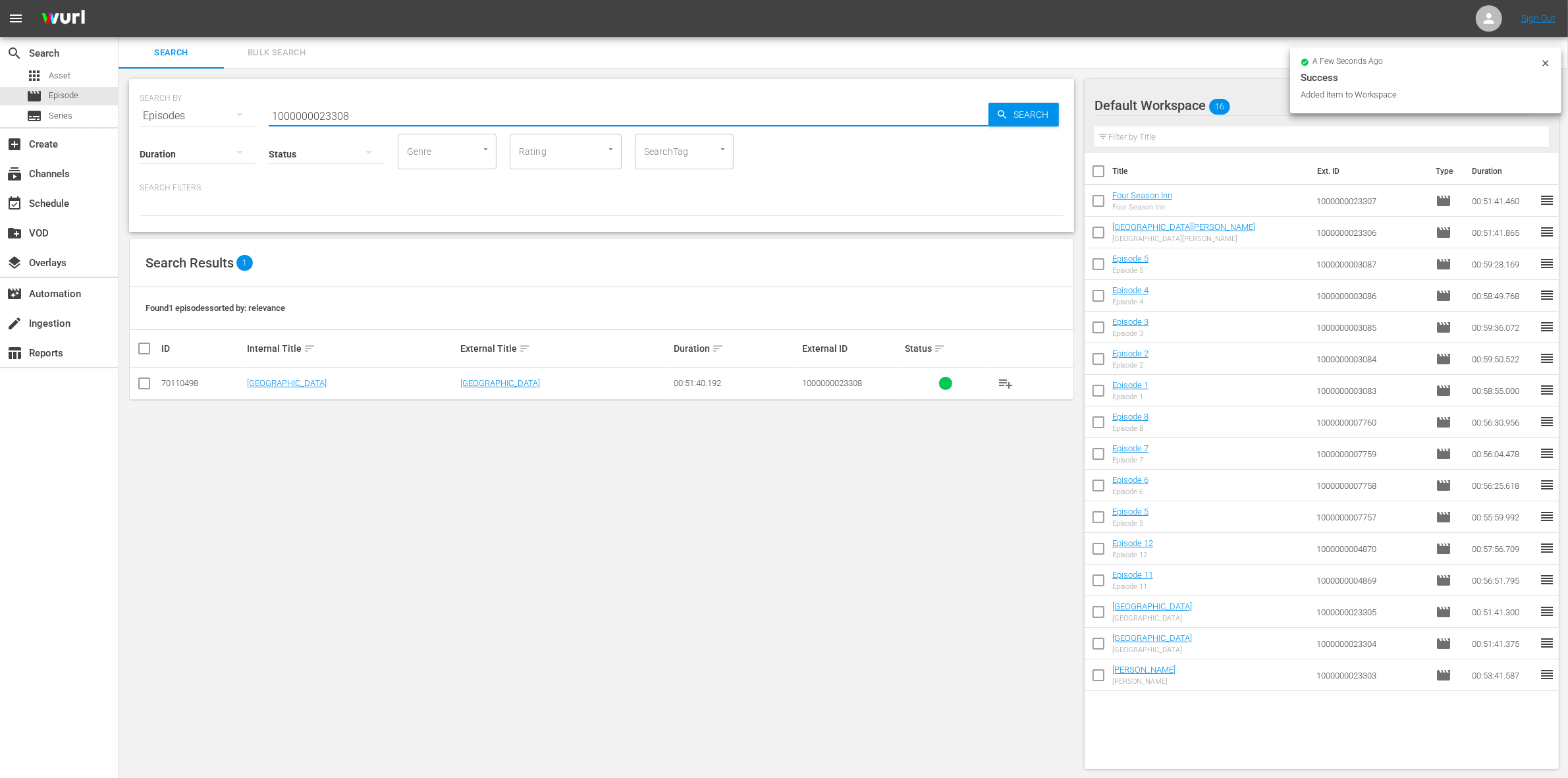
click at [140, 385] on input "checkbox" at bounding box center [145, 386] width 16 height 16
checkbox input "true"
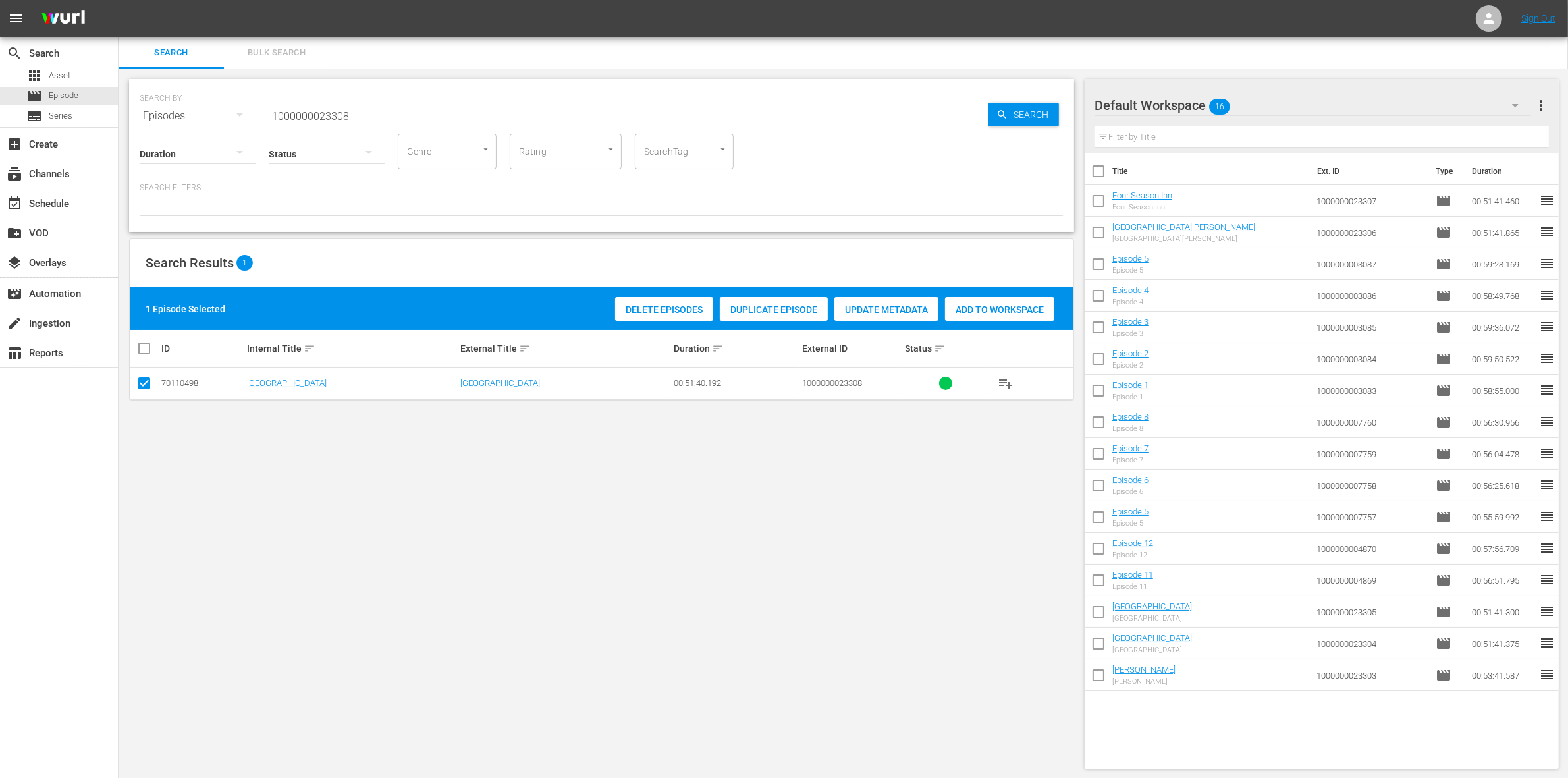
click at [992, 299] on div "Add to Workspace" at bounding box center [999, 309] width 109 height 25
click at [399, 103] on input "1000000023308" at bounding box center [628, 116] width 720 height 32
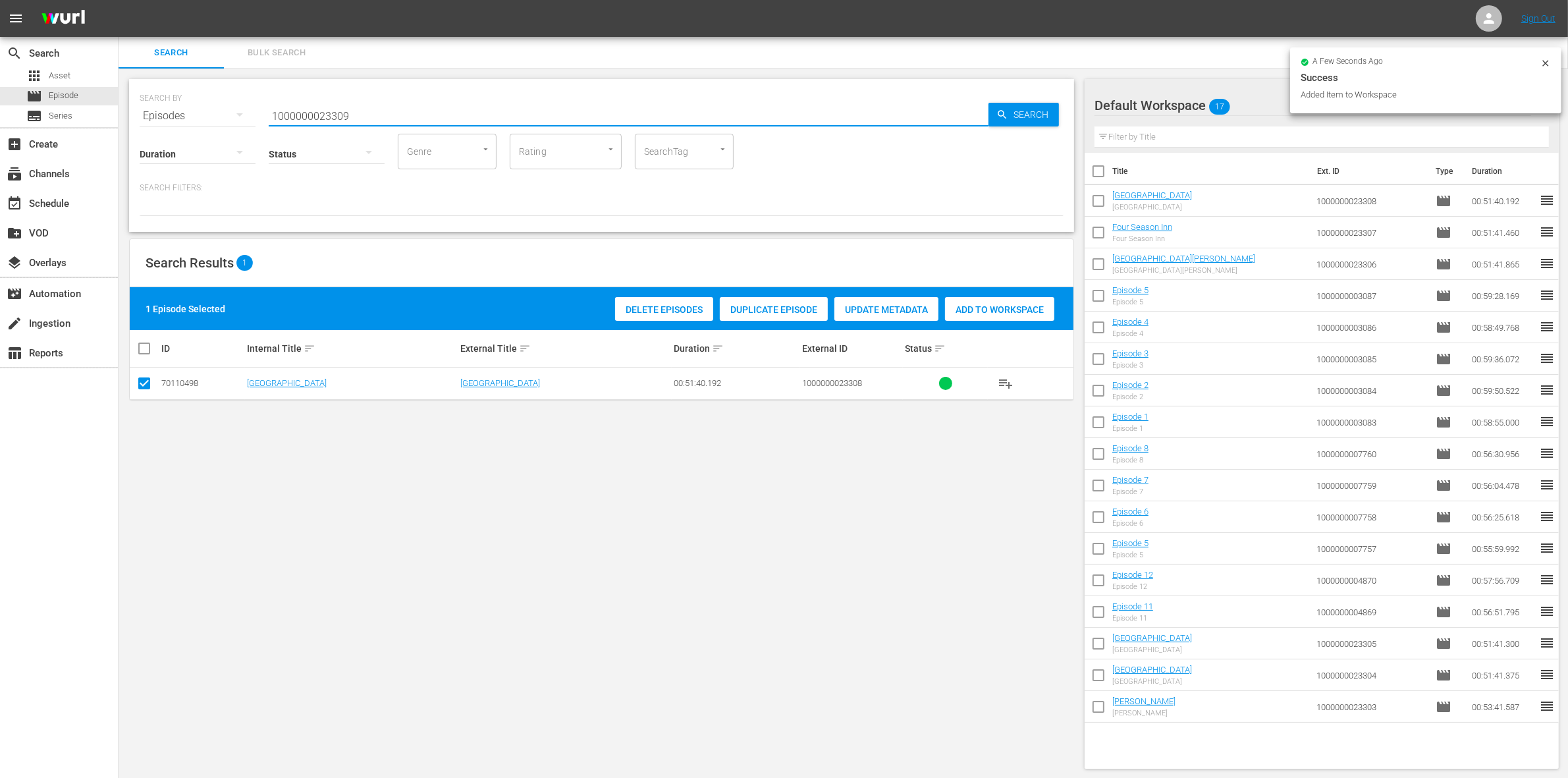
type input "1000000023309"
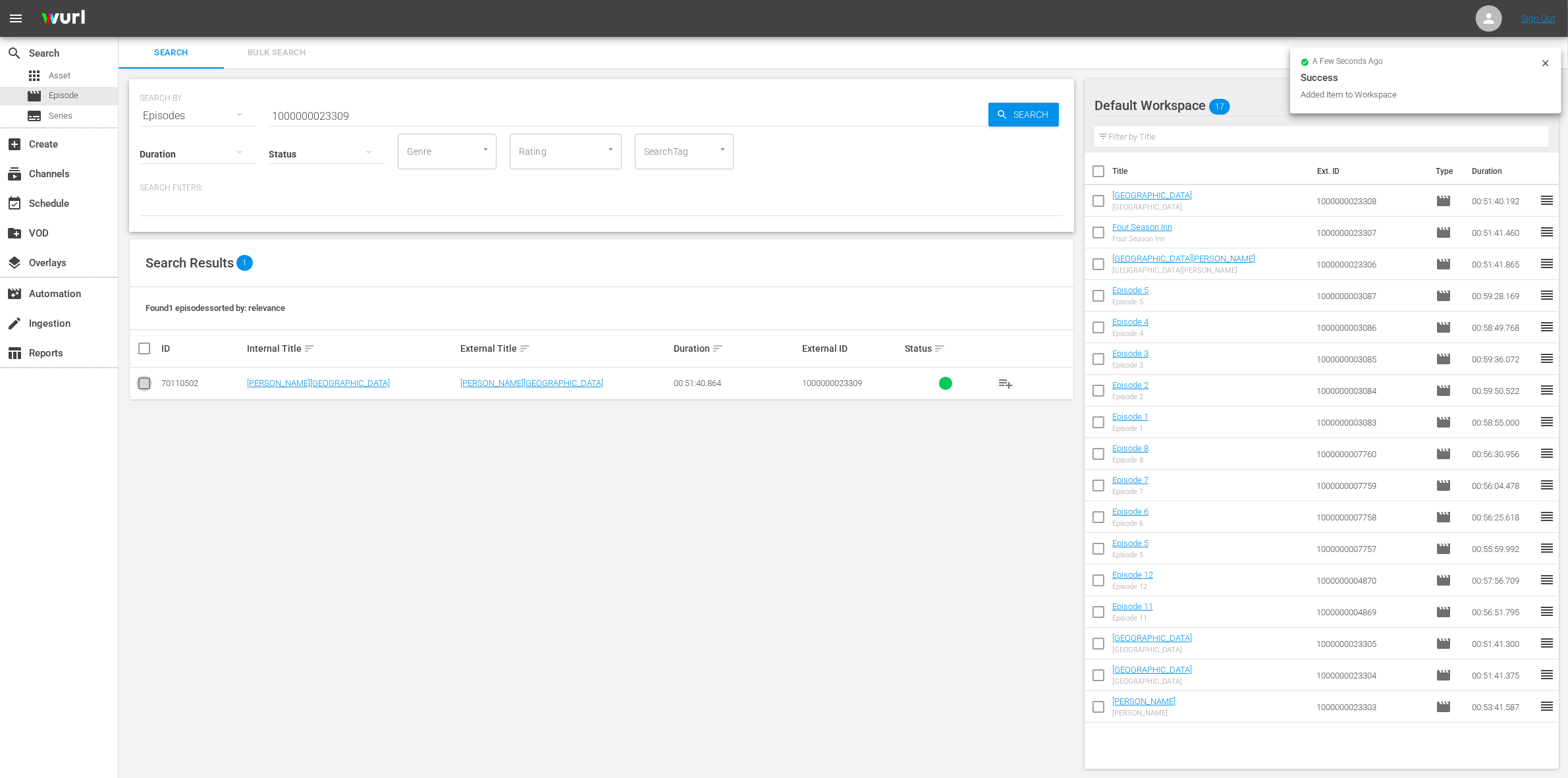
click at [142, 388] on input "checkbox" at bounding box center [145, 386] width 16 height 16
checkbox input "true"
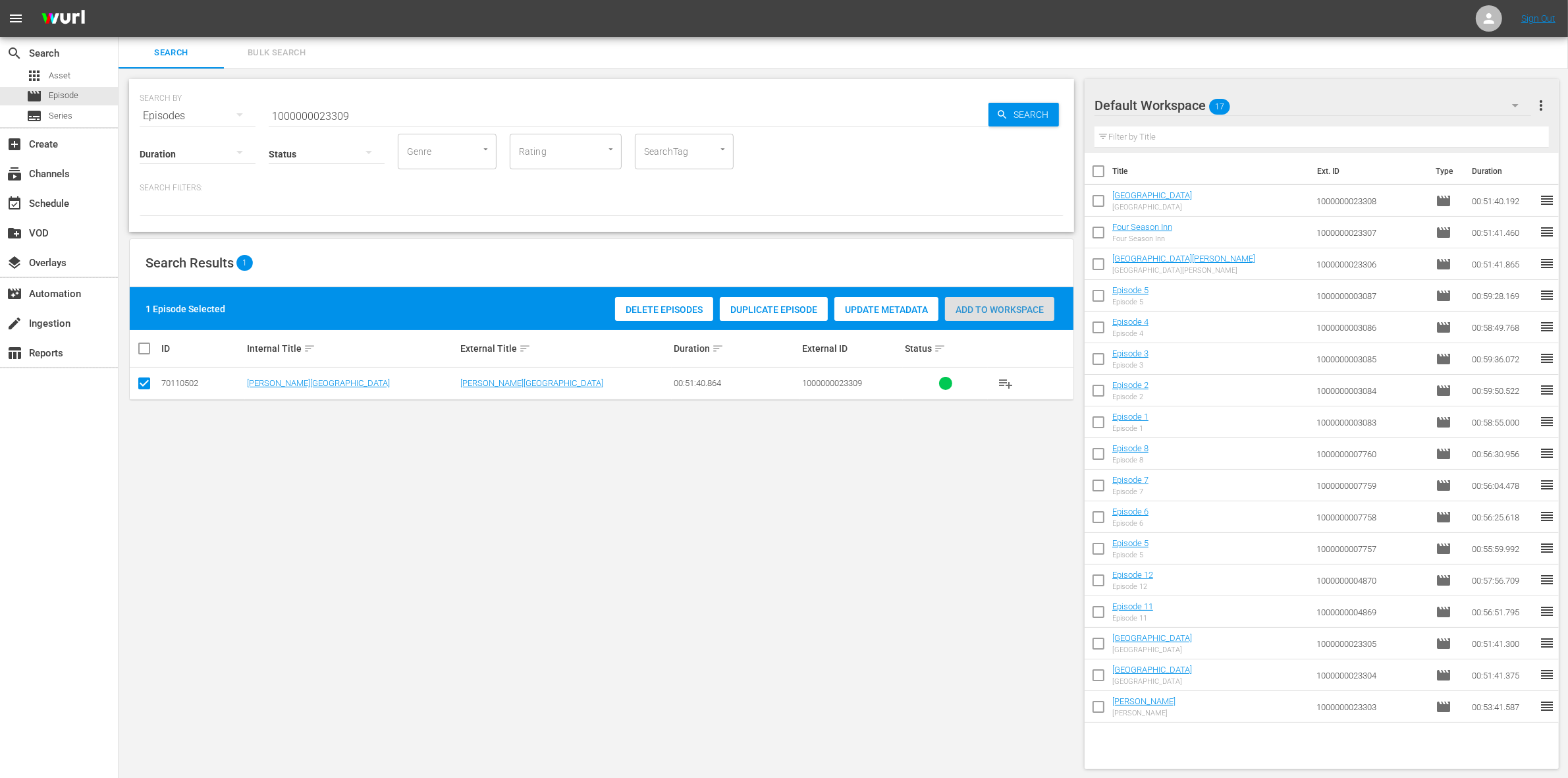
click at [1018, 300] on div "Add to Workspace" at bounding box center [999, 309] width 109 height 25
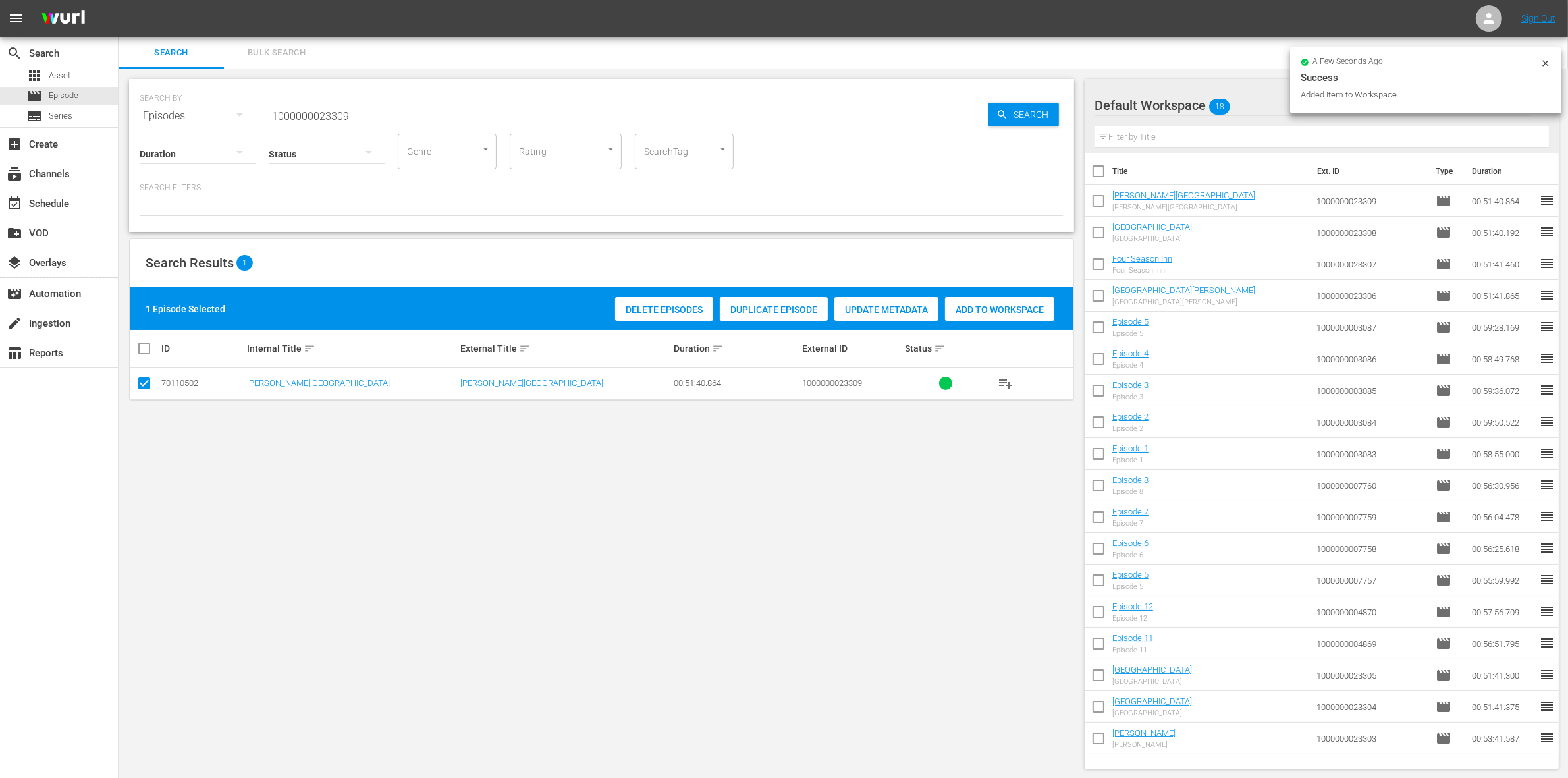
click at [378, 112] on input "1000000023309" at bounding box center [628, 116] width 720 height 32
type input "1000000023310"
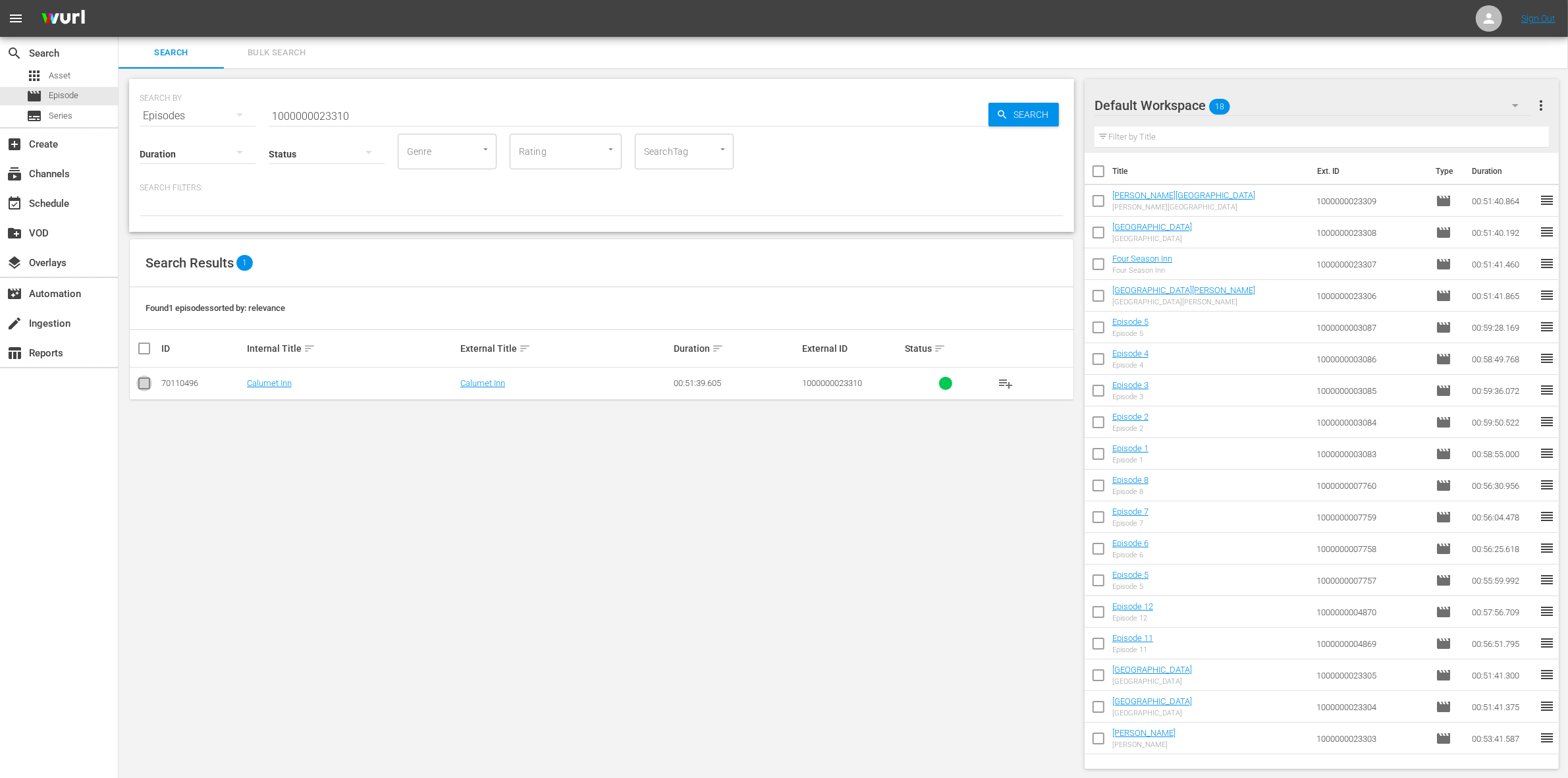
click at [149, 391] on input "checkbox" at bounding box center [145, 386] width 16 height 16
checkbox input "true"
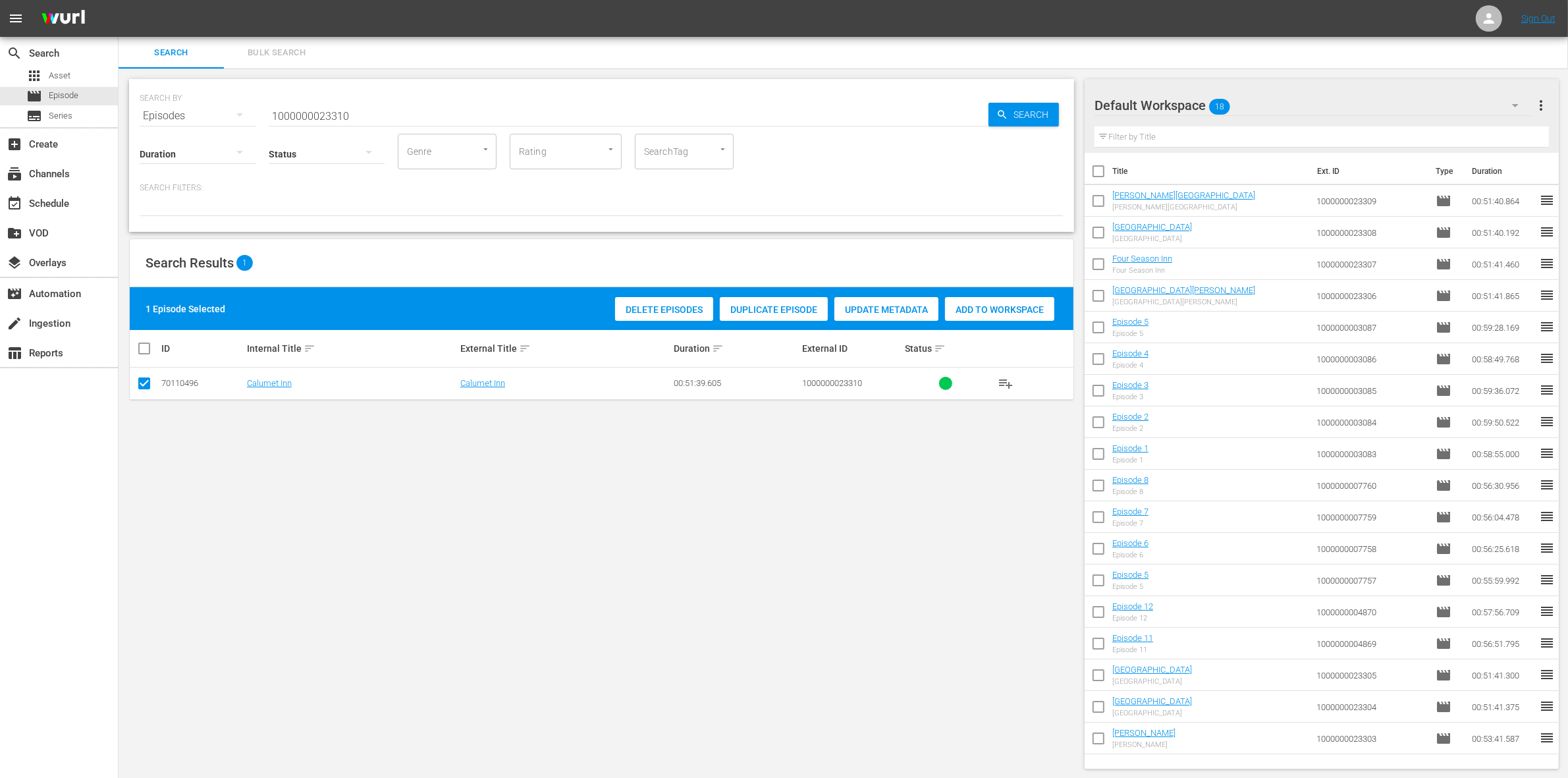
click at [998, 299] on div "Add to Workspace" at bounding box center [999, 309] width 109 height 25
click at [294, 112] on input "1000000023310" at bounding box center [628, 116] width 720 height 32
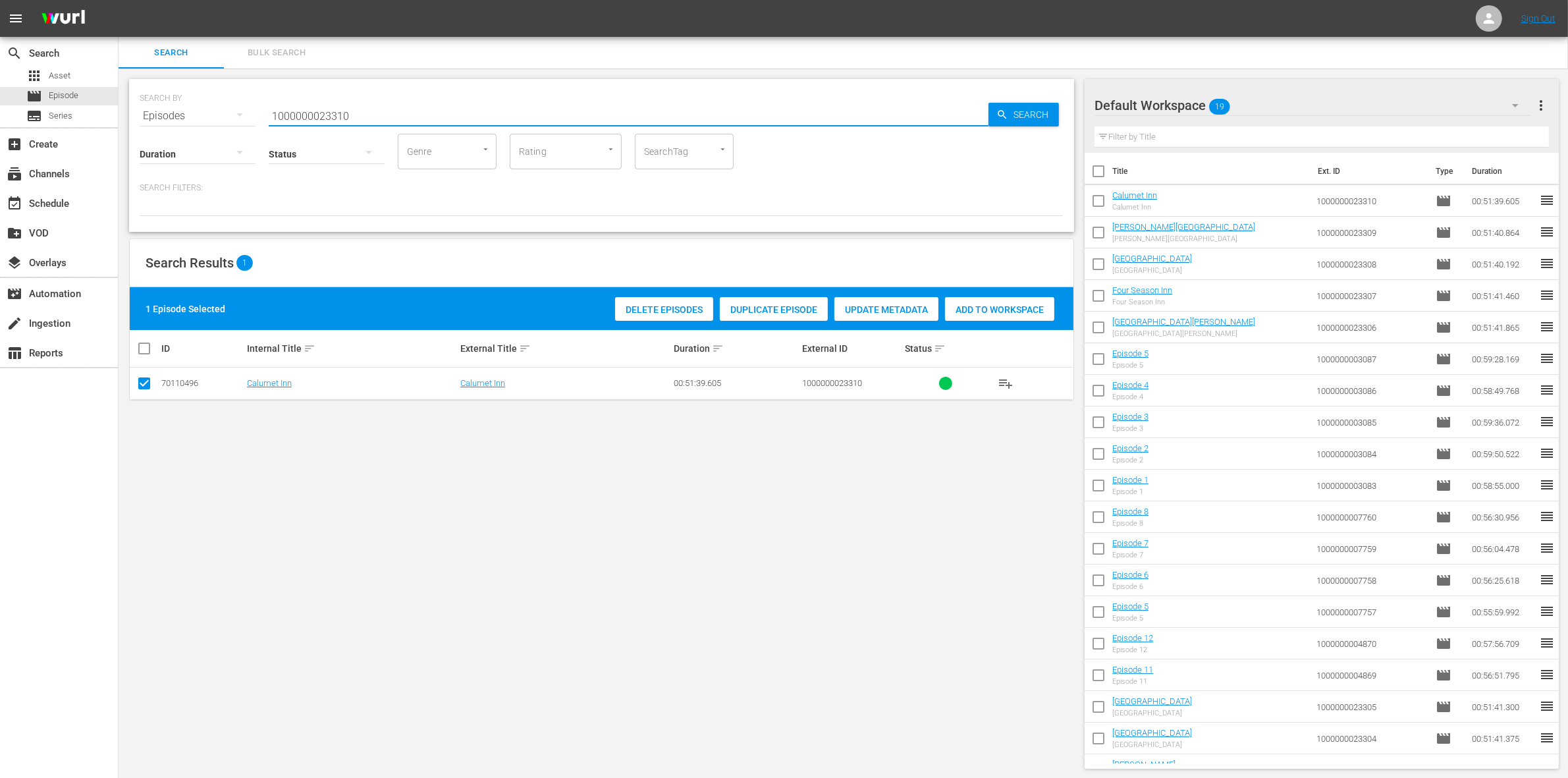
click at [294, 112] on input "1000000023310" at bounding box center [628, 116] width 720 height 32
paste input "57656"
type input "1000000057656"
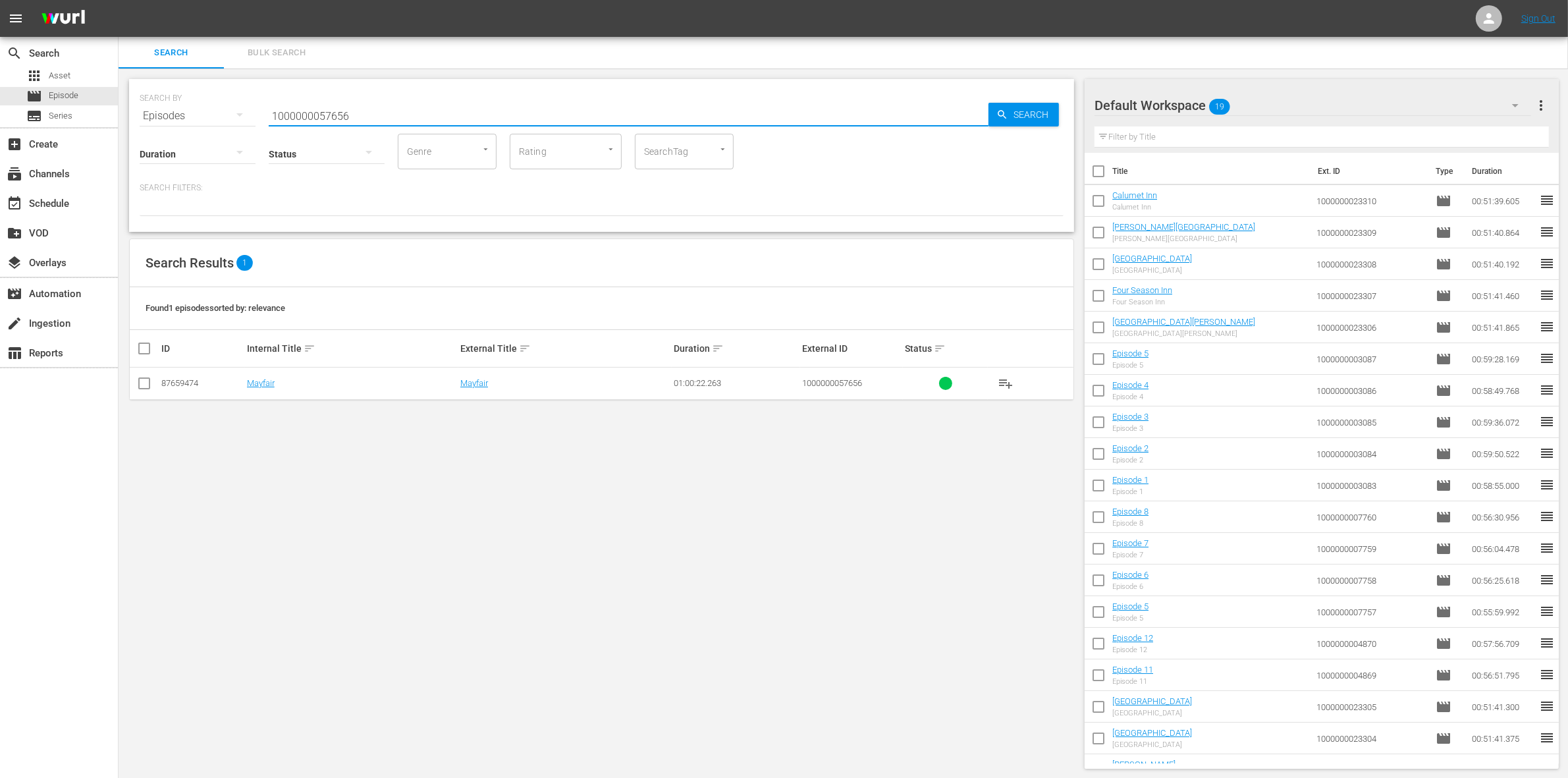
click at [143, 384] on input "checkbox" at bounding box center [145, 386] width 16 height 16
checkbox input "true"
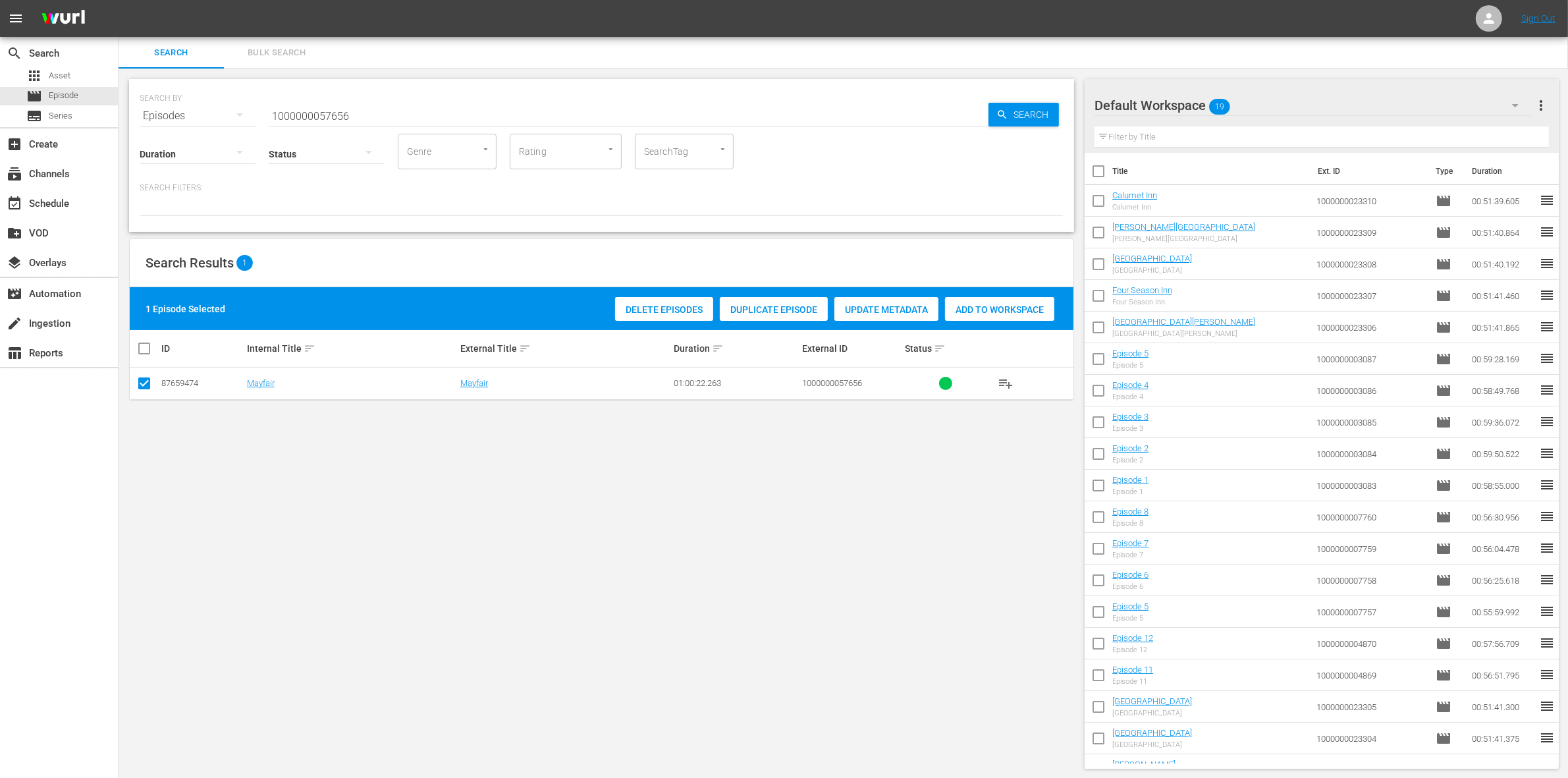
click at [979, 313] on span "Add to Workspace" at bounding box center [999, 309] width 109 height 11
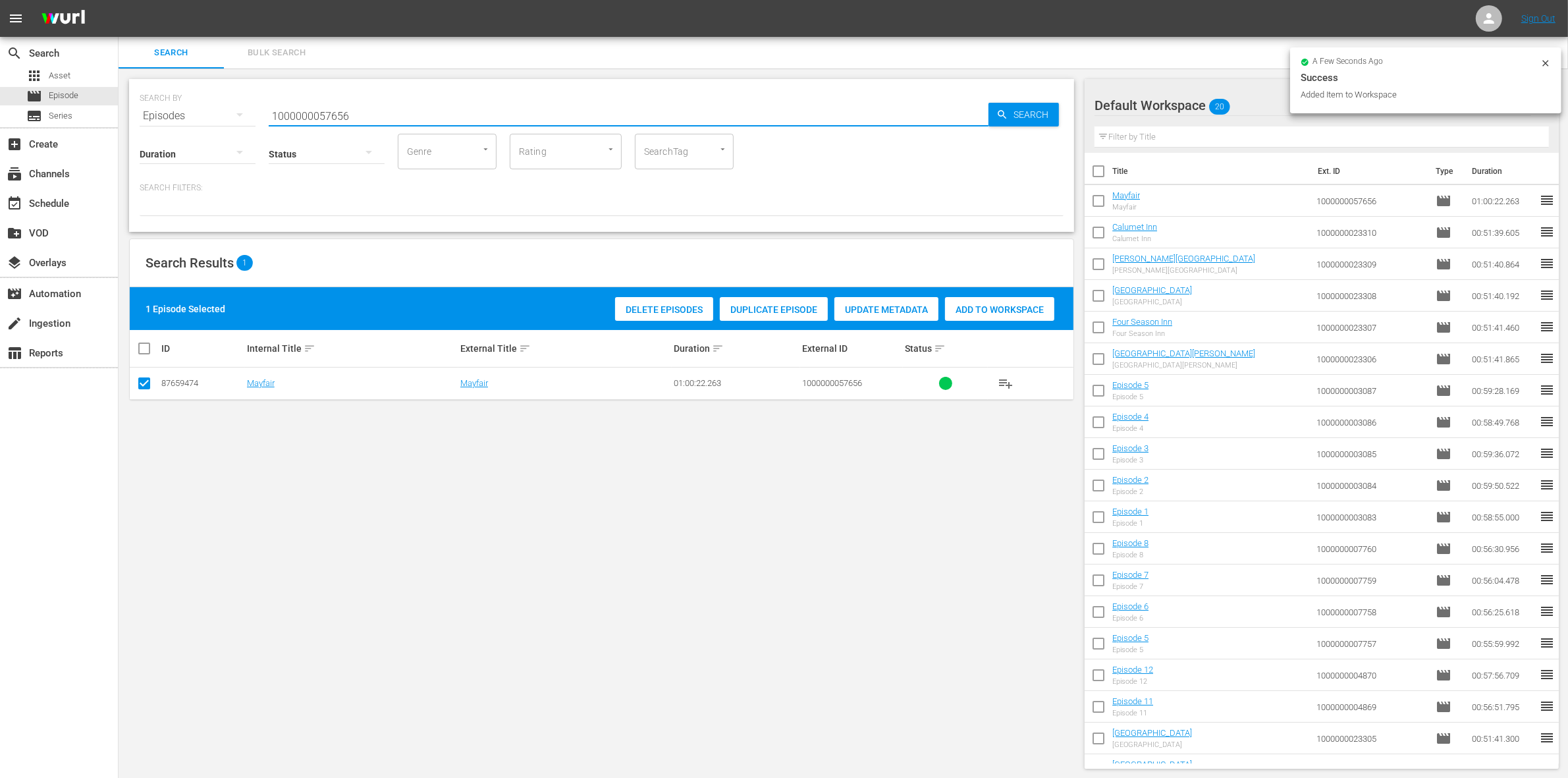
click at [370, 116] on input "1000000057656" at bounding box center [628, 116] width 720 height 32
type input "1000000057657"
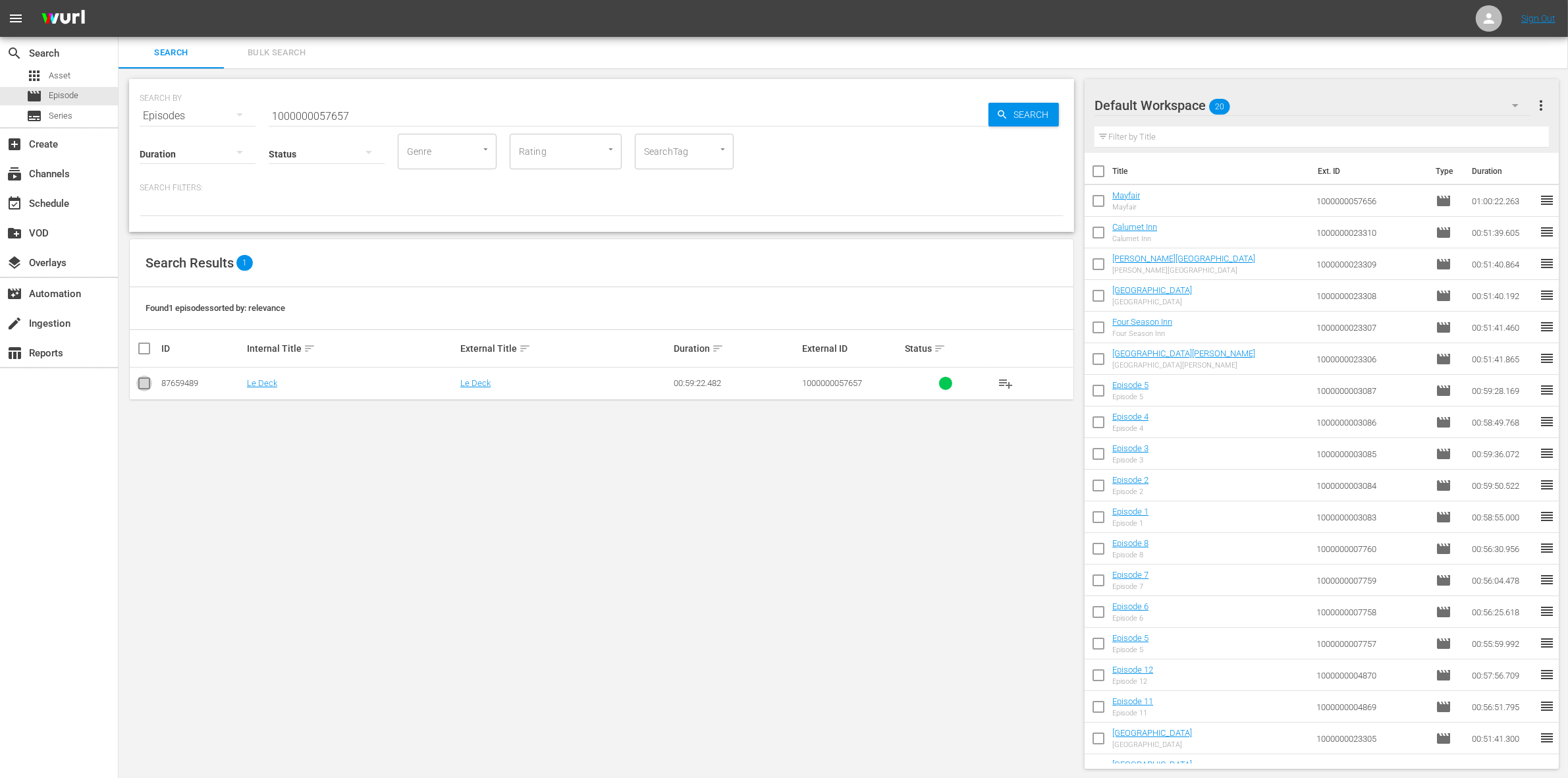
click at [138, 383] on input "checkbox" at bounding box center [145, 386] width 16 height 16
checkbox input "true"
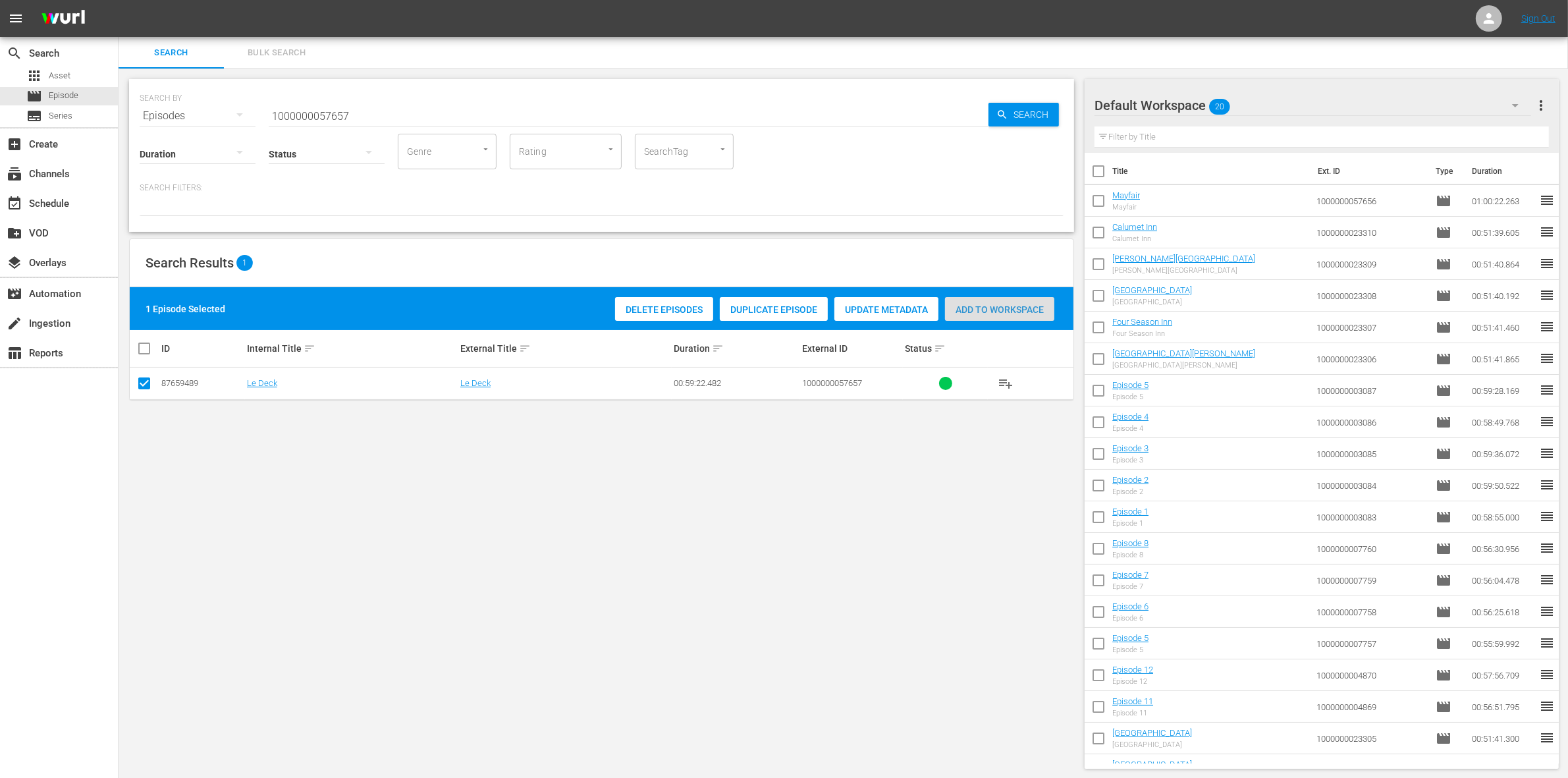
click at [1022, 310] on span "Add to Workspace" at bounding box center [999, 309] width 109 height 11
click at [427, 114] on input "1000000057657" at bounding box center [628, 116] width 720 height 32
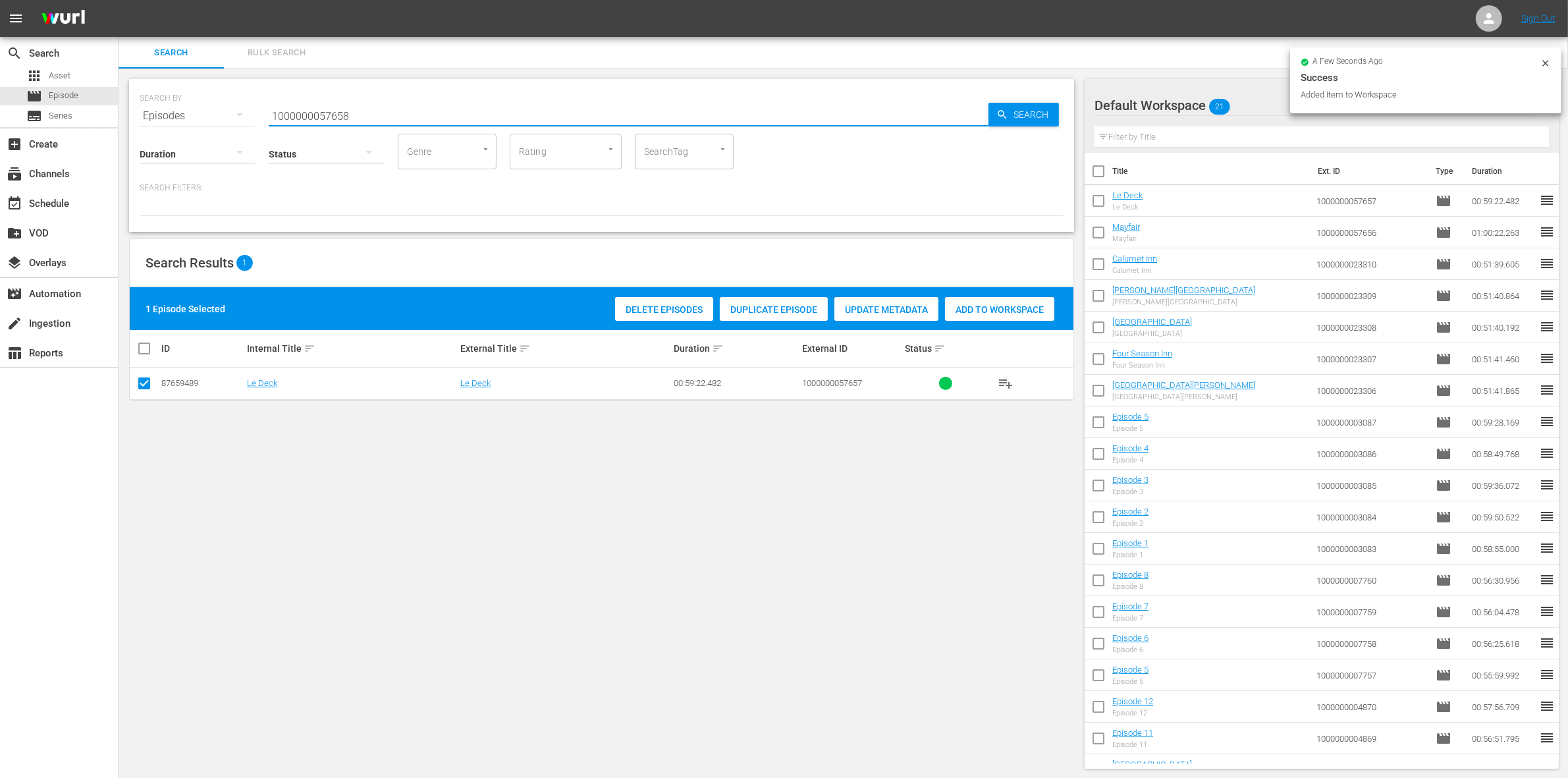
type input "1000000057658"
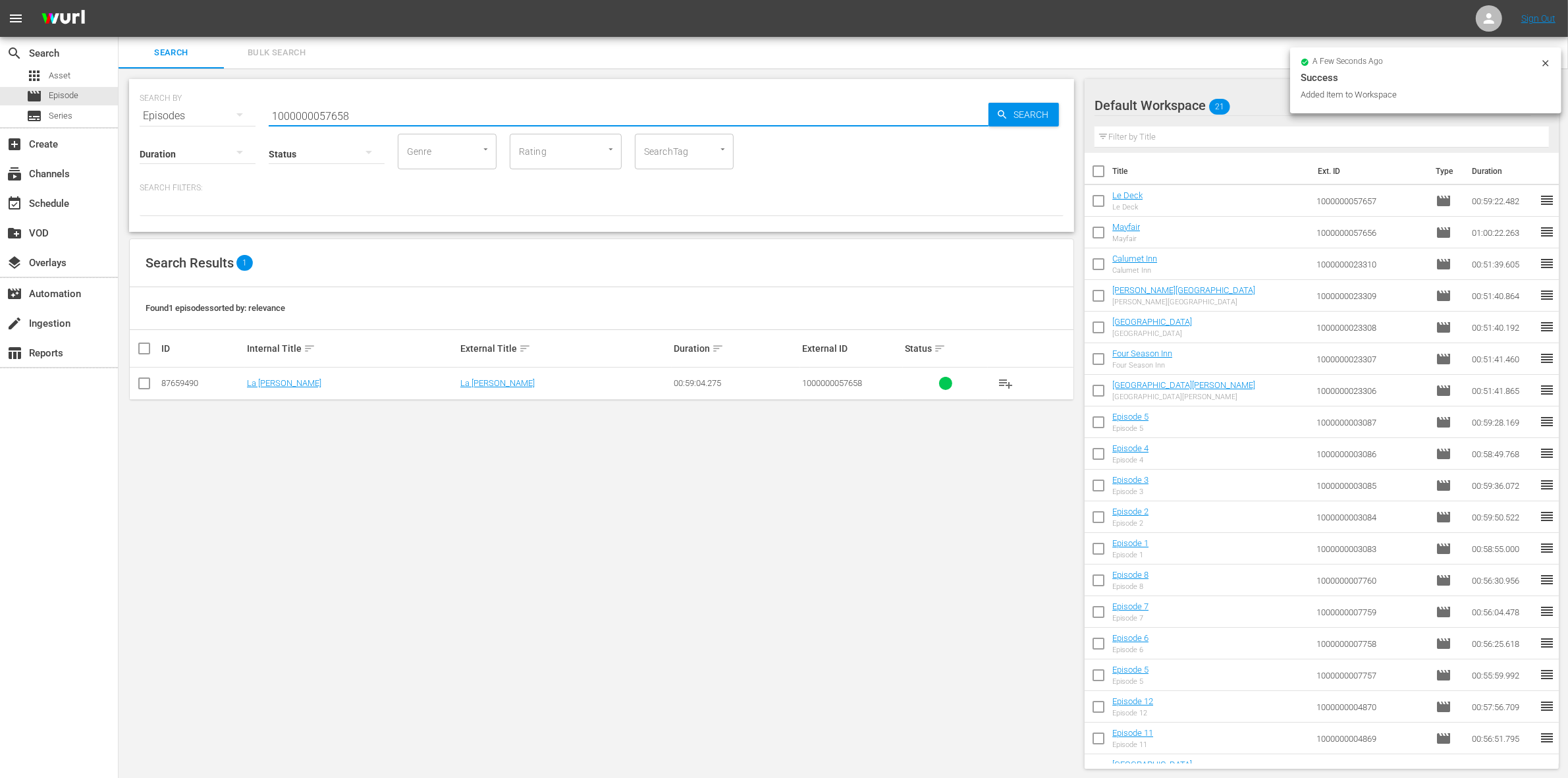
click at [152, 384] on td at bounding box center [144, 383] width 30 height 32
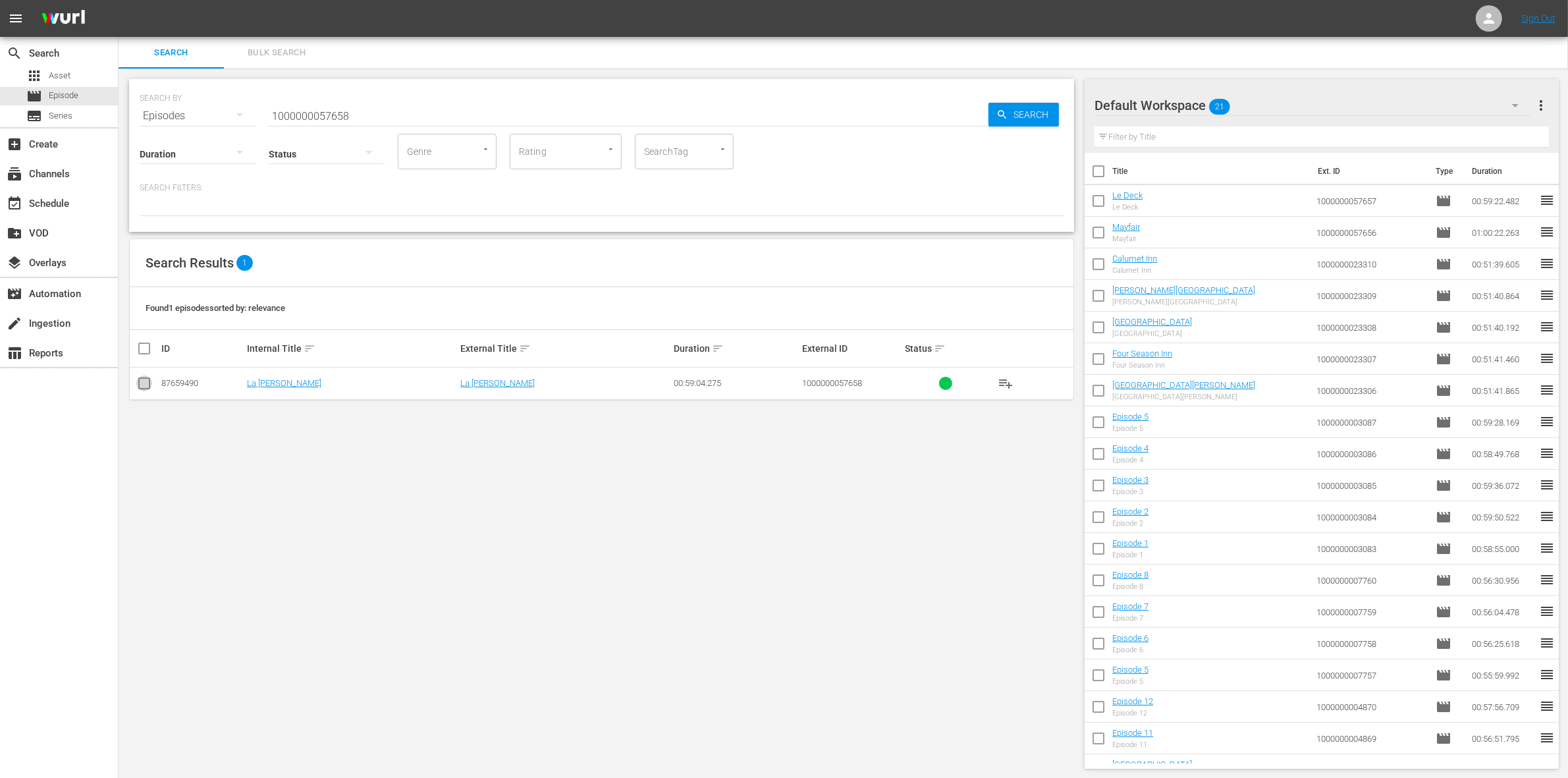
click at [138, 380] on input "checkbox" at bounding box center [145, 386] width 16 height 16
checkbox input "true"
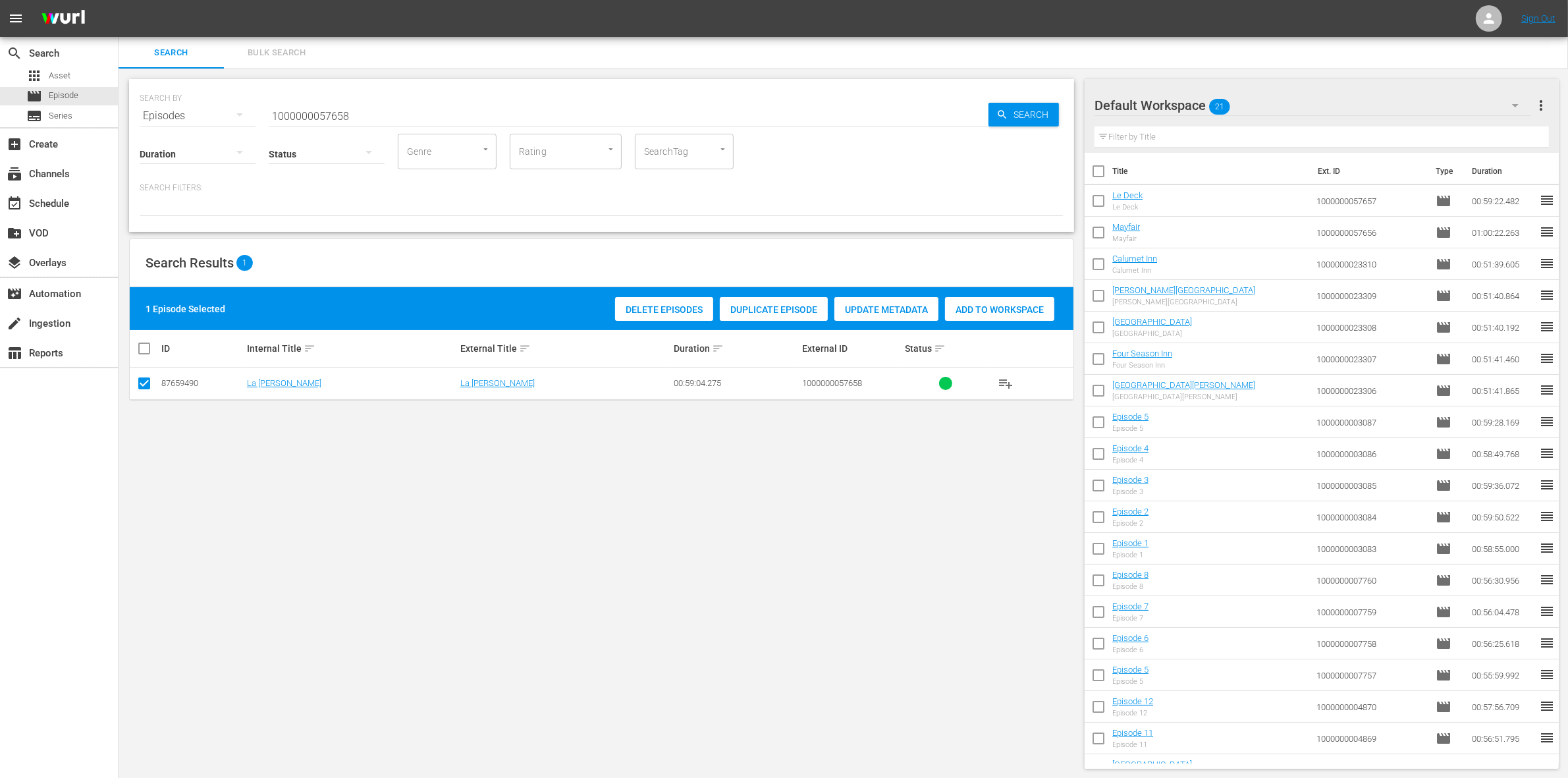
click at [971, 311] on span "Add to Workspace" at bounding box center [999, 309] width 109 height 11
click at [374, 116] on input "1000000057658" at bounding box center [628, 116] width 720 height 32
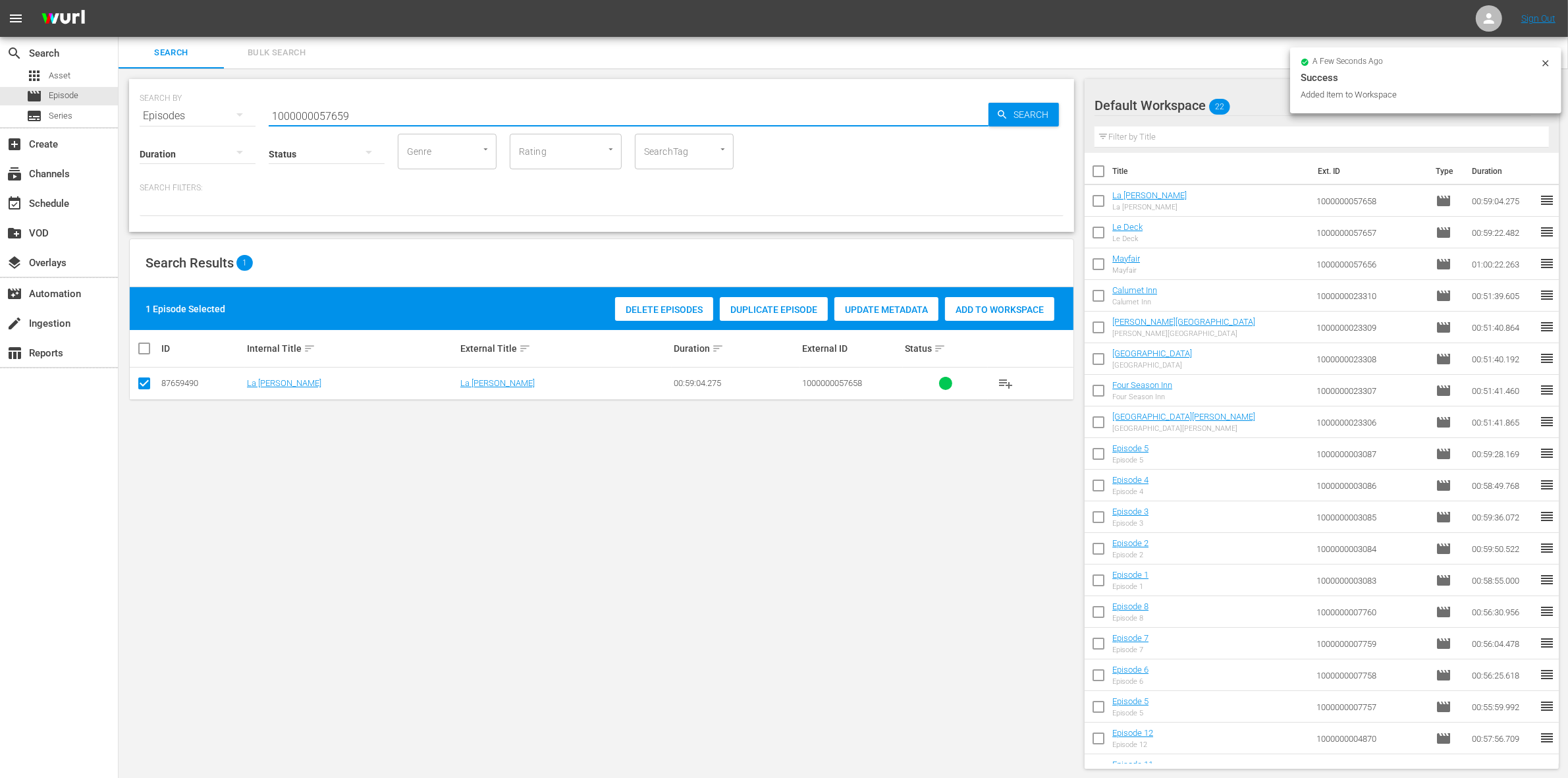
type input "1000000057659"
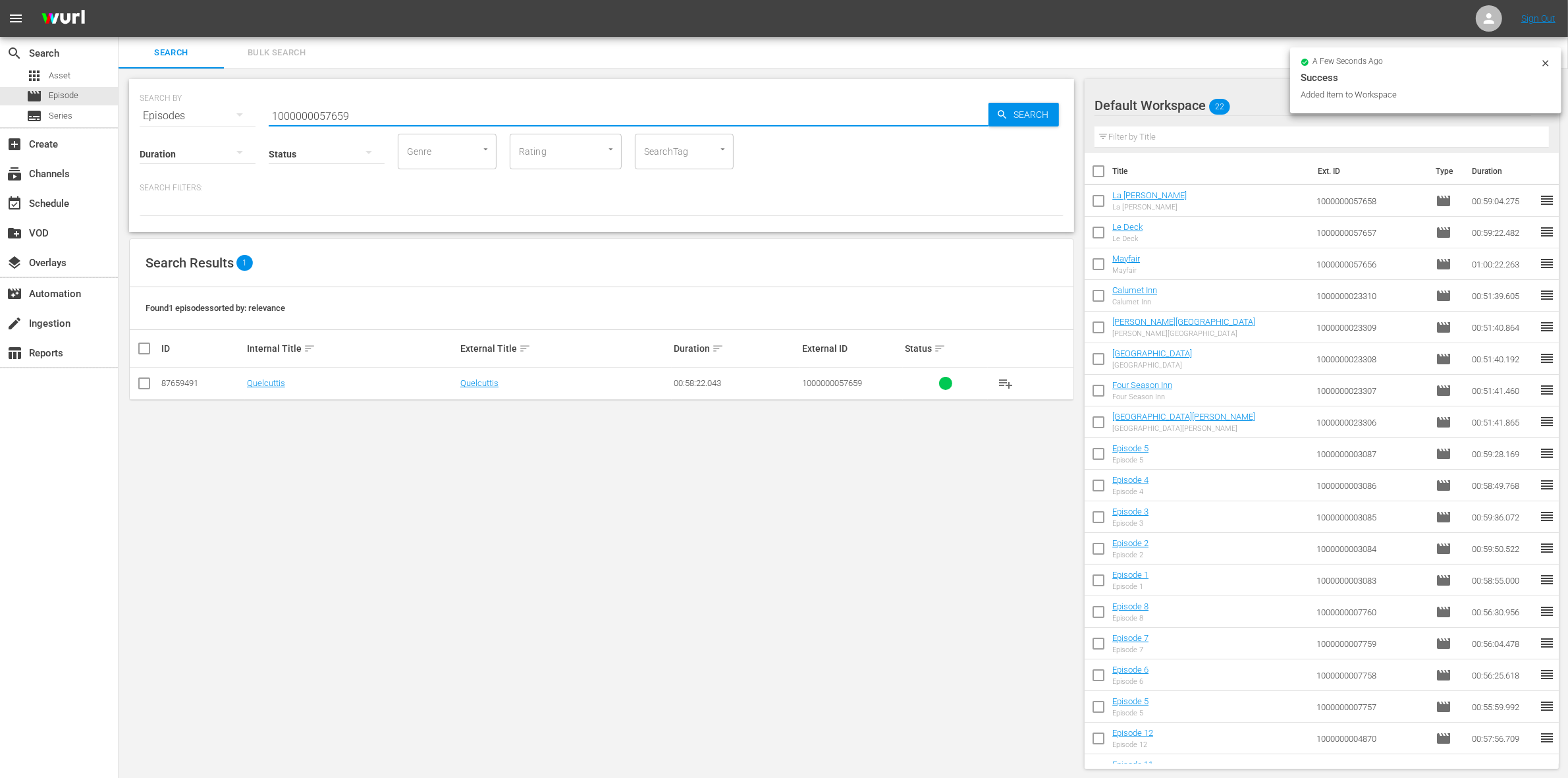
click at [145, 379] on input "checkbox" at bounding box center [145, 386] width 16 height 16
checkbox input "true"
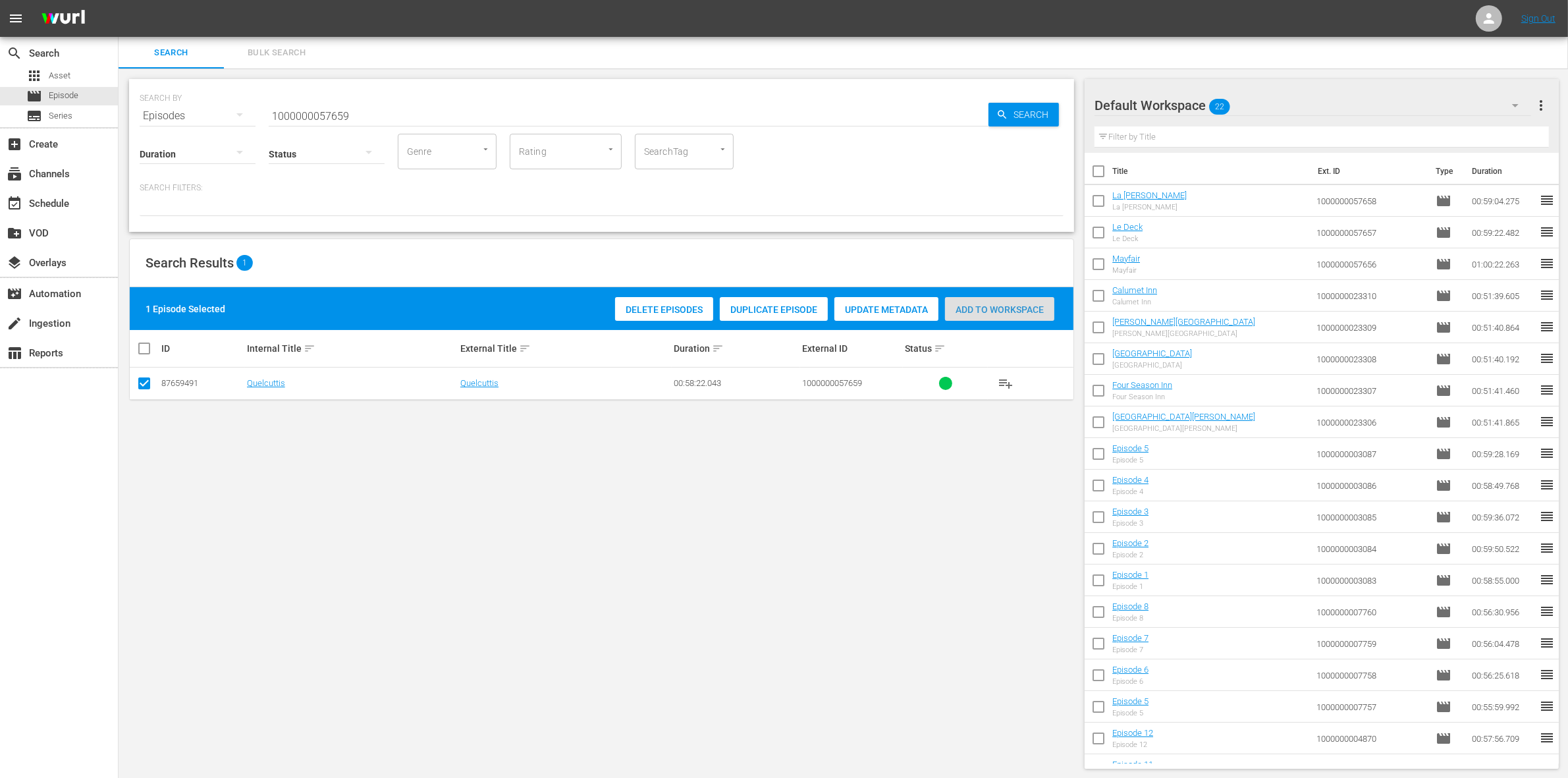
click at [983, 307] on span "Add to Workspace" at bounding box center [999, 309] width 109 height 11
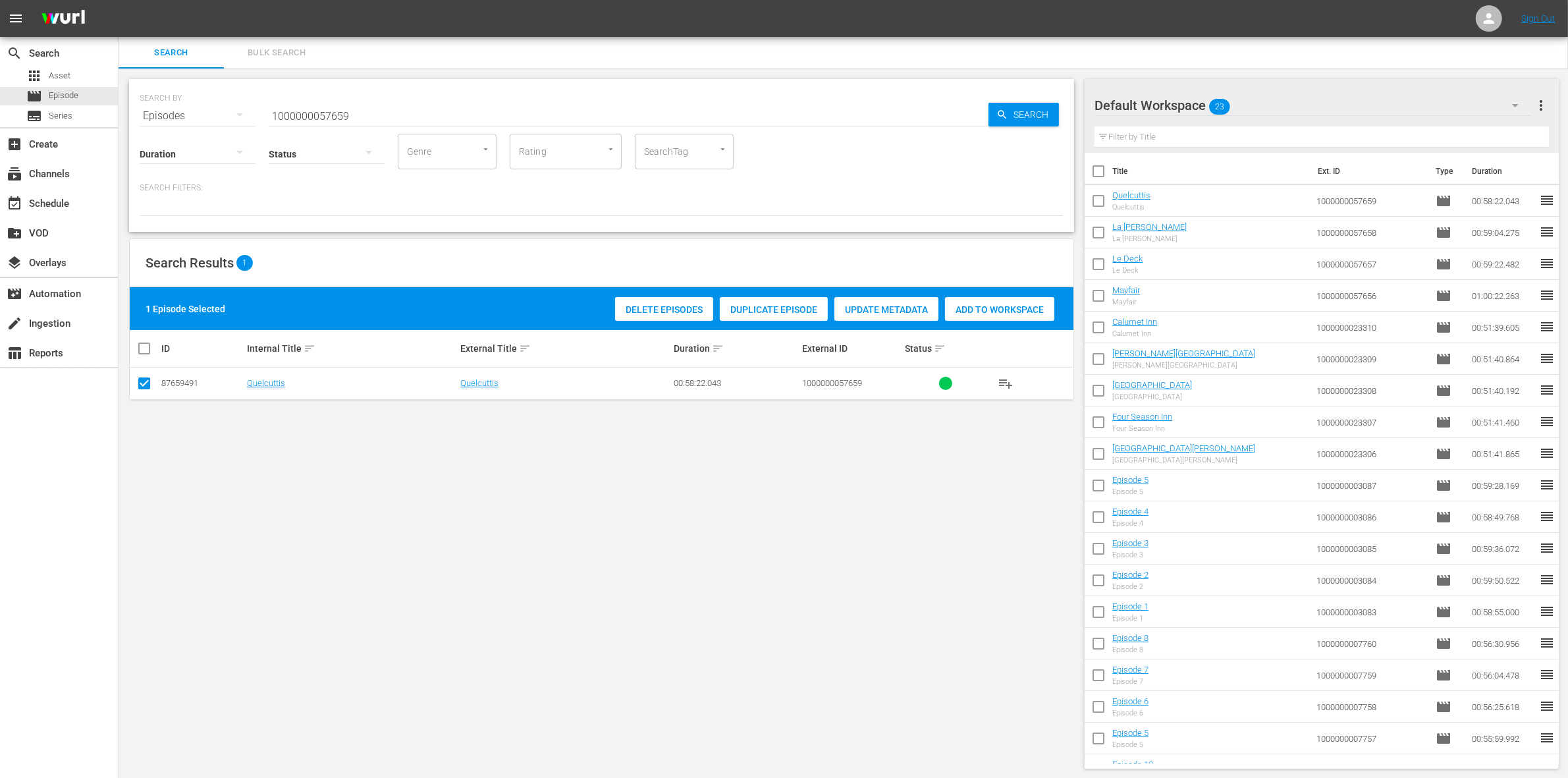
click at [302, 100] on input "1000000057659" at bounding box center [628, 116] width 720 height 32
paste input "35221"
type input "1000000035221"
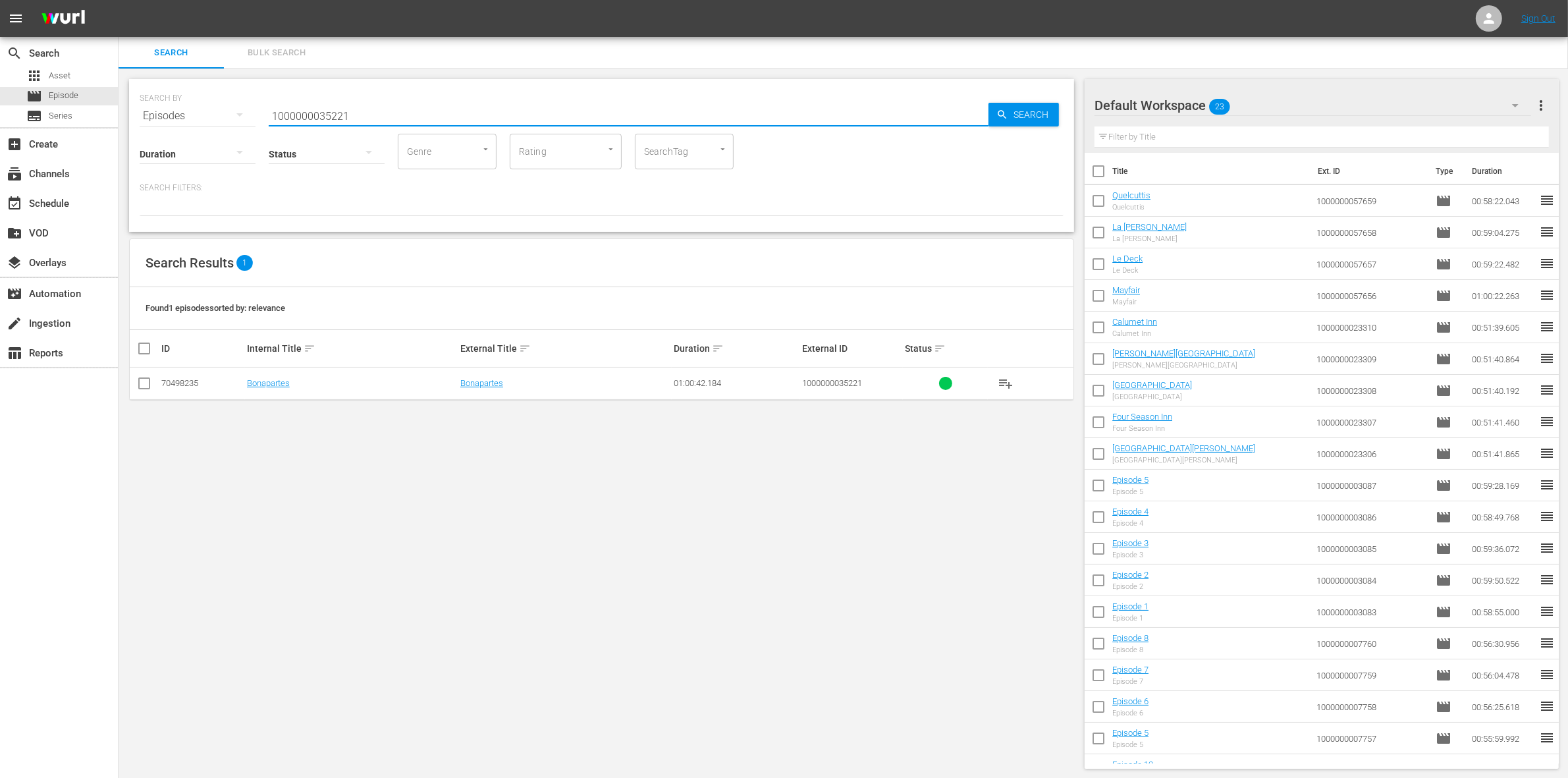
click at [142, 379] on input "checkbox" at bounding box center [145, 386] width 16 height 16
checkbox input "true"
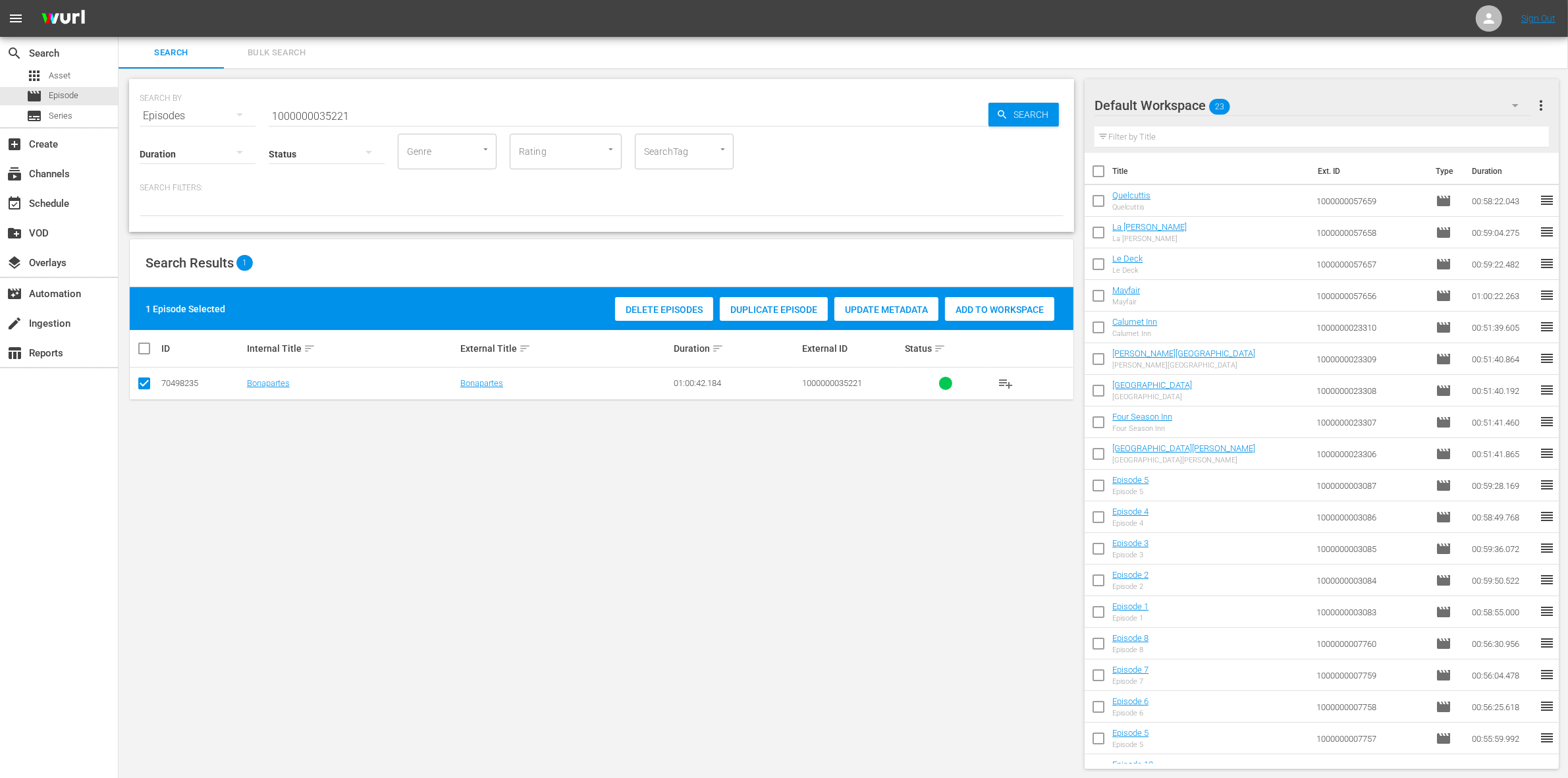
click at [1004, 304] on span "Add to Workspace" at bounding box center [999, 309] width 109 height 11
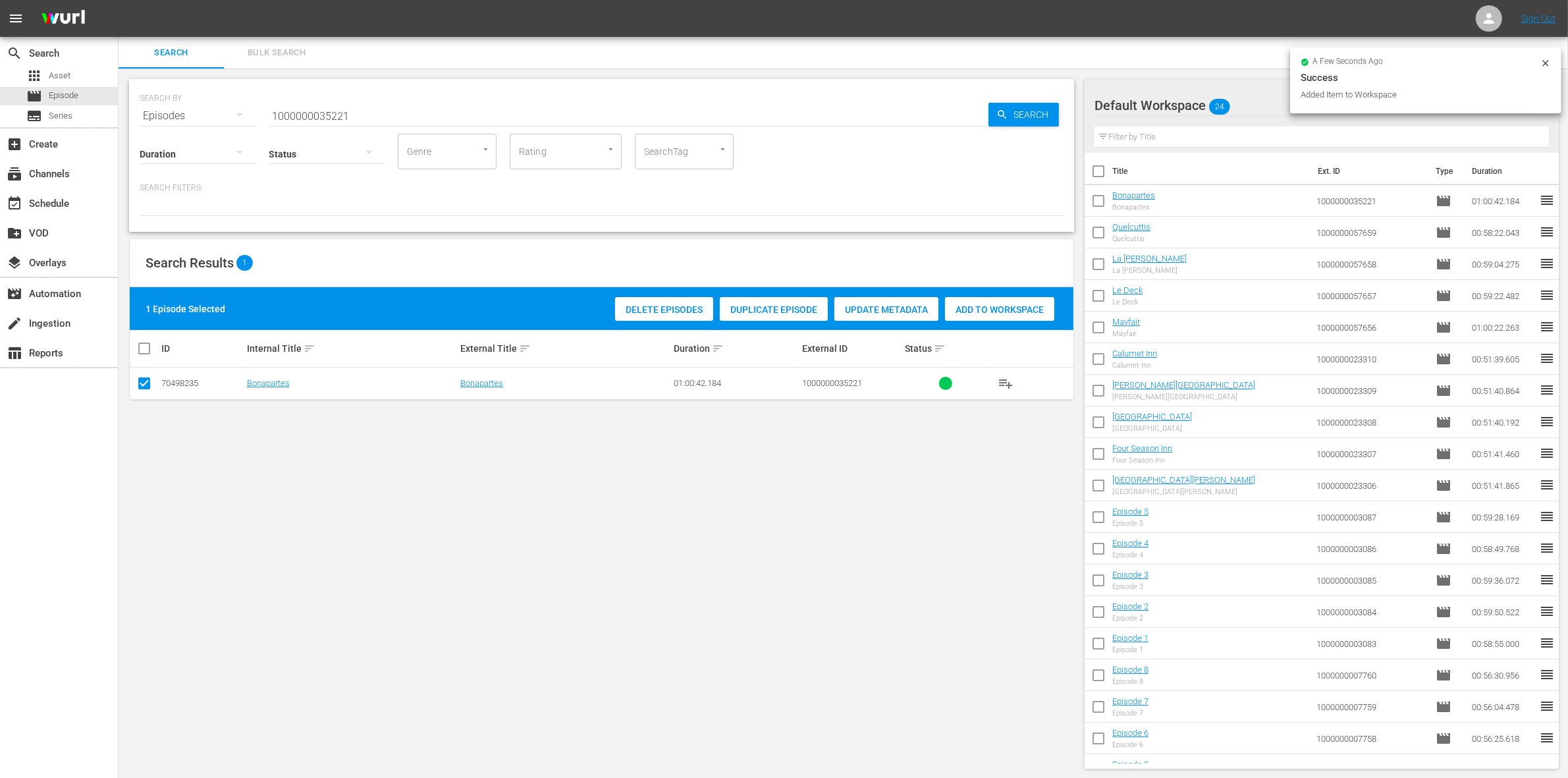
click at [362, 112] on input "1000000035221" at bounding box center [628, 116] width 720 height 32
type input "1000000035222"
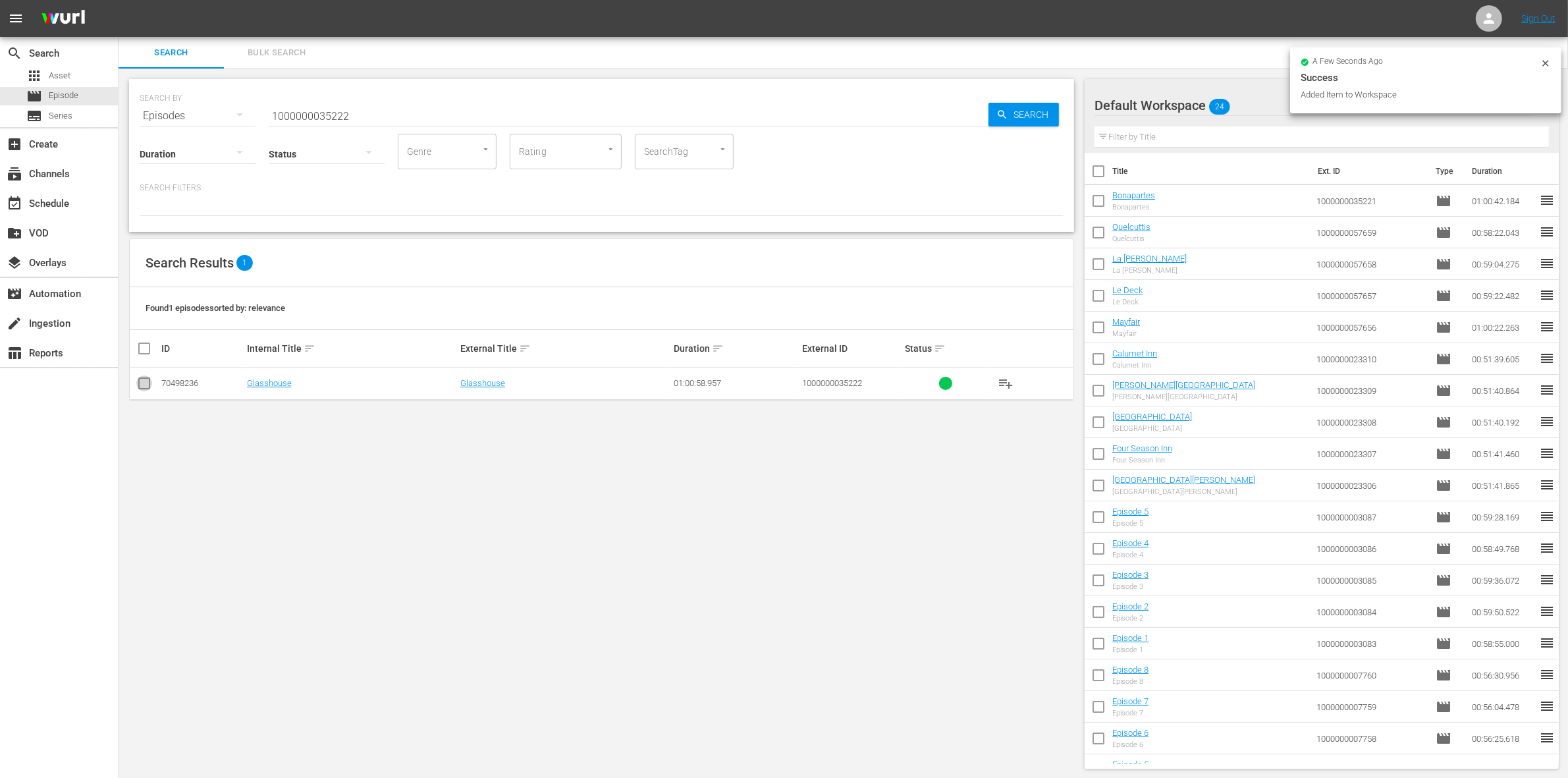
click at [140, 382] on input "checkbox" at bounding box center [145, 386] width 16 height 16
checkbox input "true"
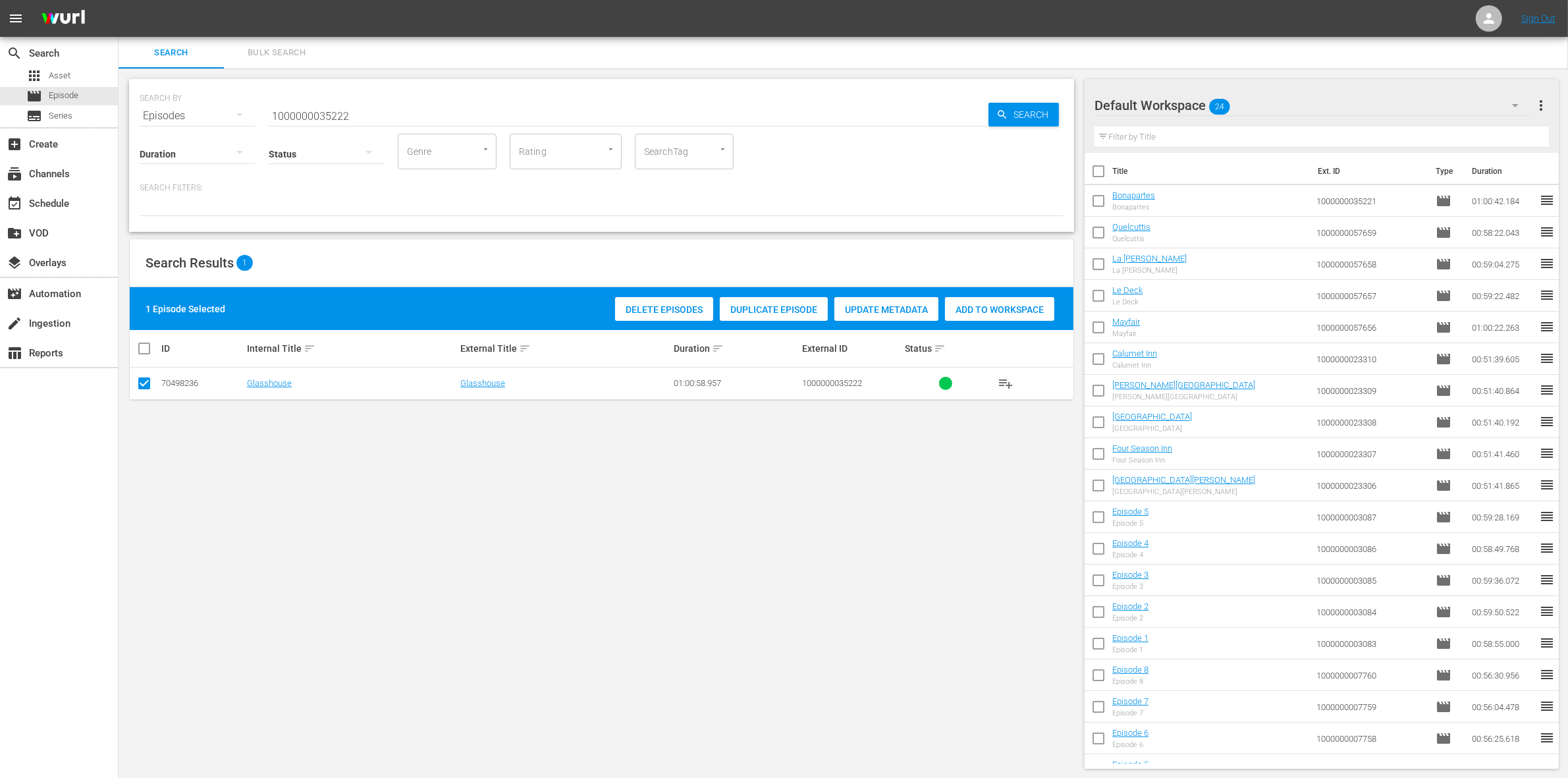
click at [980, 301] on div "Add to Workspace" at bounding box center [999, 309] width 109 height 25
click at [390, 120] on input "1000000035222" at bounding box center [628, 116] width 720 height 32
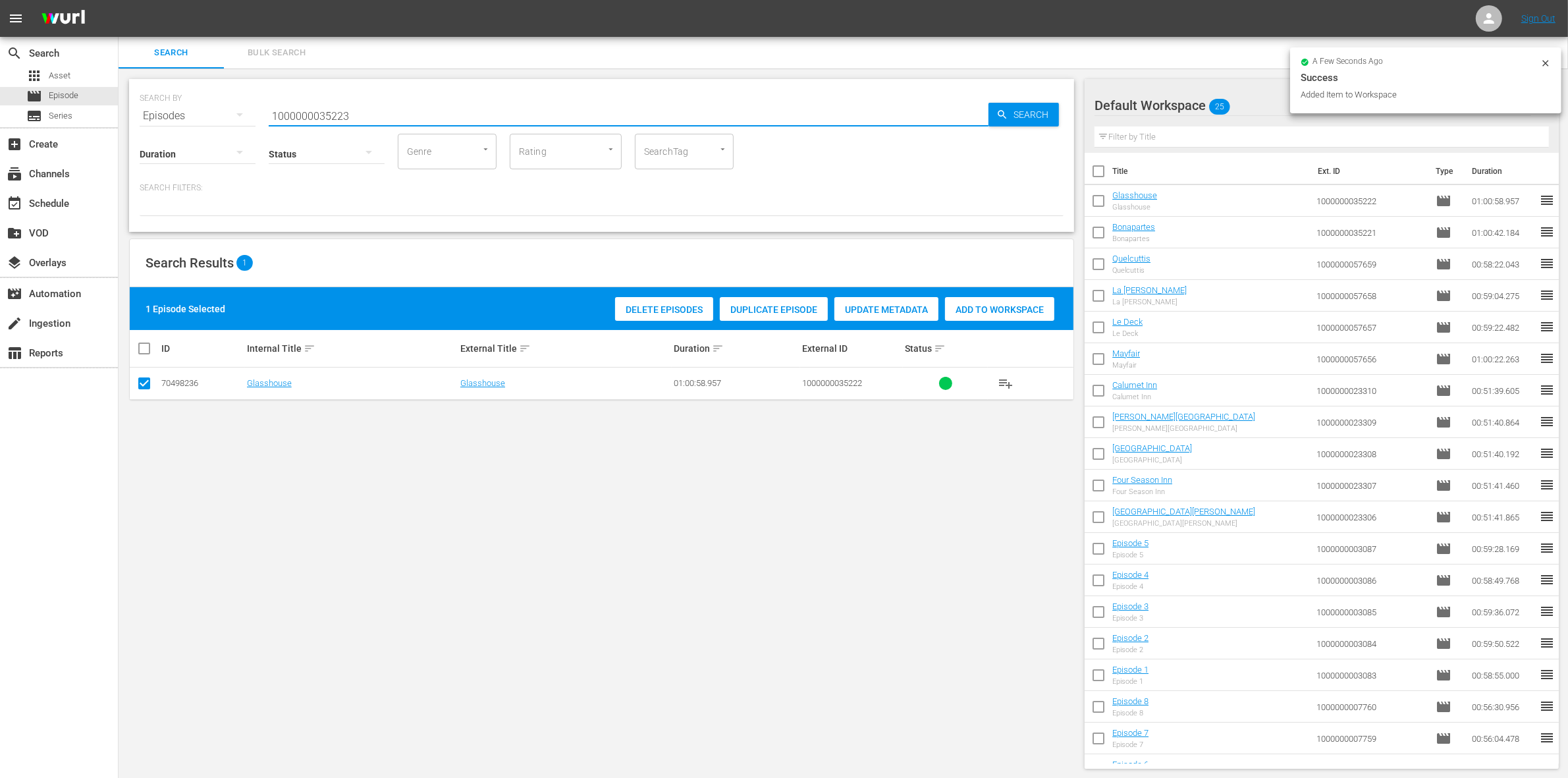
type input "1000000035223"
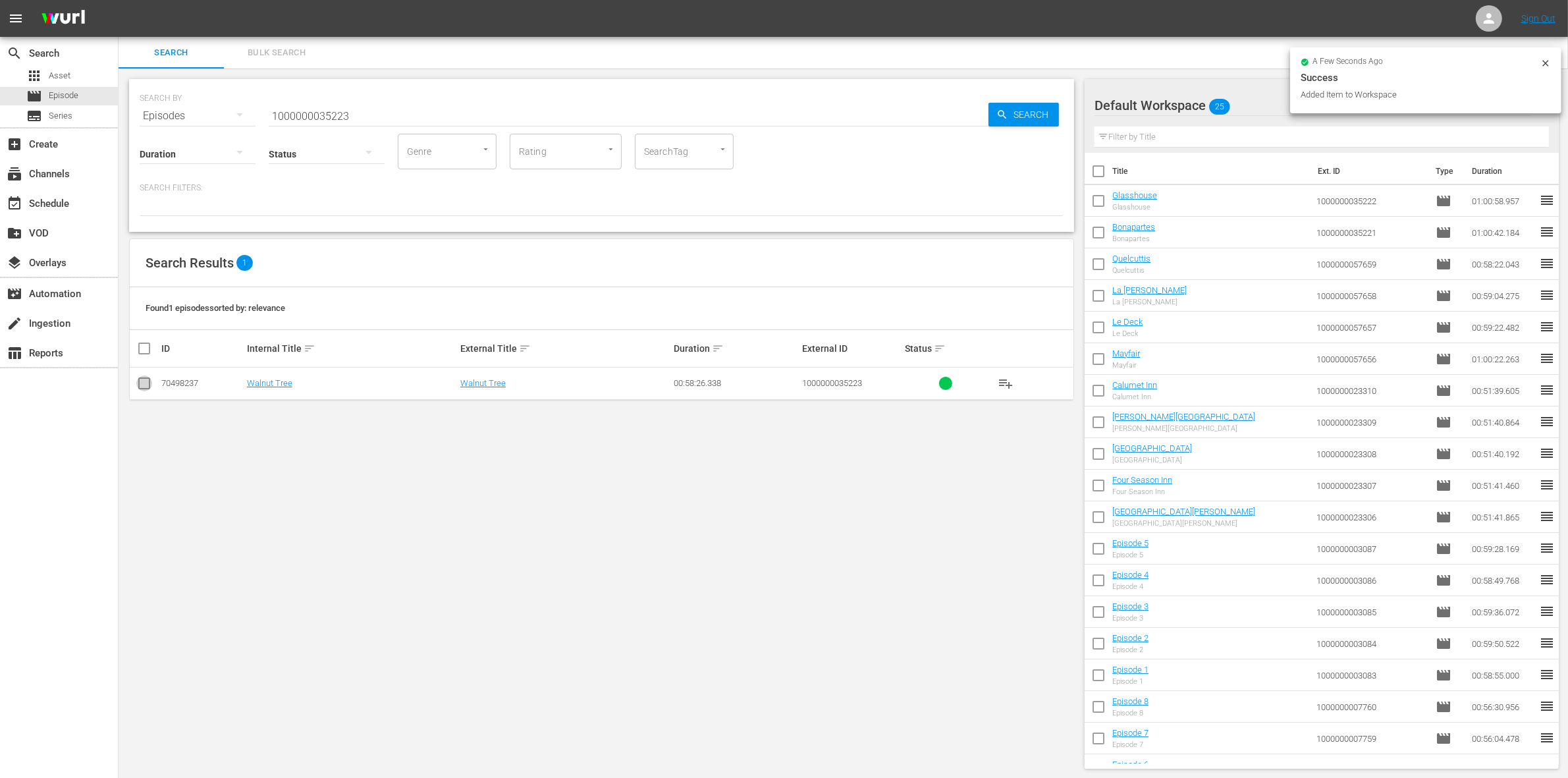
click at [142, 383] on input "checkbox" at bounding box center [145, 386] width 16 height 16
checkbox input "true"
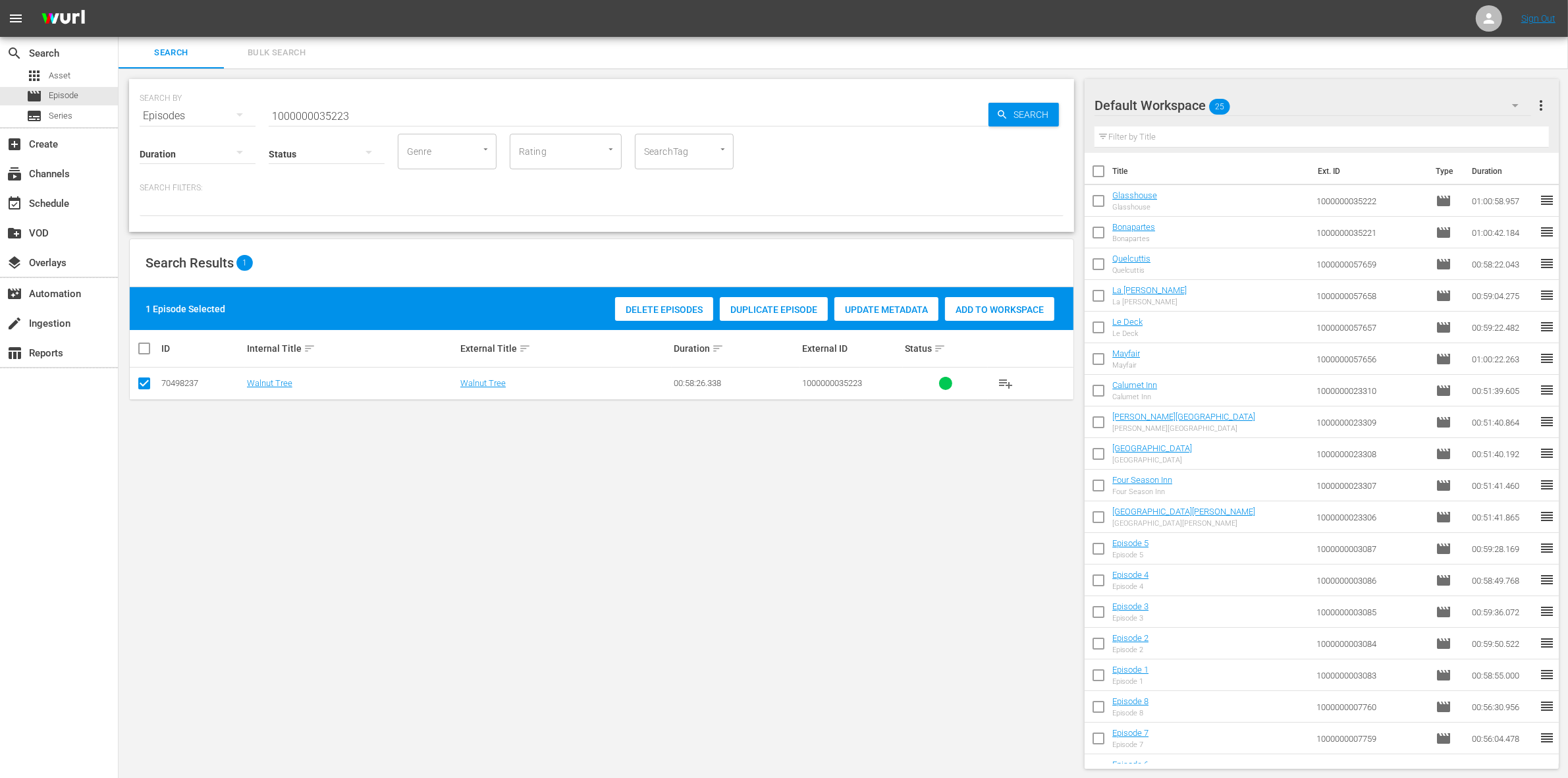
click at [998, 307] on span "Add to Workspace" at bounding box center [999, 309] width 109 height 11
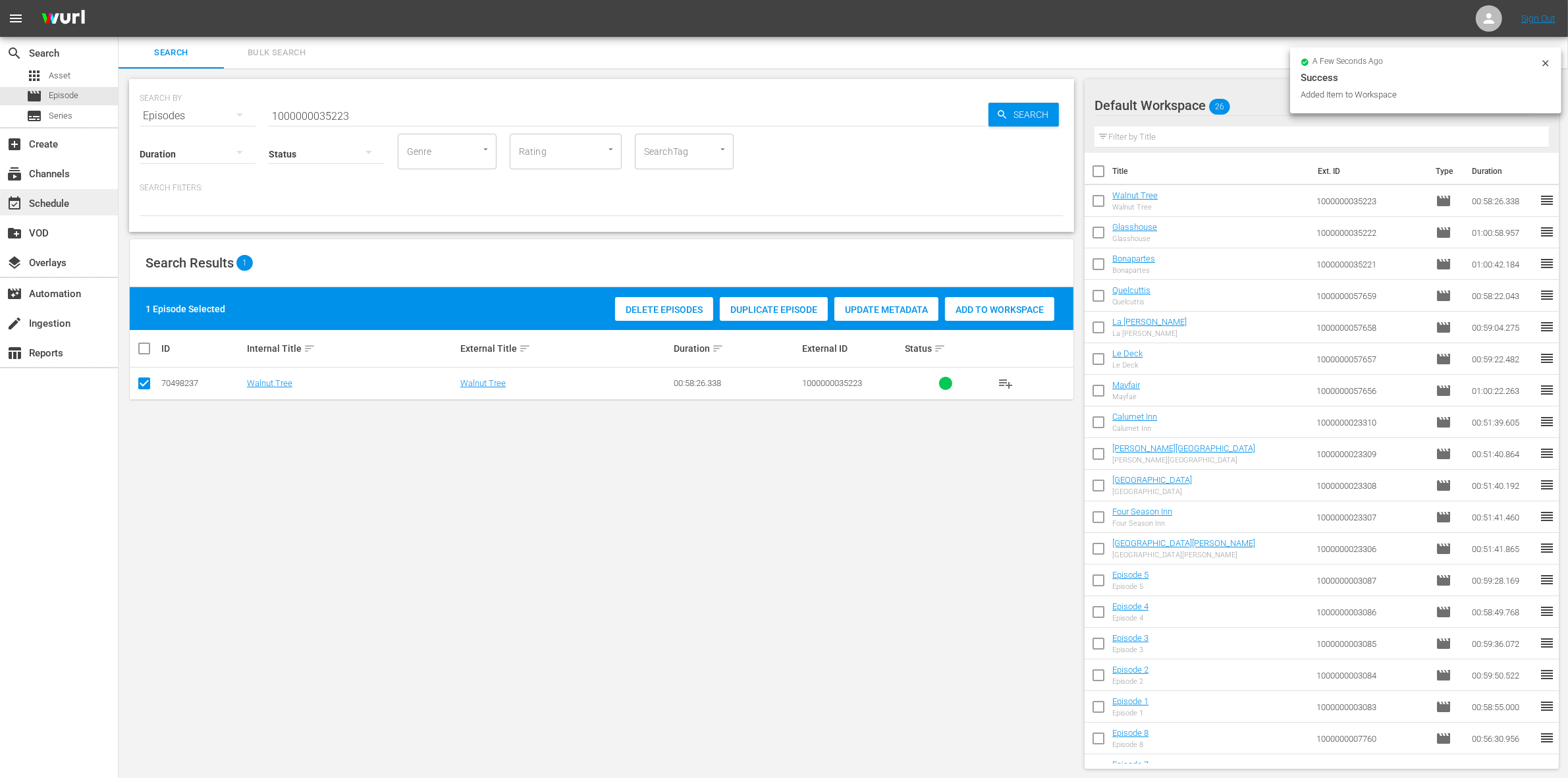
click at [40, 212] on div "event_available Schedule" at bounding box center [59, 202] width 118 height 27
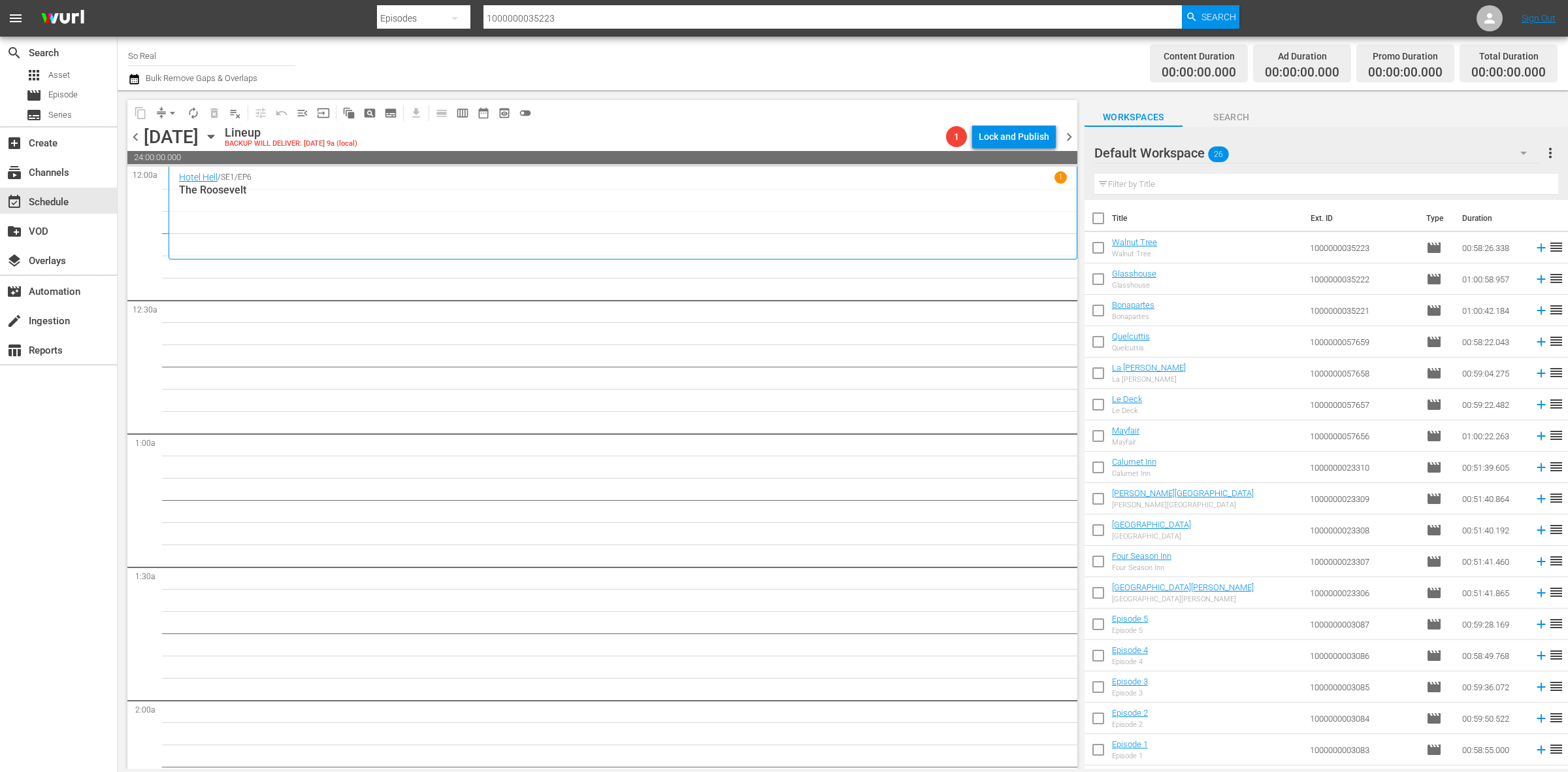
scroll to position [276, 0]
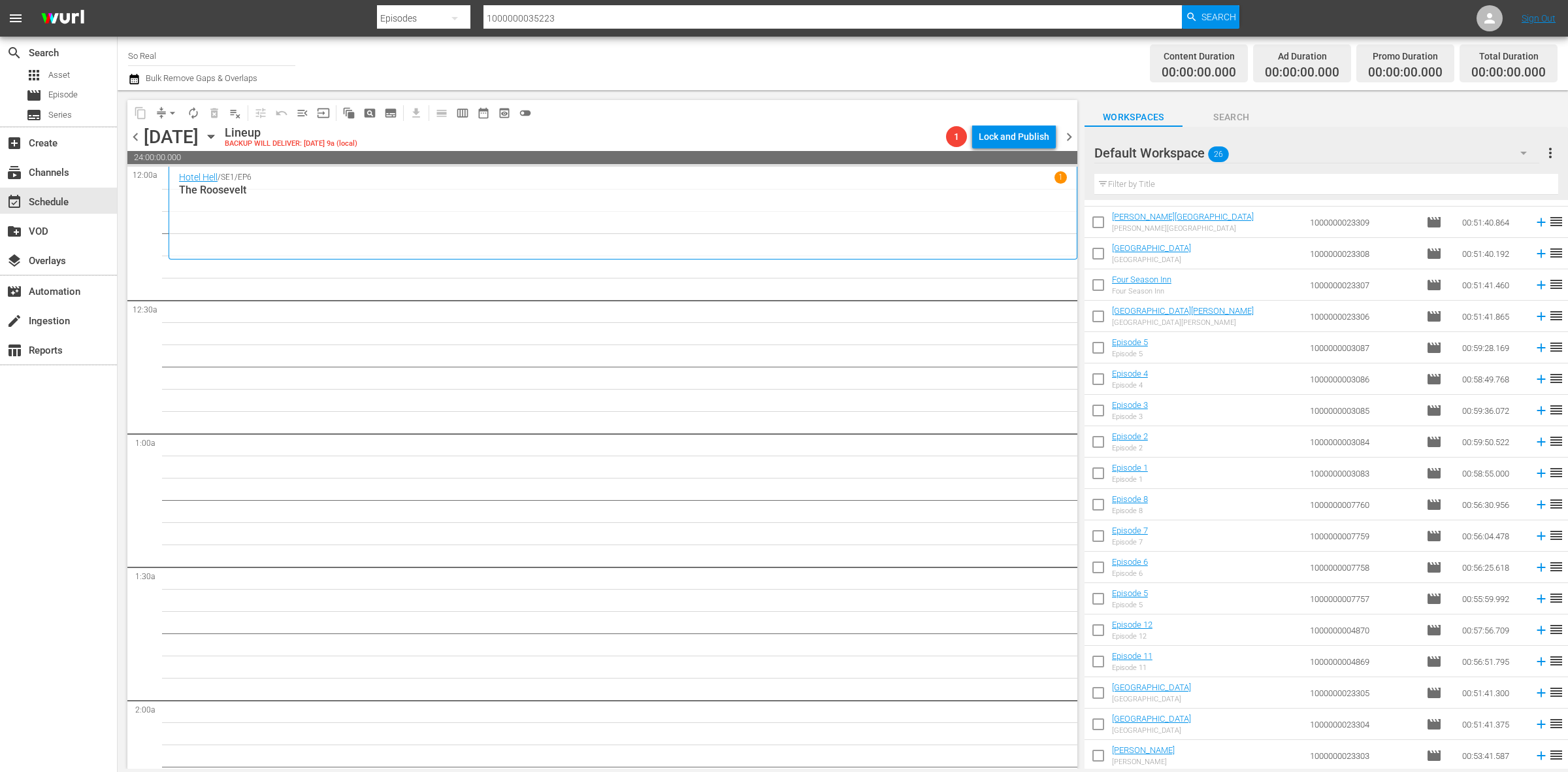
click at [1098, 763] on input "checkbox" at bounding box center [1099, 758] width 27 height 27
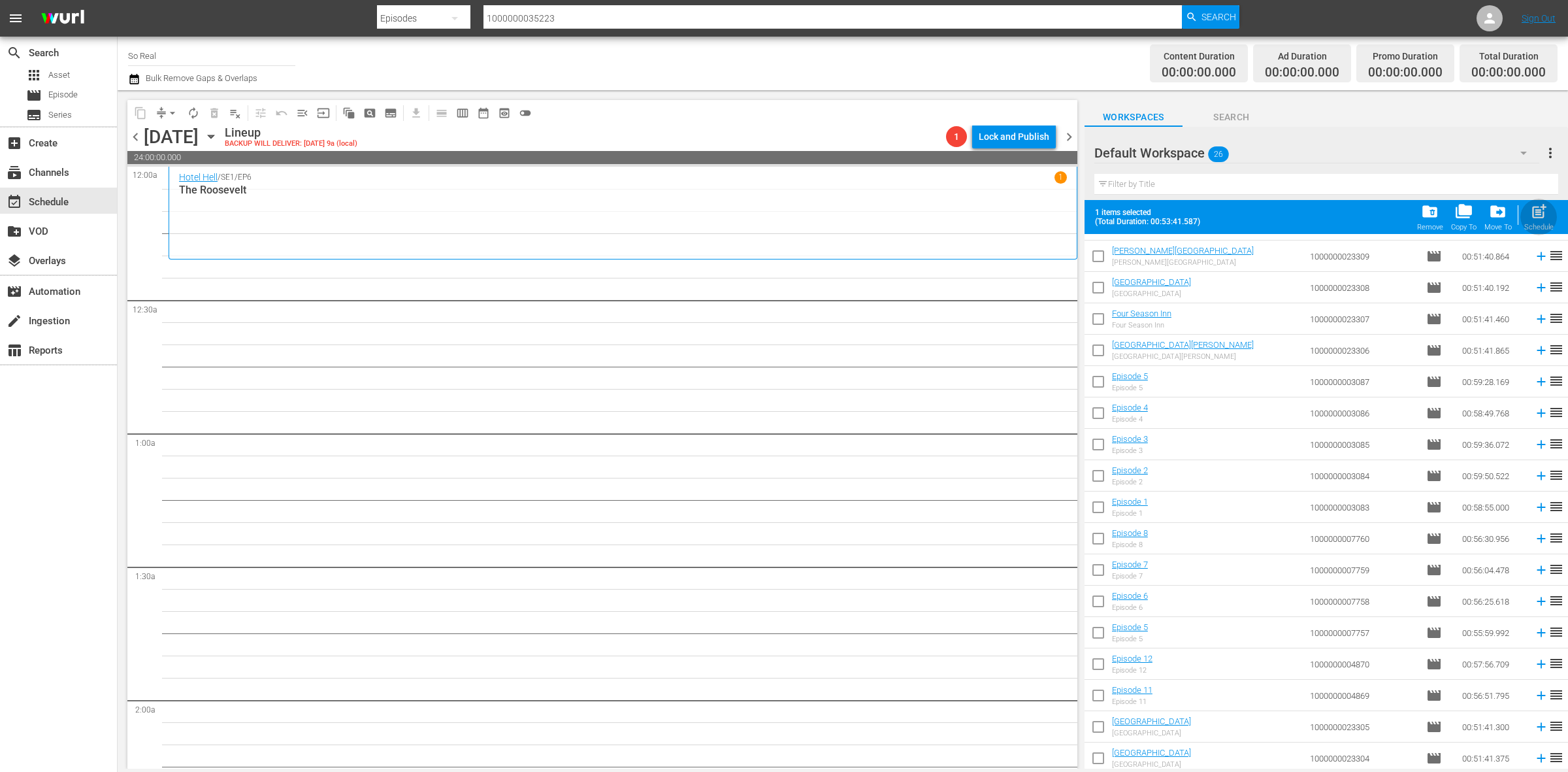
click at [1542, 220] on span "post_add" at bounding box center [1539, 211] width 18 height 18
checkbox input "false"
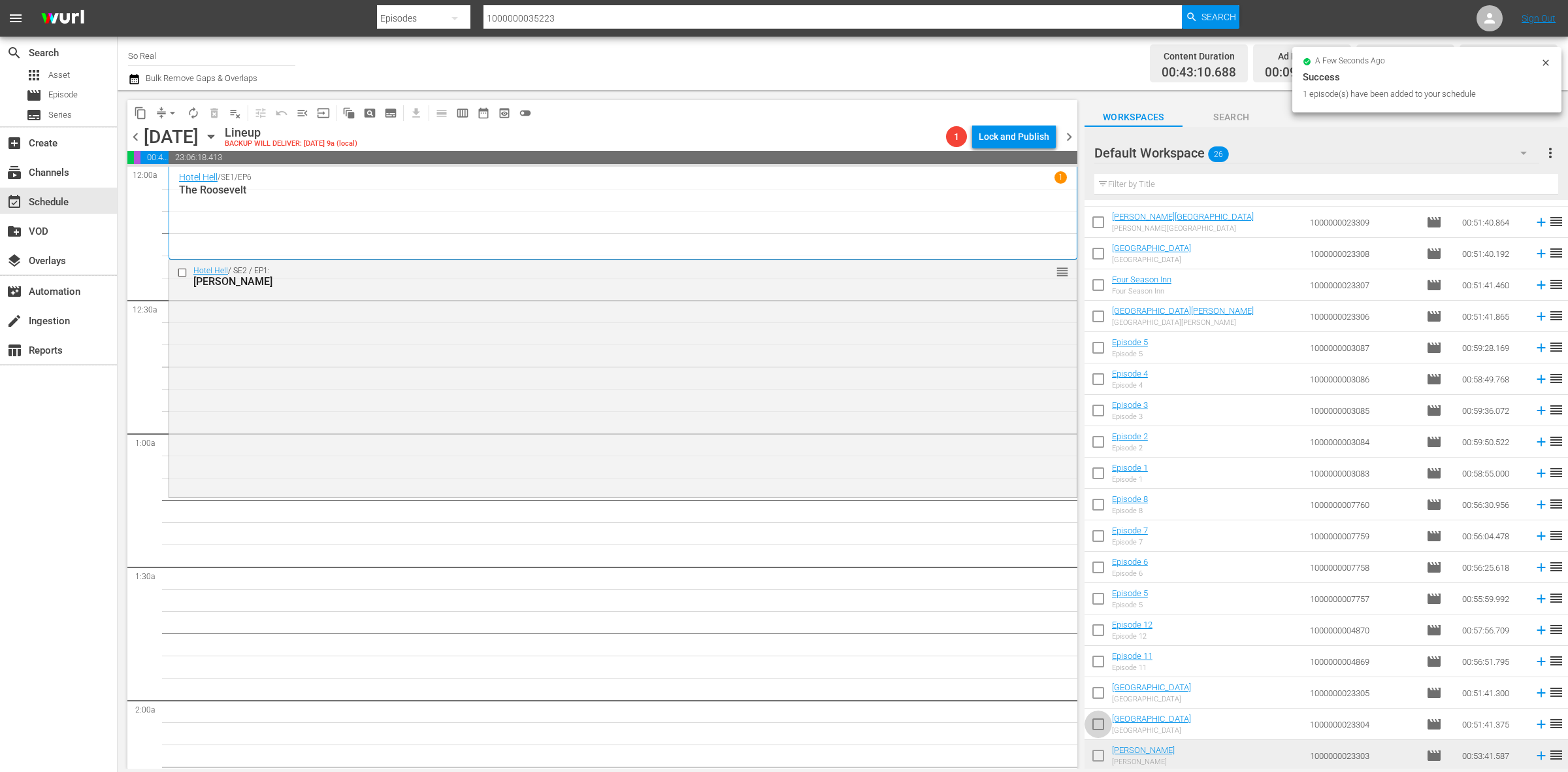
click at [1102, 729] on input "checkbox" at bounding box center [1099, 726] width 27 height 27
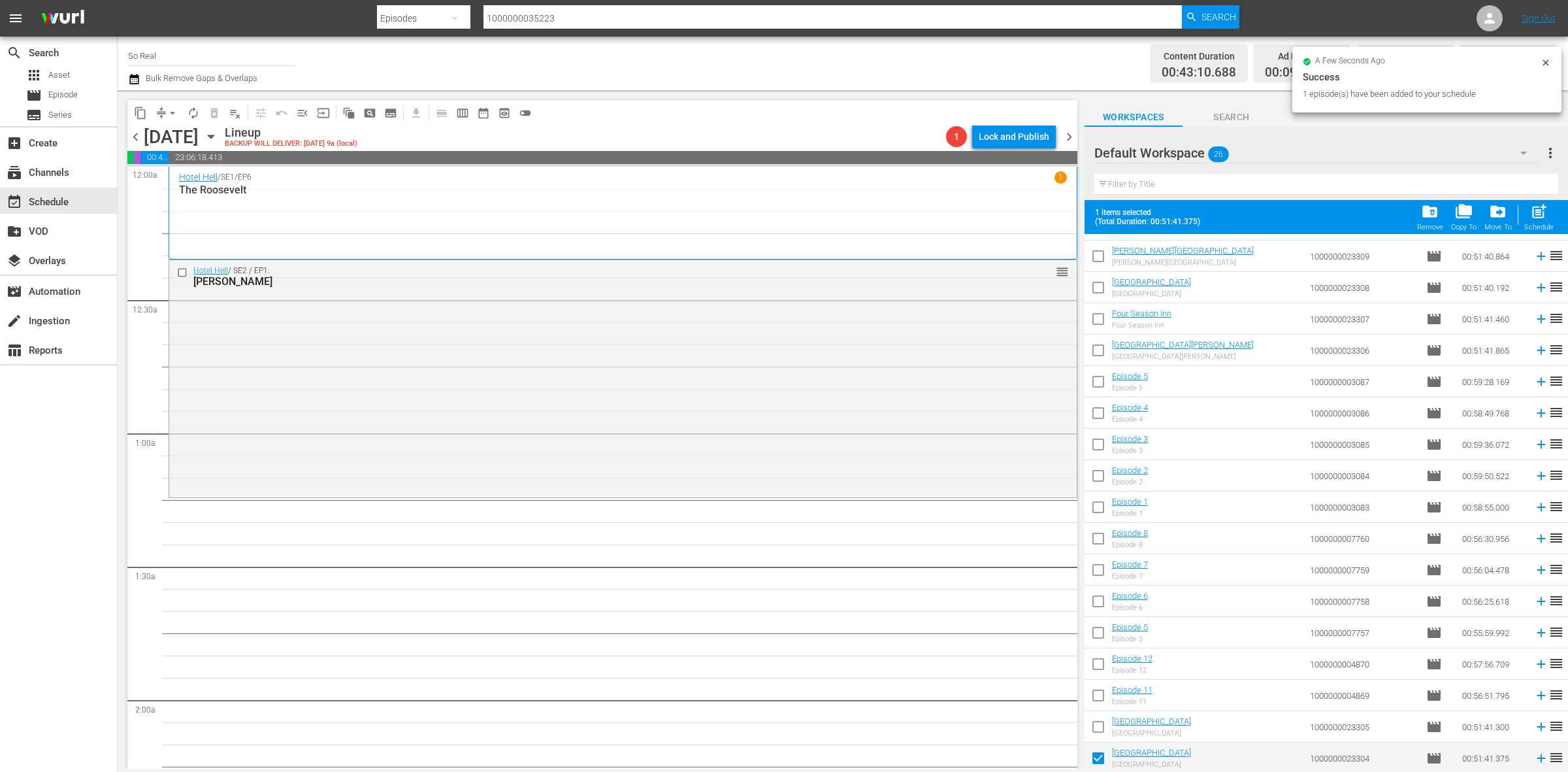
click at [1547, 213] on span "post_add" at bounding box center [1539, 211] width 18 height 18
checkbox input "false"
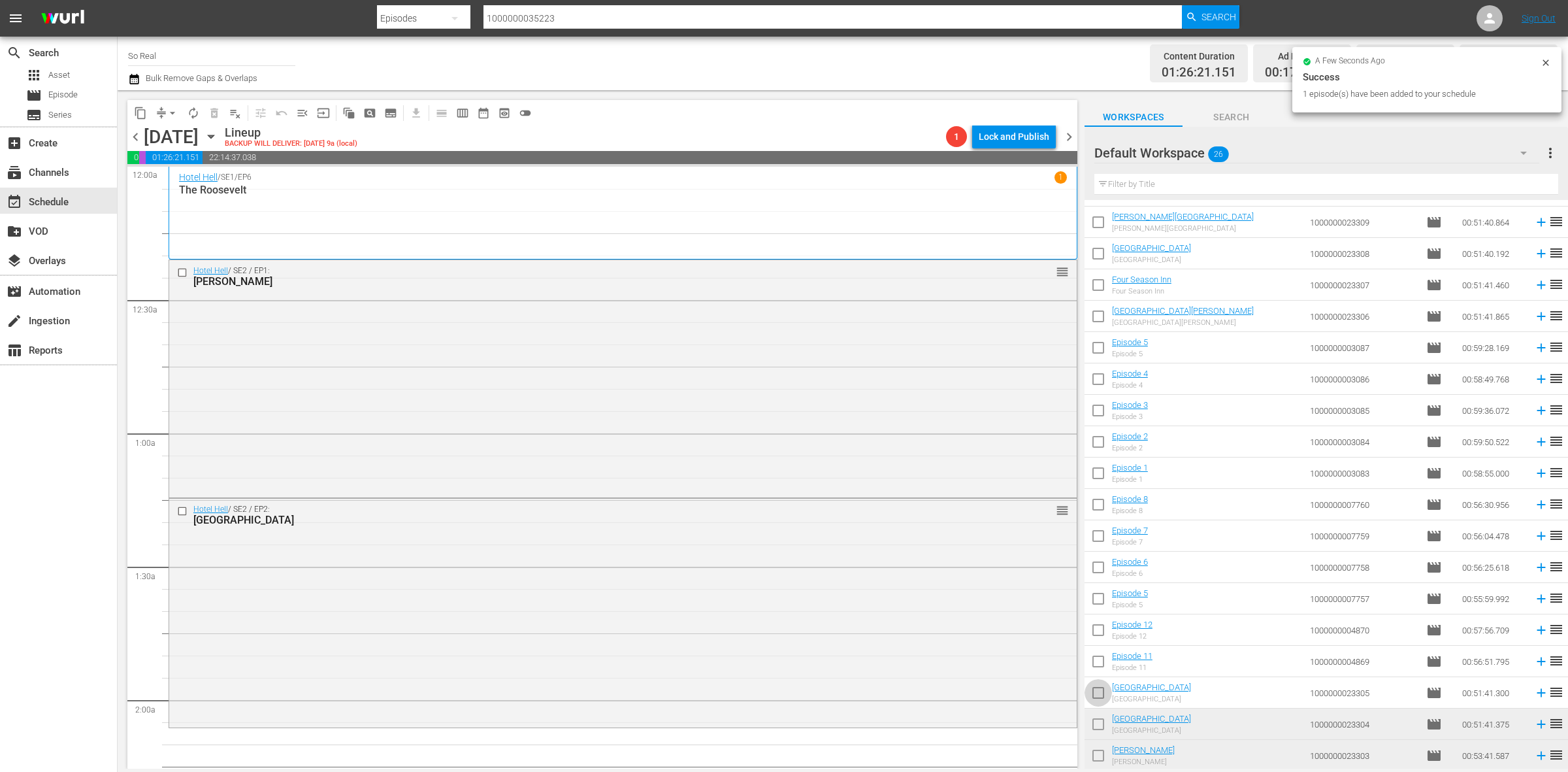
click at [1099, 693] on input "checkbox" at bounding box center [1099, 695] width 27 height 27
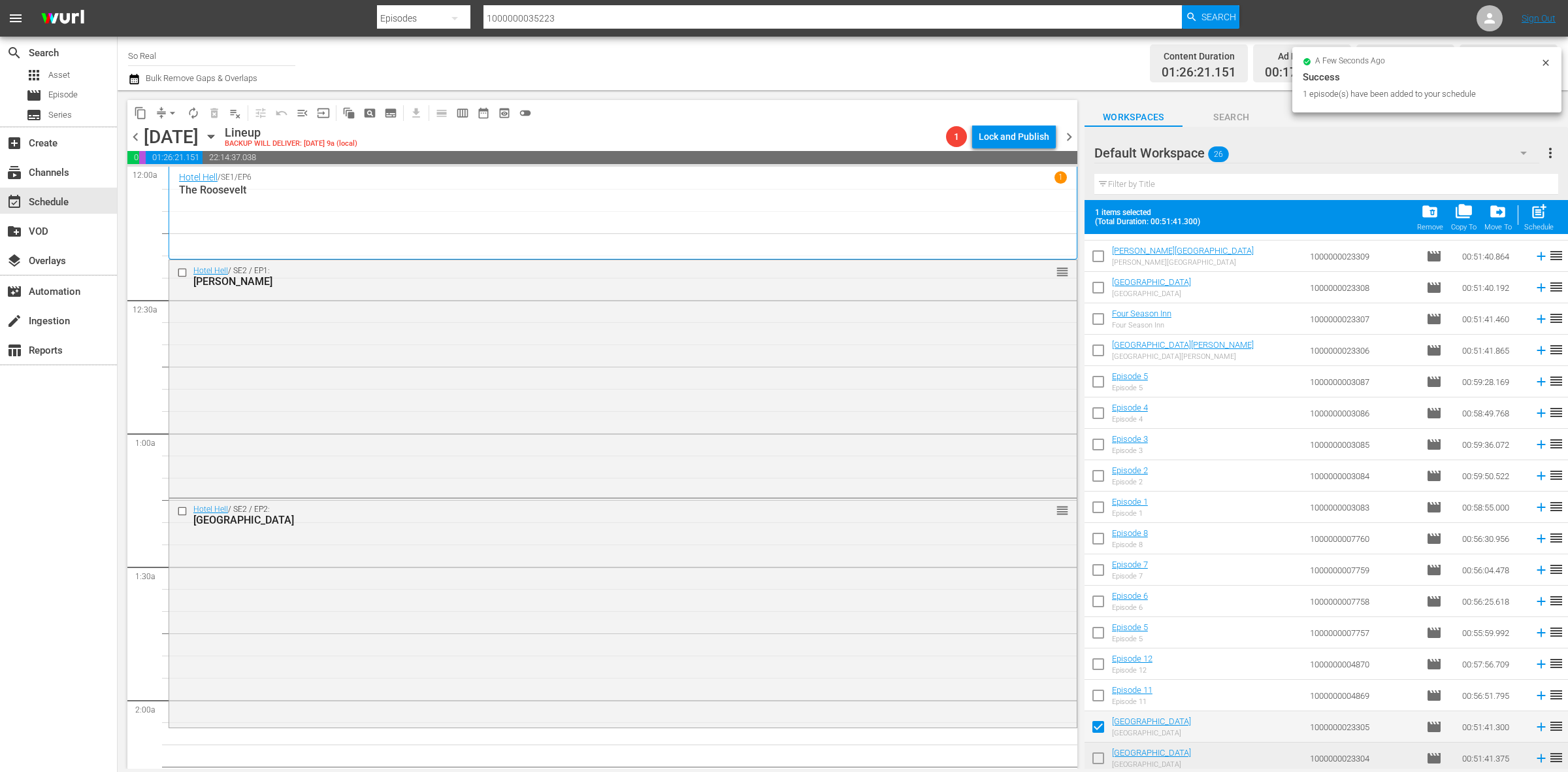
click at [1541, 222] on div "post_add Schedule" at bounding box center [1539, 217] width 30 height 29
checkbox input "false"
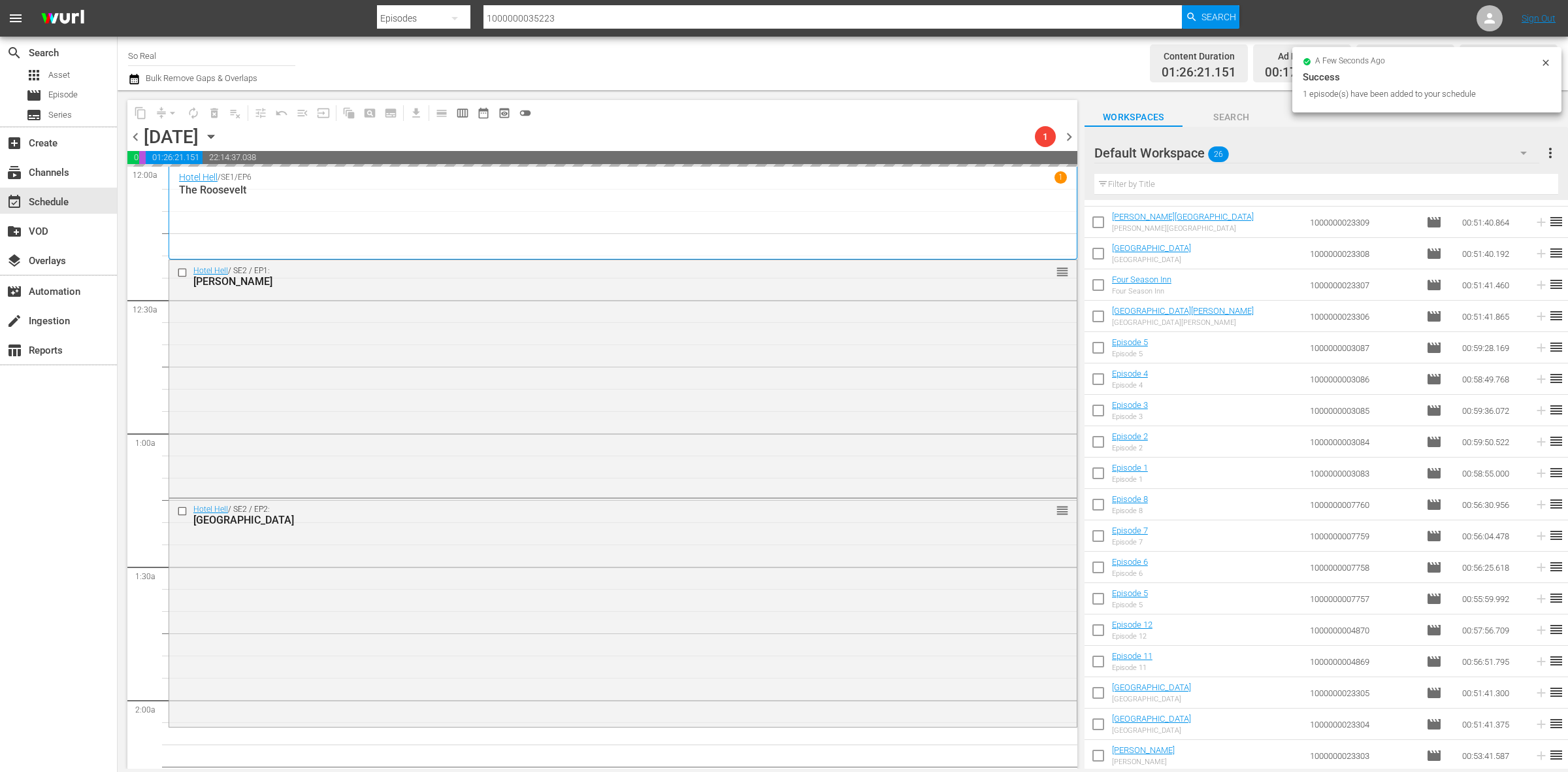
scroll to position [393, 0]
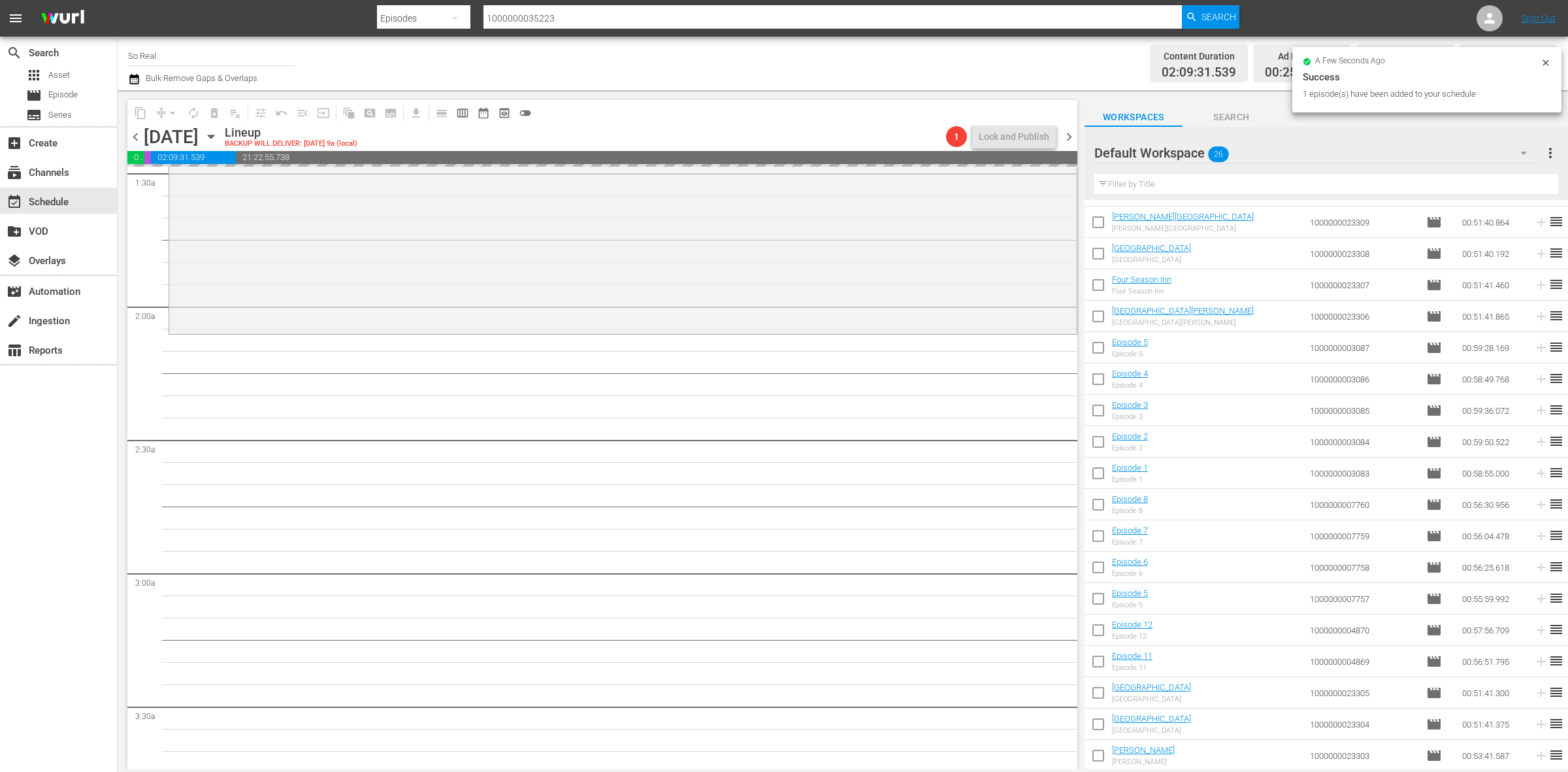
click at [1095, 662] on input "checkbox" at bounding box center [1099, 664] width 27 height 27
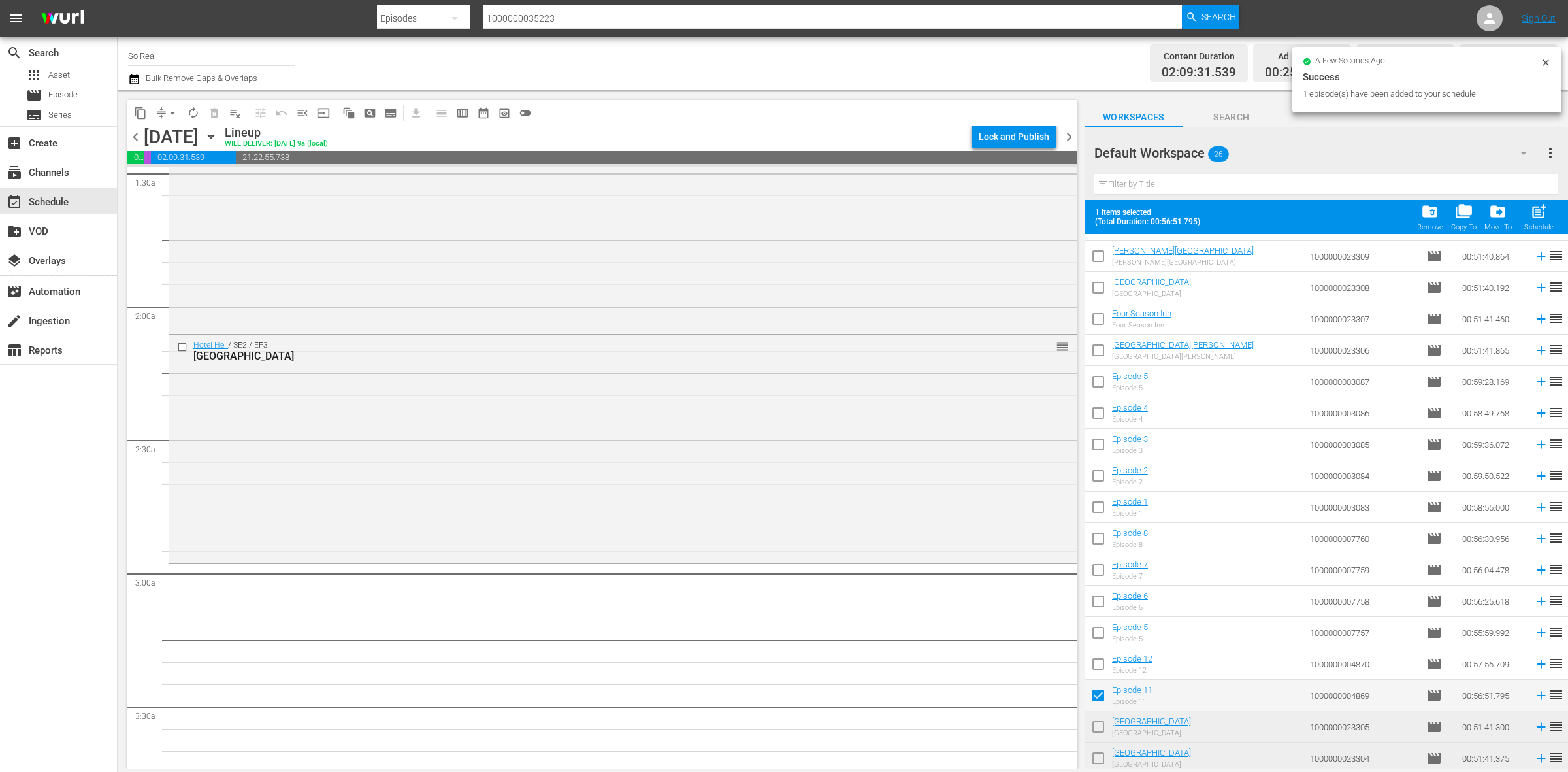
click at [1529, 220] on div "post_add Schedule" at bounding box center [1539, 217] width 30 height 29
checkbox input "false"
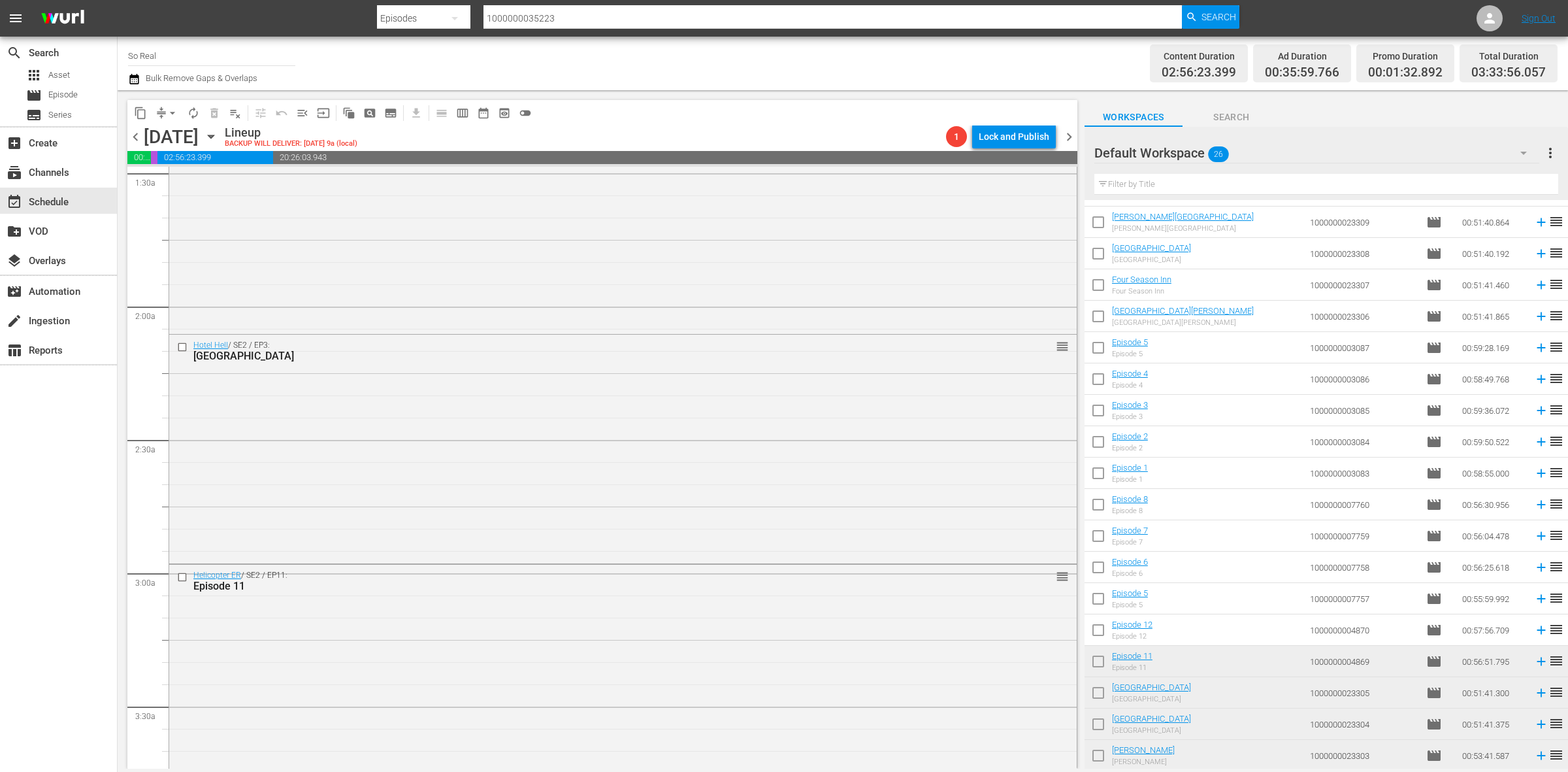
click at [1098, 636] on input "checkbox" at bounding box center [1099, 632] width 27 height 27
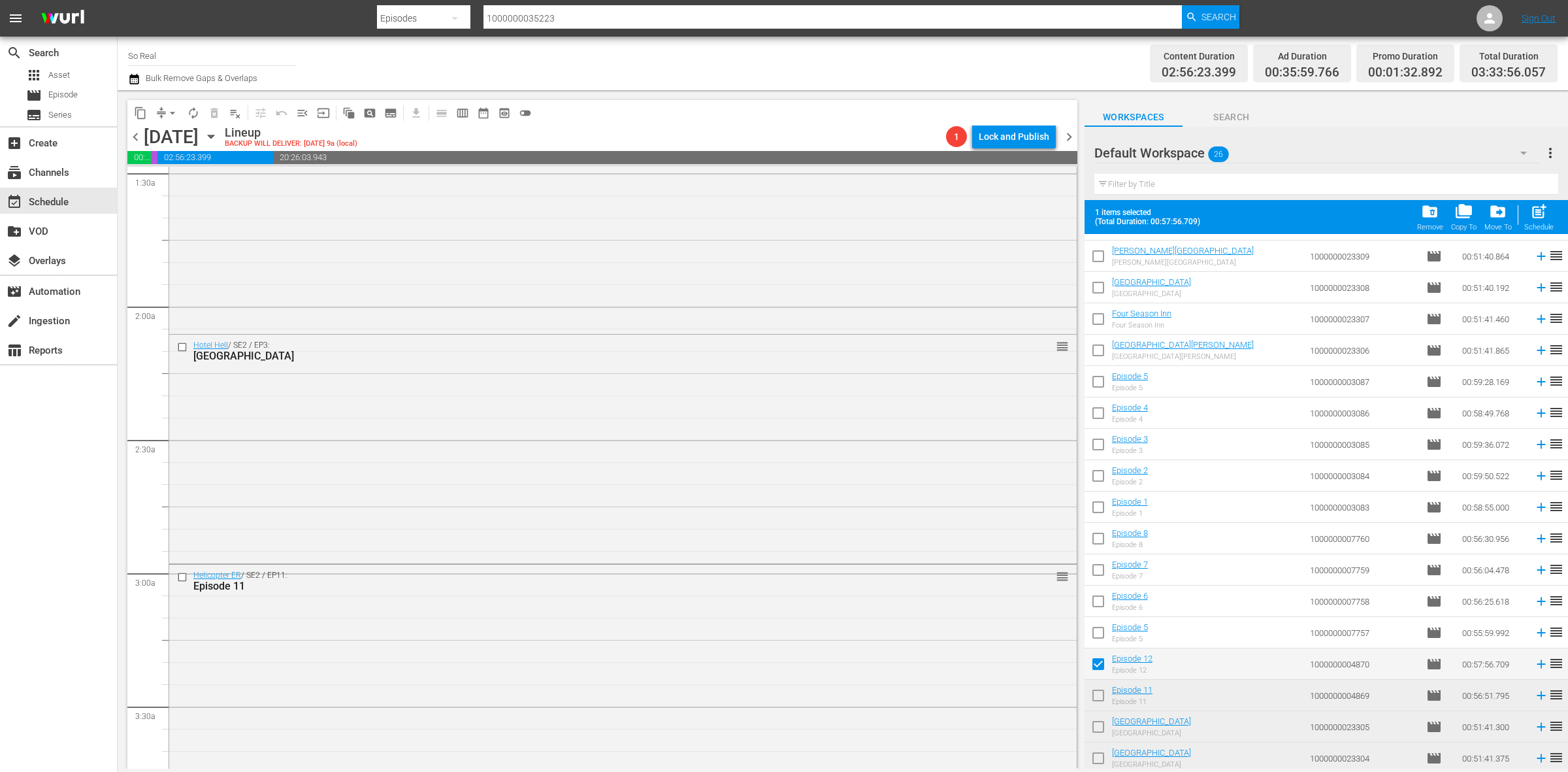
click at [1525, 222] on div "post_add Schedule" at bounding box center [1539, 217] width 30 height 29
checkbox input "false"
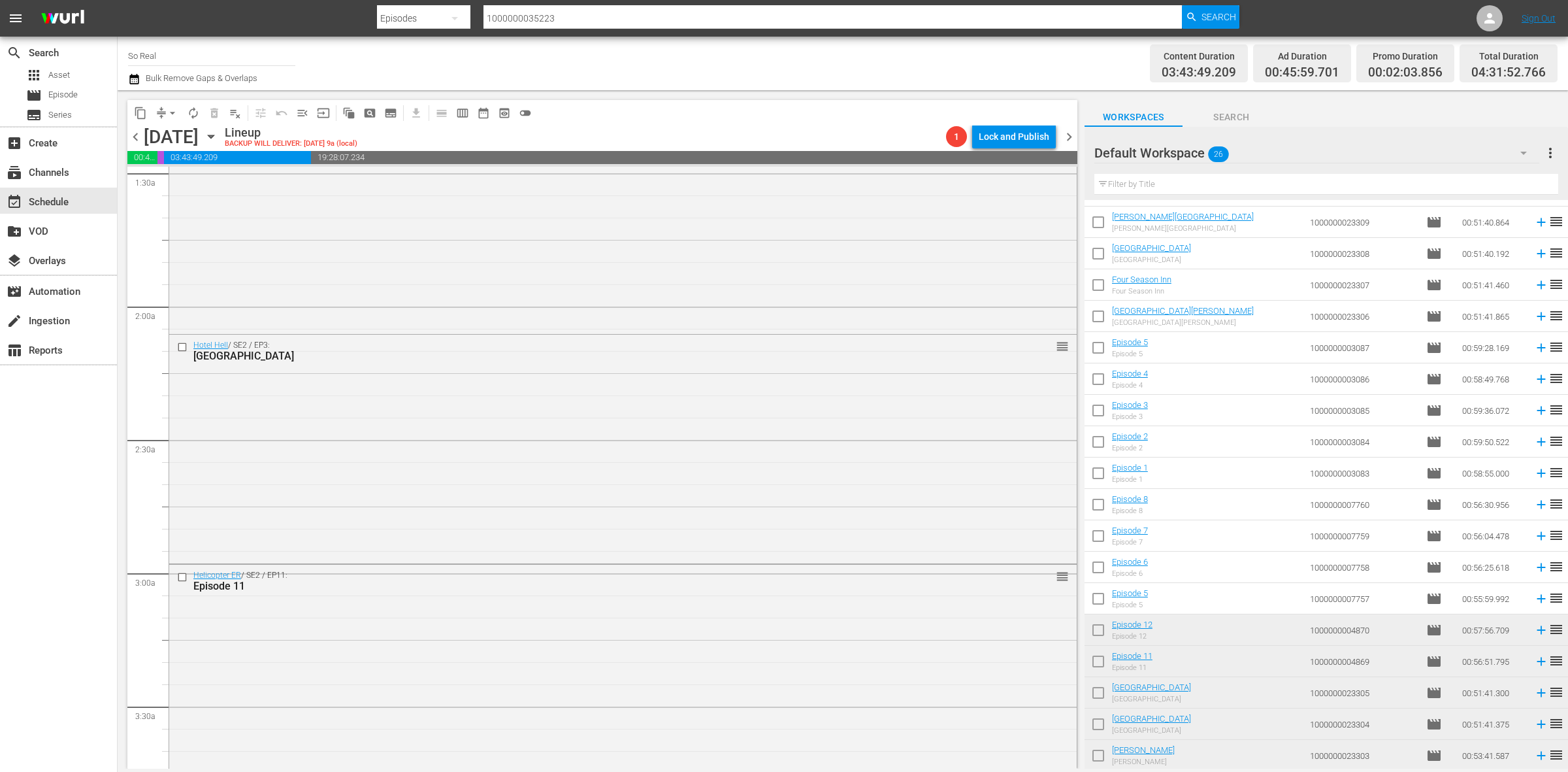
click at [1106, 596] on input "checkbox" at bounding box center [1099, 601] width 27 height 27
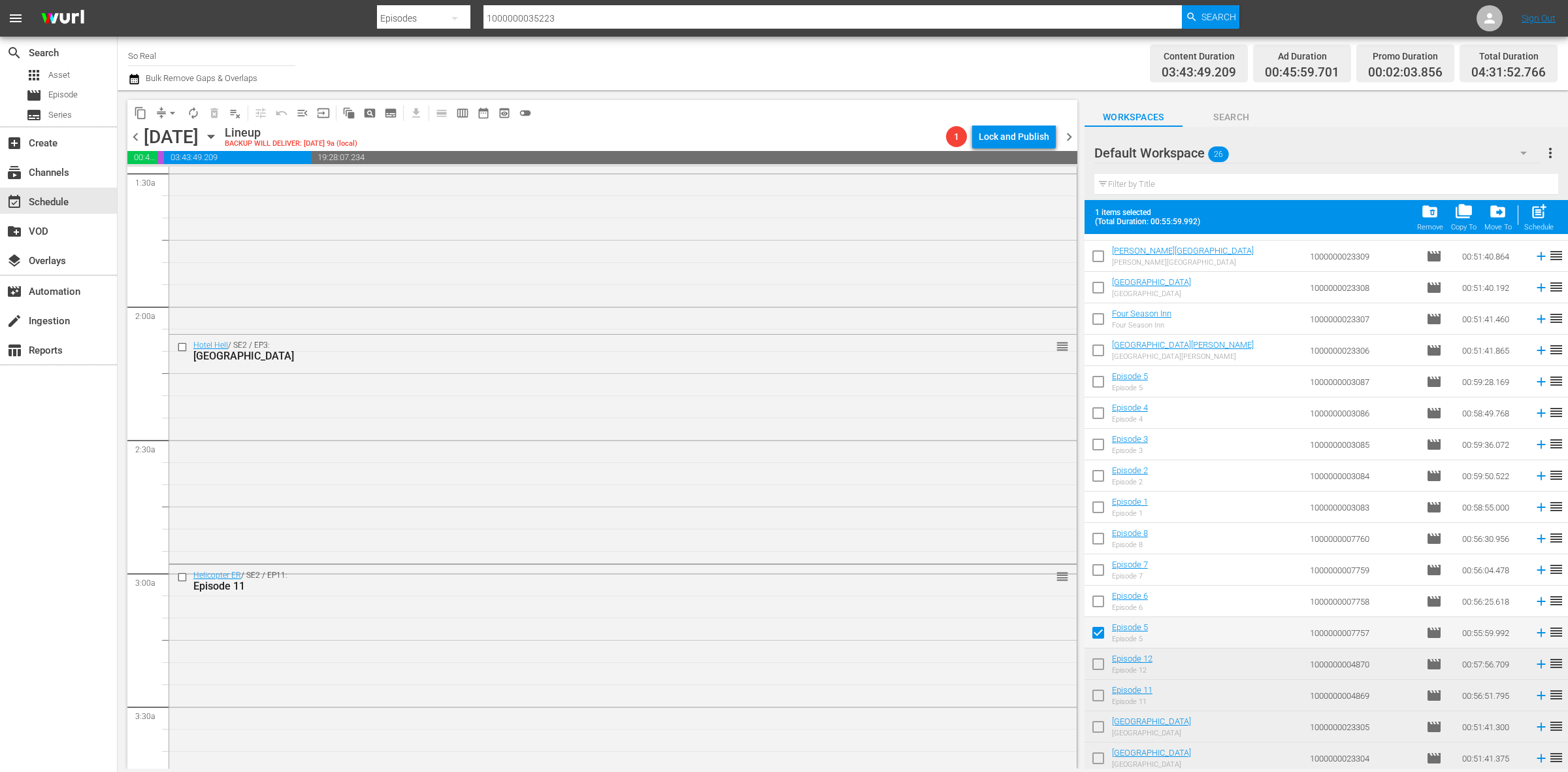
click at [1538, 209] on span "post_add" at bounding box center [1539, 211] width 18 height 18
checkbox input "false"
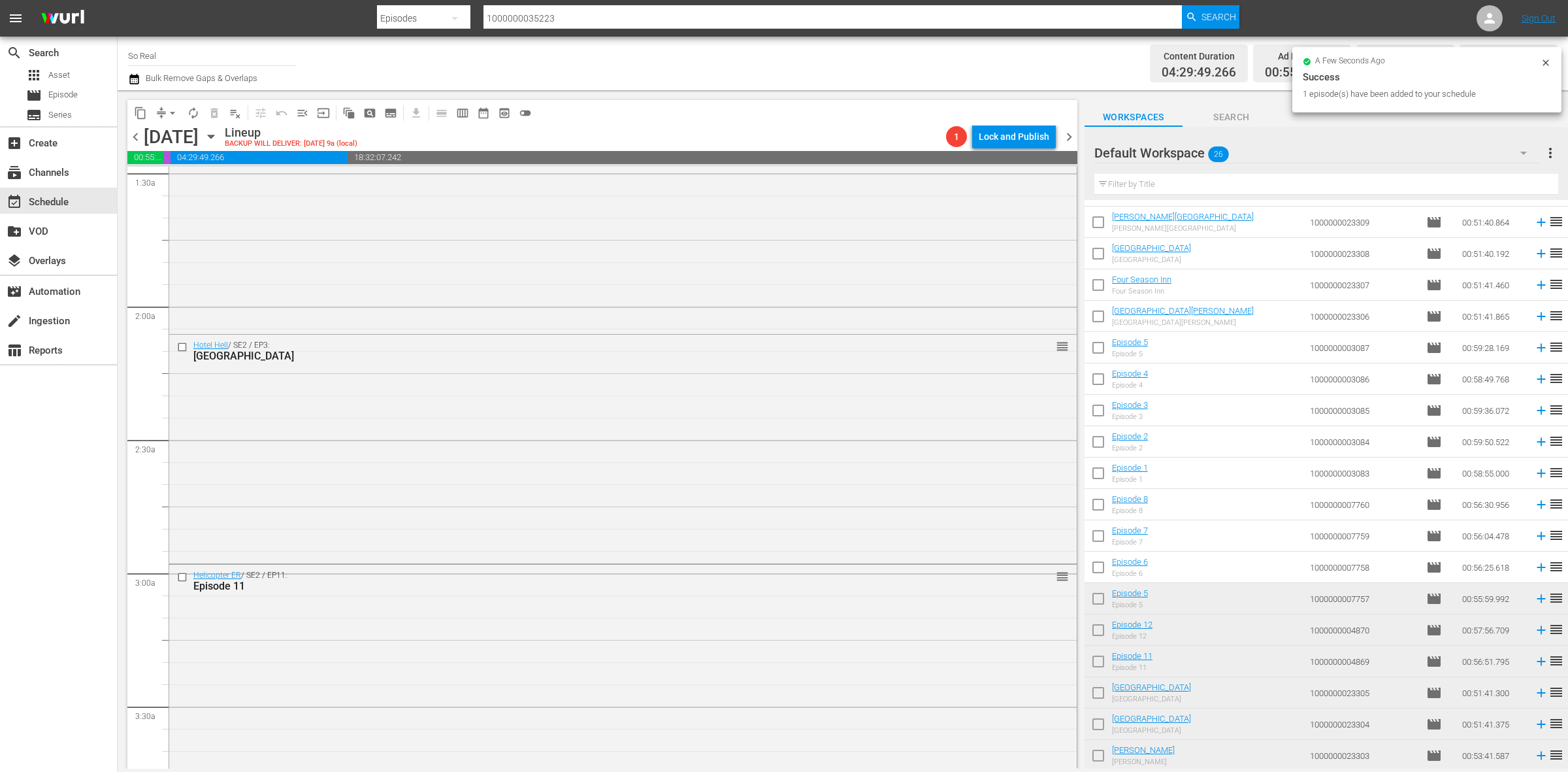
click at [1095, 568] on input "checkbox" at bounding box center [1099, 570] width 27 height 27
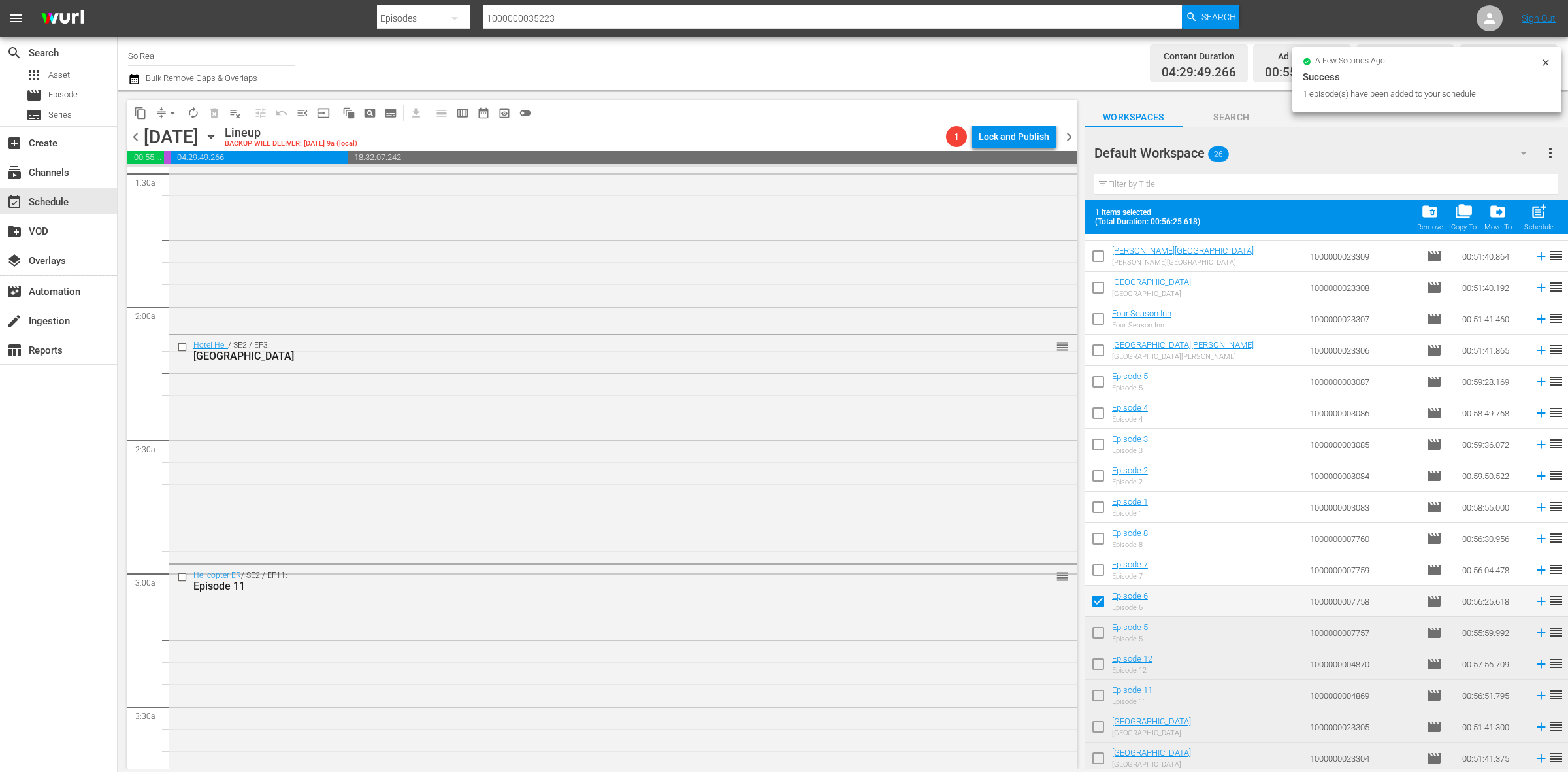
click at [1543, 222] on div "post_add Schedule" at bounding box center [1539, 217] width 30 height 29
checkbox input "false"
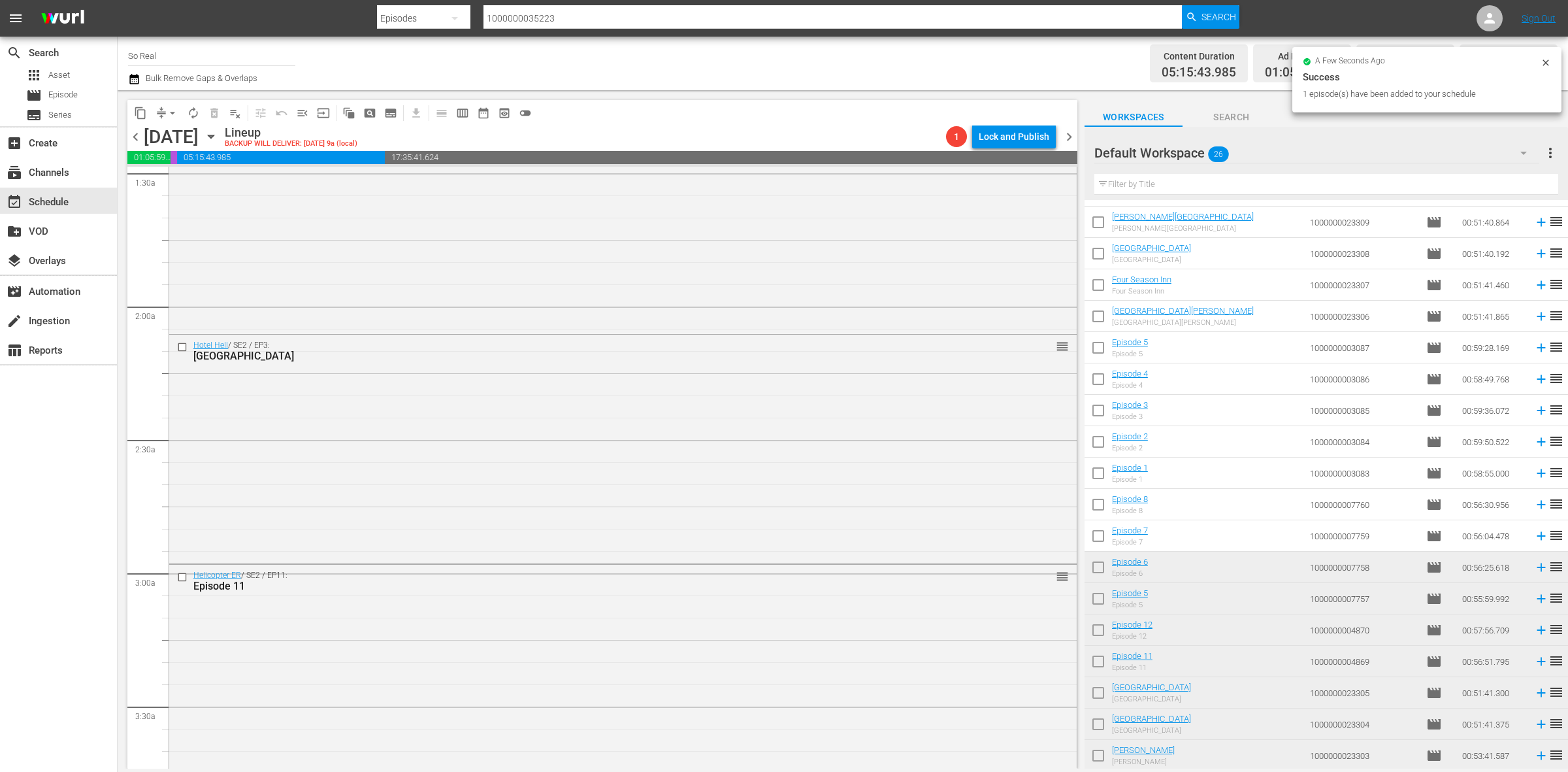
click at [1093, 530] on input "checkbox" at bounding box center [1099, 538] width 27 height 27
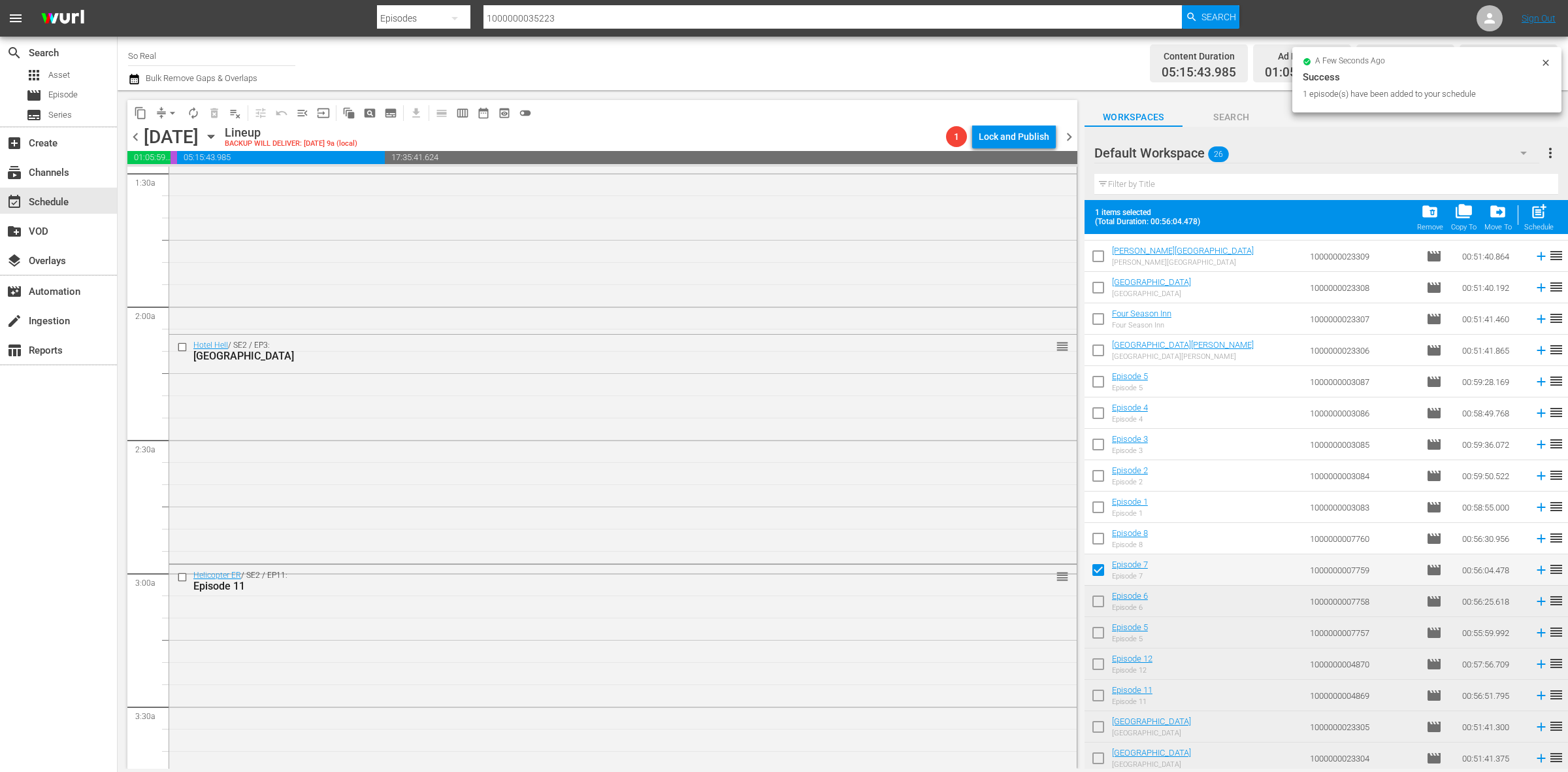
click at [1530, 206] on span "post_add" at bounding box center [1539, 211] width 18 height 18
checkbox input "false"
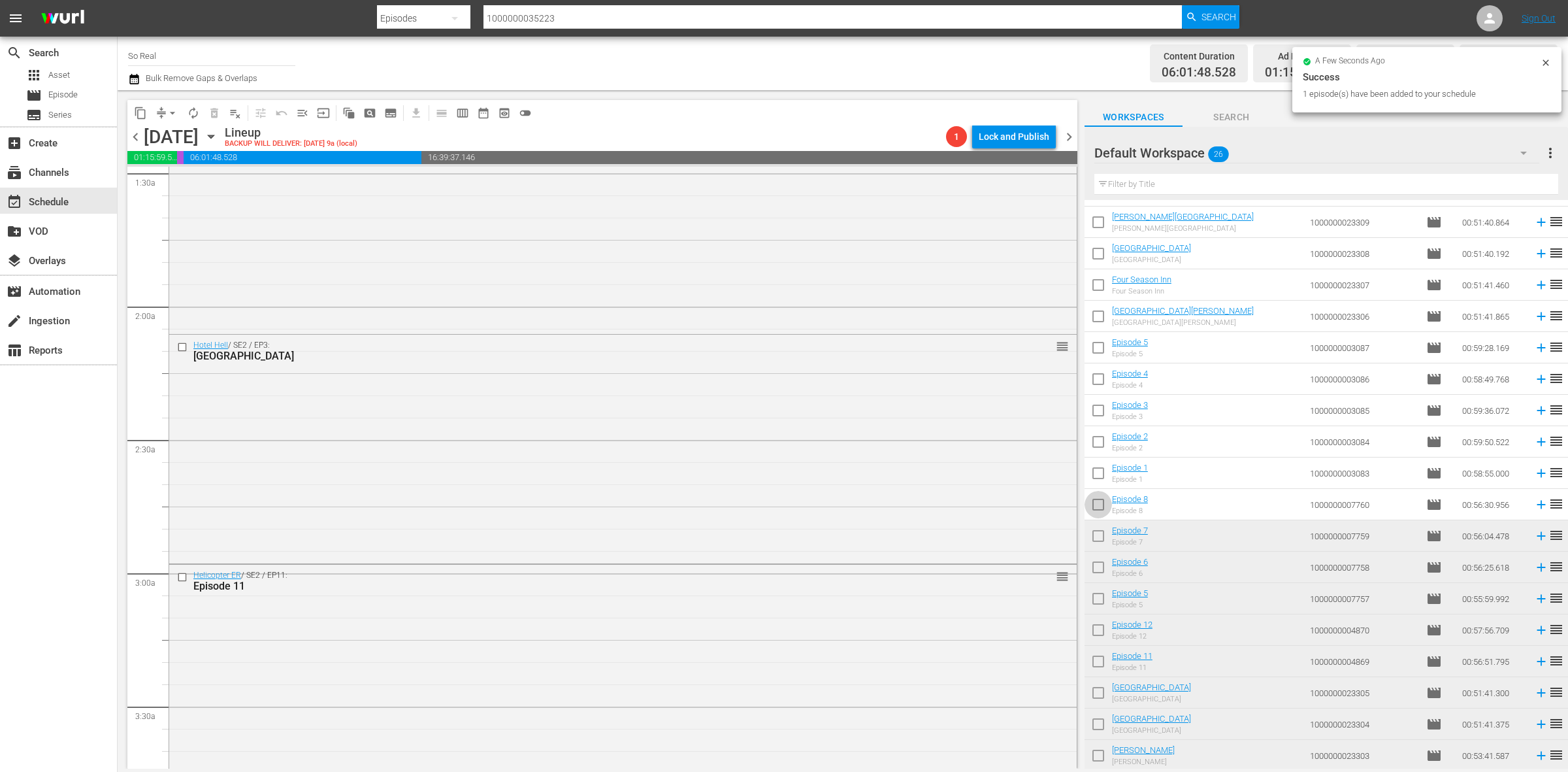
click at [1099, 506] on input "checkbox" at bounding box center [1099, 507] width 27 height 27
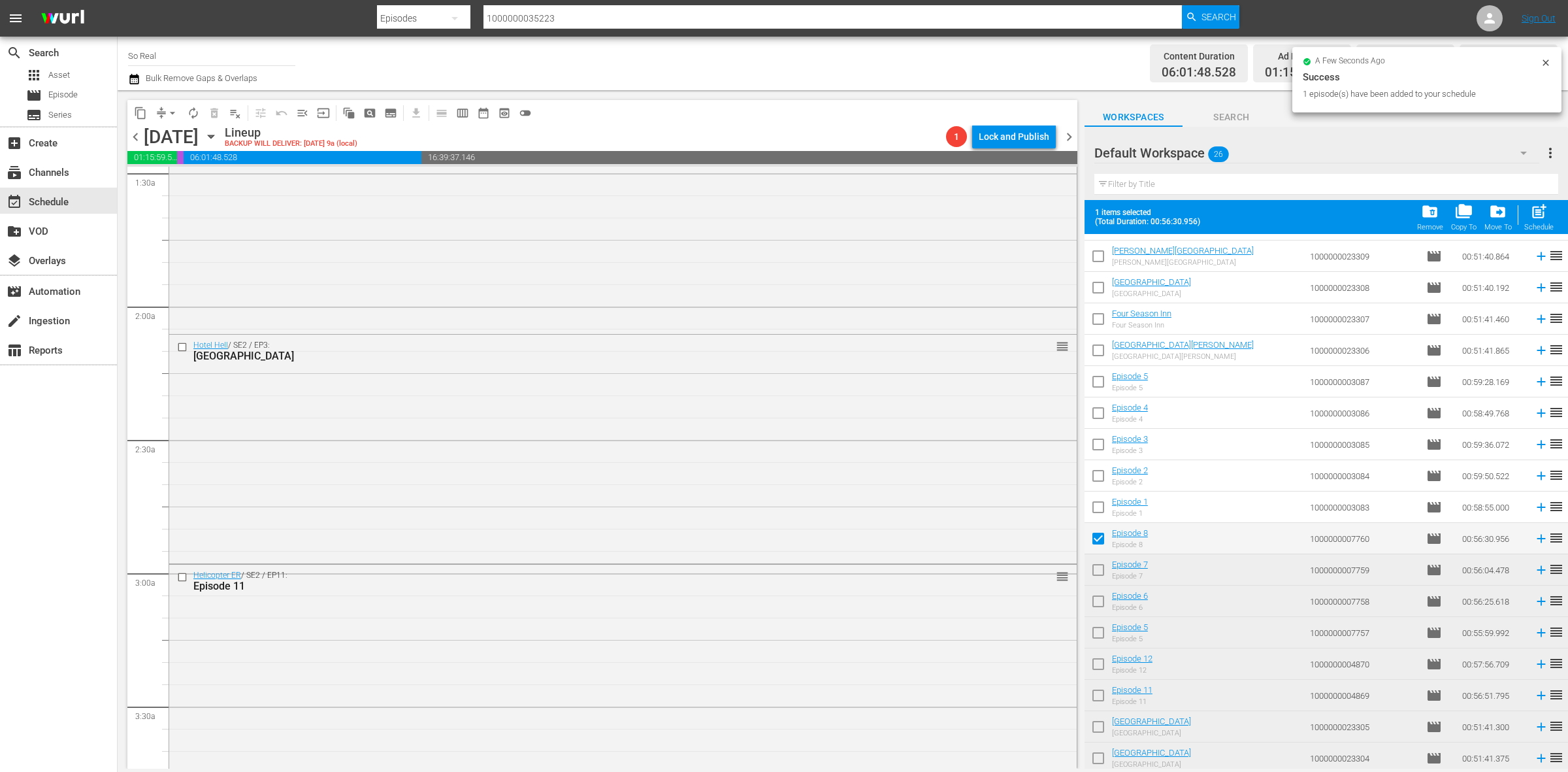
click at [1530, 220] on span "post_add" at bounding box center [1539, 211] width 18 height 18
checkbox input "false"
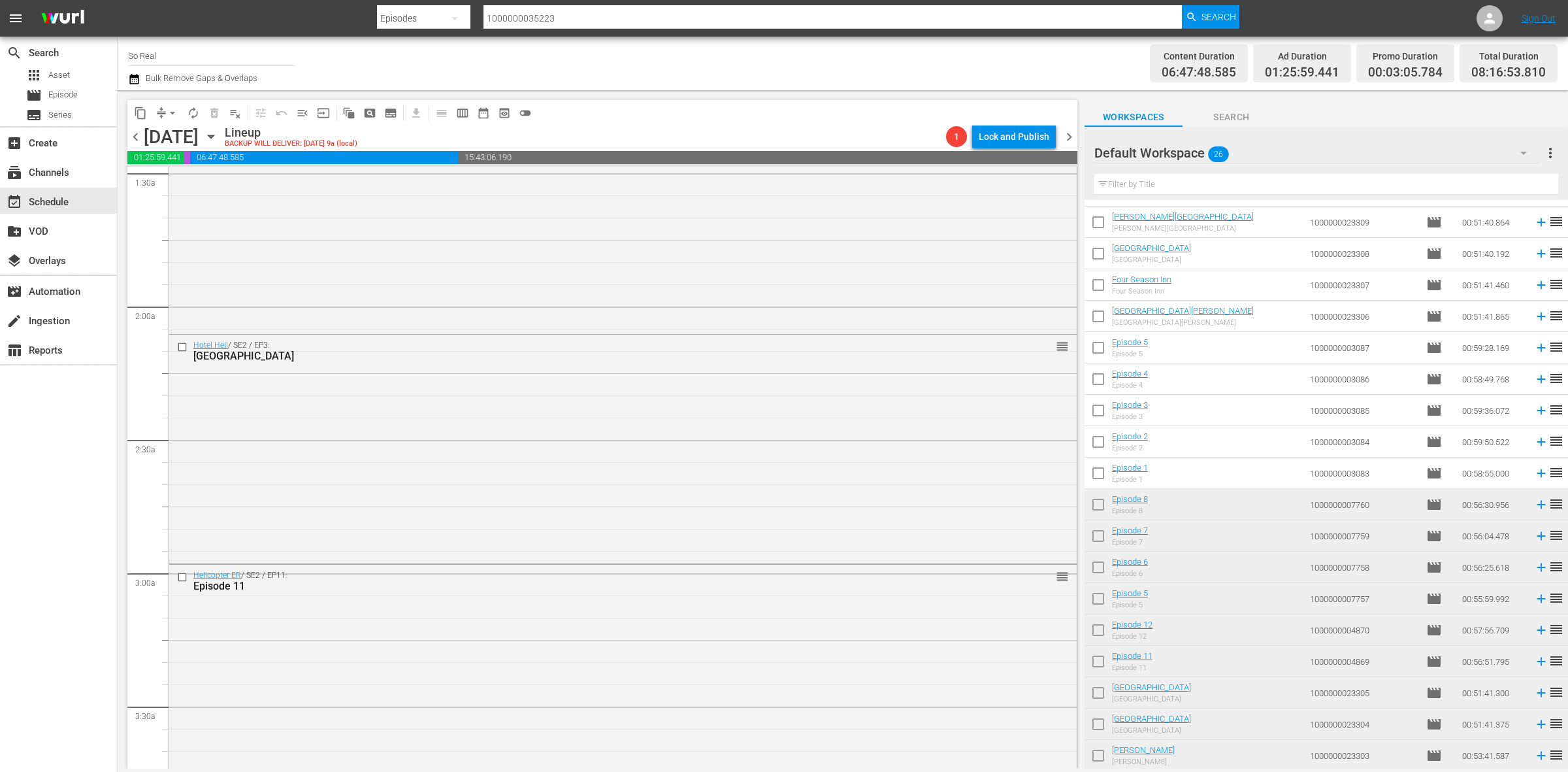
click at [1099, 474] on input "checkbox" at bounding box center [1099, 476] width 27 height 27
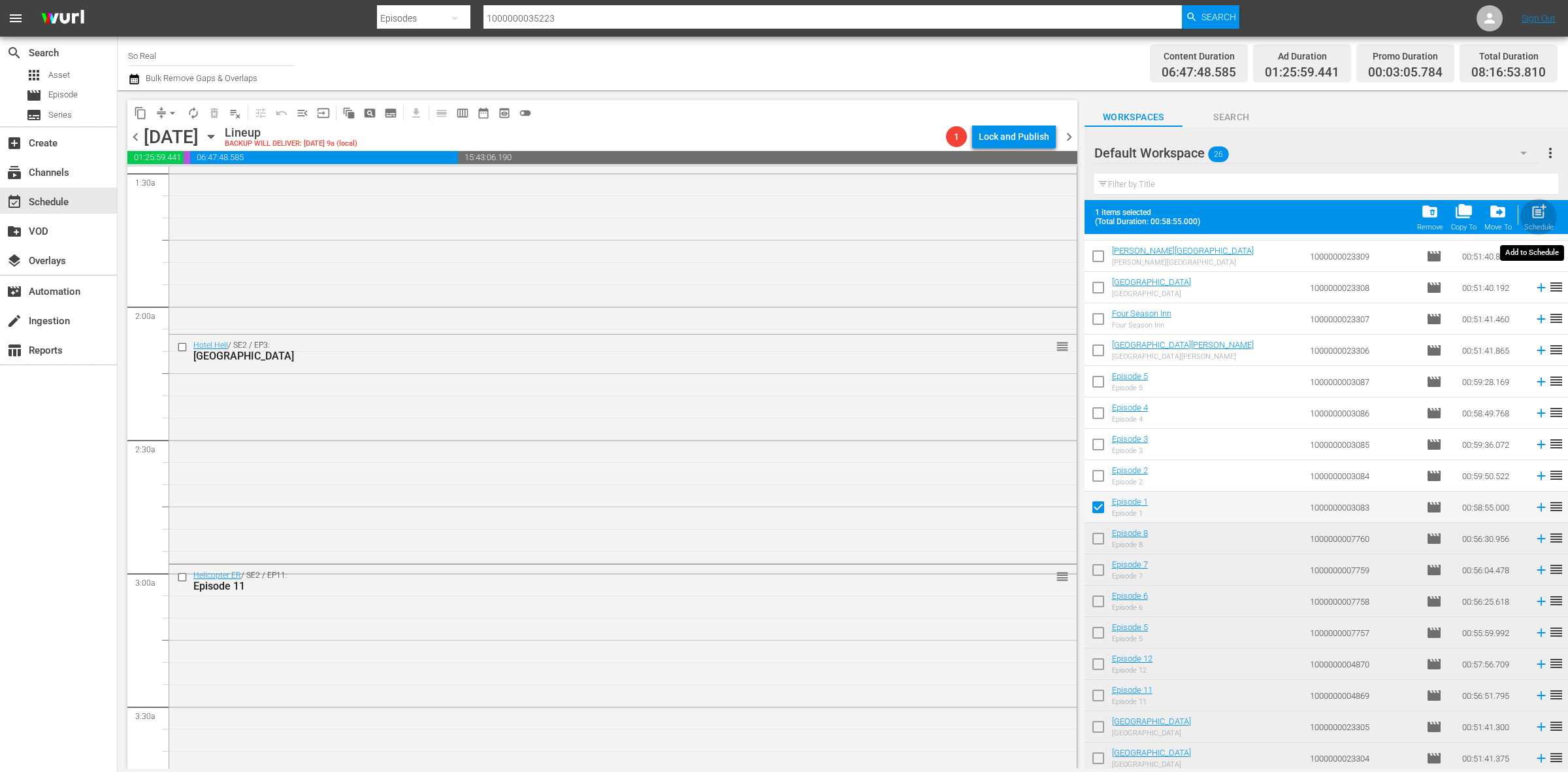
click at [1546, 213] on span "post_add" at bounding box center [1539, 211] width 18 height 18
checkbox input "false"
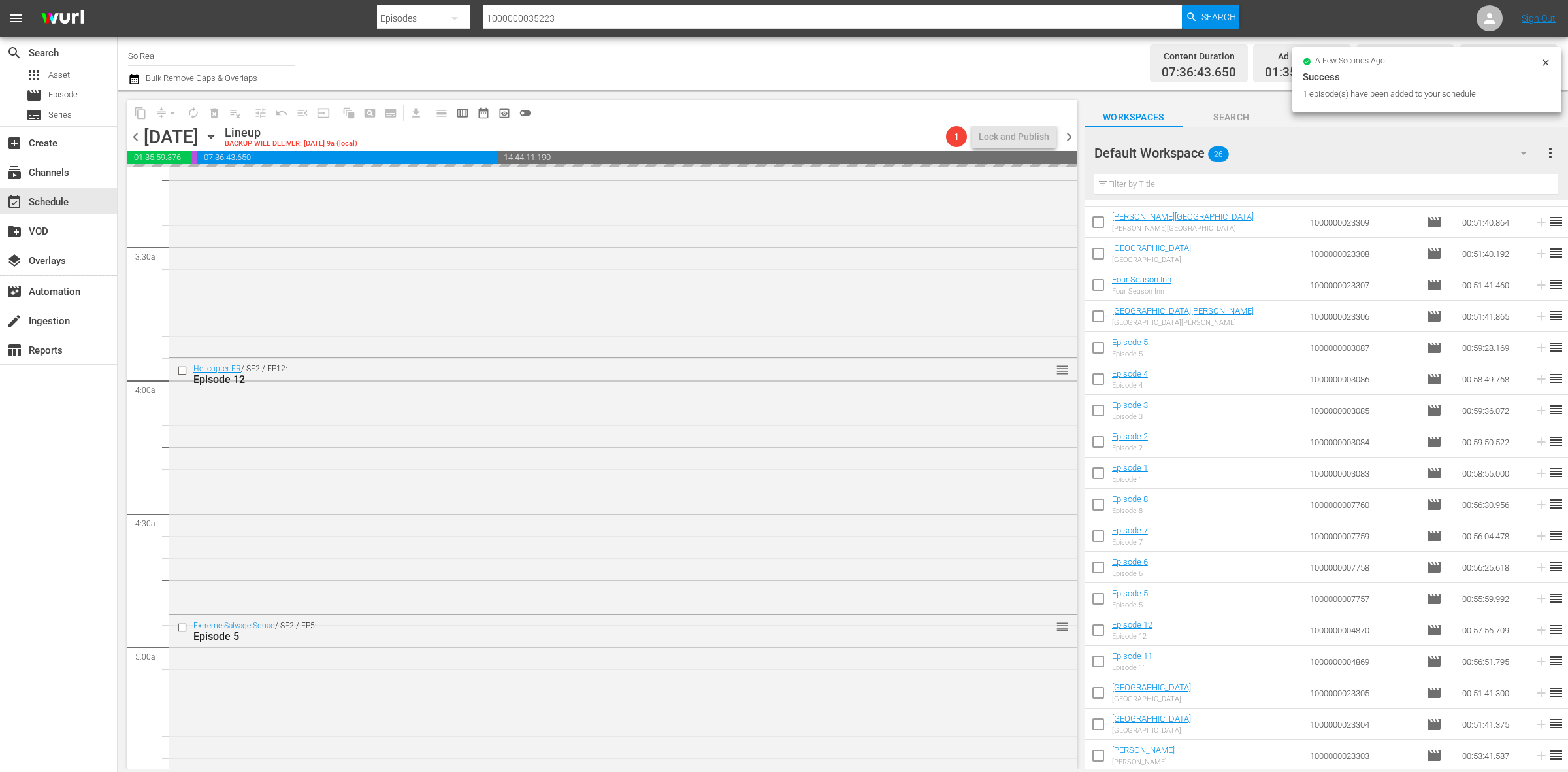
scroll to position [854, 0]
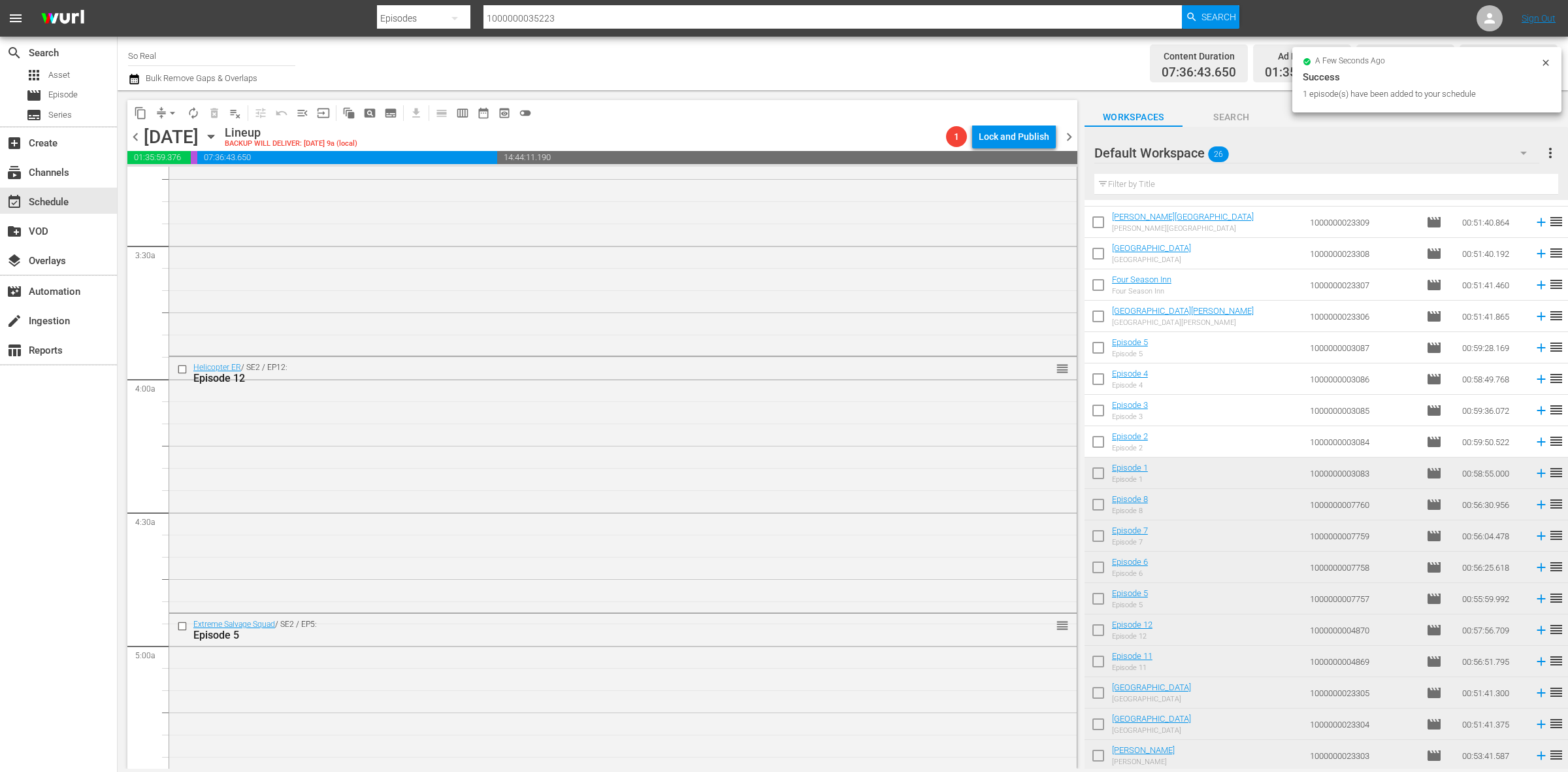
click at [1095, 440] on input "checkbox" at bounding box center [1099, 445] width 27 height 27
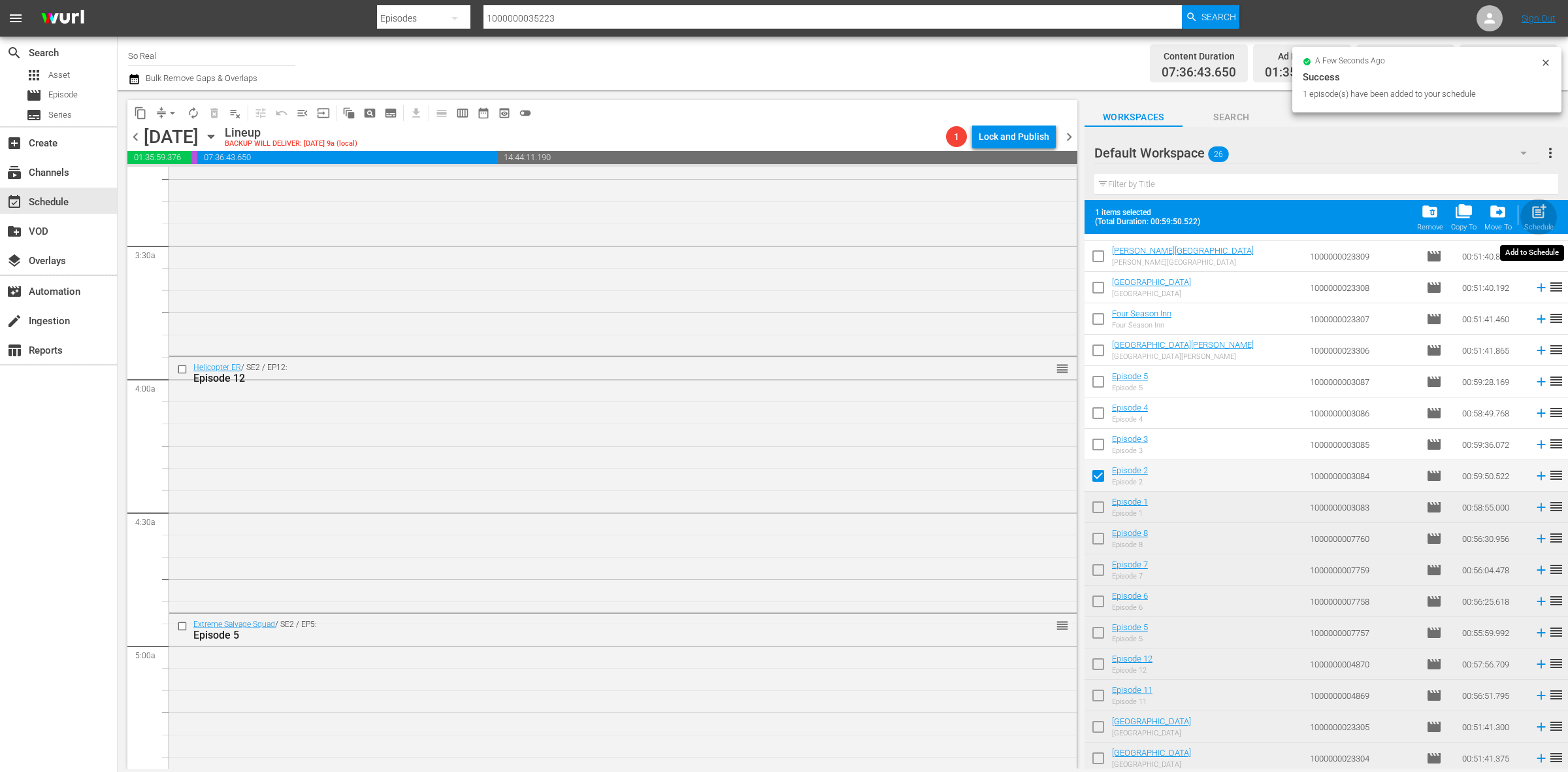
click at [1539, 213] on span "post_add" at bounding box center [1539, 211] width 18 height 18
checkbox input "false"
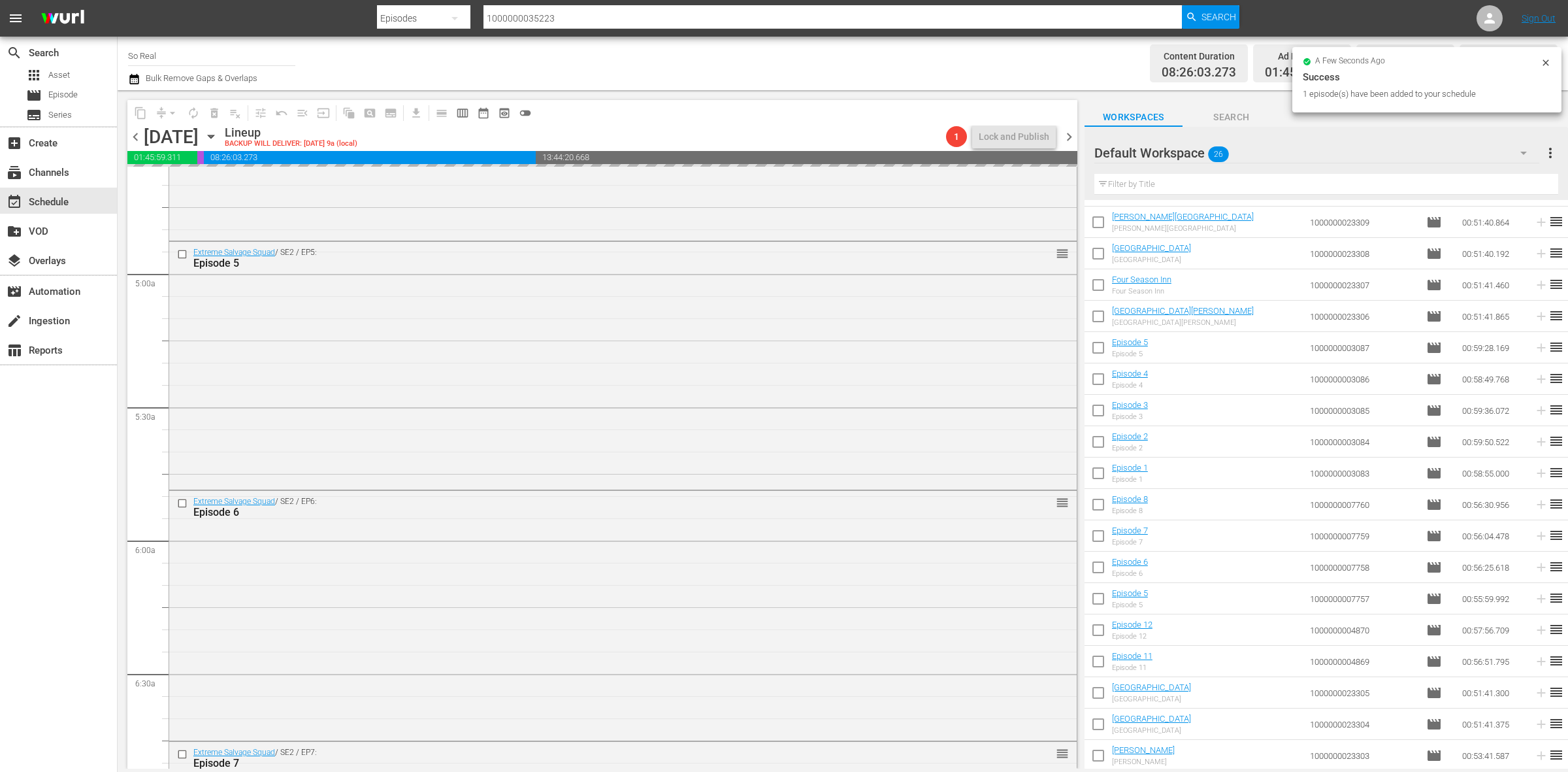
scroll to position [1286, 0]
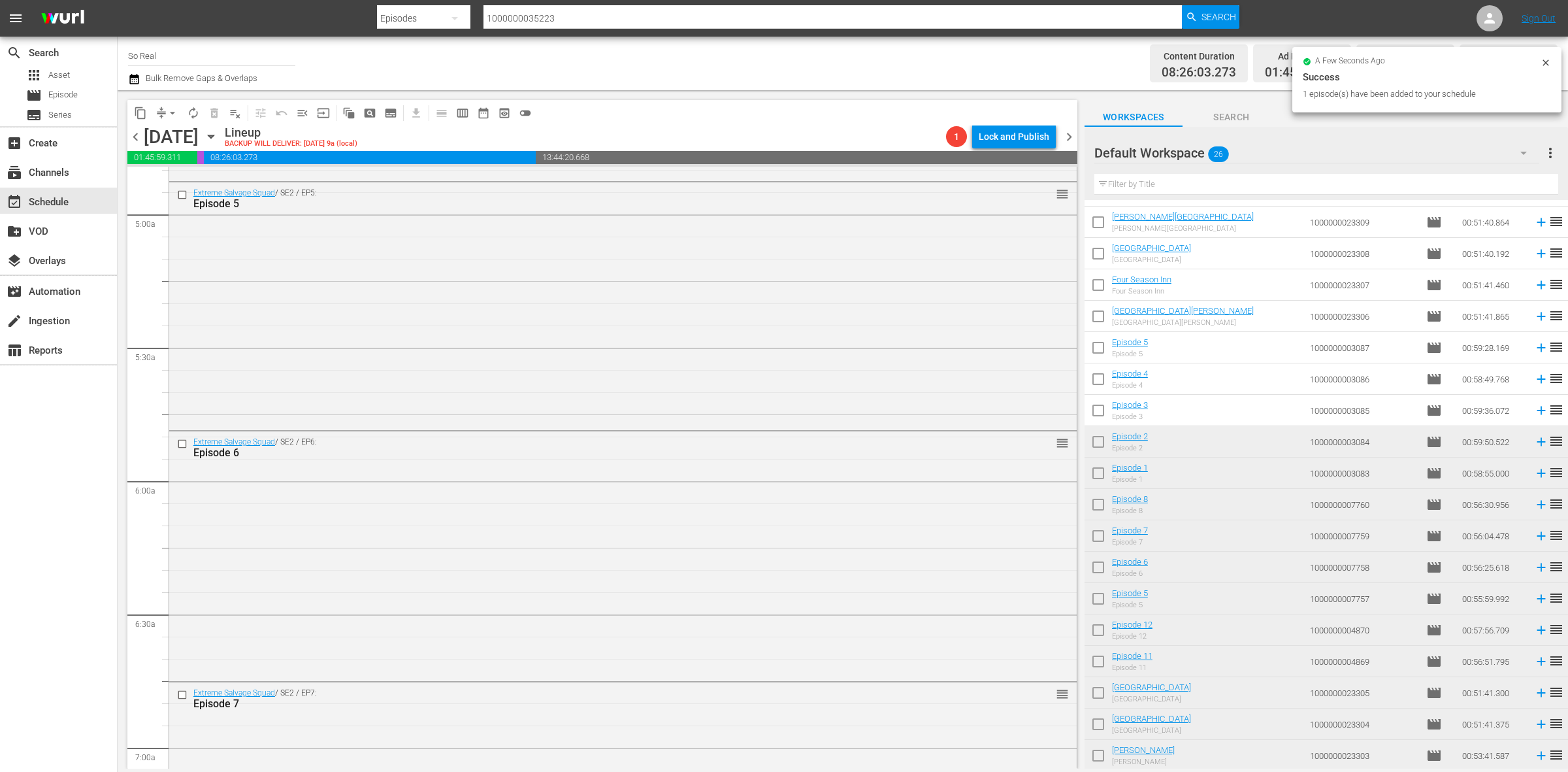
click at [1095, 409] on input "checkbox" at bounding box center [1099, 412] width 27 height 27
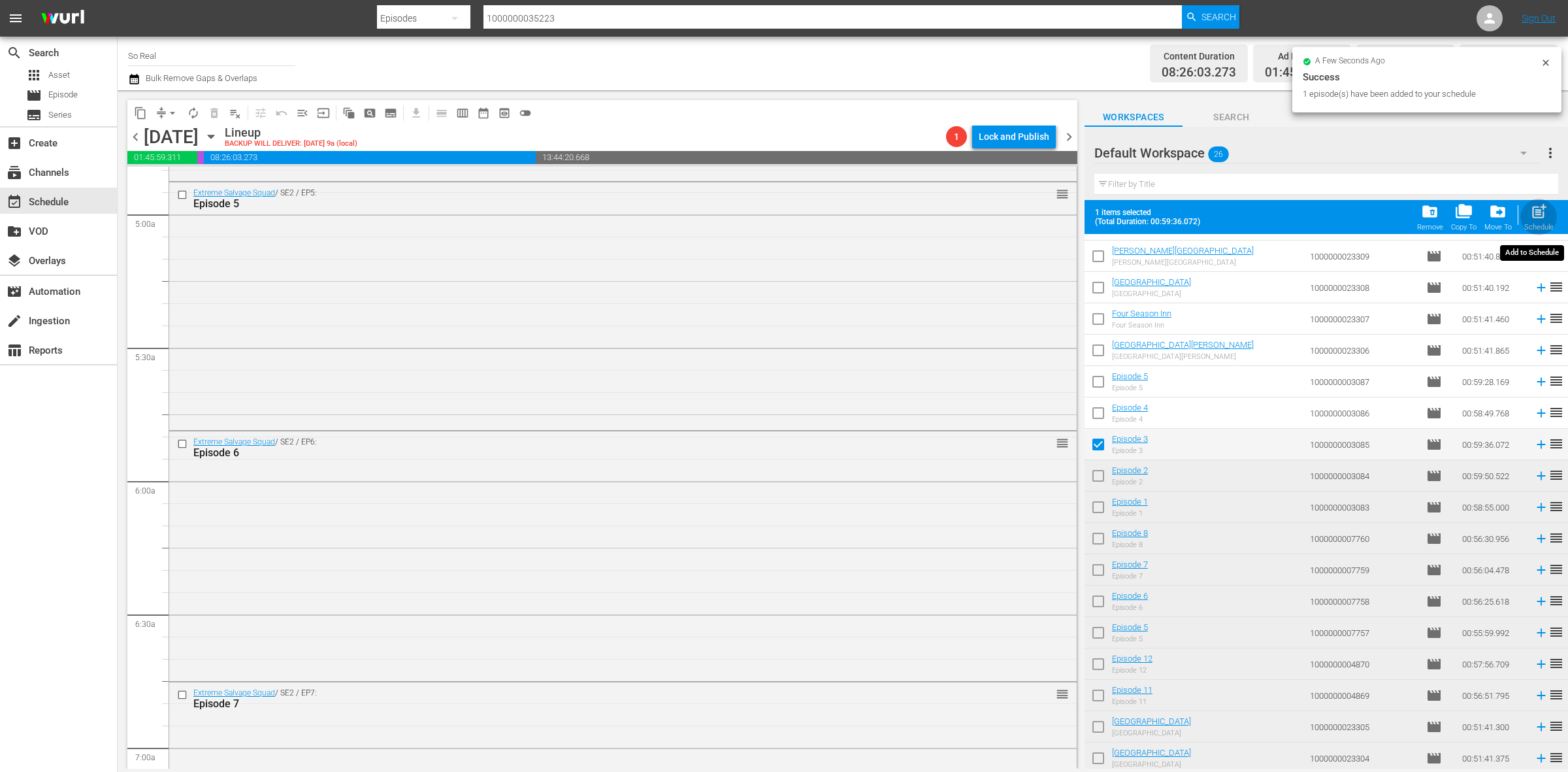
click at [1542, 210] on span "post_add" at bounding box center [1539, 211] width 18 height 18
checkbox input "false"
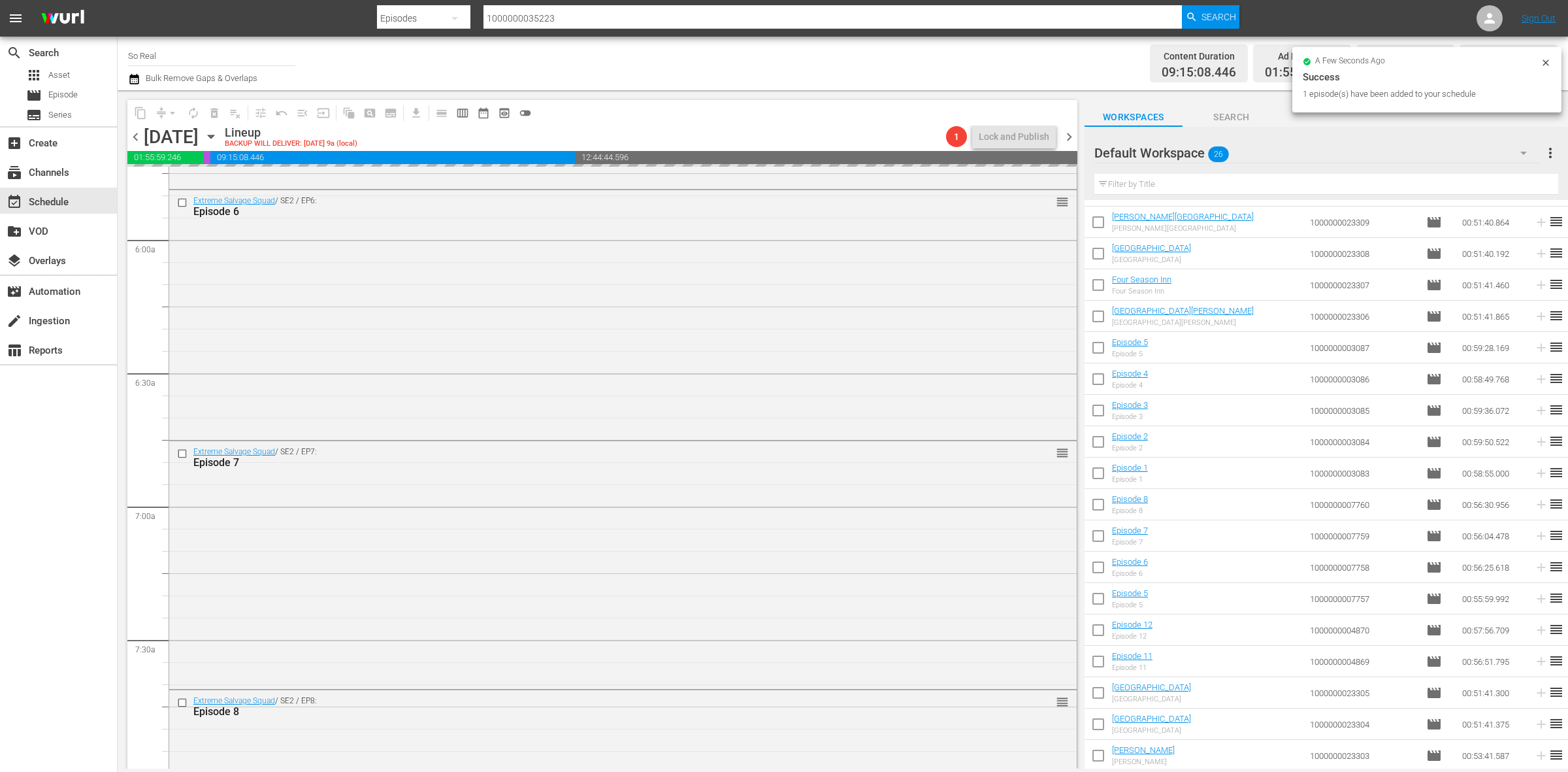
scroll to position [1700, 0]
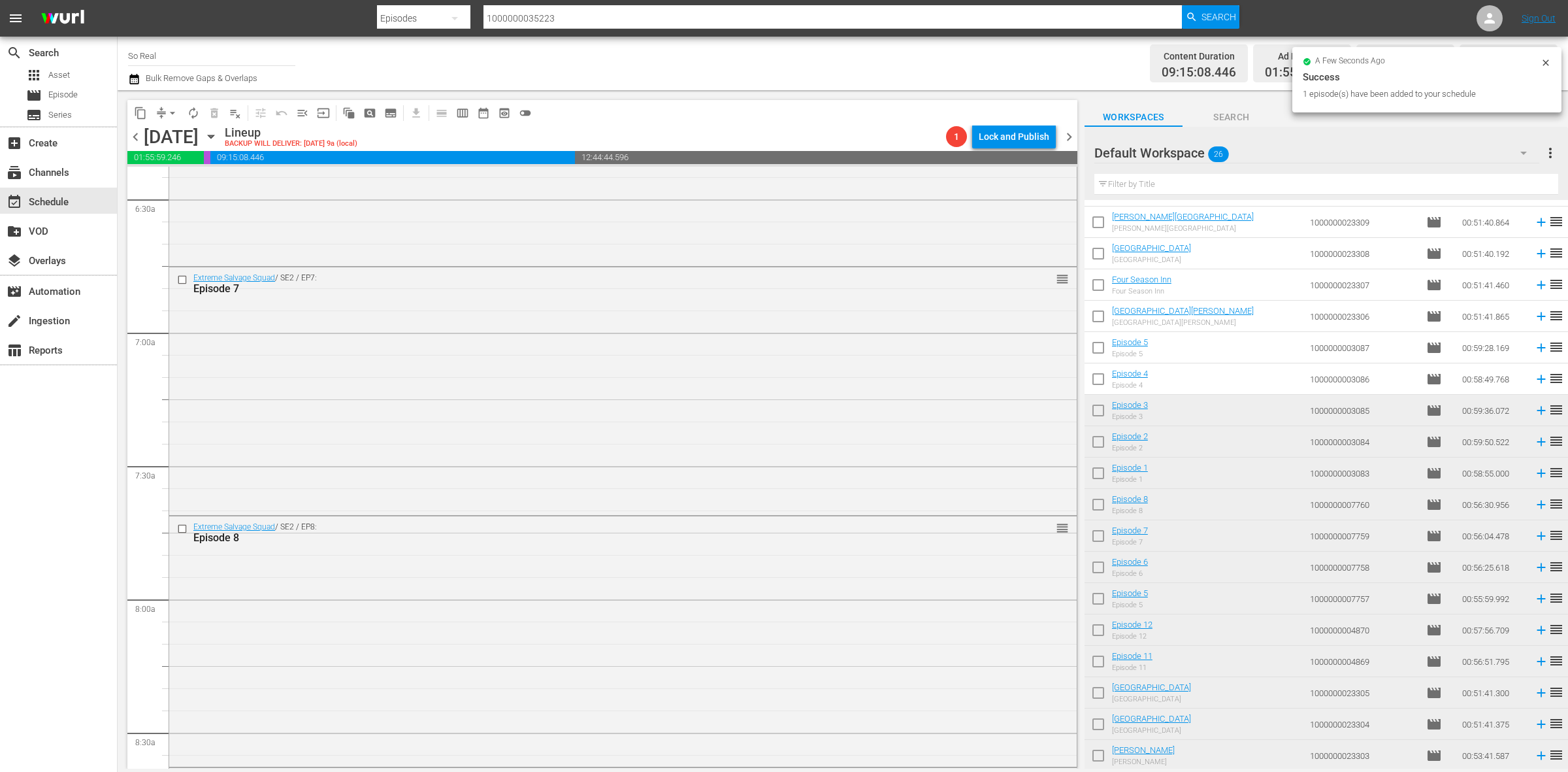
click at [1102, 381] on input "checkbox" at bounding box center [1099, 381] width 27 height 27
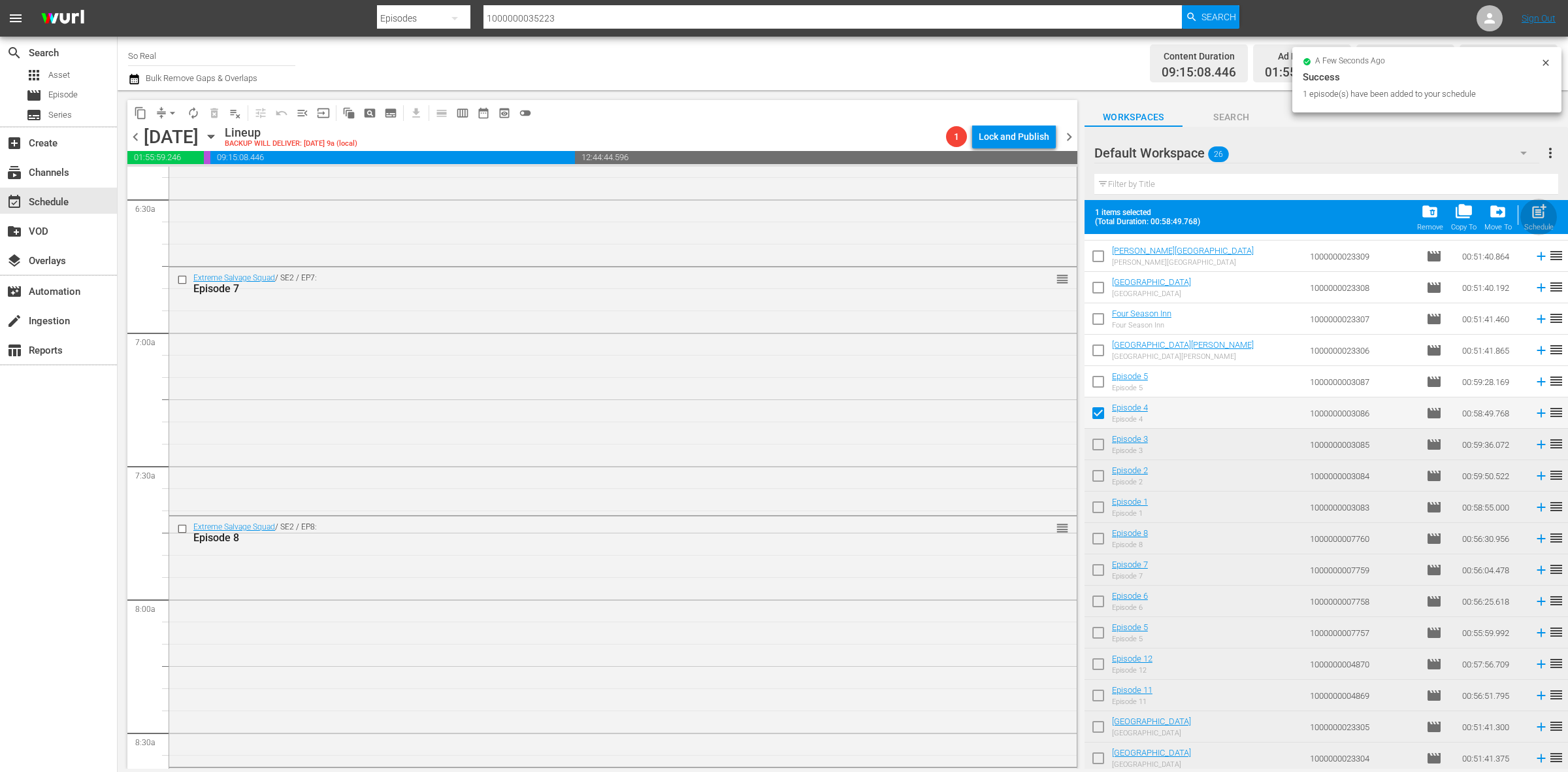
click at [1537, 202] on button "post_add Schedule" at bounding box center [1539, 217] width 37 height 37
checkbox input "false"
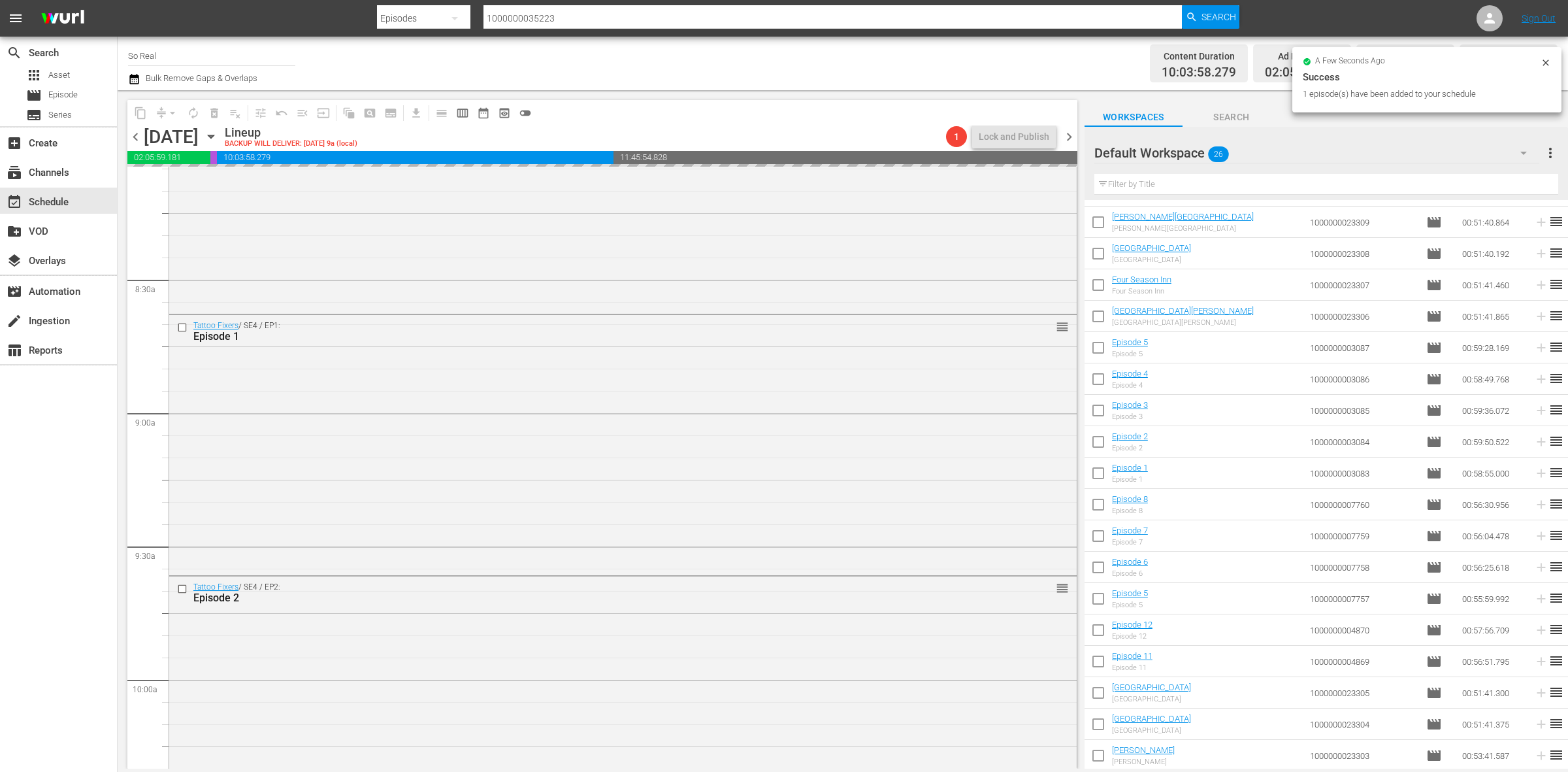
scroll to position [2154, 0]
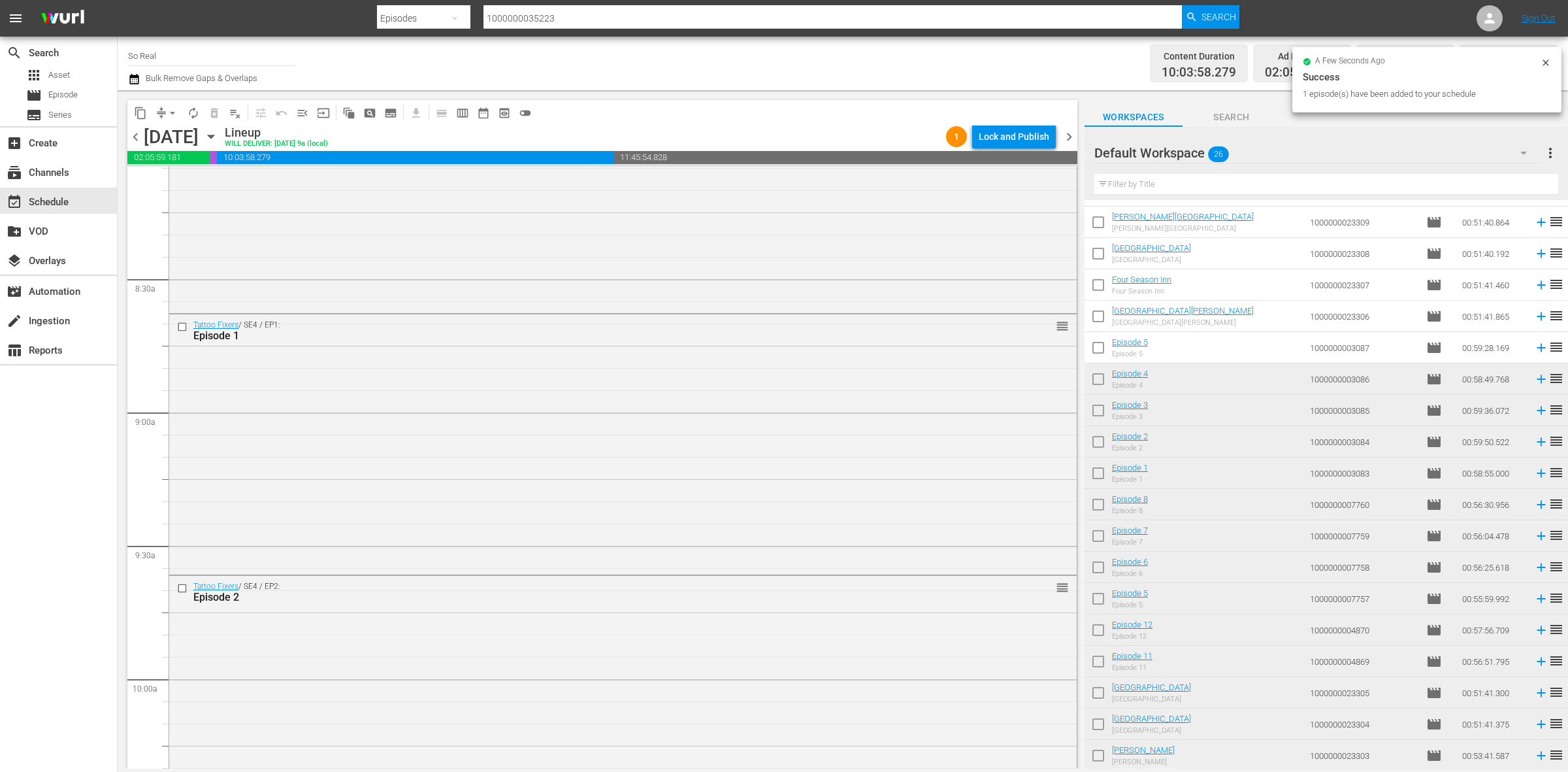
click at [1103, 353] on input "checkbox" at bounding box center [1099, 350] width 27 height 27
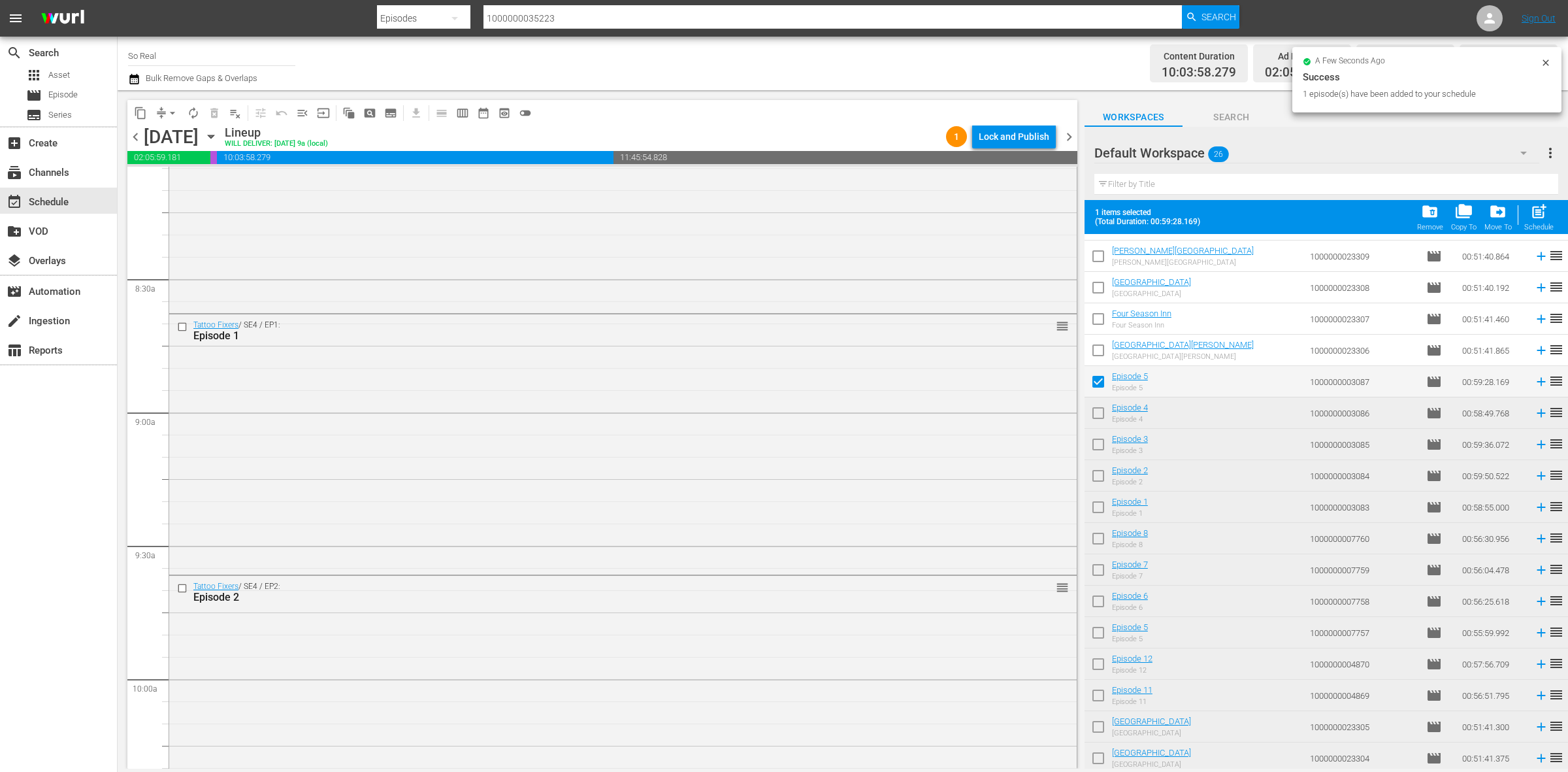
click at [1530, 210] on span "post_add" at bounding box center [1539, 211] width 18 height 18
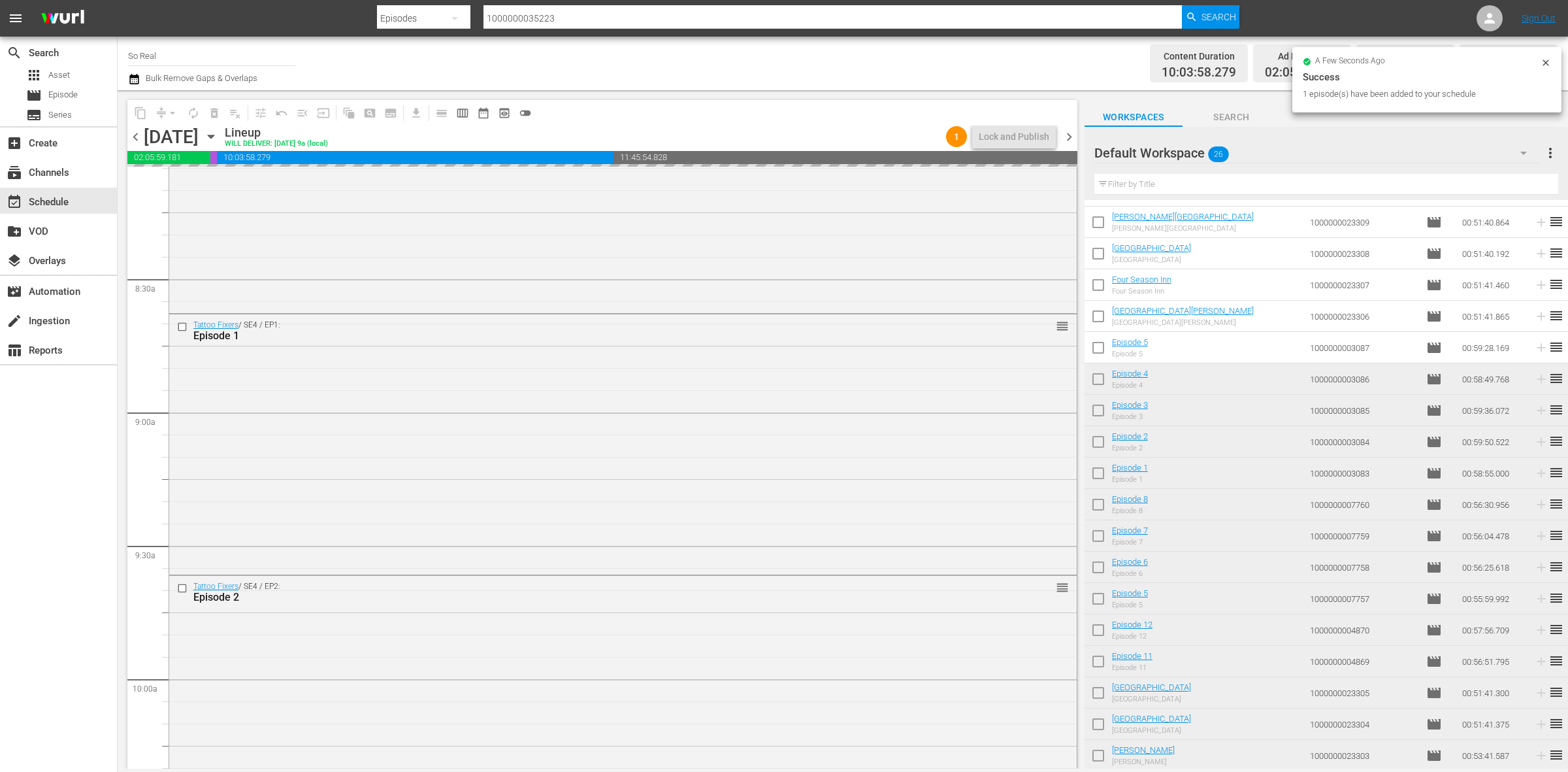
checkbox input "false"
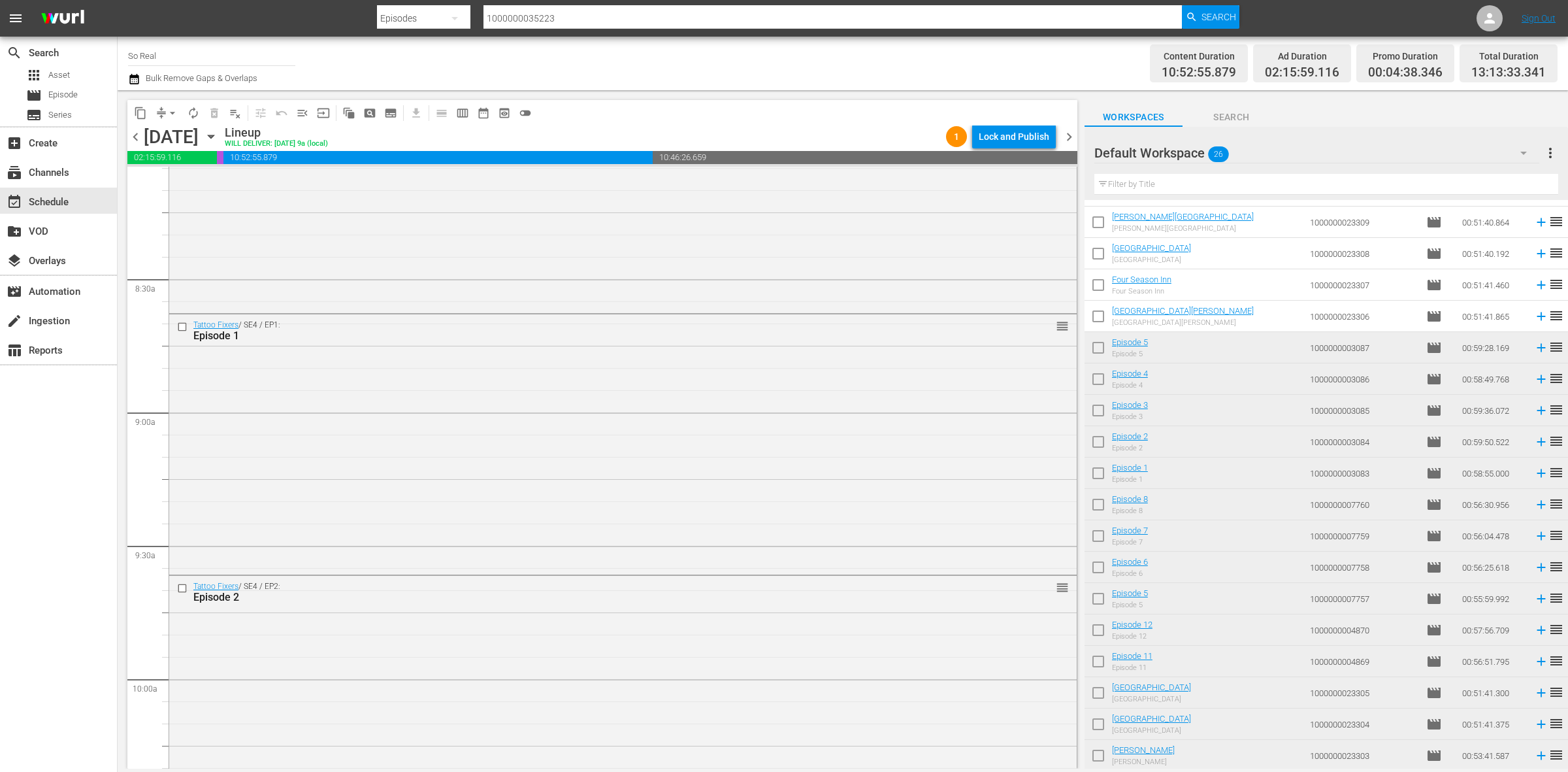
click at [1099, 315] on input "checkbox" at bounding box center [1099, 319] width 27 height 27
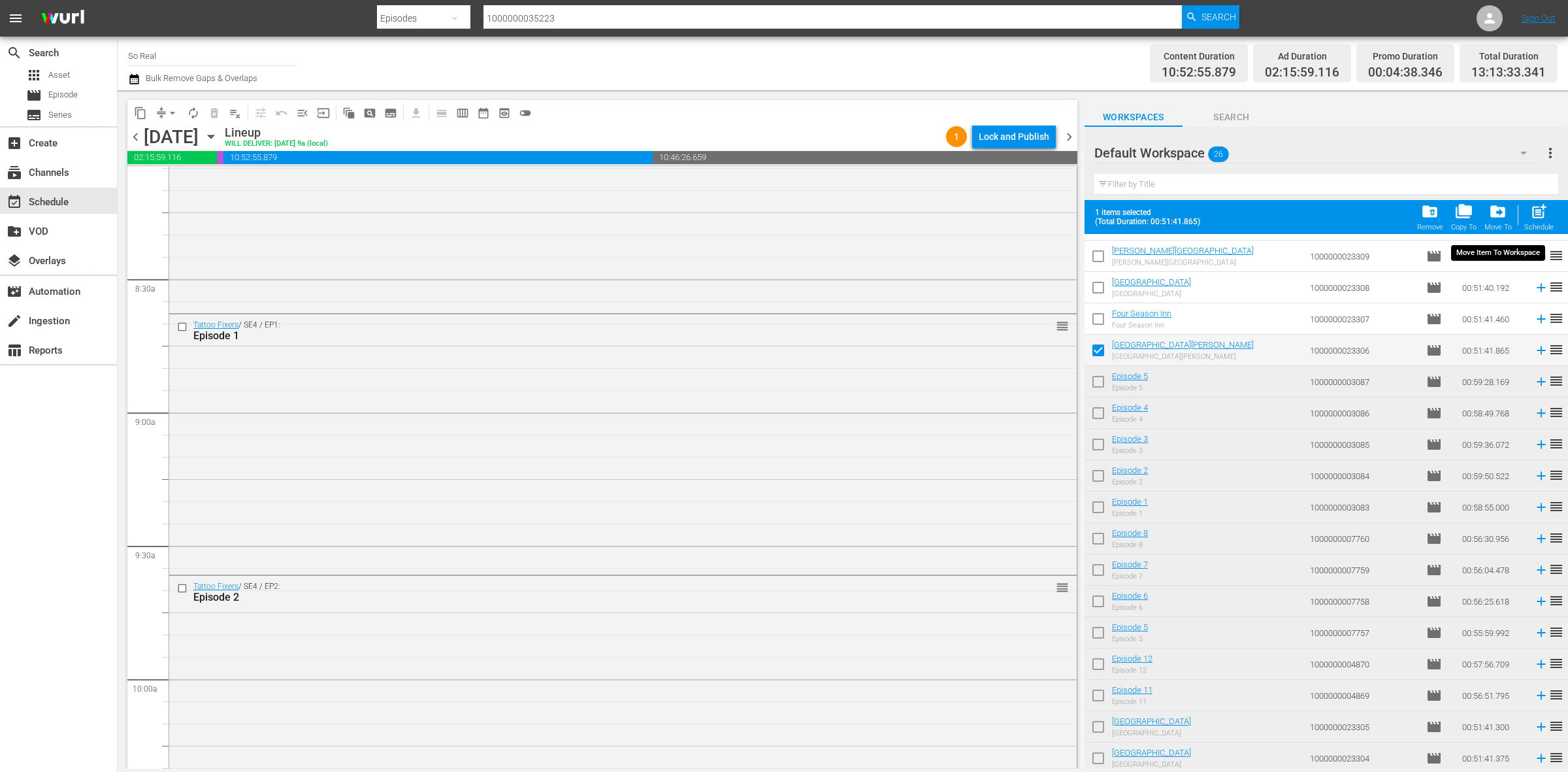
click at [1542, 214] on span "post_add" at bounding box center [1539, 211] width 18 height 18
checkbox input "false"
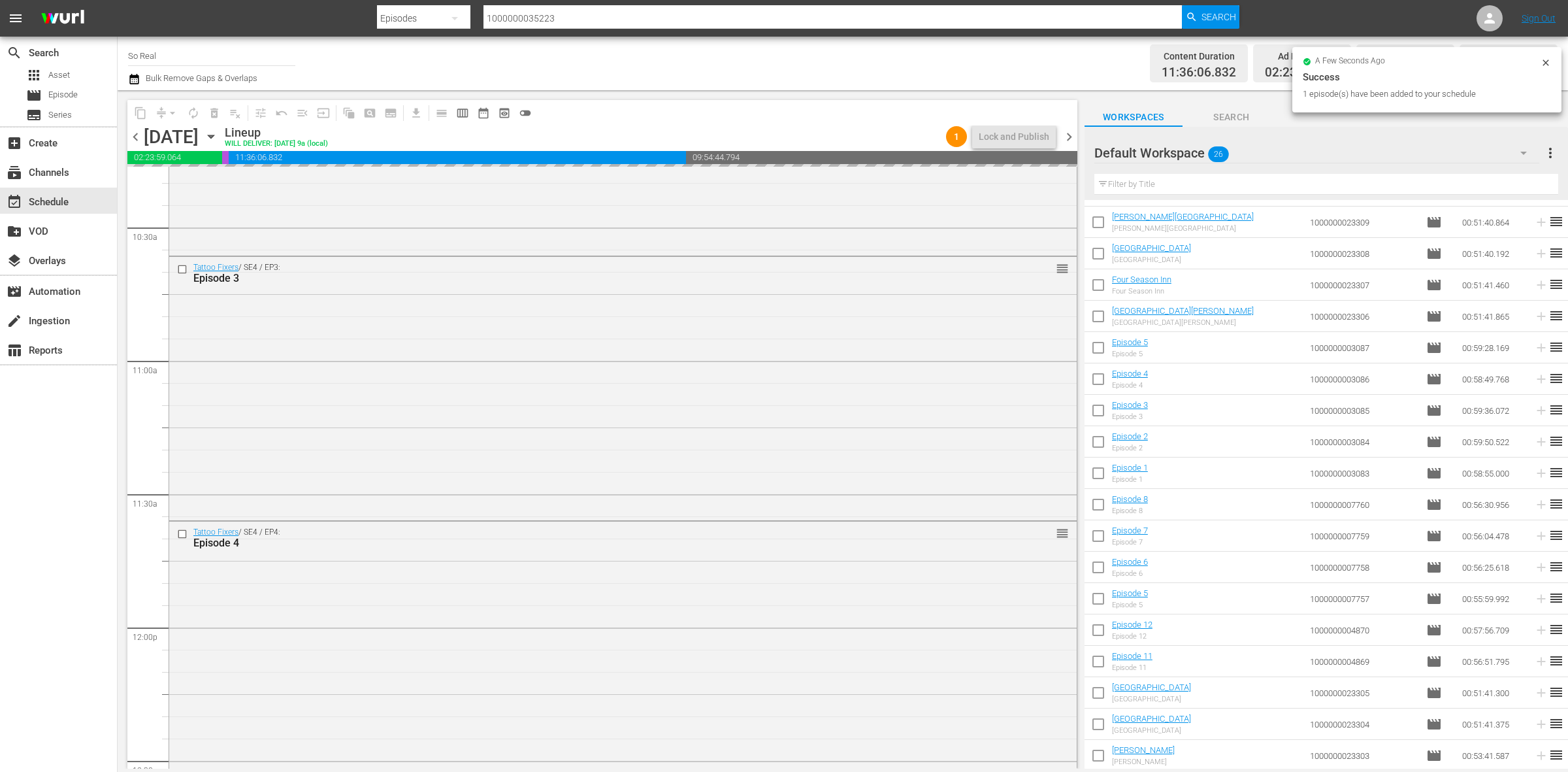
scroll to position [2745, 0]
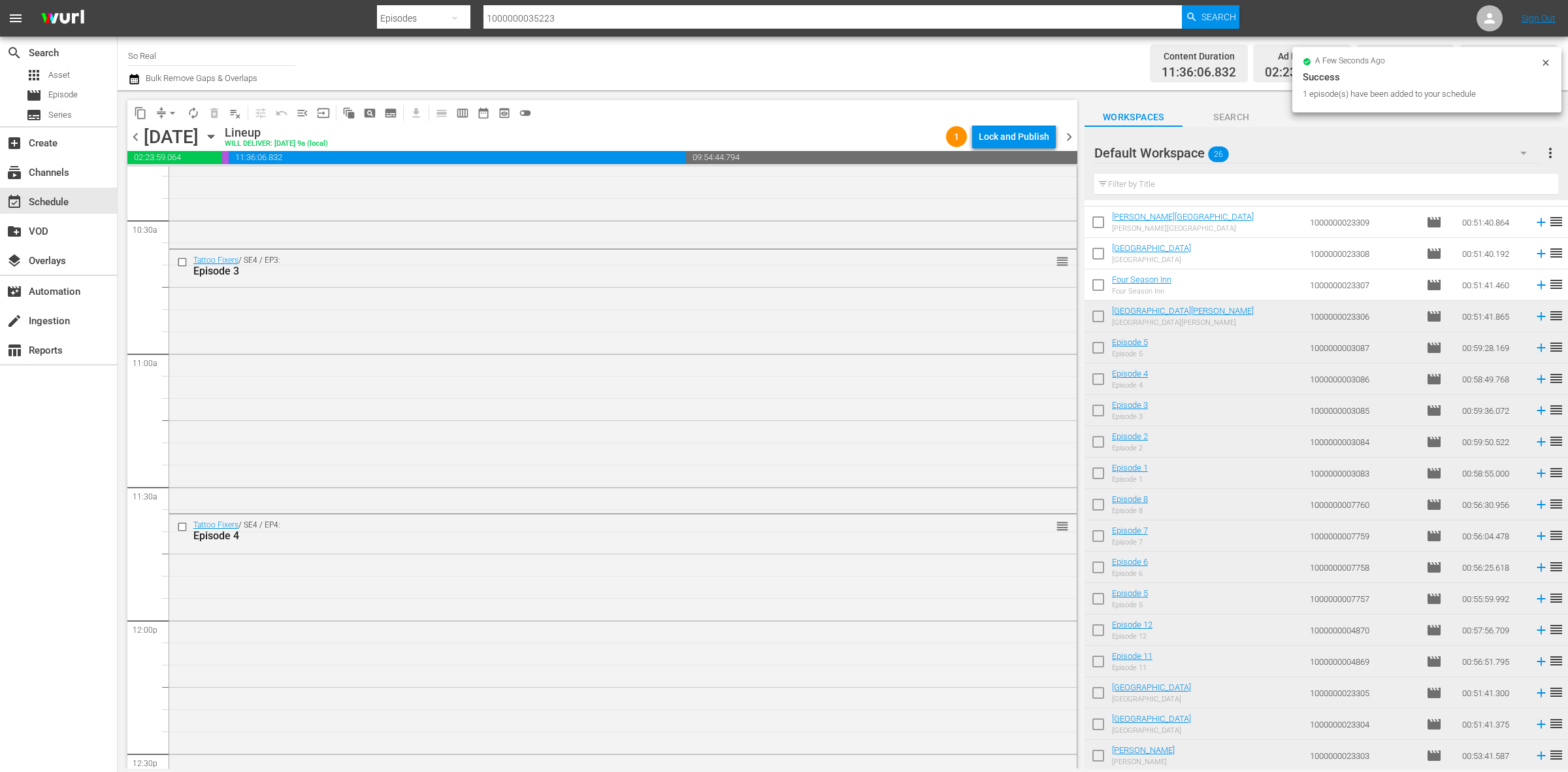
click at [1106, 288] on input "checkbox" at bounding box center [1099, 287] width 27 height 27
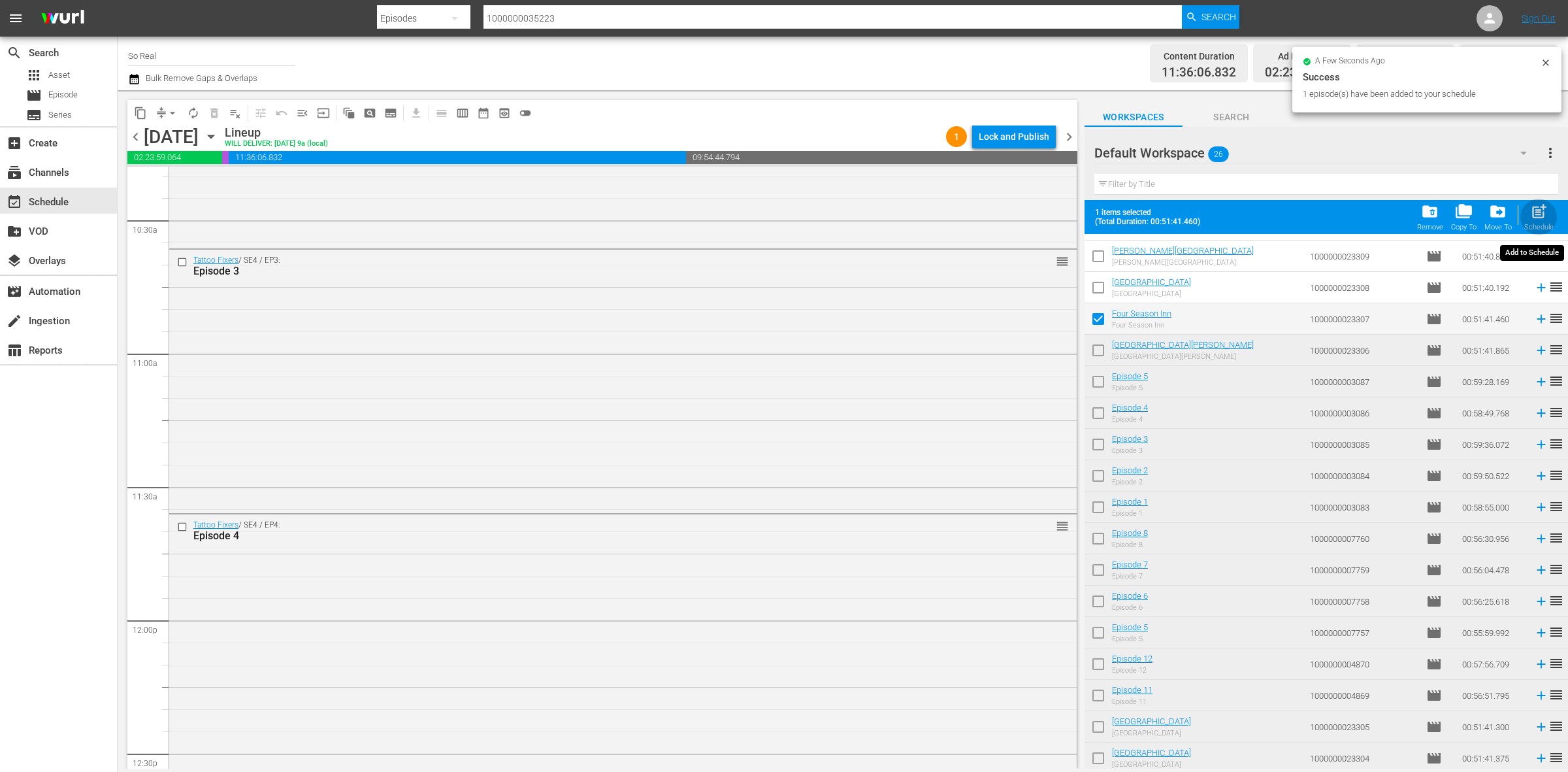
click at [1536, 220] on span "post_add" at bounding box center [1539, 211] width 18 height 18
checkbox input "false"
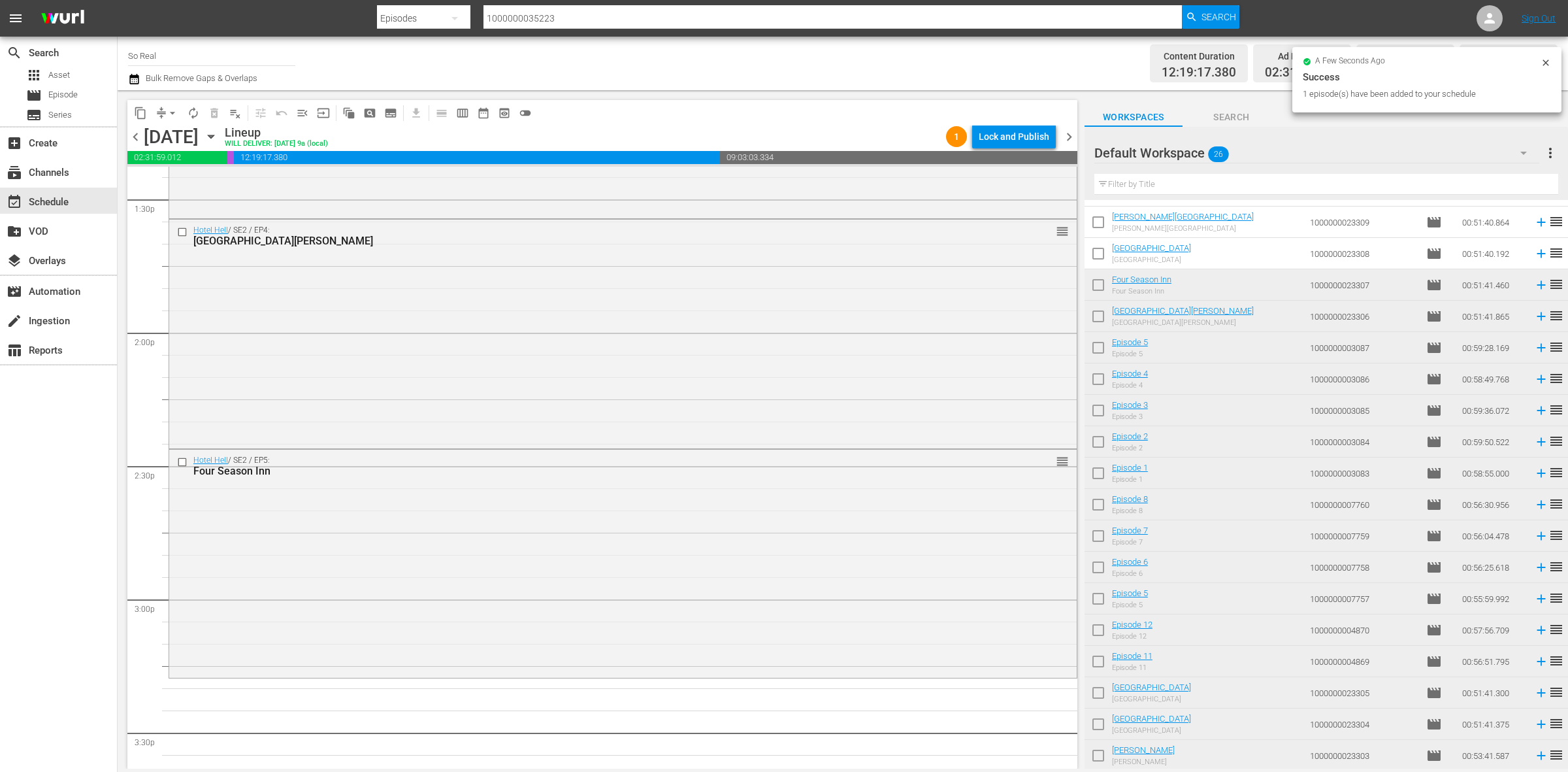
scroll to position [3568, 0]
click at [1098, 245] on input "checkbox" at bounding box center [1099, 256] width 27 height 27
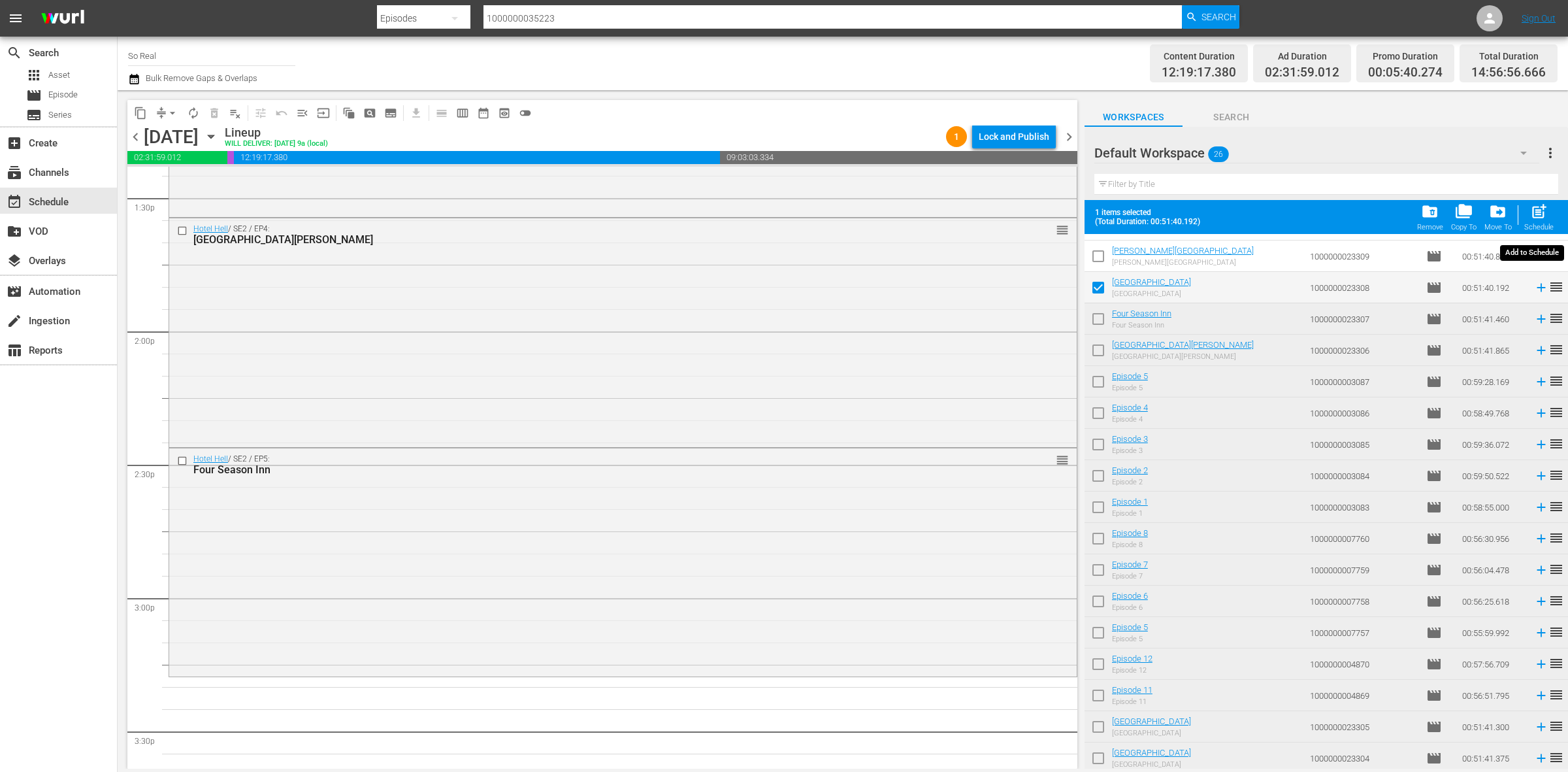
click at [1554, 209] on button "post_add Schedule" at bounding box center [1539, 217] width 37 height 37
checkbox input "false"
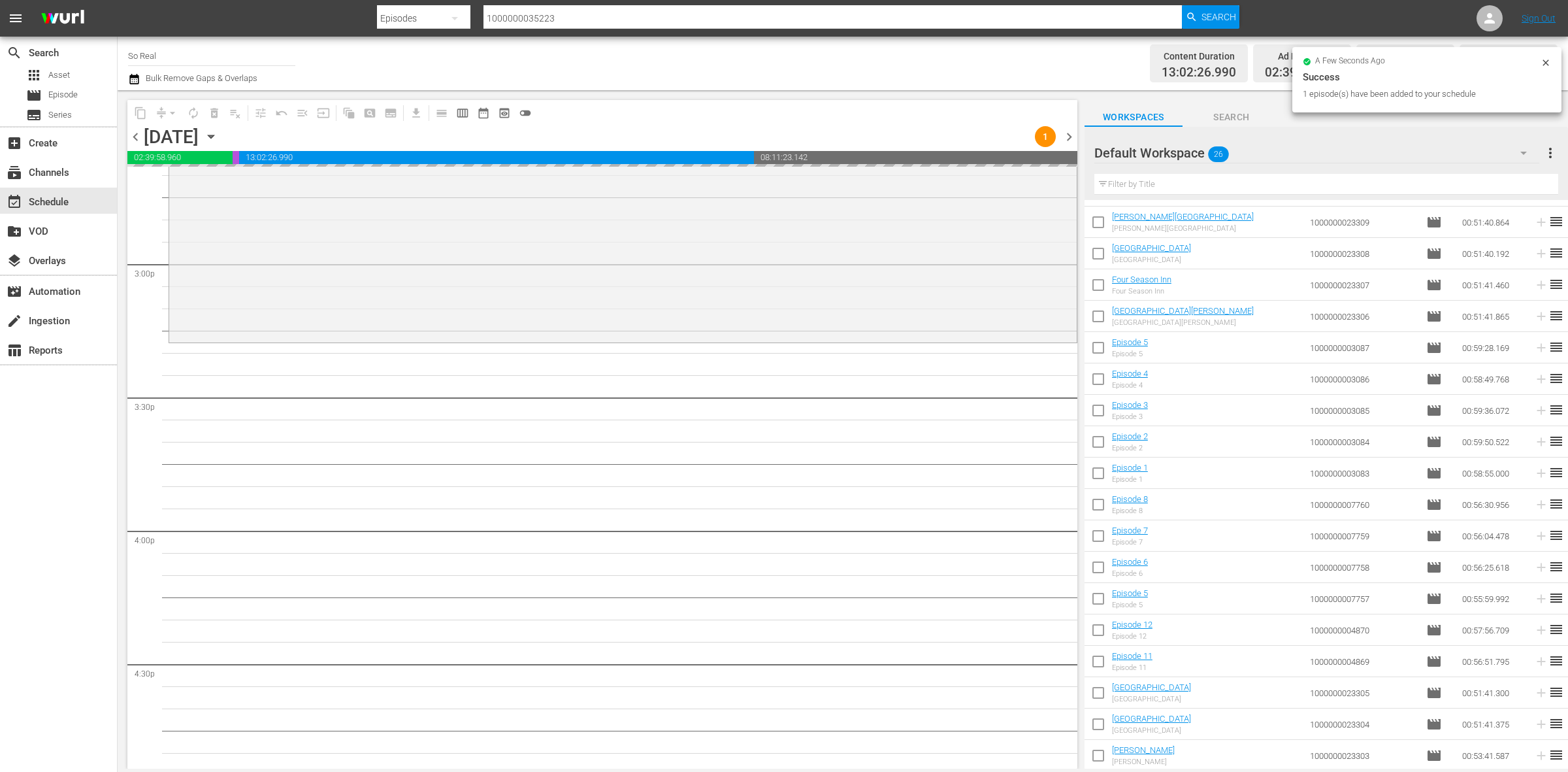
scroll to position [3903, 0]
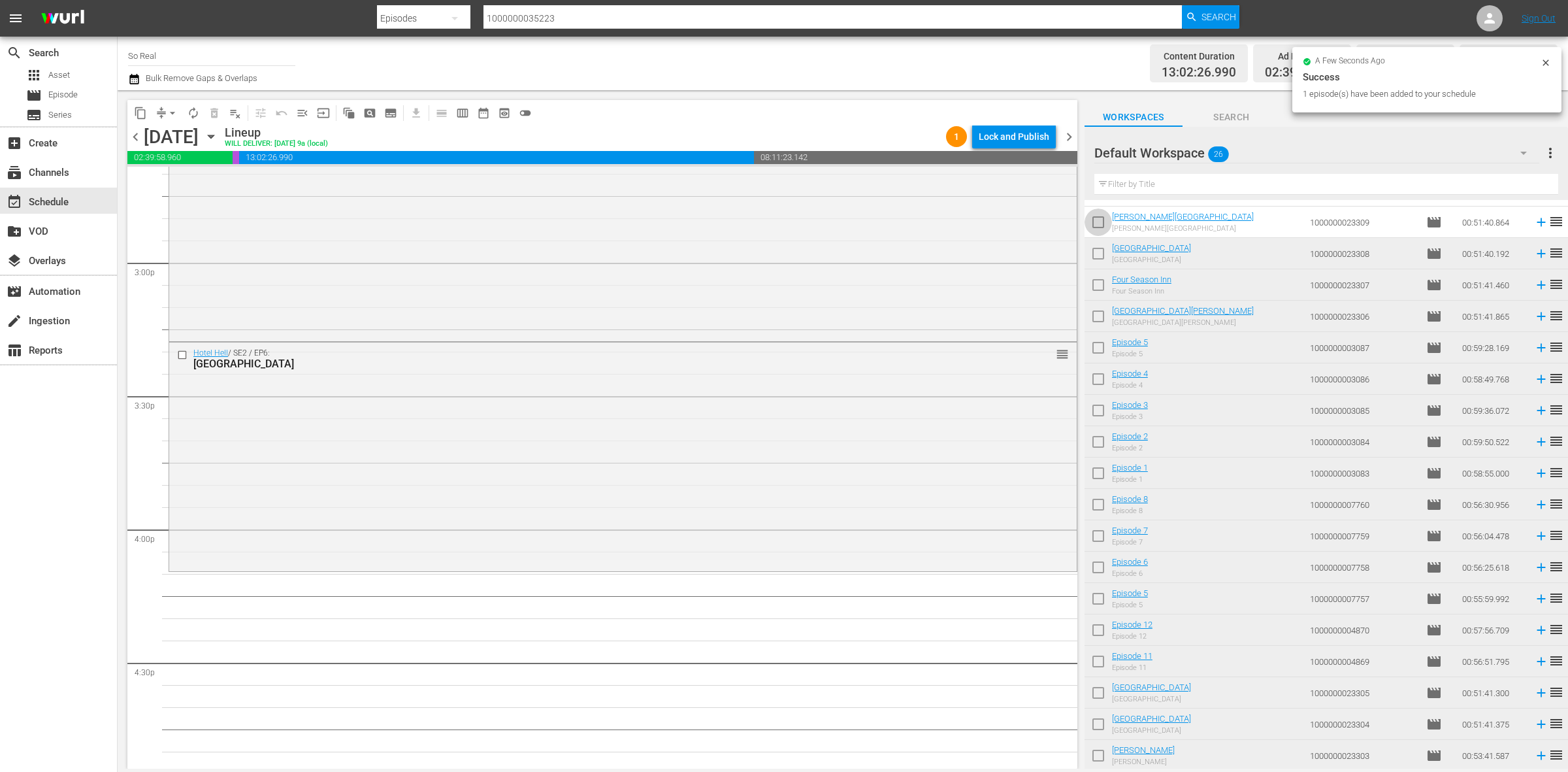
click at [1099, 230] on input "checkbox" at bounding box center [1099, 225] width 27 height 27
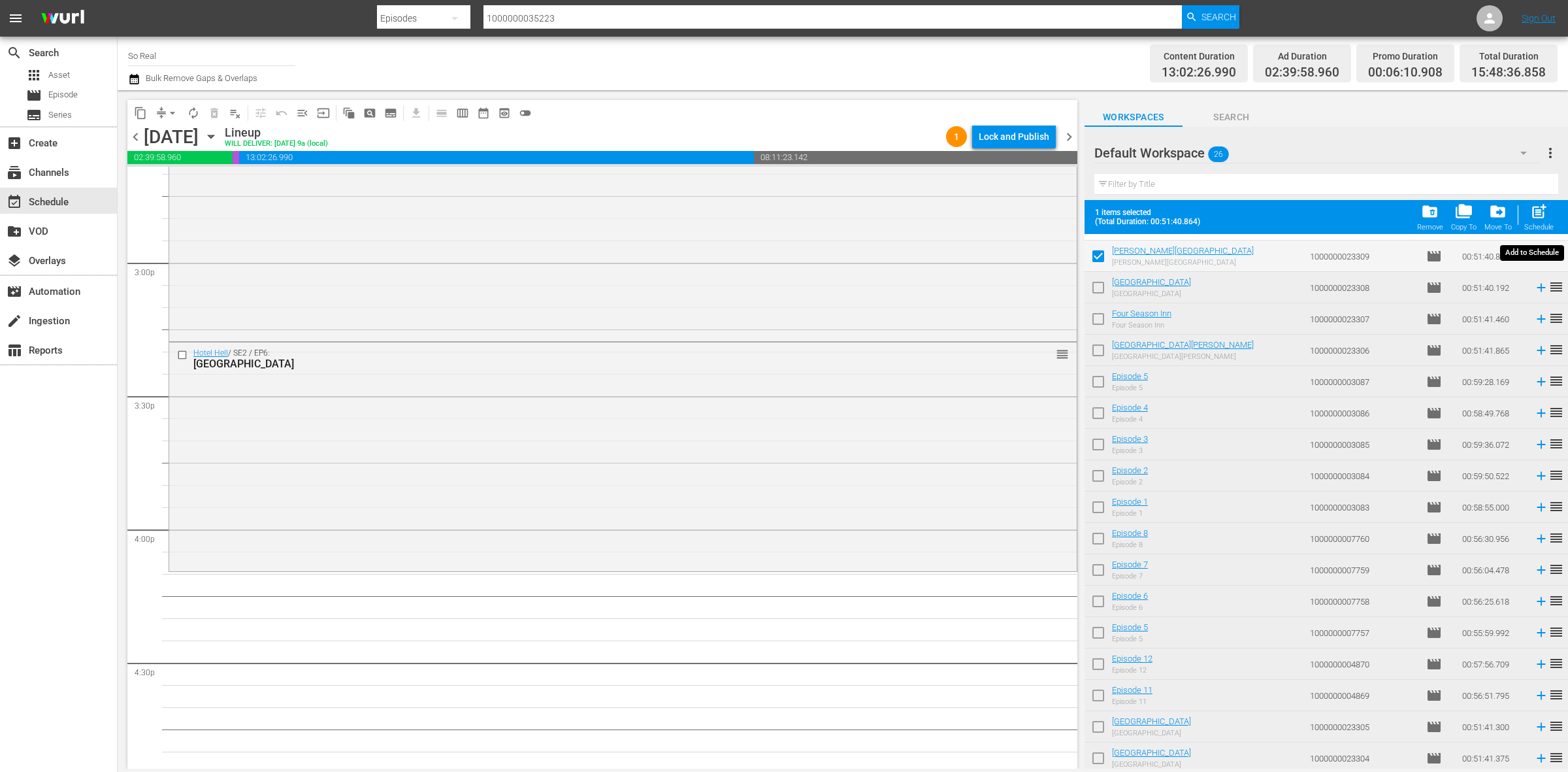
click at [1538, 214] on span "post_add" at bounding box center [1539, 211] width 18 height 18
checkbox input "false"
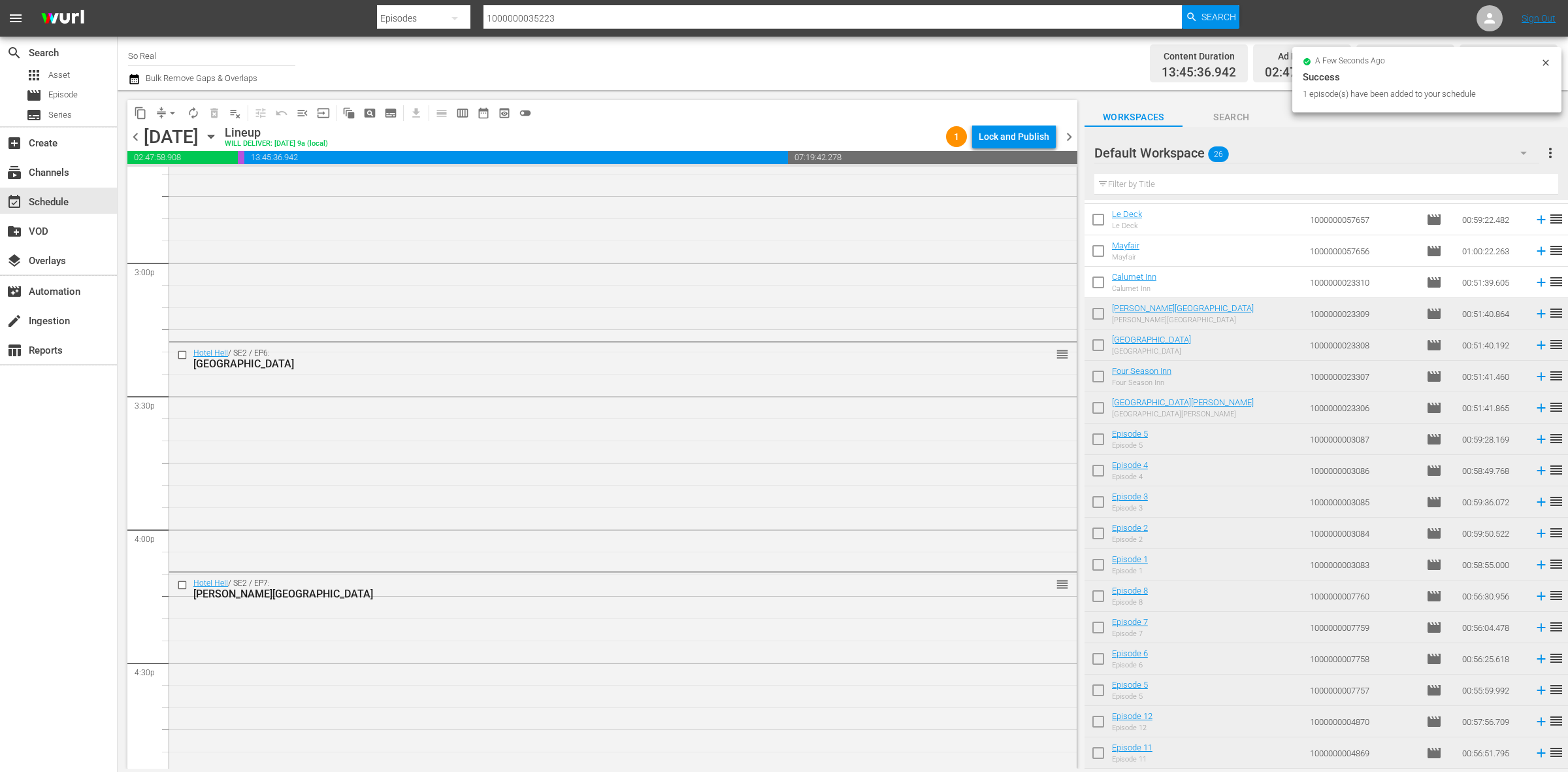
scroll to position [185, 0]
click at [1103, 289] on input "checkbox" at bounding box center [1099, 286] width 27 height 27
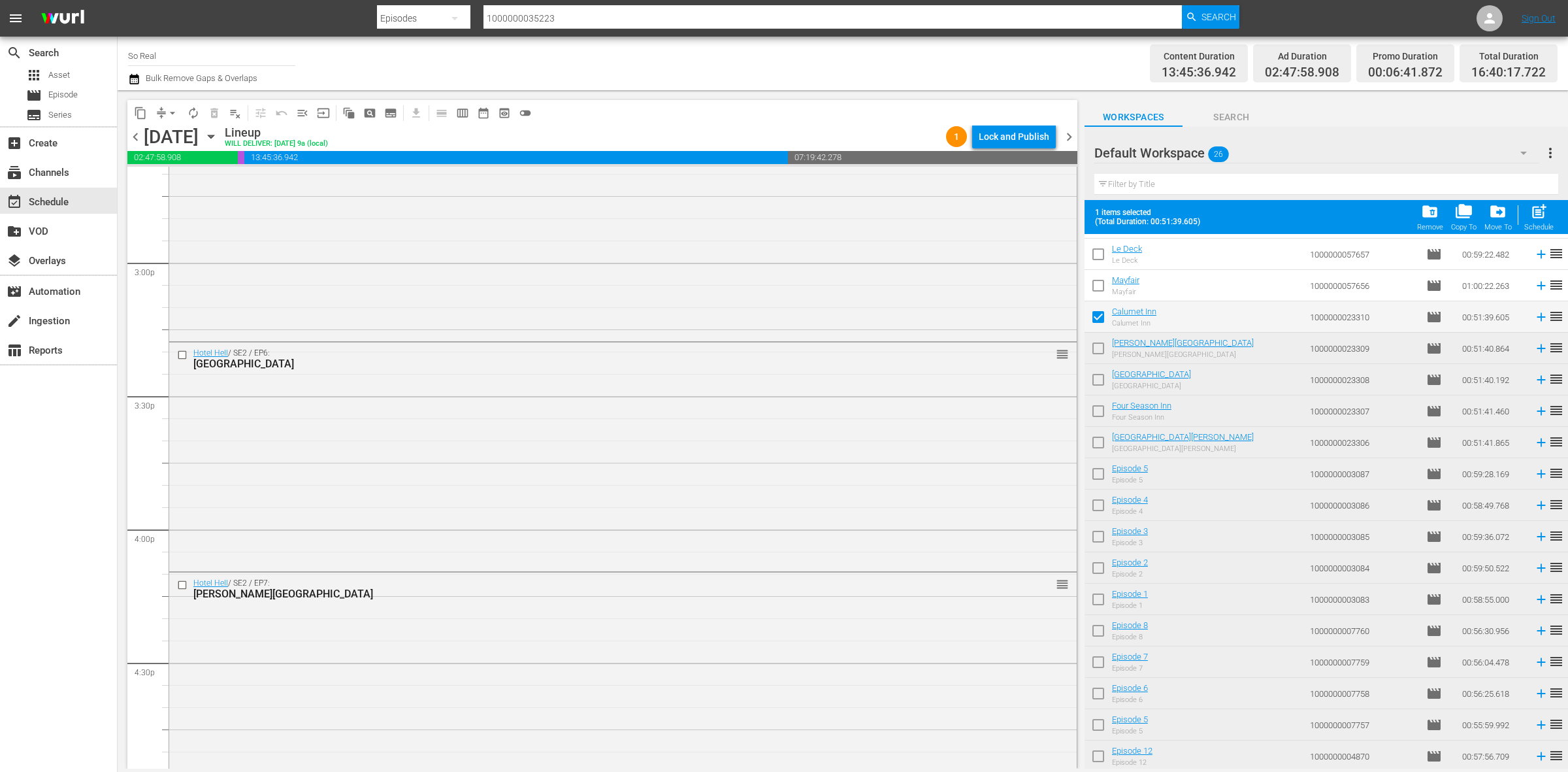
click at [1549, 200] on div "Filter by Title" at bounding box center [1326, 184] width 464 height 31
click at [1541, 206] on span "post_add" at bounding box center [1539, 211] width 18 height 18
checkbox input "false"
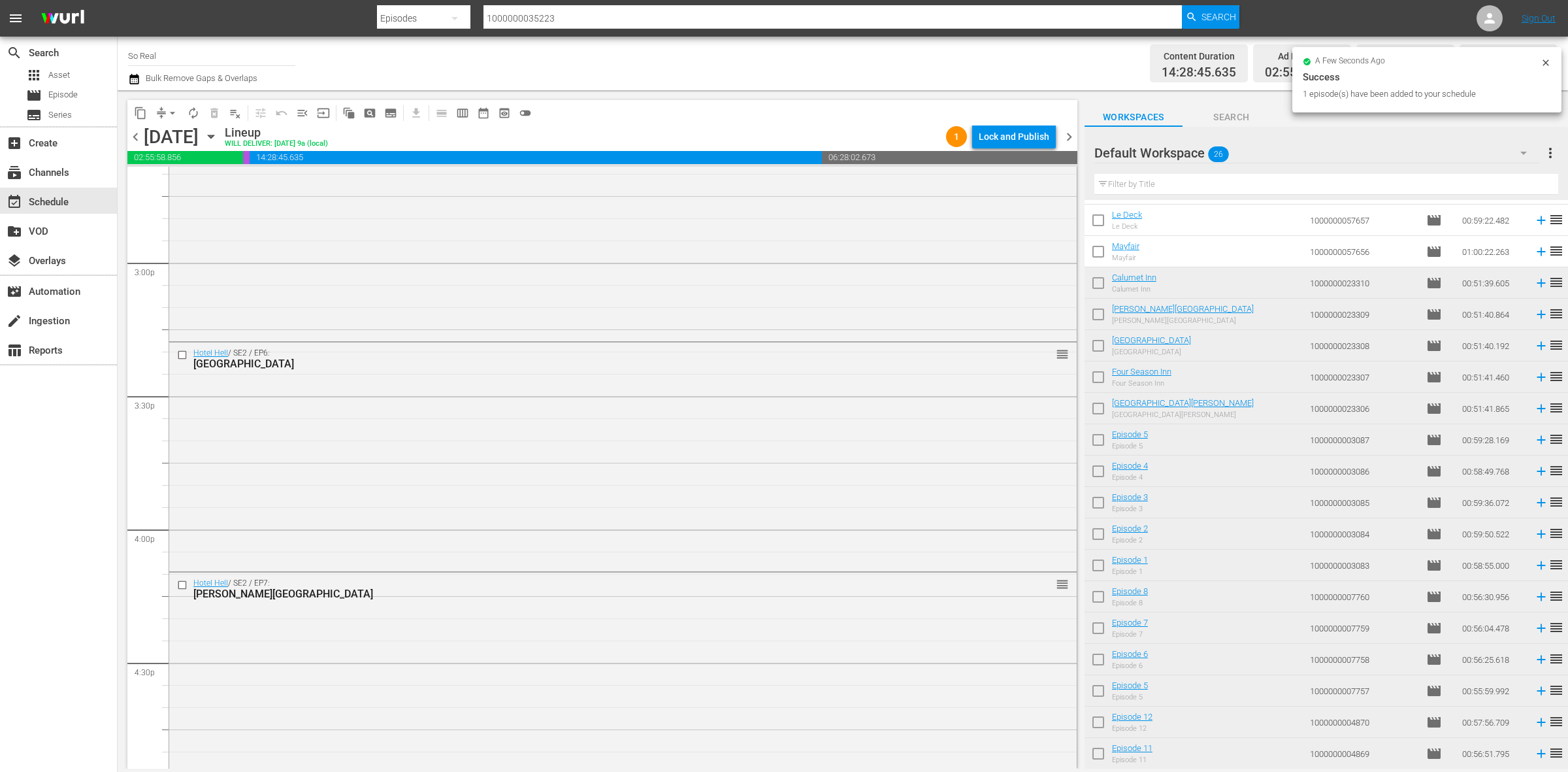
click at [1091, 266] on input "checkbox" at bounding box center [1099, 254] width 27 height 27
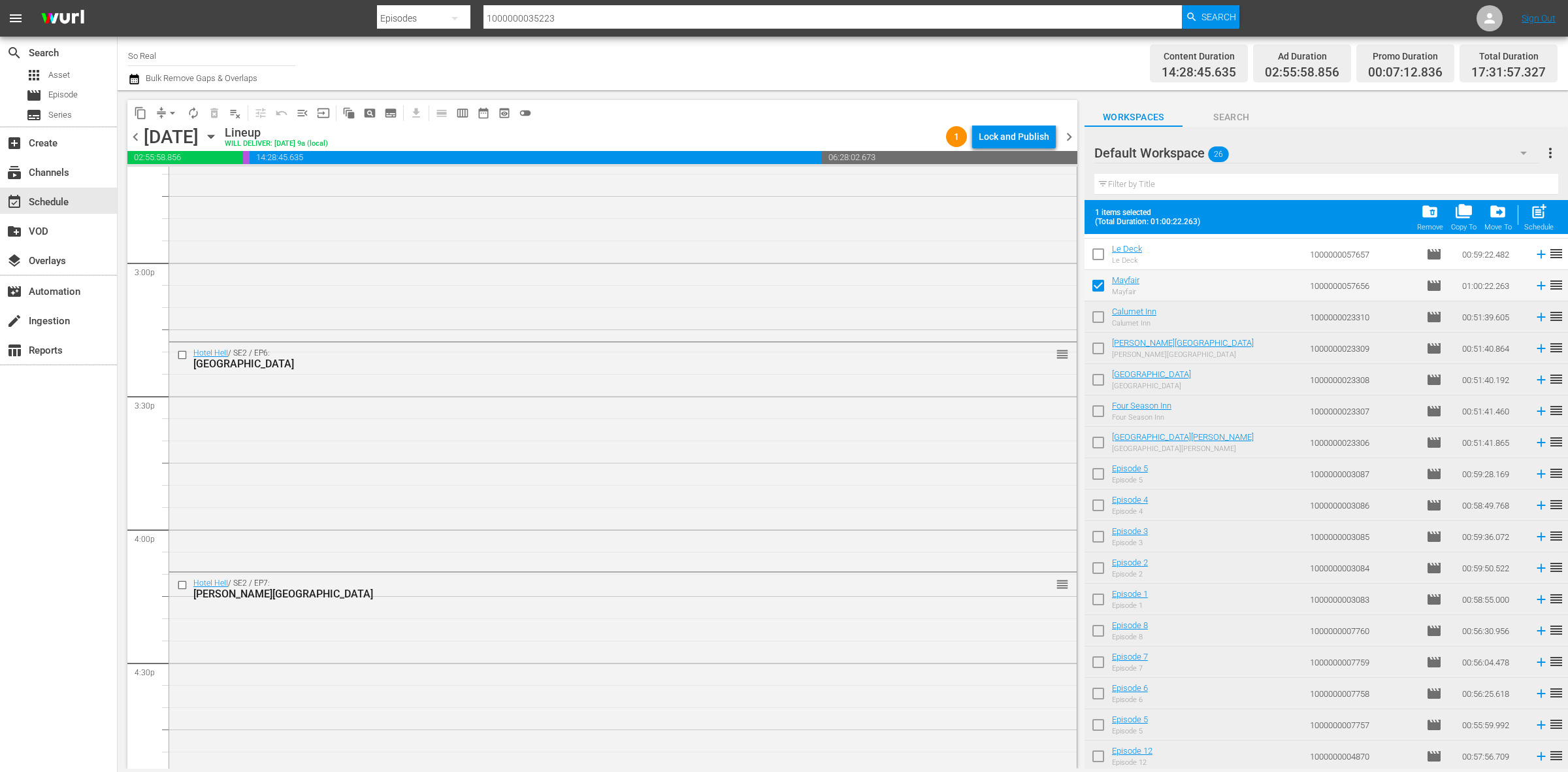
click at [1546, 217] on span "post_add" at bounding box center [1539, 211] width 18 height 18
checkbox input "false"
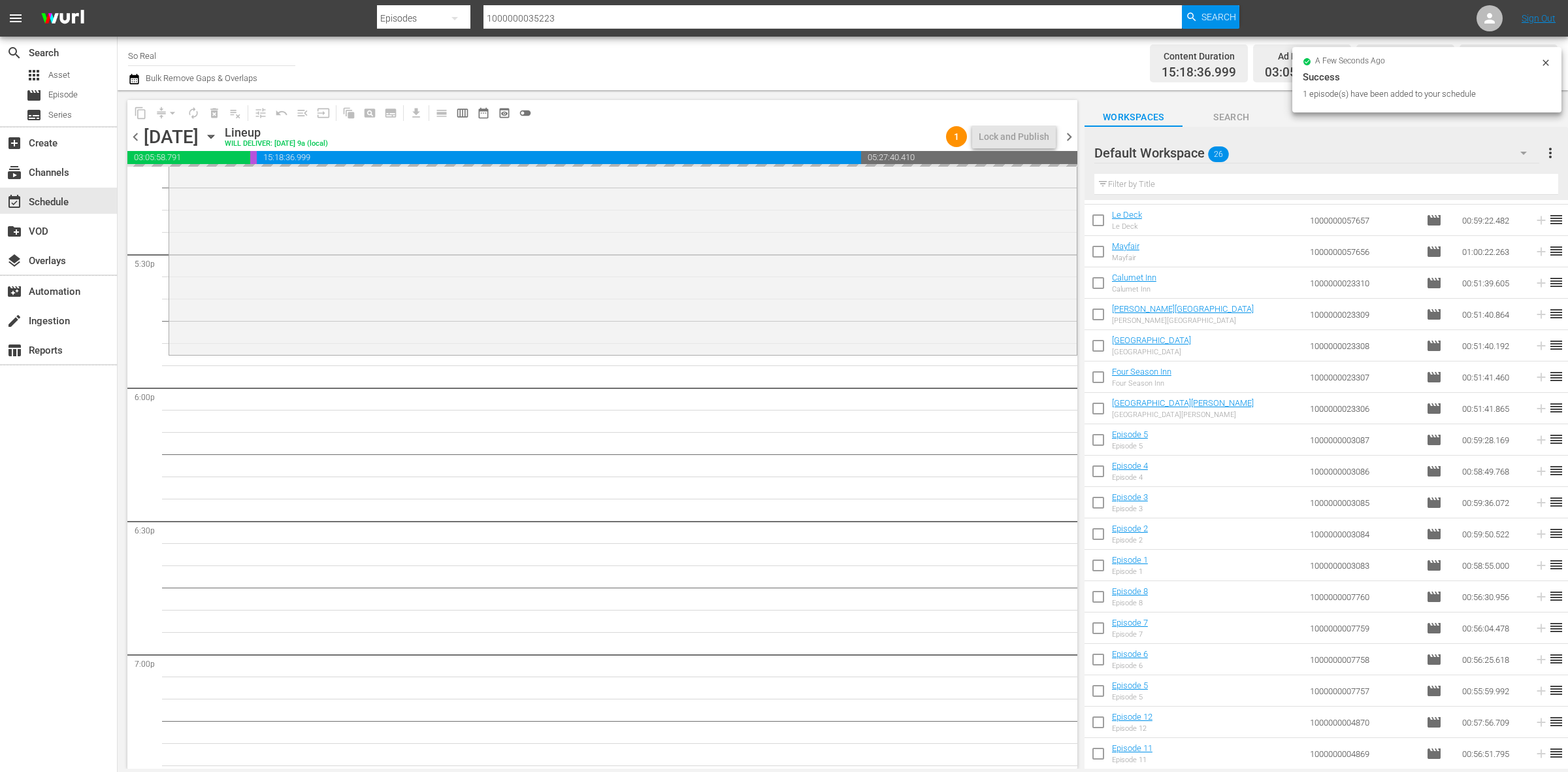
scroll to position [0, 0]
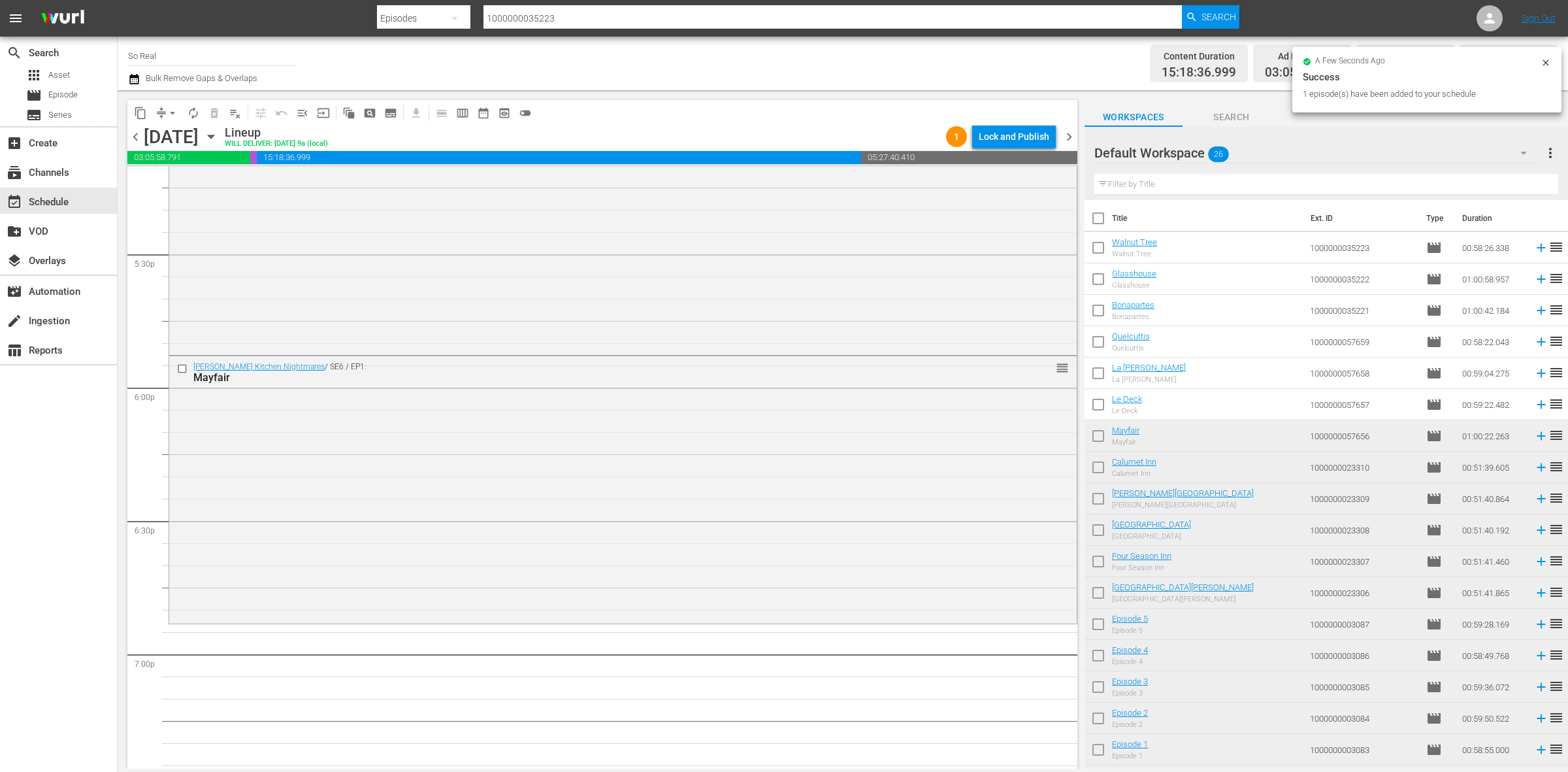
click at [1095, 406] on input "checkbox" at bounding box center [1099, 407] width 27 height 27
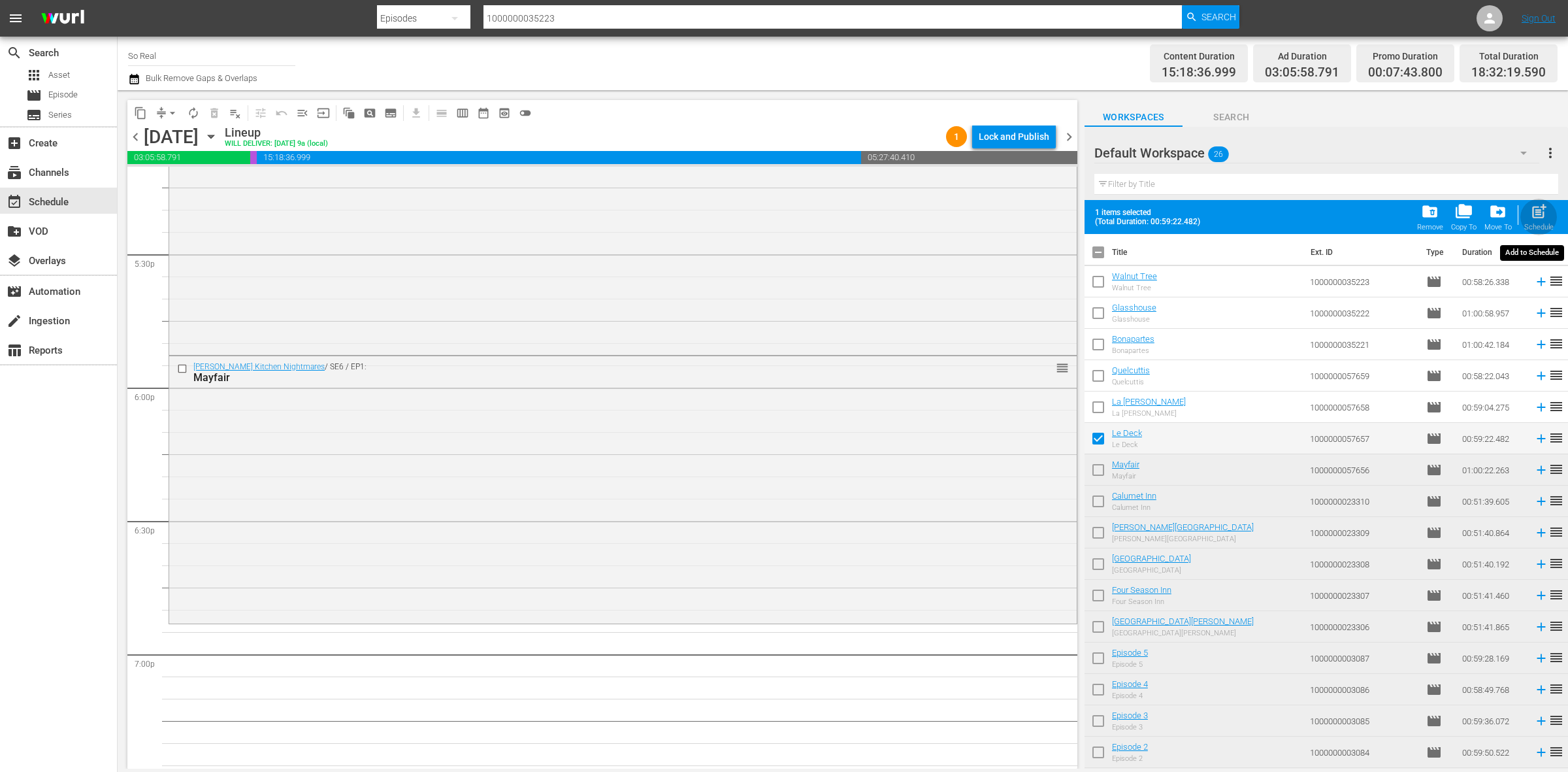
click at [1535, 201] on button "post_add Schedule" at bounding box center [1539, 217] width 37 height 37
checkbox input "false"
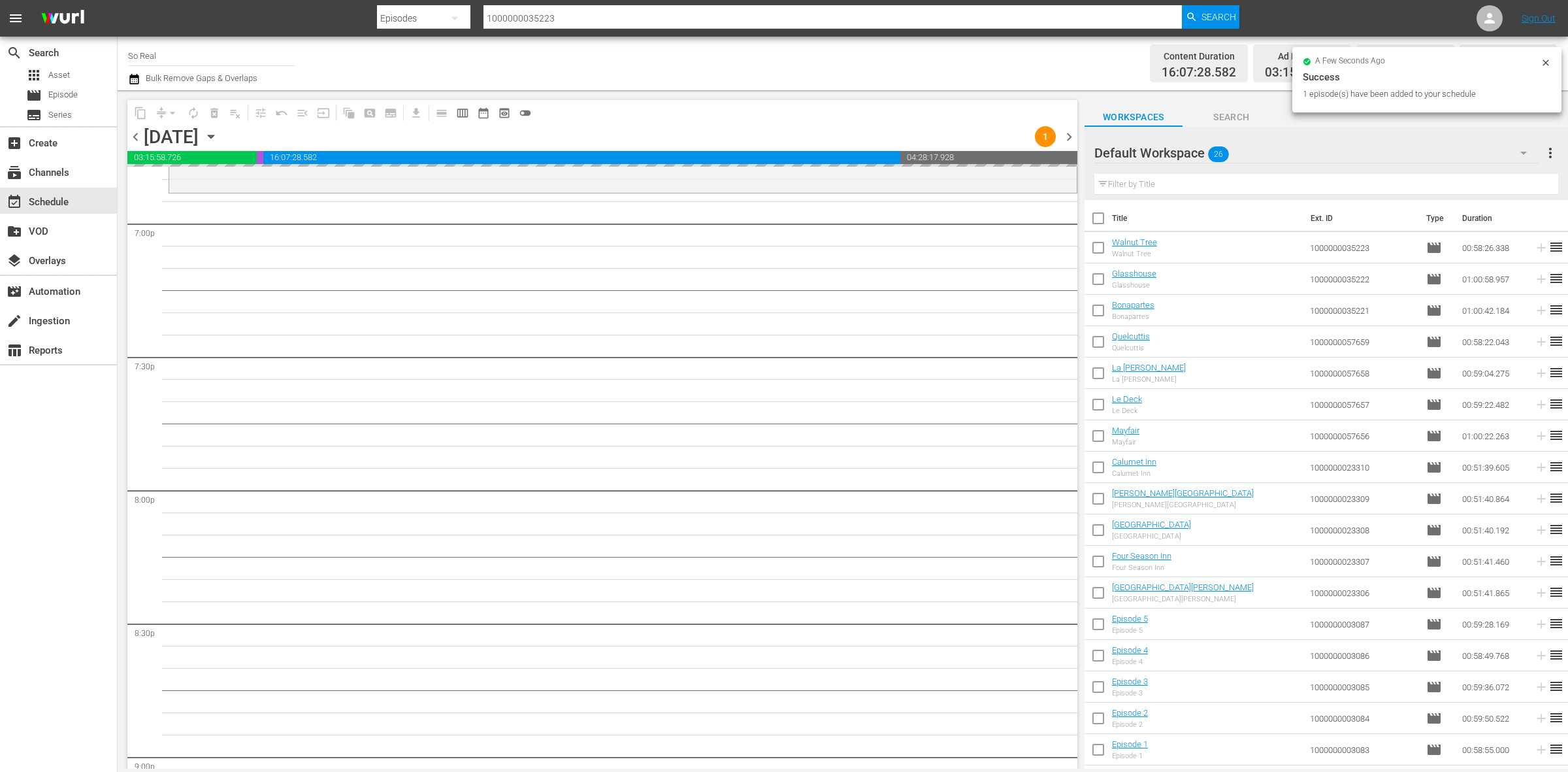
scroll to position [5009, 0]
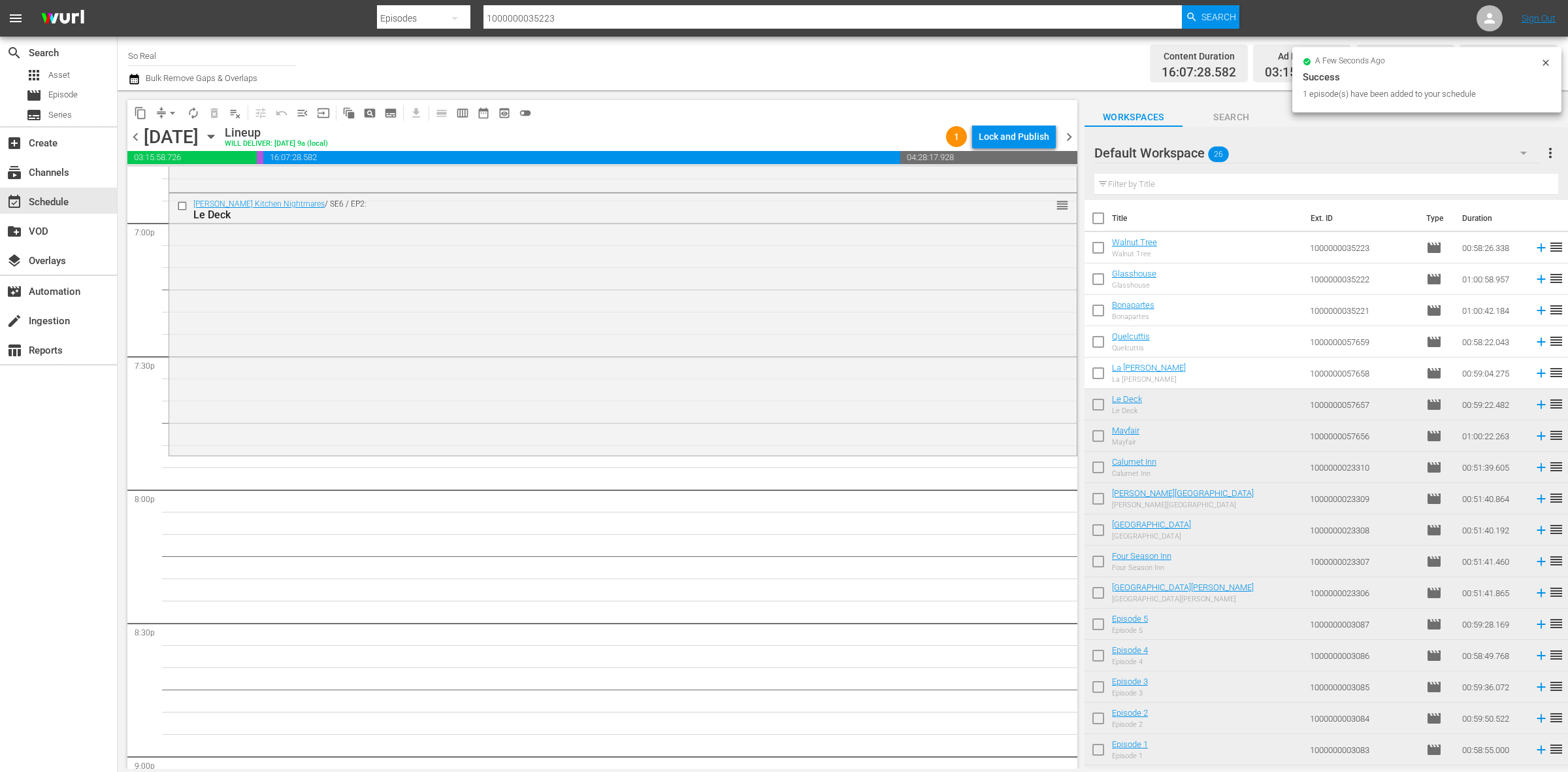
click at [1101, 380] on input "checkbox" at bounding box center [1099, 376] width 27 height 27
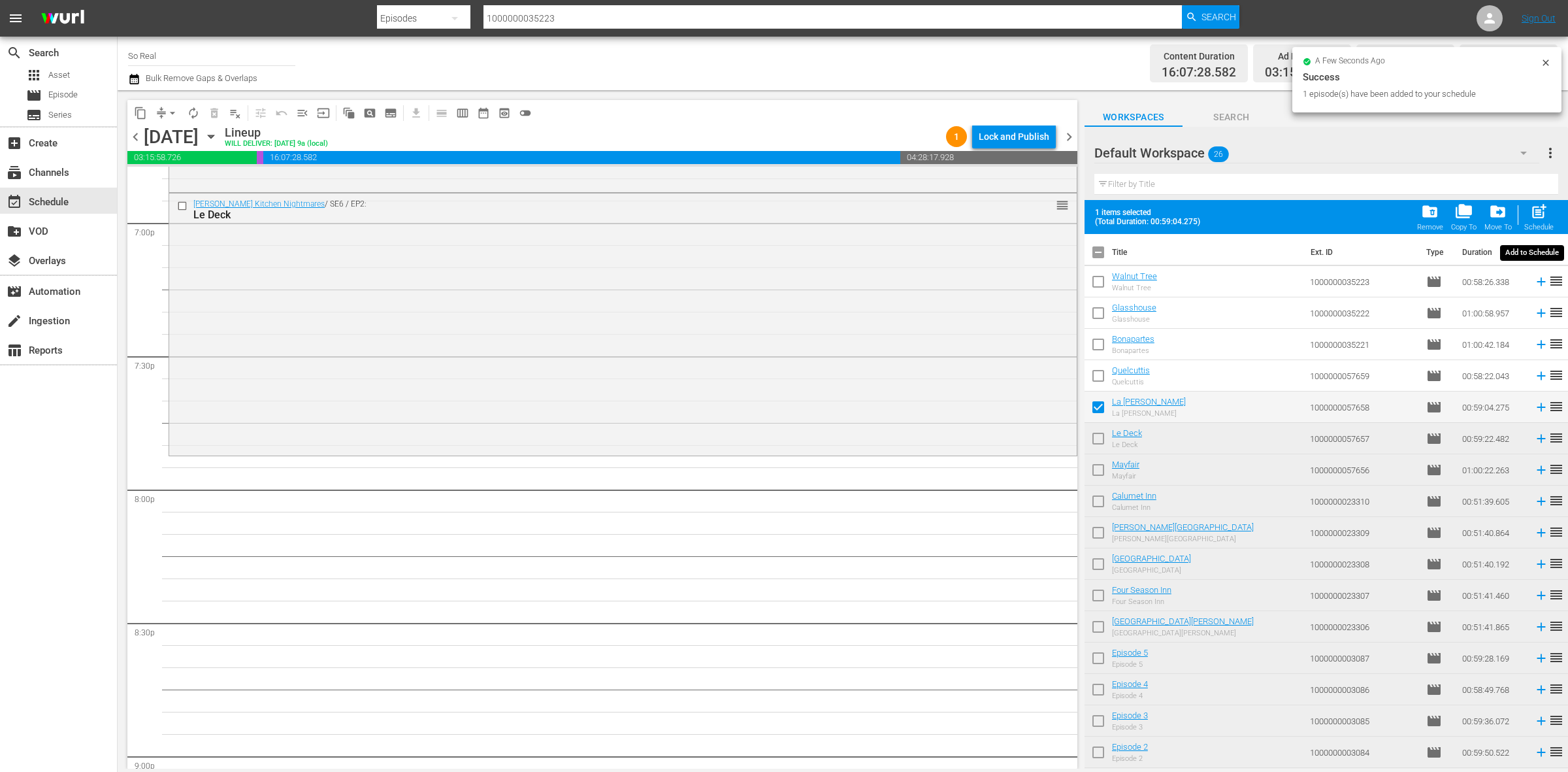
click at [1535, 214] on span "post_add" at bounding box center [1539, 211] width 18 height 18
checkbox input "false"
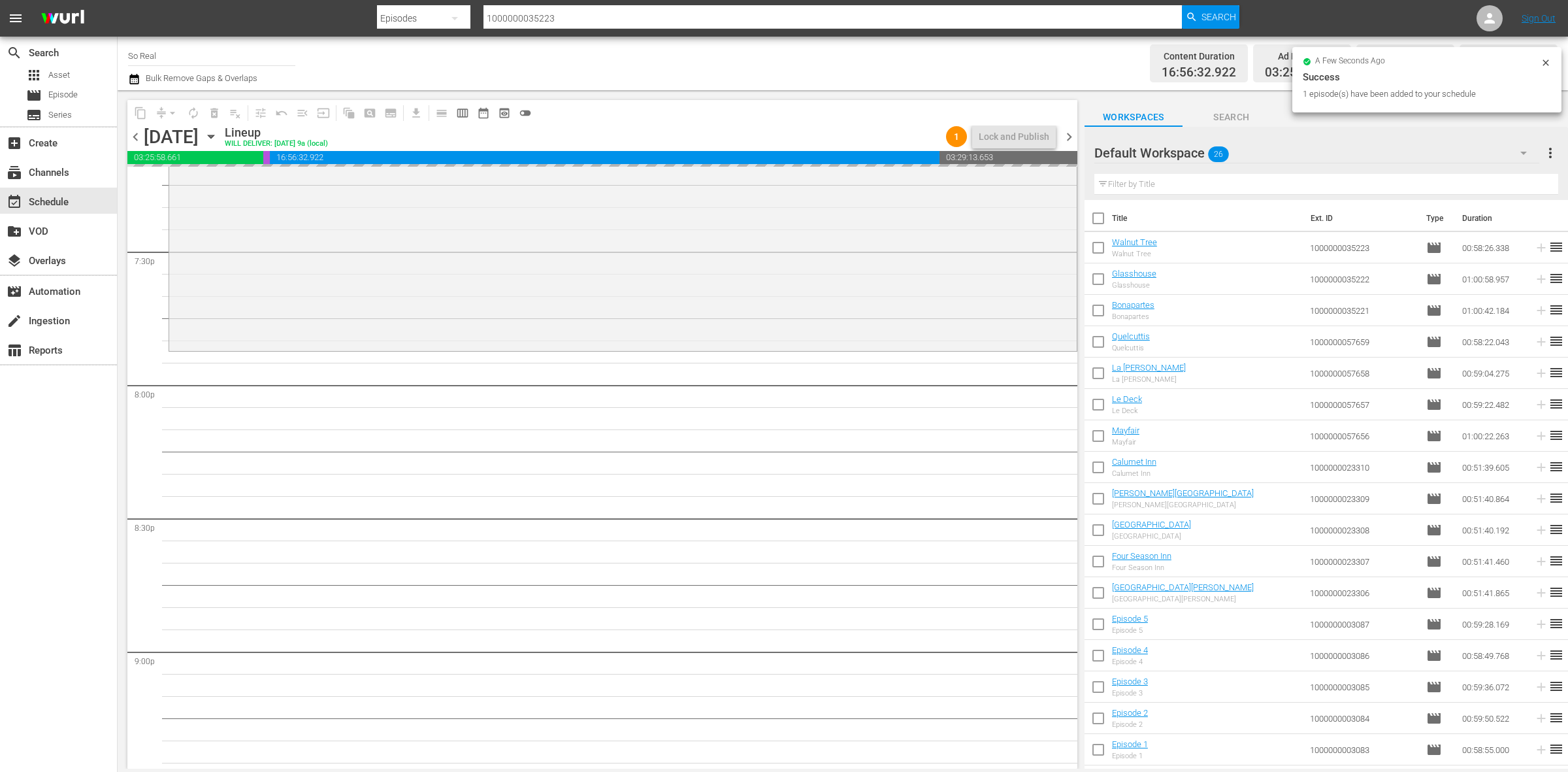
scroll to position [5123, 0]
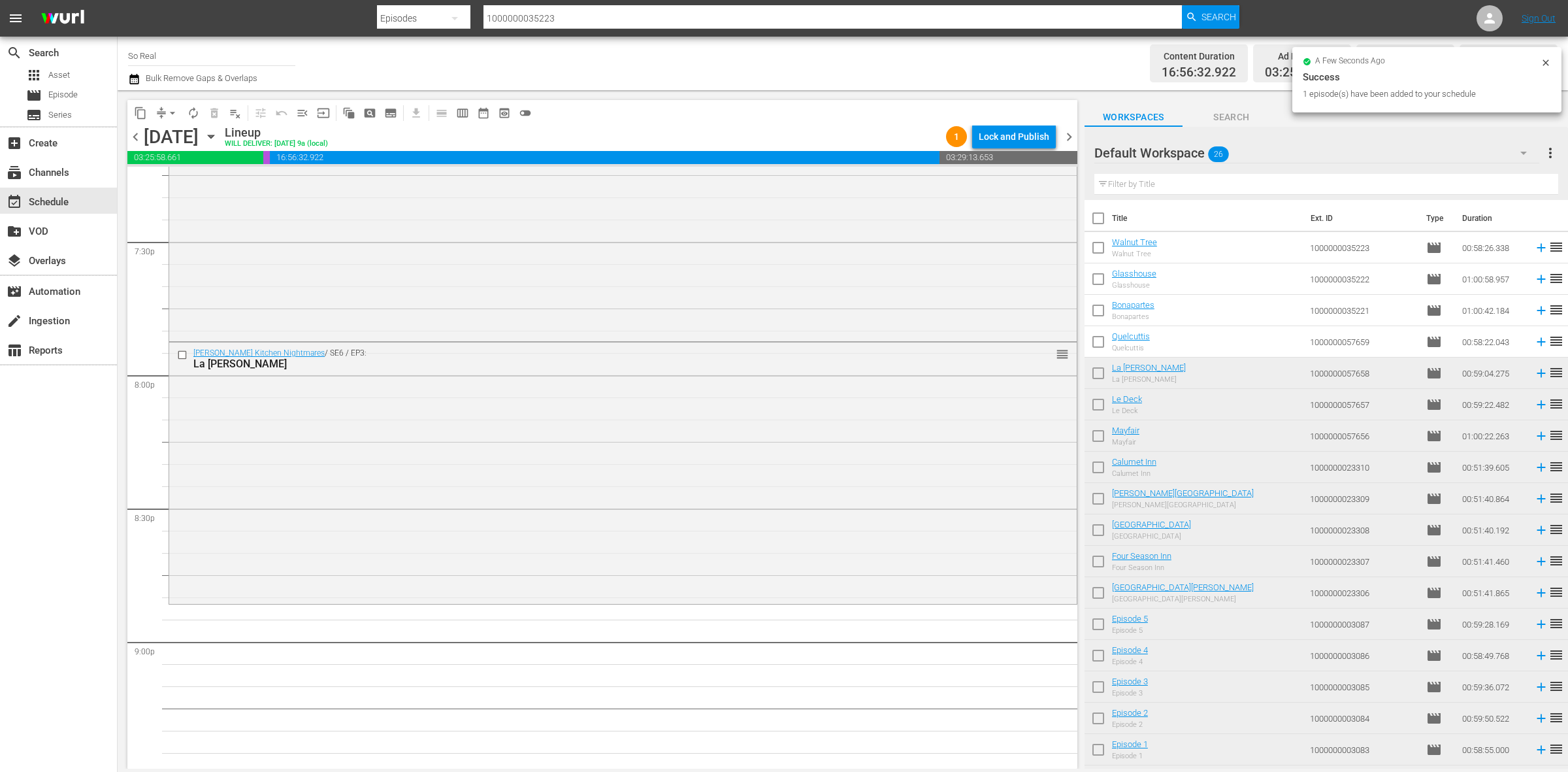
click at [1093, 347] on input "checkbox" at bounding box center [1099, 344] width 27 height 27
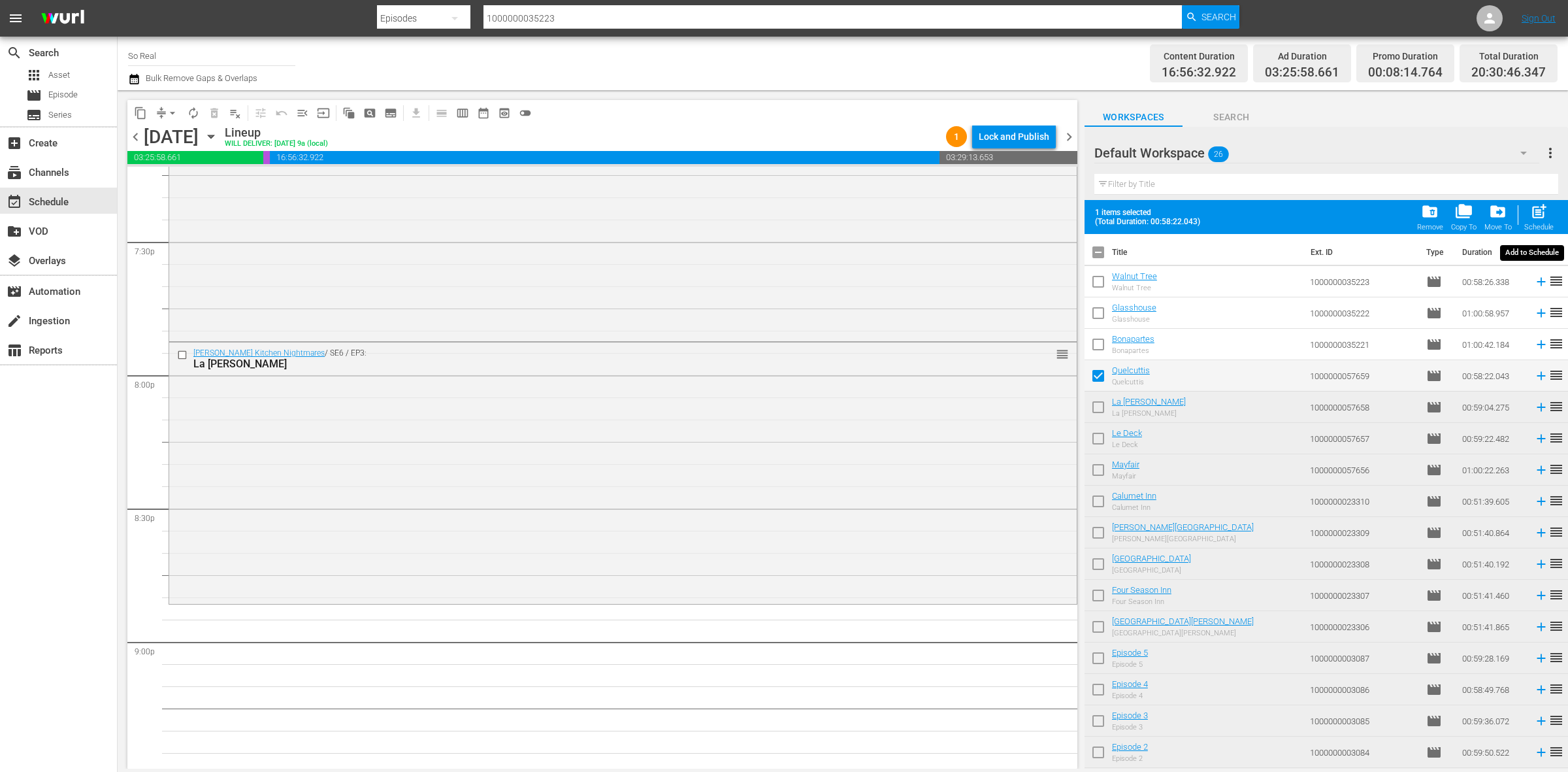
click at [1556, 214] on button "post_add Schedule" at bounding box center [1539, 217] width 37 height 37
checkbox input "false"
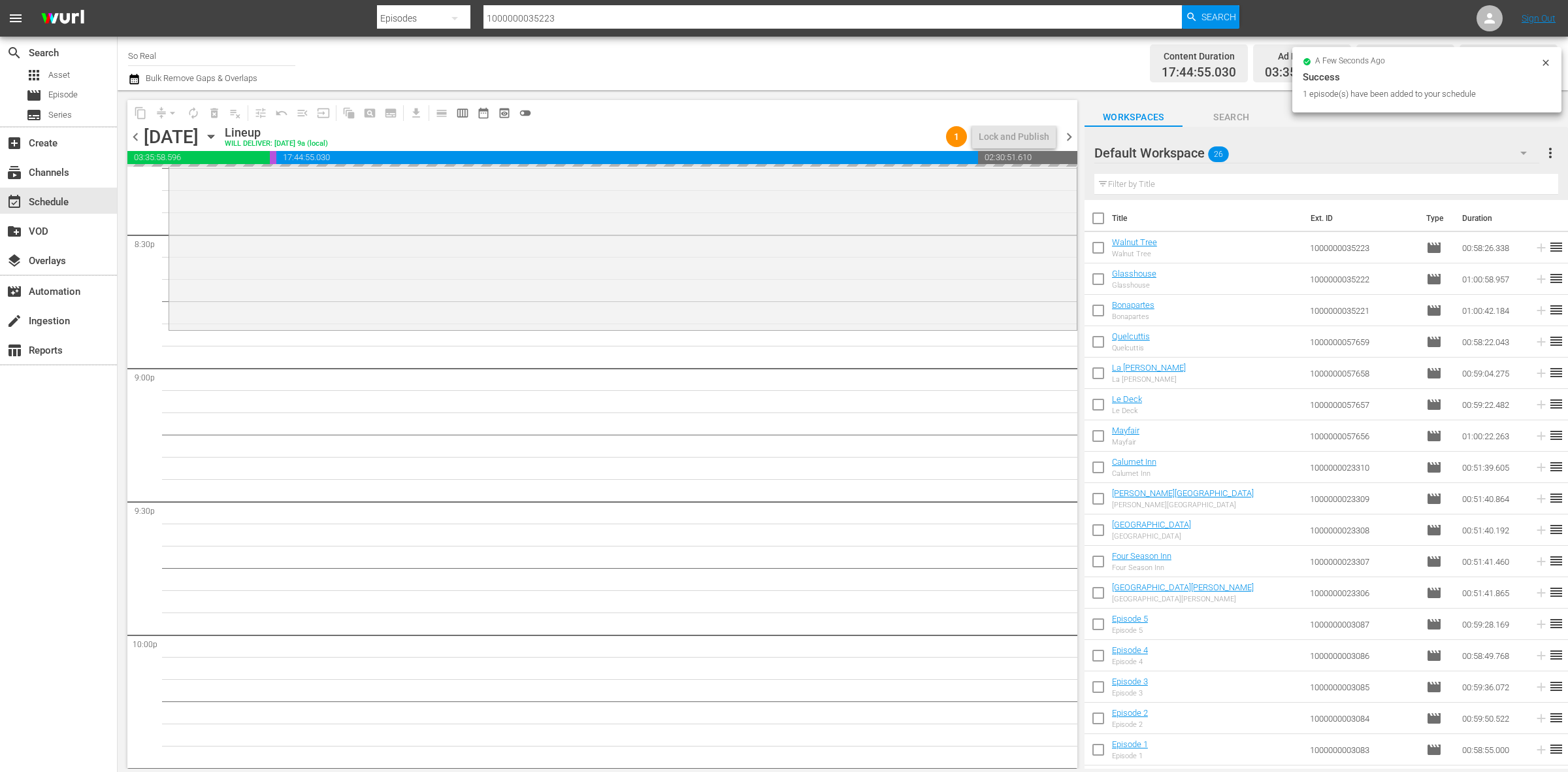
scroll to position [5510, 0]
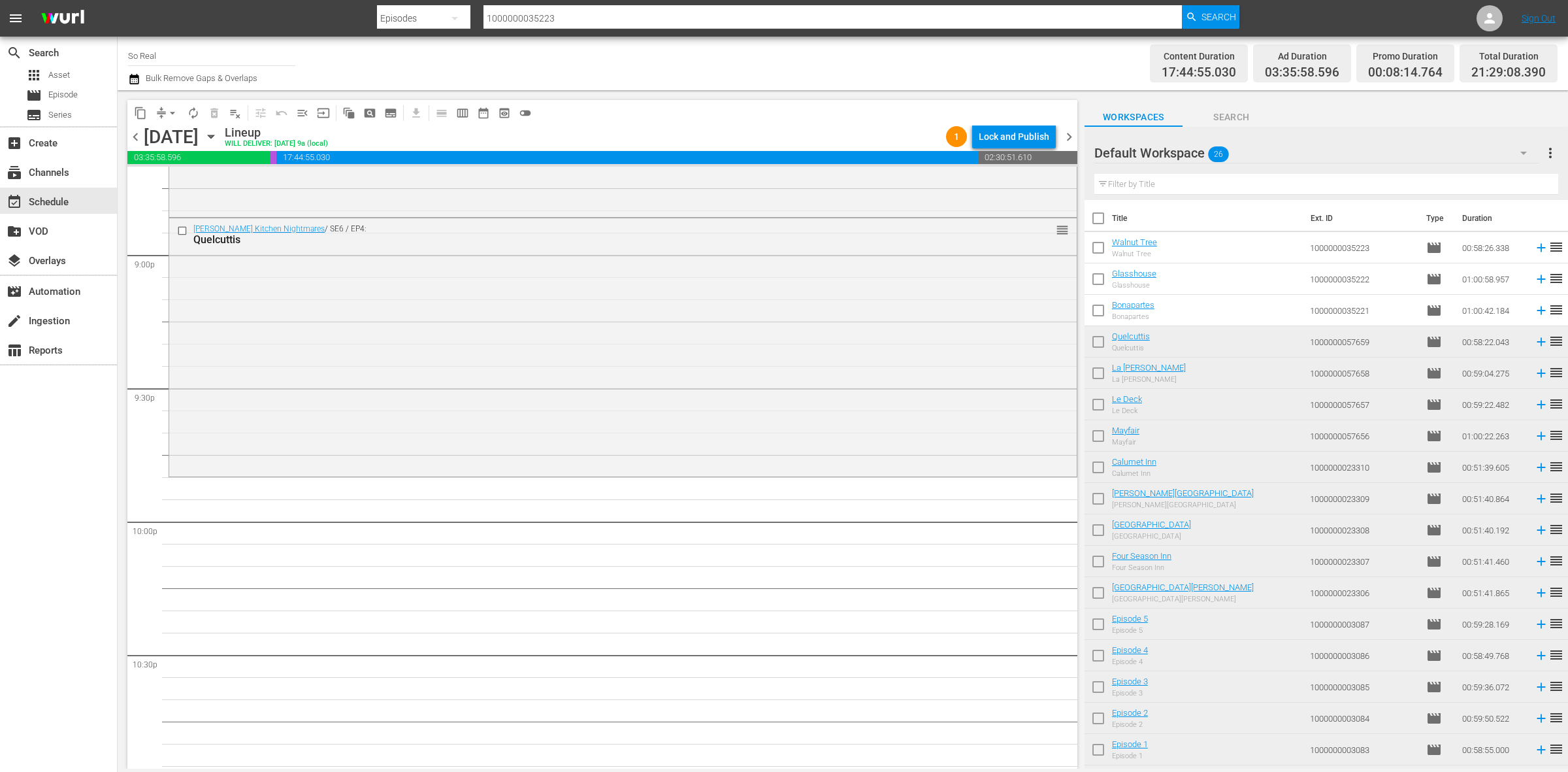
click at [1101, 307] on input "checkbox" at bounding box center [1099, 313] width 27 height 27
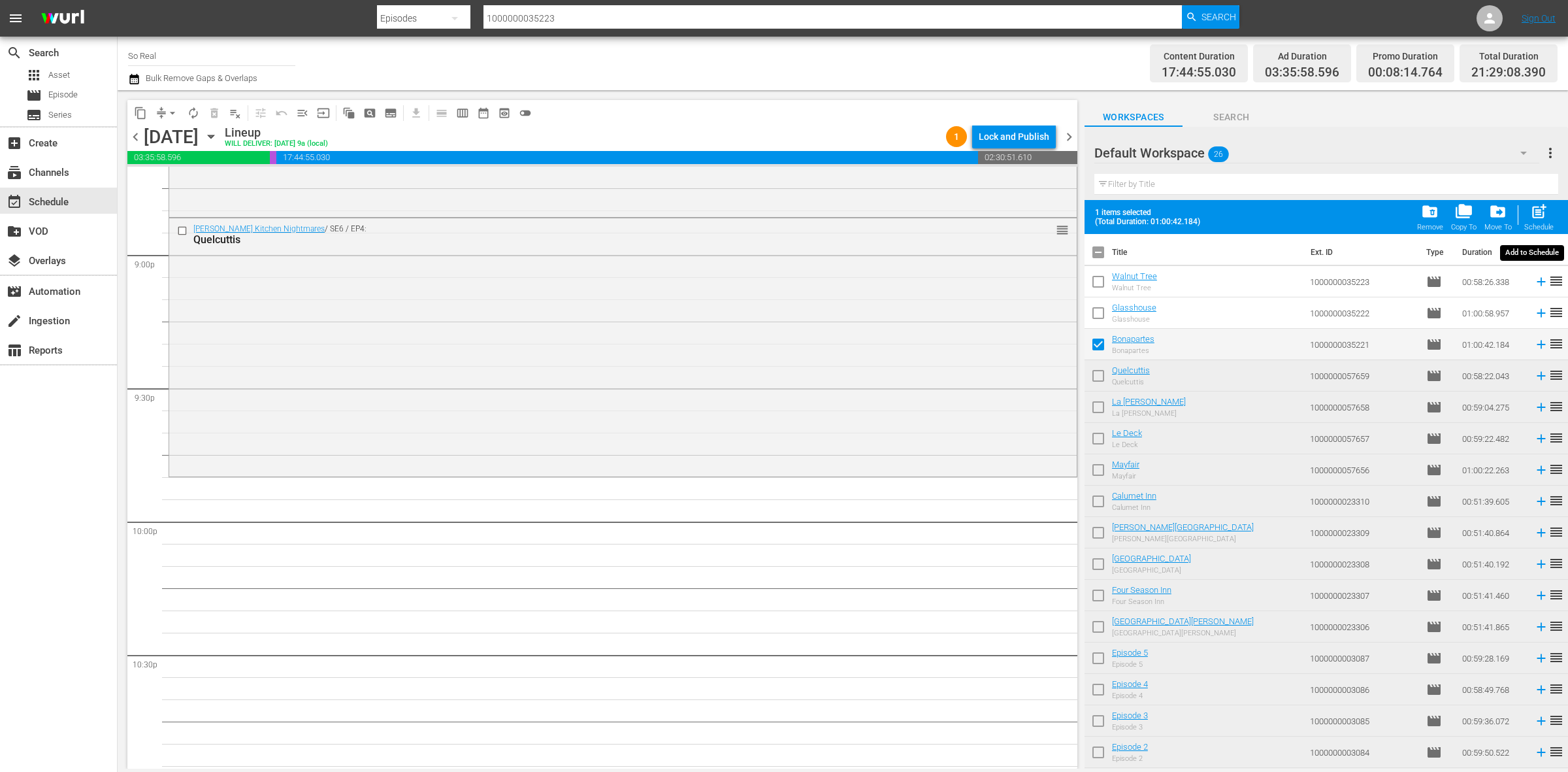
click at [1538, 209] on span "post_add" at bounding box center [1539, 211] width 18 height 18
checkbox input "false"
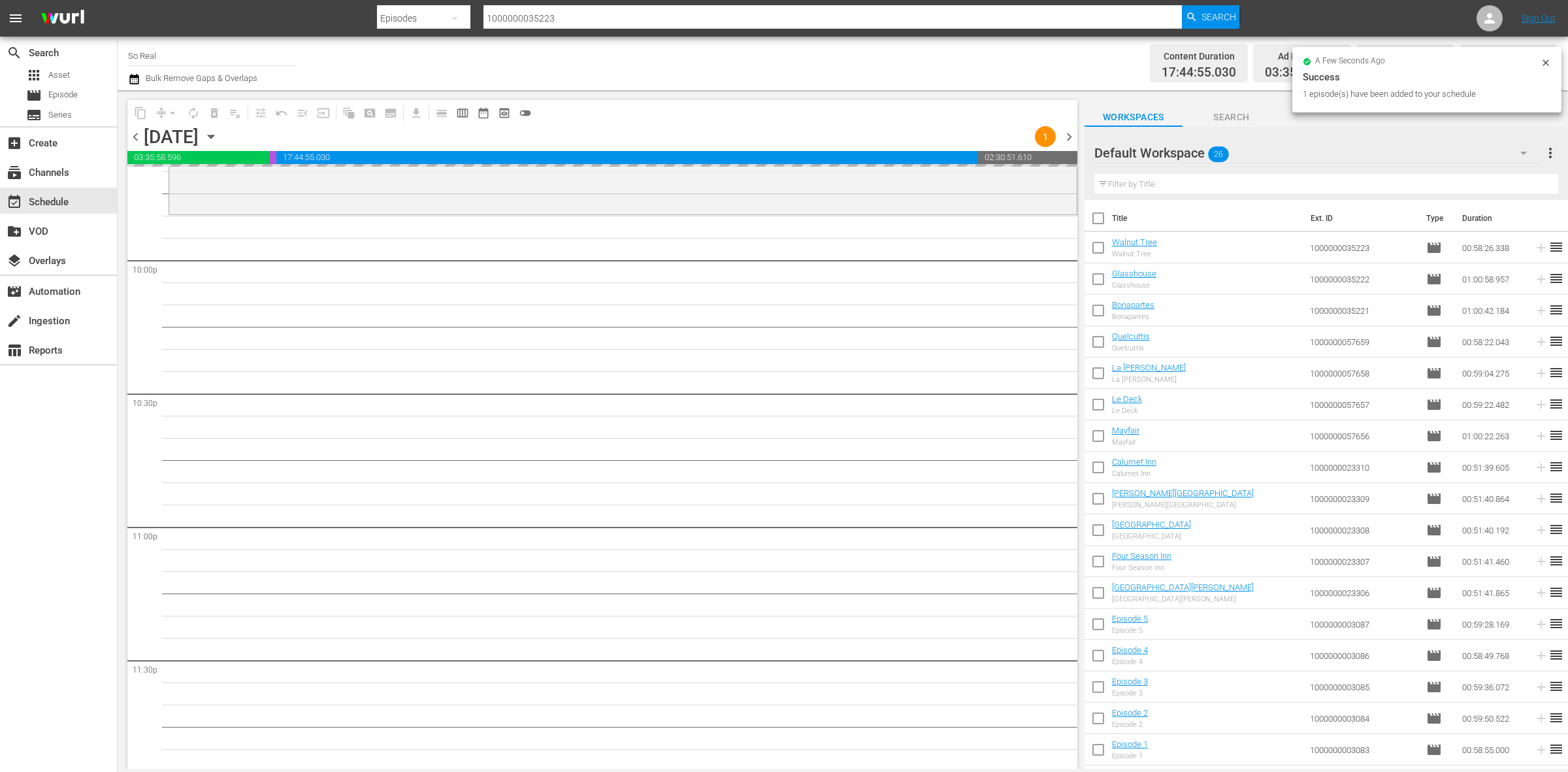
scroll to position [5796, 0]
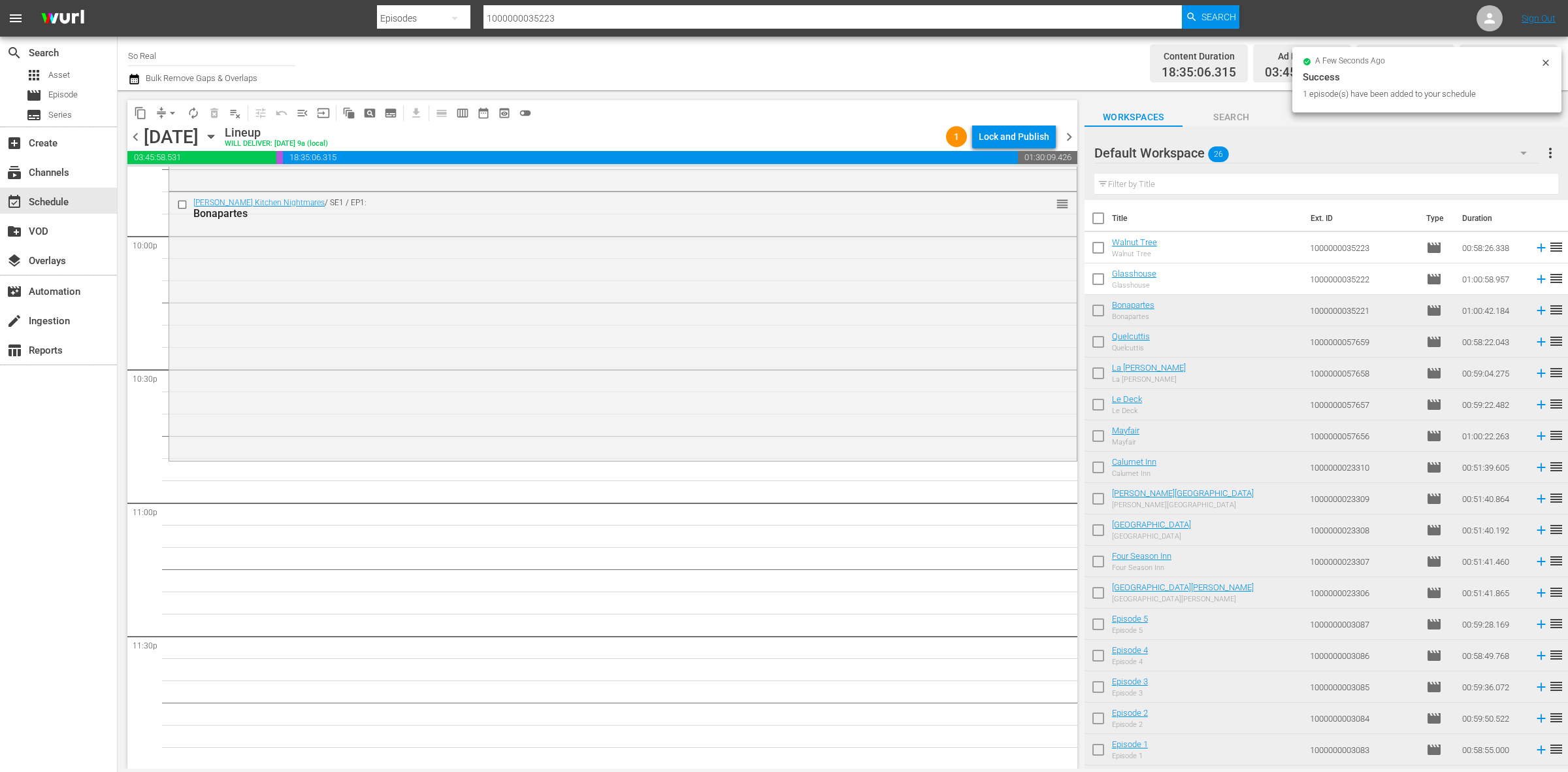
click at [1105, 286] on input "checkbox" at bounding box center [1099, 282] width 27 height 27
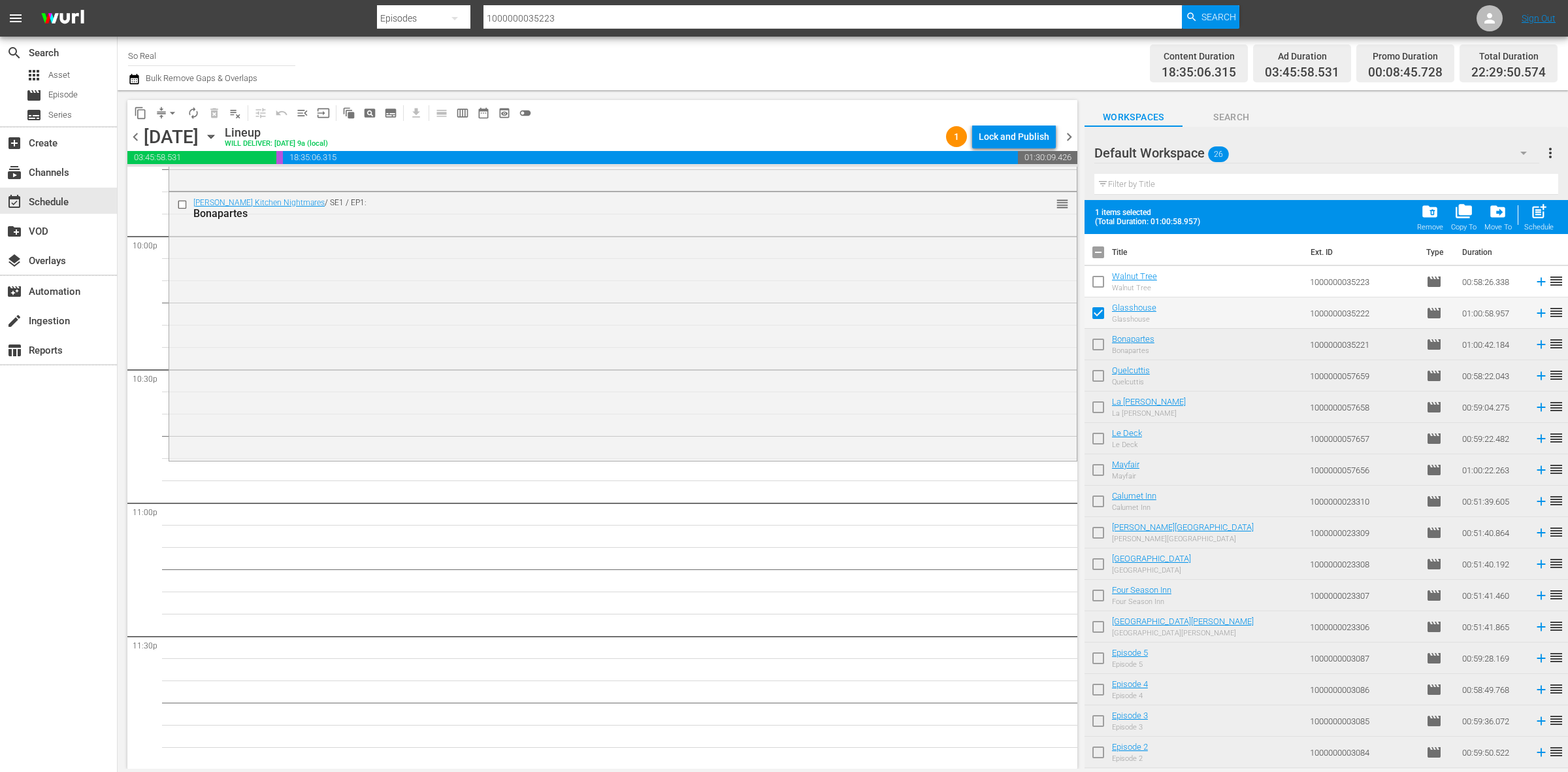
click at [1544, 223] on div "post_add Schedule" at bounding box center [1539, 217] width 30 height 29
checkbox input "false"
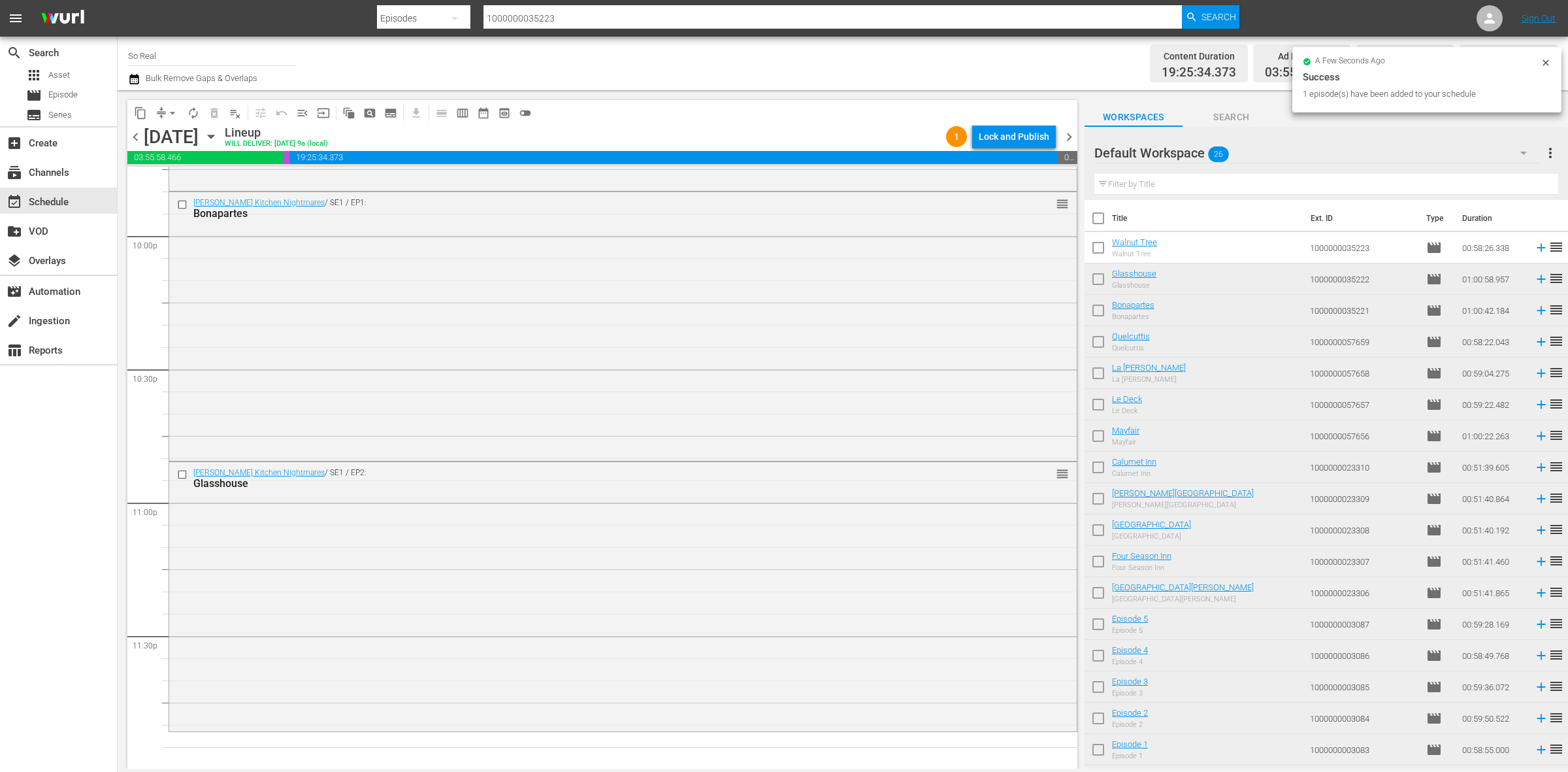
click at [1110, 254] on input "checkbox" at bounding box center [1099, 250] width 27 height 27
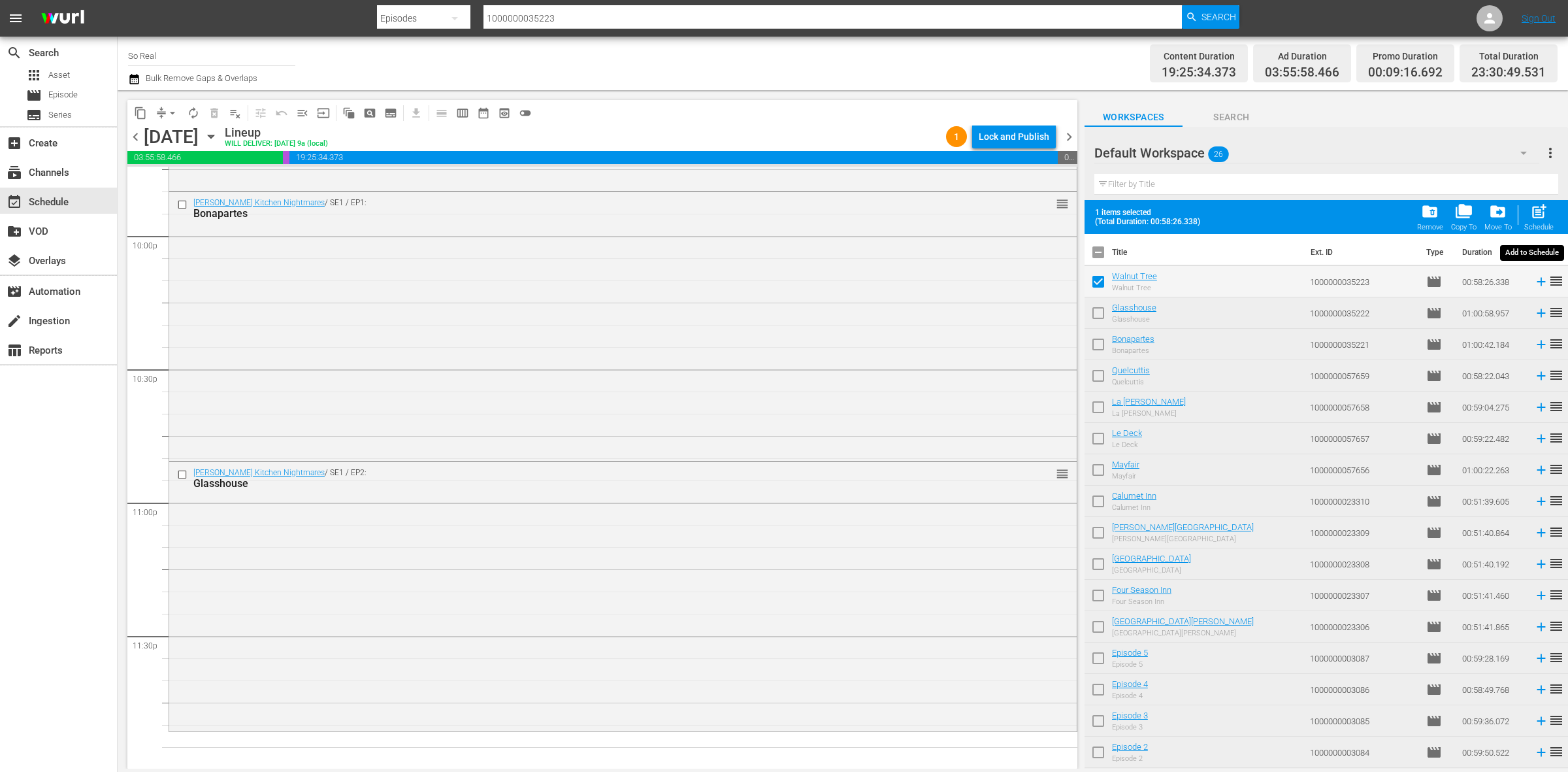
click at [1539, 209] on span "post_add" at bounding box center [1539, 211] width 18 height 18
checkbox input "false"
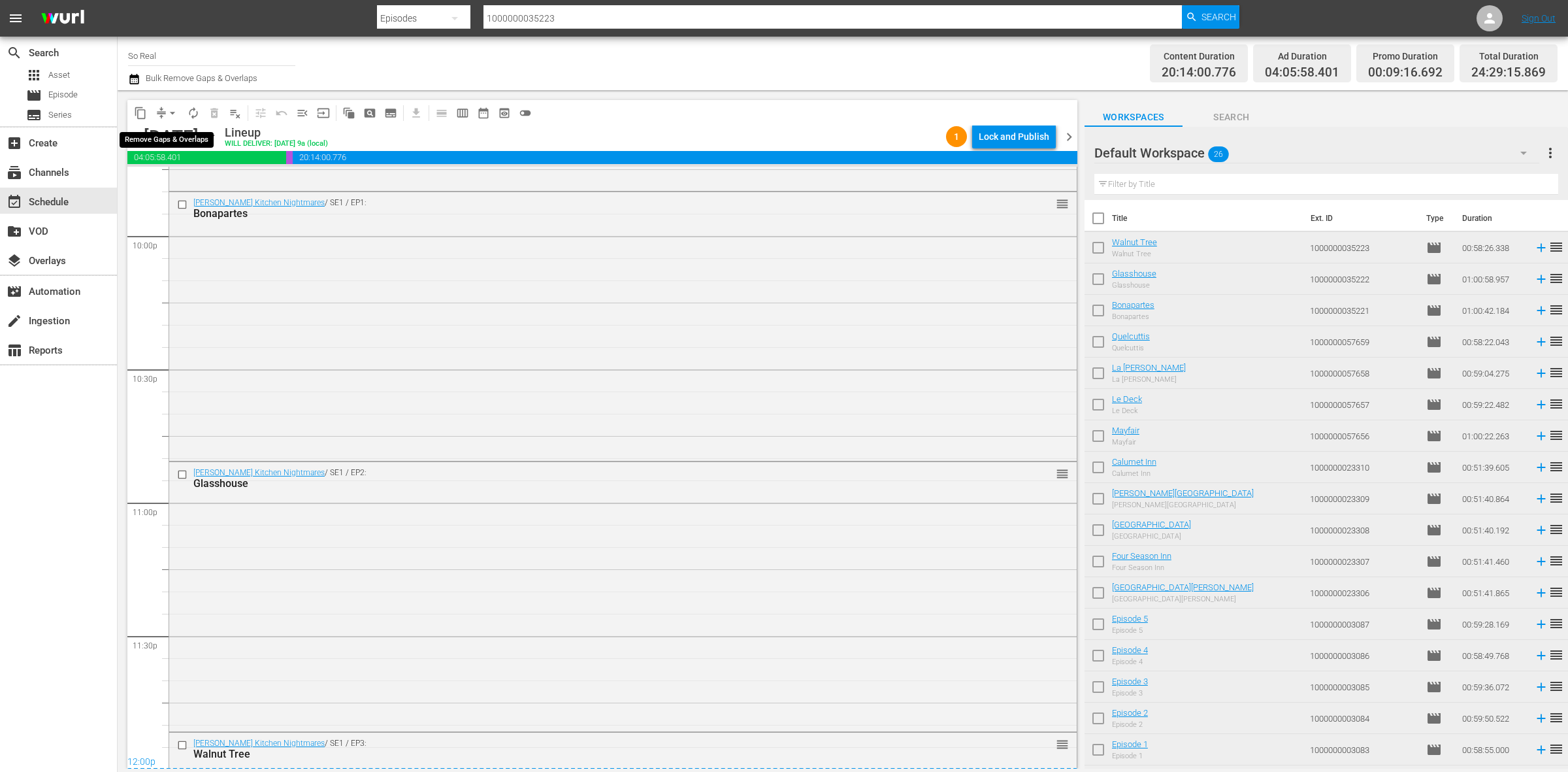
click at [171, 116] on span "arrow_drop_down" at bounding box center [173, 113] width 13 height 13
click at [181, 177] on li "Align to End of Previous Day" at bounding box center [173, 181] width 137 height 22
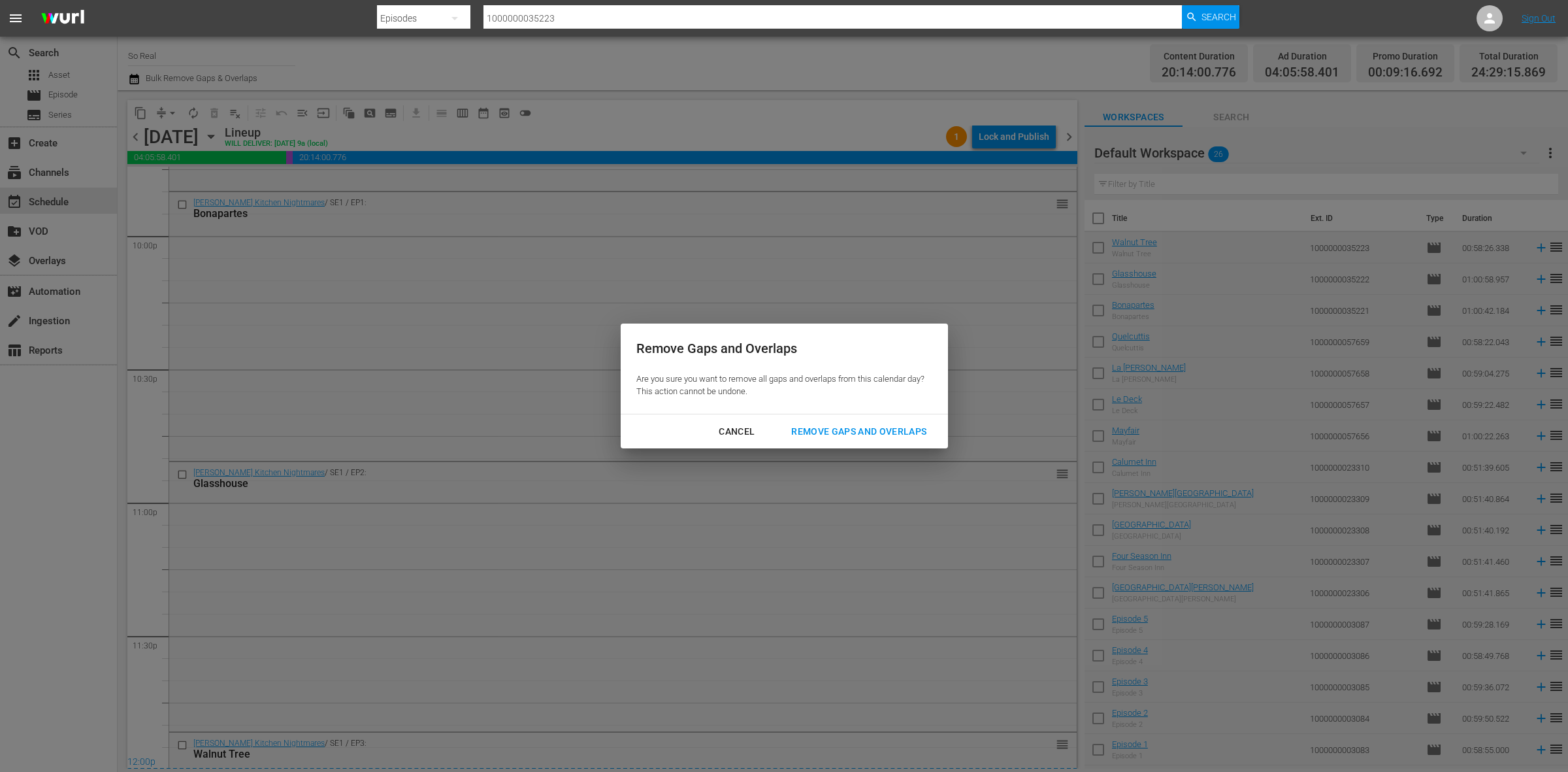
click at [840, 425] on div "Remove Gaps and Overlaps" at bounding box center [859, 432] width 156 height 16
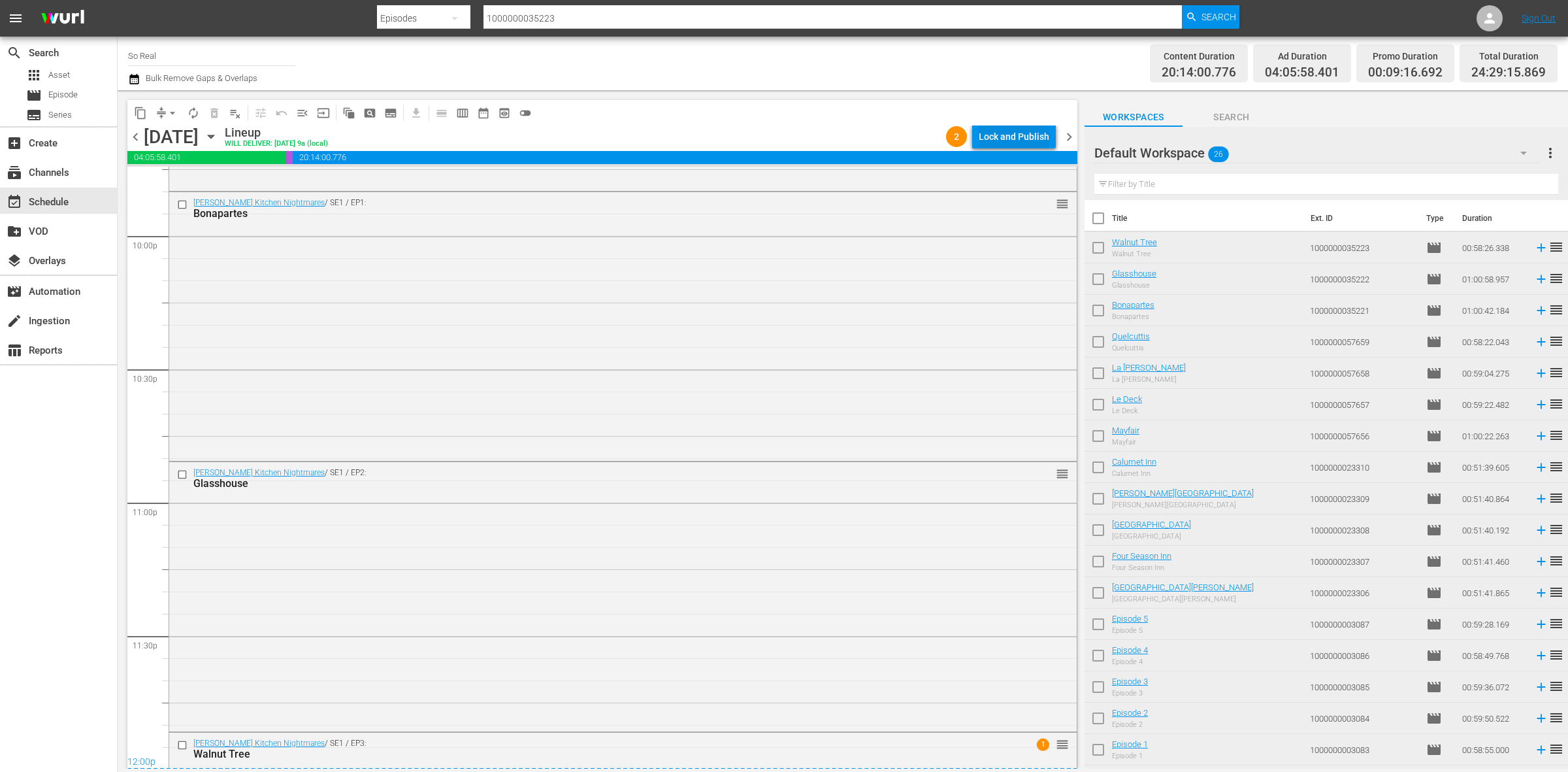
click at [1014, 147] on div "Lock and Publish" at bounding box center [1014, 136] width 71 height 23
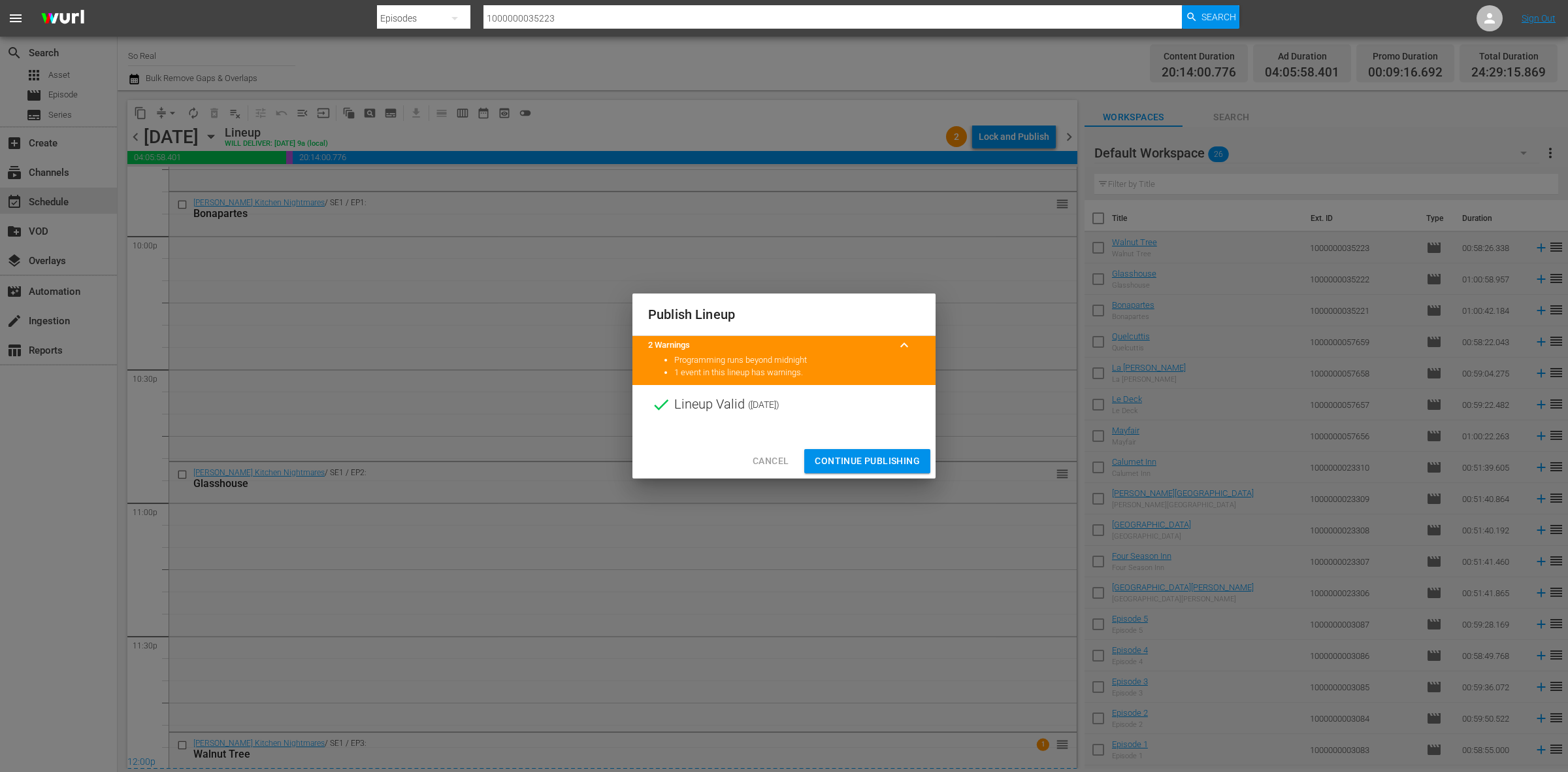
click at [890, 458] on span "Continue Publishing" at bounding box center [867, 461] width 105 height 16
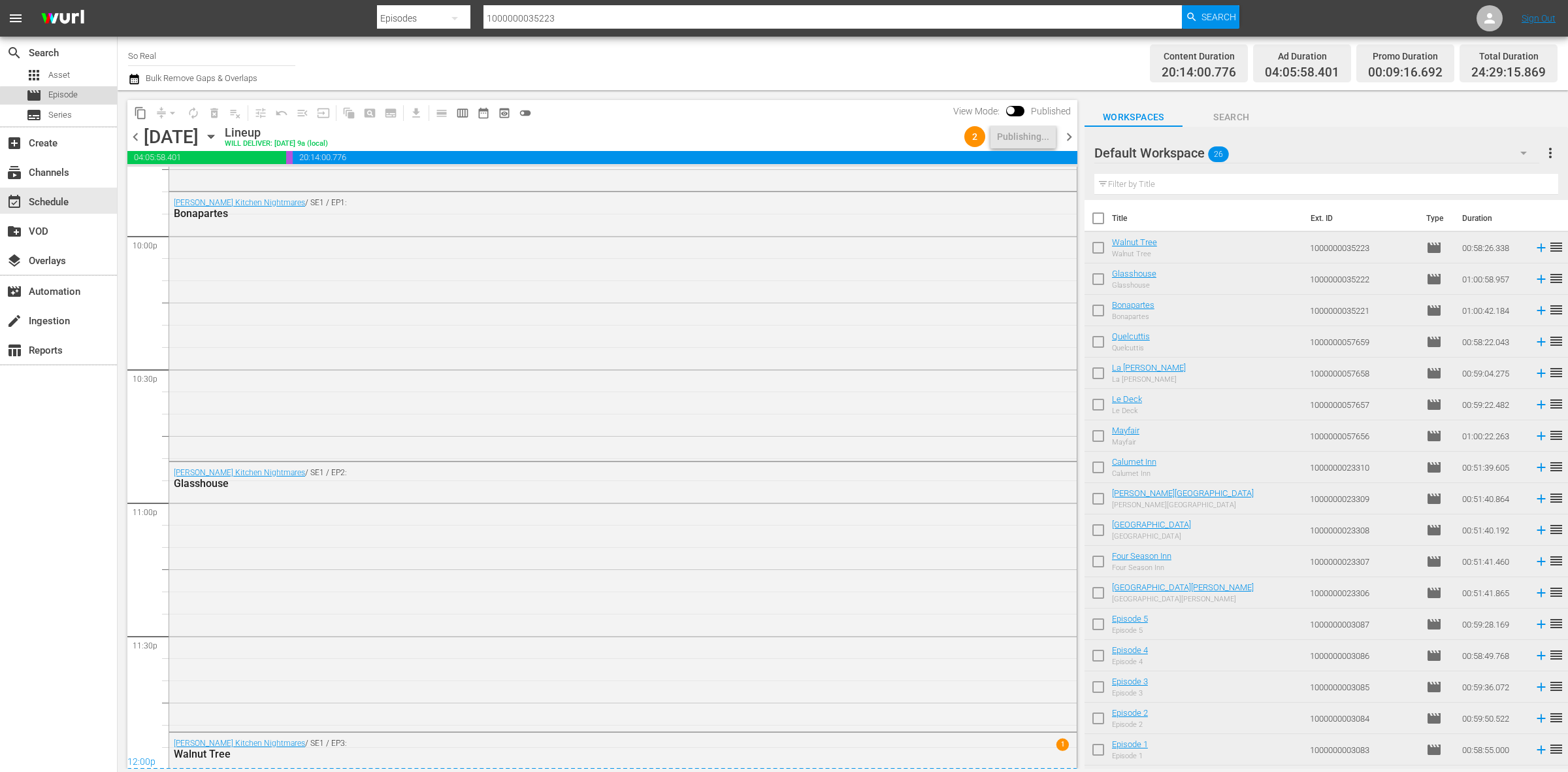
click at [59, 97] on span "Episode" at bounding box center [63, 95] width 30 height 13
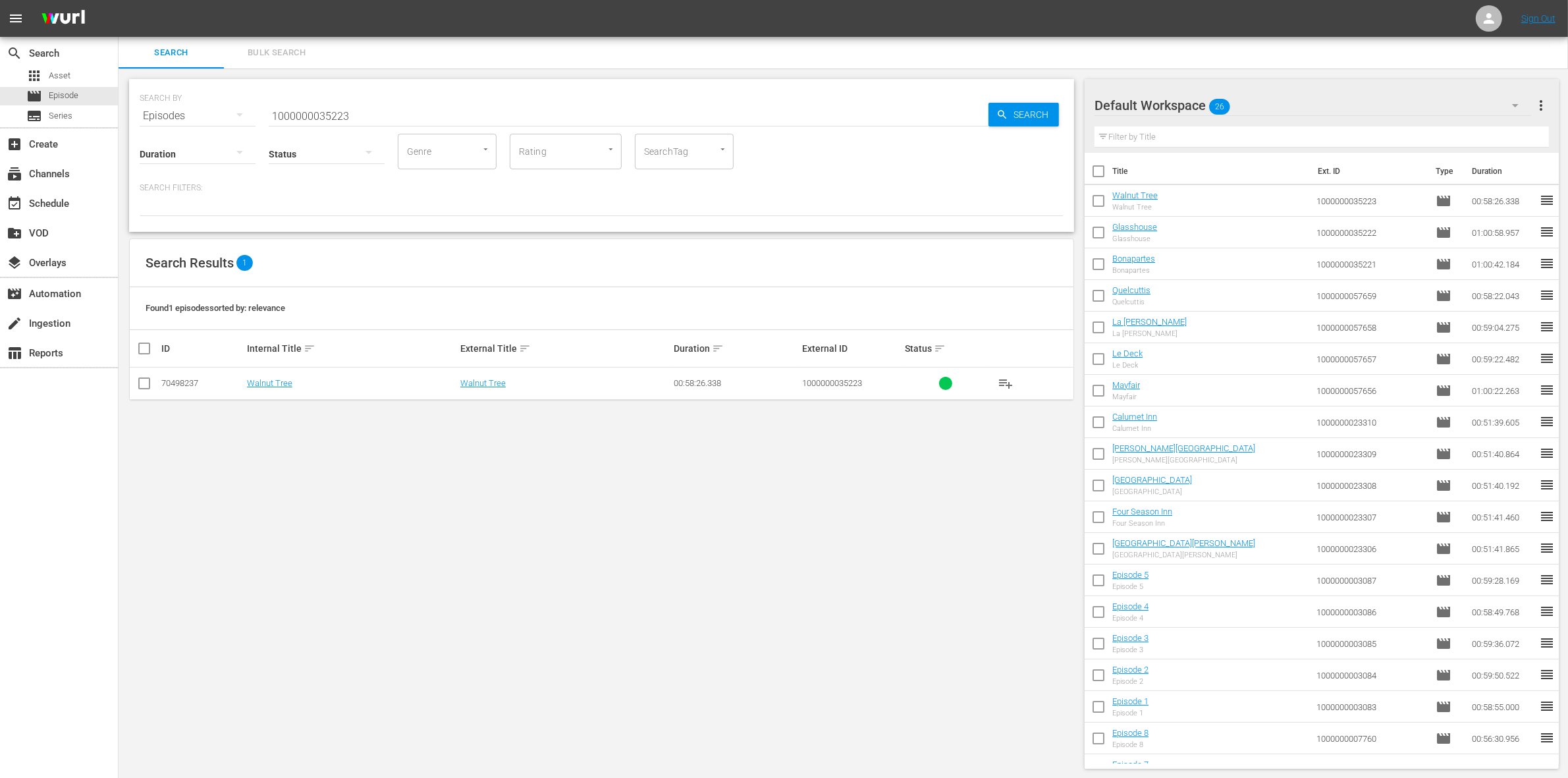
click at [1100, 171] on input "checkbox" at bounding box center [1098, 174] width 27 height 27
checkbox input "true"
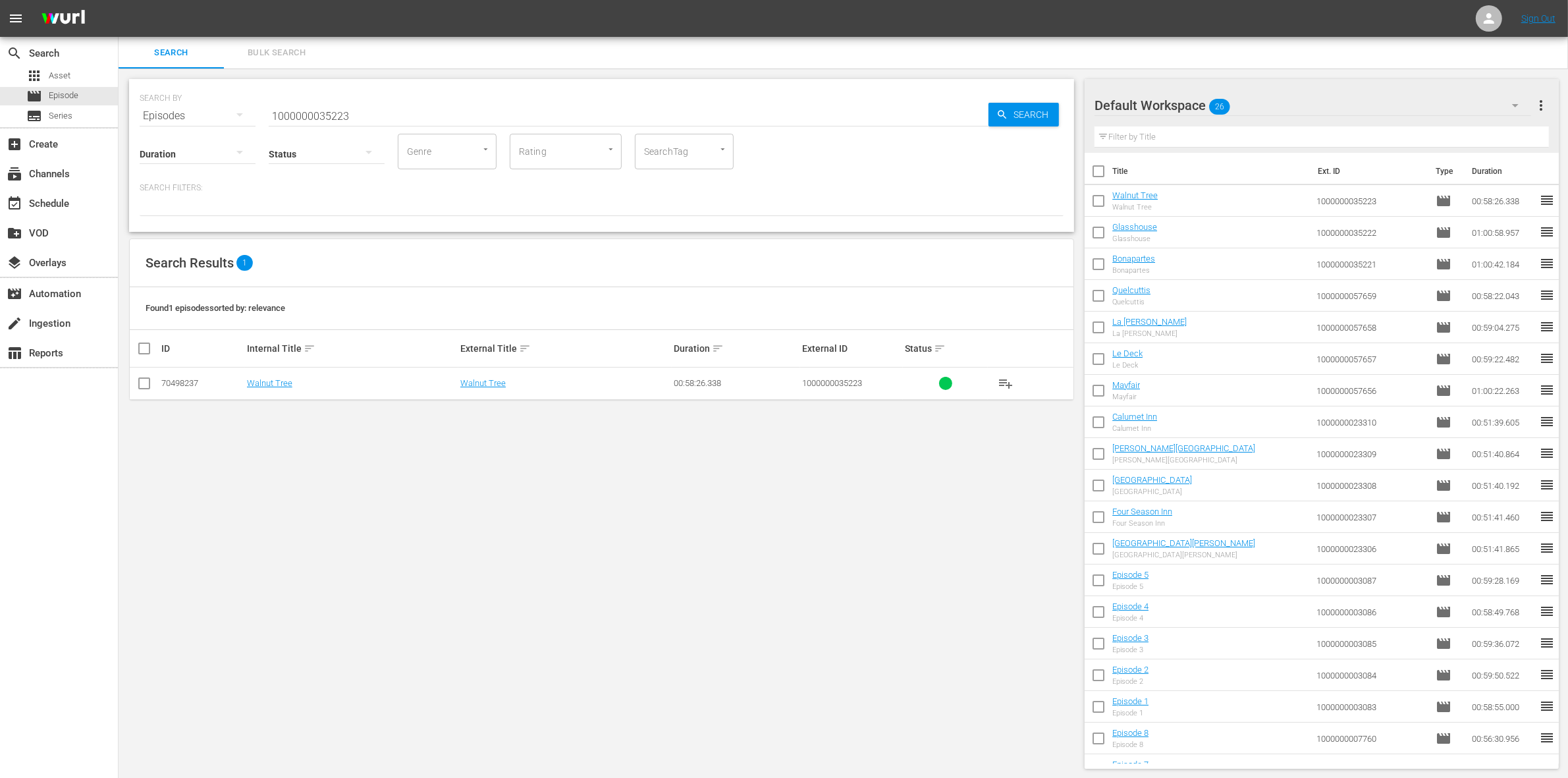
checkbox input "true"
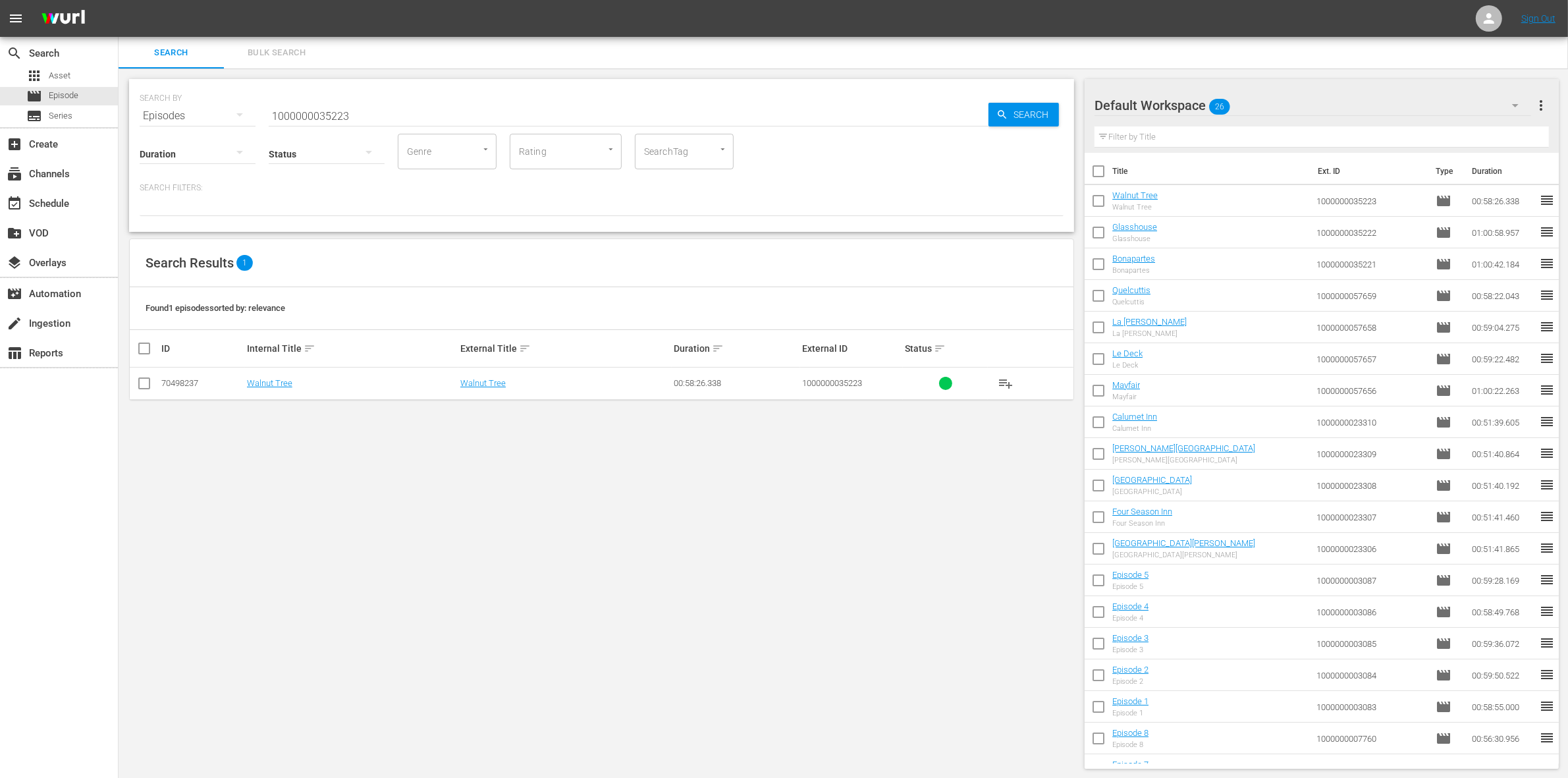
checkbox input "true"
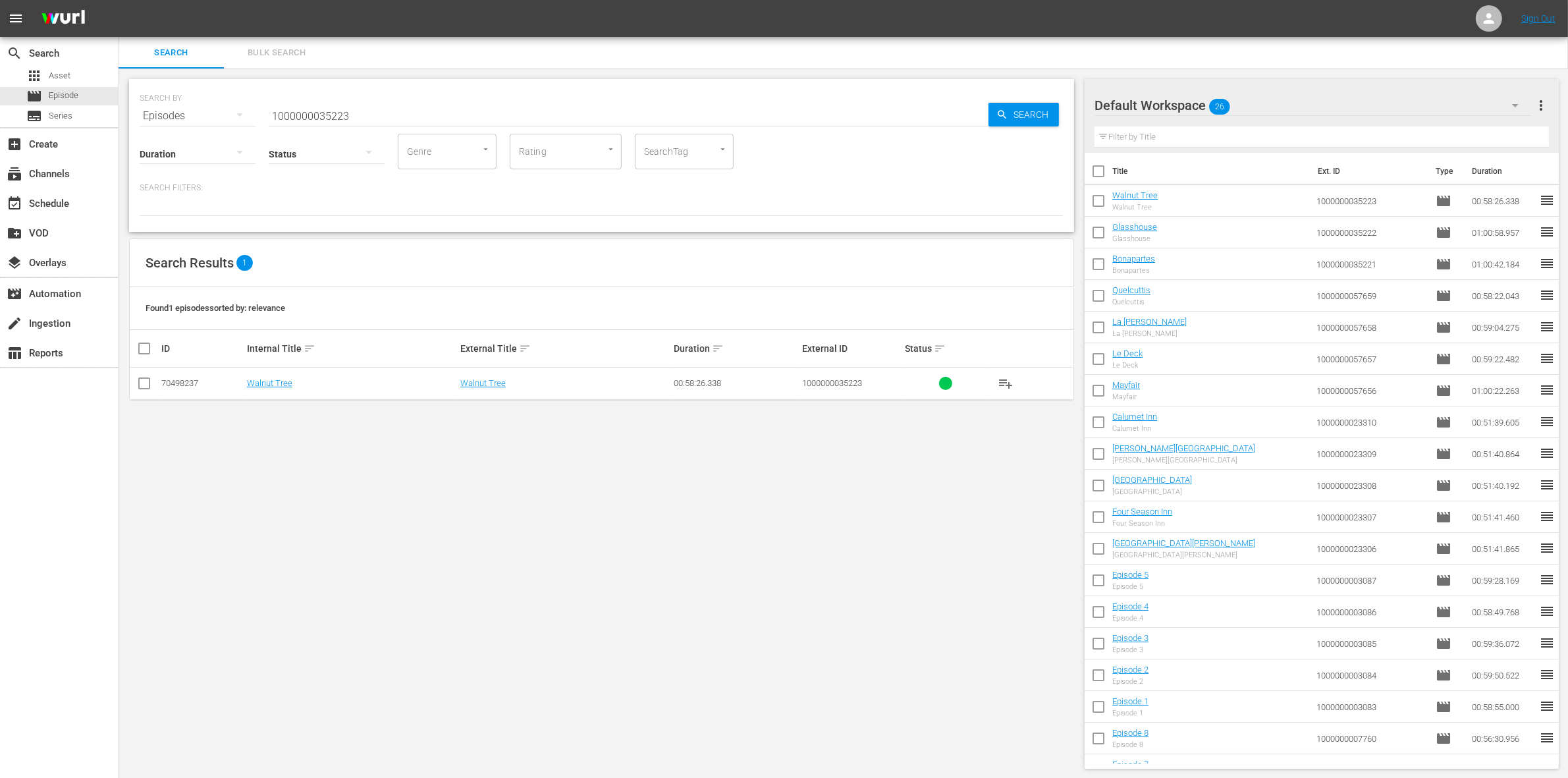
checkbox input "true"
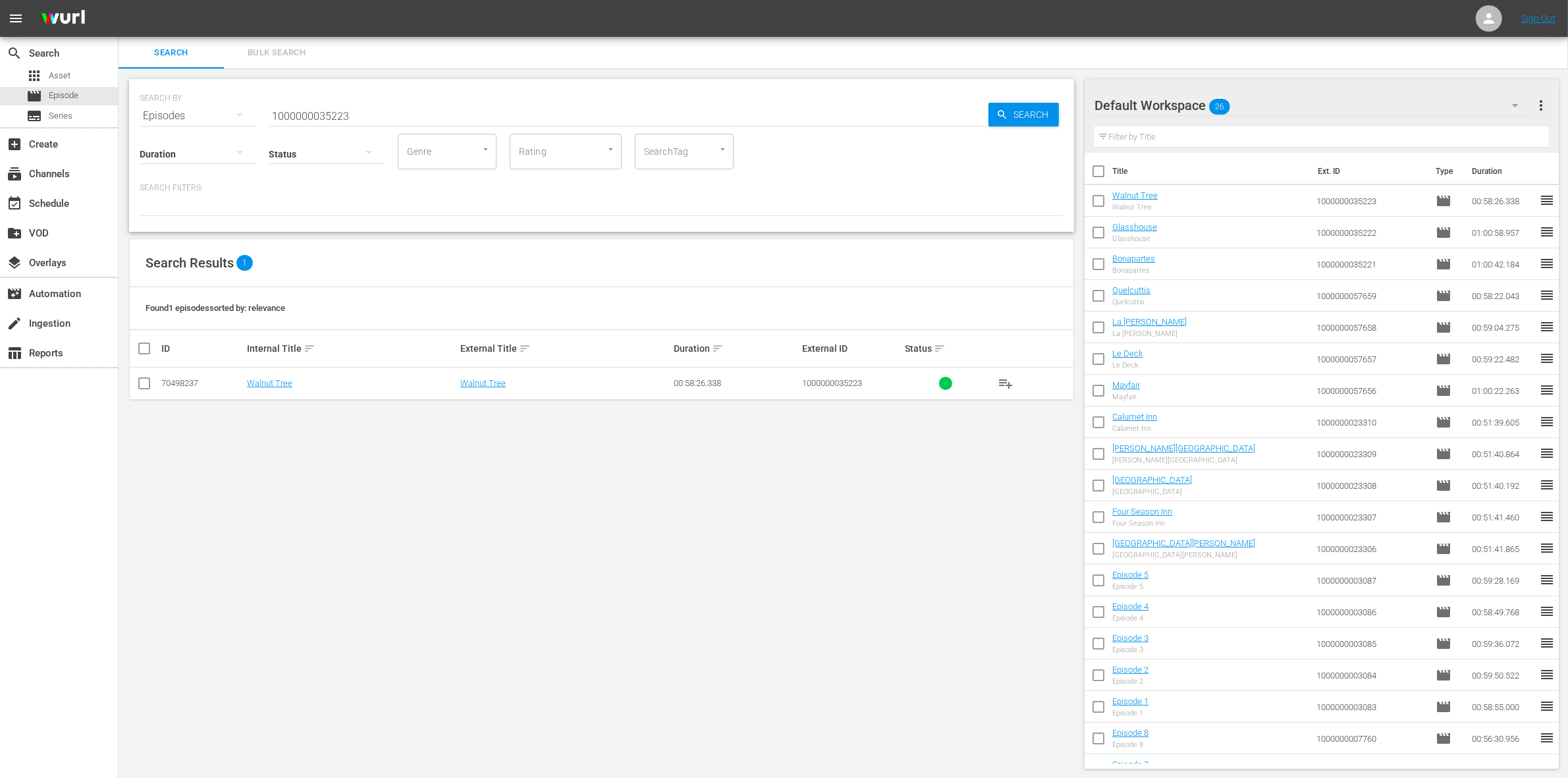
checkbox input "true"
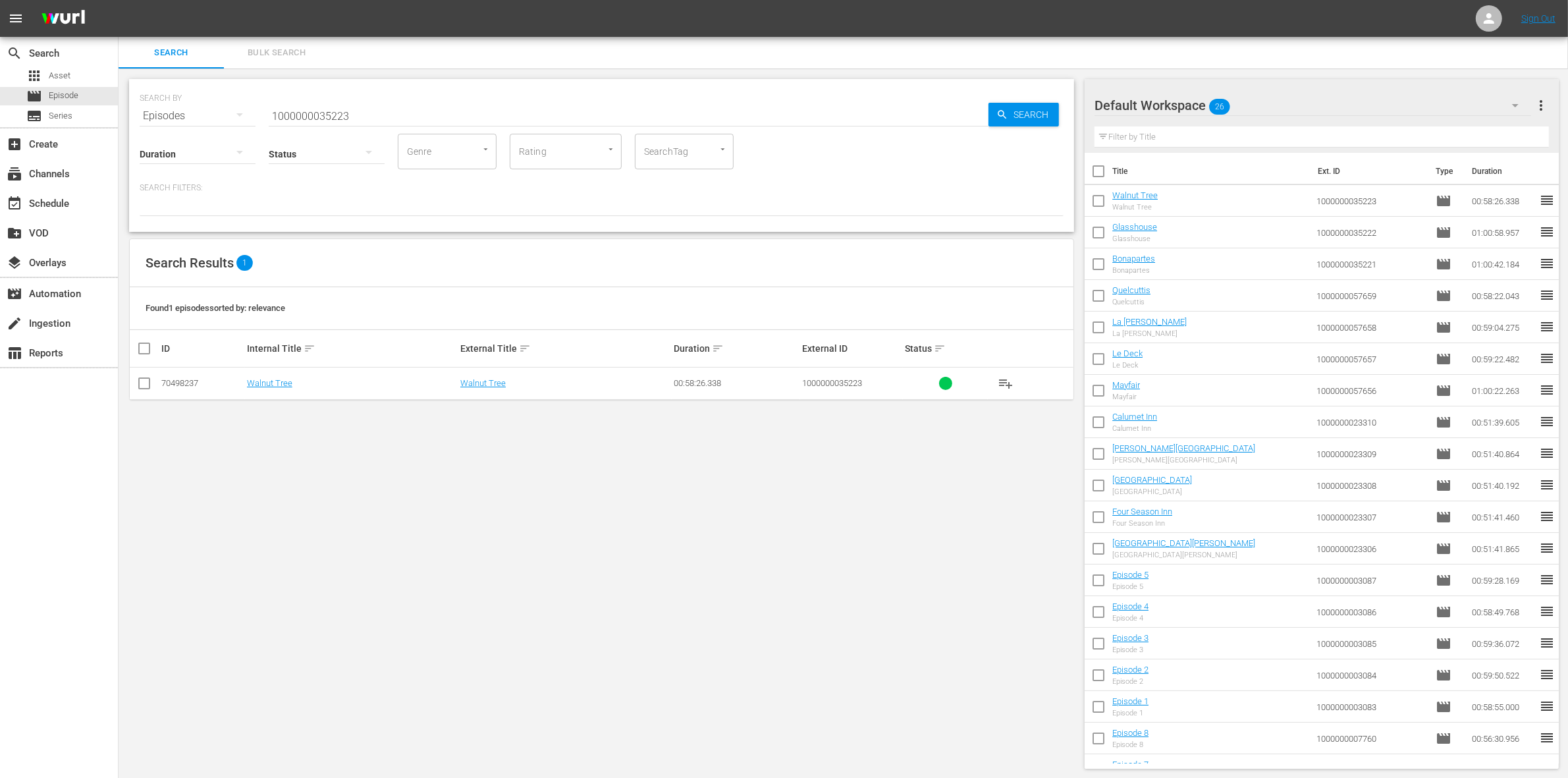
checkbox input "true"
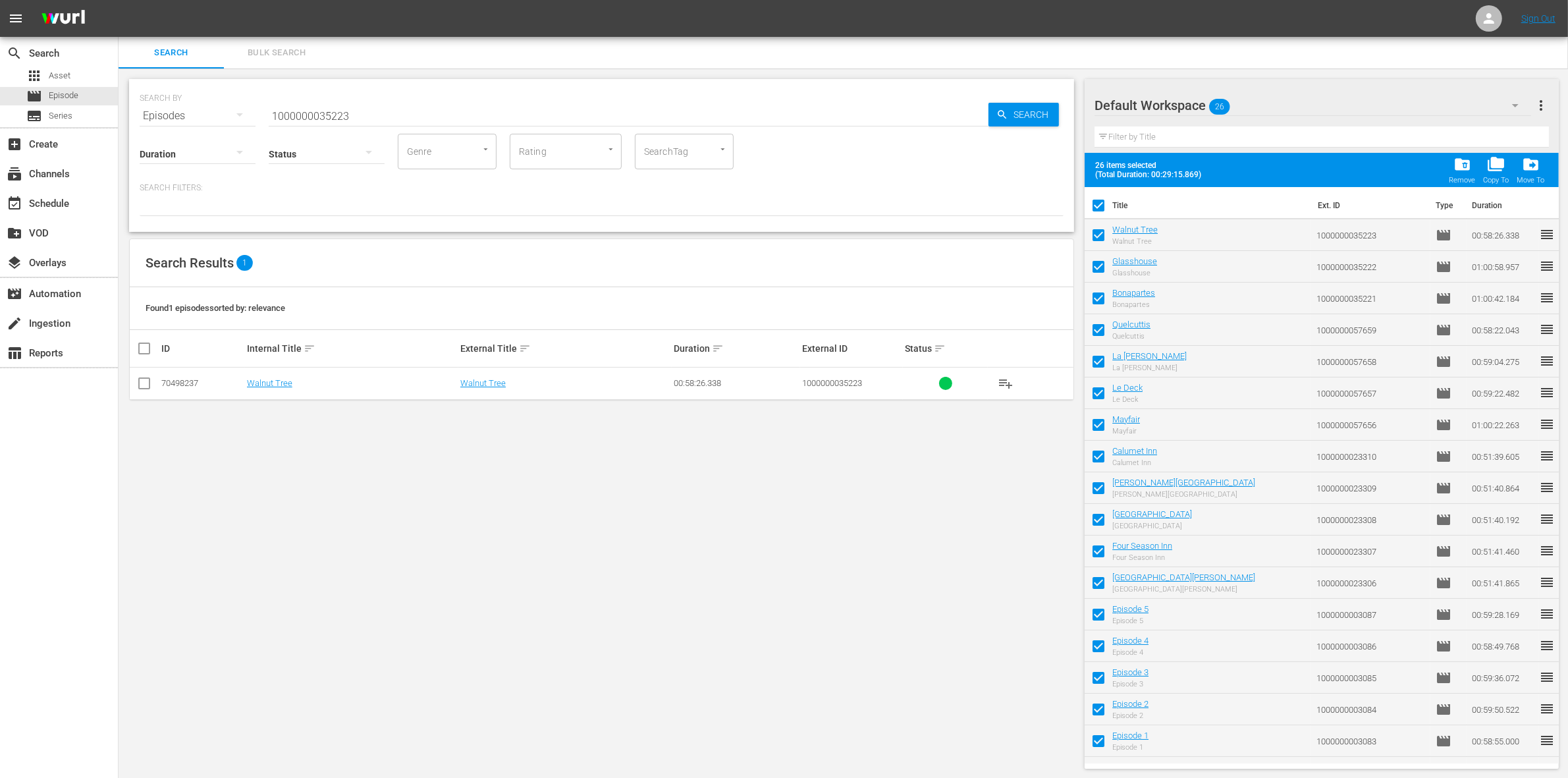
click at [1454, 167] on span "folder_delete" at bounding box center [1462, 164] width 18 height 18
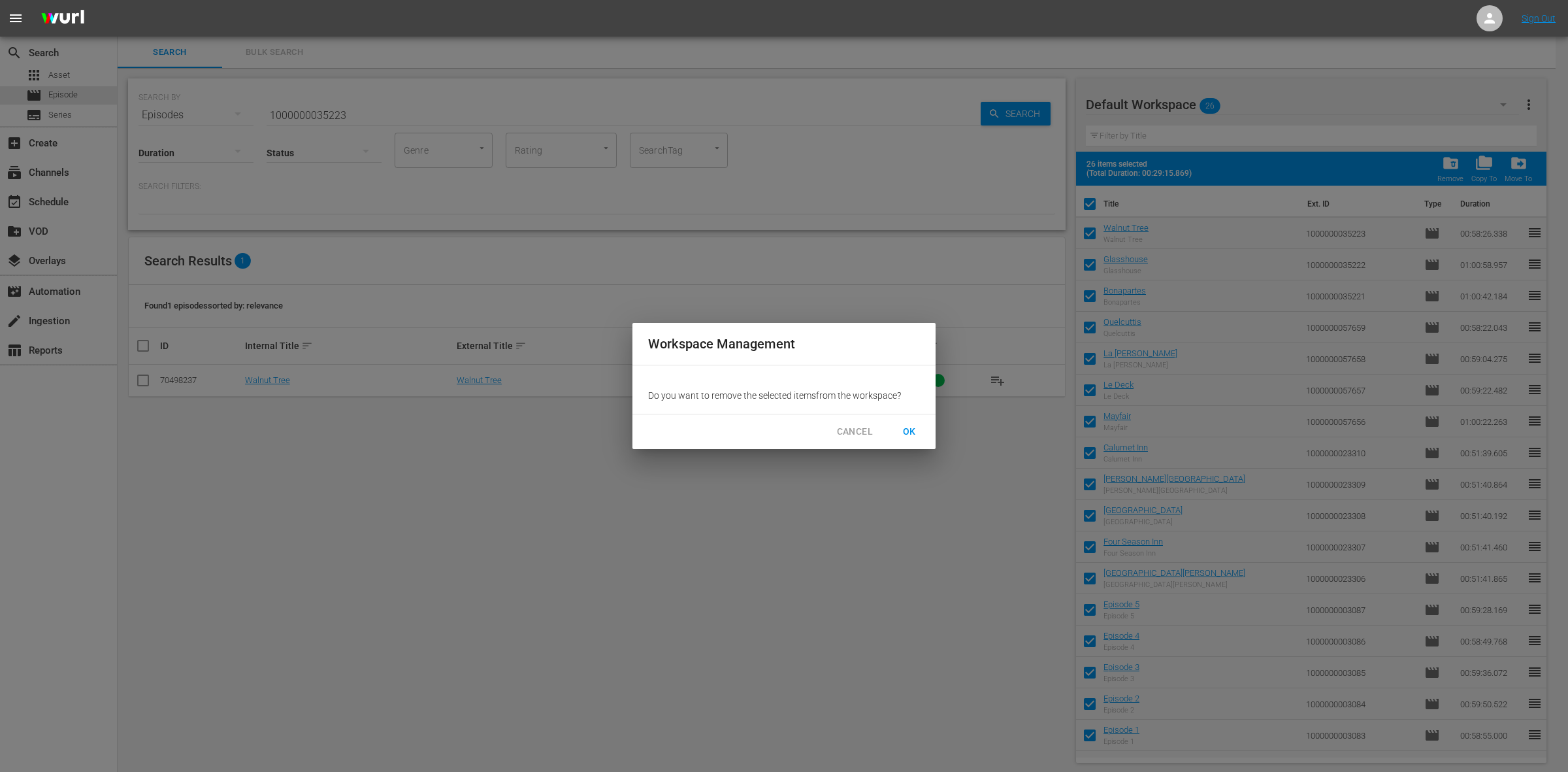
click at [909, 425] on span "OK" at bounding box center [909, 432] width 21 height 16
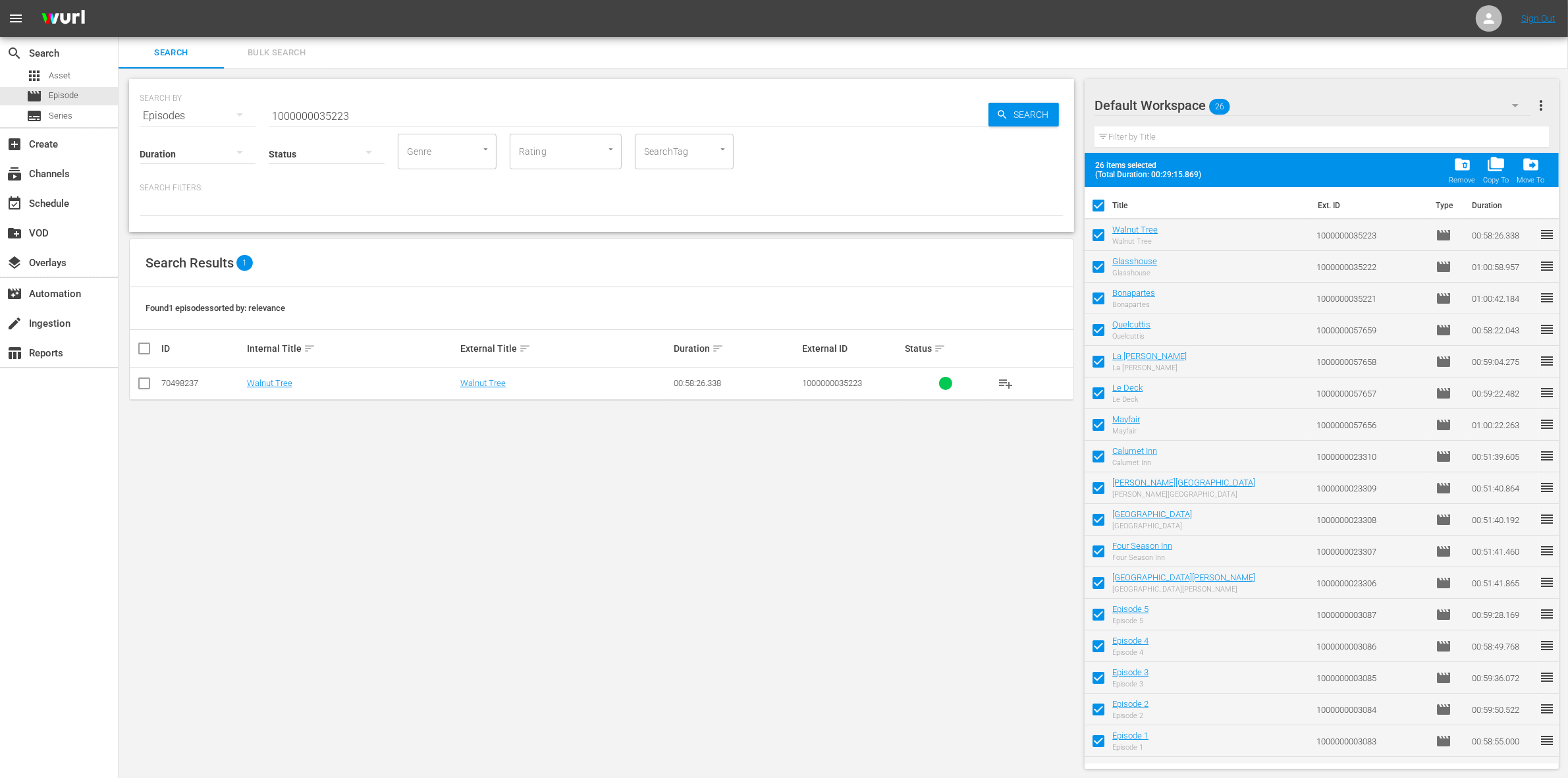
checkbox input "false"
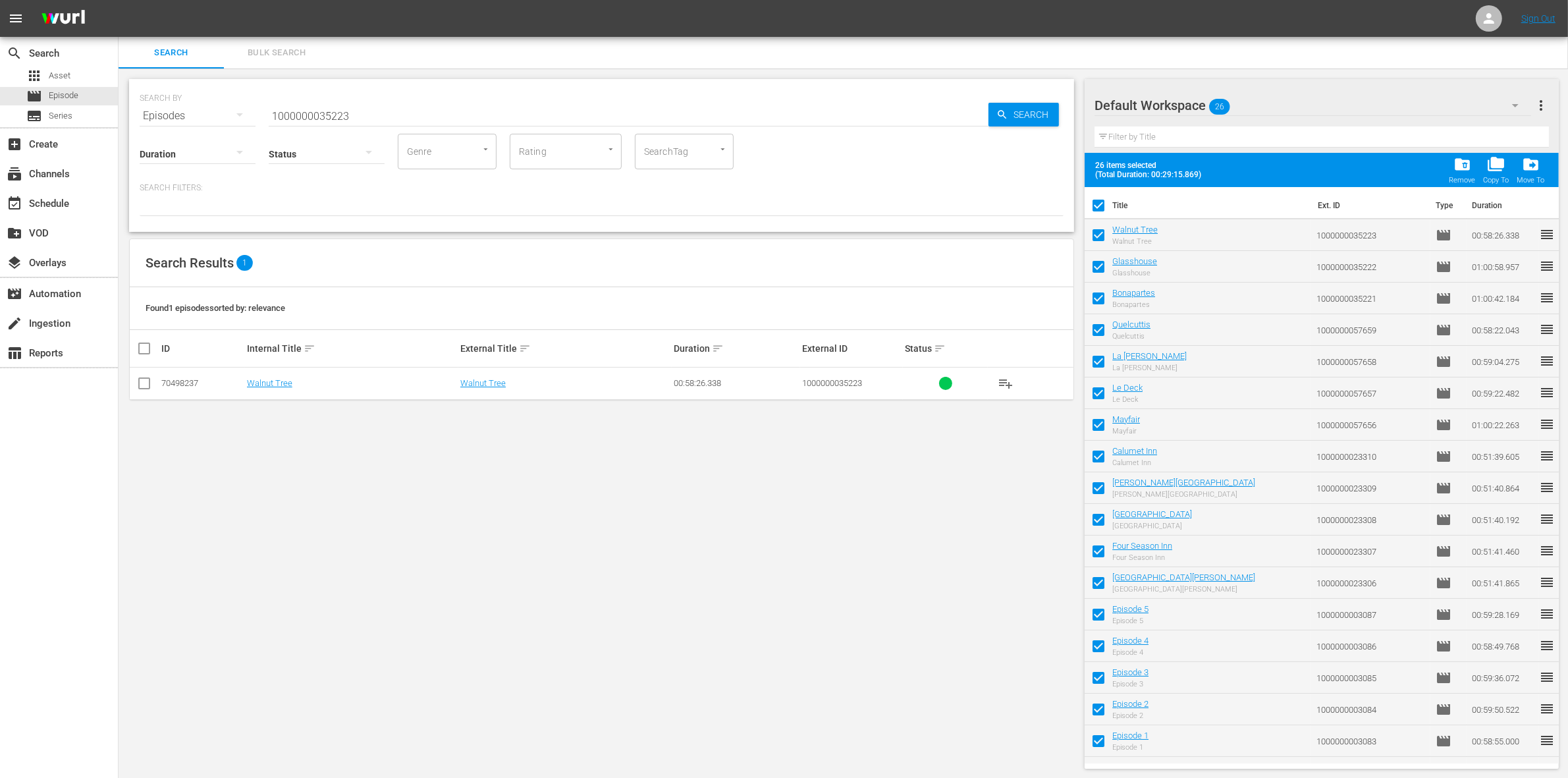
checkbox input "false"
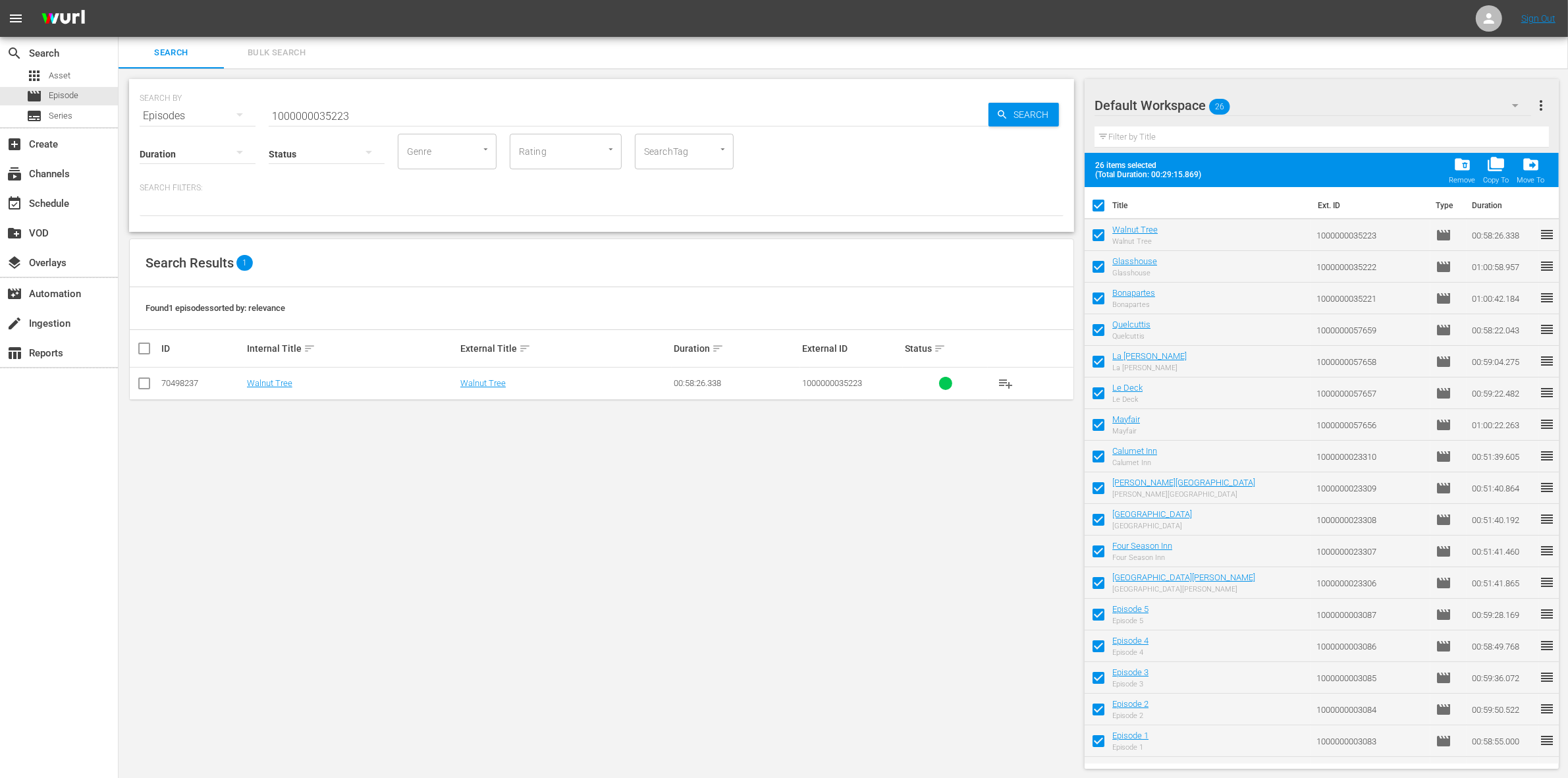
checkbox input "false"
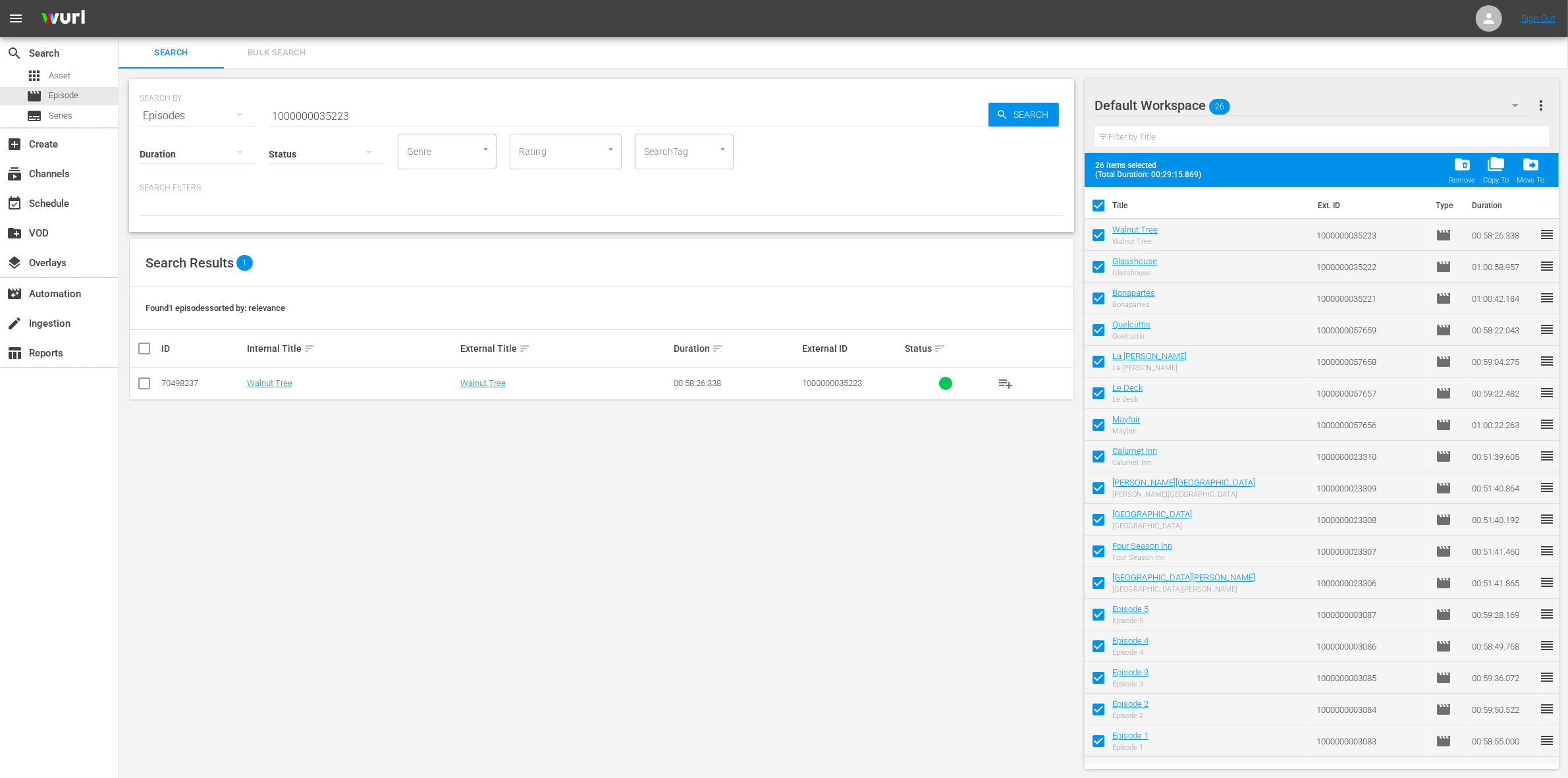
checkbox input "false"
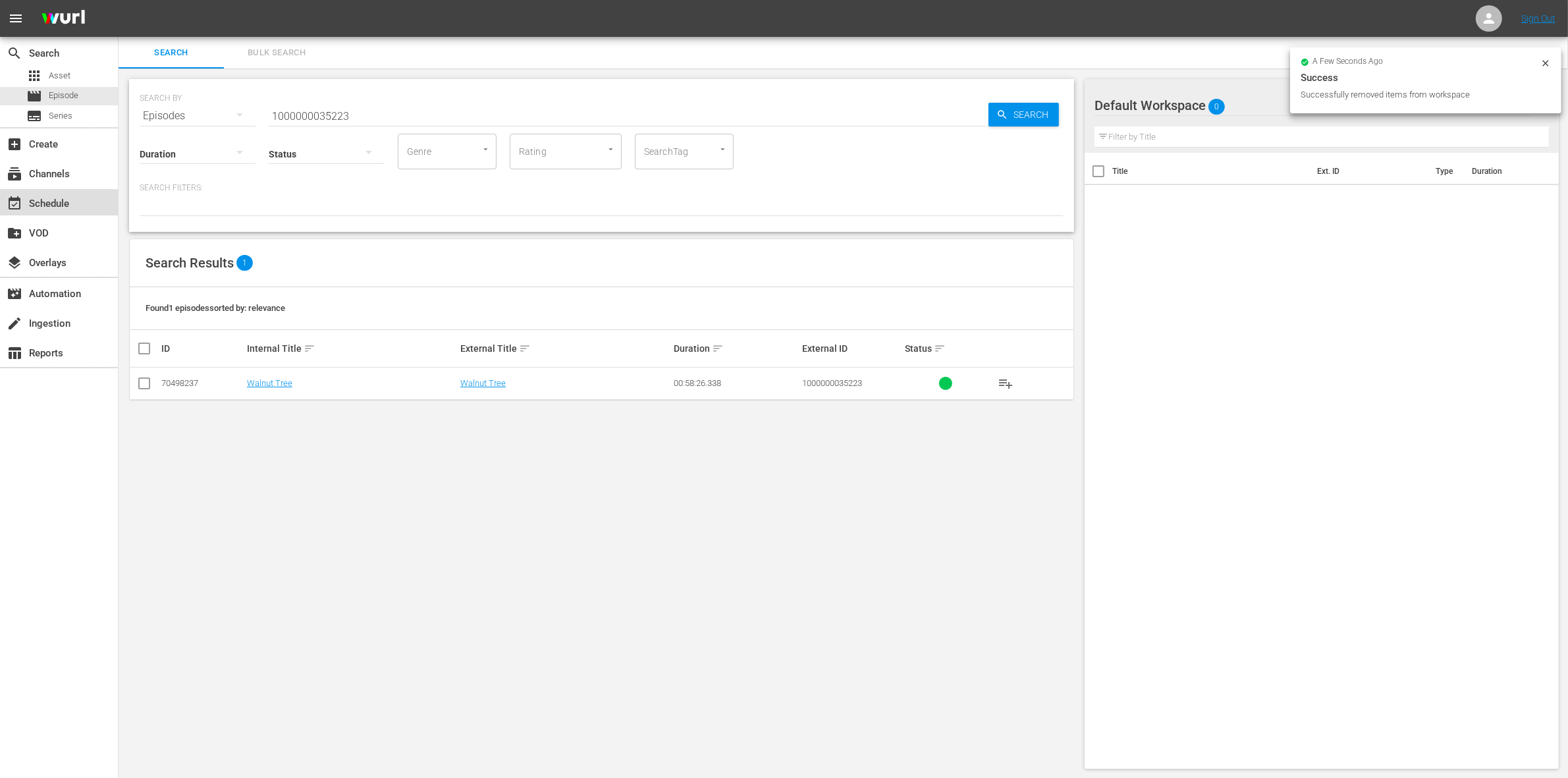
click at [64, 201] on div "event_available Schedule" at bounding box center [36, 201] width 74 height 12
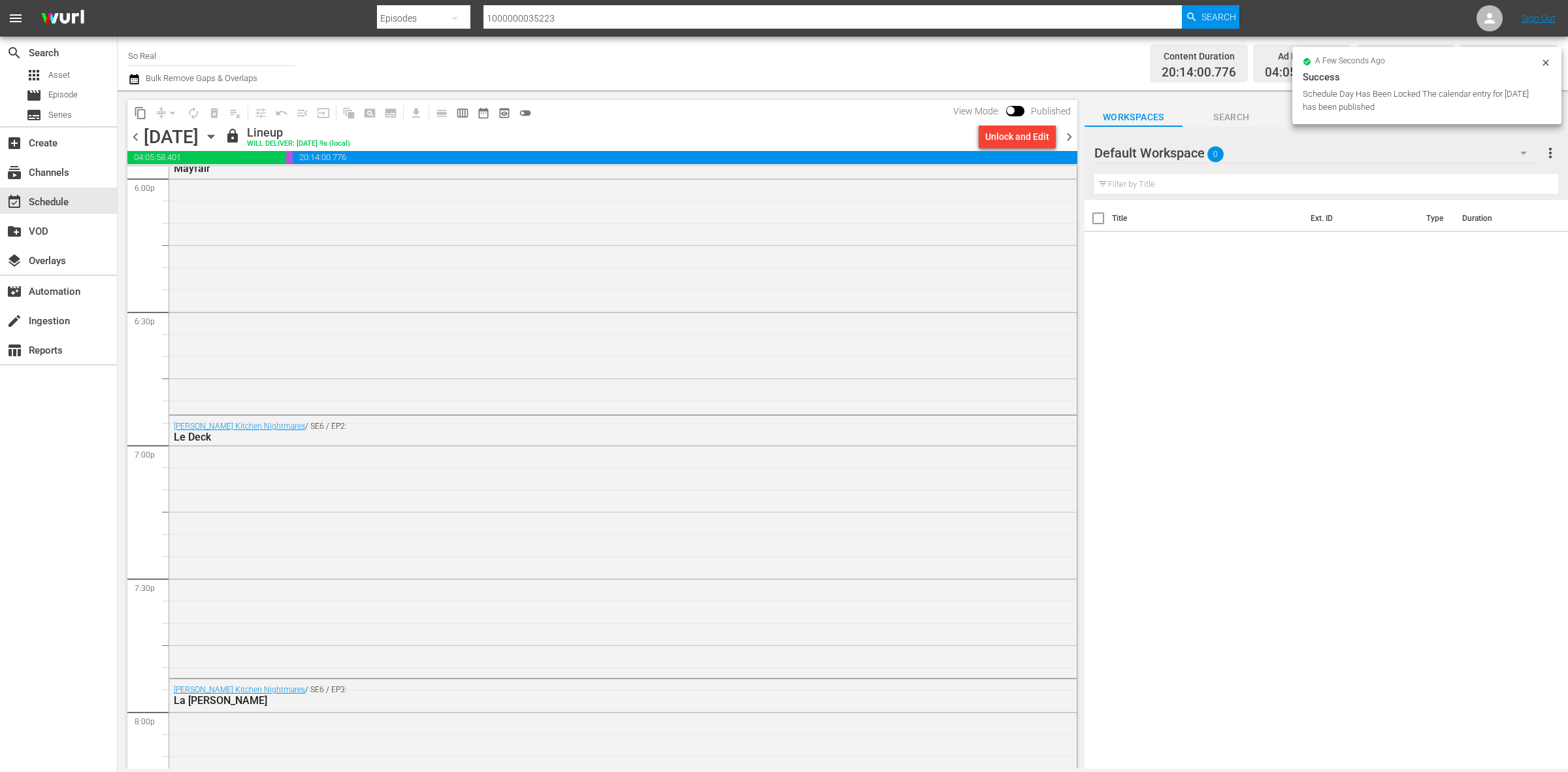
scroll to position [4869, 0]
